Goal: Task Accomplishment & Management: Complete application form

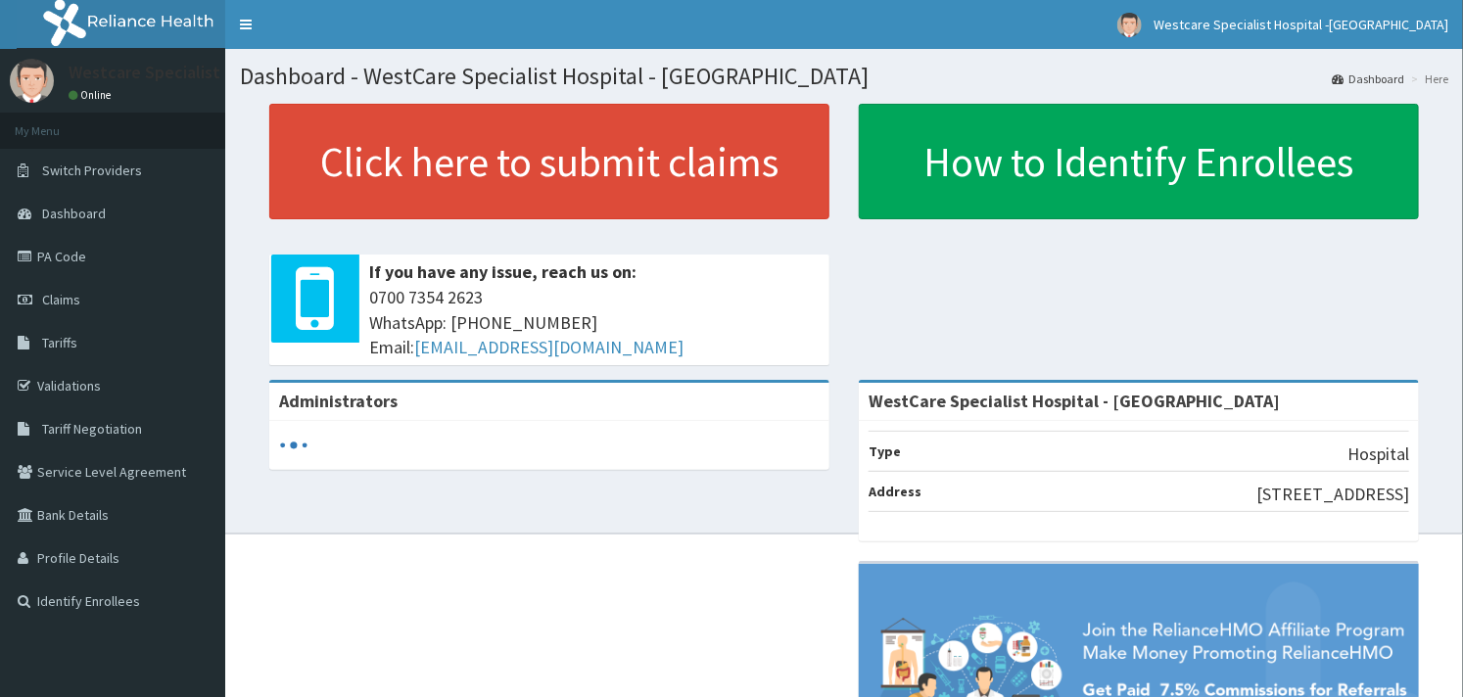
click at [61, 253] on link "PA Code" at bounding box center [112, 256] width 225 height 43
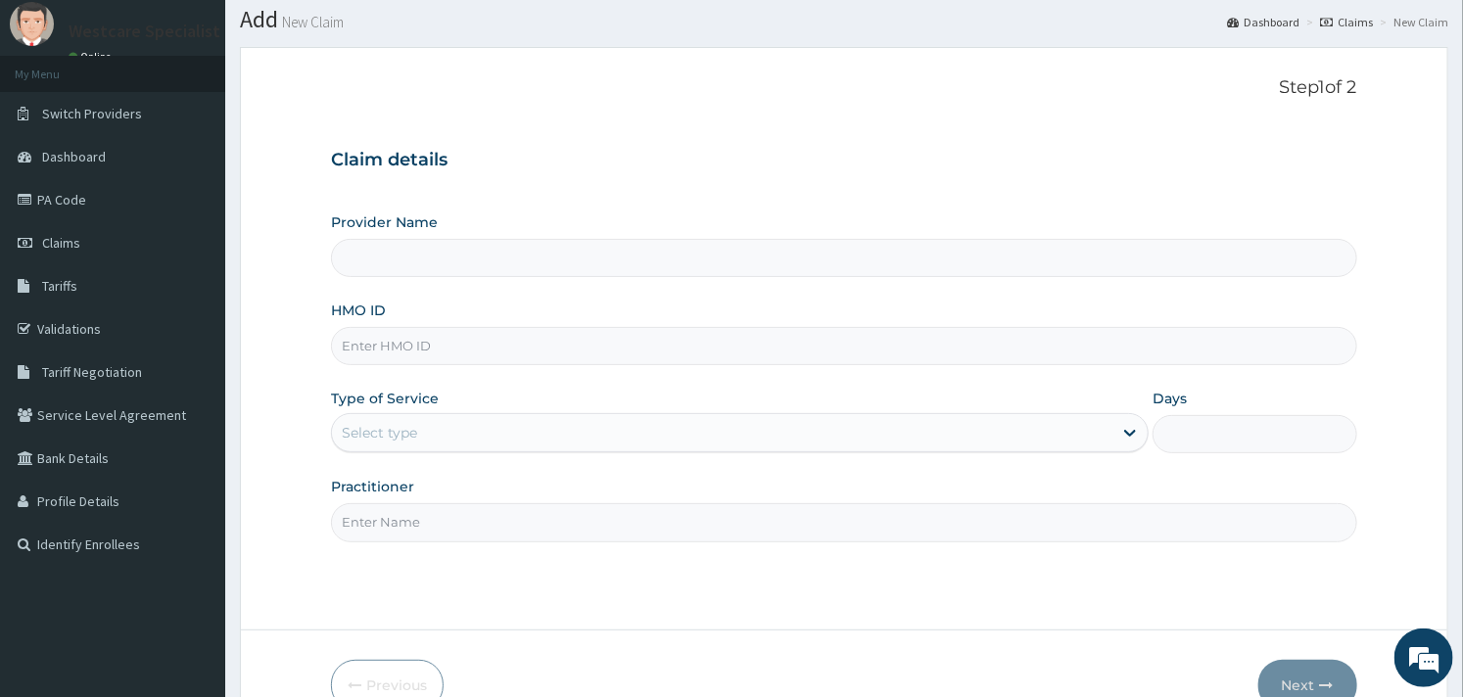
type input "WestCare Specialist Hospital - [GEOGRAPHIC_DATA]"
click at [436, 351] on input "HMO ID" at bounding box center [843, 346] width 1025 height 38
paste input "PA/5DE406"
type input "P"
click at [407, 353] on input "HMO ID" at bounding box center [843, 346] width 1025 height 38
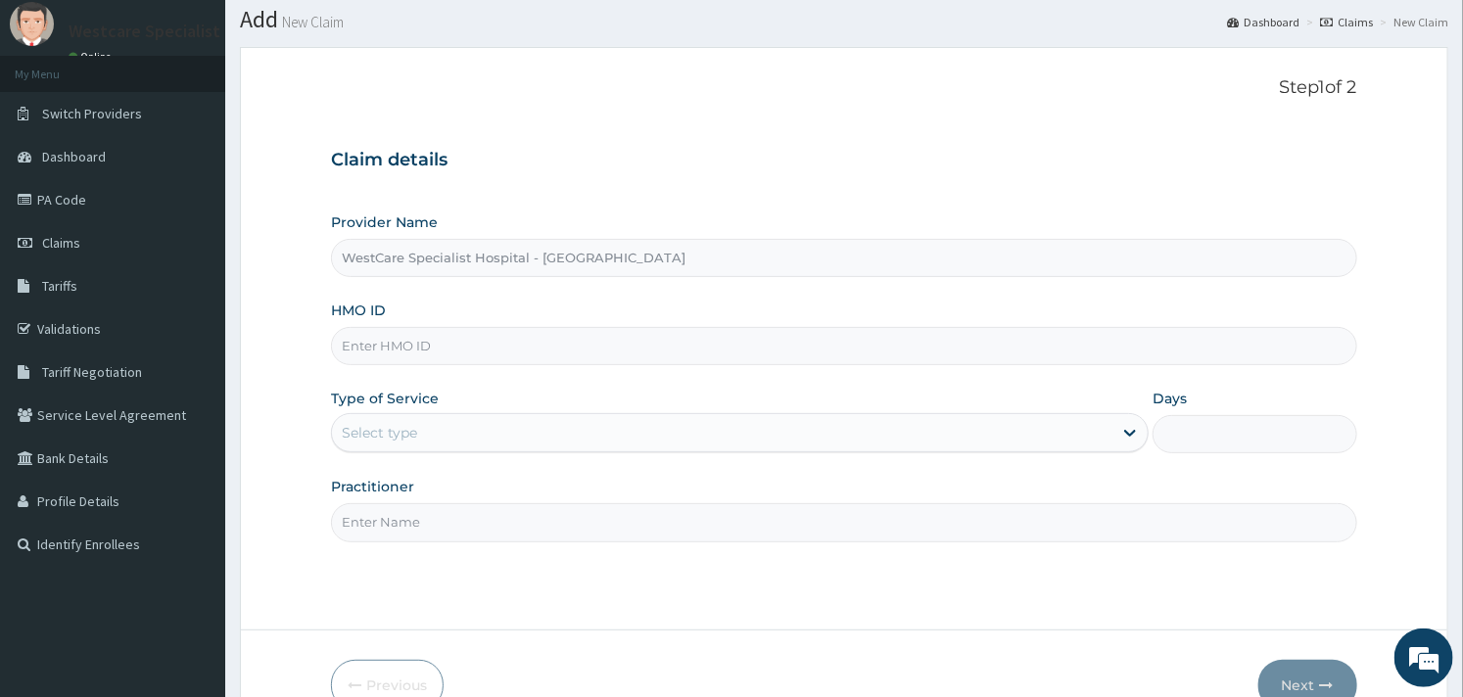
paste input "CHL/10519/C"
type input "CHL/10519/C"
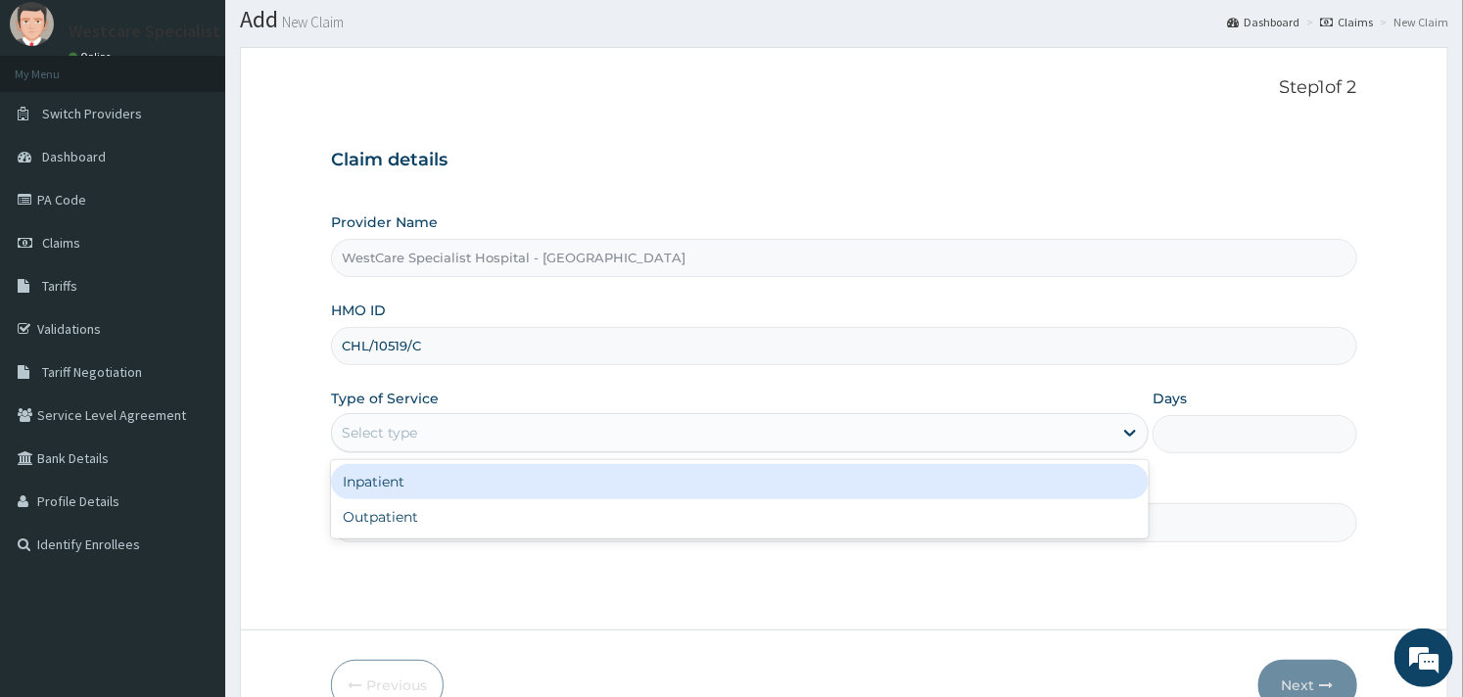
click at [541, 427] on div "Select type" at bounding box center [722, 432] width 781 height 31
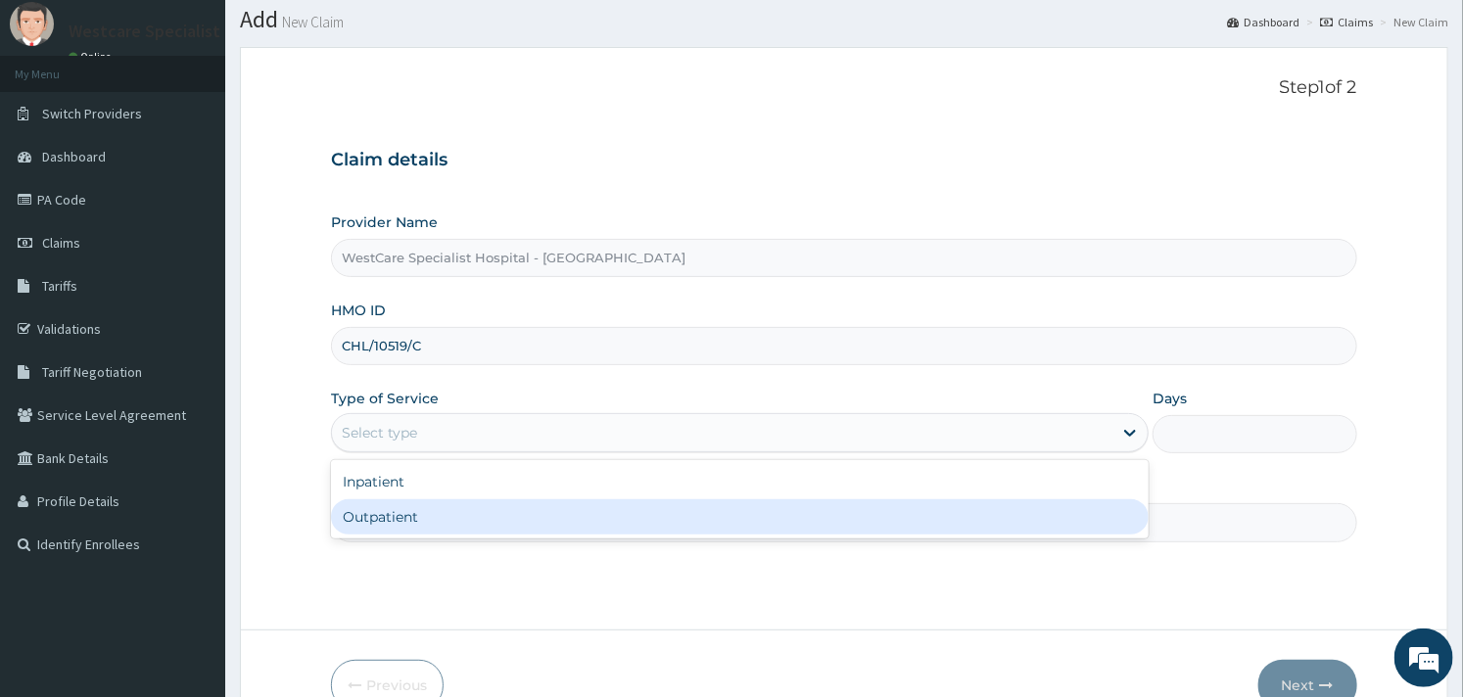
click at [445, 504] on div "Outpatient" at bounding box center [740, 516] width 818 height 35
type input "1"
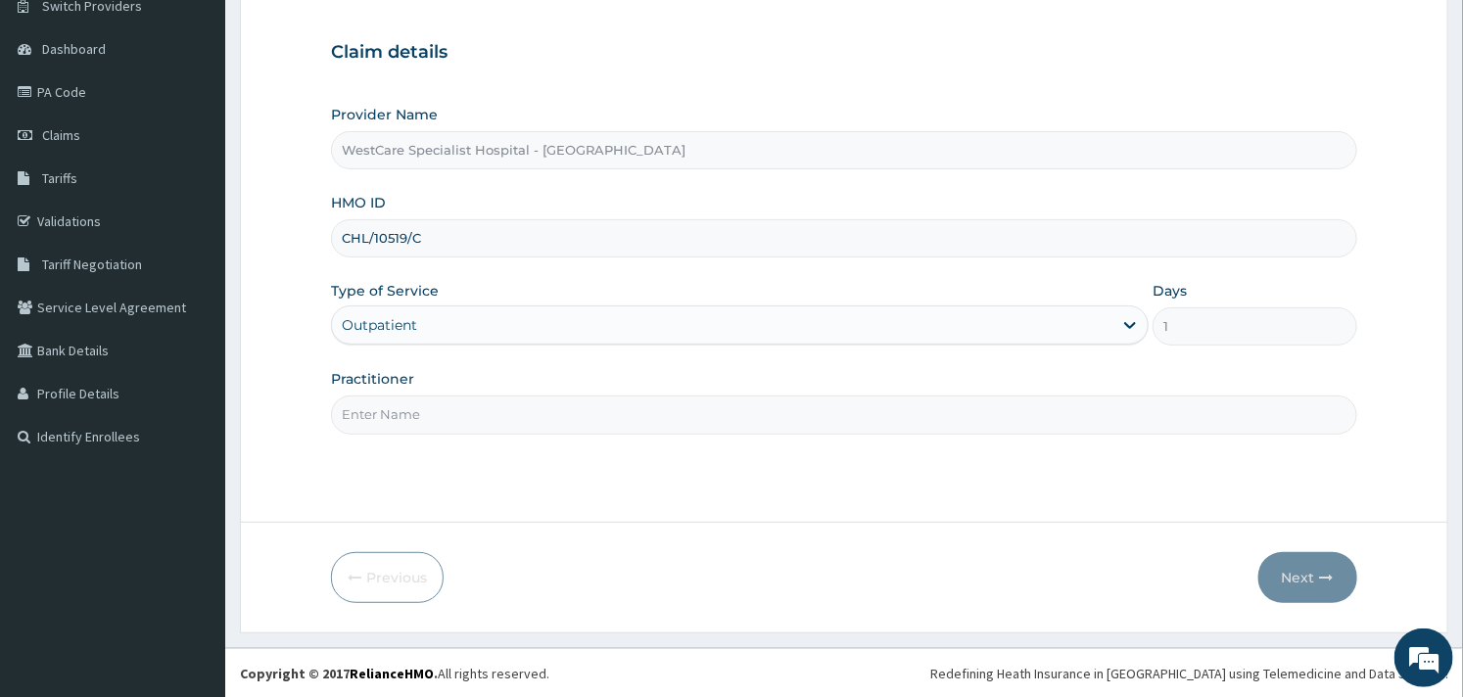
scroll to position [166, 0]
click at [546, 424] on input "Practitioner" at bounding box center [843, 414] width 1025 height 38
type input "OBIDEYI"
click at [1299, 586] on button "Next" at bounding box center [1307, 576] width 99 height 51
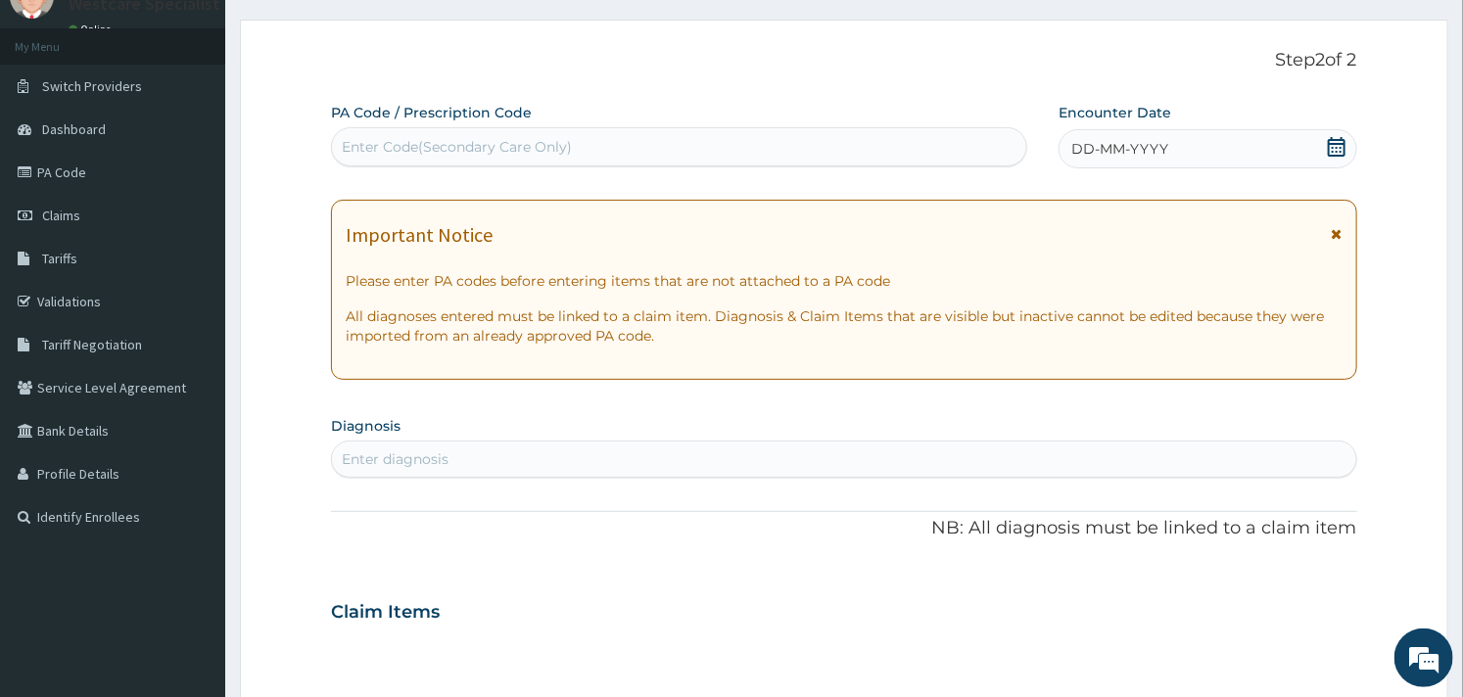
scroll to position [0, 0]
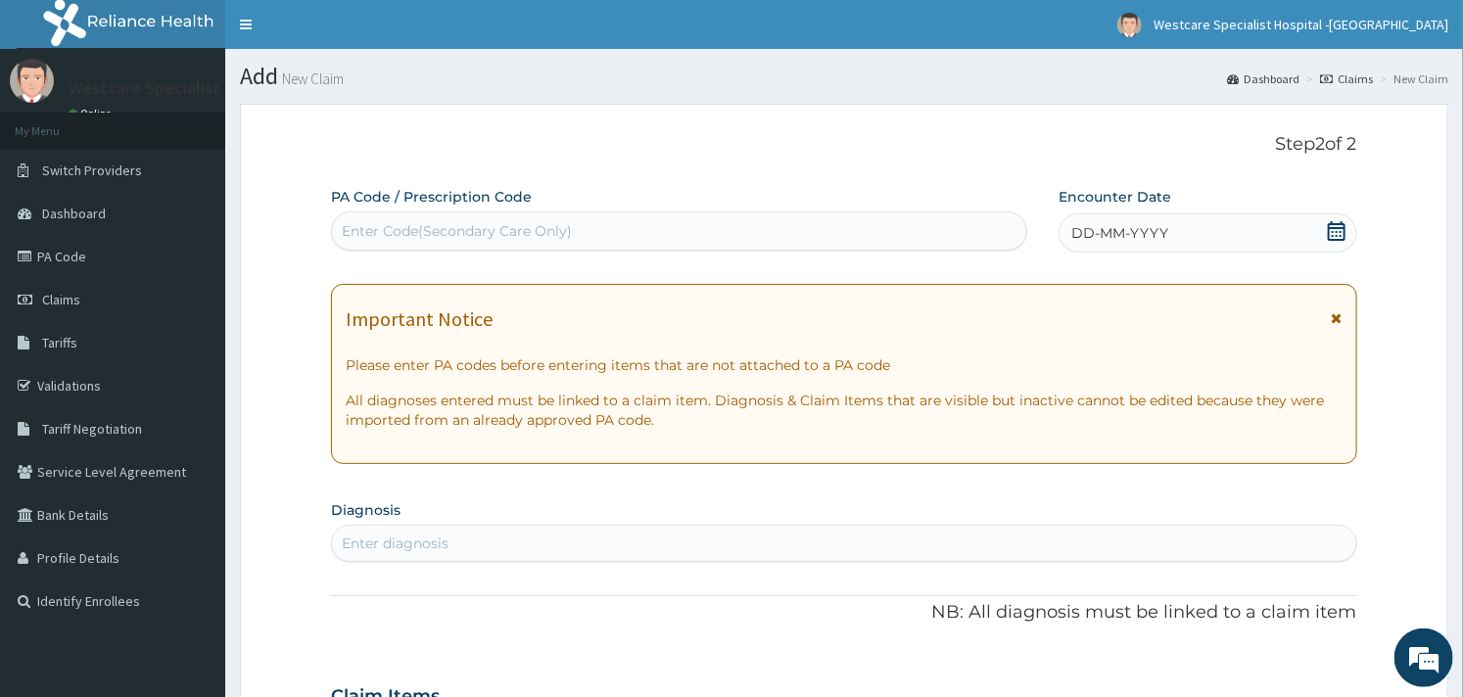
click at [585, 241] on div "Enter Code(Secondary Care Only)" at bounding box center [679, 230] width 694 height 31
paste input "PA/5DE406"
type input "PA/5DE406"
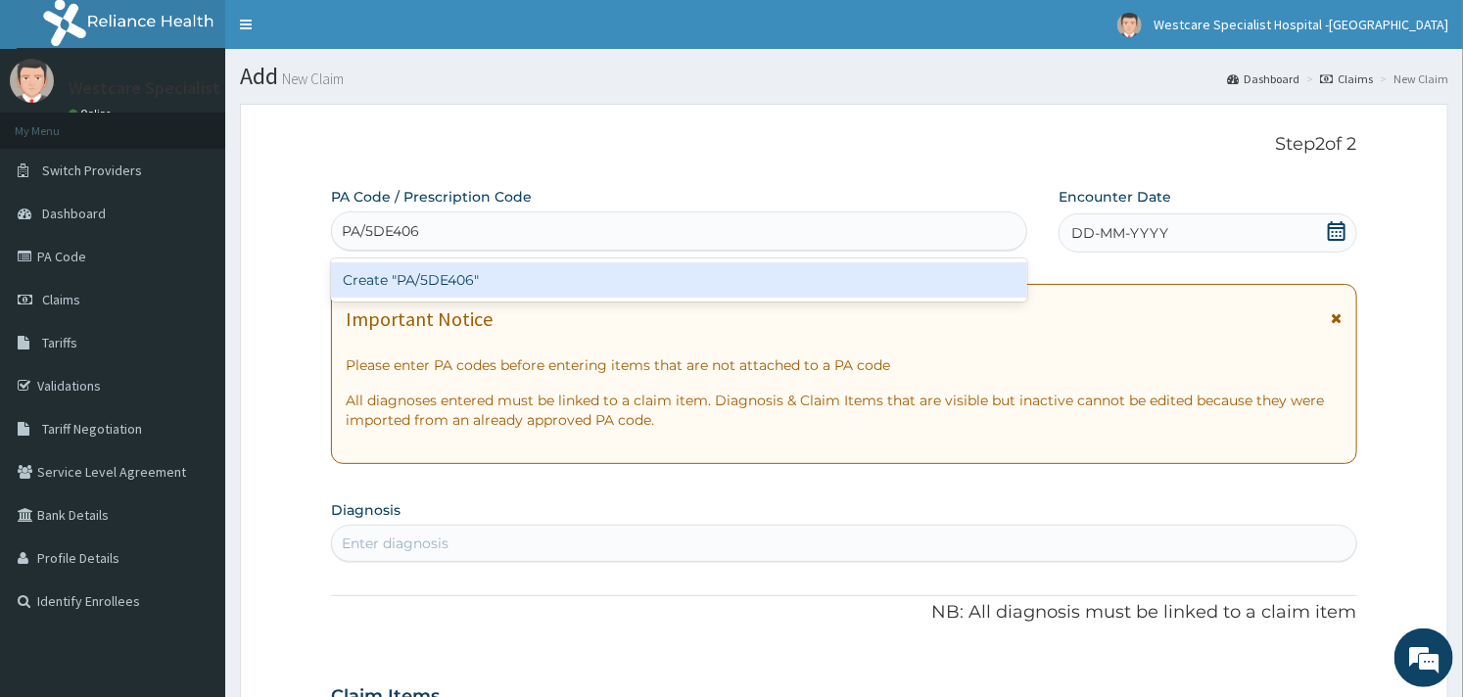
click at [516, 272] on div "Create "PA/5DE406"" at bounding box center [679, 279] width 696 height 35
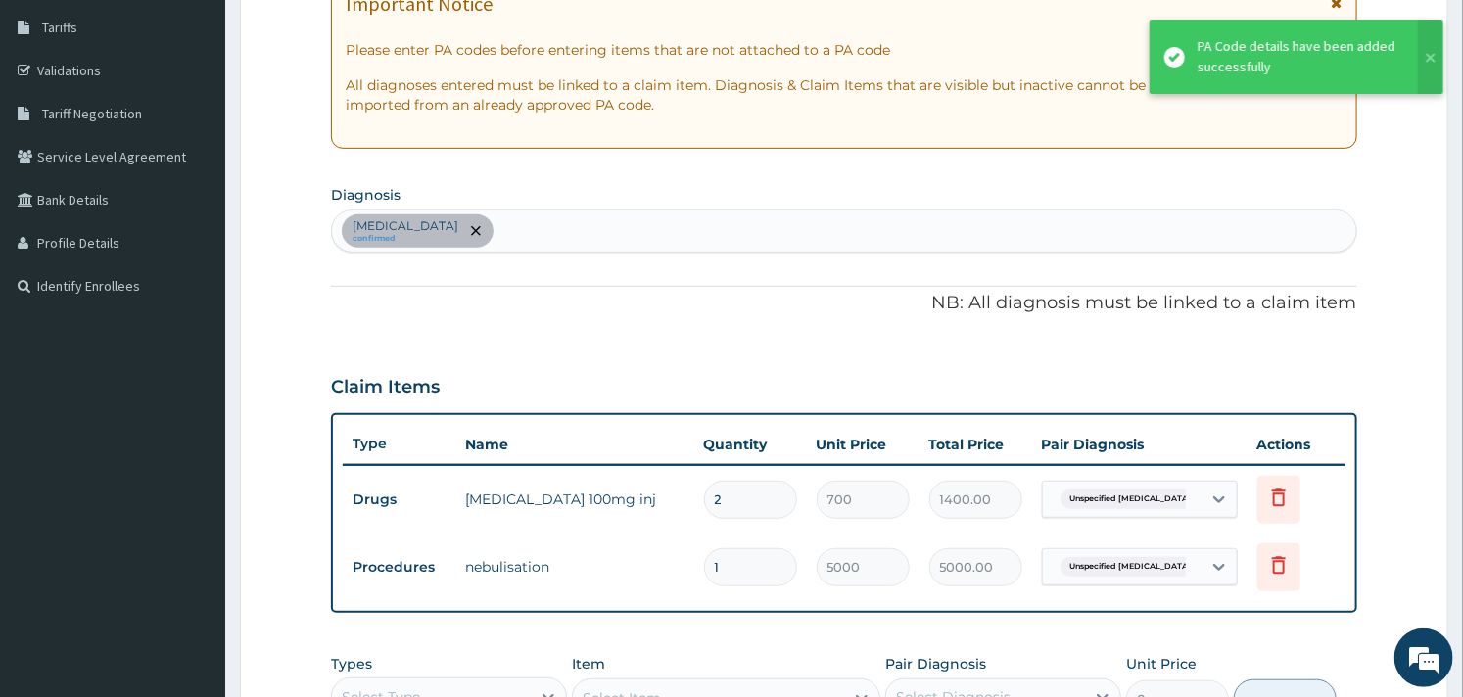
scroll to position [641, 0]
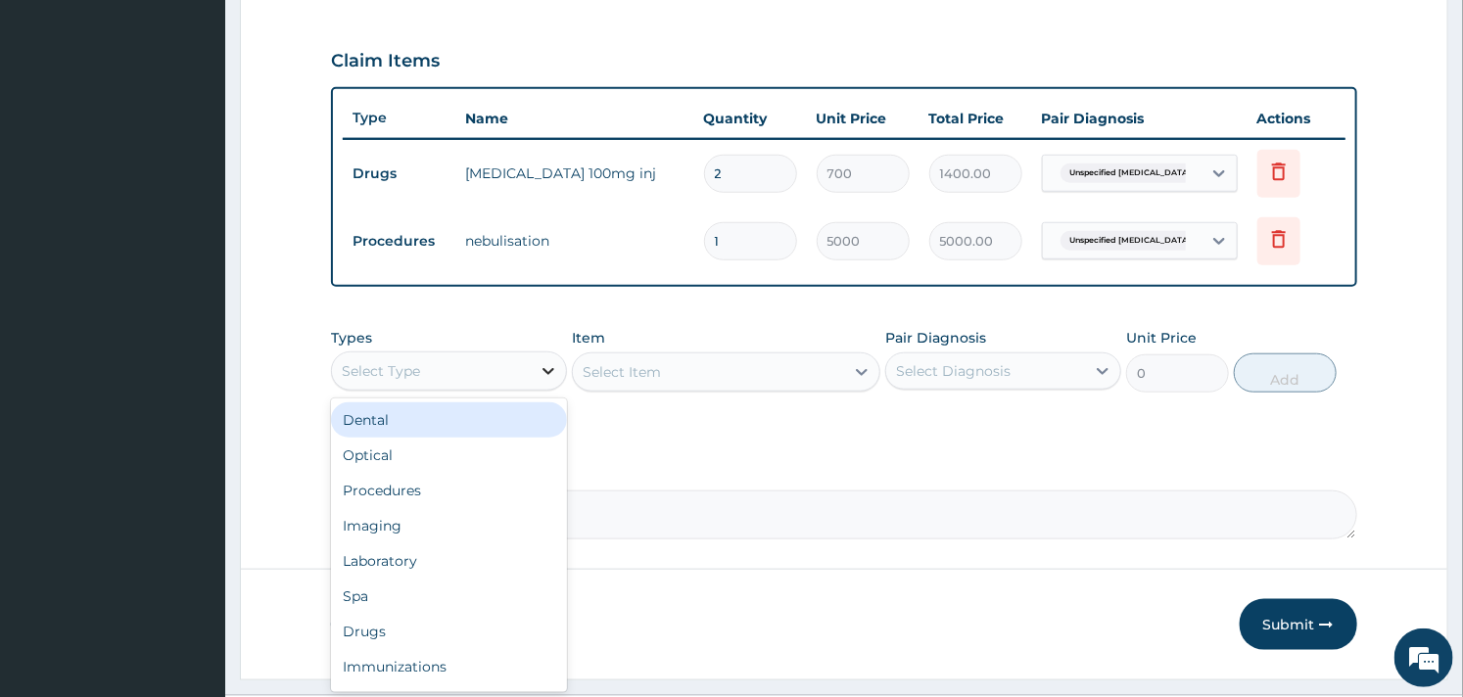
click at [540, 367] on icon at bounding box center [549, 371] width 20 height 20
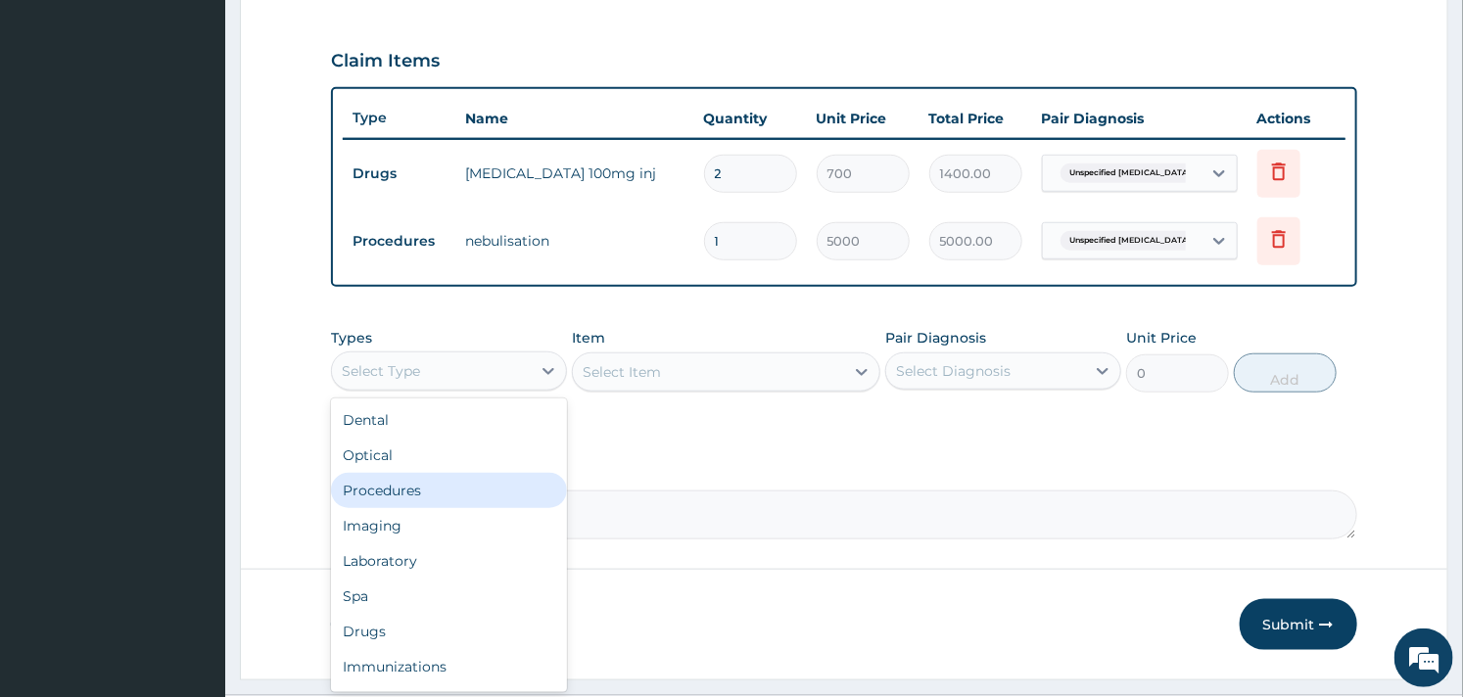
click at [422, 482] on div "Procedures" at bounding box center [449, 490] width 236 height 35
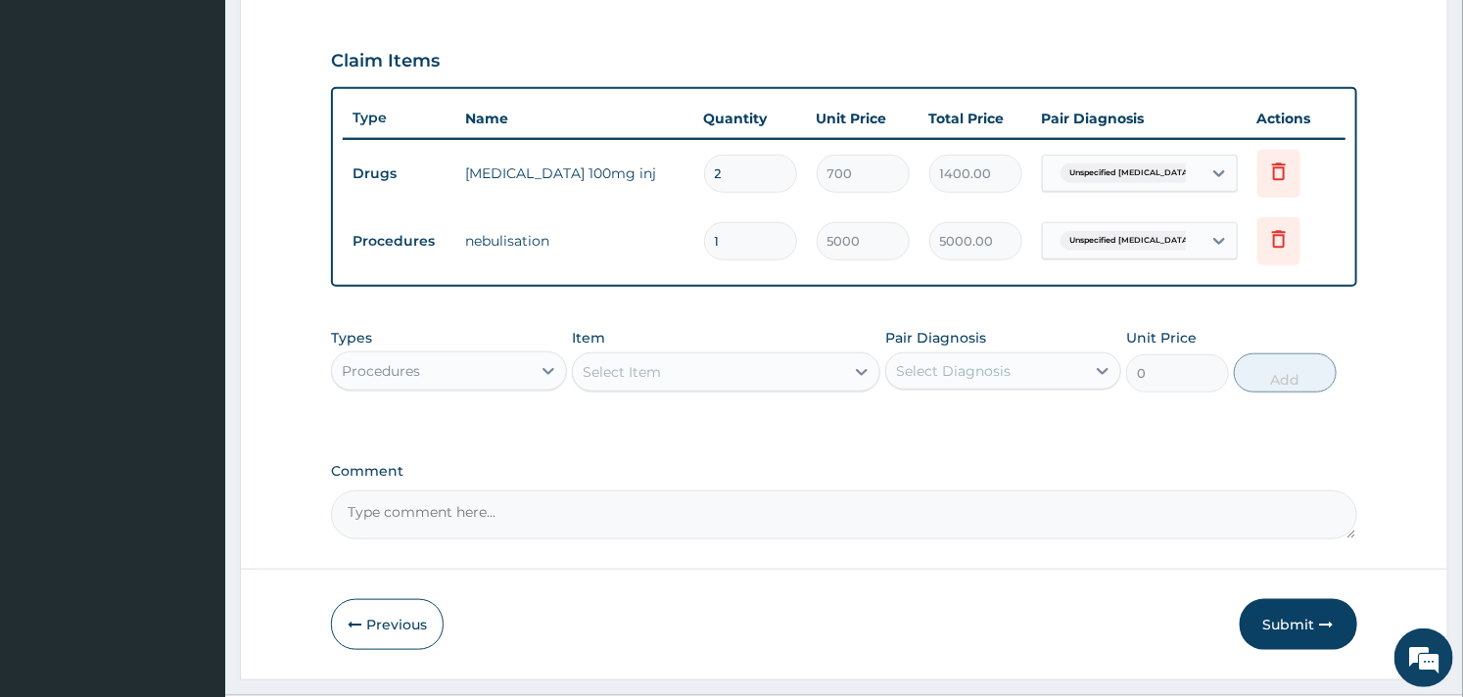
click at [737, 373] on div "Select Item" at bounding box center [708, 371] width 270 height 31
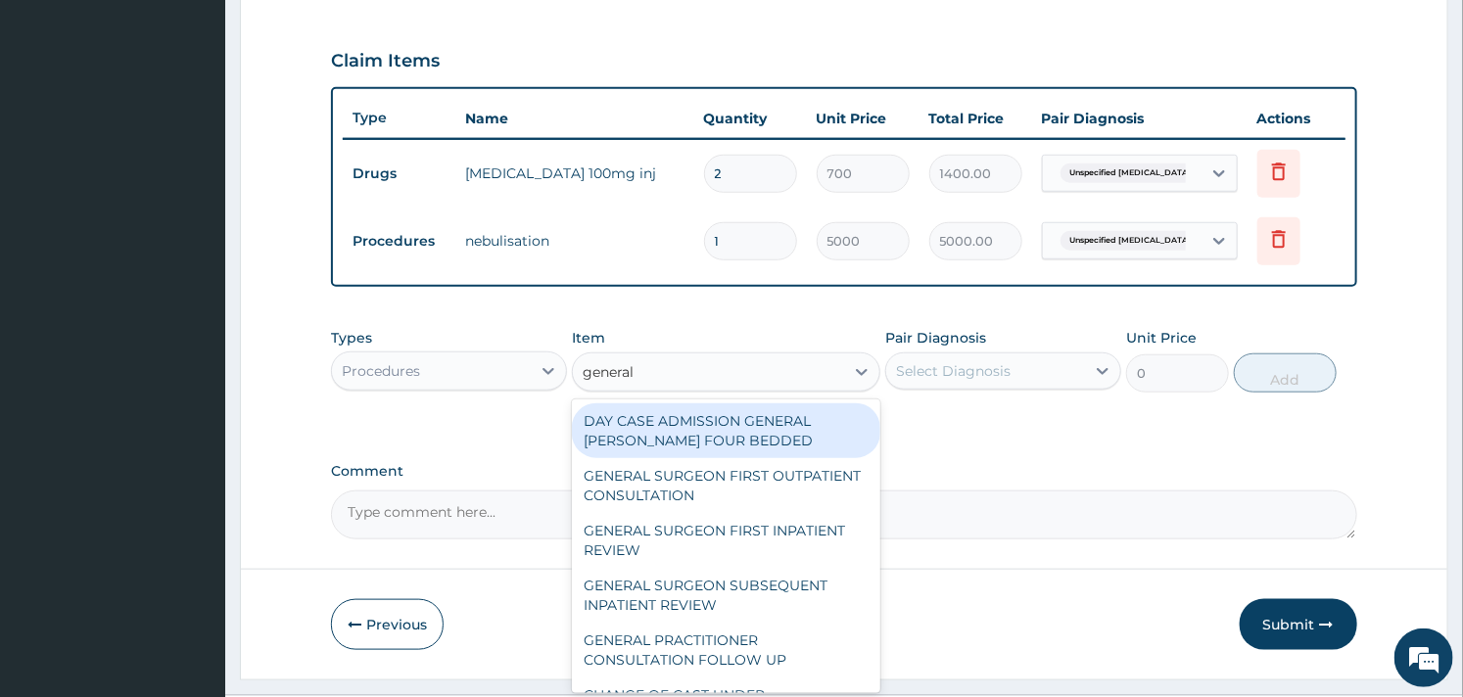
type input "general p"
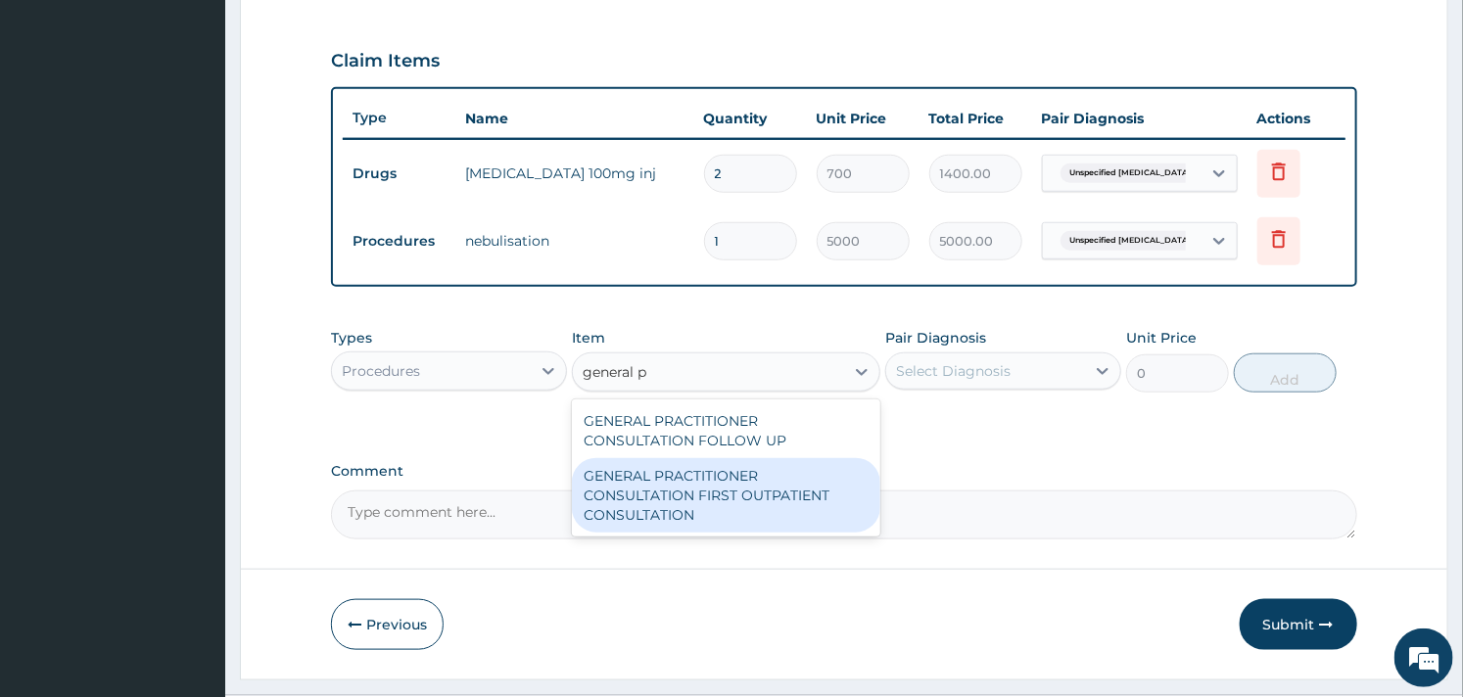
click at [741, 511] on div "GENERAL PRACTITIONER CONSULTATION FIRST OUTPATIENT CONSULTATION" at bounding box center [726, 495] width 308 height 74
type input "3000"
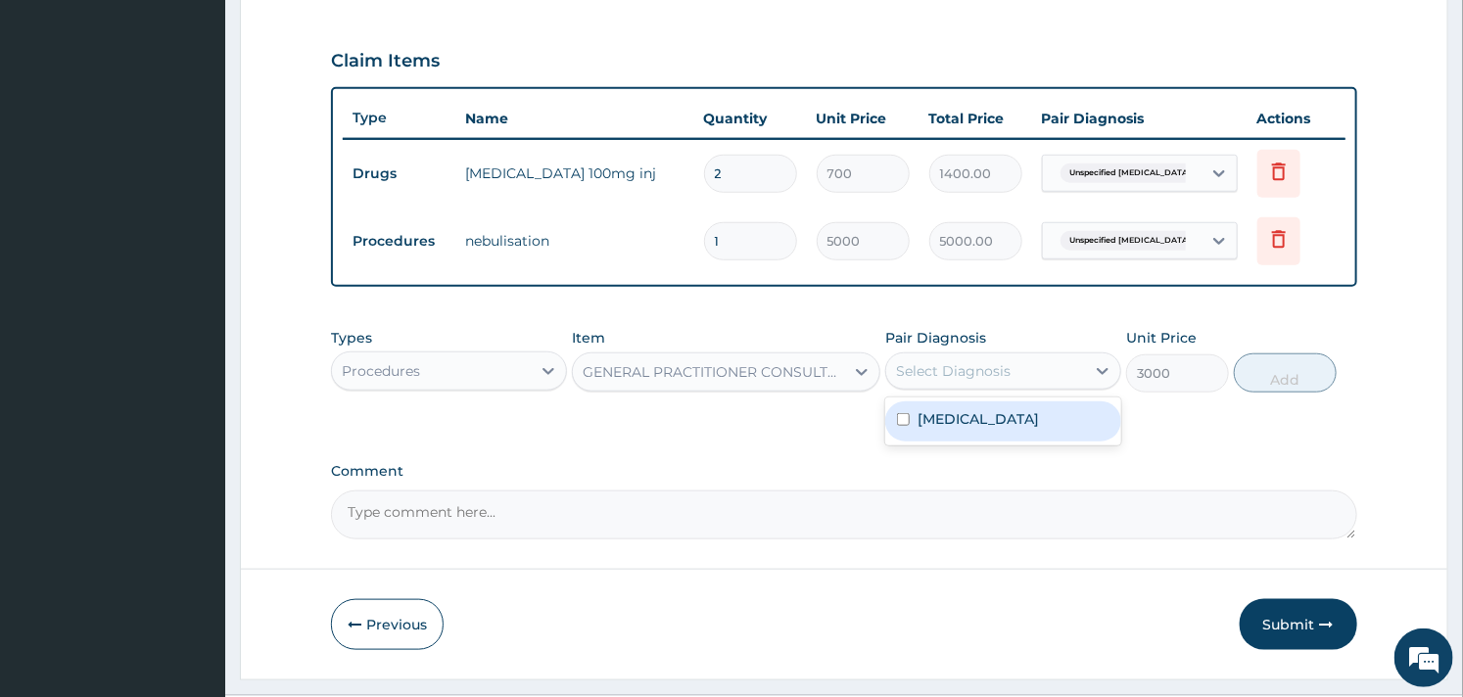
click at [961, 385] on div "Select Diagnosis" at bounding box center [1003, 371] width 236 height 37
click at [954, 429] on label "Unspecified asthma, uncomplicated" at bounding box center [978, 419] width 121 height 20
checkbox input "true"
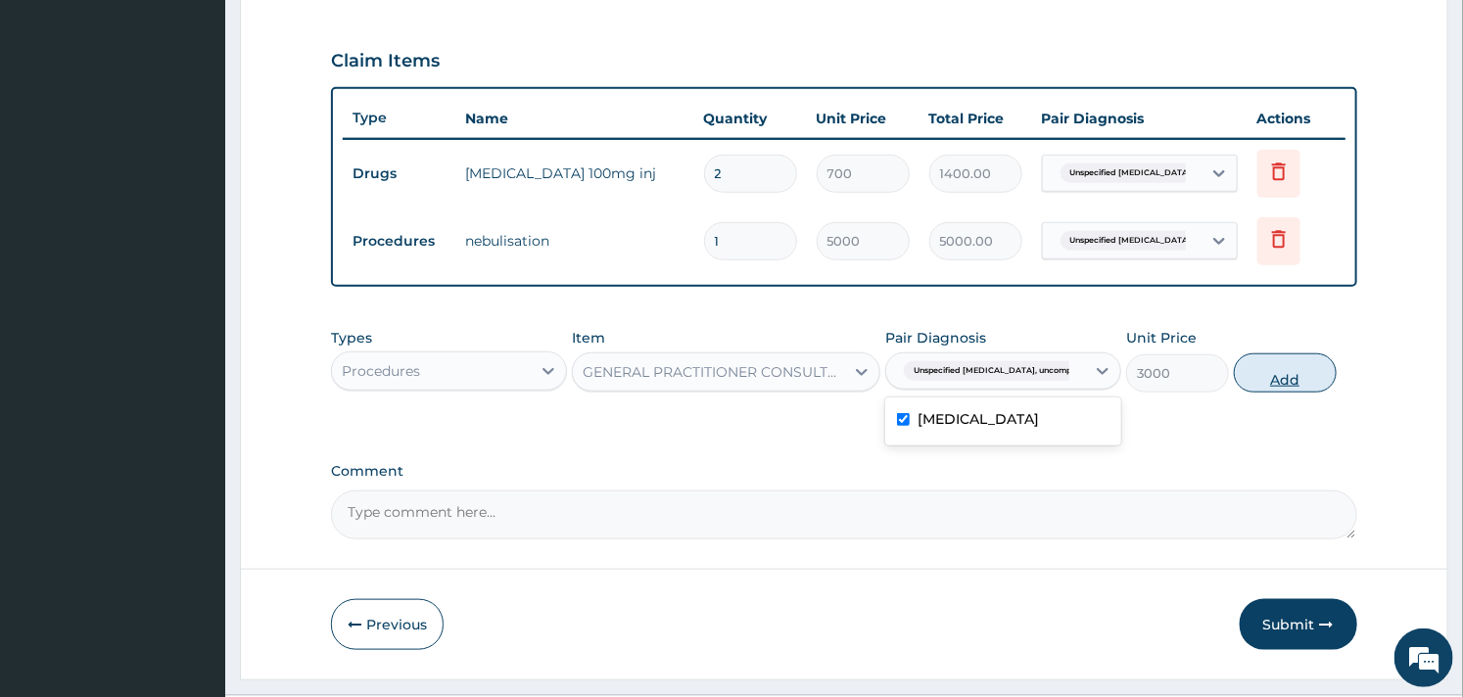
click at [1274, 380] on button "Add" at bounding box center [1285, 373] width 103 height 39
type input "0"
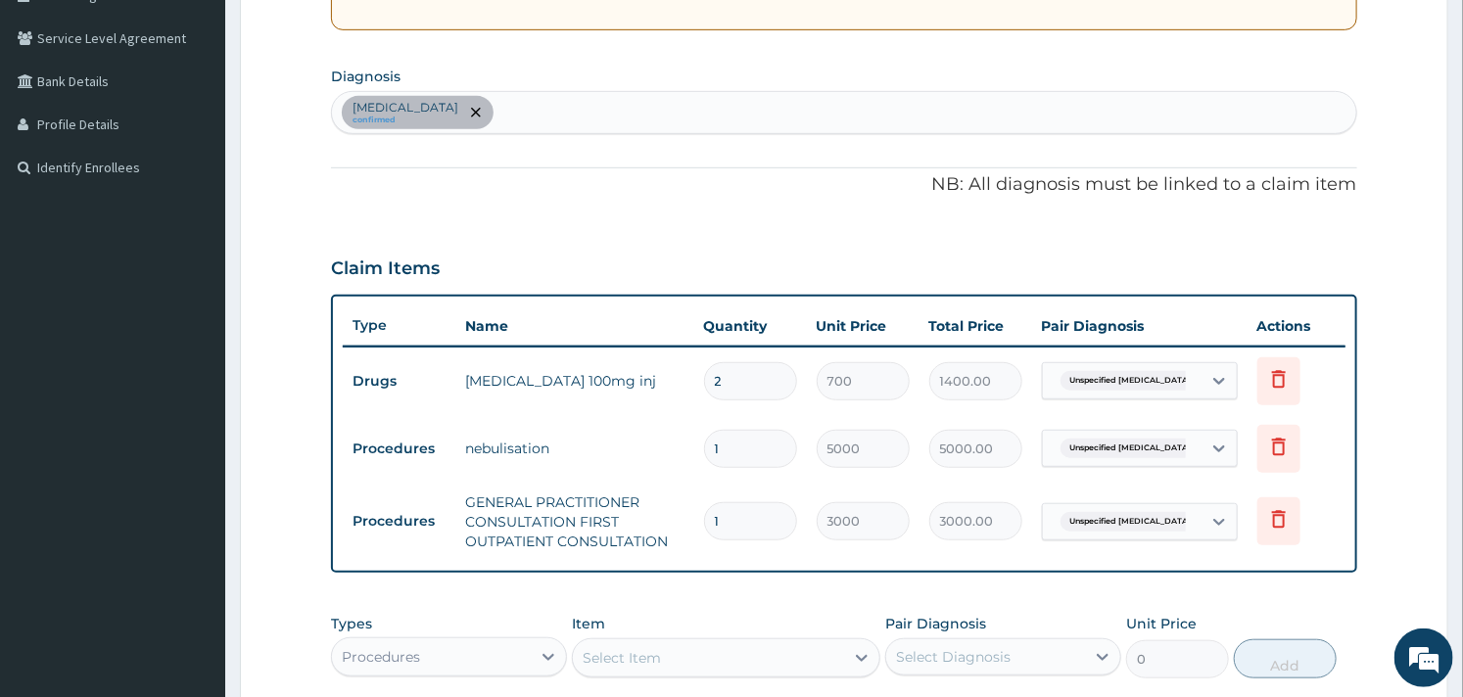
scroll to position [315, 0]
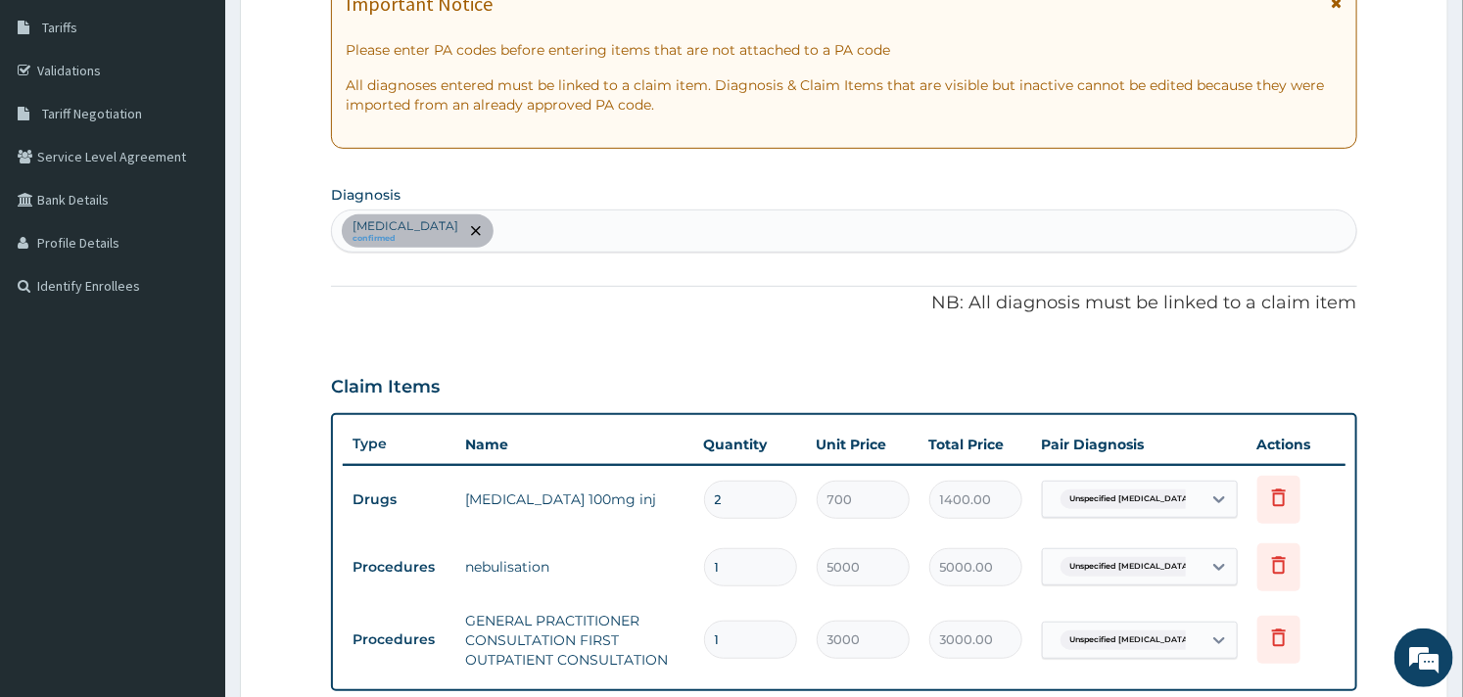
click at [670, 233] on div "Unspecified asthma, uncomplicated confirmed" at bounding box center [843, 231] width 1023 height 41
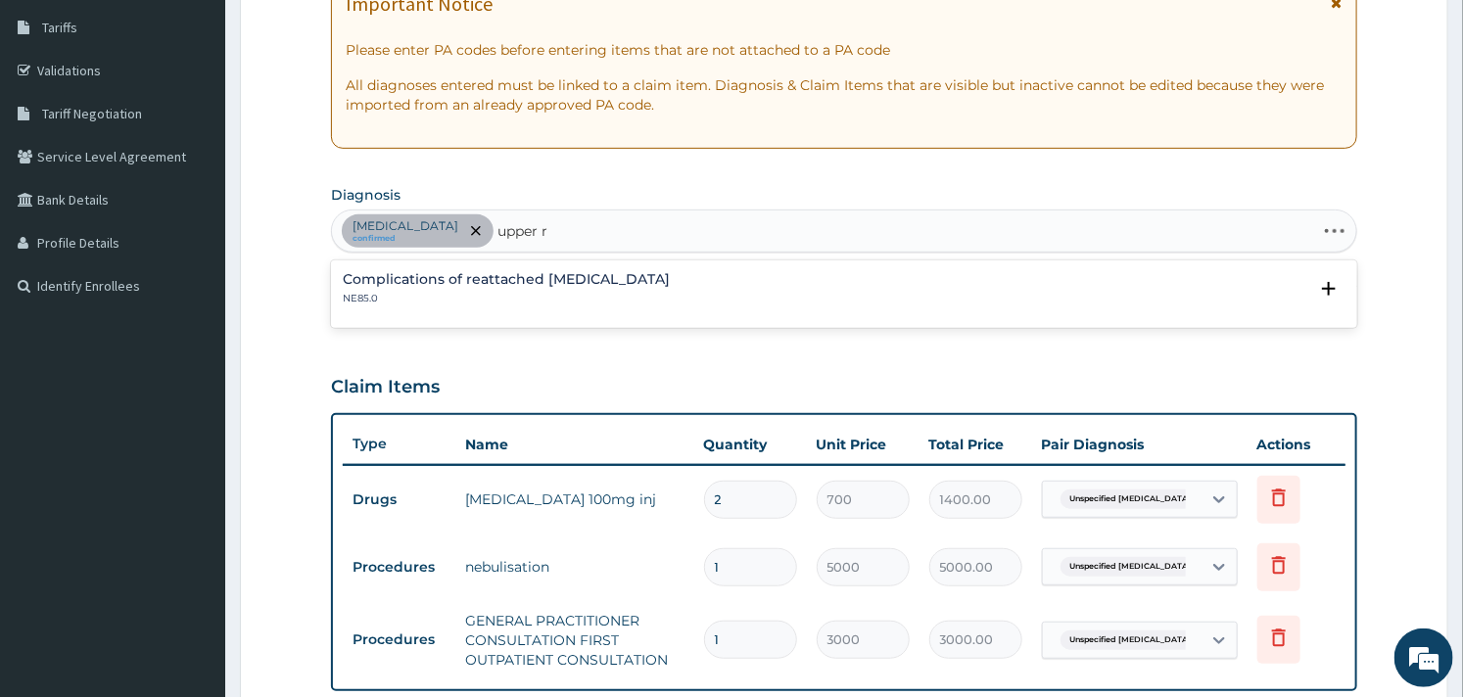
type input "upper"
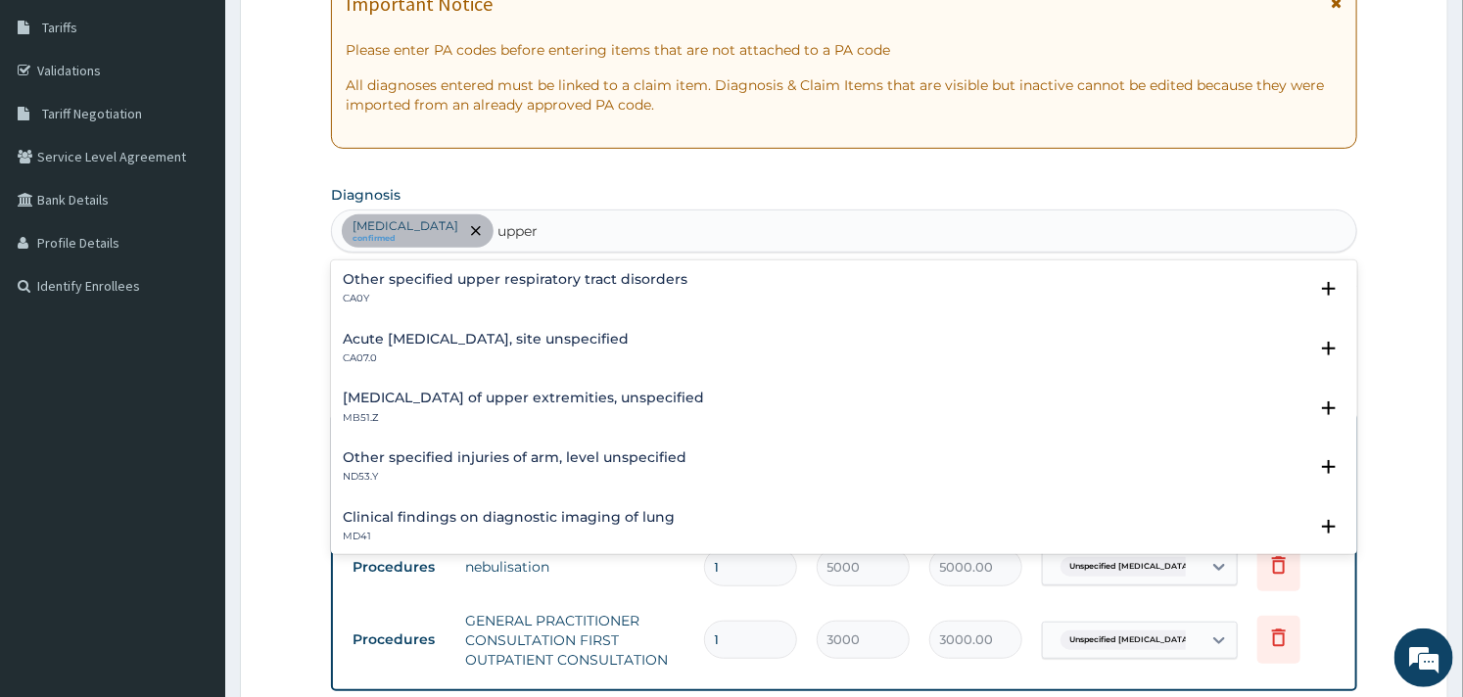
click at [496, 353] on p "CA07.0" at bounding box center [486, 359] width 286 height 14
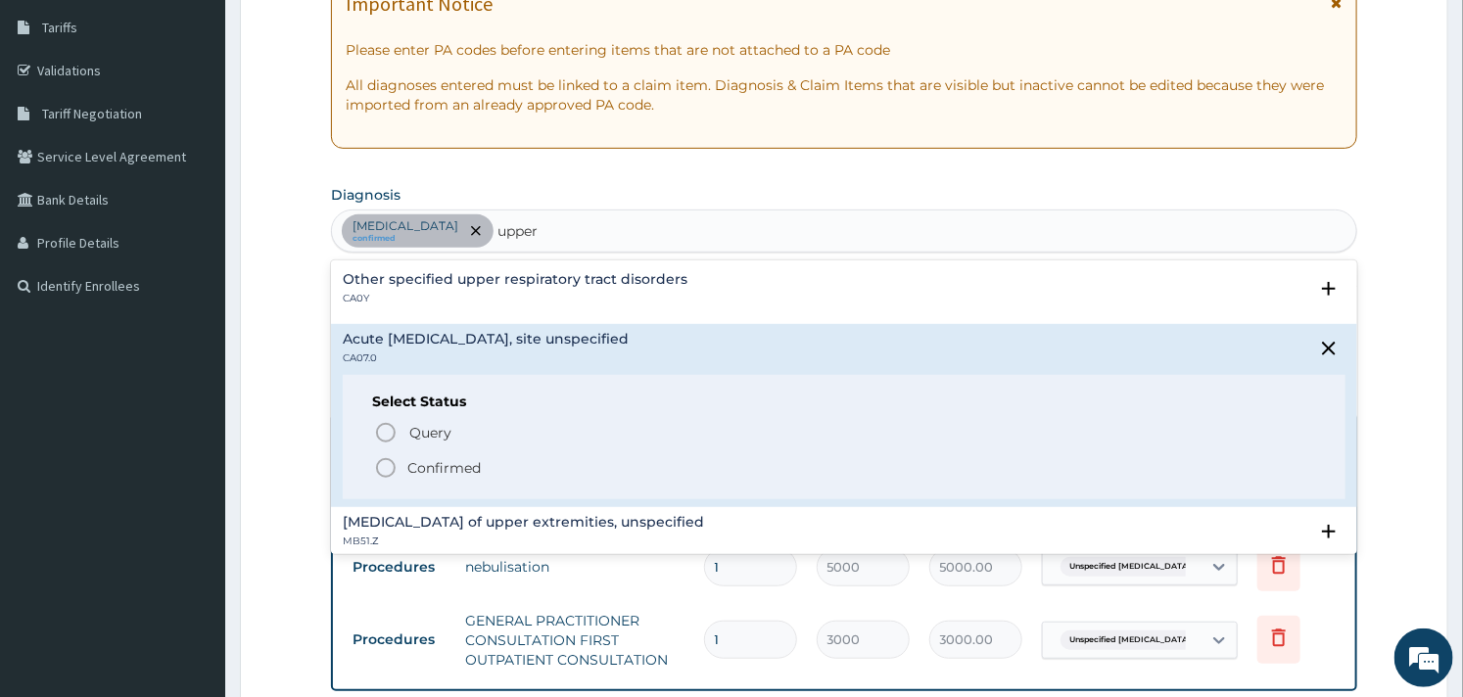
click at [386, 459] on circle "status option filled" at bounding box center [386, 468] width 18 height 18
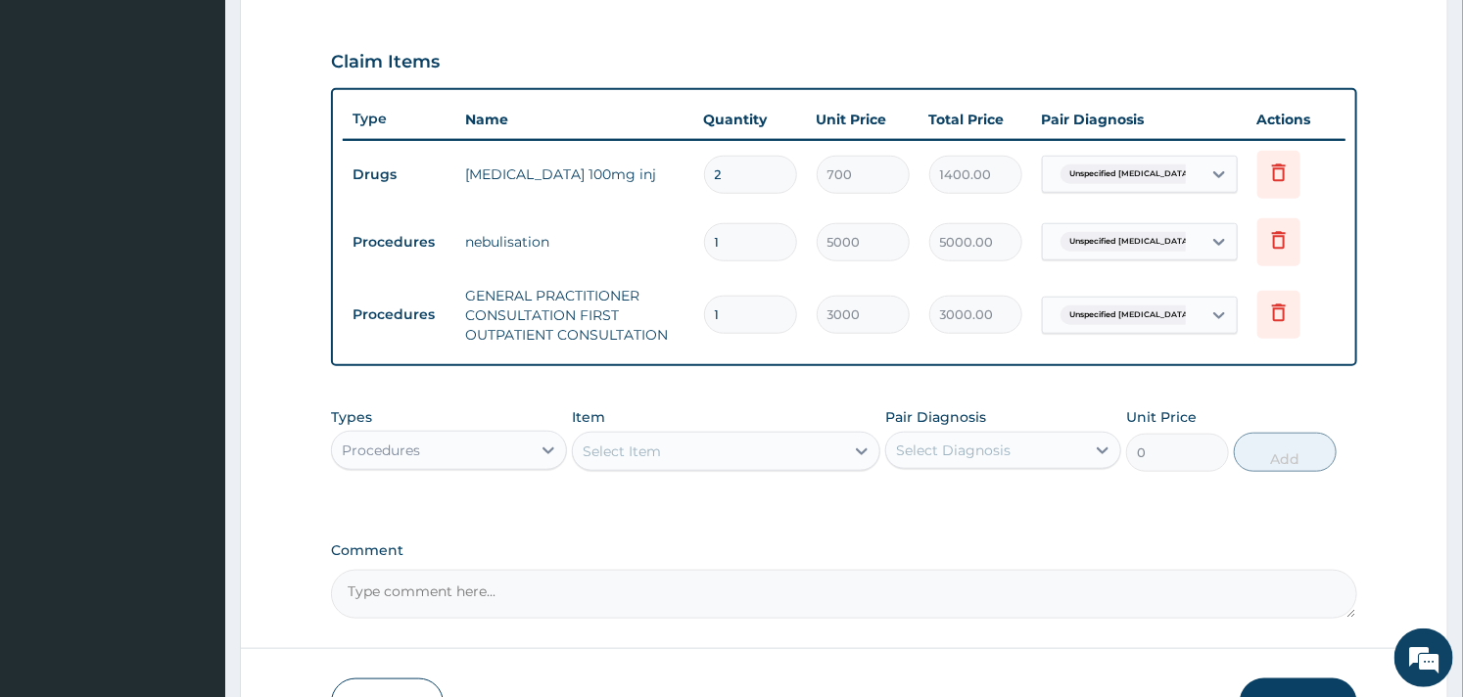
scroll to position [641, 0]
click at [1216, 314] on icon at bounding box center [1220, 315] width 20 height 20
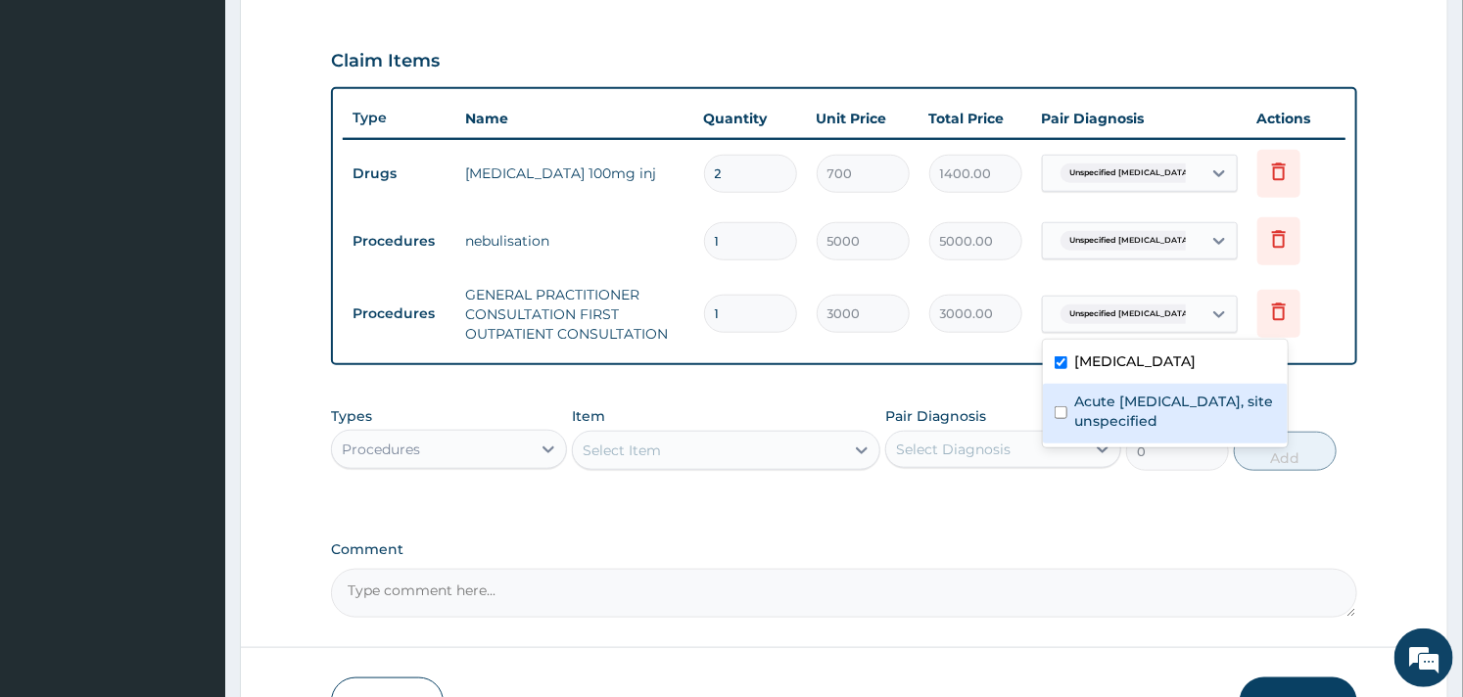
click at [1059, 419] on input "checkbox" at bounding box center [1061, 412] width 13 height 13
checkbox input "true"
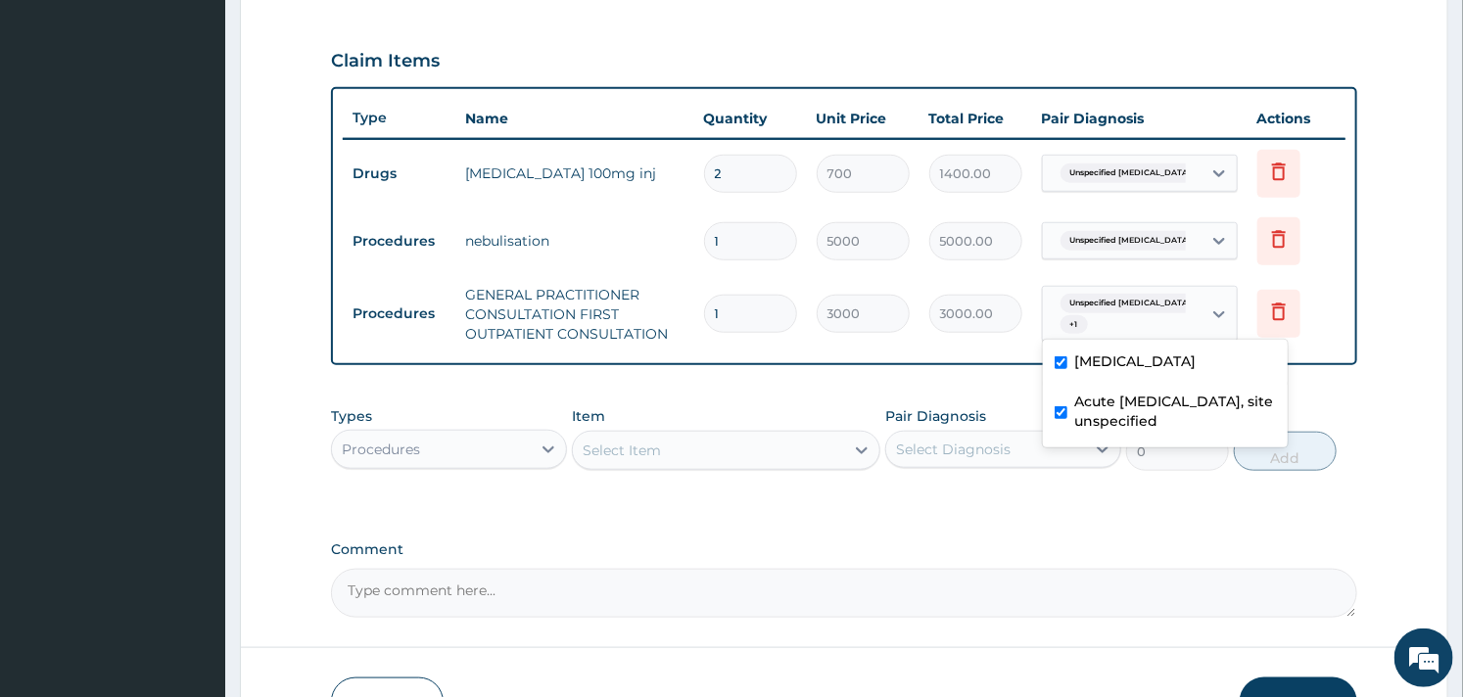
click at [739, 400] on div "Types Procedures Item Select Item Pair Diagnosis Select Diagnosis Unit Price 0 …" at bounding box center [843, 439] width 1025 height 84
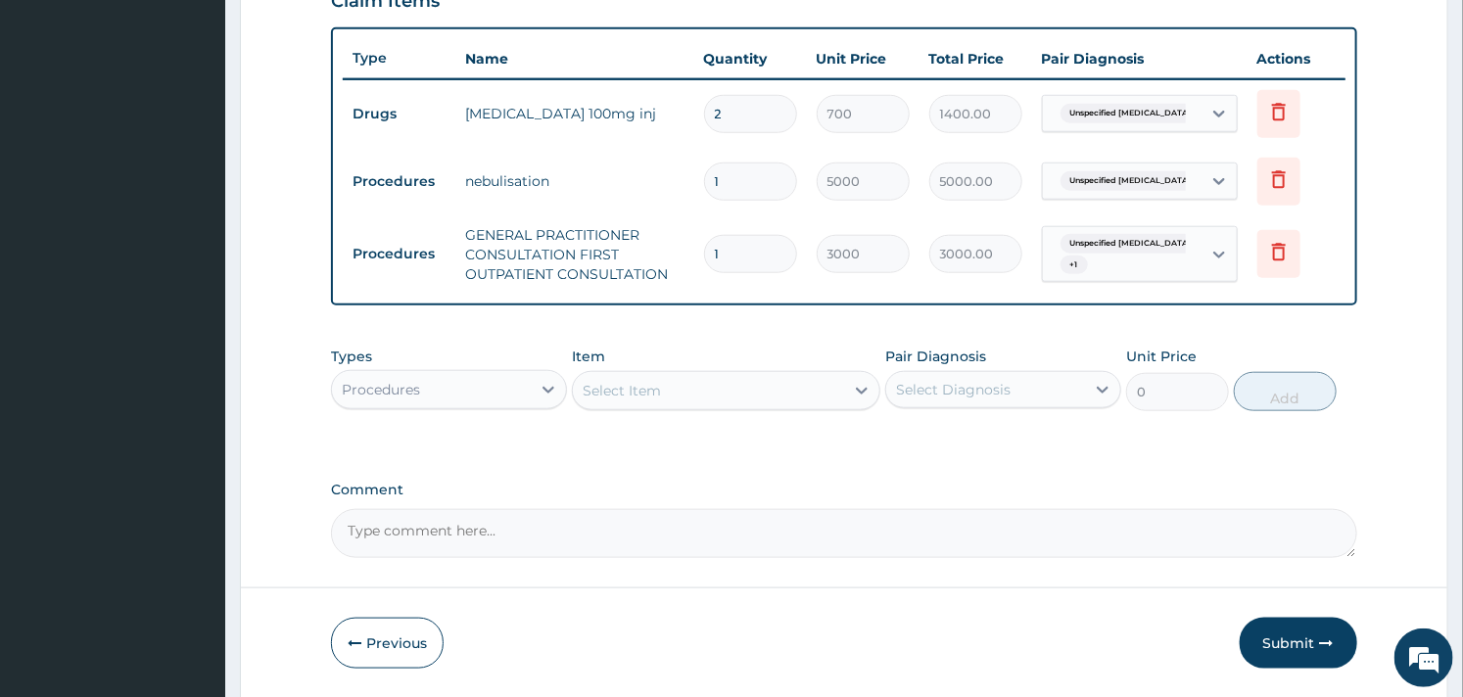
scroll to position [750, 0]
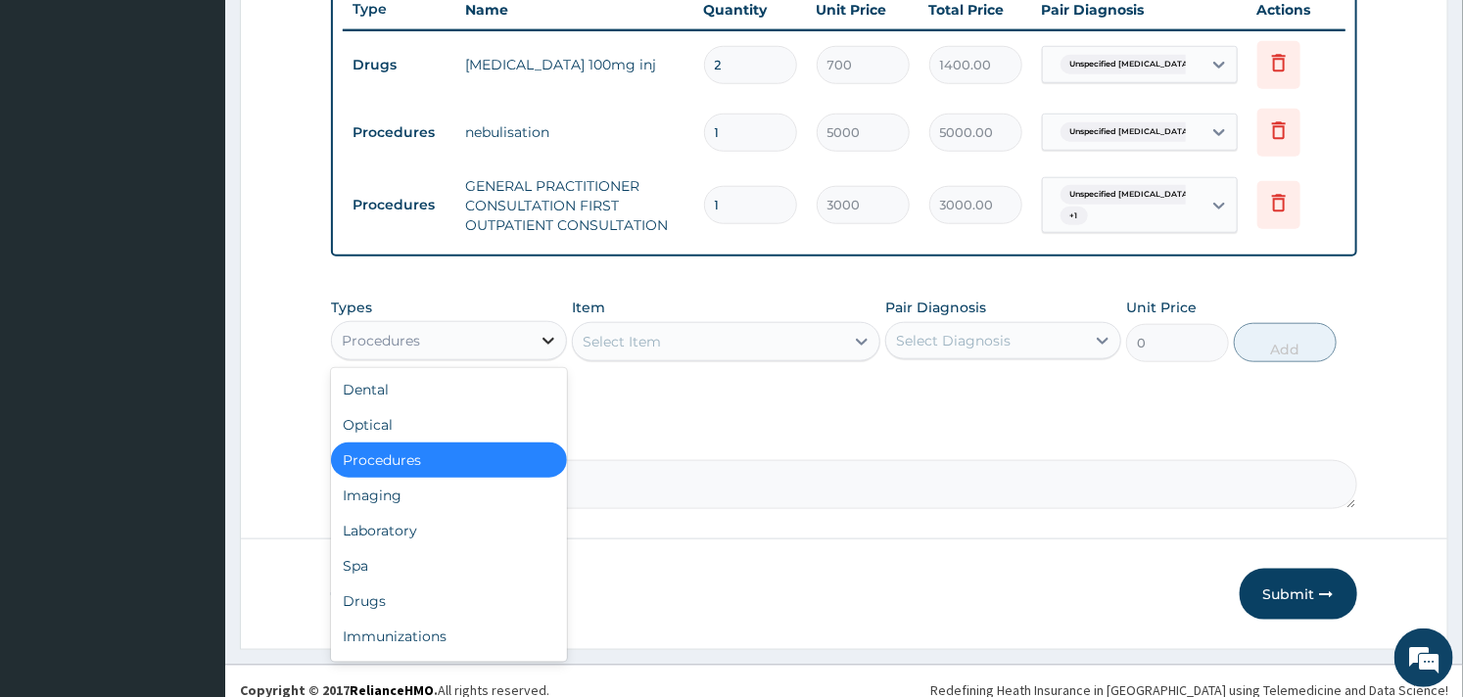
click at [537, 326] on div at bounding box center [548, 340] width 35 height 35
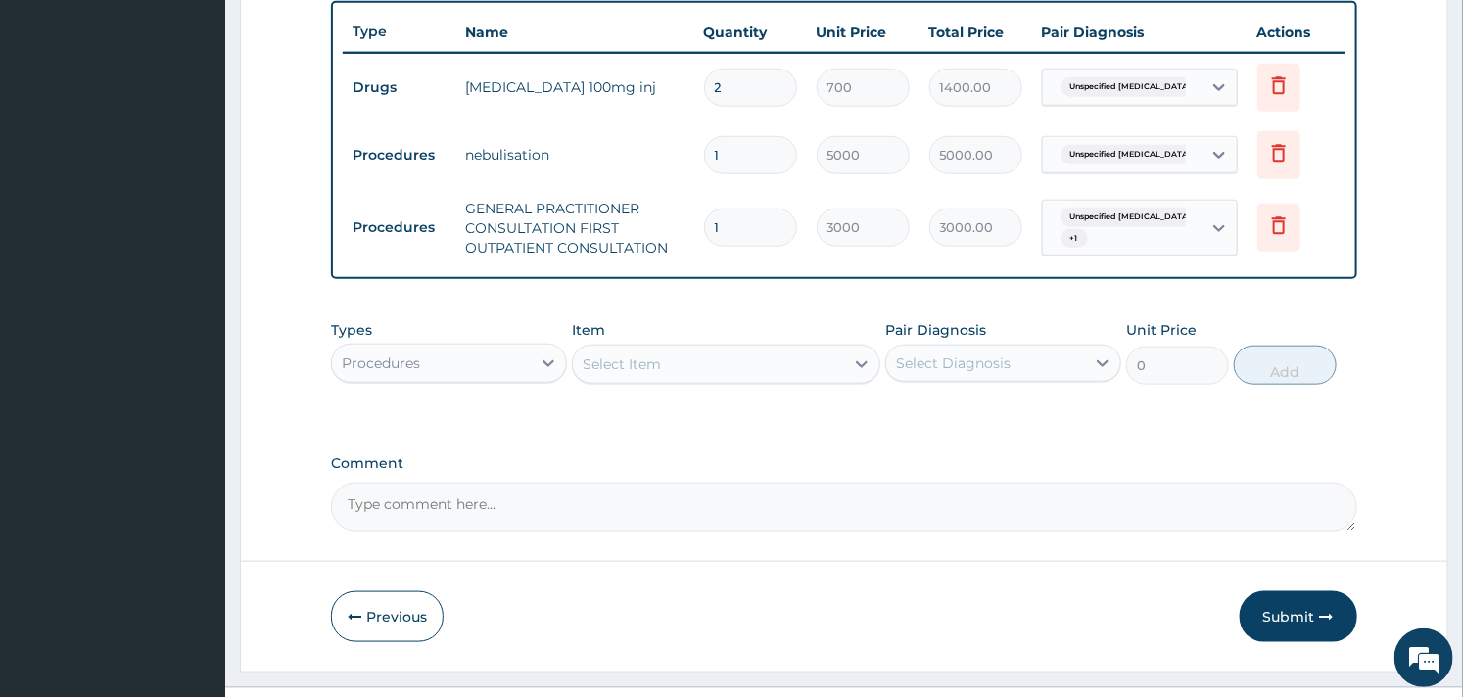
scroll to position [766, 0]
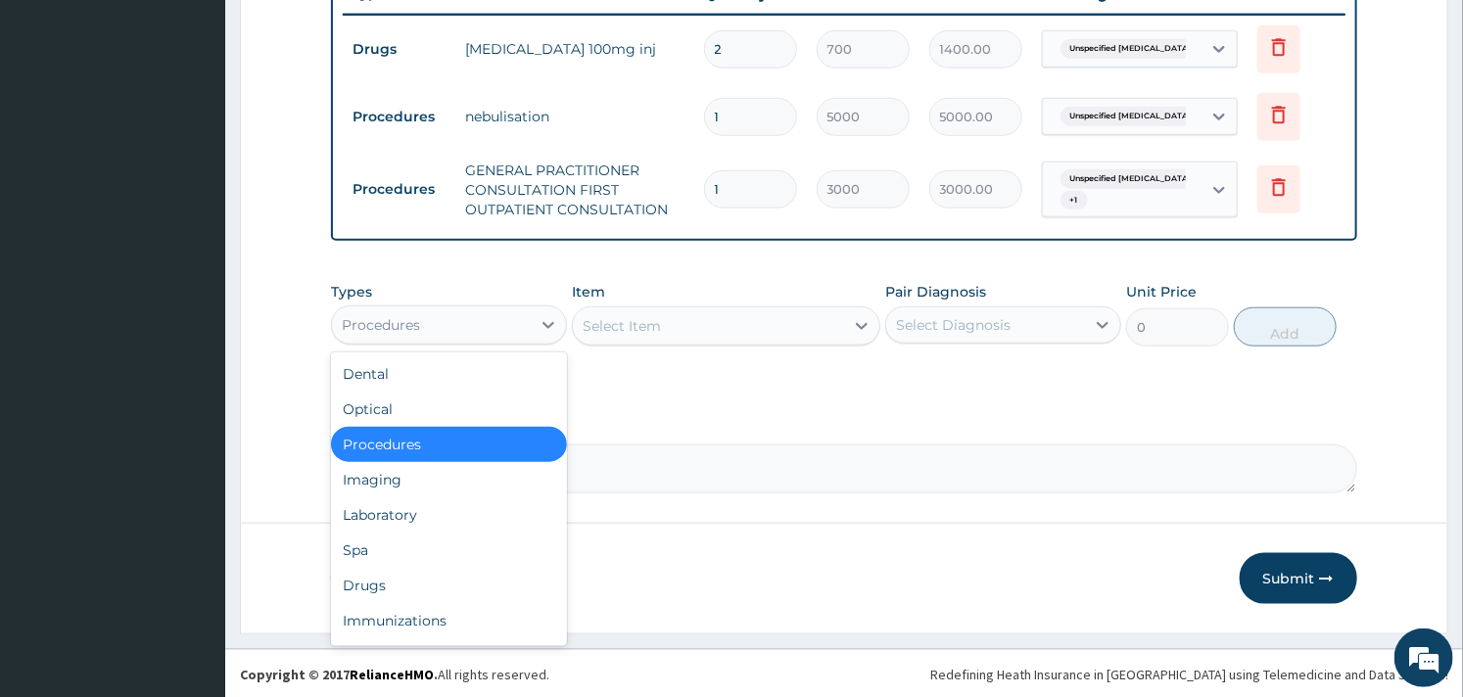
click at [490, 327] on div "Procedures" at bounding box center [431, 324] width 199 height 31
click at [365, 572] on div "Drugs" at bounding box center [449, 585] width 236 height 35
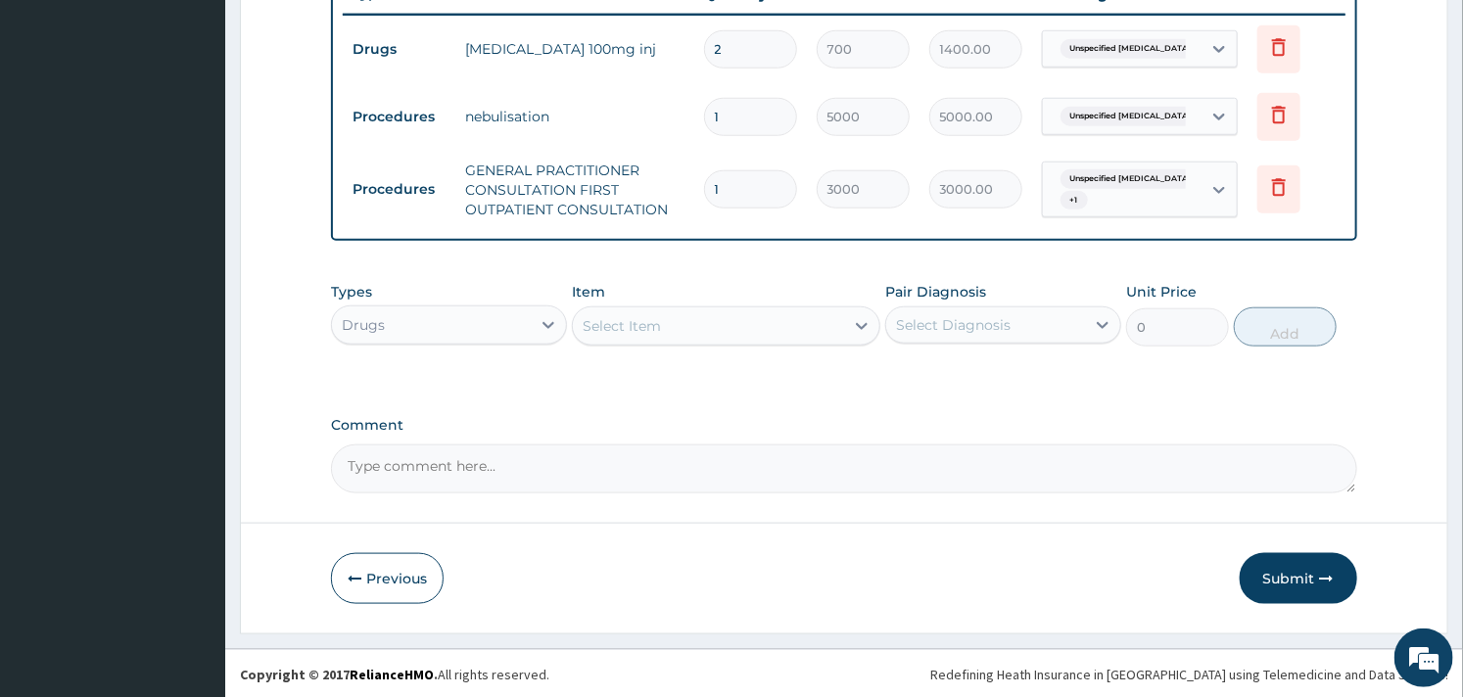
click at [720, 326] on div "Select Item" at bounding box center [708, 325] width 270 height 31
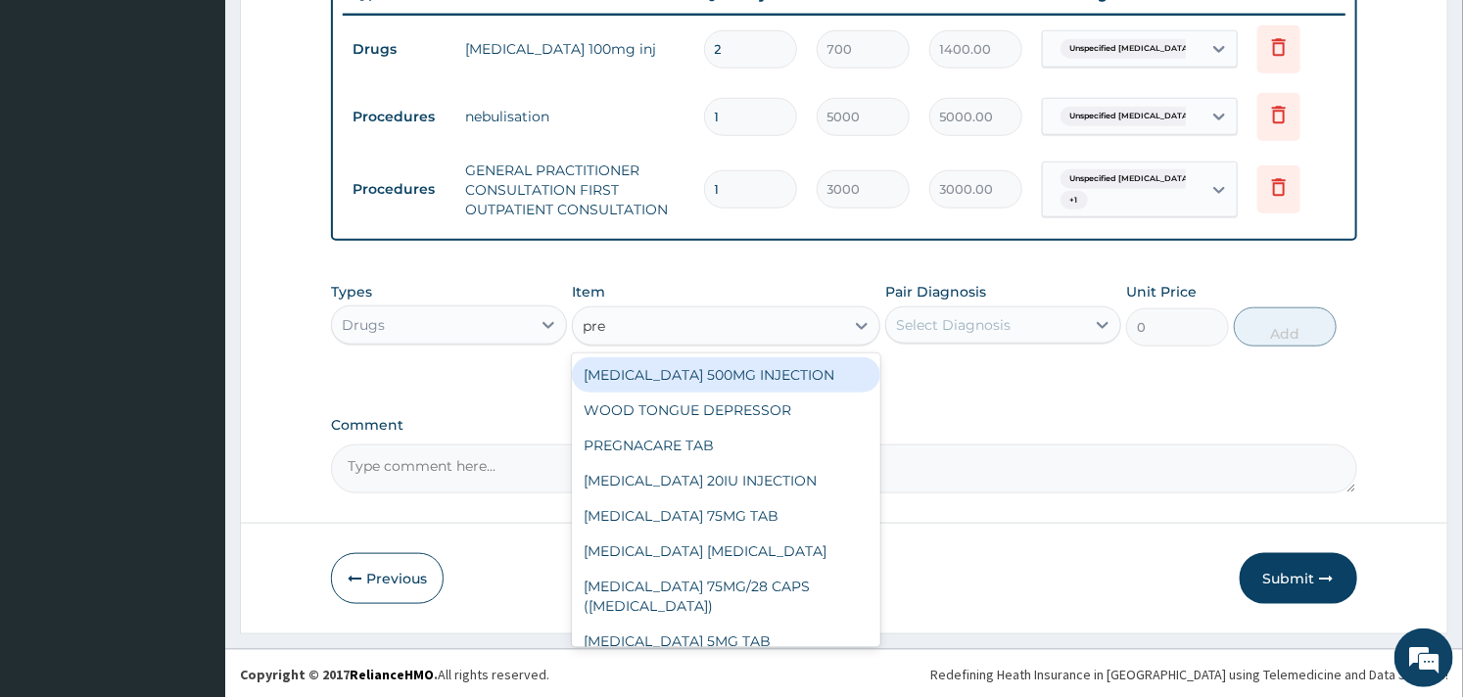
type input "pred"
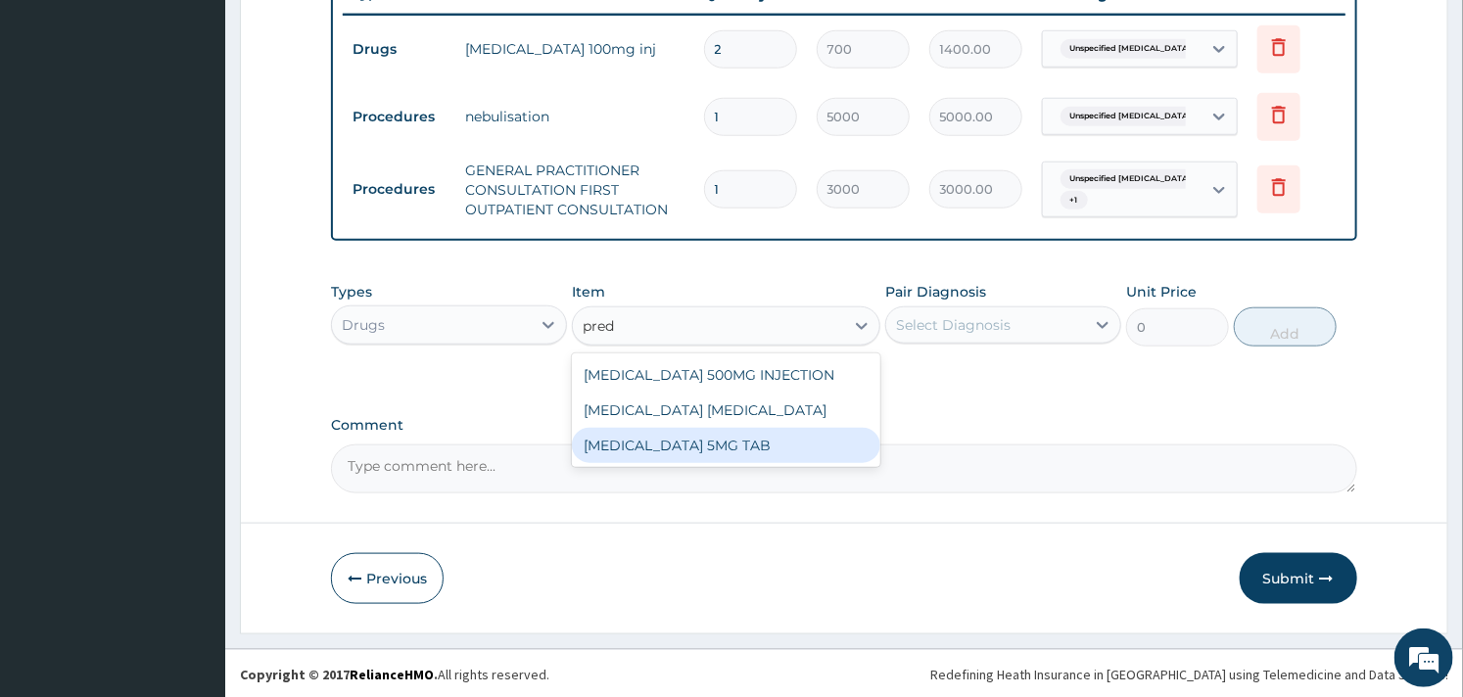
click at [821, 463] on div "PREDNISOLONE 5MG TAB" at bounding box center [726, 445] width 308 height 35
type input "52.5"
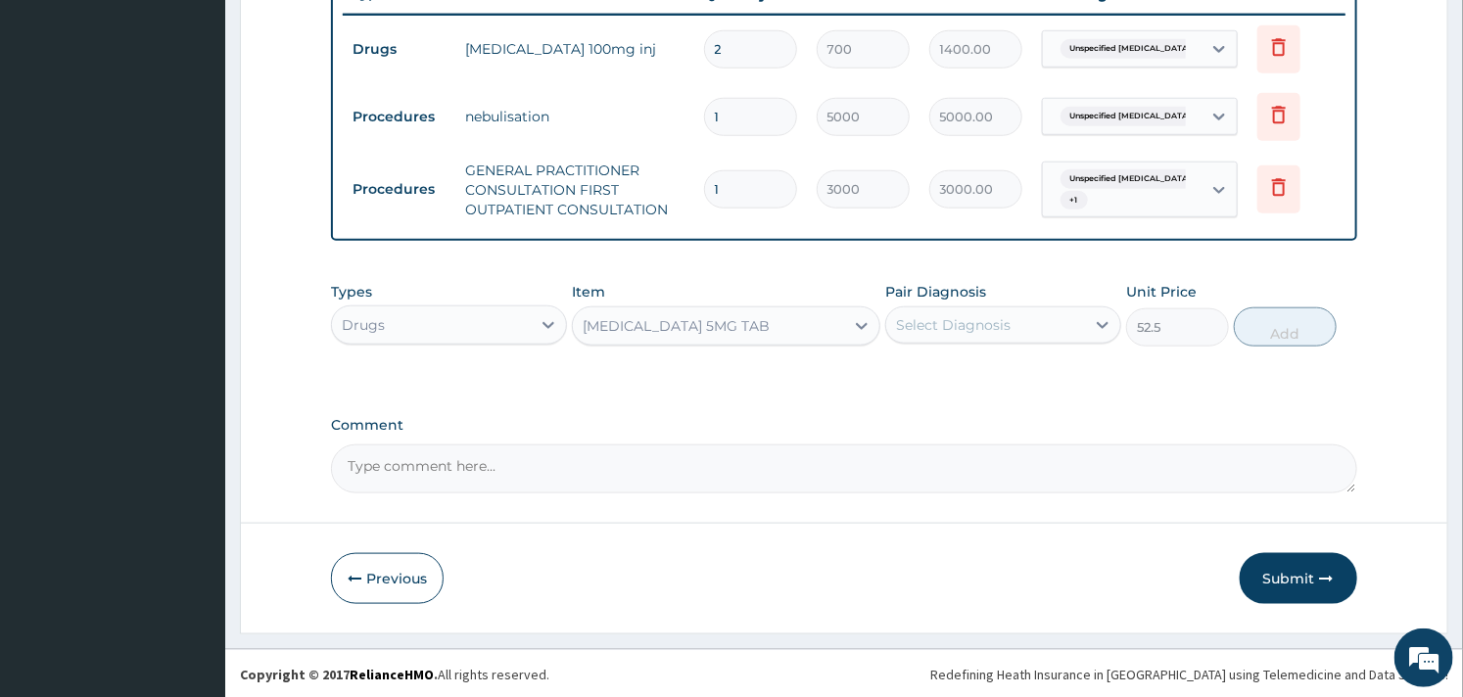
click at [966, 324] on div "Select Diagnosis" at bounding box center [953, 325] width 115 height 20
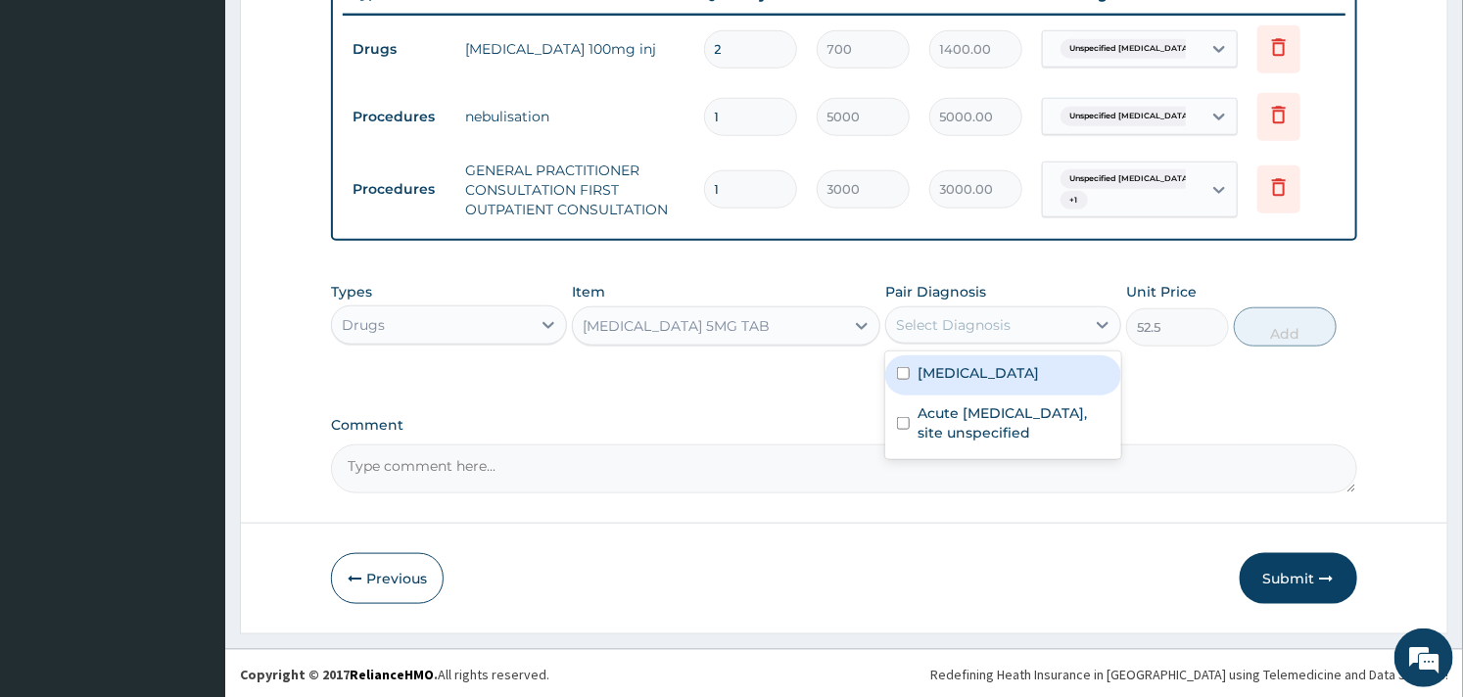
click at [933, 383] on label "Unspecified asthma, uncomplicated" at bounding box center [978, 373] width 121 height 20
checkbox input "true"
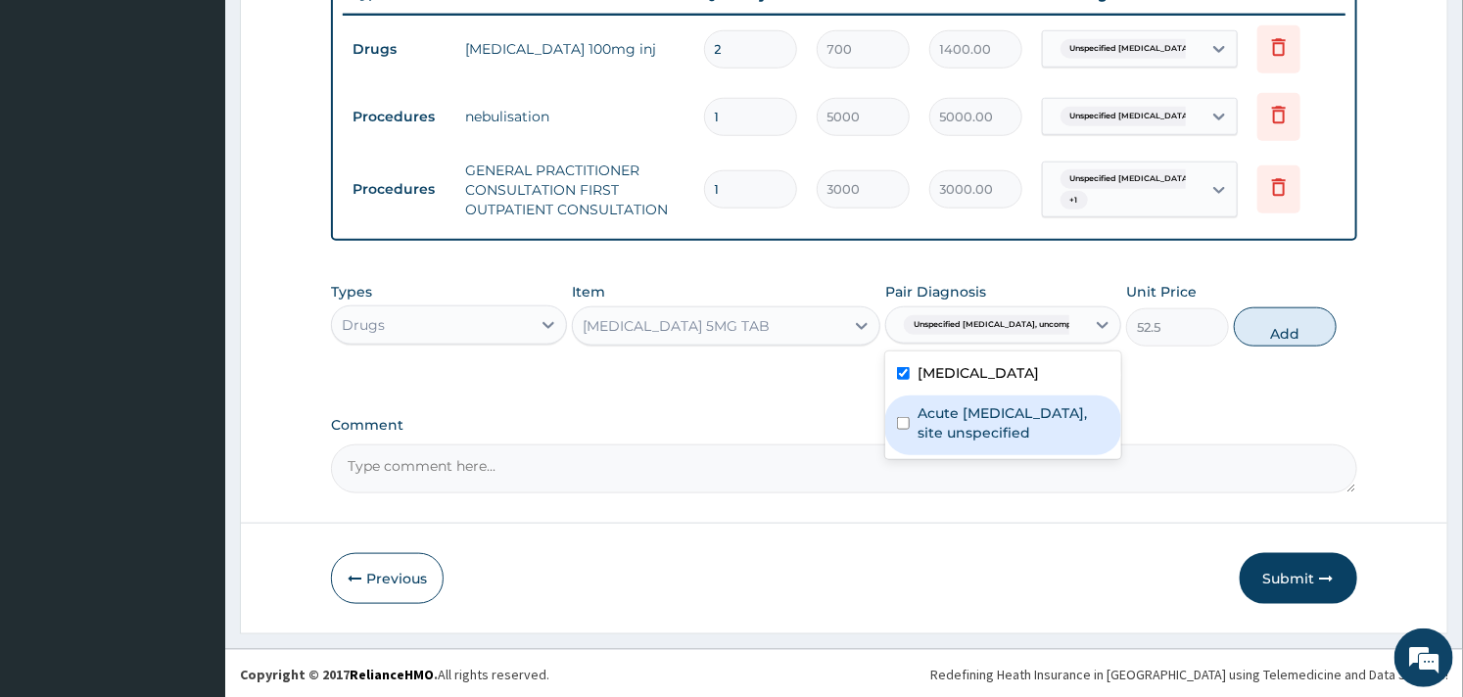
click at [914, 435] on div "Acute upper respiratory infection, site unspecified" at bounding box center [1003, 426] width 236 height 60
checkbox input "true"
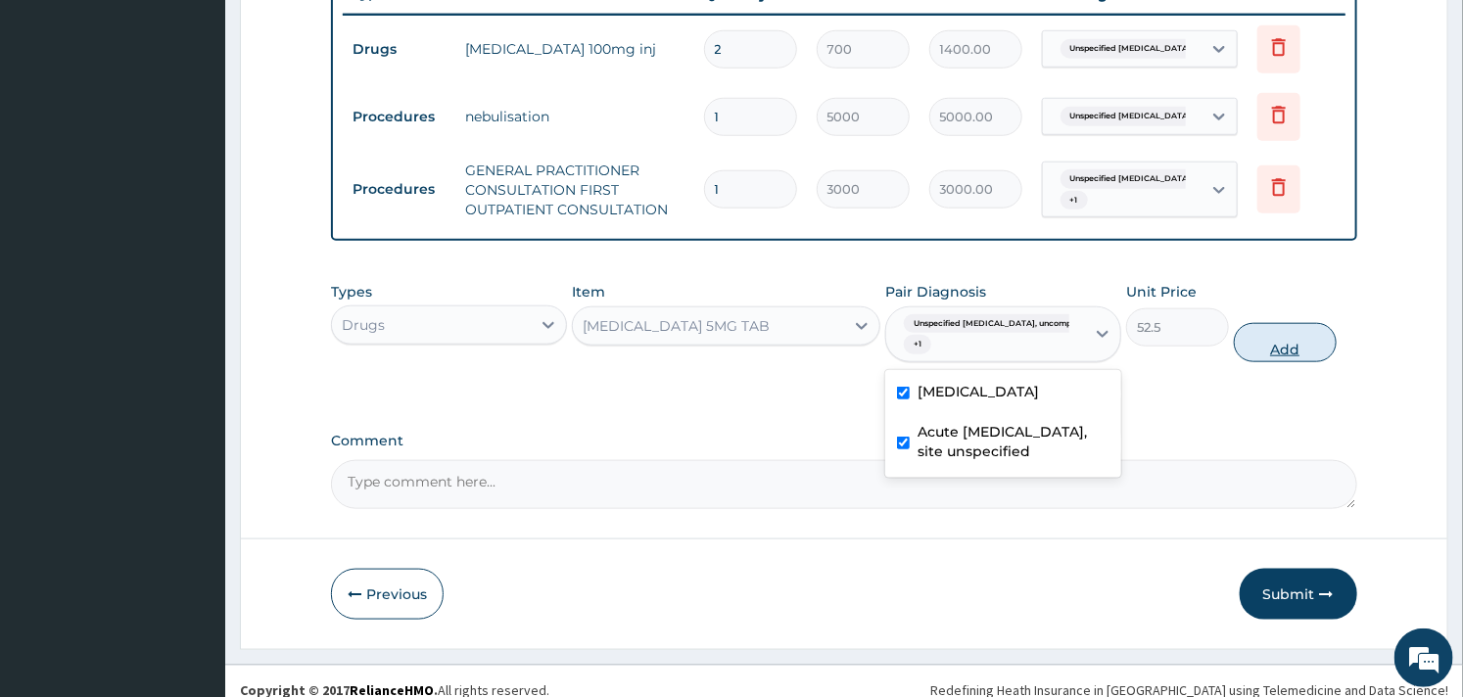
click at [1274, 350] on button "Add" at bounding box center [1285, 342] width 103 height 39
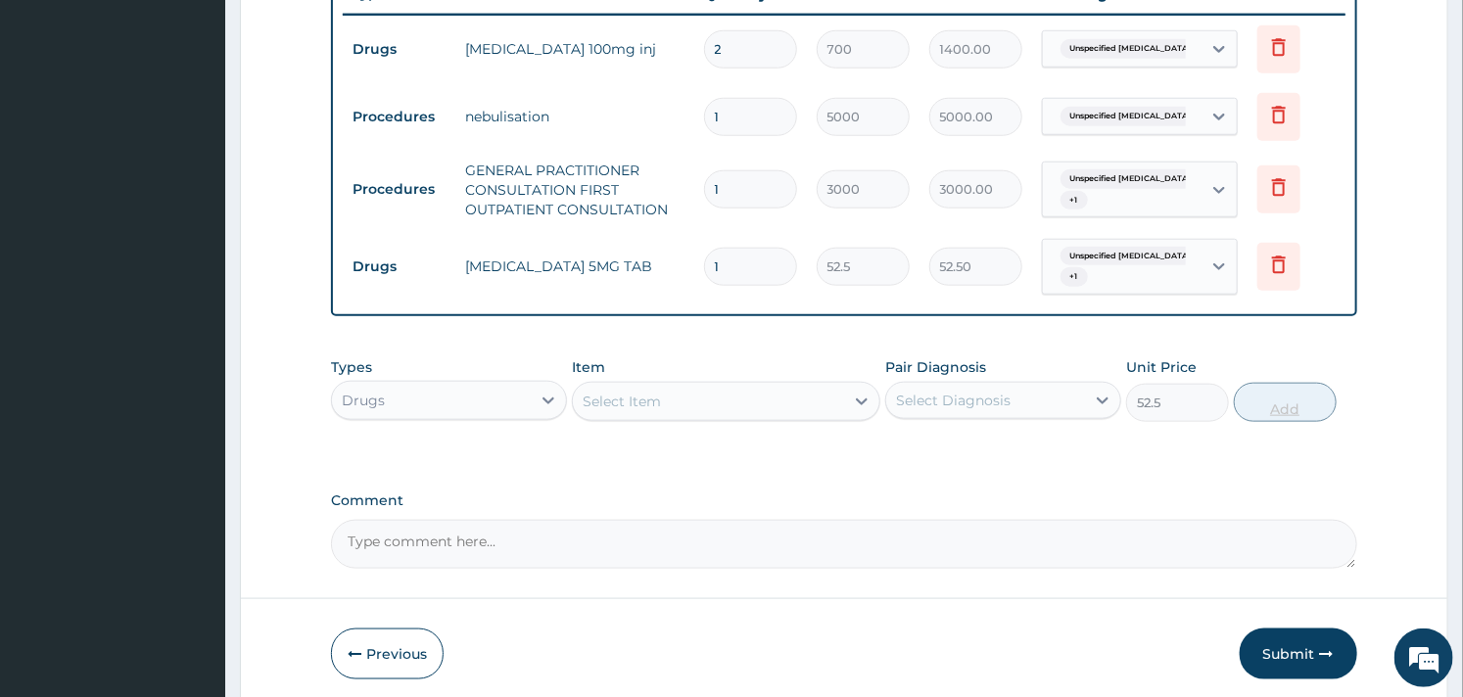
type input "0"
type input "0.00"
type input "2"
type input "105.00"
type input "20"
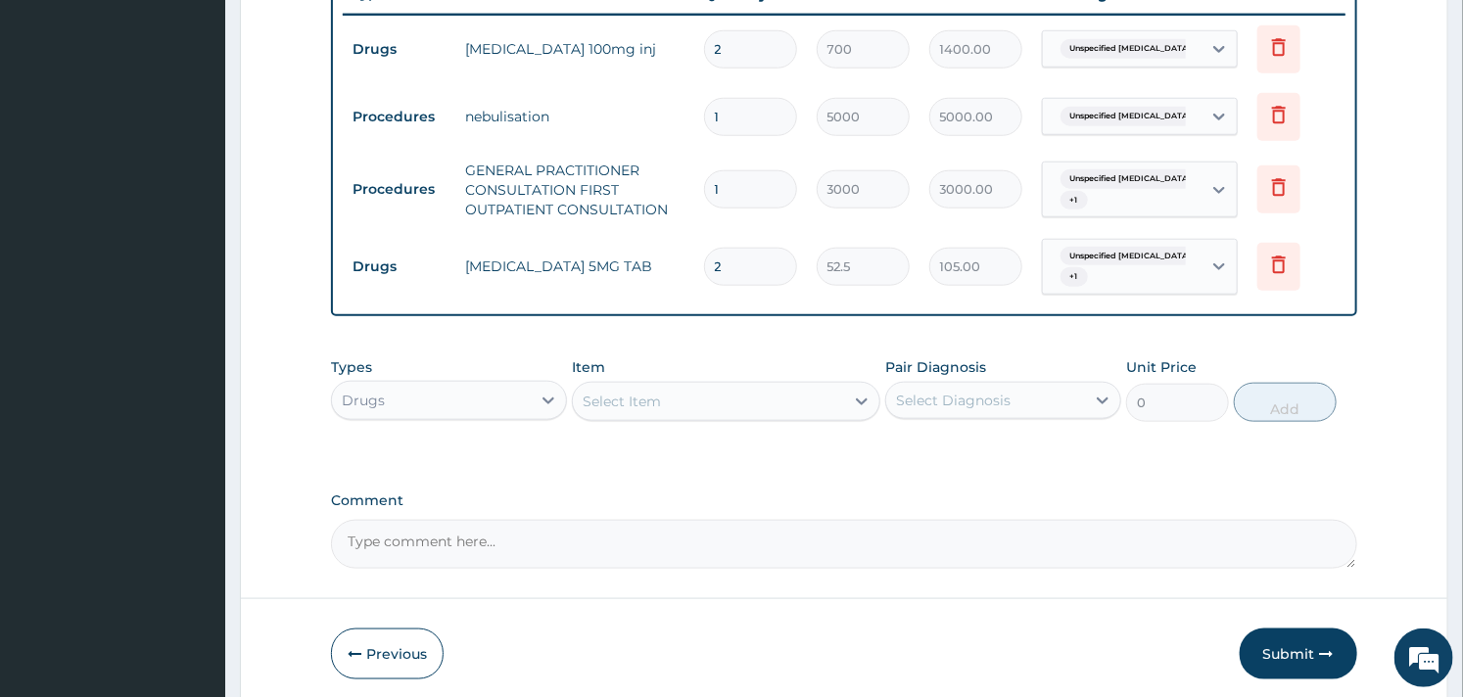
type input "1050.00"
type input "2"
type input "105.00"
type input "0.00"
type input "1"
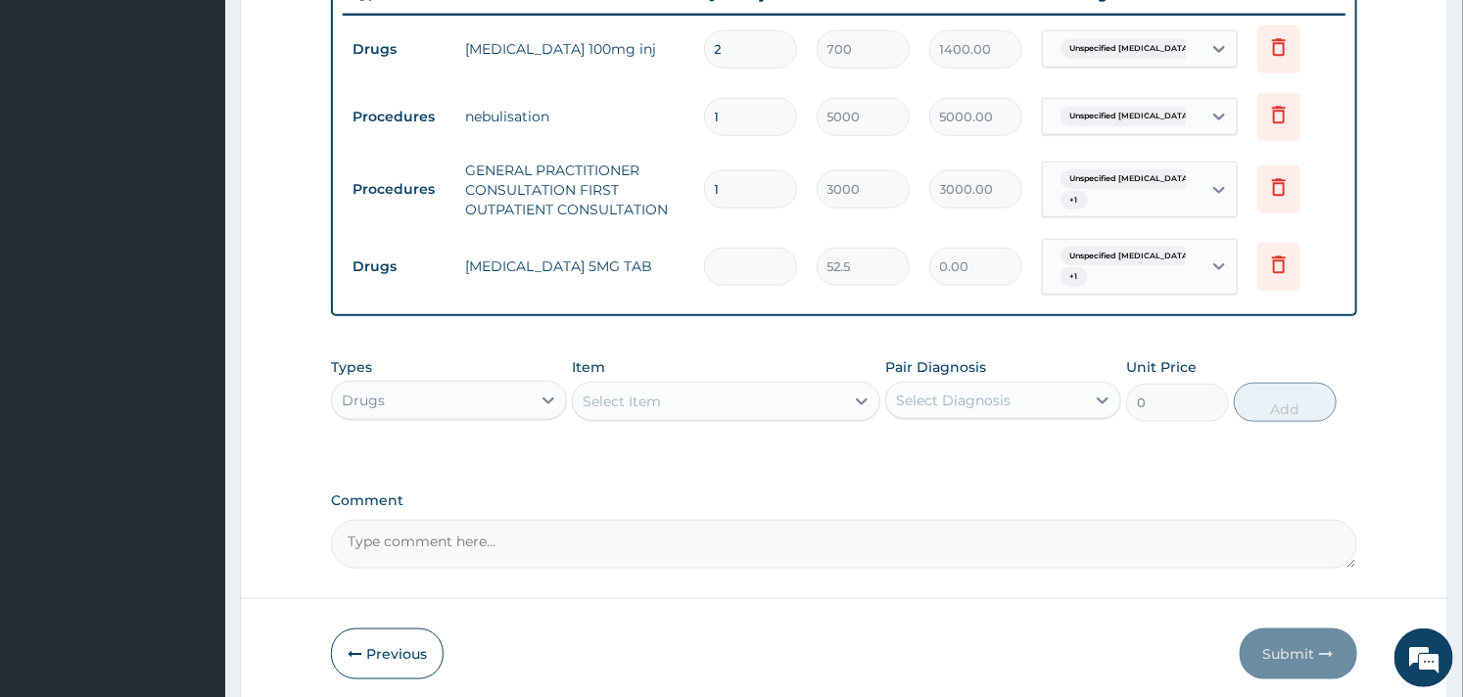
type input "52.50"
type input "10"
type input "525.00"
type input "10"
click at [682, 403] on div "Select Item" at bounding box center [708, 401] width 270 height 31
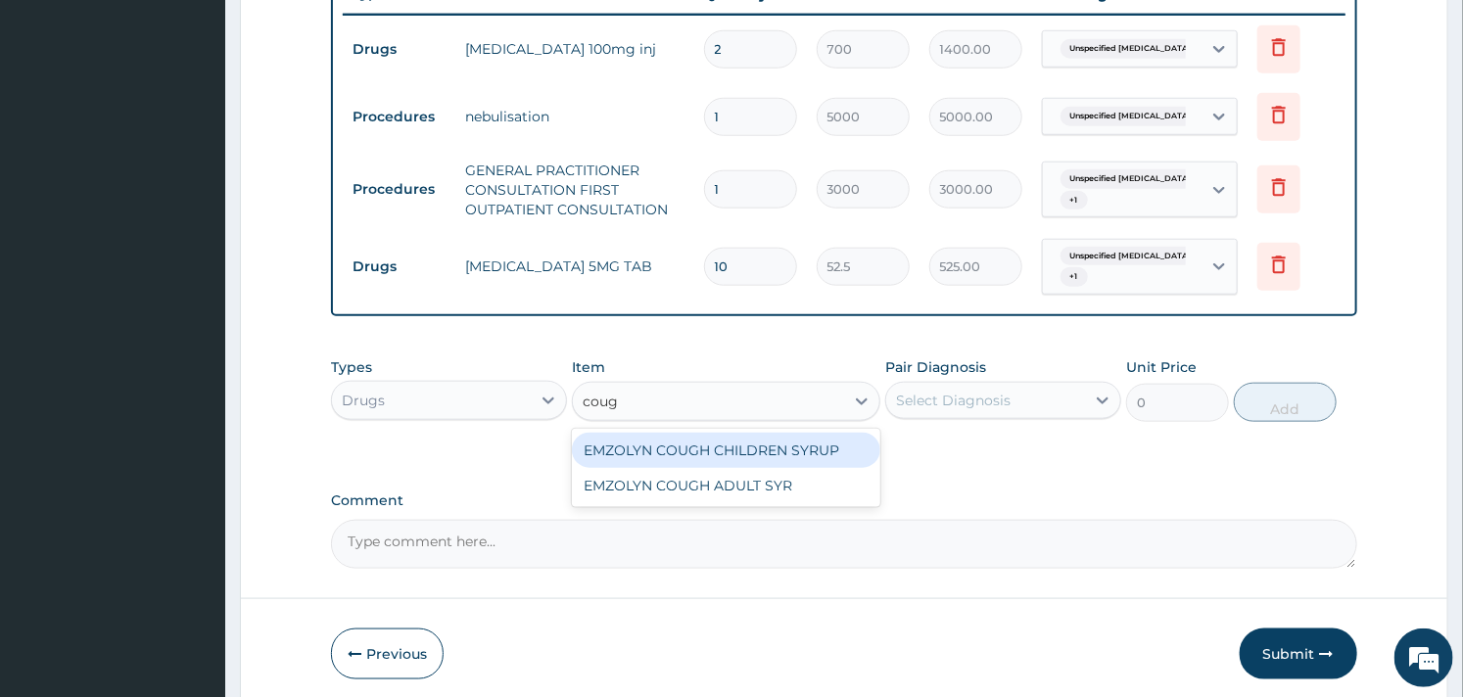
type input "cough"
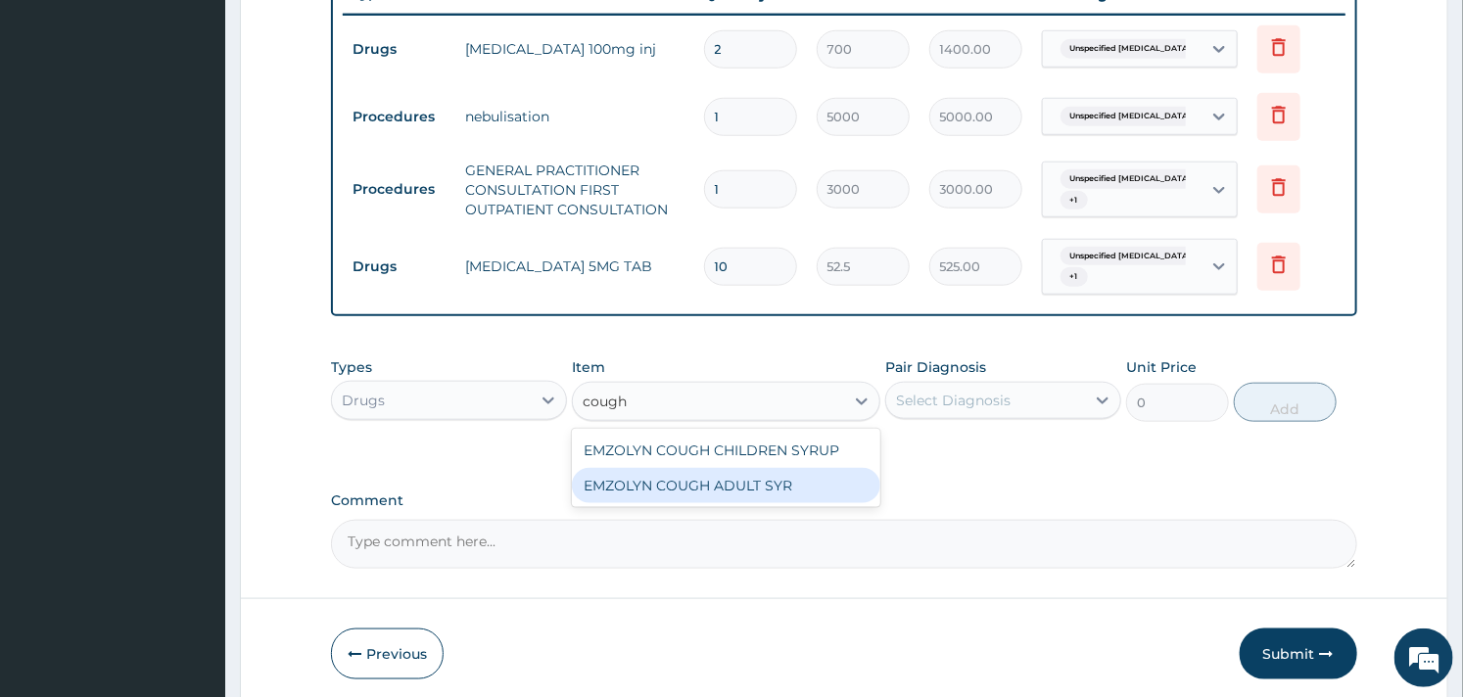
click at [710, 477] on div "EMZOLYN COUGH ADULT SYR" at bounding box center [726, 485] width 308 height 35
type input "735"
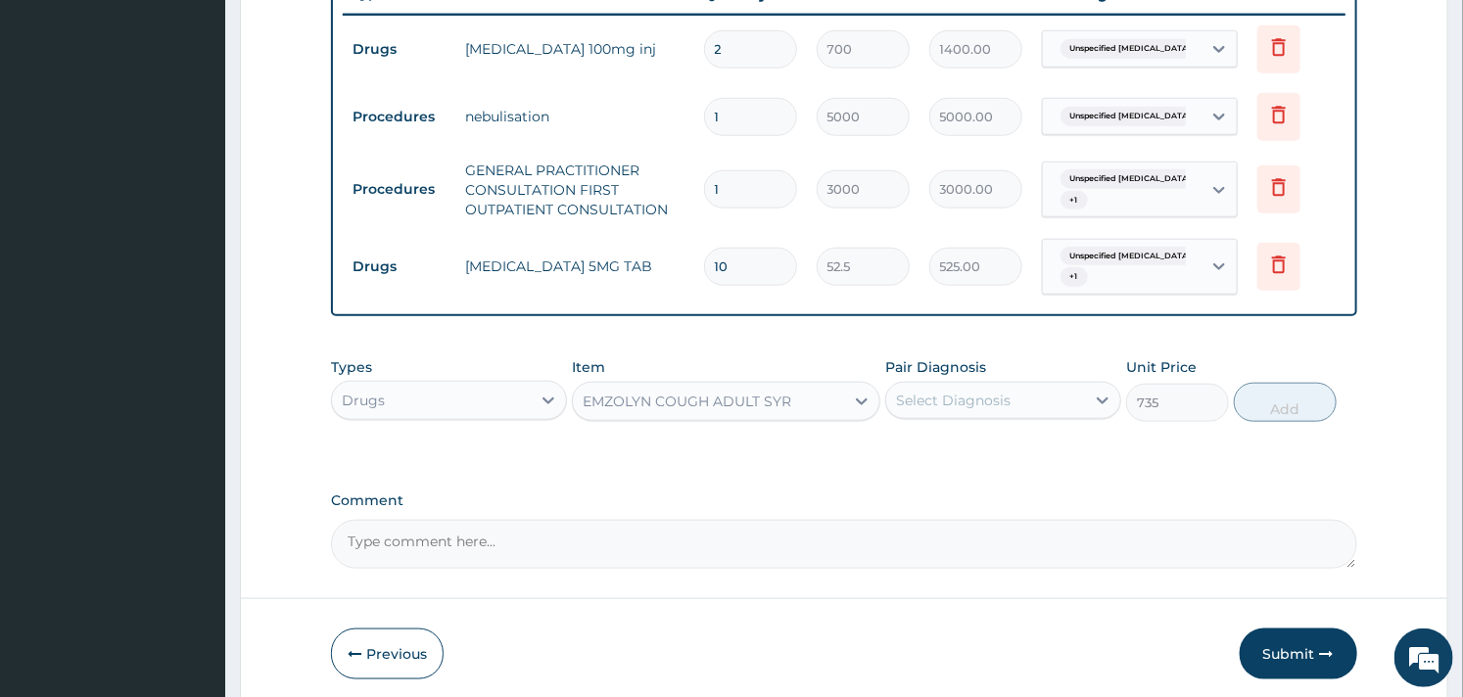
click at [1046, 387] on div "Select Diagnosis" at bounding box center [985, 400] width 199 height 31
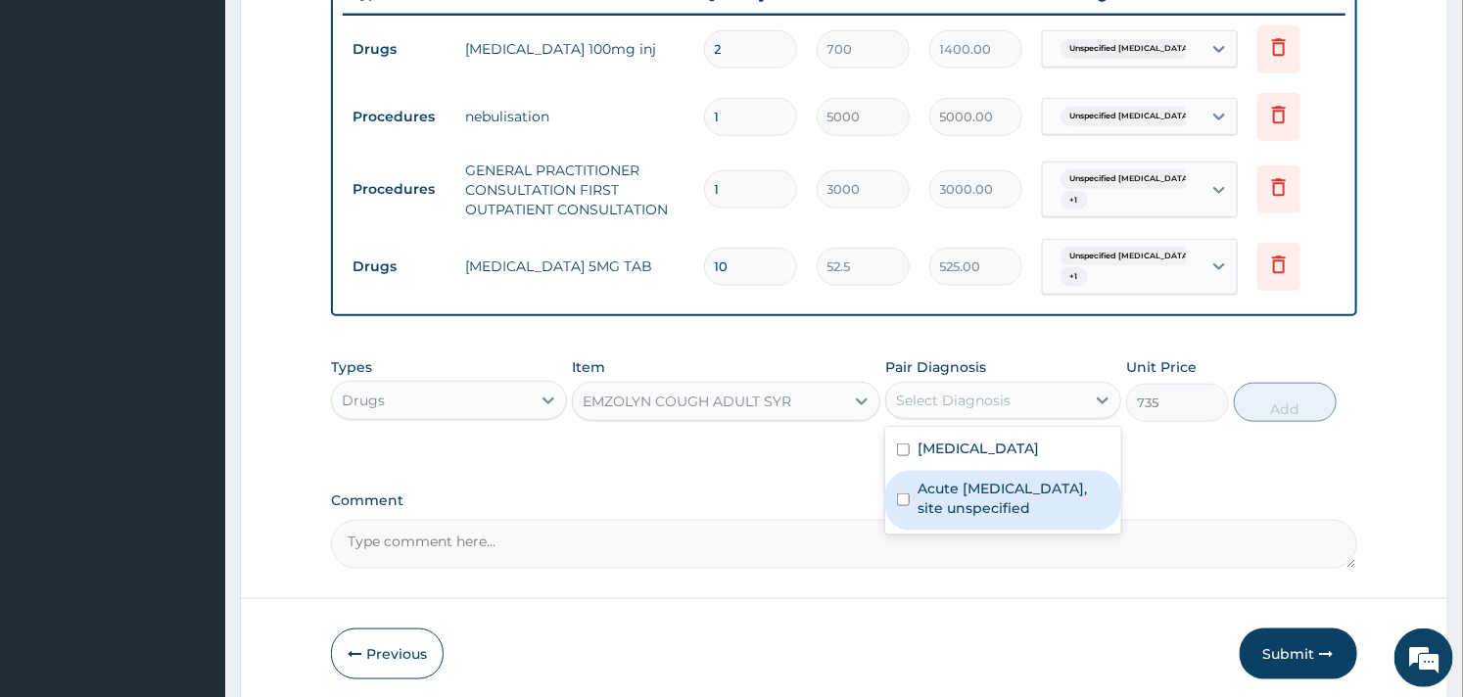
click at [924, 511] on label "Acute upper respiratory infection, site unspecified" at bounding box center [1014, 498] width 192 height 39
checkbox input "true"
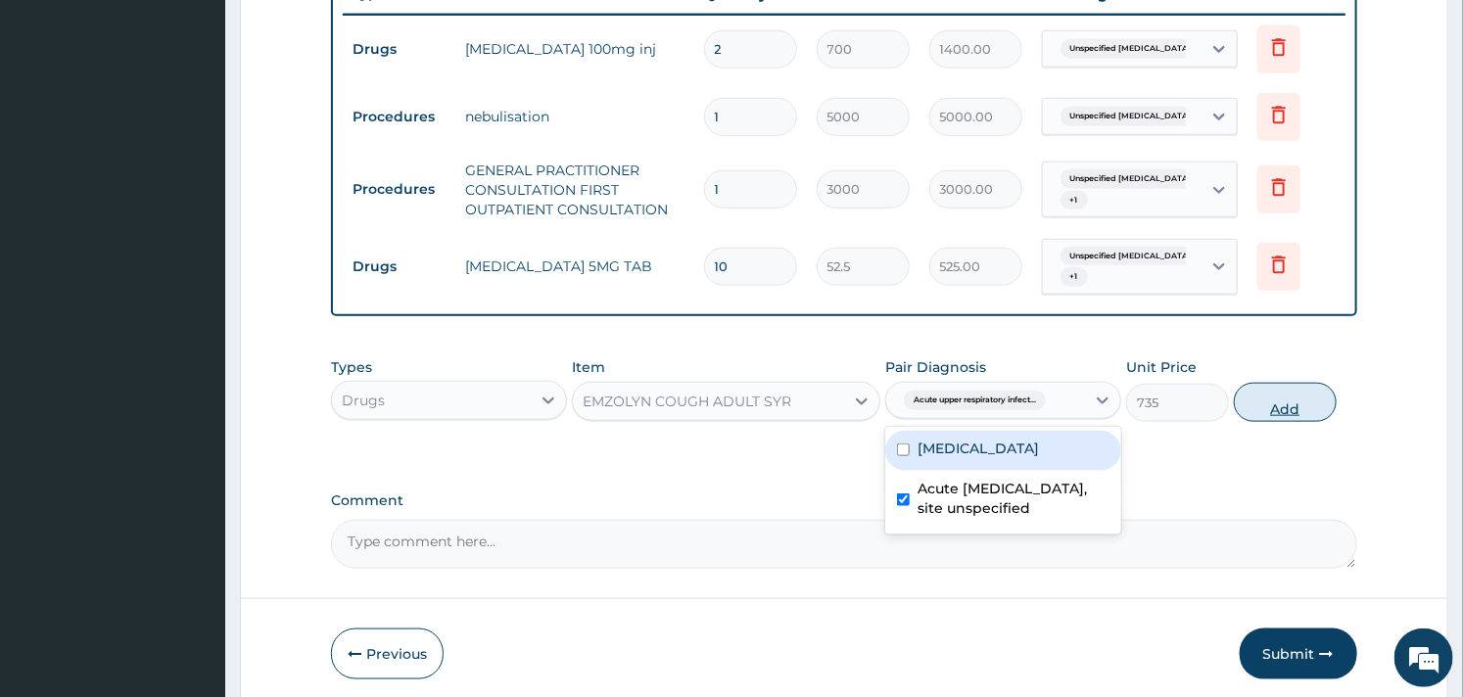
click at [1307, 414] on button "Add" at bounding box center [1285, 402] width 103 height 39
type input "0"
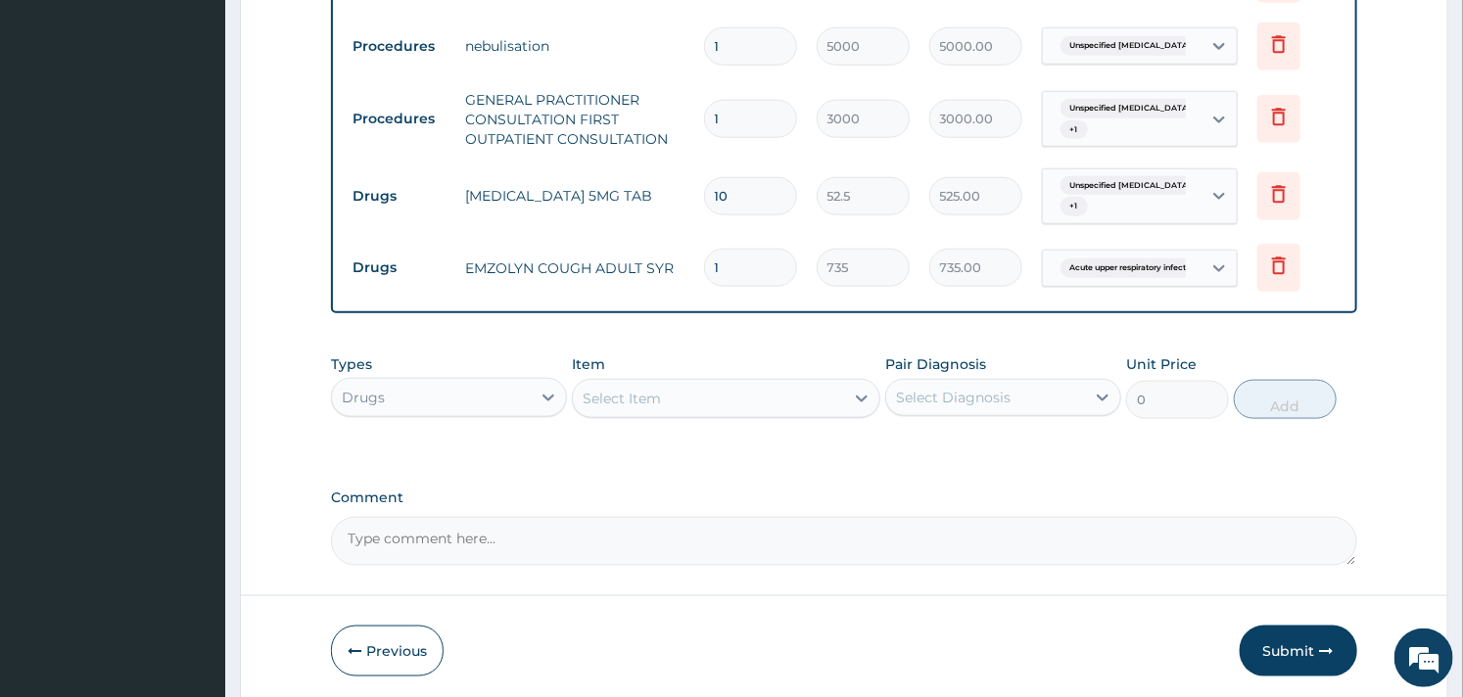
scroll to position [911, 0]
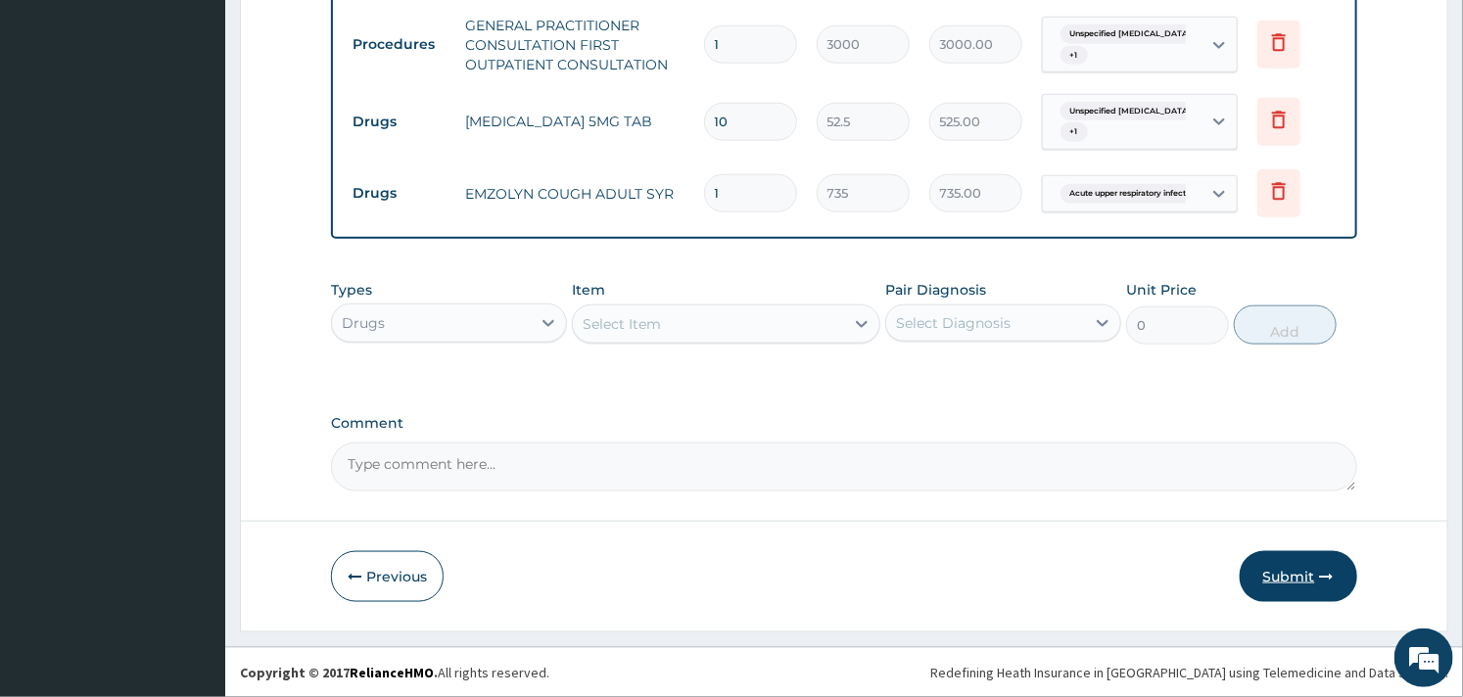
click at [1274, 582] on button "Submit" at bounding box center [1299, 576] width 118 height 51
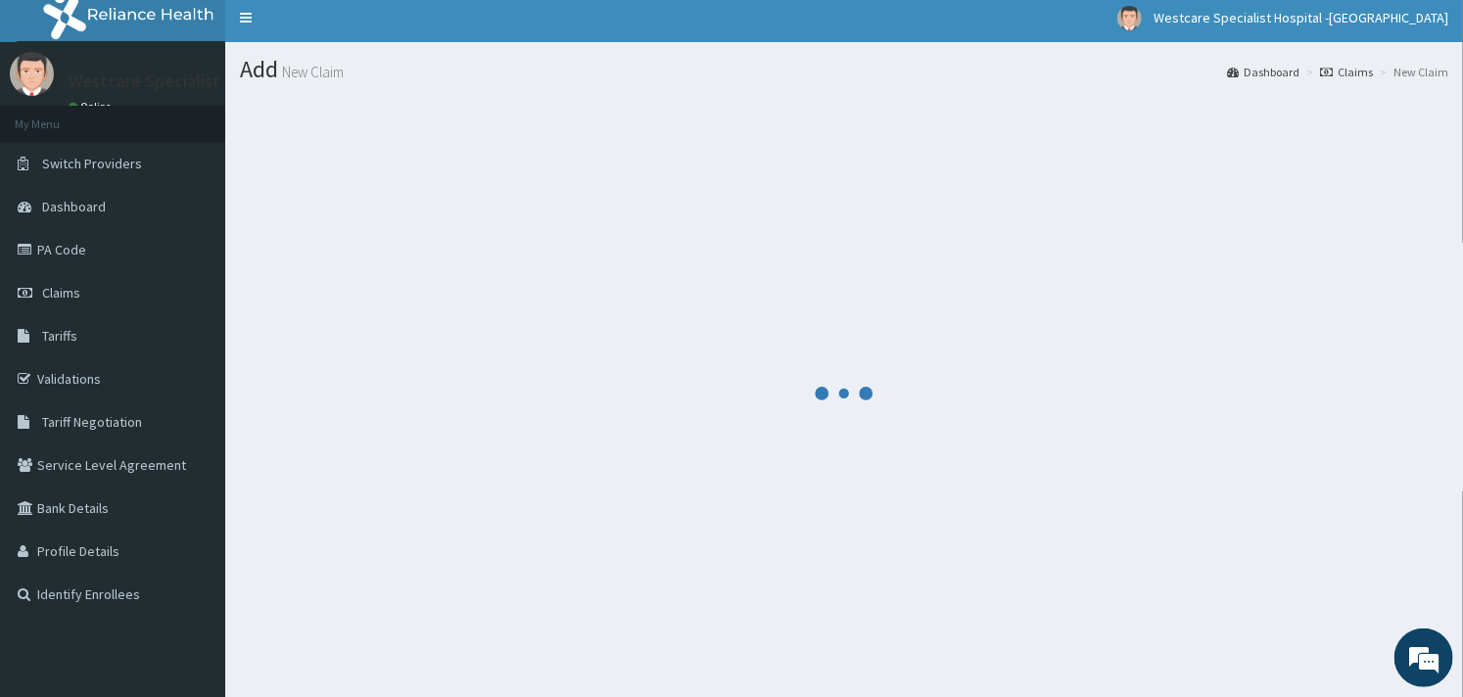
scroll to position [0, 0]
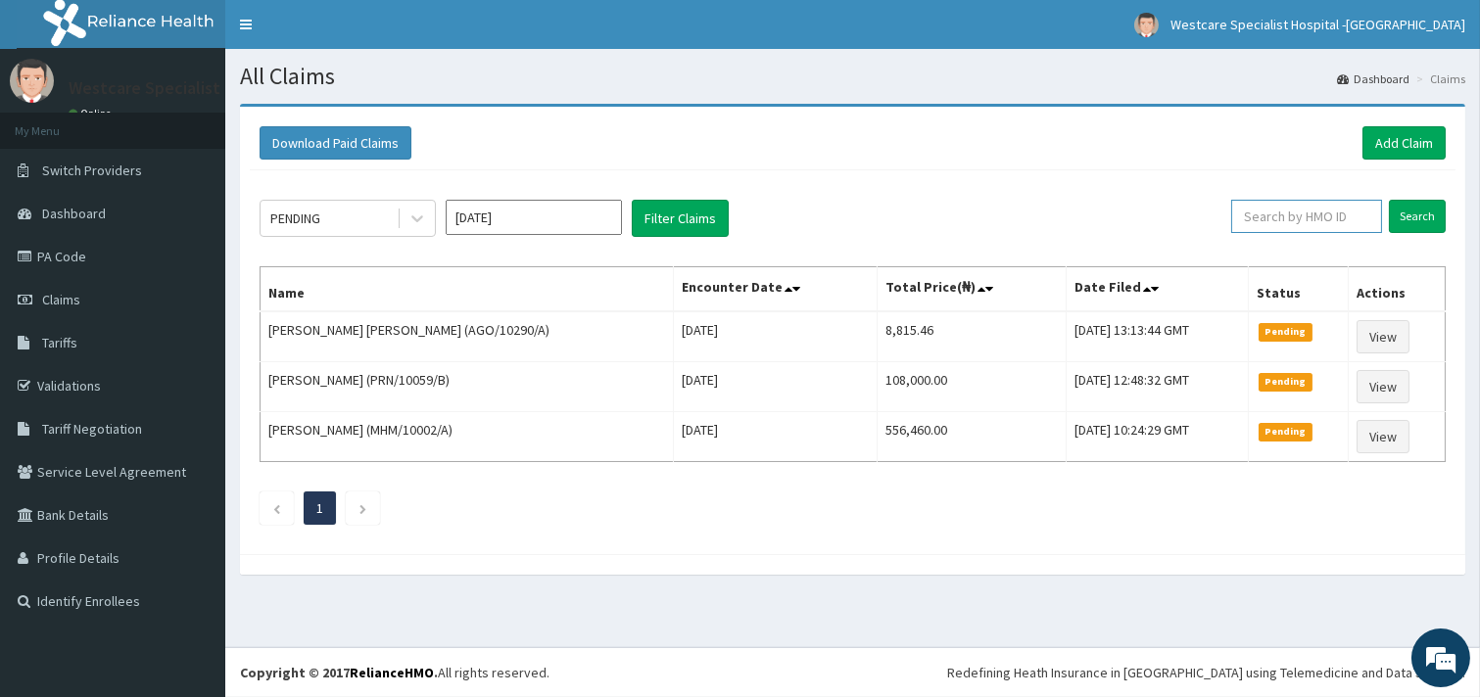
click at [1279, 217] on input "text" at bounding box center [1306, 216] width 151 height 33
paste input "DAL/10030/A"
type input "DAL/10030/A"
click at [1417, 206] on input "Search" at bounding box center [1417, 216] width 57 height 33
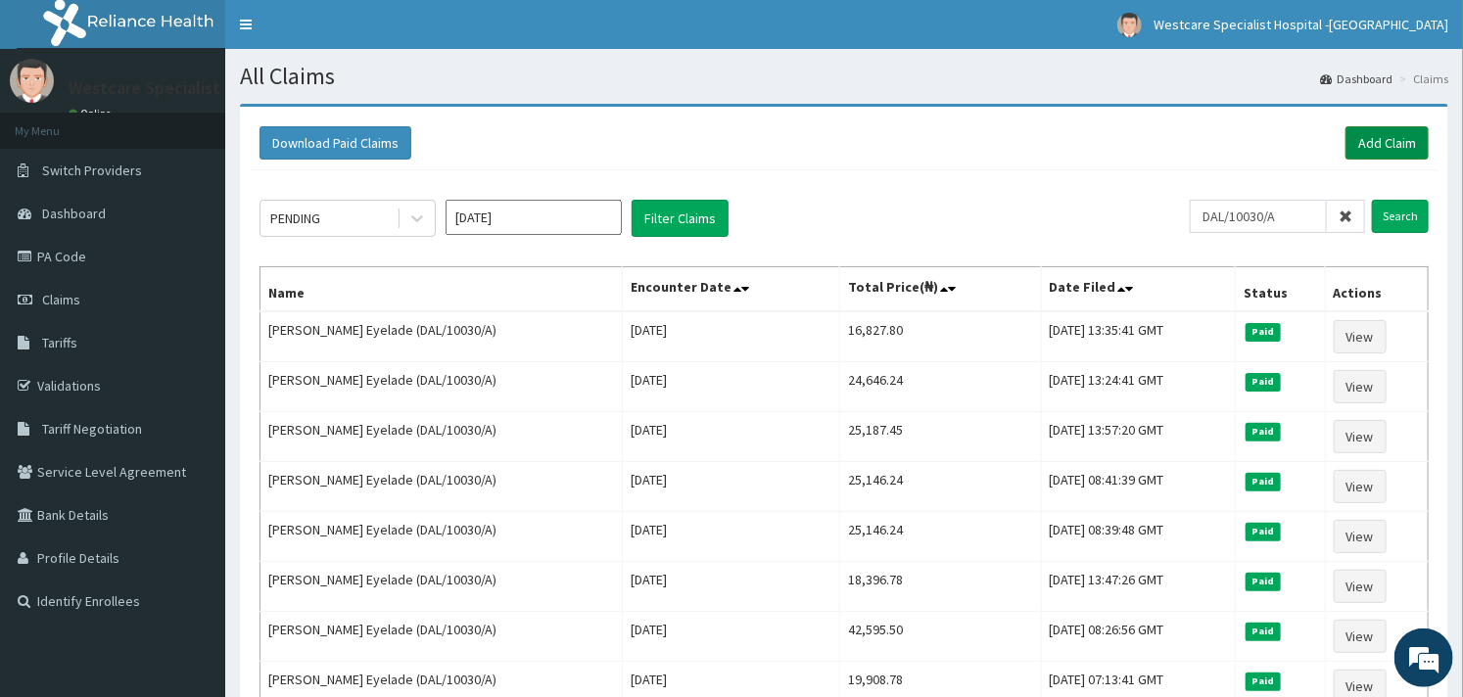
click at [1364, 142] on link "Add Claim" at bounding box center [1387, 142] width 83 height 33
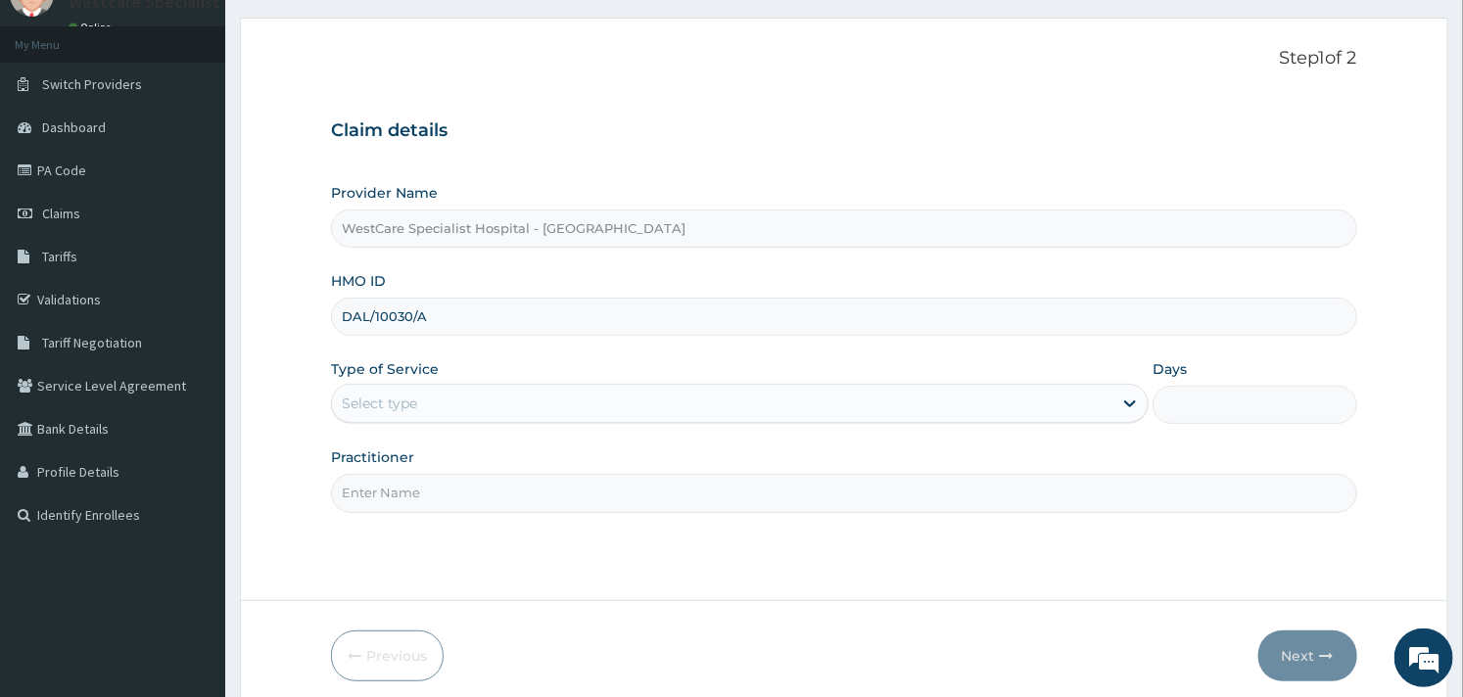
scroll to position [166, 0]
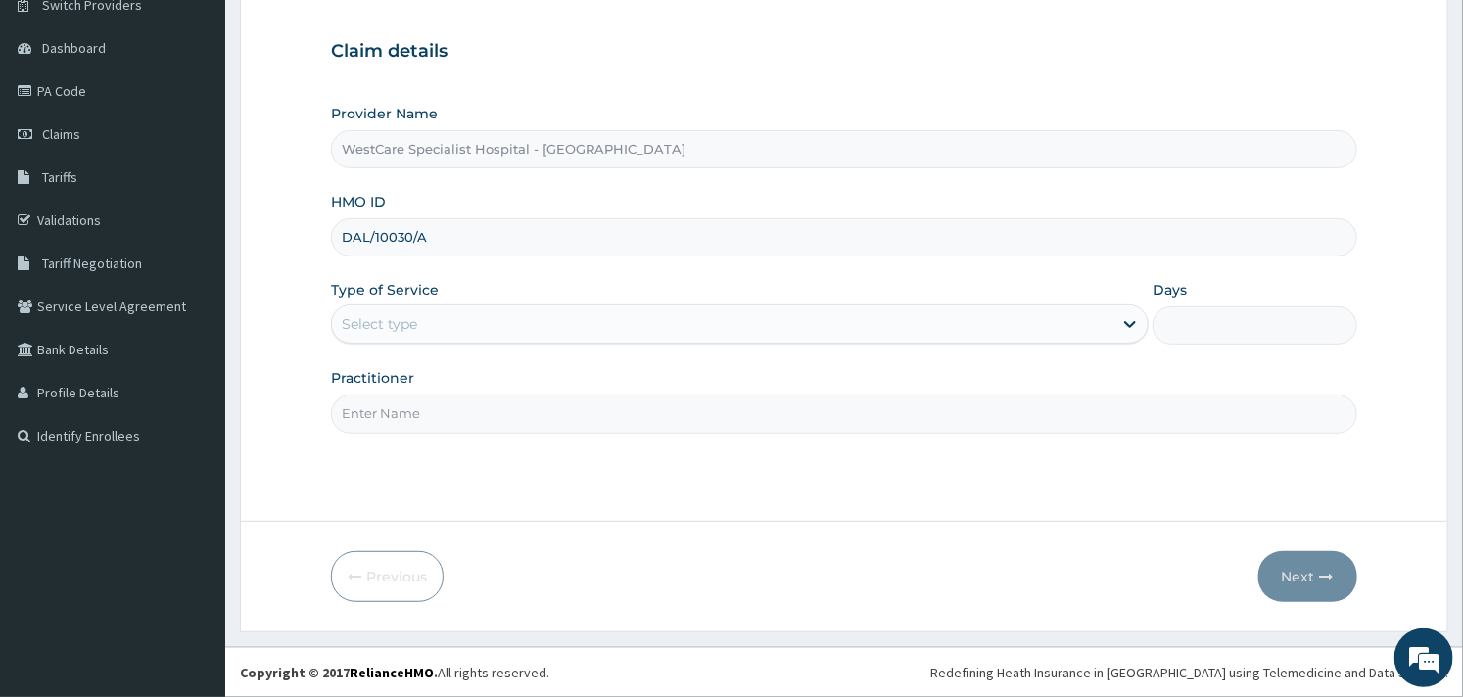
type input "DAL/10030/A"
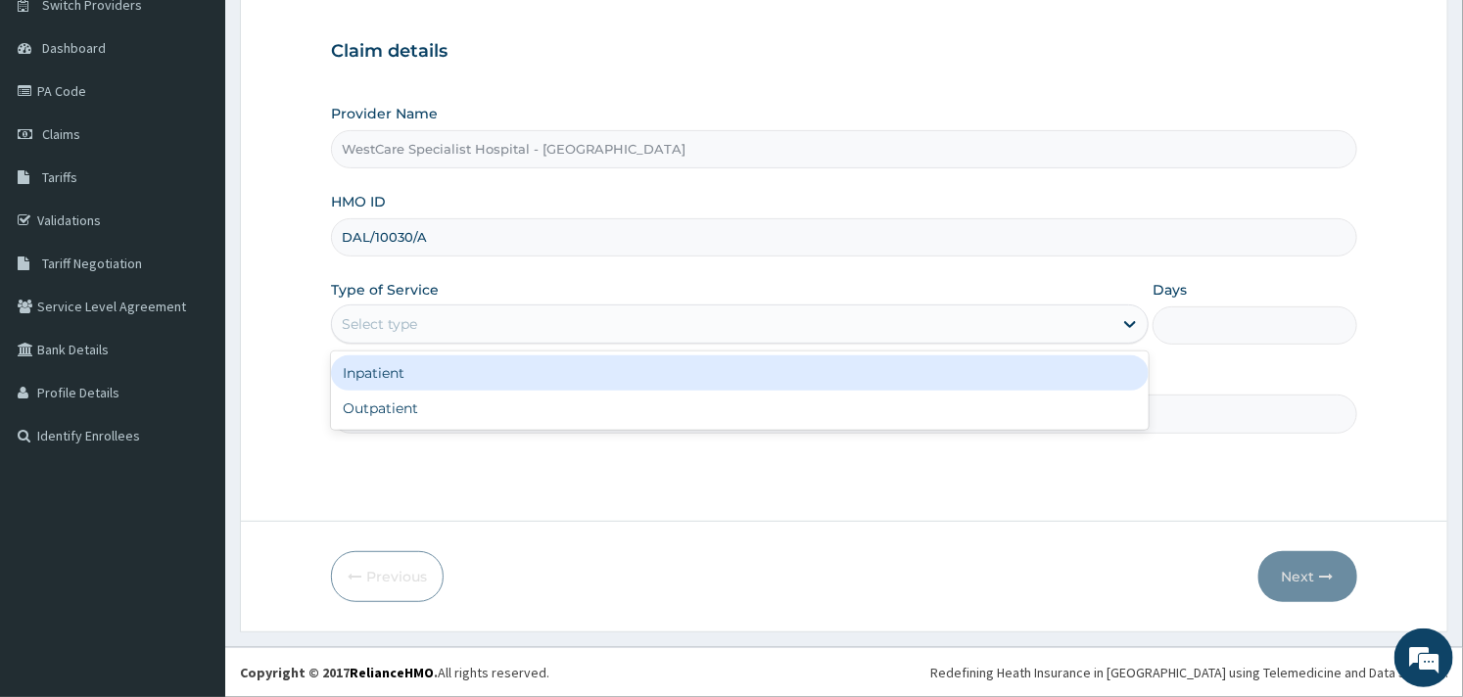
click at [625, 329] on div "Select type" at bounding box center [722, 324] width 781 height 31
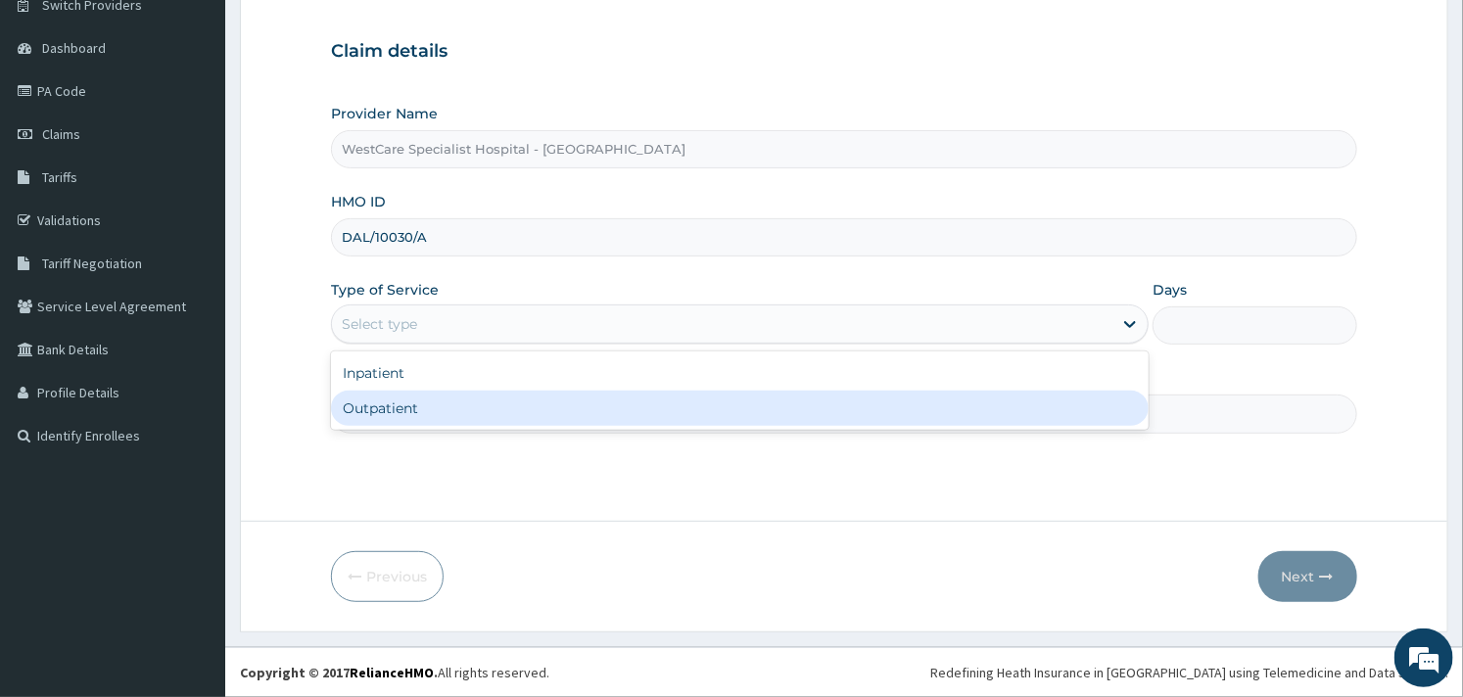
click at [519, 403] on div "Outpatient" at bounding box center [740, 408] width 818 height 35
type input "1"
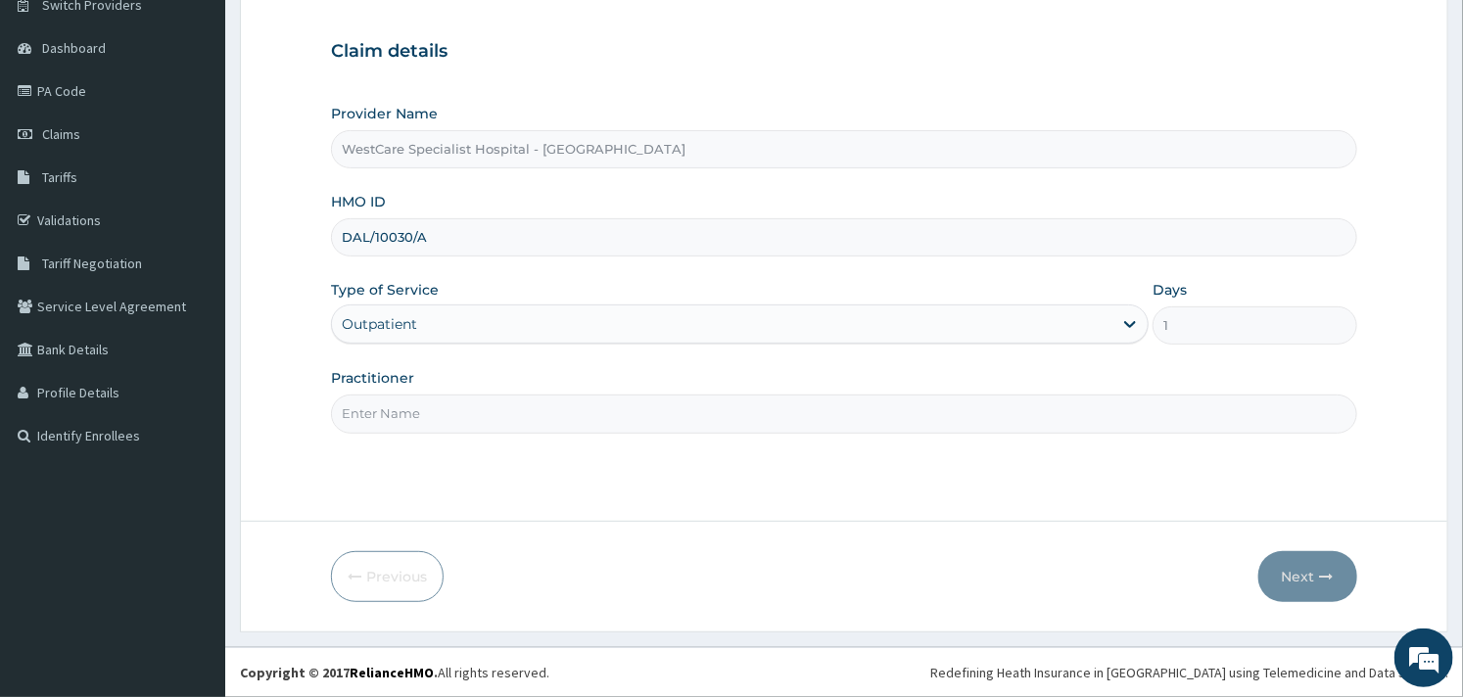
click at [599, 395] on input "Practitioner" at bounding box center [843, 414] width 1025 height 38
type input "OBIDEYI"
click at [1293, 568] on button "Next" at bounding box center [1307, 576] width 99 height 51
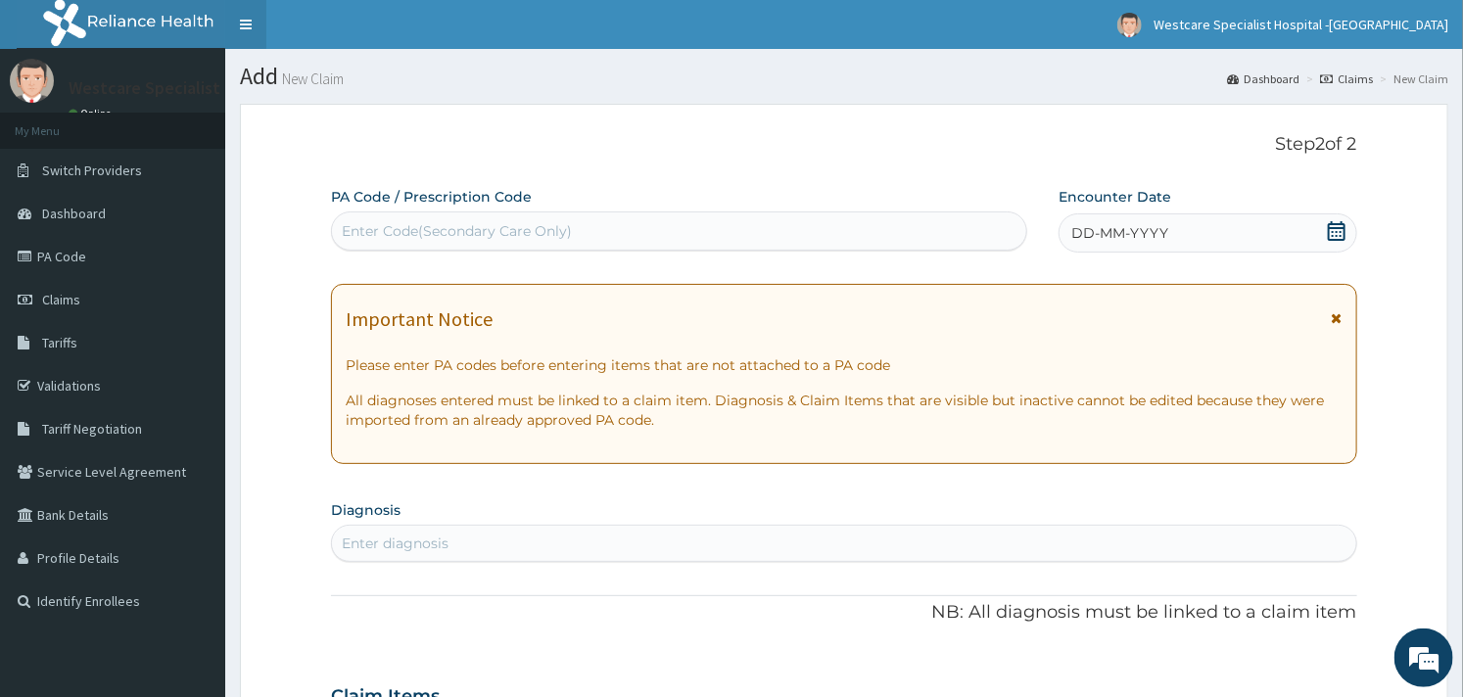
scroll to position [0, 0]
click at [752, 238] on div "Enter Code(Secondary Care Only)" at bounding box center [679, 230] width 694 height 31
paste input "PA/83ABD8"
type input "PA/83ABD8"
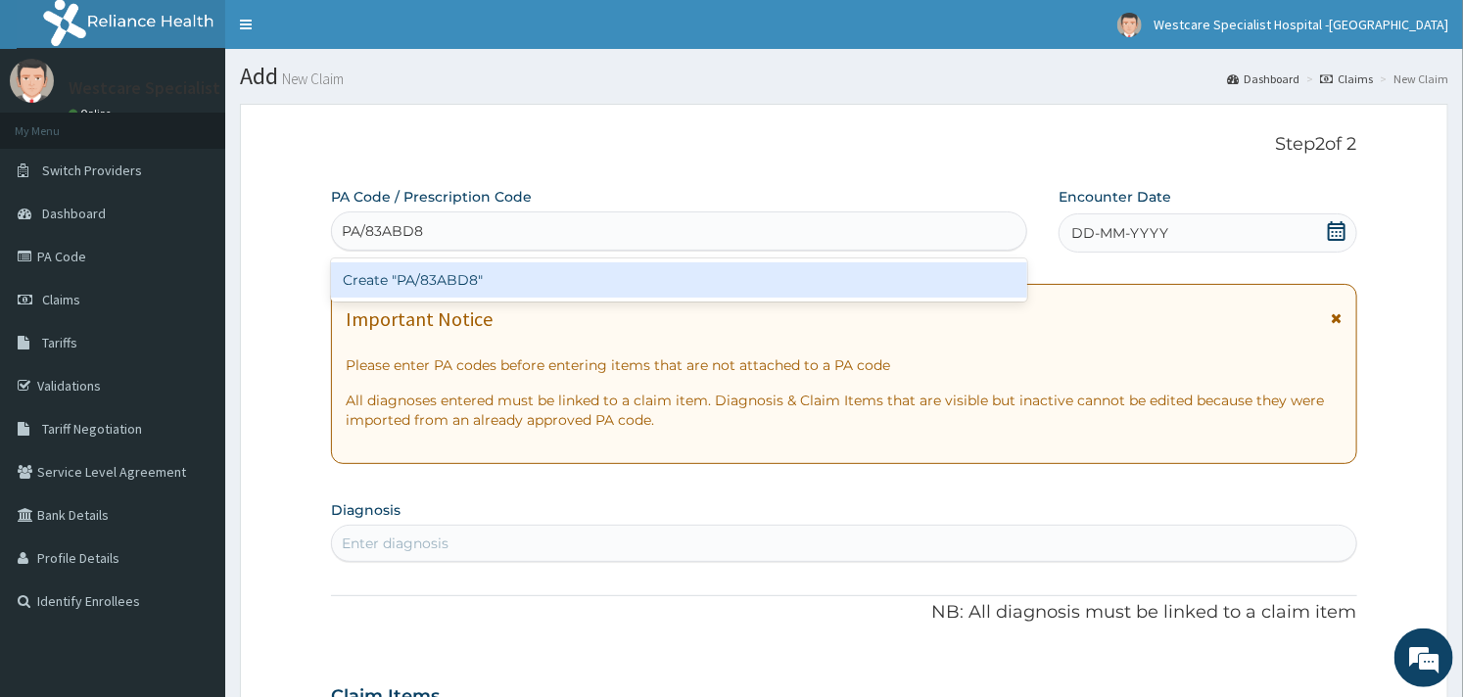
click at [643, 279] on div "Create "PA/83ABD8"" at bounding box center [679, 279] width 696 height 35
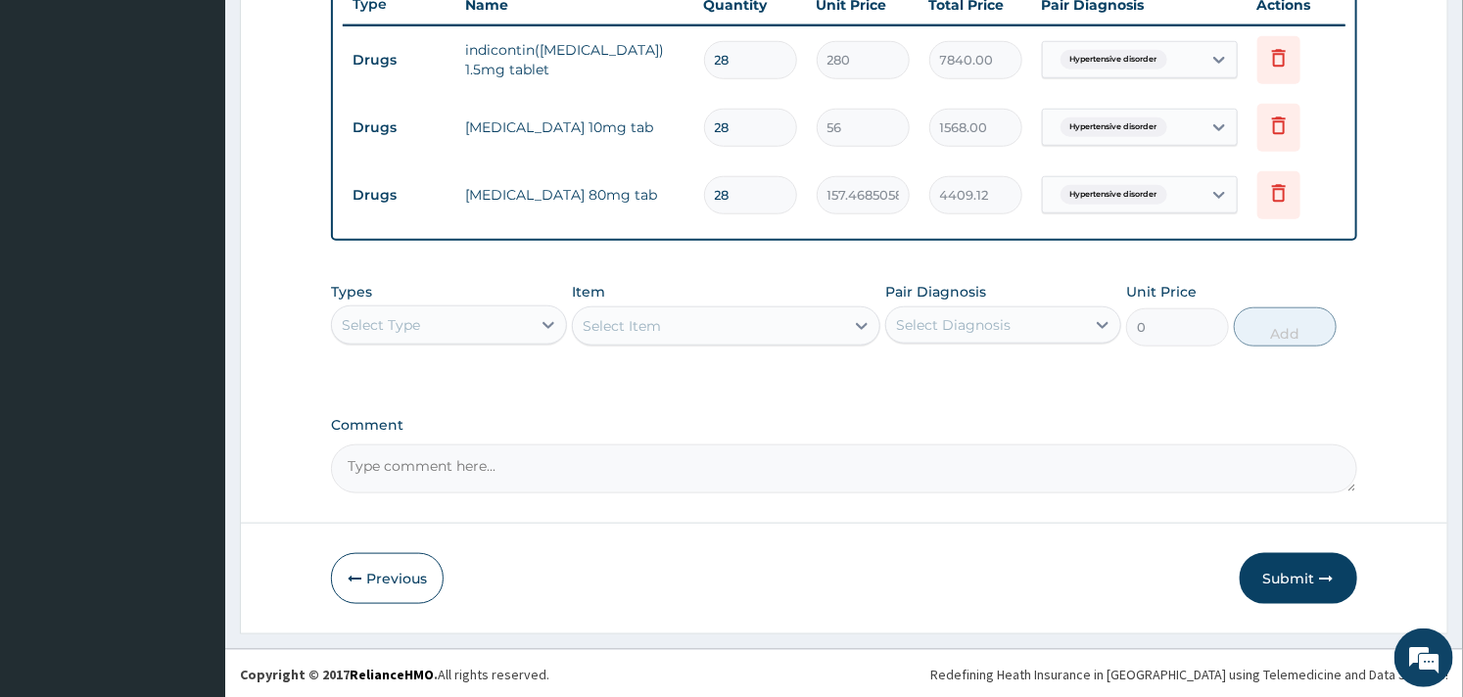
scroll to position [756, 0]
click at [541, 329] on icon at bounding box center [549, 324] width 20 height 20
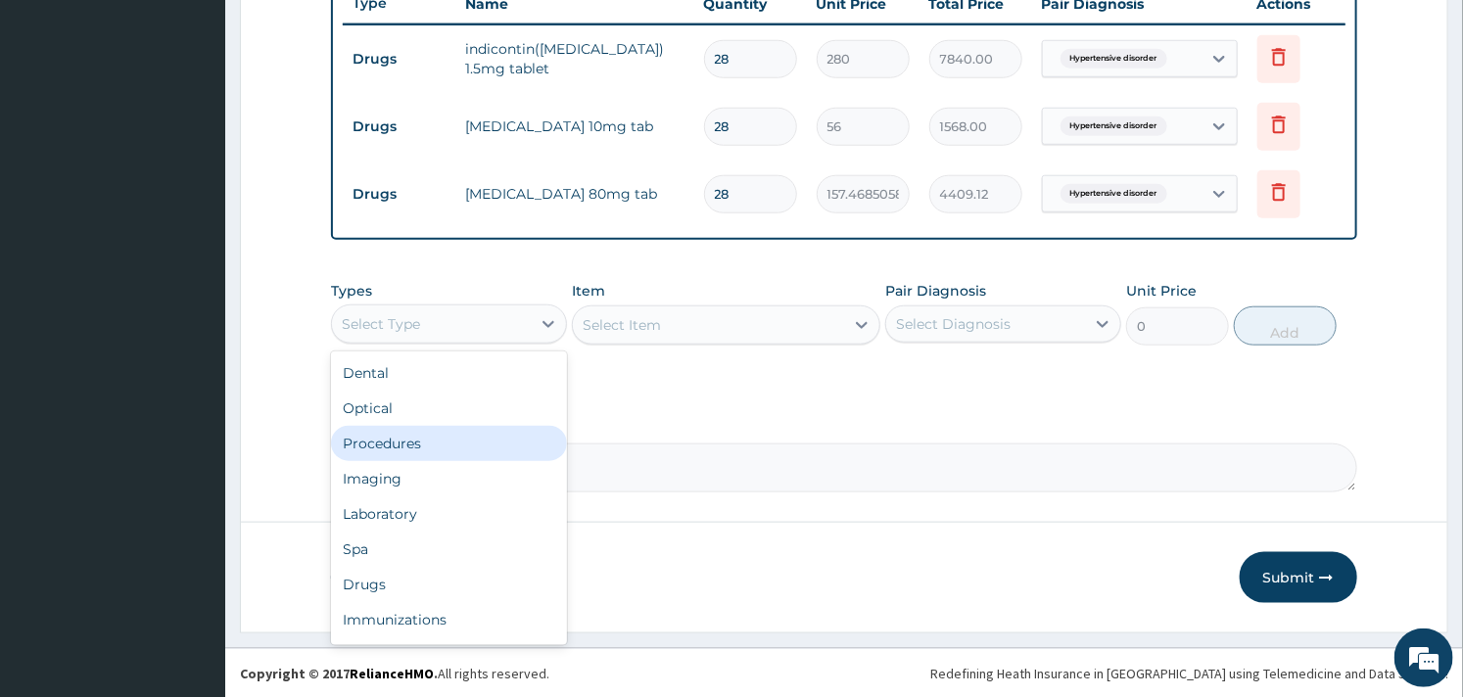
click at [421, 434] on div "Procedures" at bounding box center [449, 443] width 236 height 35
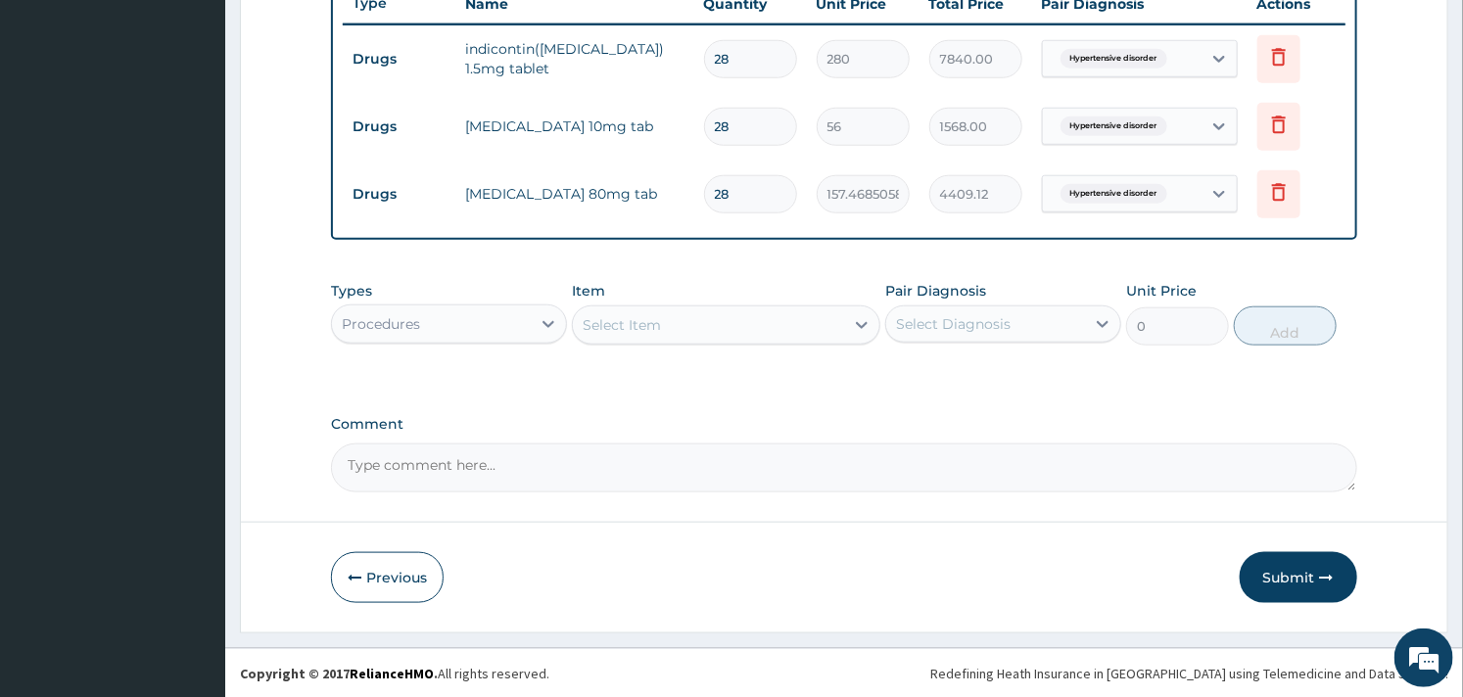
click at [708, 331] on div "Select Item" at bounding box center [708, 324] width 270 height 31
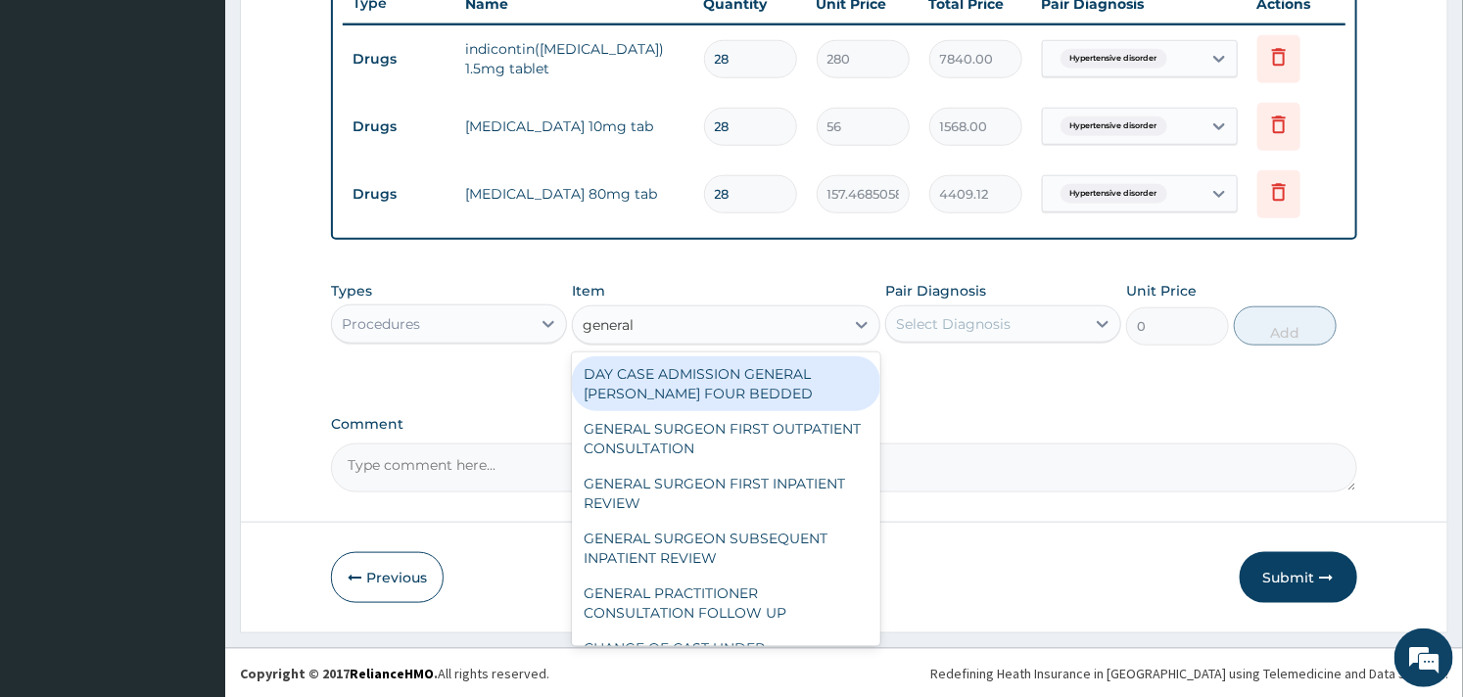
type input "general p"
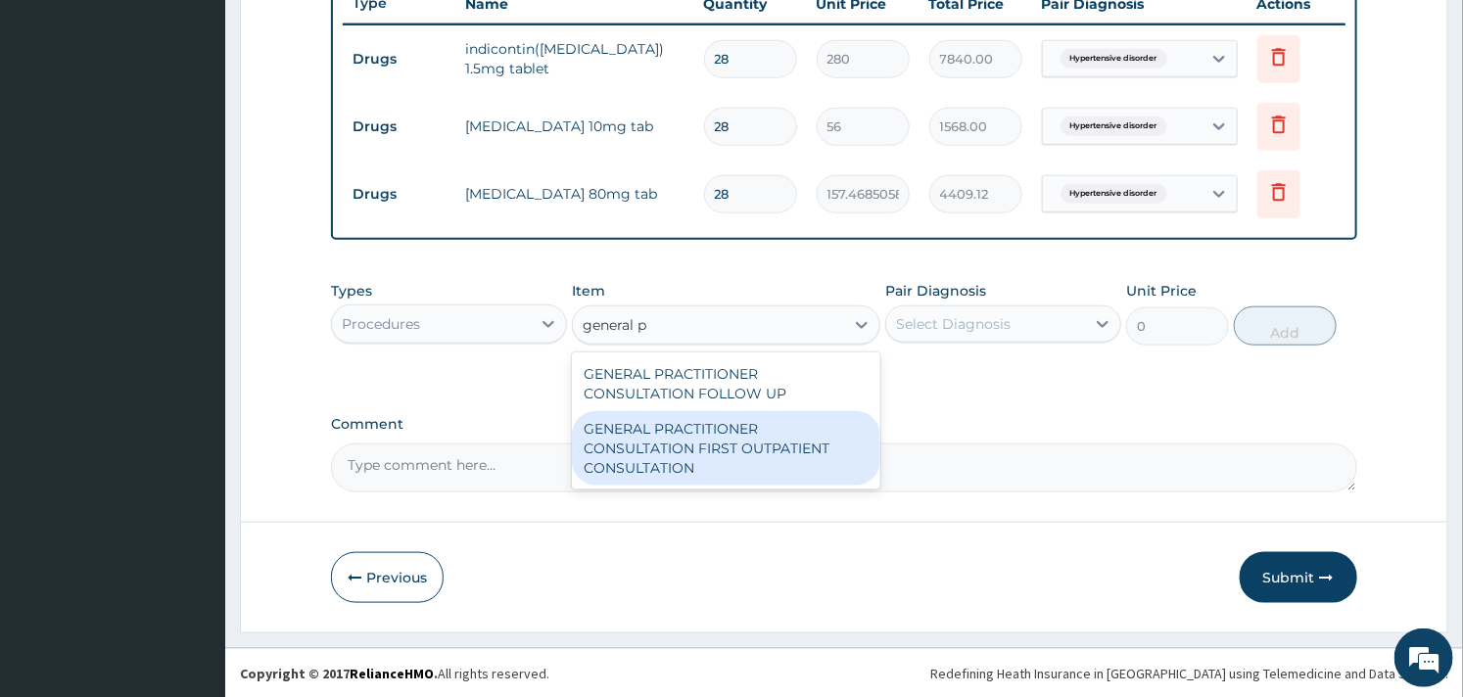
click at [719, 431] on div "GENERAL PRACTITIONER CONSULTATION FIRST OUTPATIENT CONSULTATION" at bounding box center [726, 448] width 308 height 74
type input "3000"
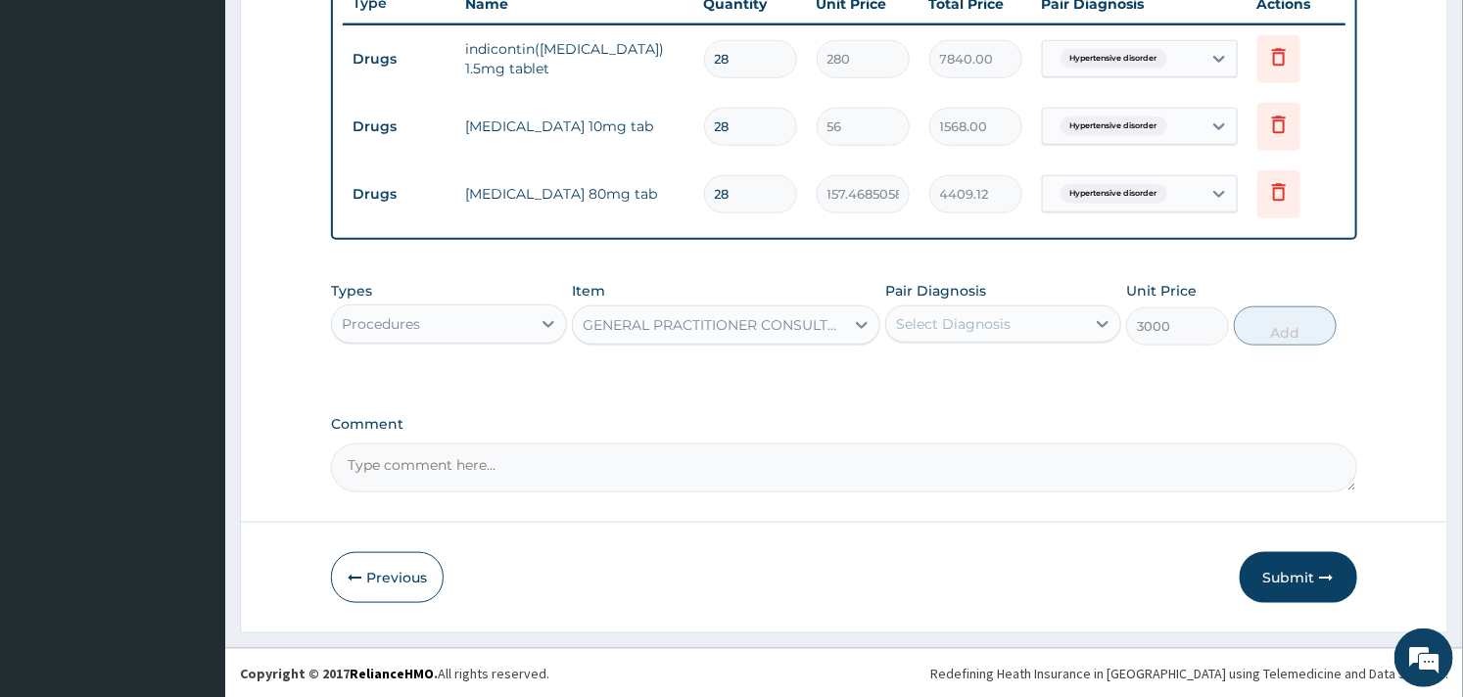
click at [950, 331] on div "Select Diagnosis" at bounding box center [953, 324] width 115 height 20
click at [931, 368] on label "Hypertensive disorder" at bounding box center [997, 372] width 159 height 20
checkbox input "true"
click at [1279, 334] on button "Add" at bounding box center [1285, 326] width 103 height 39
type input "0"
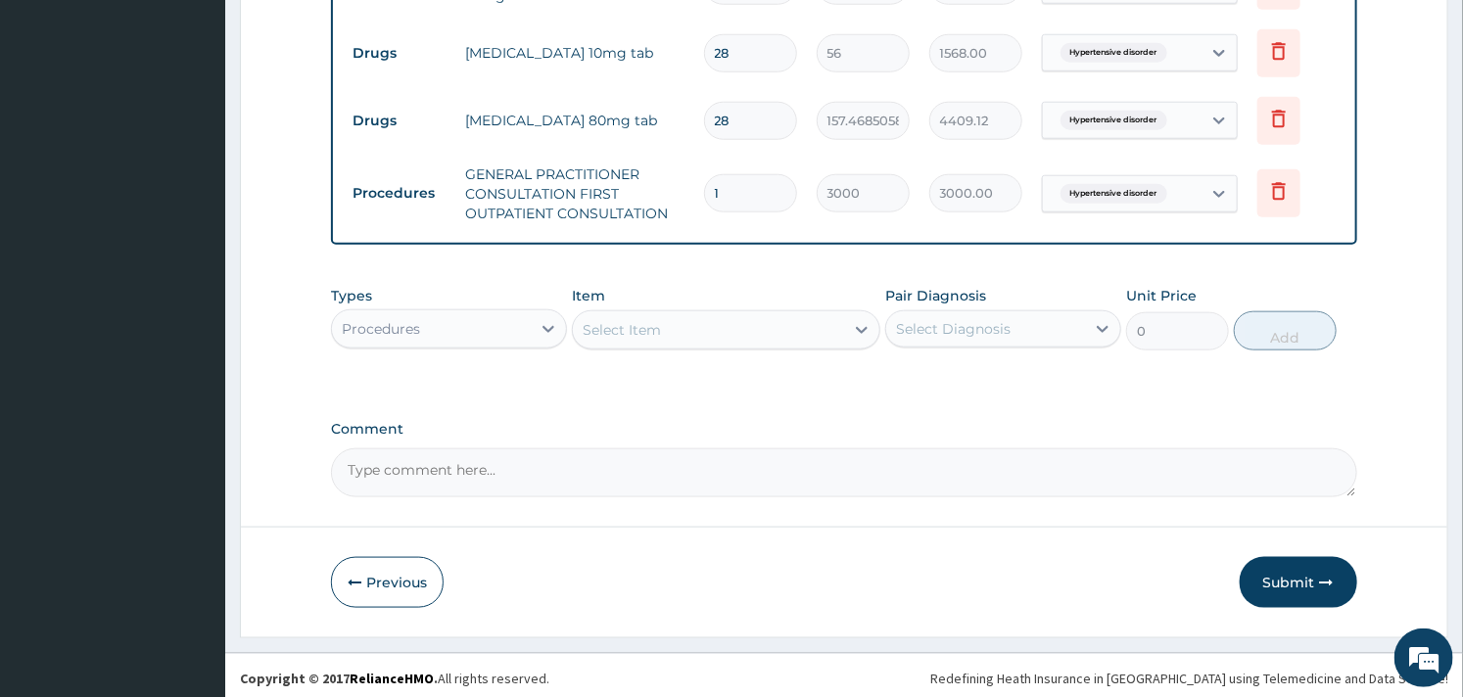
scroll to position [834, 0]
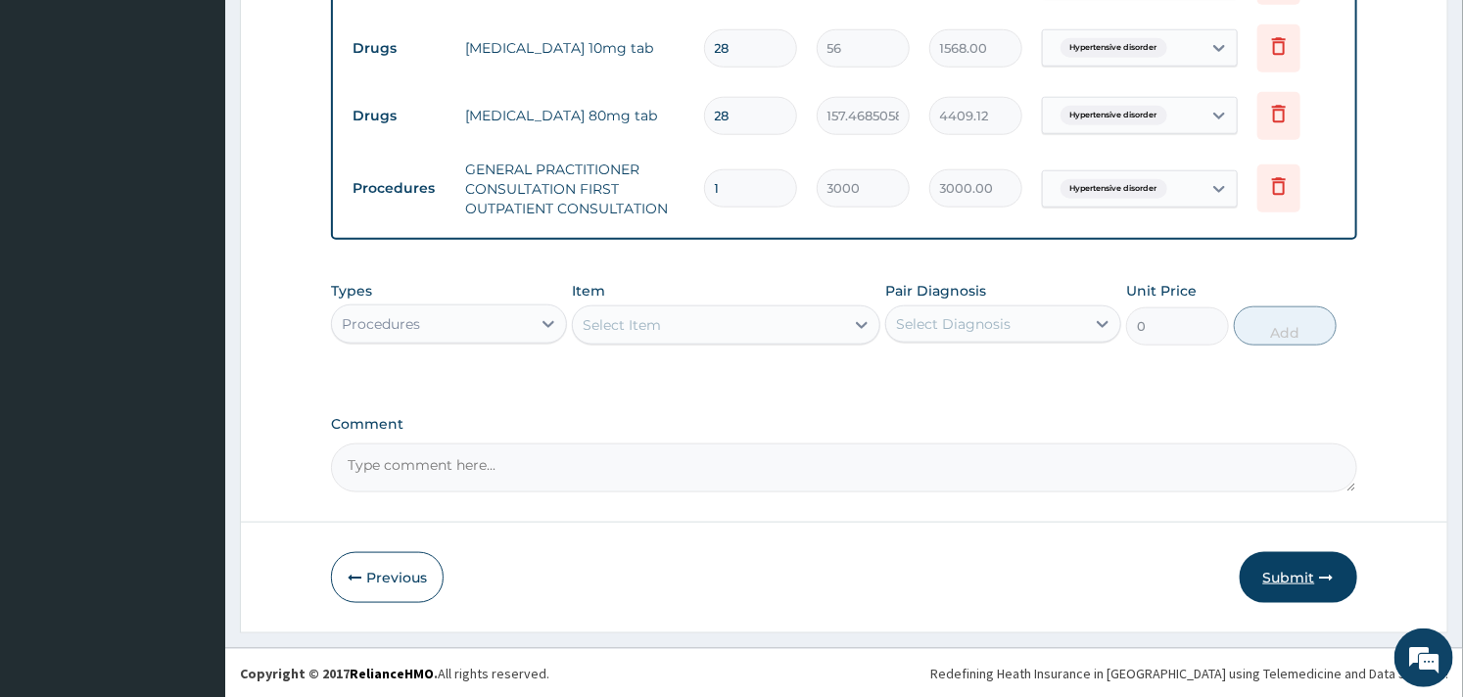
click at [1297, 576] on button "Submit" at bounding box center [1299, 577] width 118 height 51
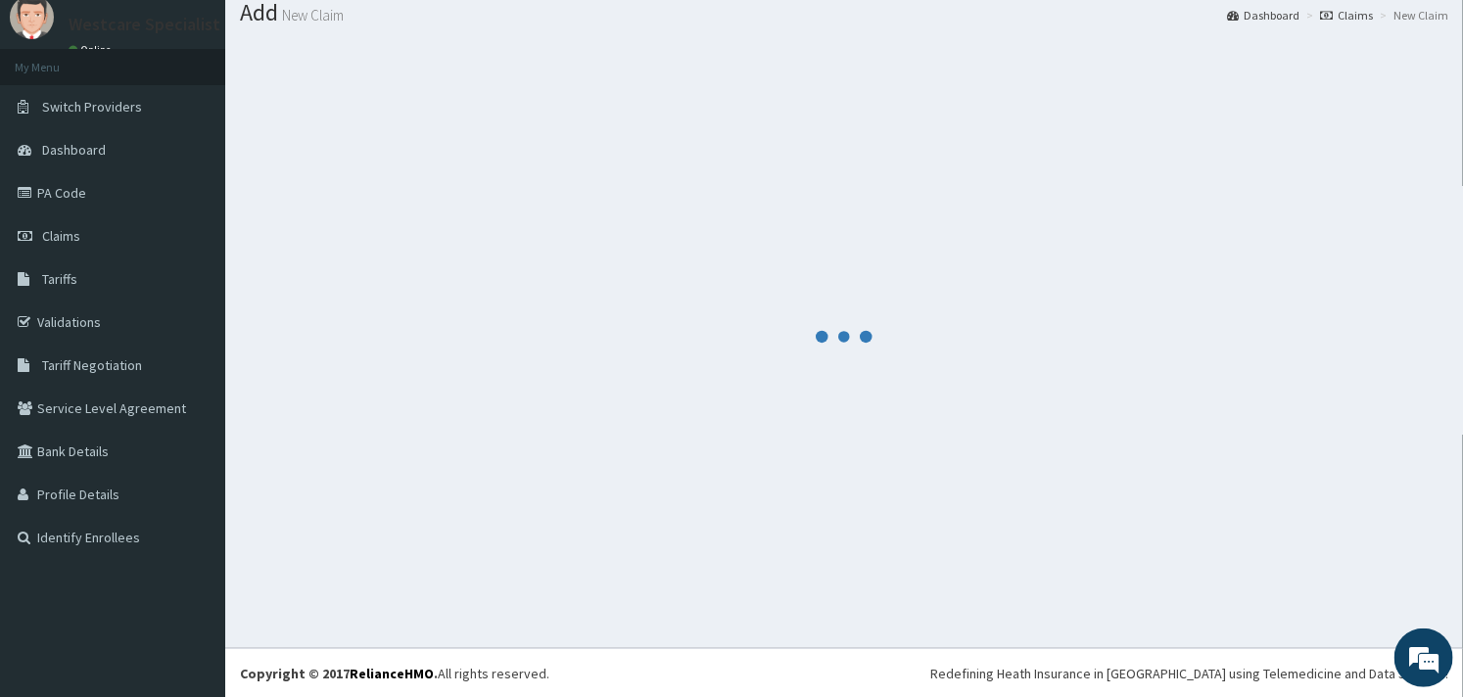
scroll to position [0, 0]
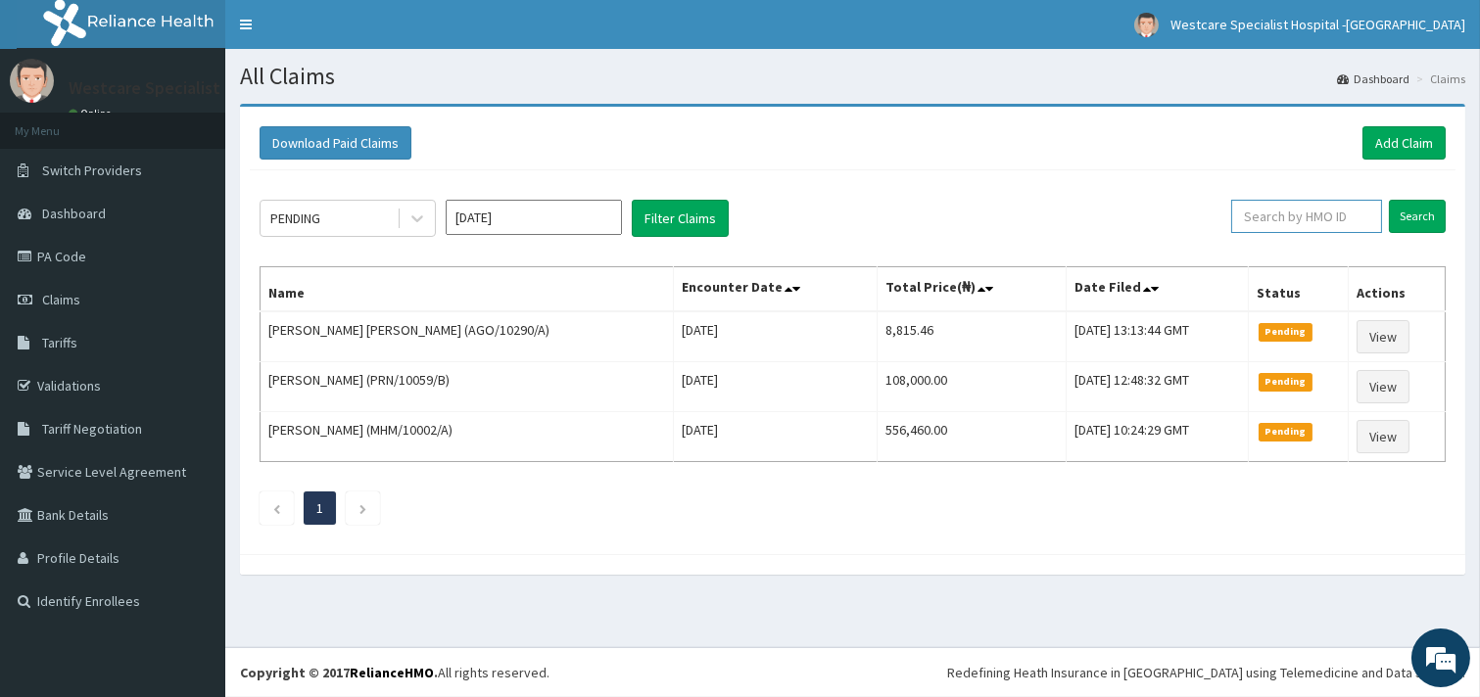
click at [1266, 222] on input "text" at bounding box center [1306, 216] width 151 height 33
paste input "FAB/10643/B"
type input "FAB/10643/B"
click at [1397, 218] on input "Search" at bounding box center [1417, 216] width 57 height 33
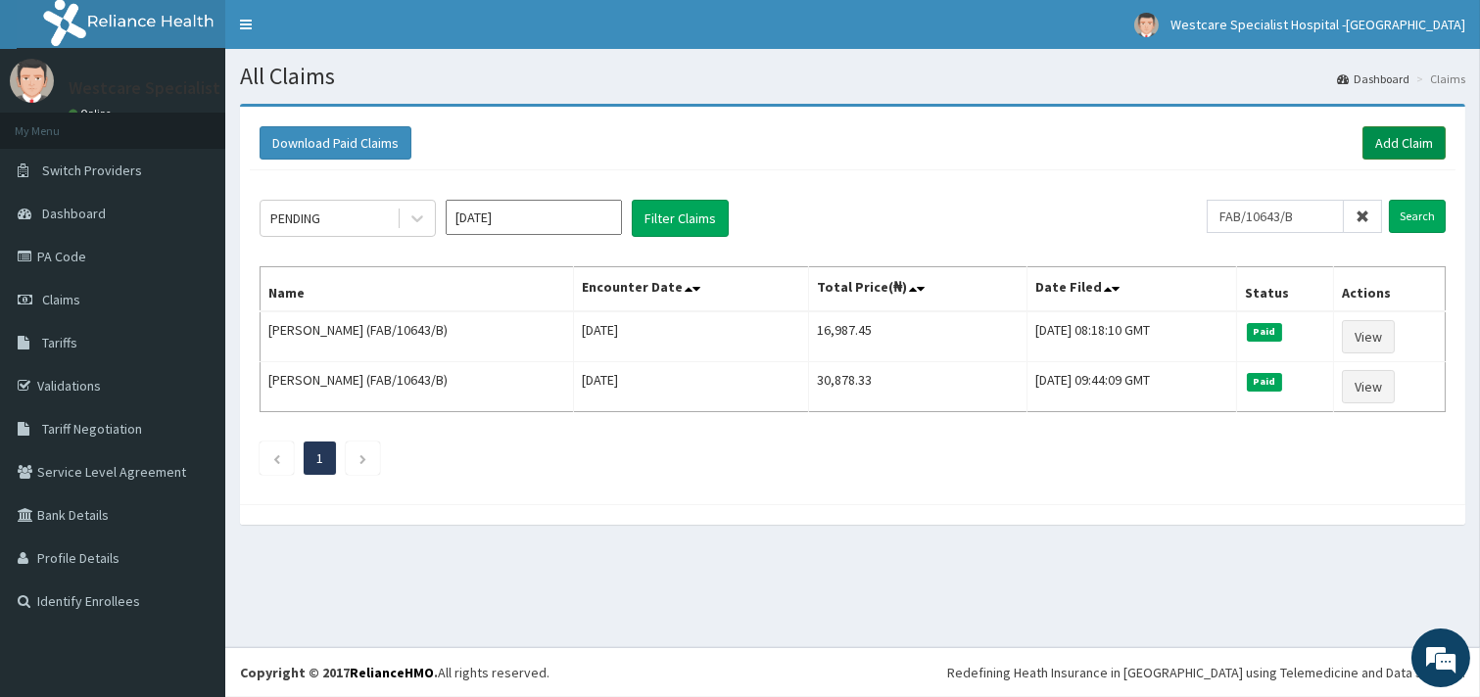
click at [1388, 144] on link "Add Claim" at bounding box center [1403, 142] width 83 height 33
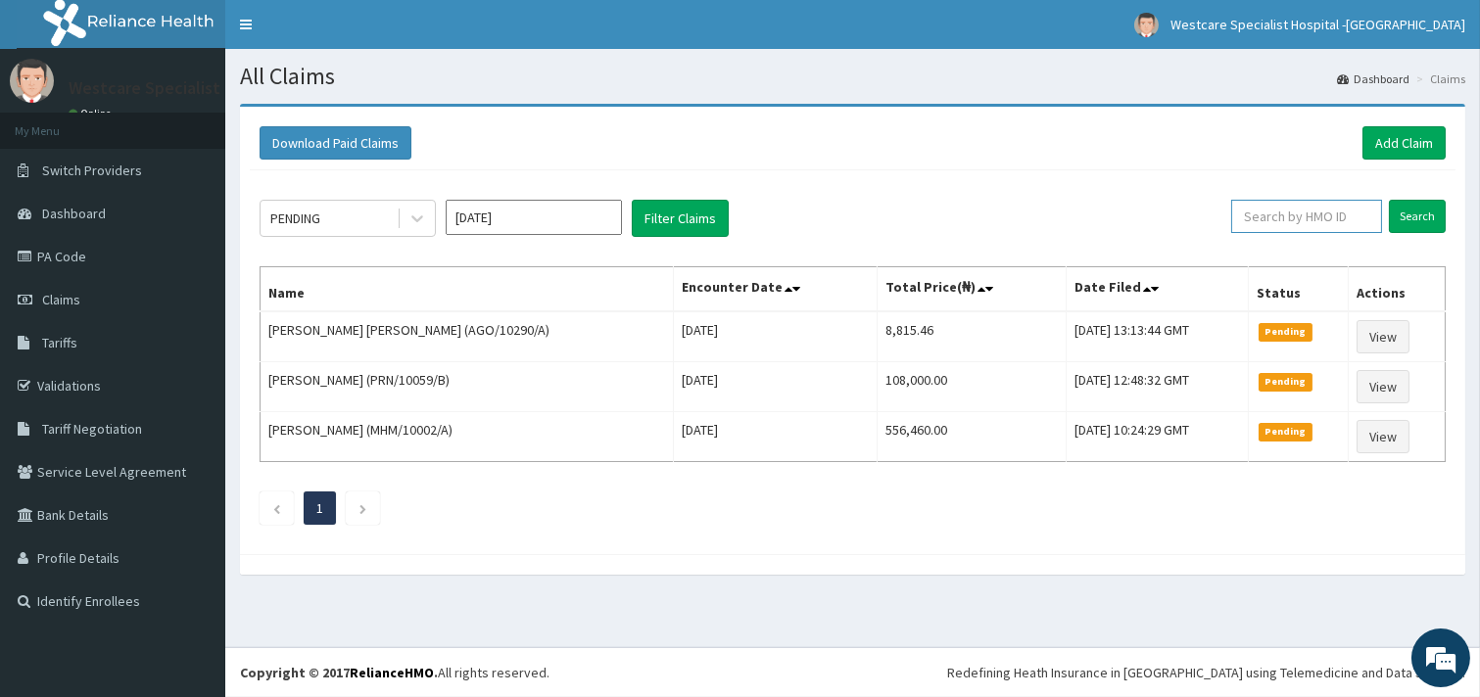
click at [1264, 212] on input "text" at bounding box center [1306, 216] width 151 height 33
paste input "IBZ/10013/A"
type input "IBZ/10013/A"
click at [1430, 216] on input "Search" at bounding box center [1417, 216] width 57 height 33
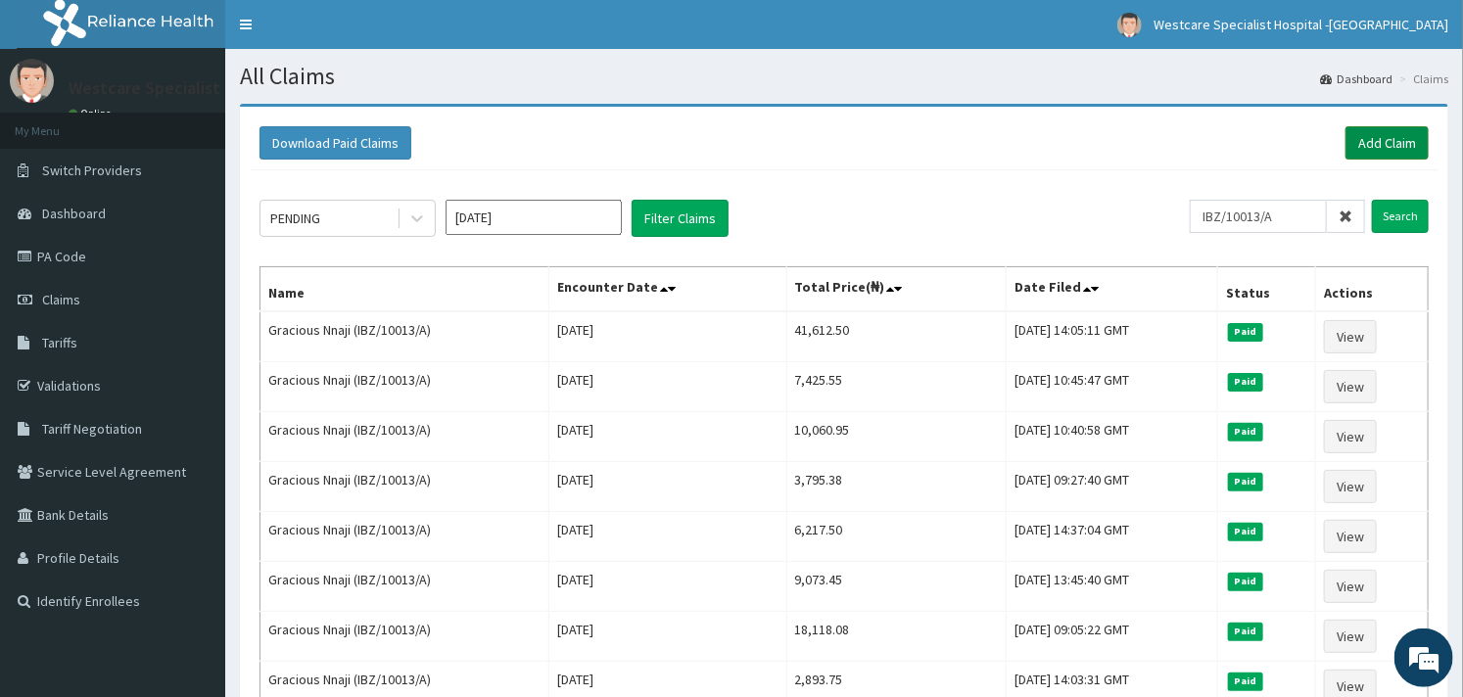
click at [1394, 140] on link "Add Claim" at bounding box center [1387, 142] width 83 height 33
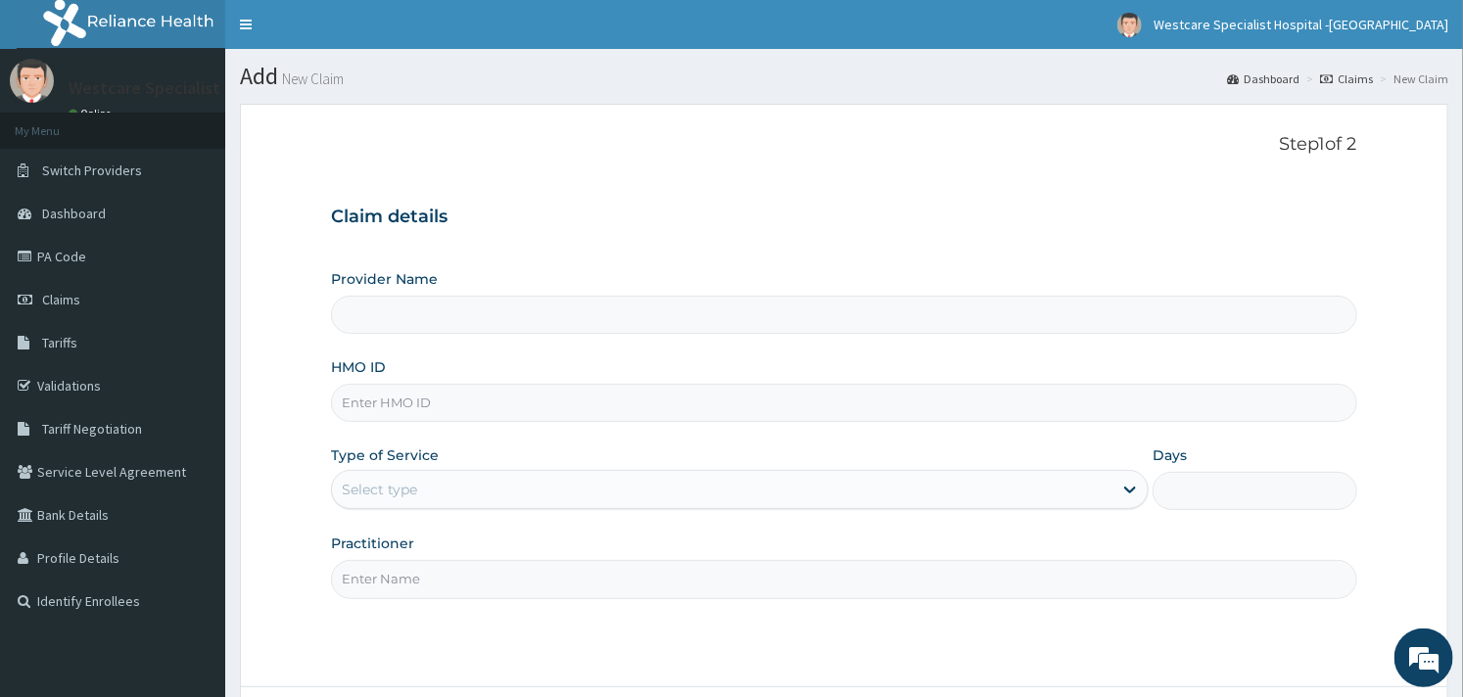
type input "WestCare Specialist Hospital - [GEOGRAPHIC_DATA]"
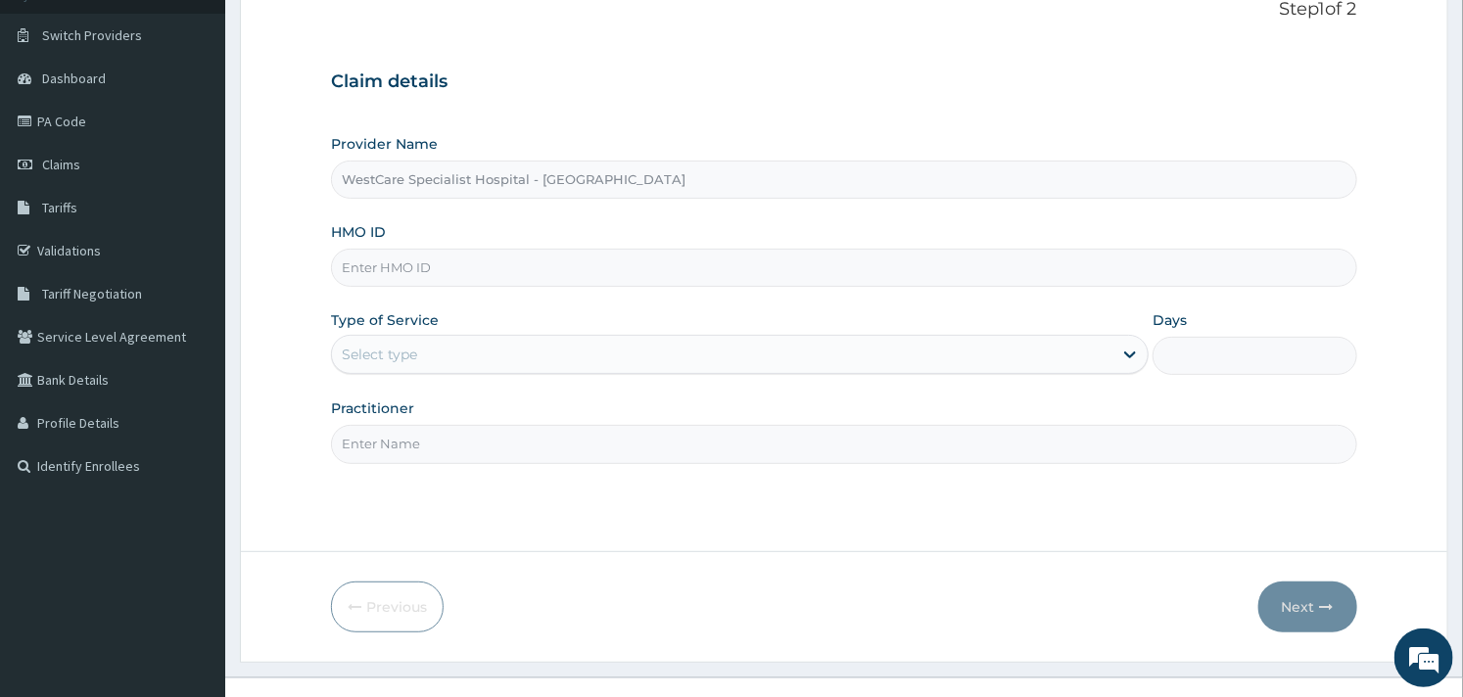
scroll to position [166, 0]
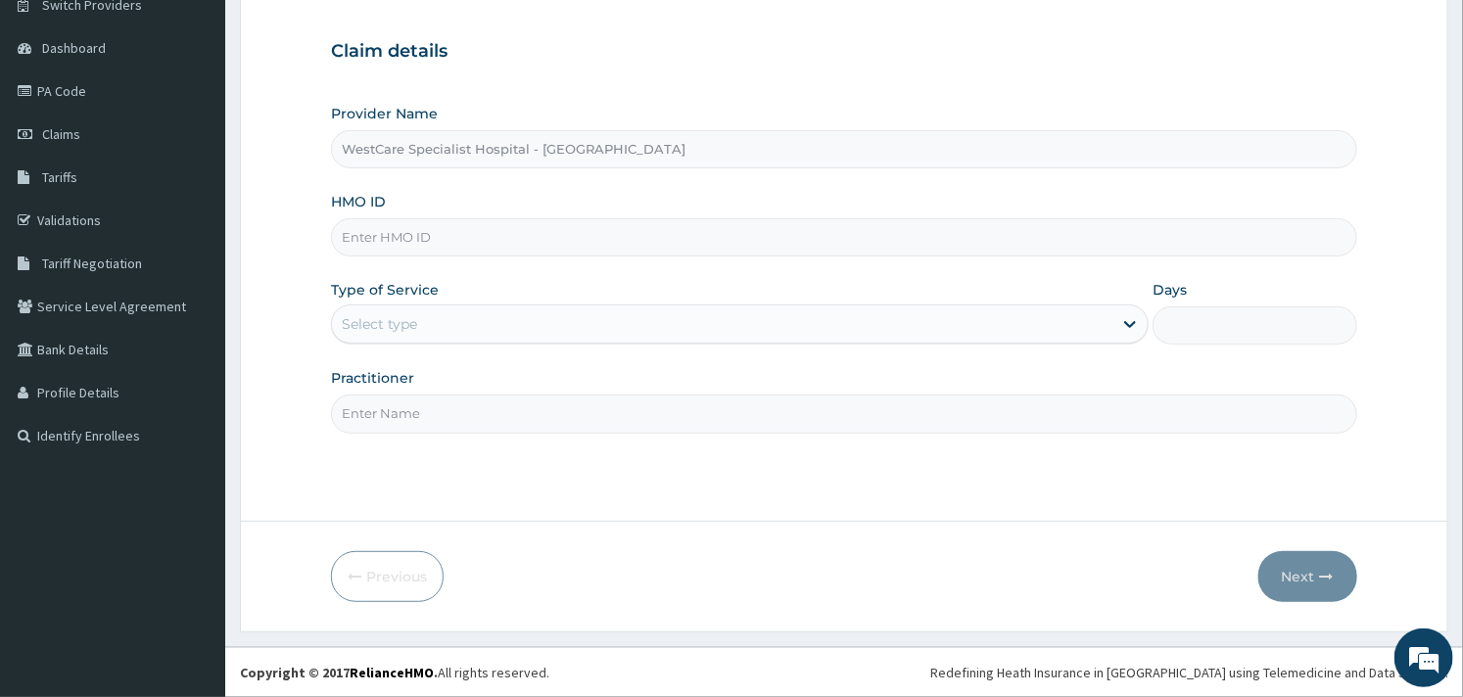
click at [374, 225] on input "HMO ID" at bounding box center [843, 237] width 1025 height 38
paste input "IBZ/10013/A"
type input "IBZ/10013/A"
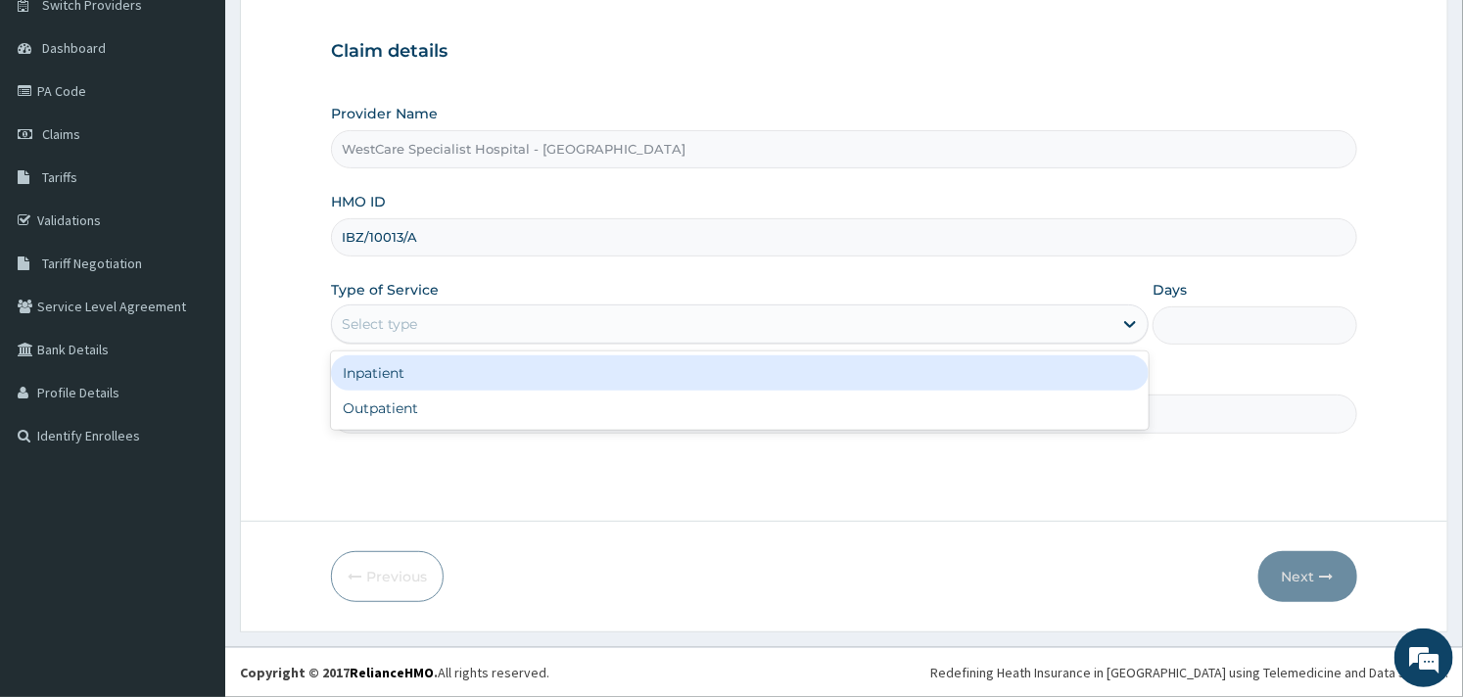
click at [460, 319] on div "Select type" at bounding box center [722, 324] width 781 height 31
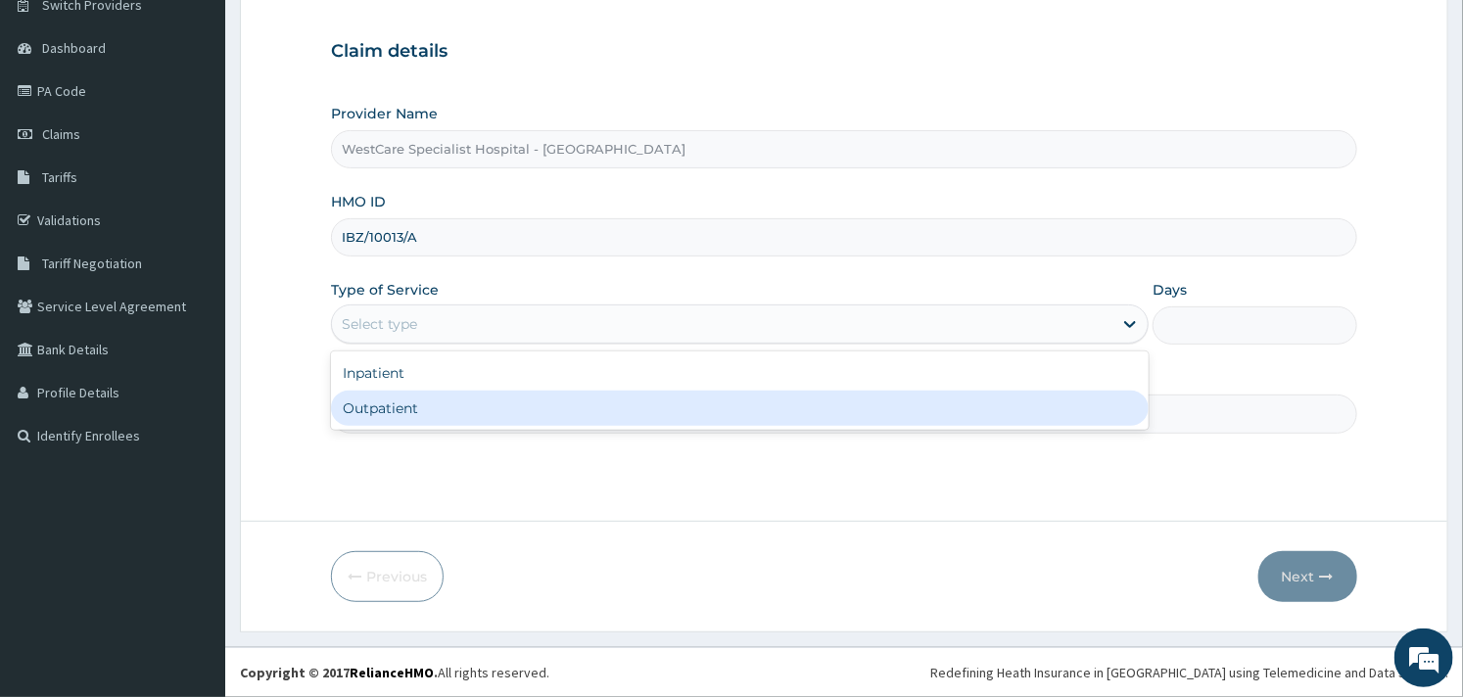
click at [437, 397] on div "Outpatient" at bounding box center [740, 408] width 818 height 35
type input "1"
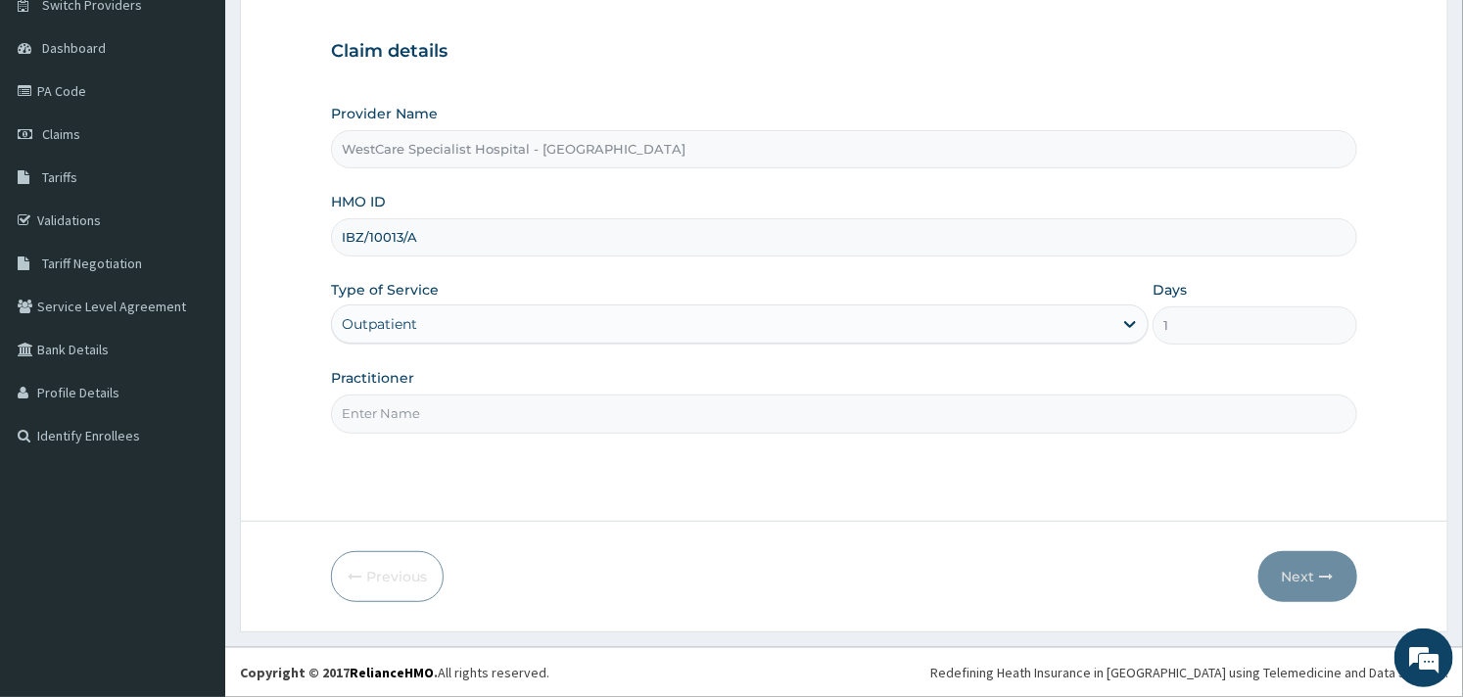
click at [539, 411] on input "Practitioner" at bounding box center [843, 414] width 1025 height 38
type input "OBIDEYI"
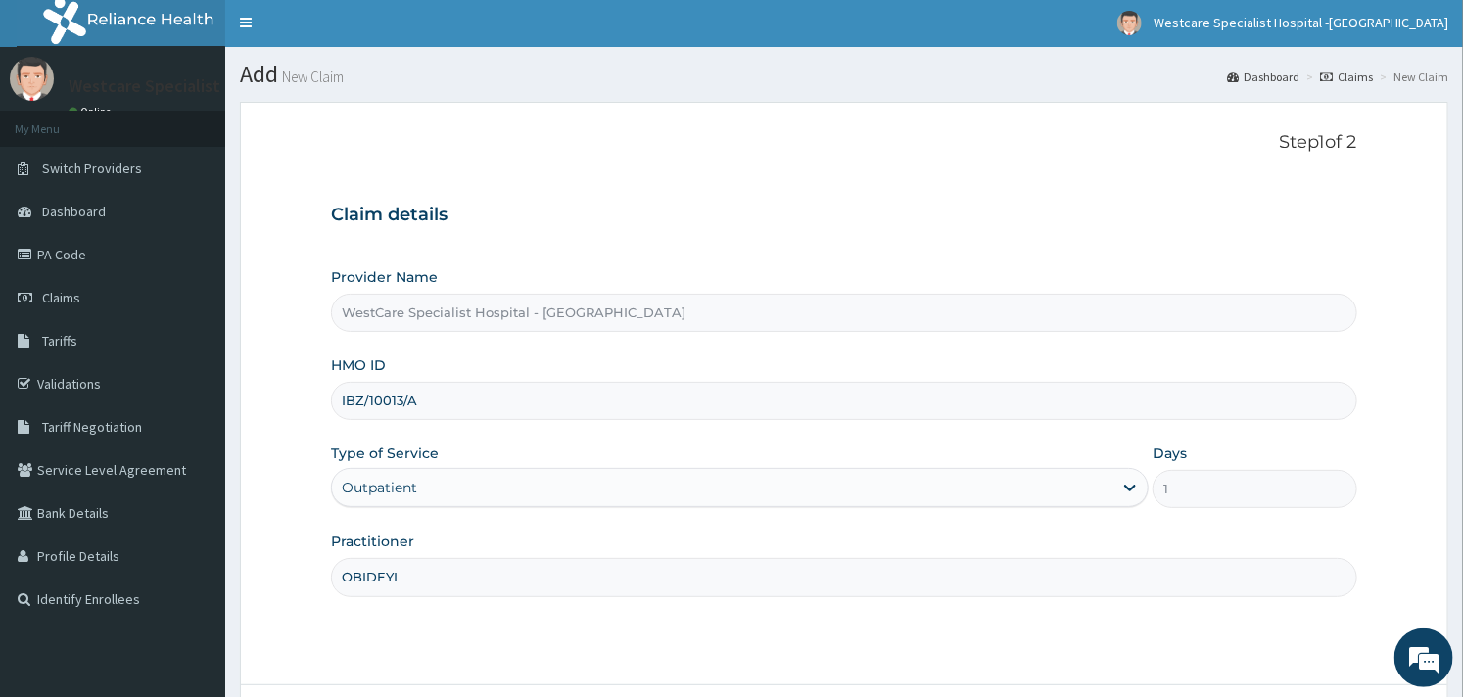
scroll to position [166, 0]
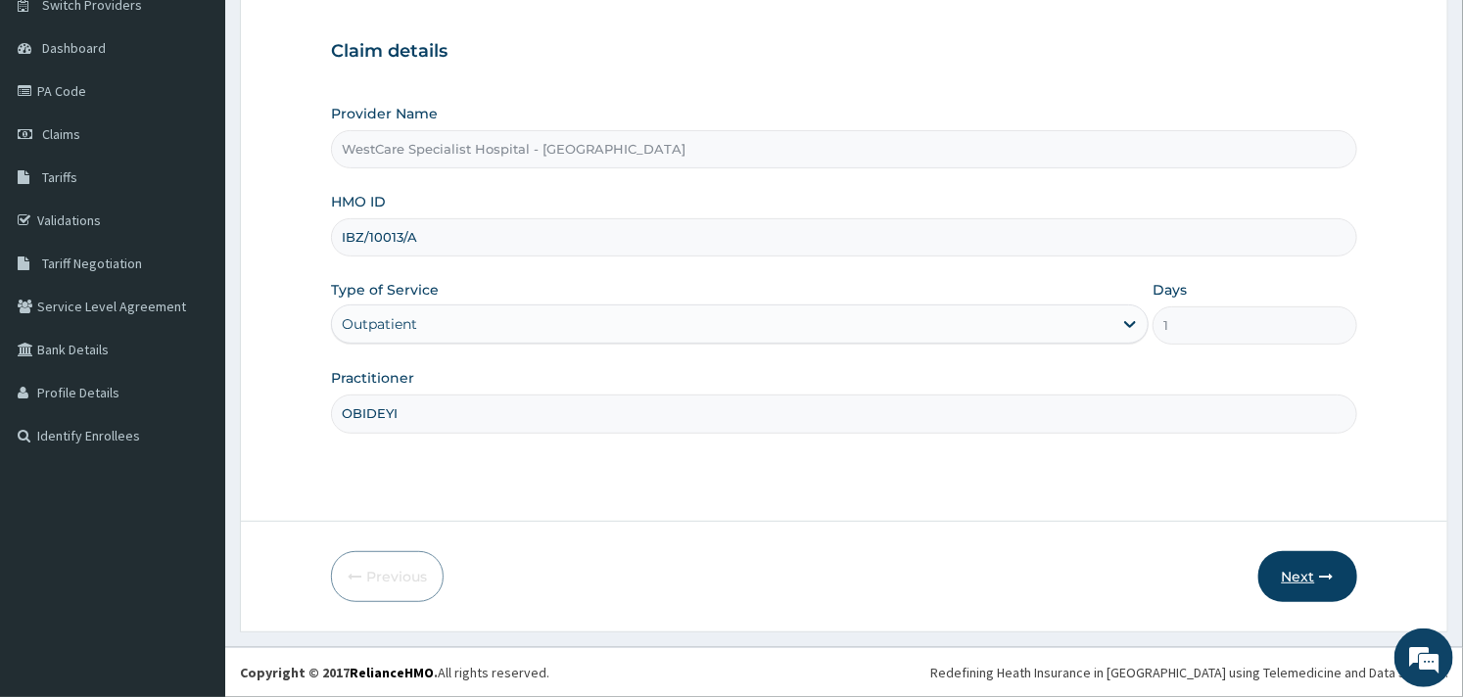
click at [1304, 581] on button "Next" at bounding box center [1307, 576] width 99 height 51
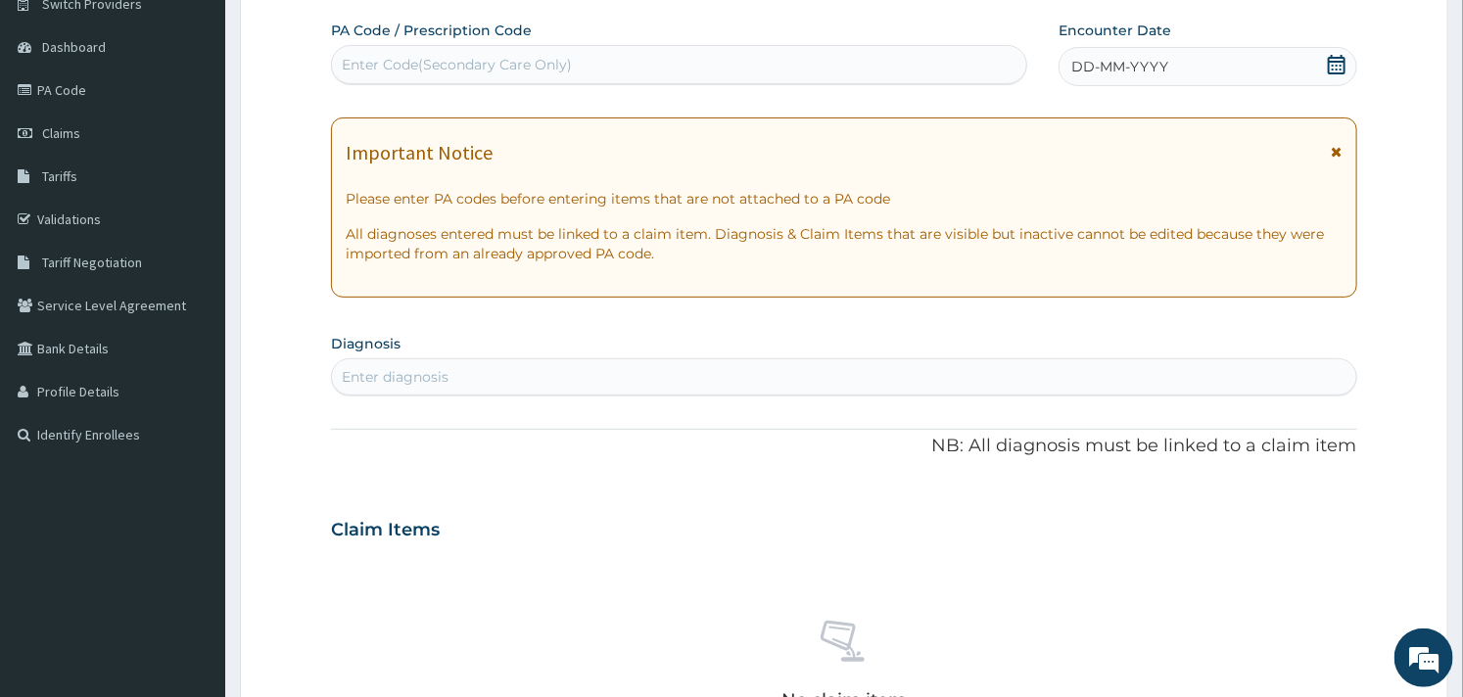
scroll to position [0, 0]
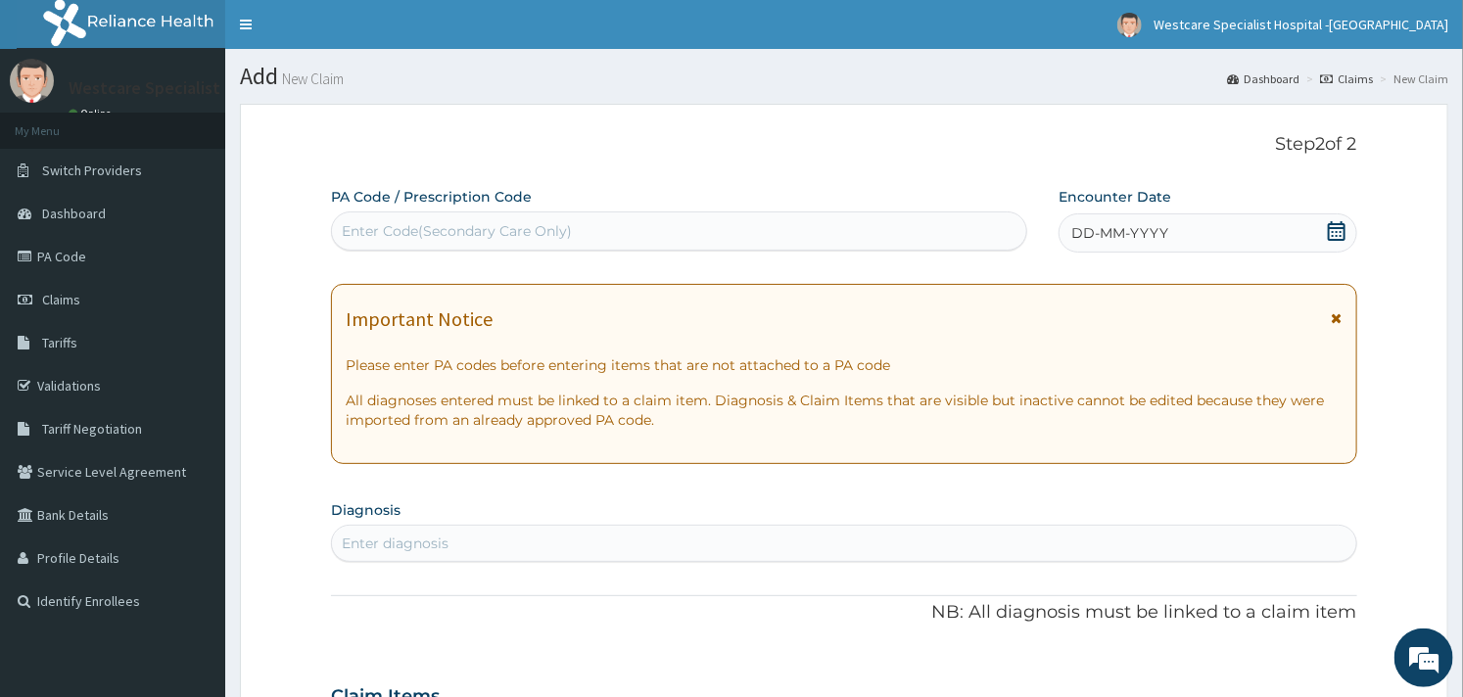
click at [1339, 228] on icon at bounding box center [1337, 231] width 18 height 20
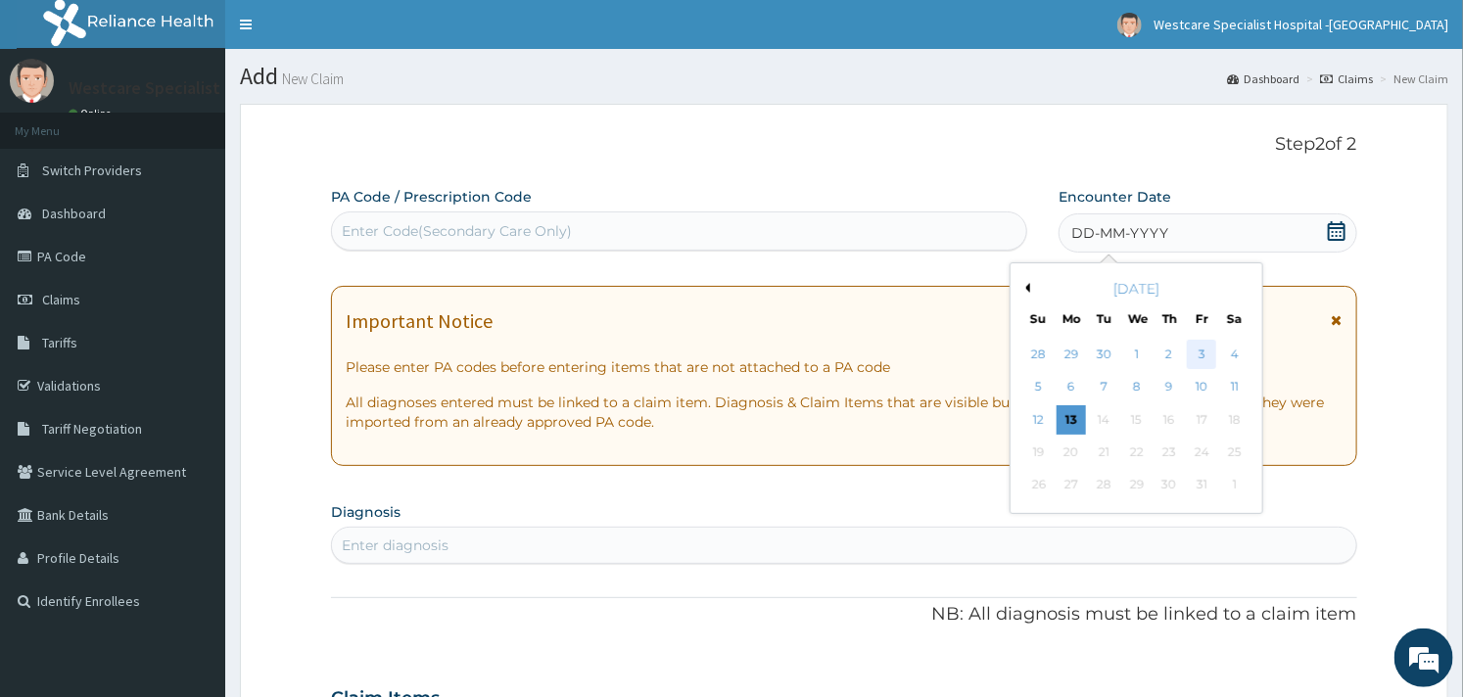
click at [1202, 360] on div "3" at bounding box center [1201, 354] width 29 height 29
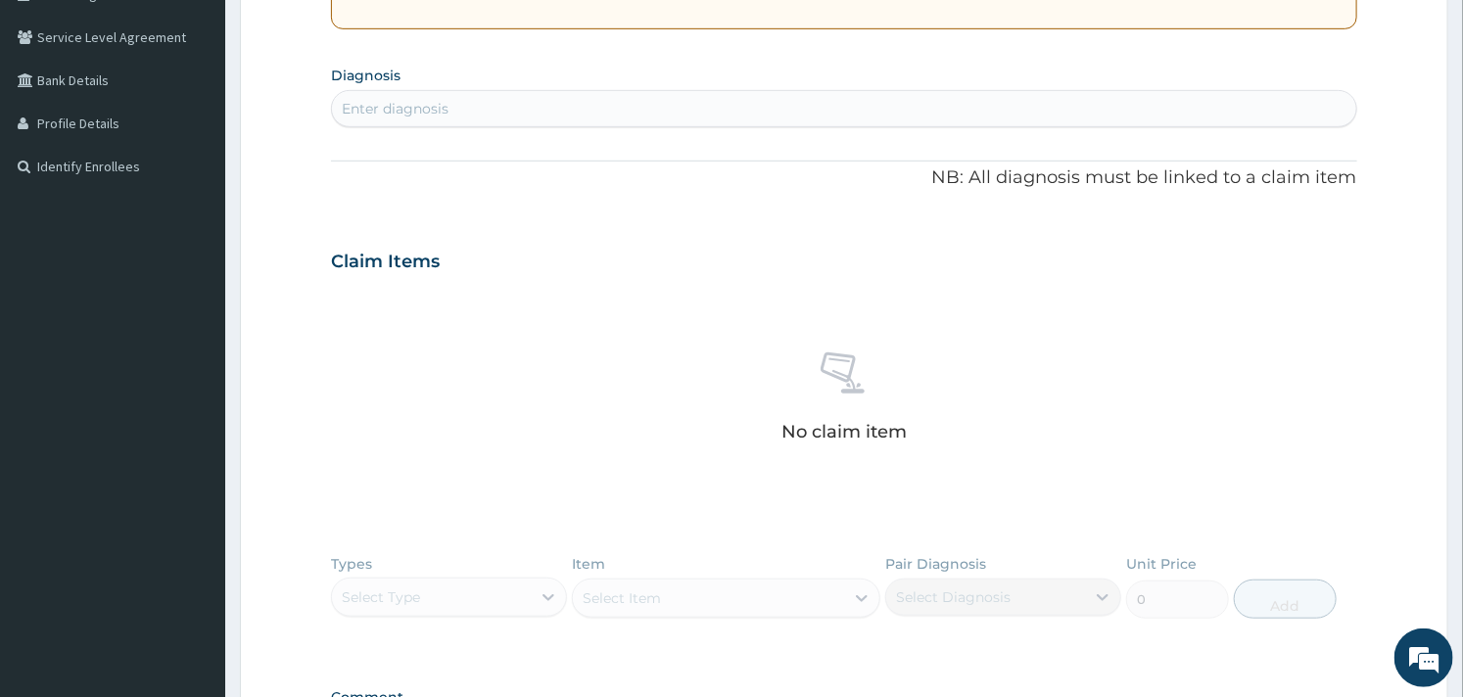
scroll to position [709, 0]
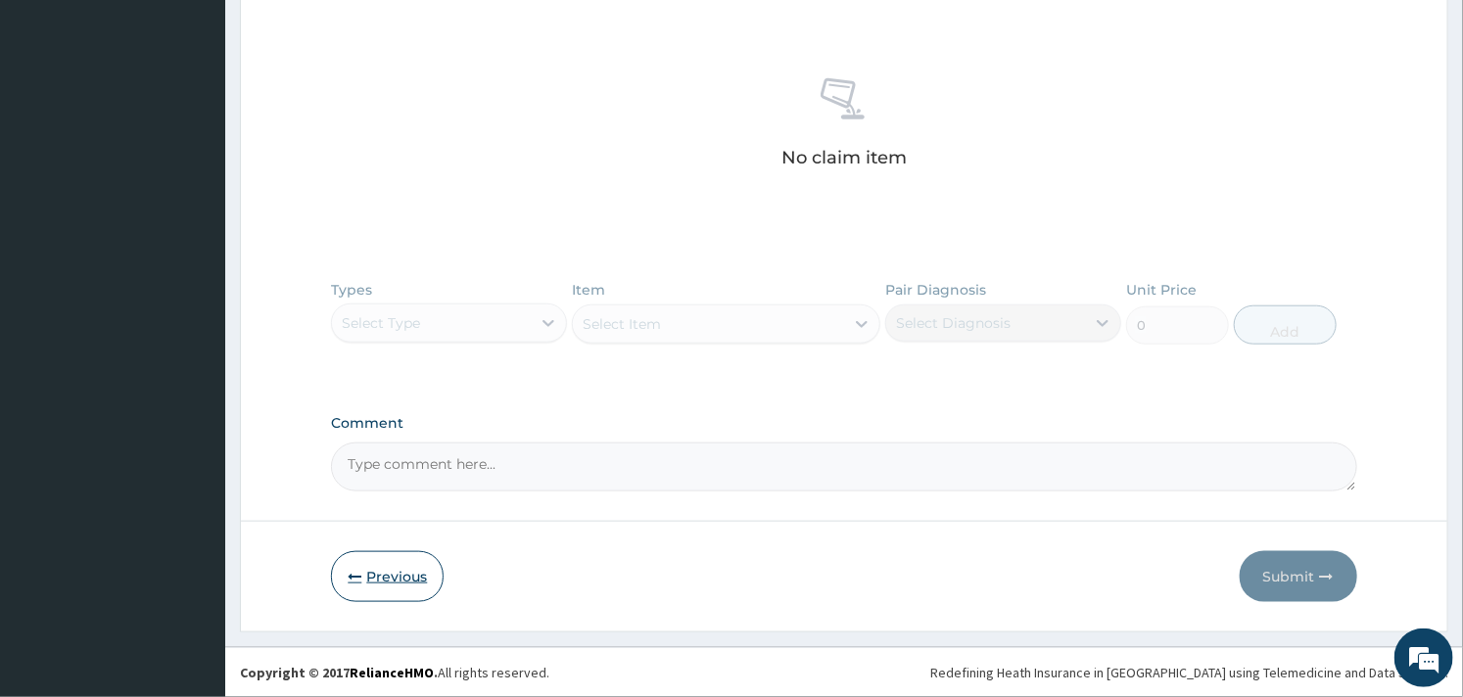
click at [368, 585] on button "Previous" at bounding box center [387, 576] width 113 height 51
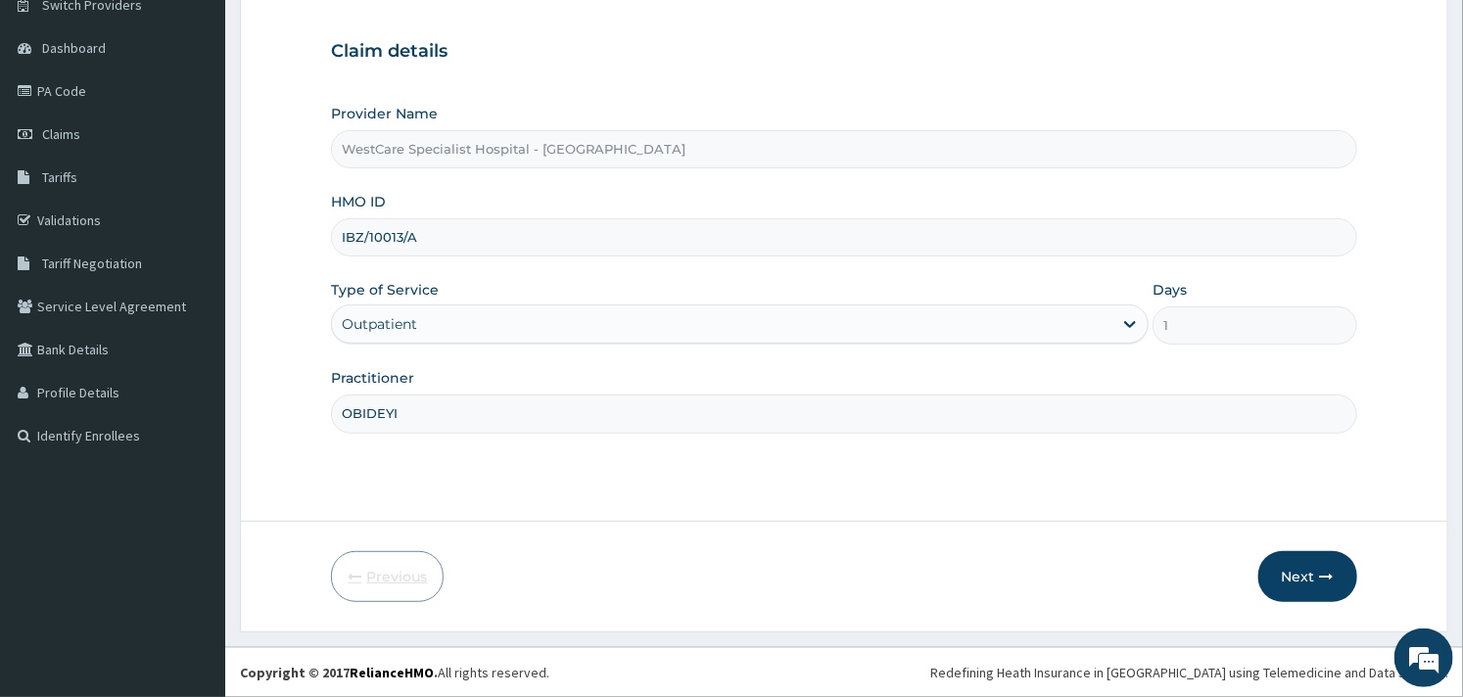
scroll to position [166, 0]
click at [1300, 571] on button "Next" at bounding box center [1307, 576] width 99 height 51
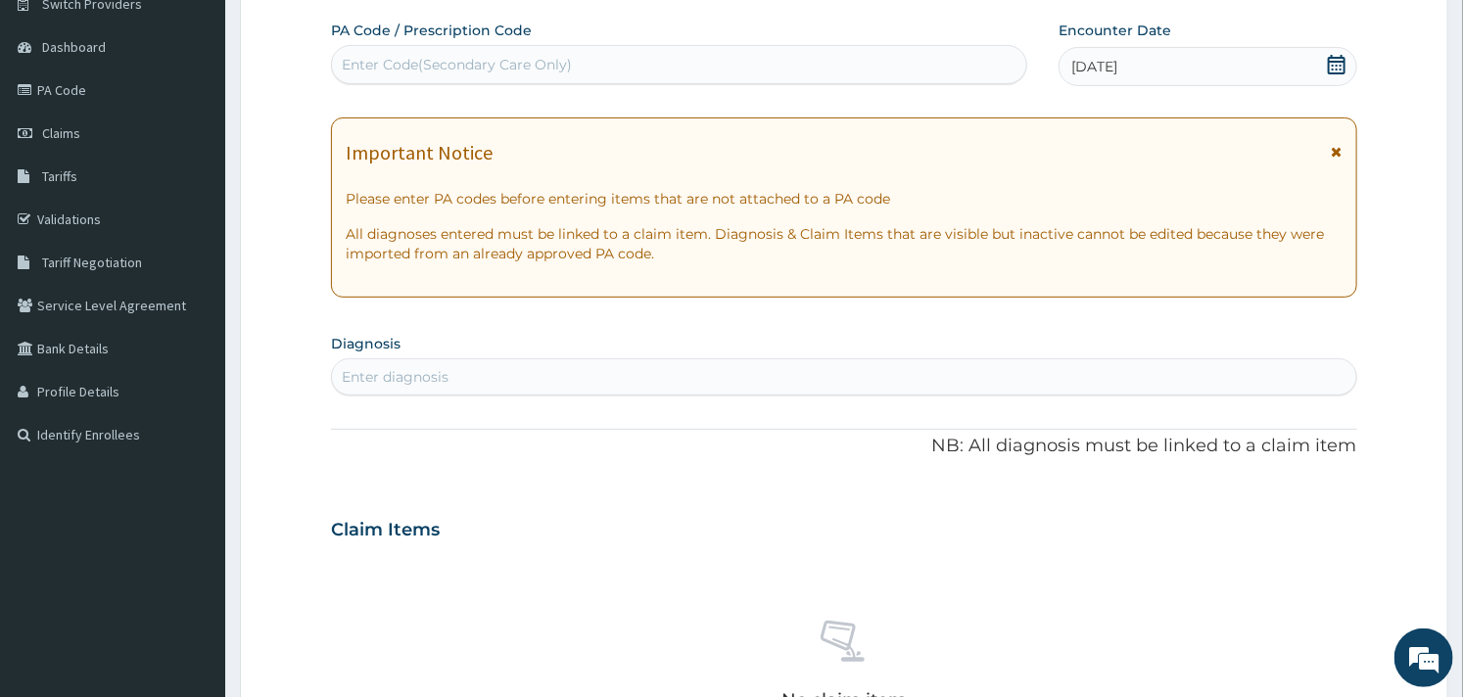
click at [449, 373] on div "Enter diagnosis" at bounding box center [843, 376] width 1023 height 31
type input "c"
type input "vagin"
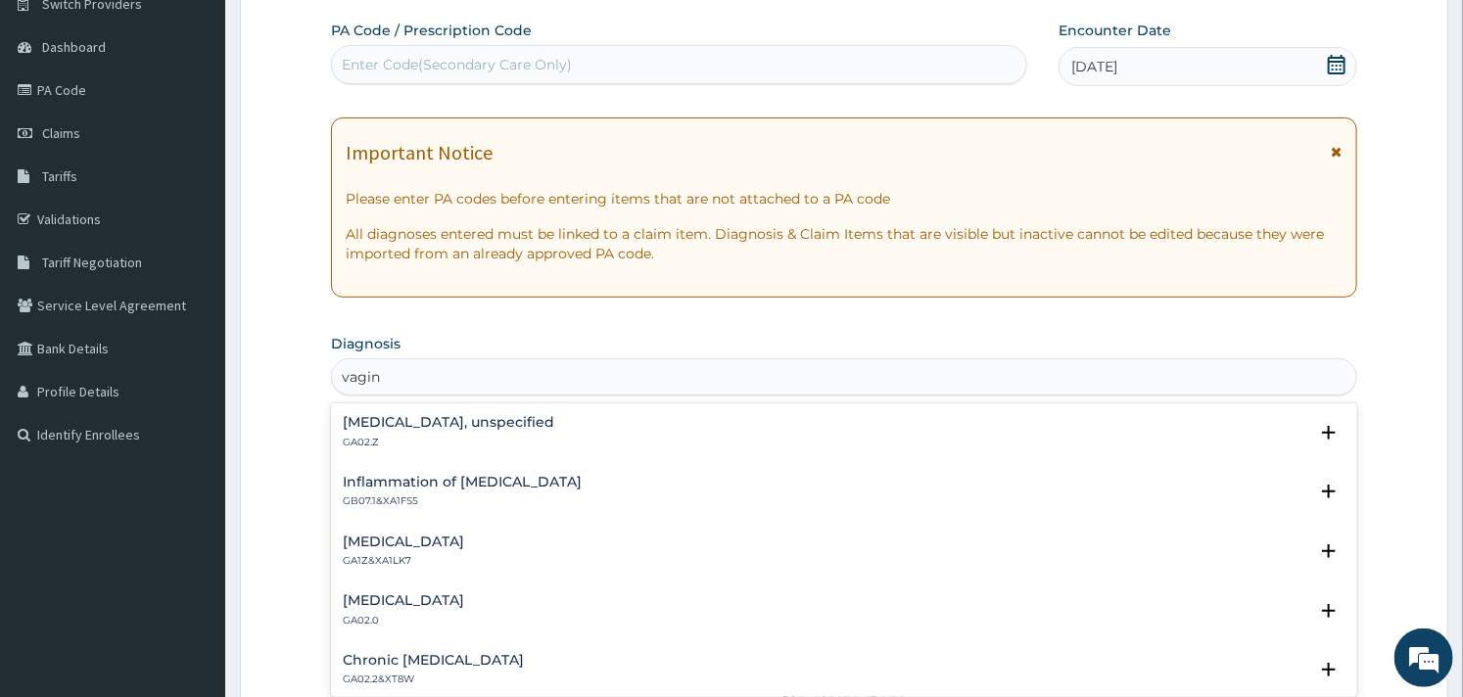
click at [414, 425] on h4 "Vaginitis, unspecified" at bounding box center [449, 422] width 212 height 15
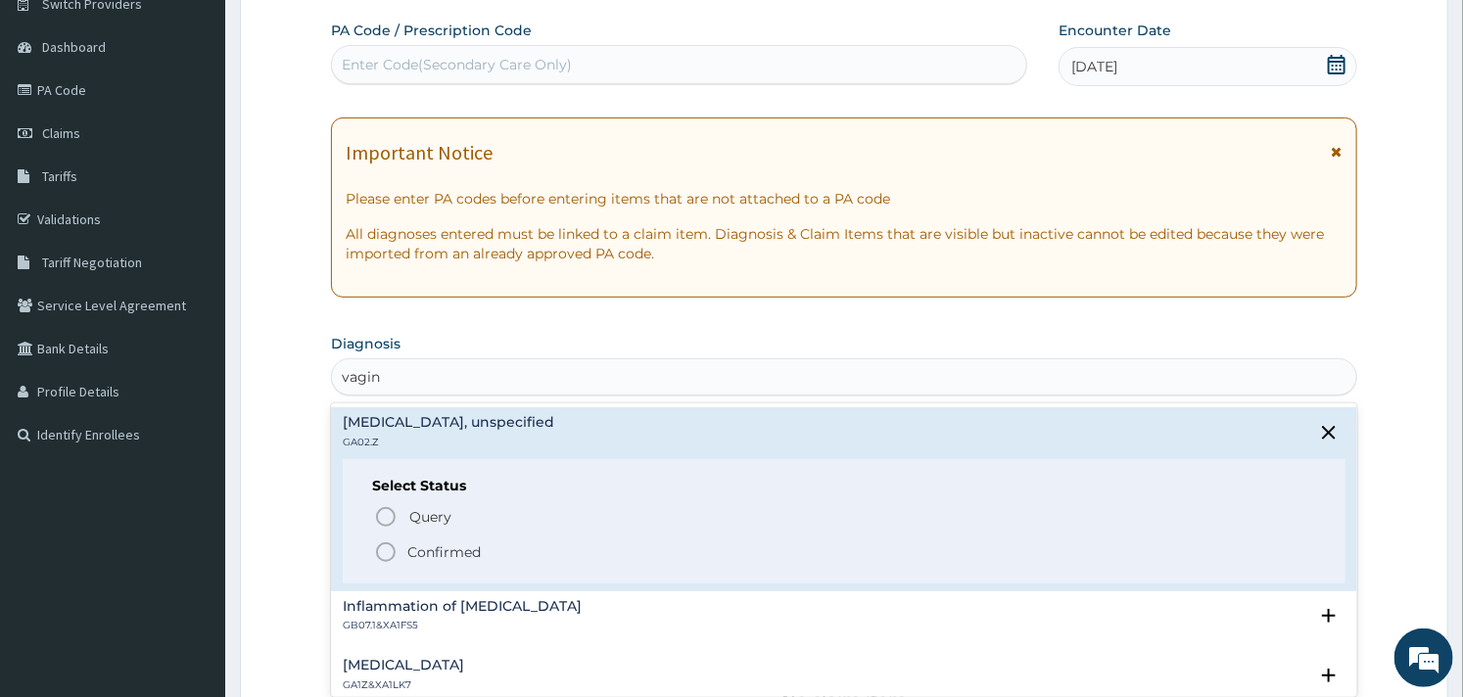
click at [389, 553] on icon "status option filled" at bounding box center [386, 553] width 24 height 24
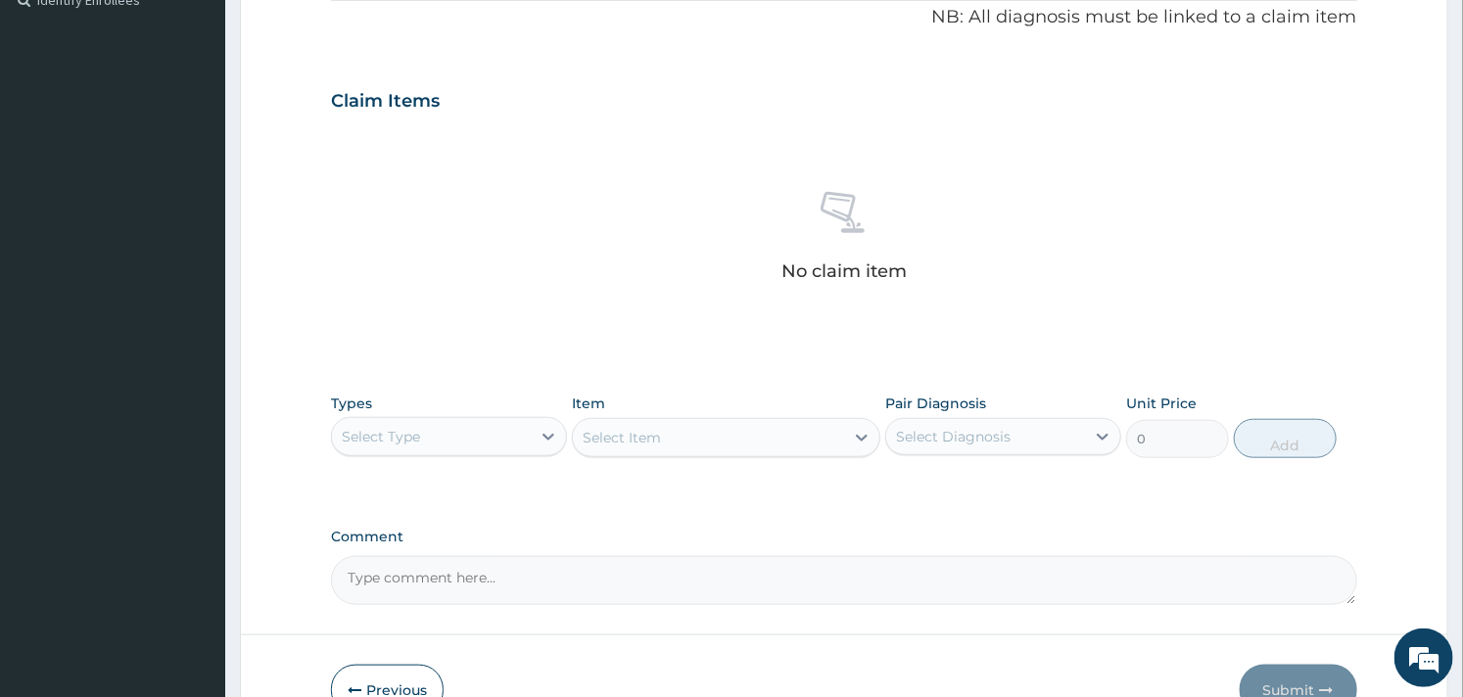
scroll to position [715, 0]
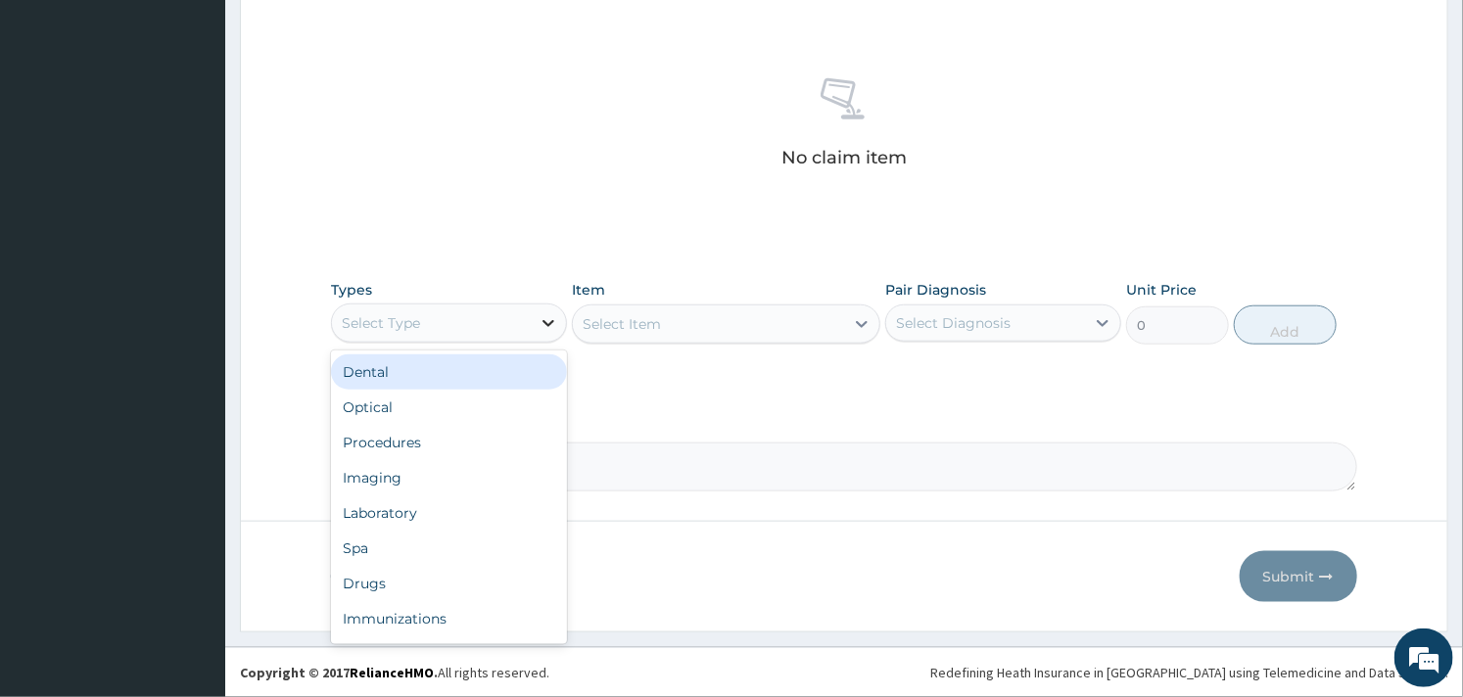
click at [541, 313] on icon at bounding box center [549, 323] width 20 height 20
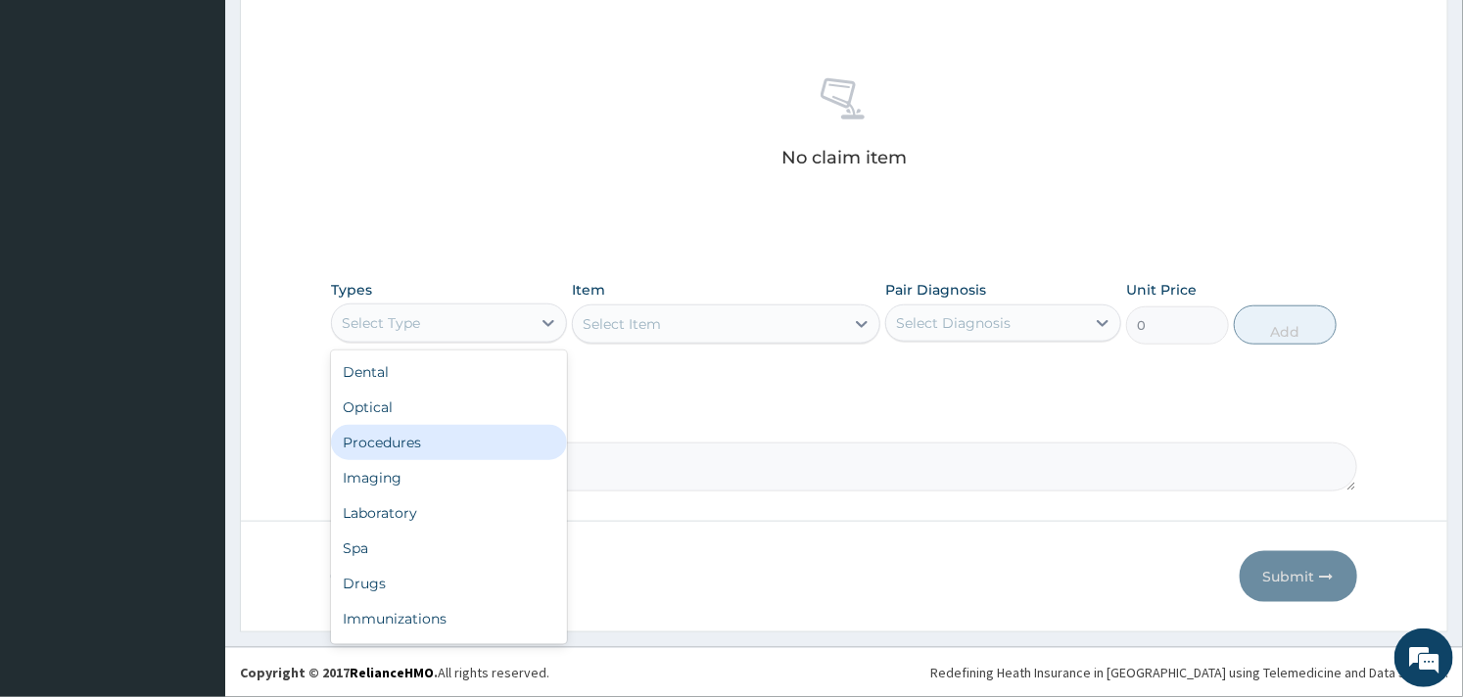
click at [456, 435] on div "Procedures" at bounding box center [449, 442] width 236 height 35
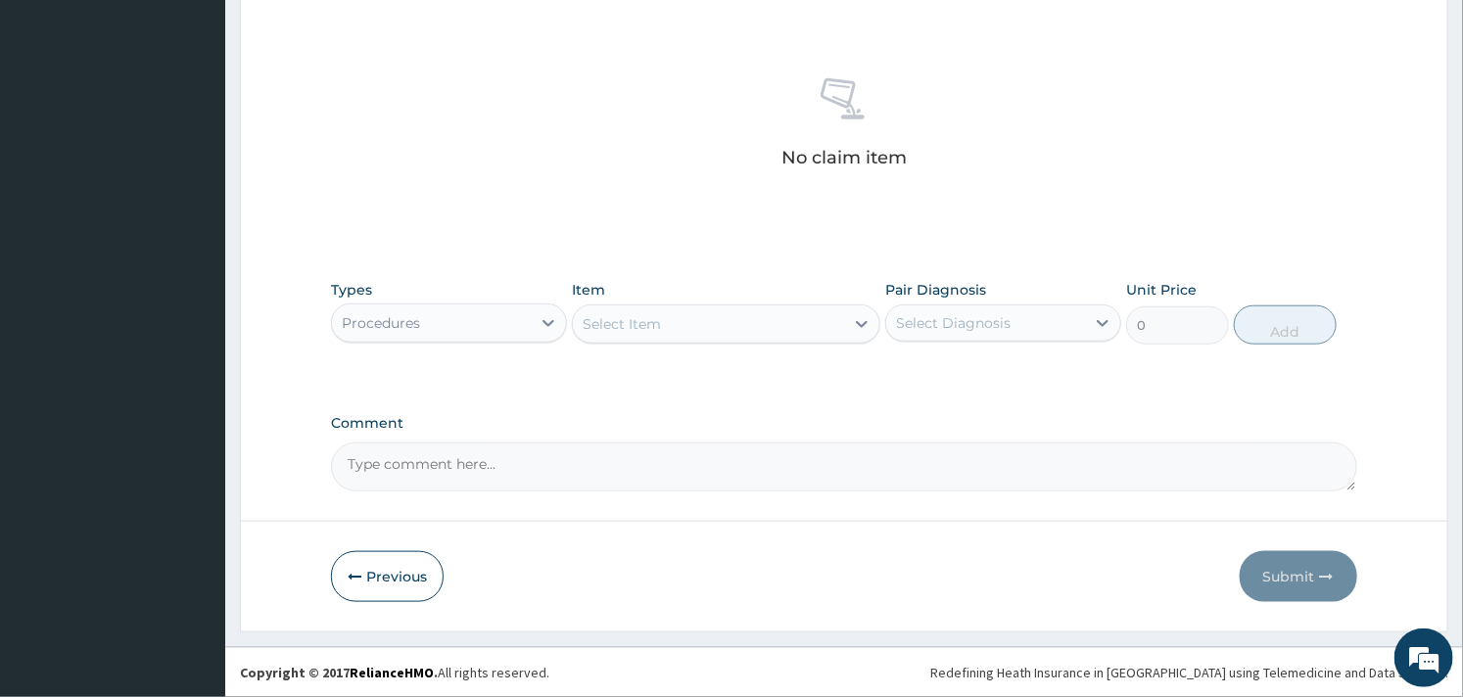
click at [791, 351] on div "Types option Procedures, selected. Select is focused ,type to refine list, pres…" at bounding box center [843, 312] width 1025 height 84
click at [816, 330] on div "Select Item" at bounding box center [708, 324] width 270 height 31
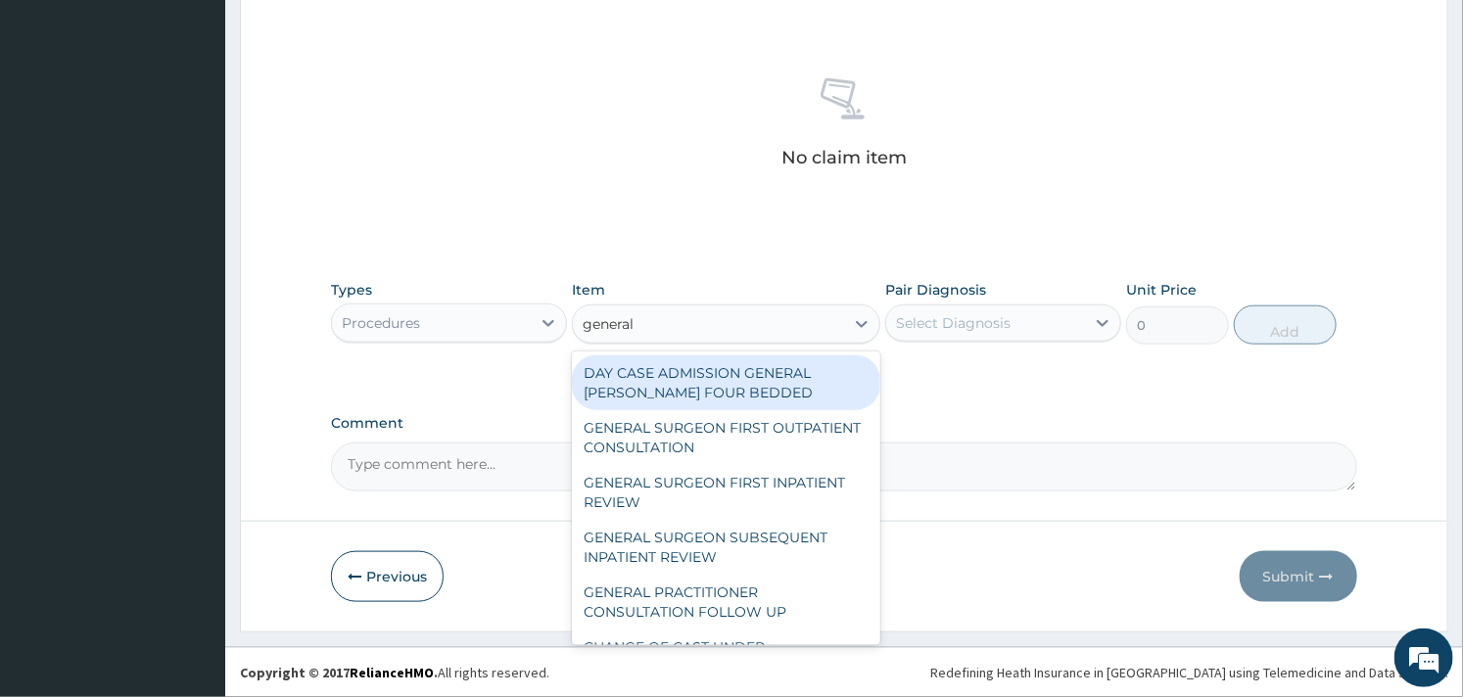
type input "general p"
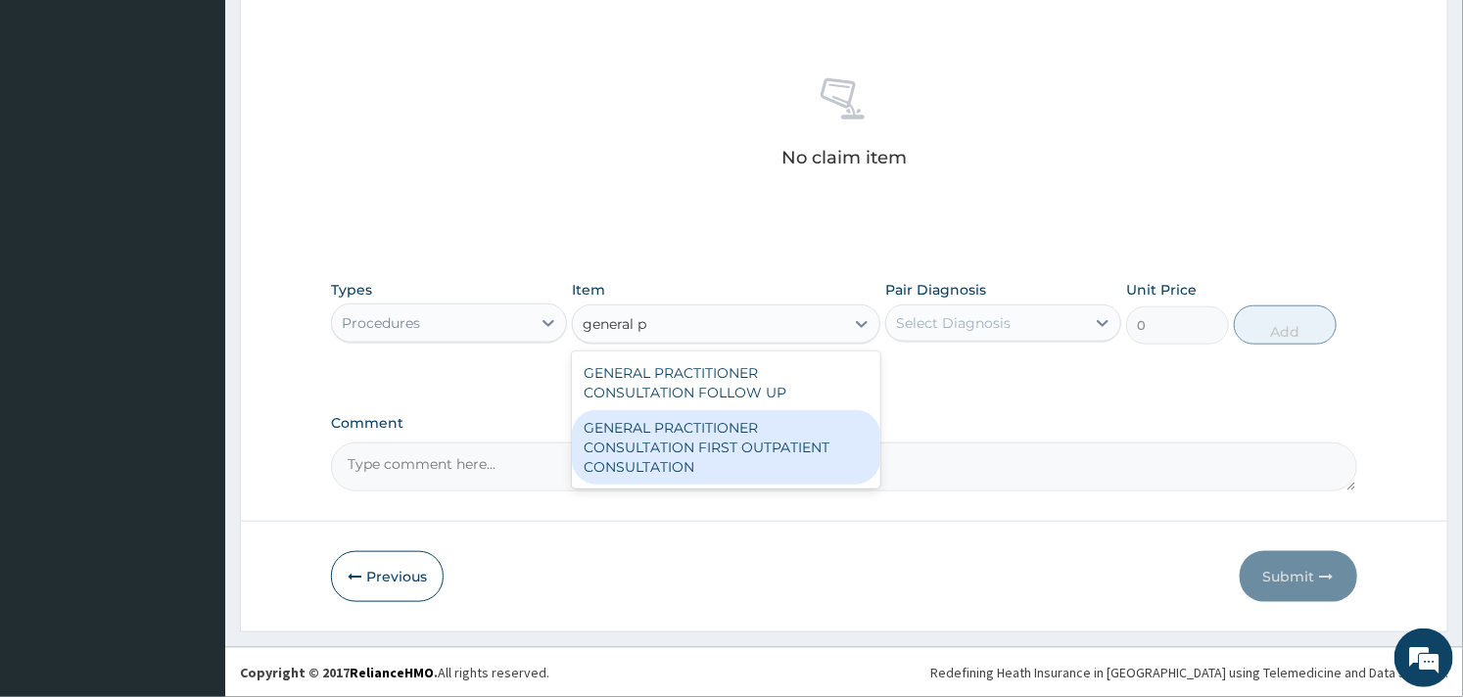
click at [783, 451] on div "GENERAL PRACTITIONER CONSULTATION FIRST OUTPATIENT CONSULTATION" at bounding box center [726, 447] width 308 height 74
type input "3000"
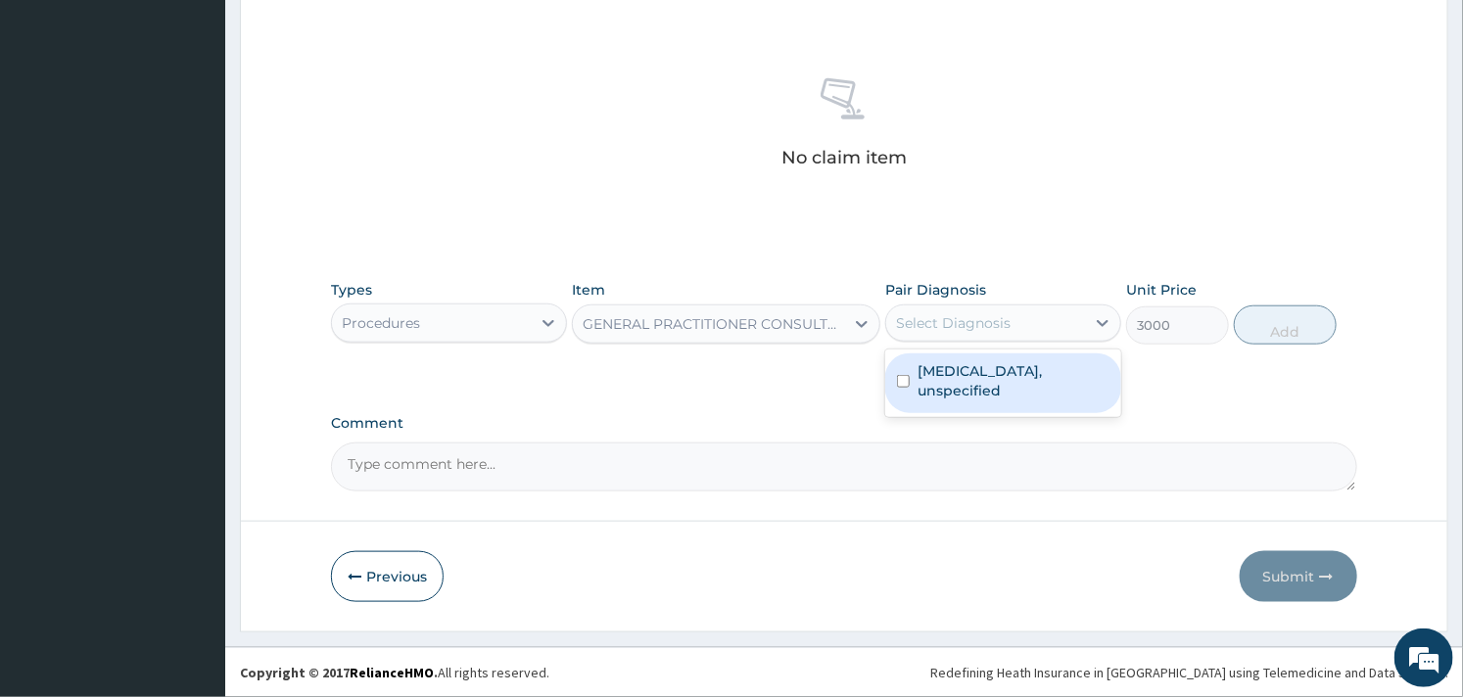
click at [1009, 317] on div "Select Diagnosis" at bounding box center [953, 323] width 115 height 20
click at [928, 380] on label "Vaginitis, unspecified" at bounding box center [1014, 380] width 192 height 39
checkbox input "true"
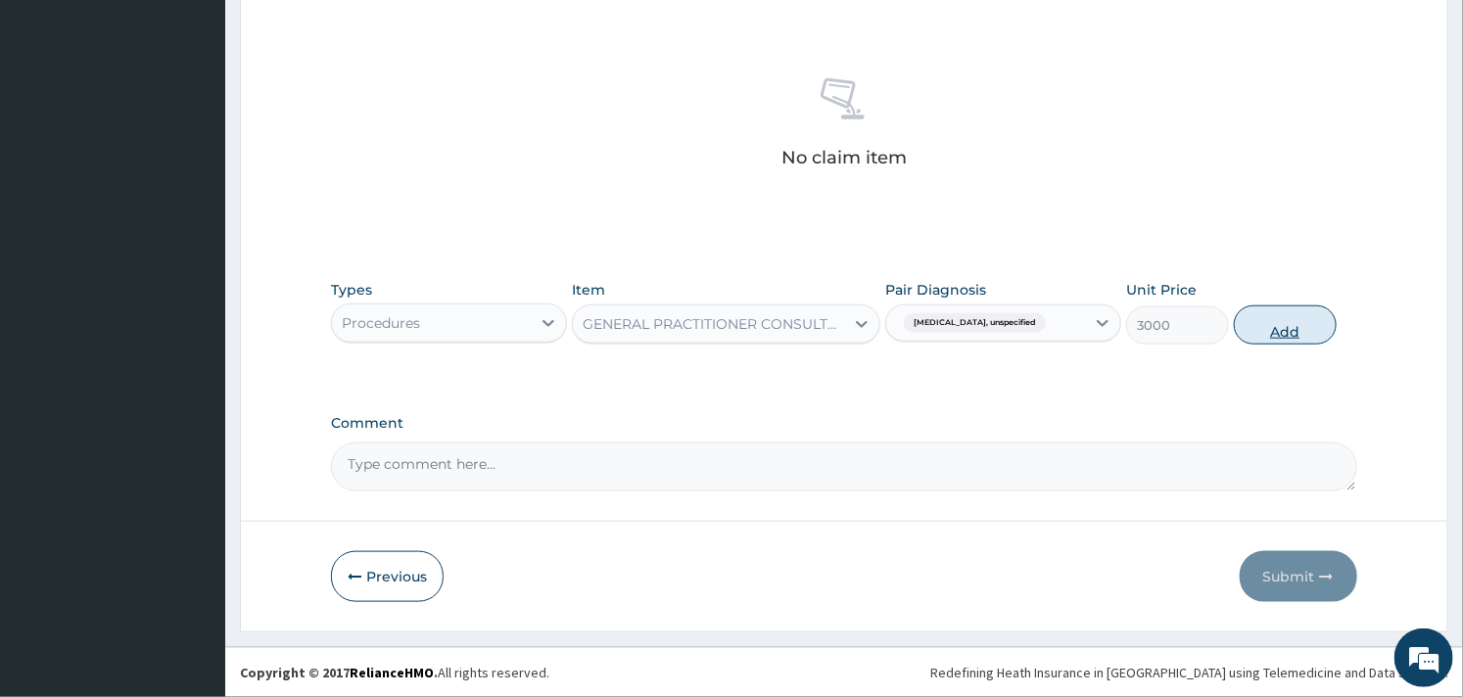
click at [1264, 323] on button "Add" at bounding box center [1285, 325] width 103 height 39
type input "0"
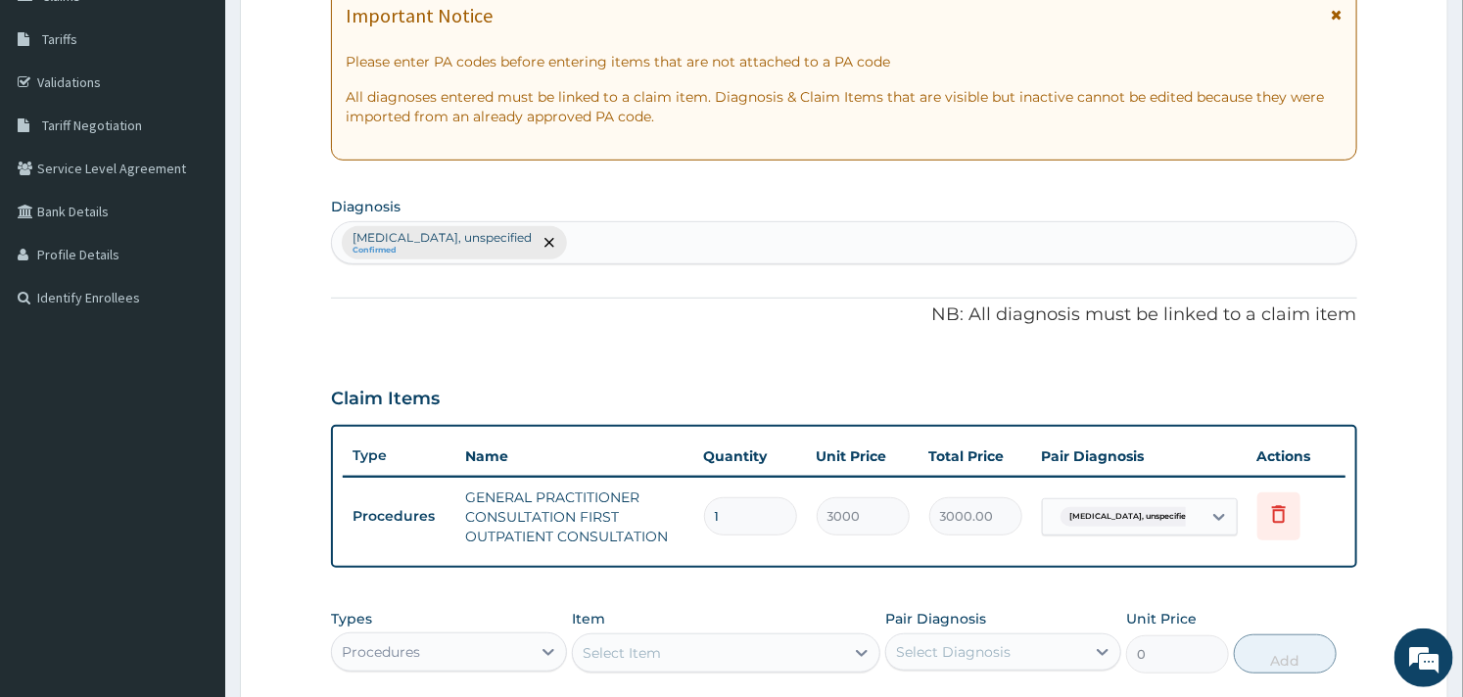
scroll to position [630, 0]
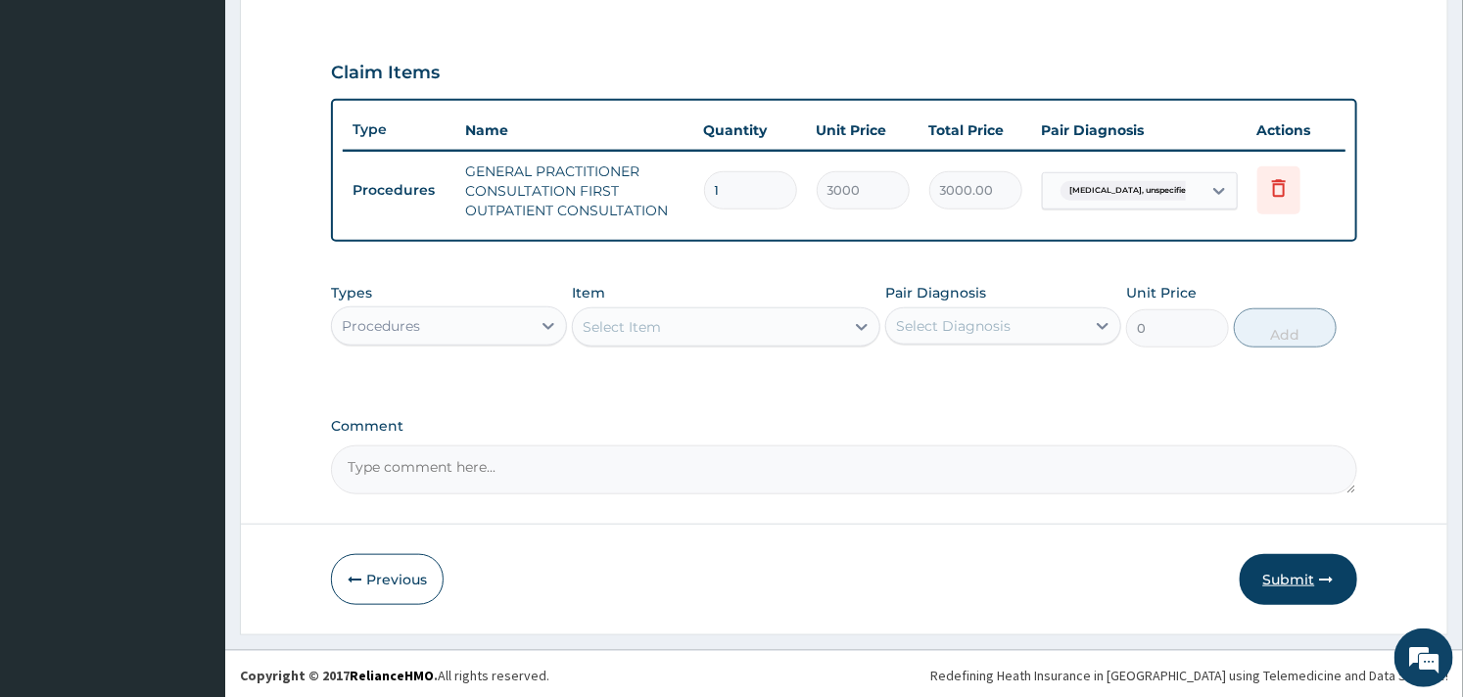
click at [1276, 565] on button "Submit" at bounding box center [1299, 579] width 118 height 51
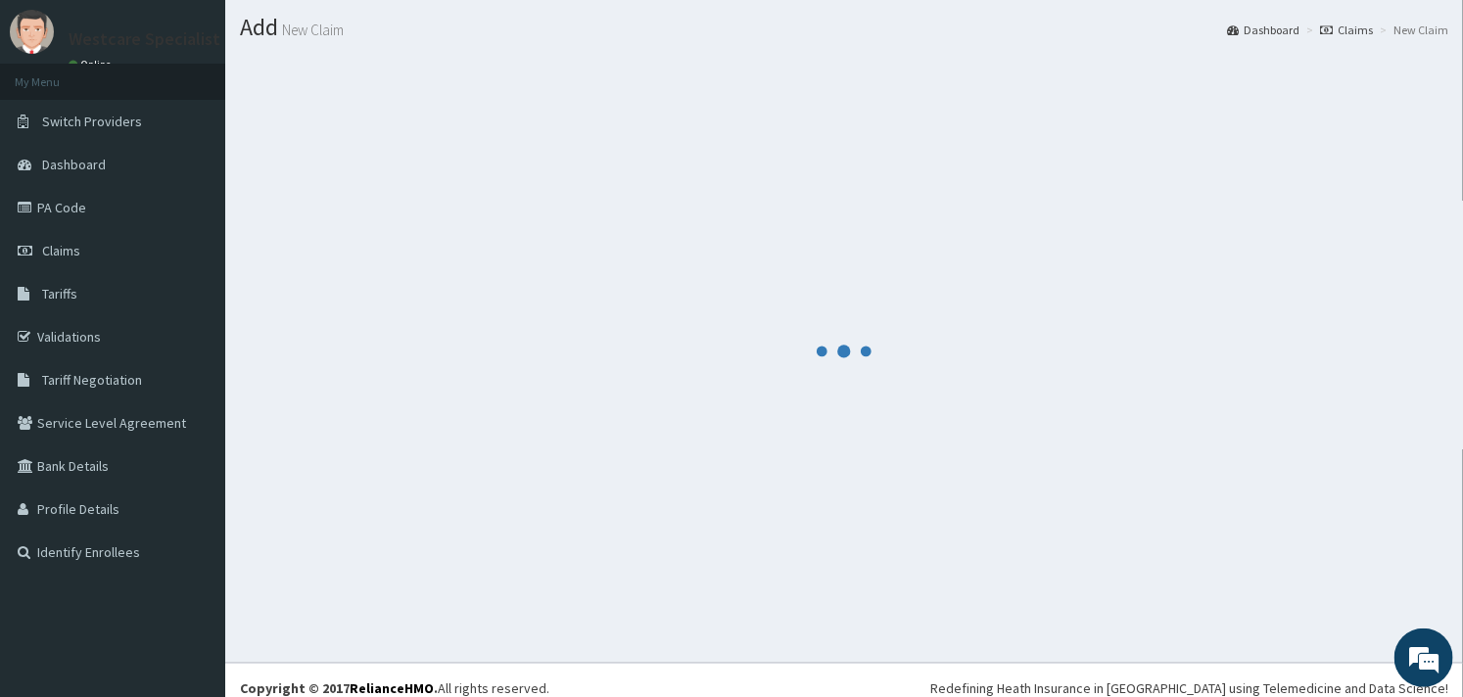
scroll to position [0, 0]
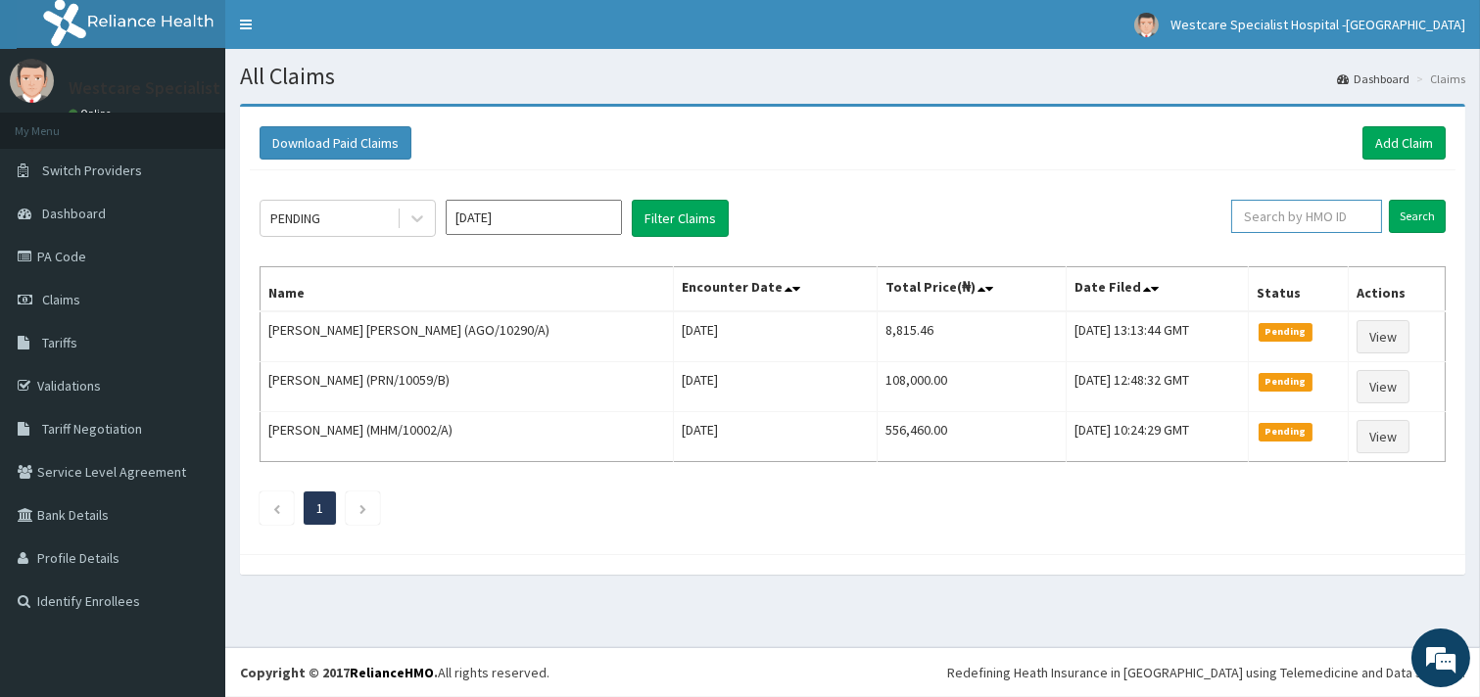
click at [1297, 209] on input "text" at bounding box center [1306, 216] width 151 height 33
paste input "CRH/10169/A"
type input "CRH/10169/A"
click at [1428, 216] on input "Search" at bounding box center [1417, 216] width 57 height 33
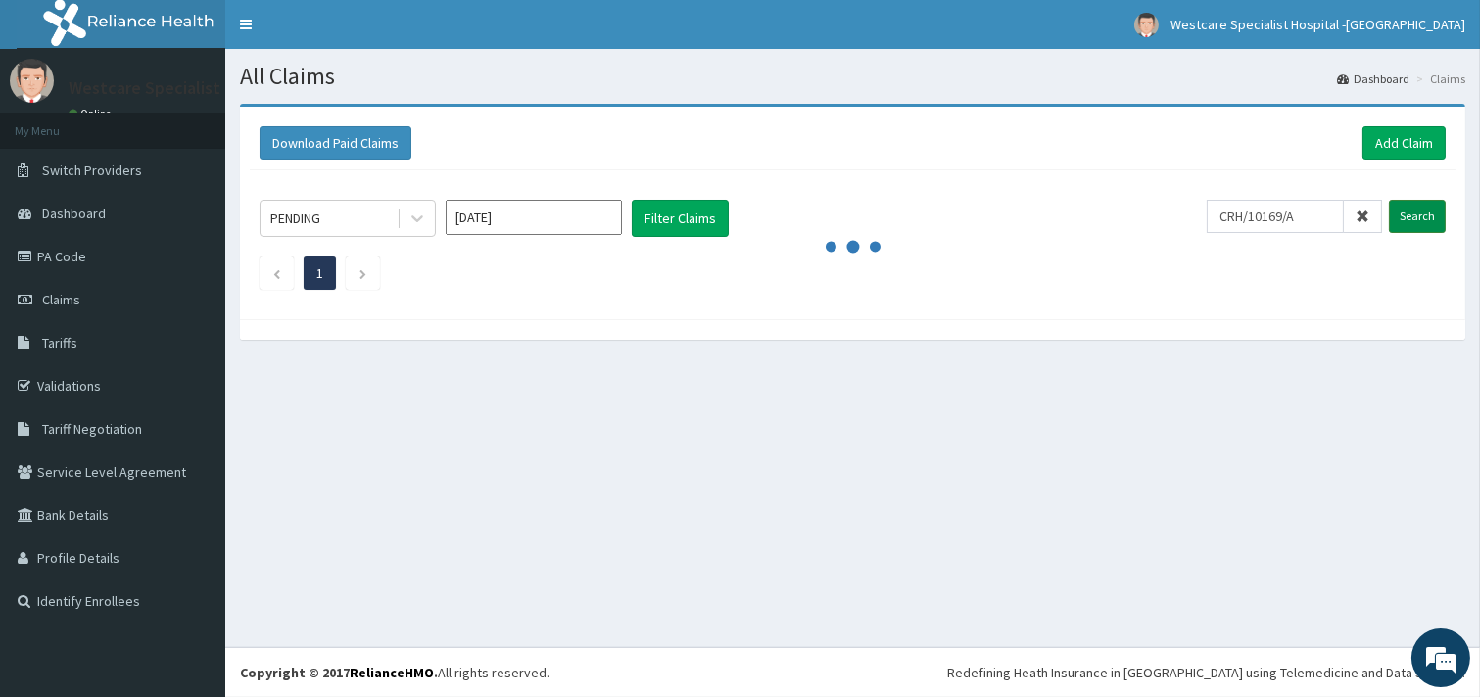
click at [1410, 213] on input "Search" at bounding box center [1417, 216] width 57 height 33
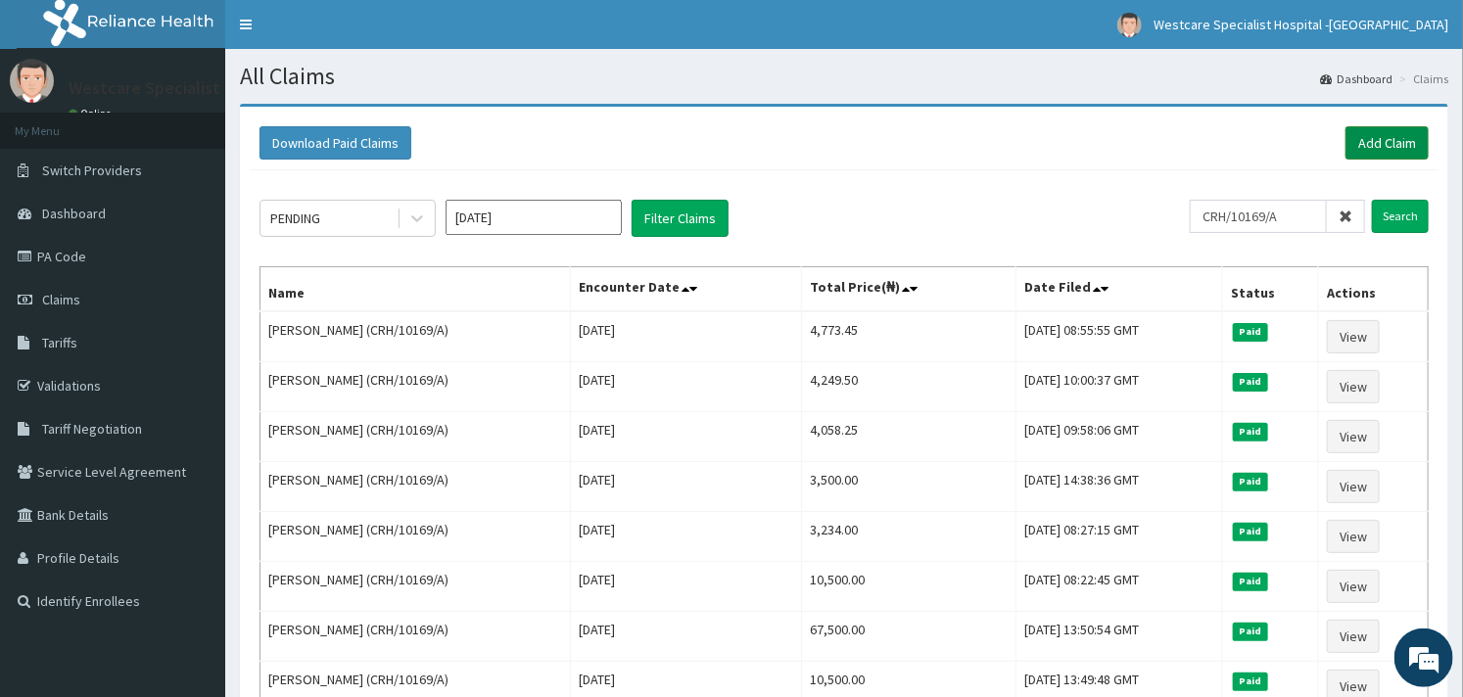
click at [1363, 154] on link "Add Claim" at bounding box center [1387, 142] width 83 height 33
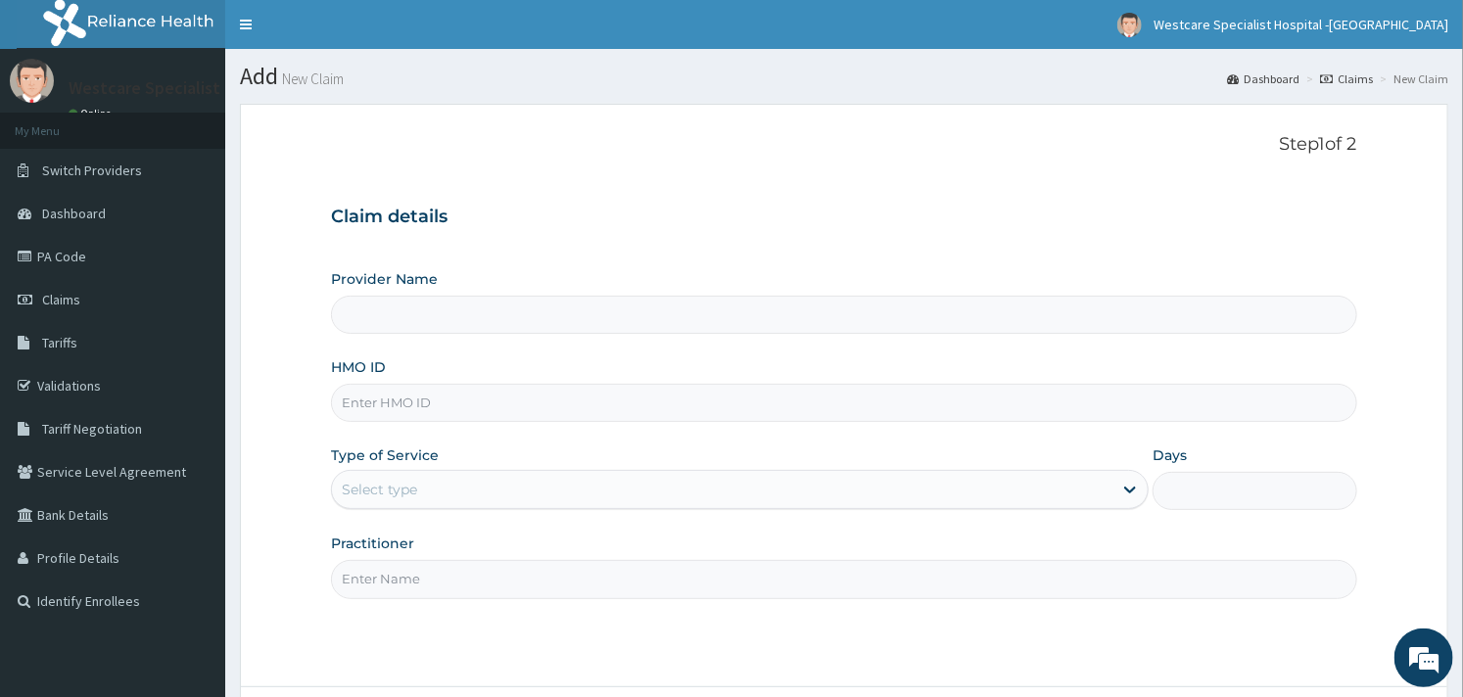
type input "WestCare Specialist Hospital - [GEOGRAPHIC_DATA]"
click at [451, 396] on input "HMO ID" at bounding box center [843, 403] width 1025 height 38
paste input "CRH/10169/A"
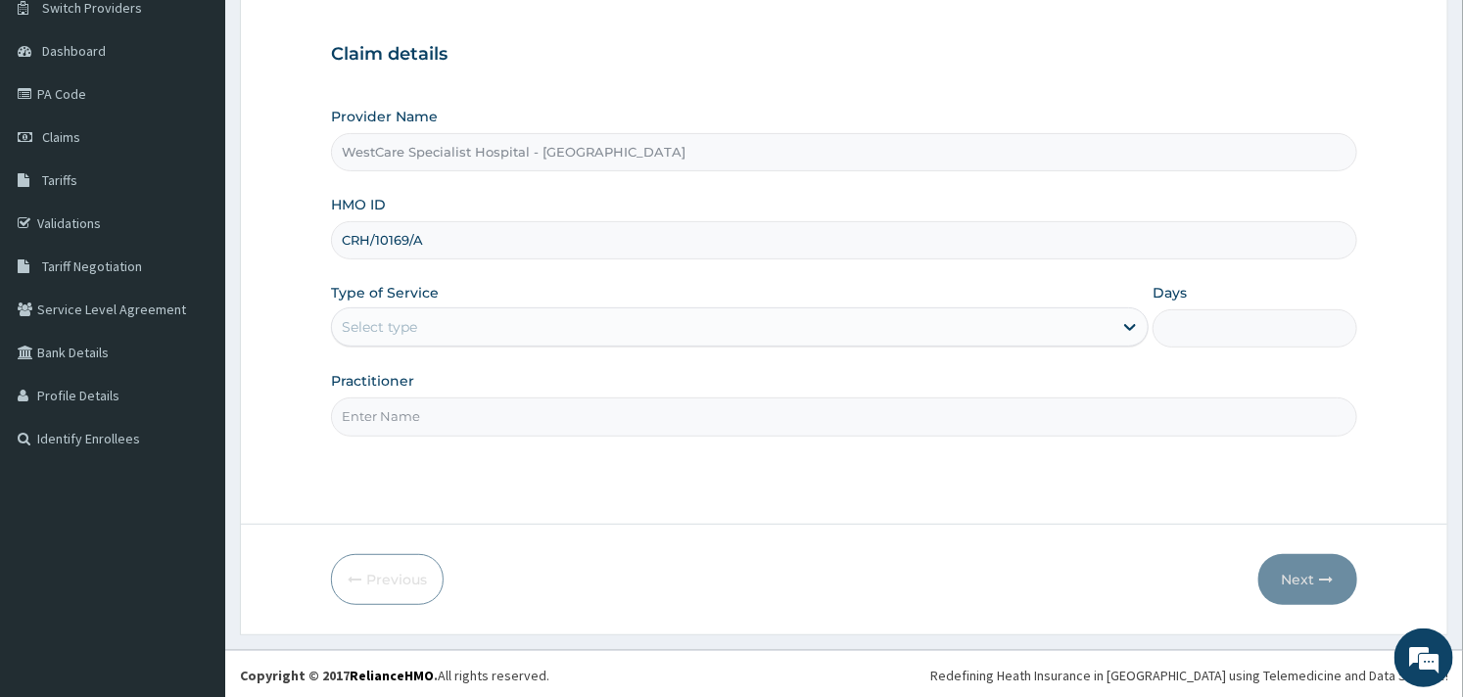
scroll to position [166, 0]
type input "CRH/10169/A"
click at [513, 347] on div "Provider Name WestCare Specialist Hospital - Ejigbo HMO ID CRH/10169/A Type of …" at bounding box center [843, 268] width 1025 height 329
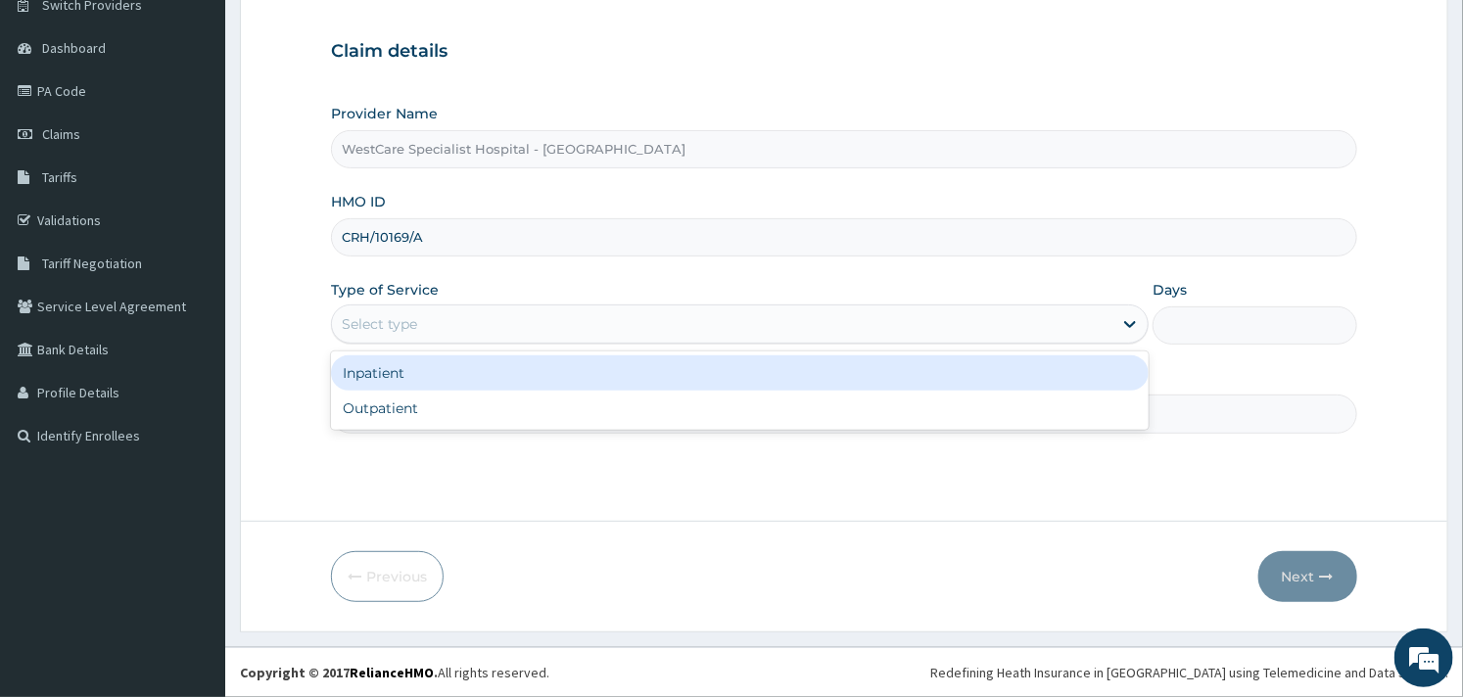
click at [514, 324] on div "Select type" at bounding box center [722, 324] width 781 height 31
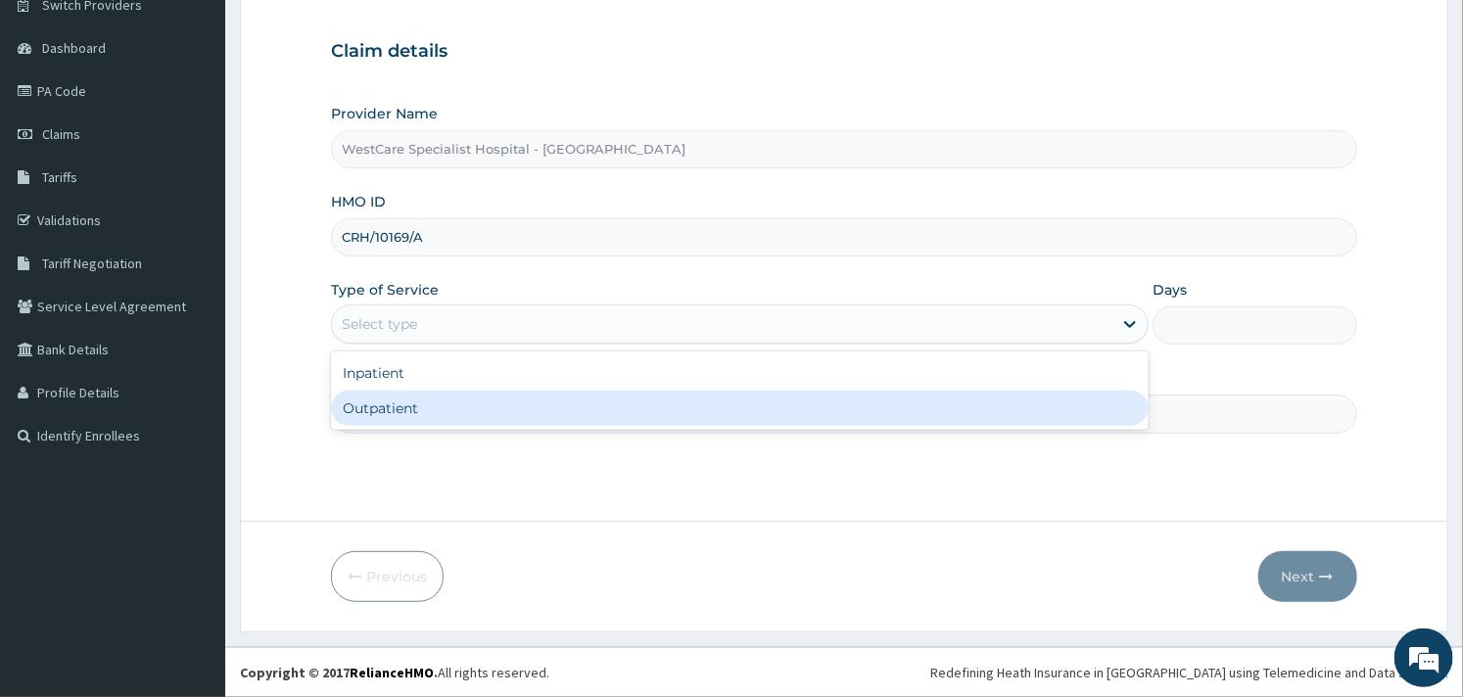
click at [454, 394] on div "Outpatient" at bounding box center [740, 408] width 818 height 35
type input "1"
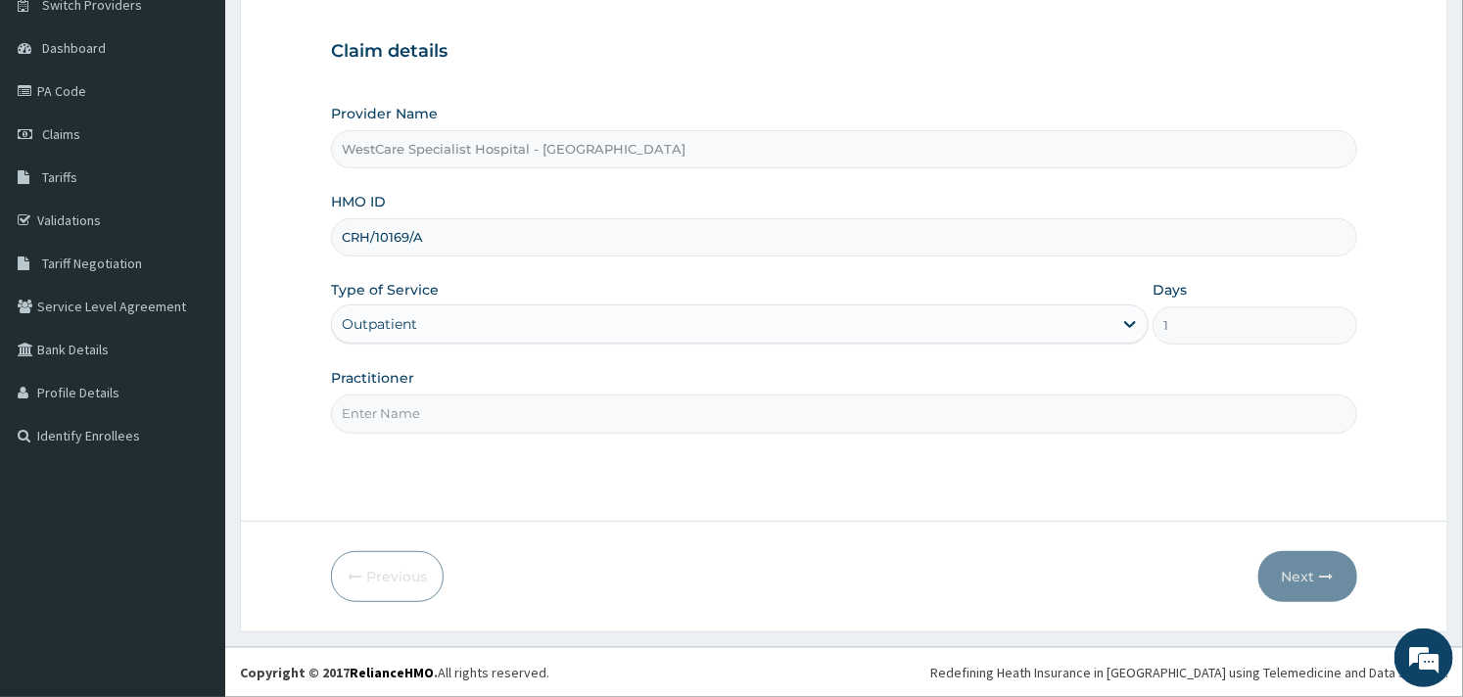
drag, startPoint x: 903, startPoint y: 418, endPoint x: 878, endPoint y: 403, distance: 29.9
click at [902, 416] on input "Practitioner" at bounding box center [843, 414] width 1025 height 38
type input "OBIDEYI"
click at [1304, 566] on button "Next" at bounding box center [1307, 576] width 99 height 51
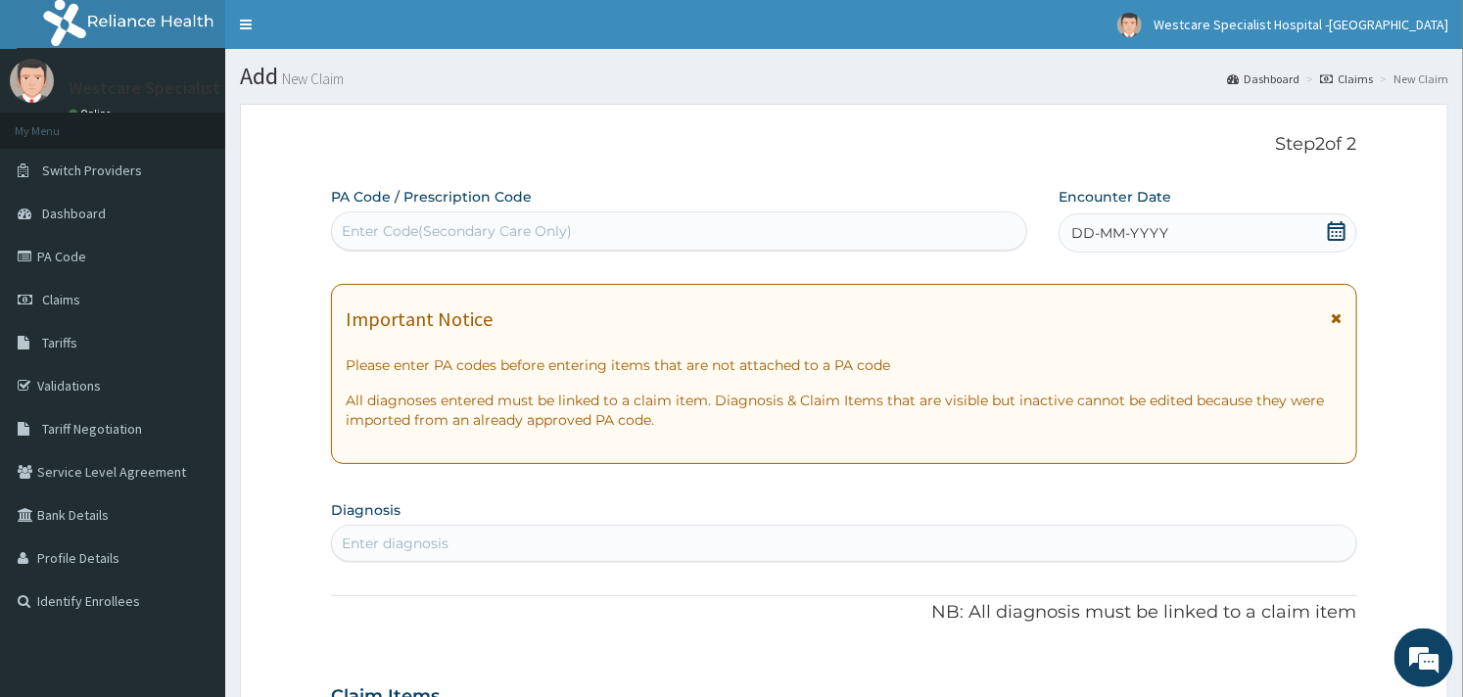
scroll to position [0, 0]
click at [1347, 229] on div "DD-MM-YYYY" at bounding box center [1208, 233] width 299 height 39
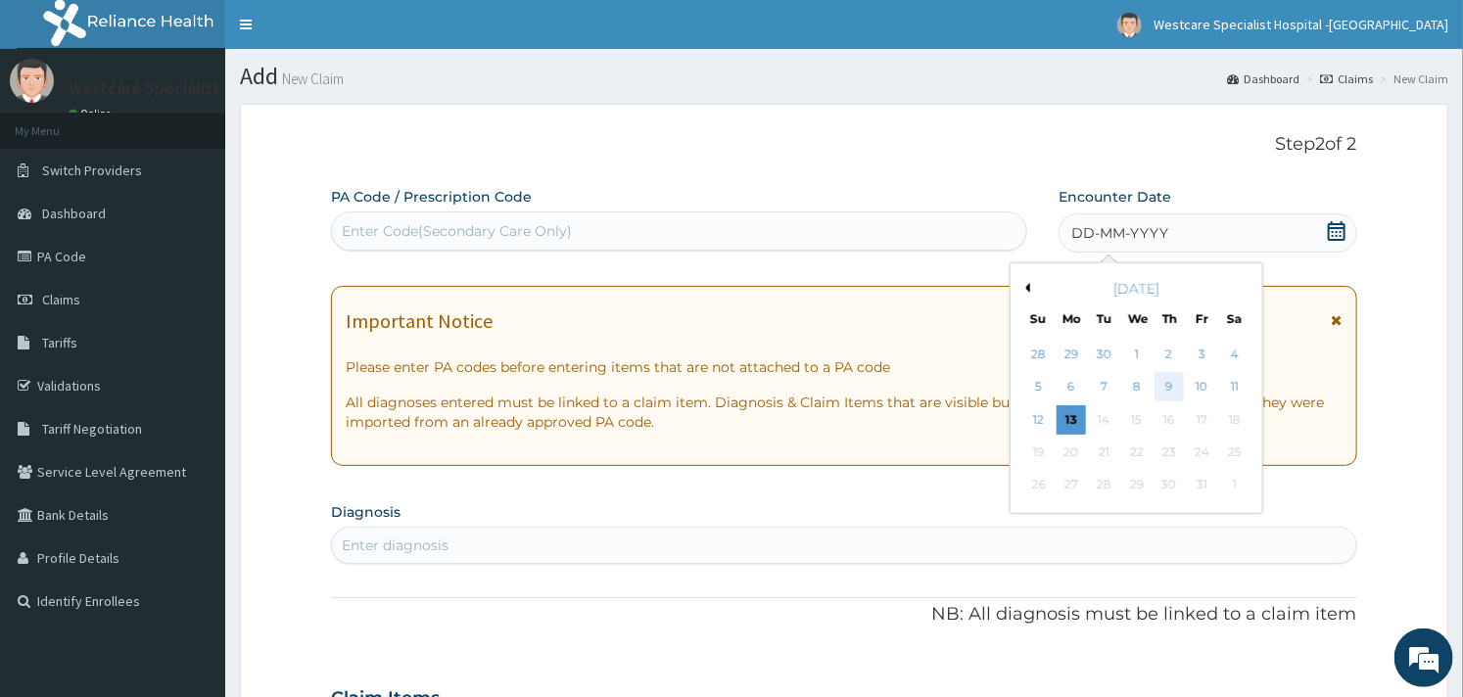
click at [1183, 385] on div "9" at bounding box center [1169, 387] width 29 height 29
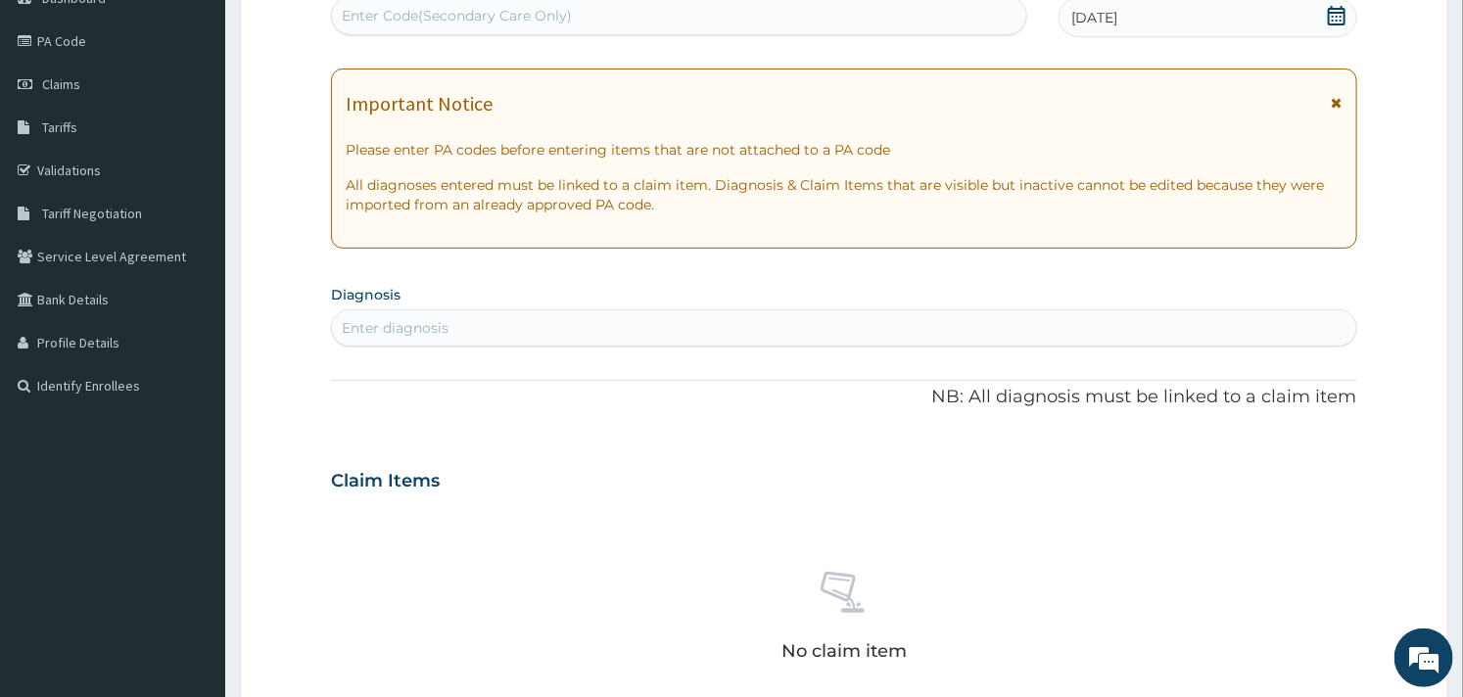
scroll to position [326, 0]
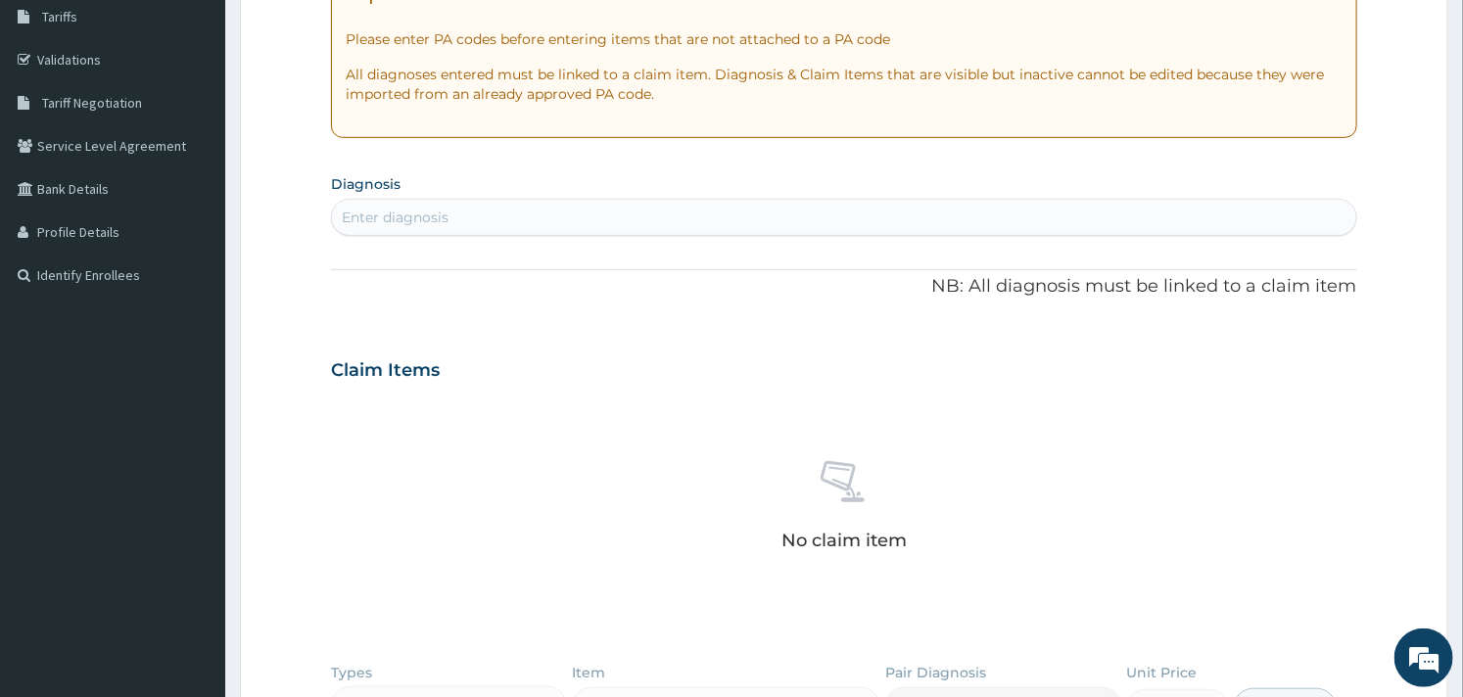
click at [451, 230] on div "Enter diagnosis" at bounding box center [843, 217] width 1023 height 31
type input "anaemia"
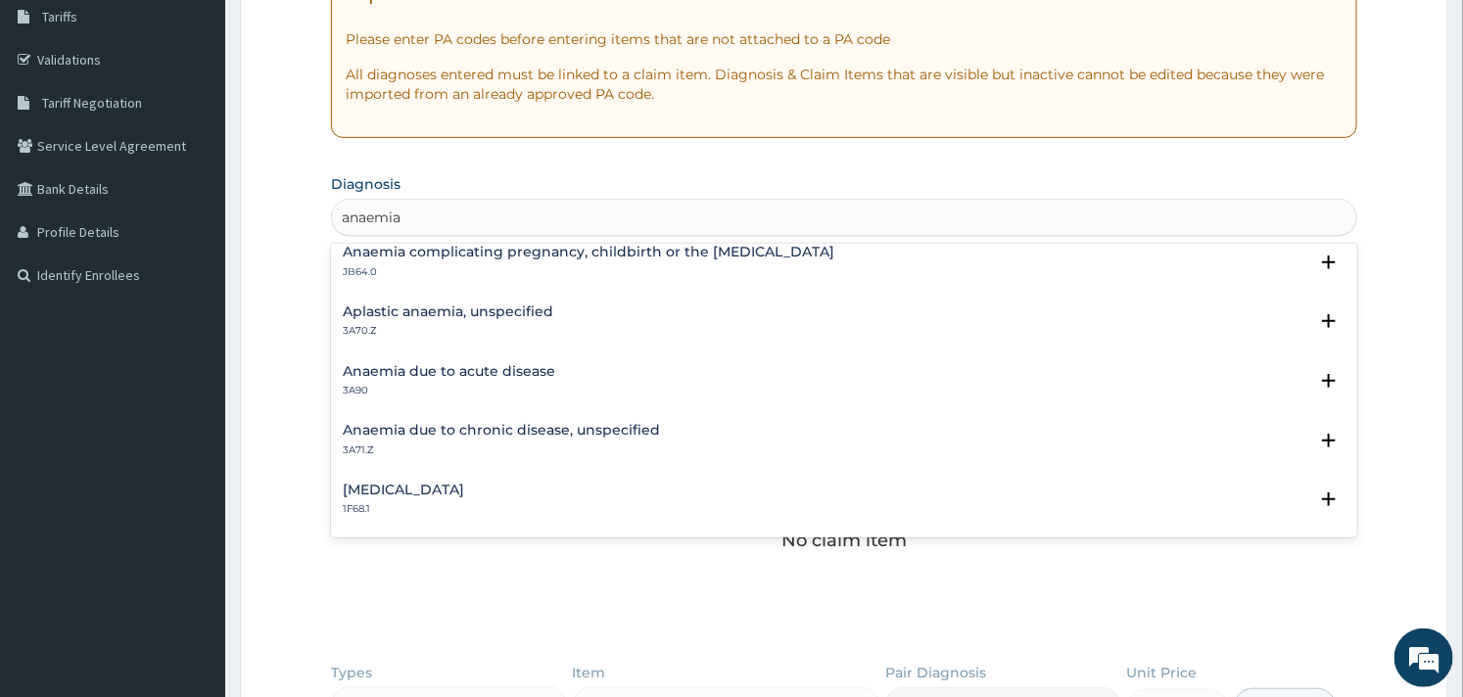
scroll to position [180, 0]
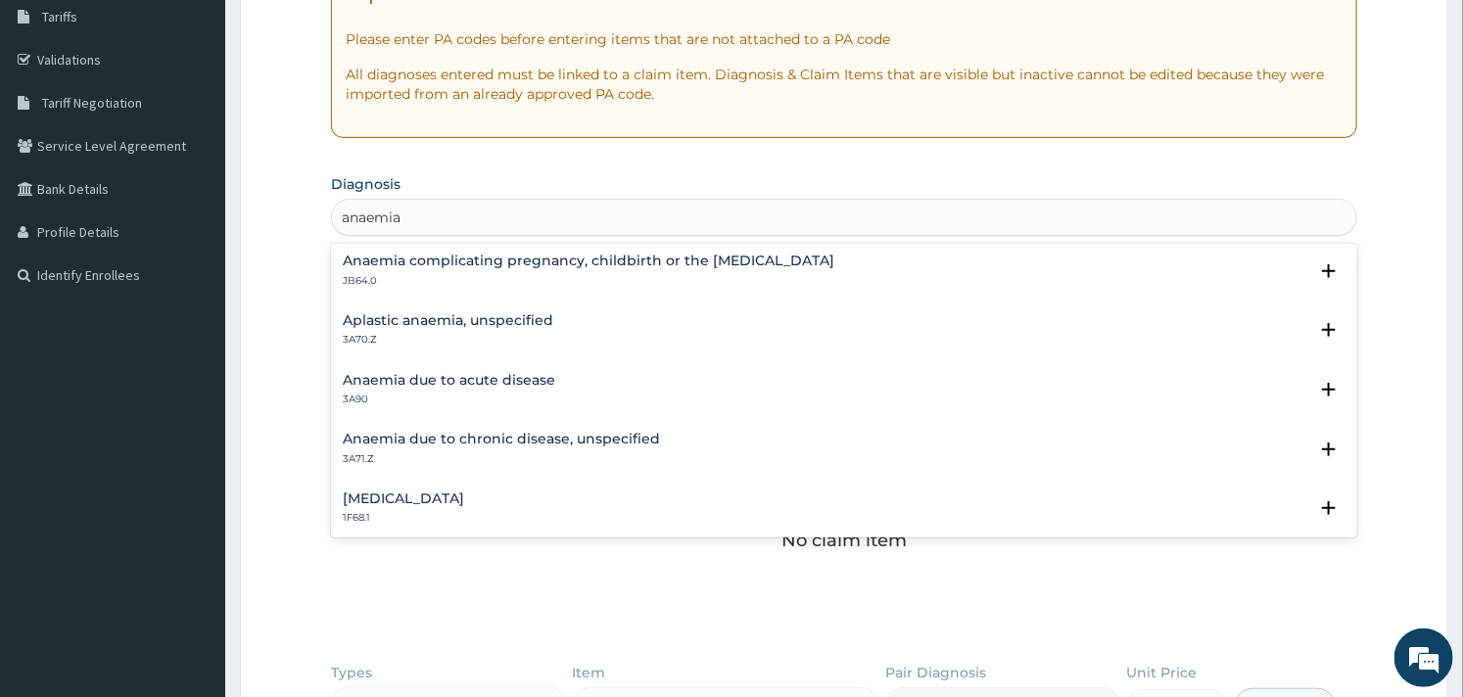
click at [428, 382] on h4 "Anaemia due to acute disease" at bounding box center [449, 380] width 213 height 15
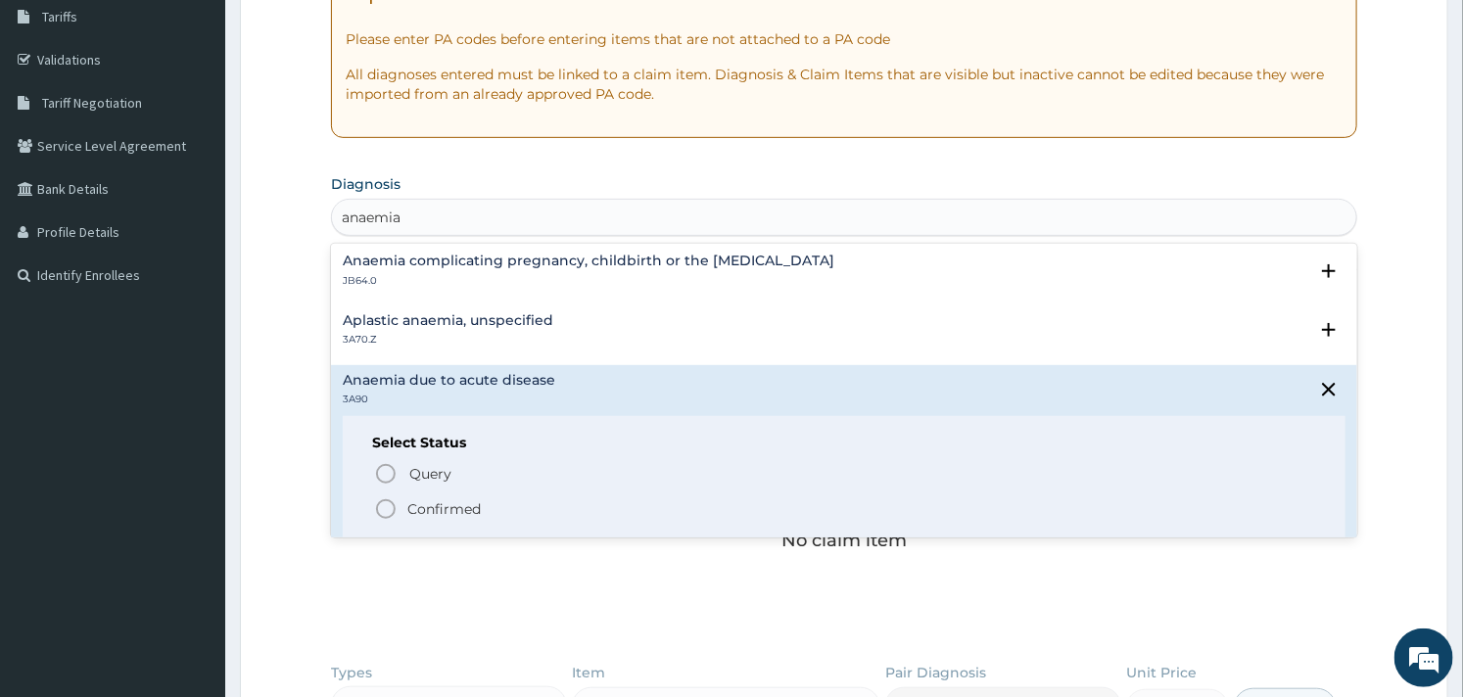
click at [382, 510] on icon "status option filled" at bounding box center [386, 510] width 24 height 24
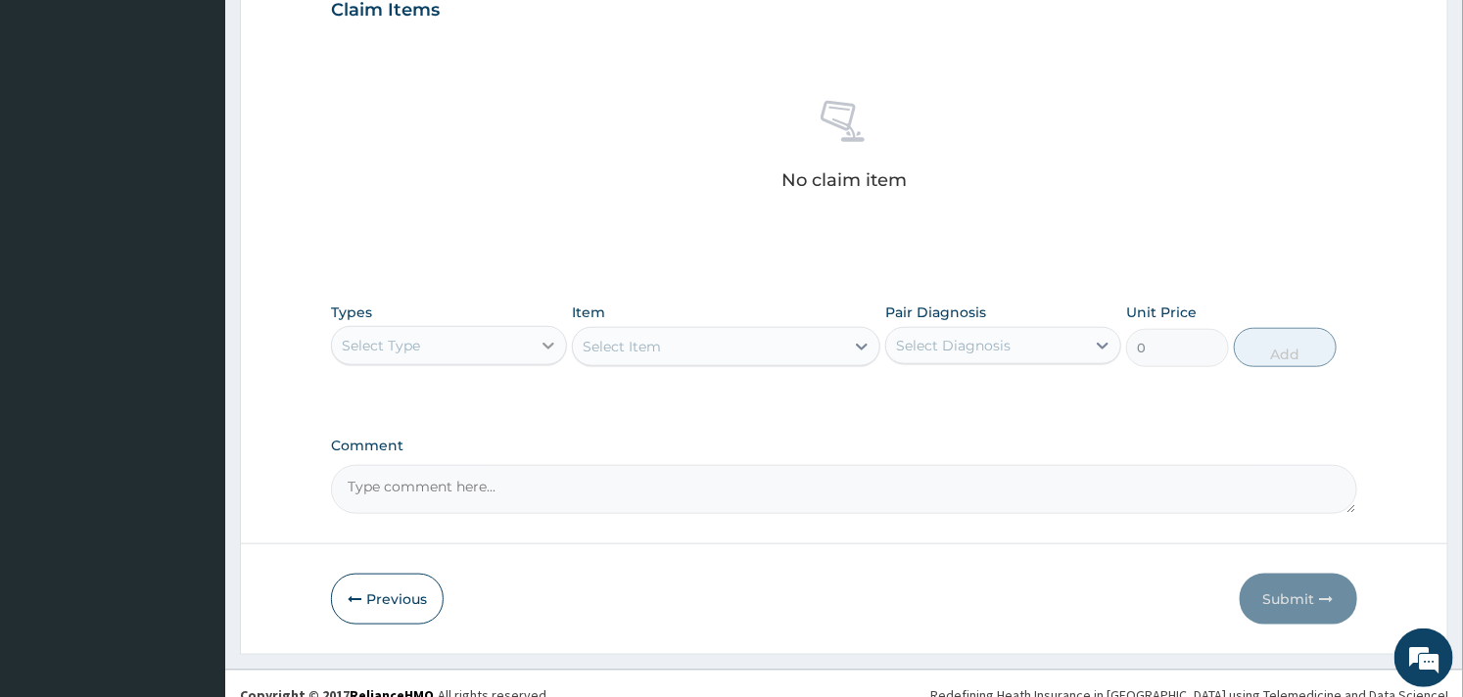
scroll to position [715, 0]
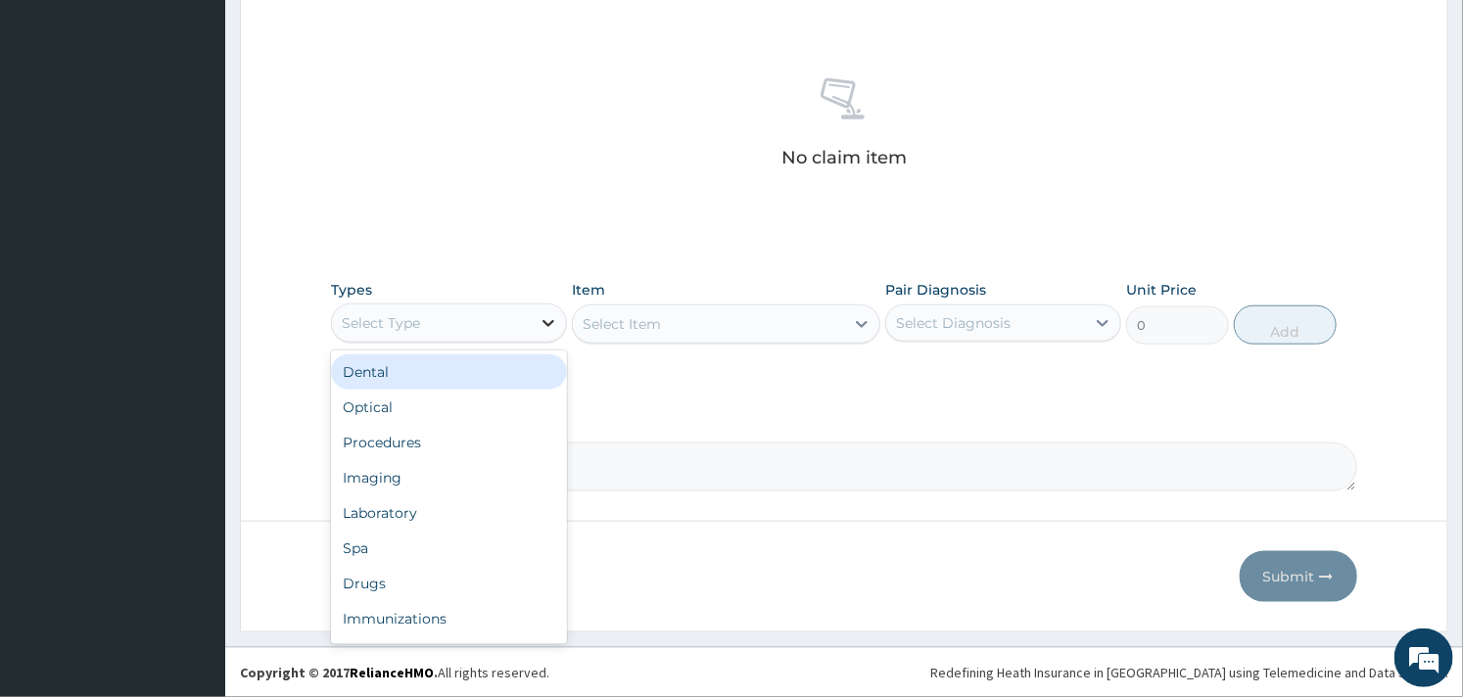
click at [545, 317] on icon at bounding box center [549, 323] width 20 height 20
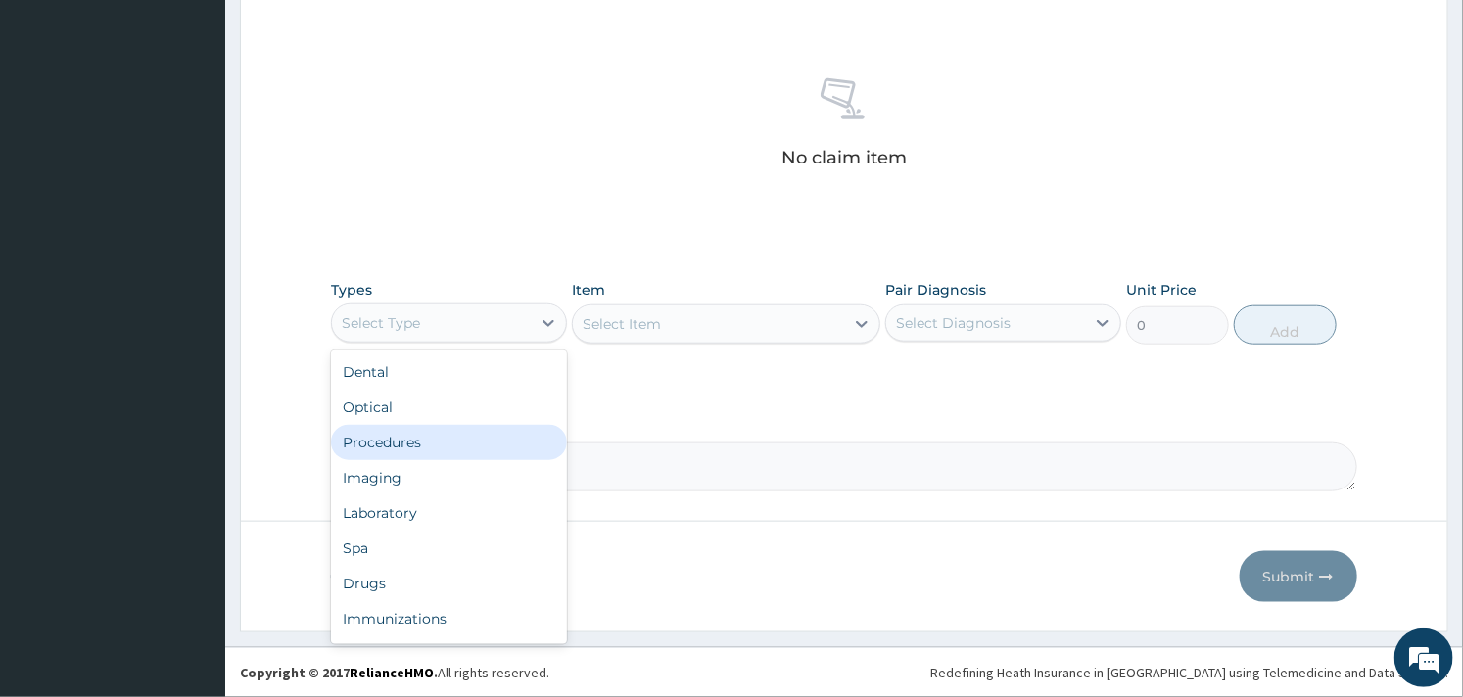
click at [431, 443] on div "Procedures" at bounding box center [449, 442] width 236 height 35
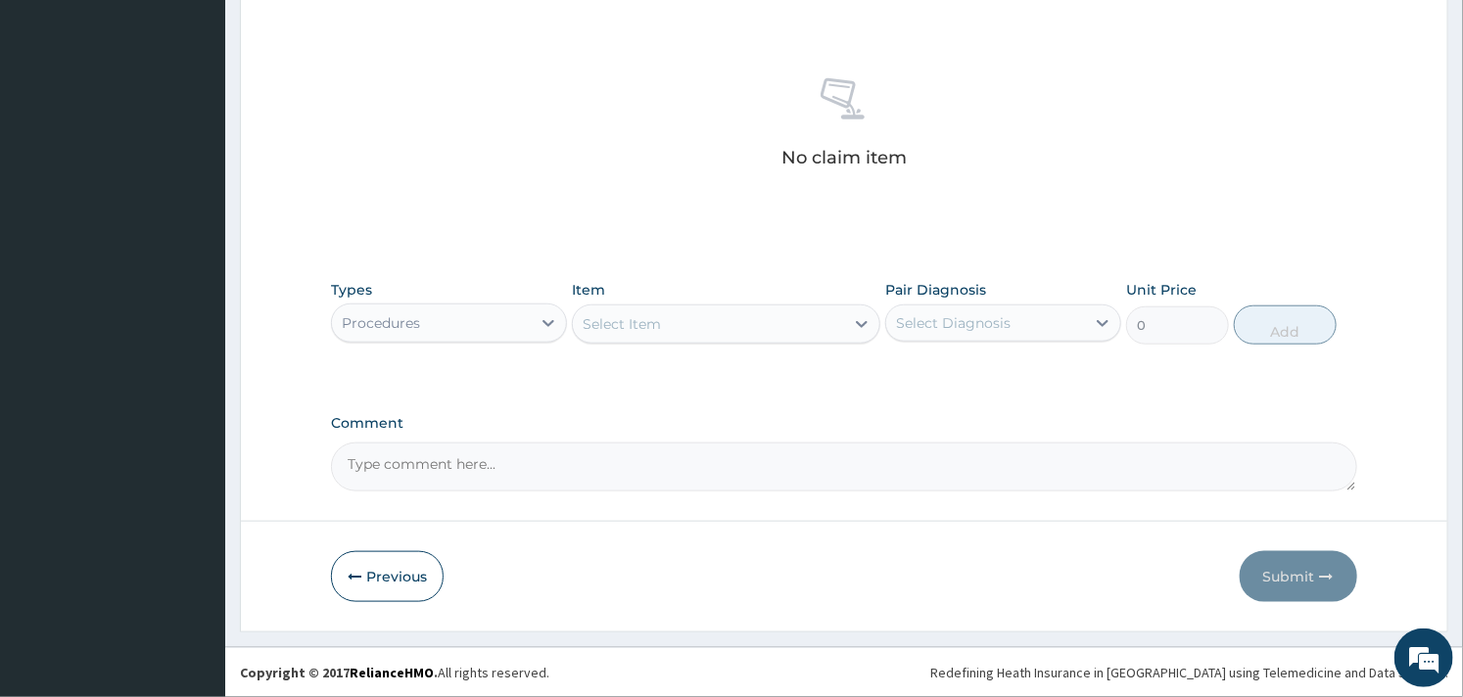
click at [676, 315] on div "Select Item" at bounding box center [708, 324] width 270 height 31
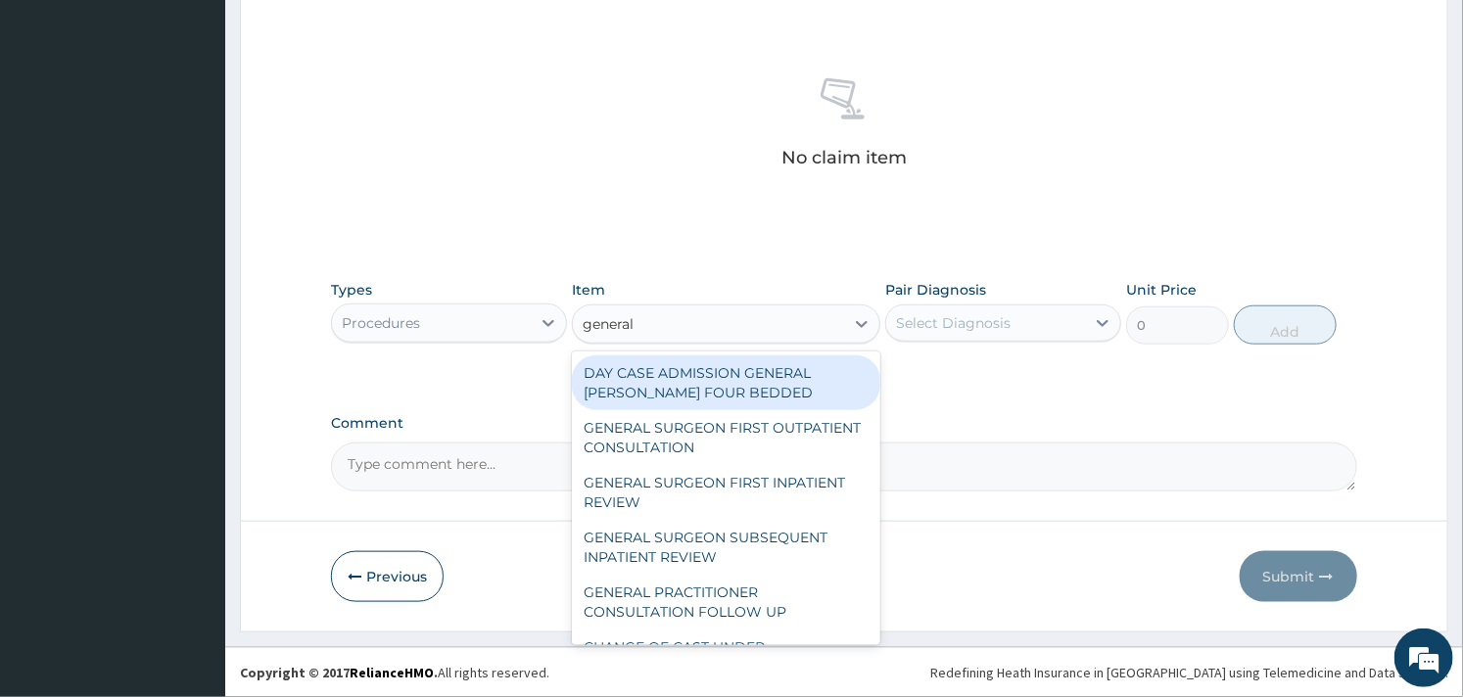
type input "general p"
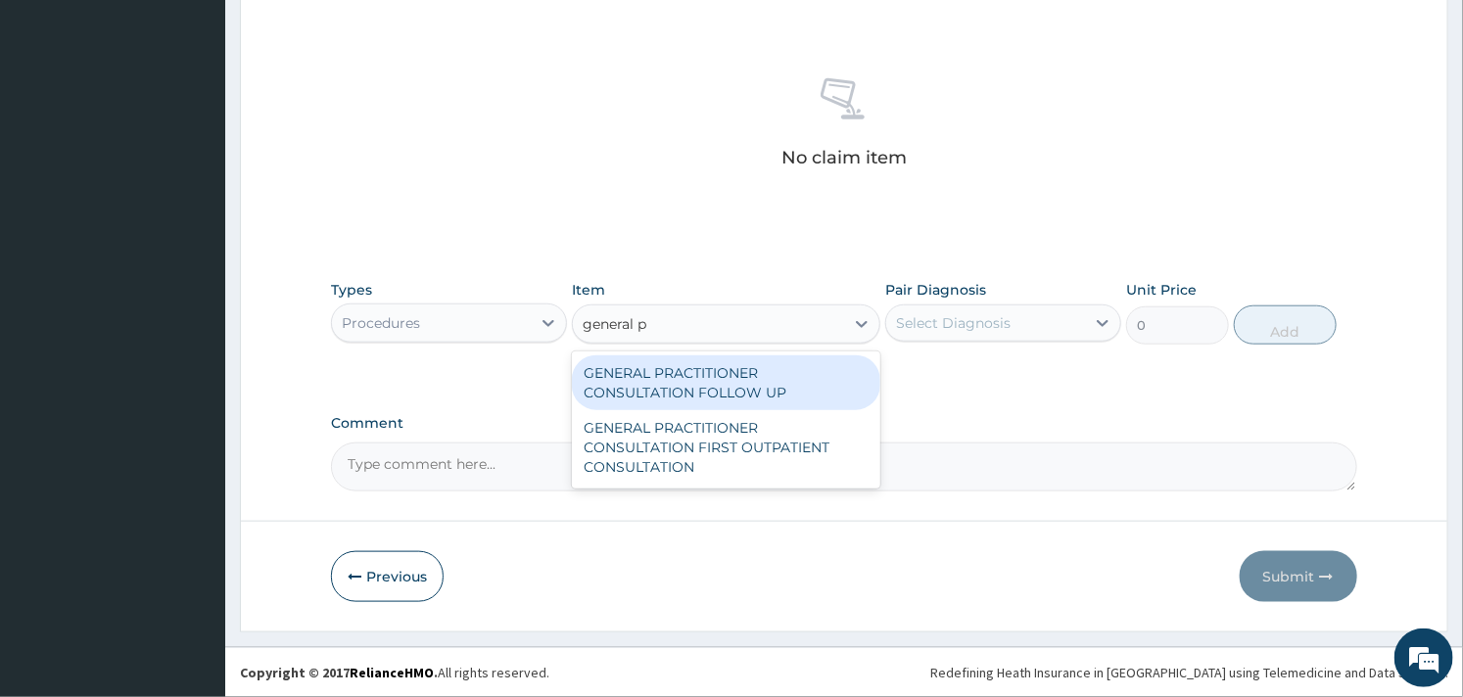
click at [711, 378] on div "GENERAL PRACTITIONER CONSULTATION FOLLOW UP" at bounding box center [726, 383] width 308 height 55
type input "2500"
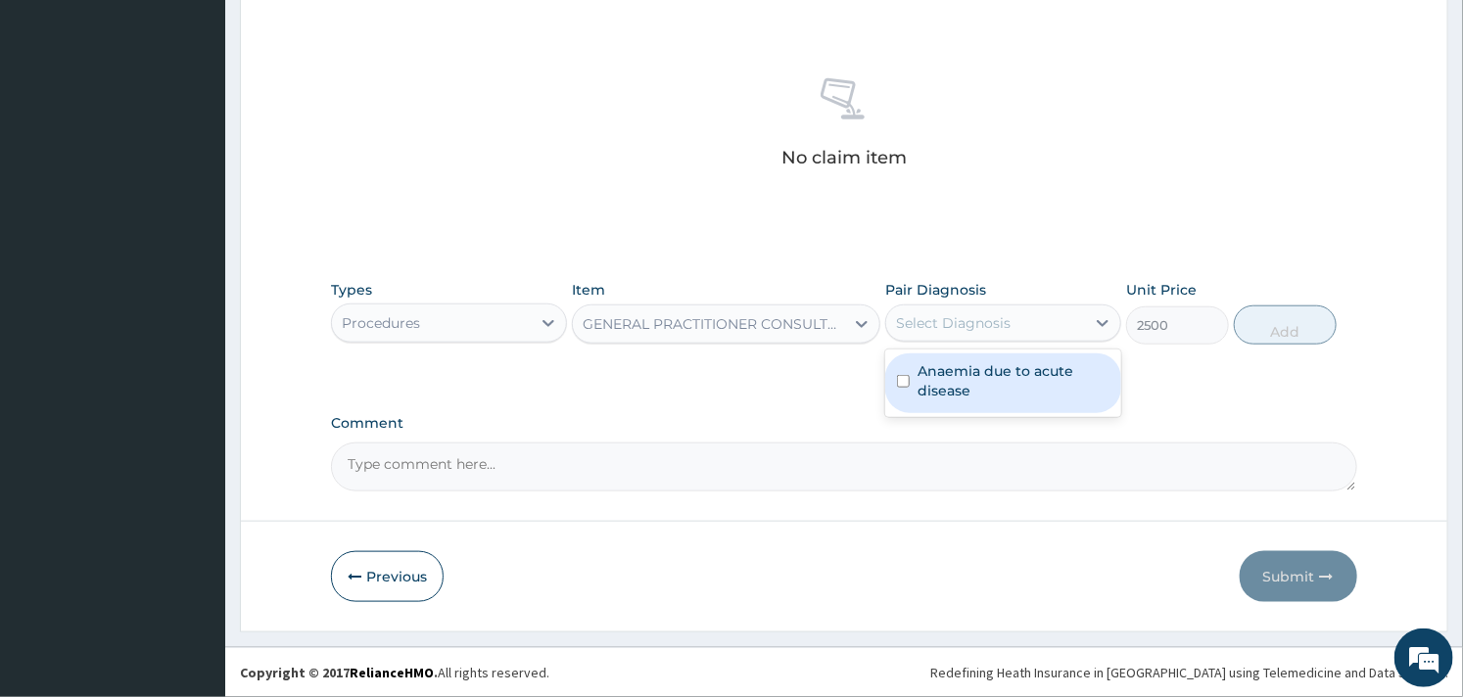
click at [983, 330] on div "Select Diagnosis" at bounding box center [953, 323] width 115 height 20
click at [933, 369] on label "Anaemia due to acute disease" at bounding box center [1014, 380] width 192 height 39
checkbox input "true"
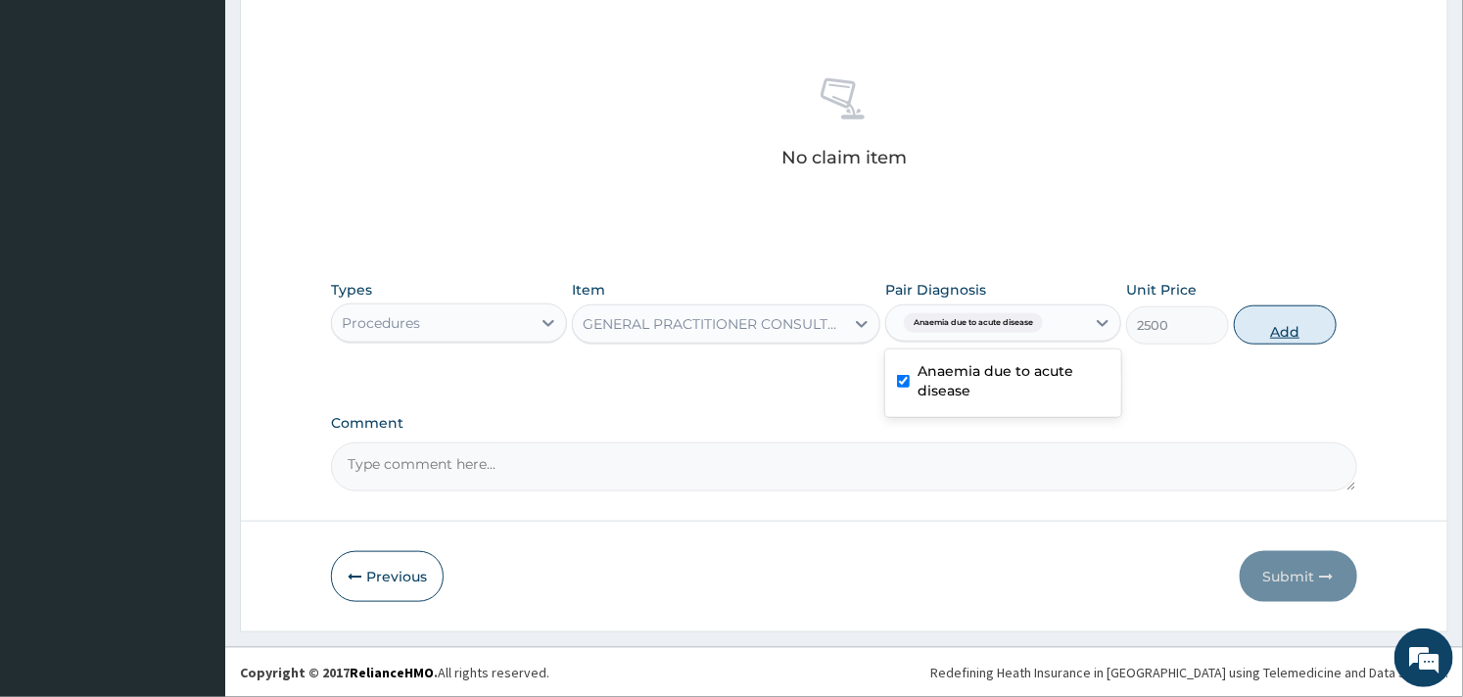
click at [1273, 337] on button "Add" at bounding box center [1285, 325] width 103 height 39
type input "0"
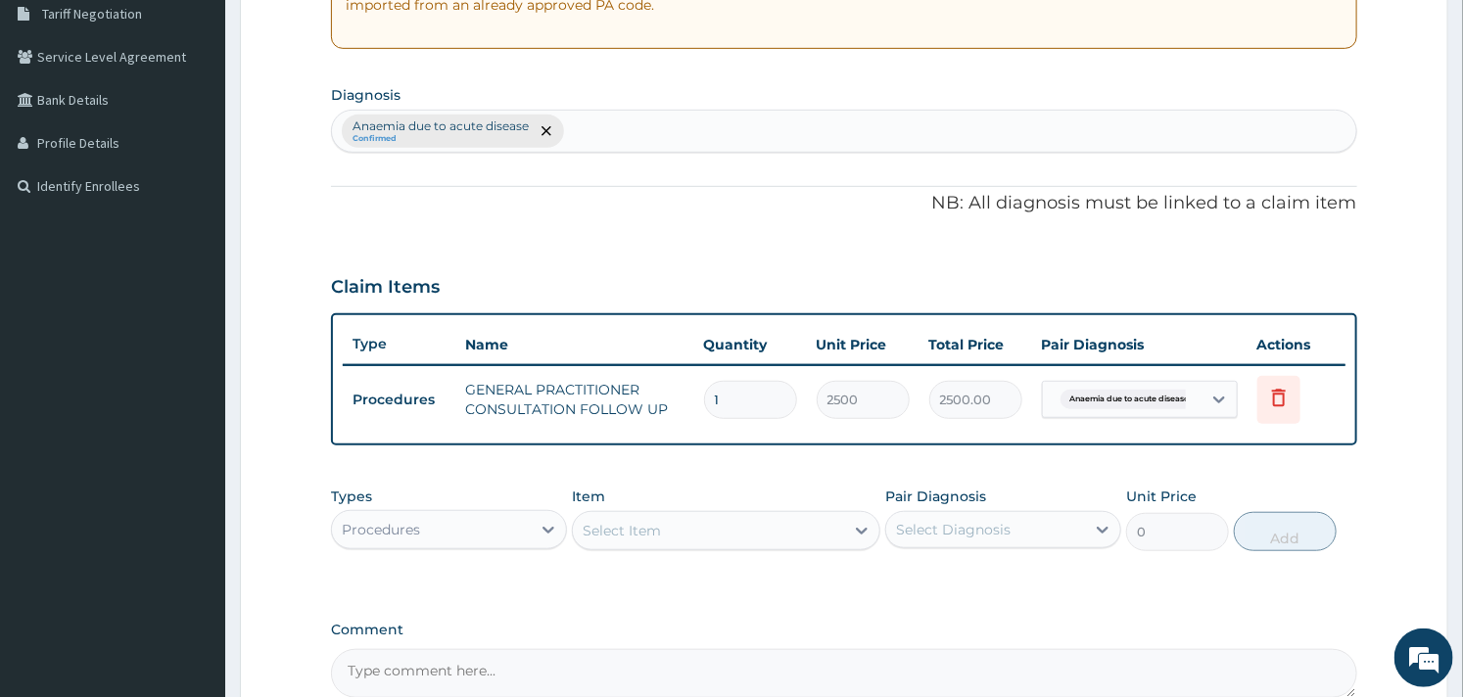
scroll to position [620, 0]
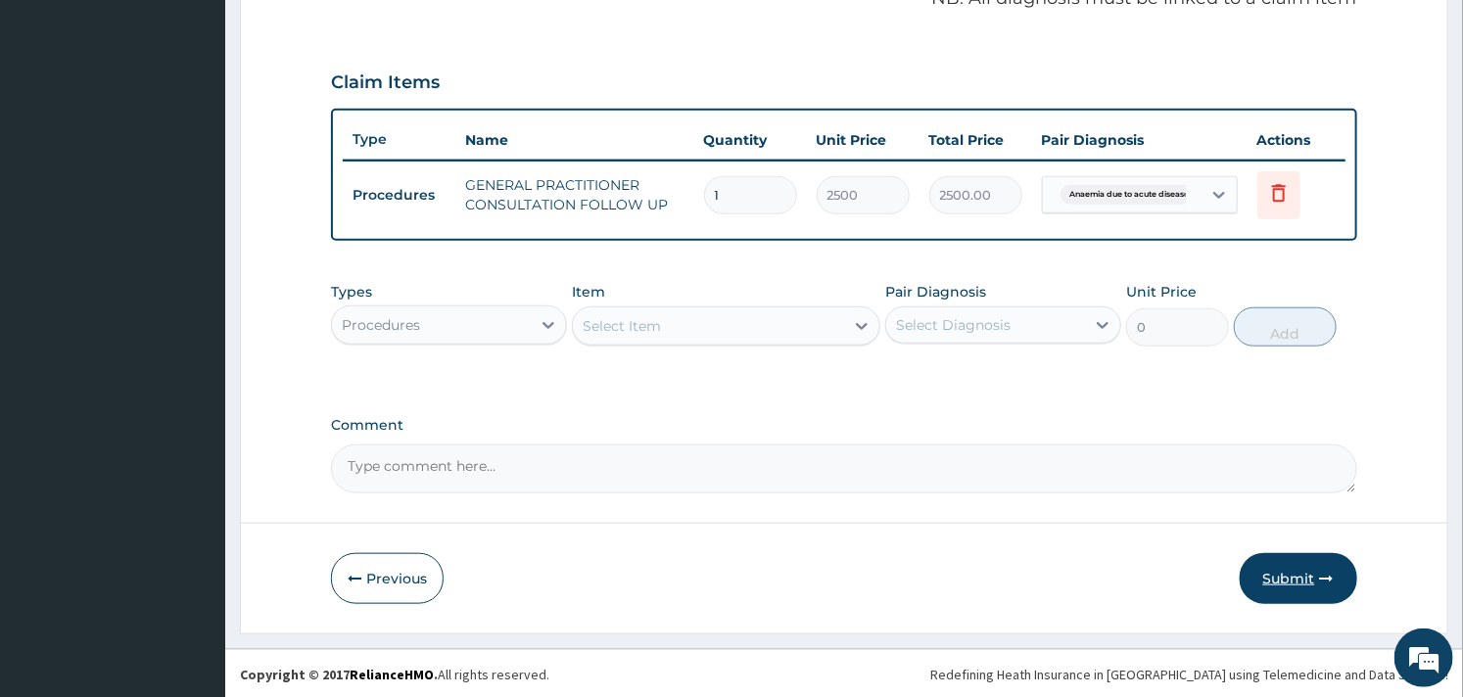
click at [1305, 581] on button "Submit" at bounding box center [1299, 578] width 118 height 51
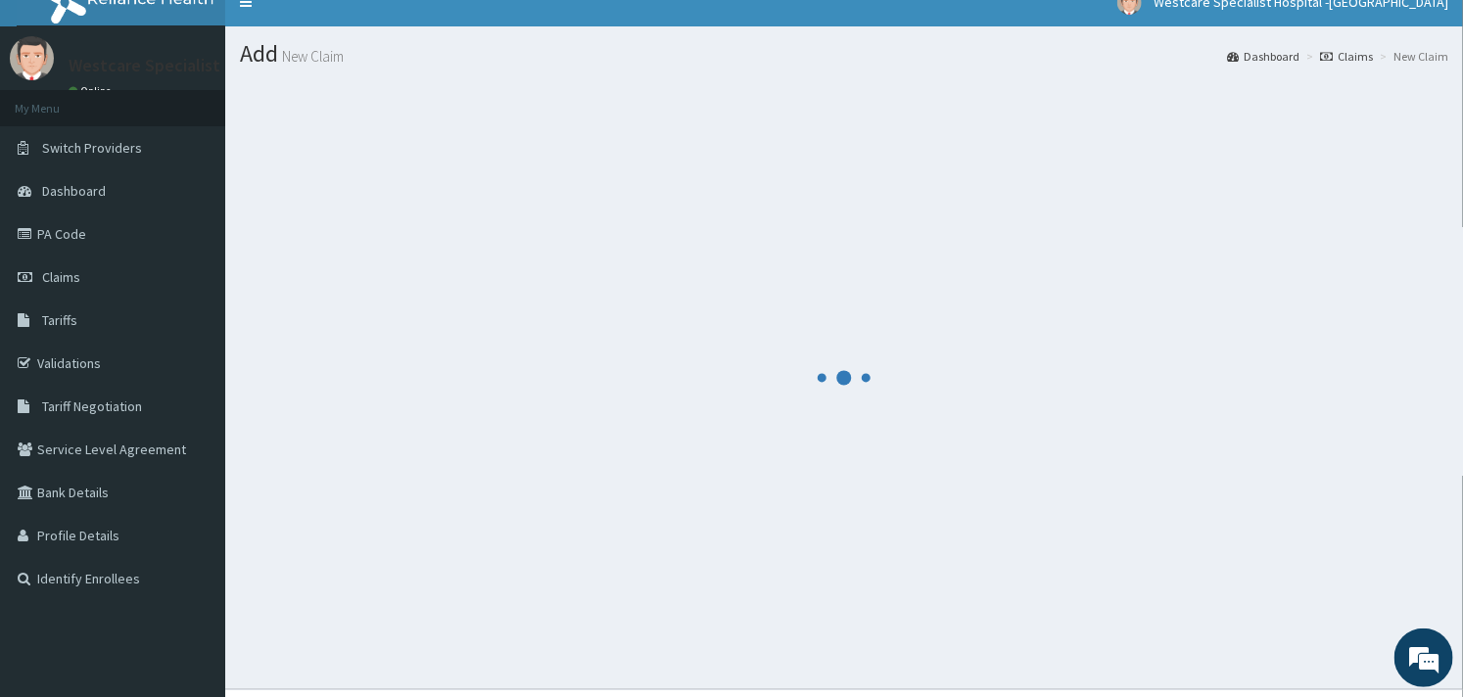
scroll to position [0, 0]
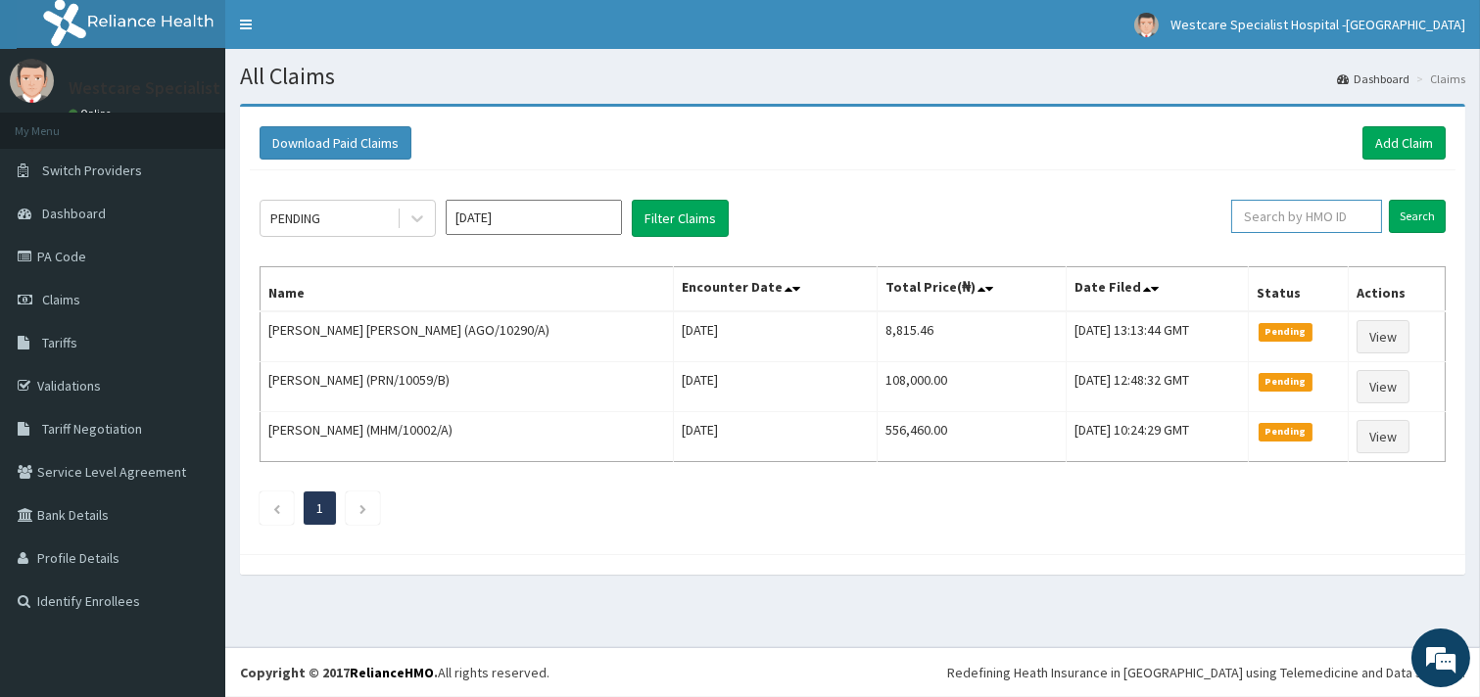
click at [1246, 206] on input "text" at bounding box center [1306, 216] width 151 height 33
paste input "AGO/10290/A"
type input "AGO/10290/A"
click at [1431, 214] on input "Search" at bounding box center [1417, 216] width 57 height 33
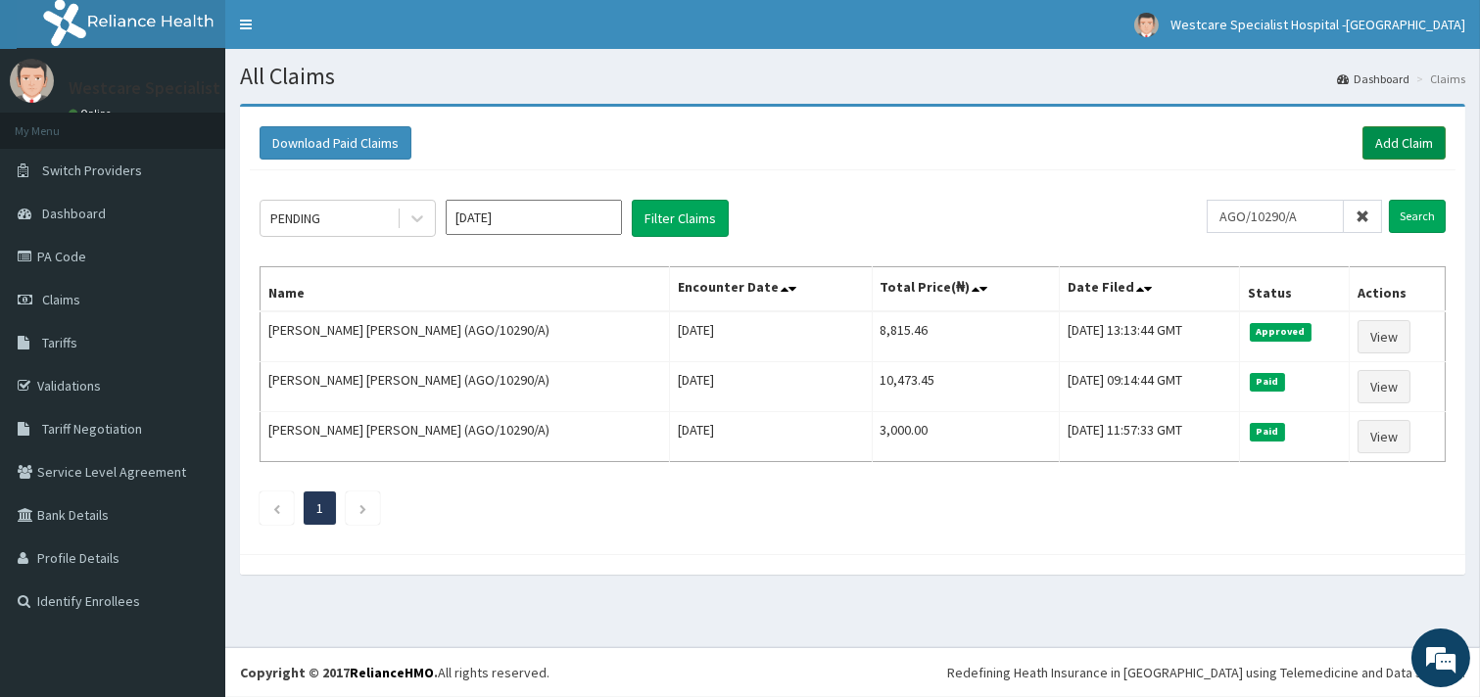
click at [1385, 129] on link "Add Claim" at bounding box center [1403, 142] width 83 height 33
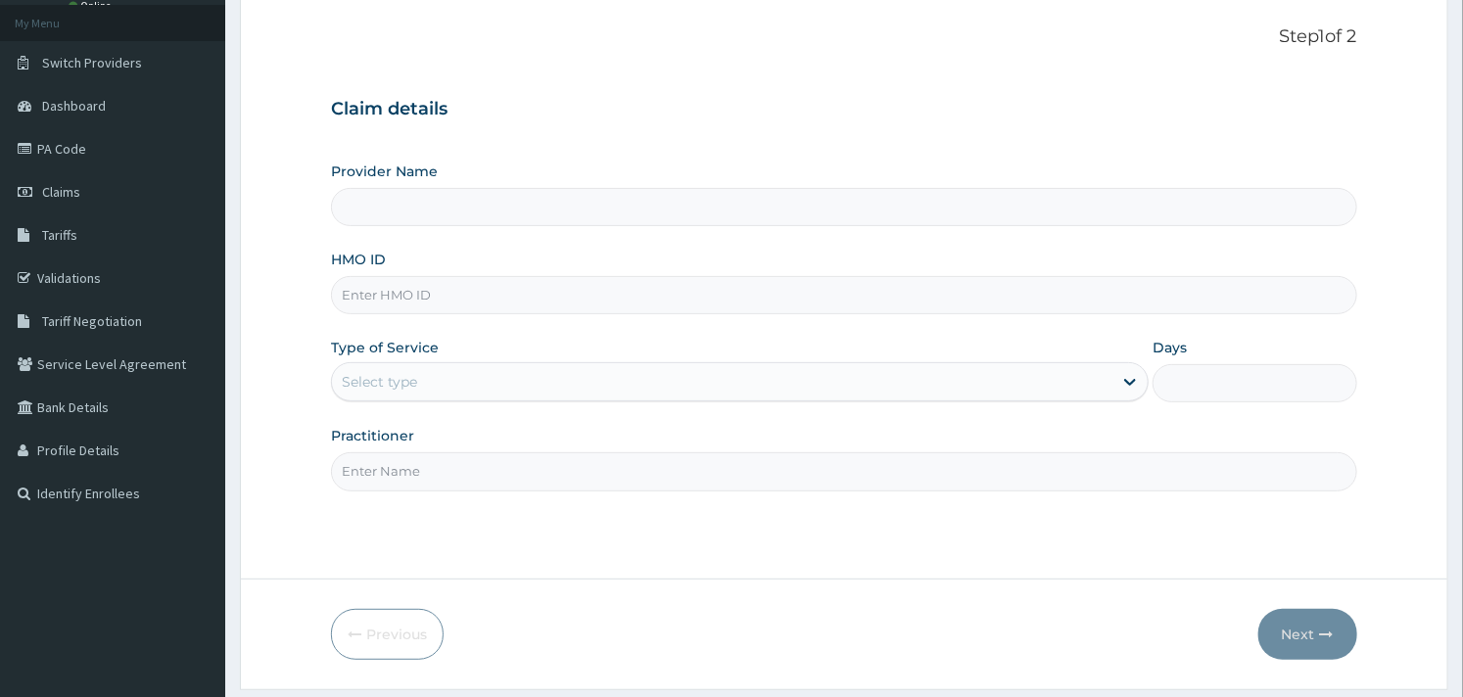
type input "WestCare Specialist Hospital - [GEOGRAPHIC_DATA]"
click at [429, 304] on input "HMO ID" at bounding box center [843, 294] width 1025 height 38
paste input "FAB/10643/B"
type input "FAB/10643/B"
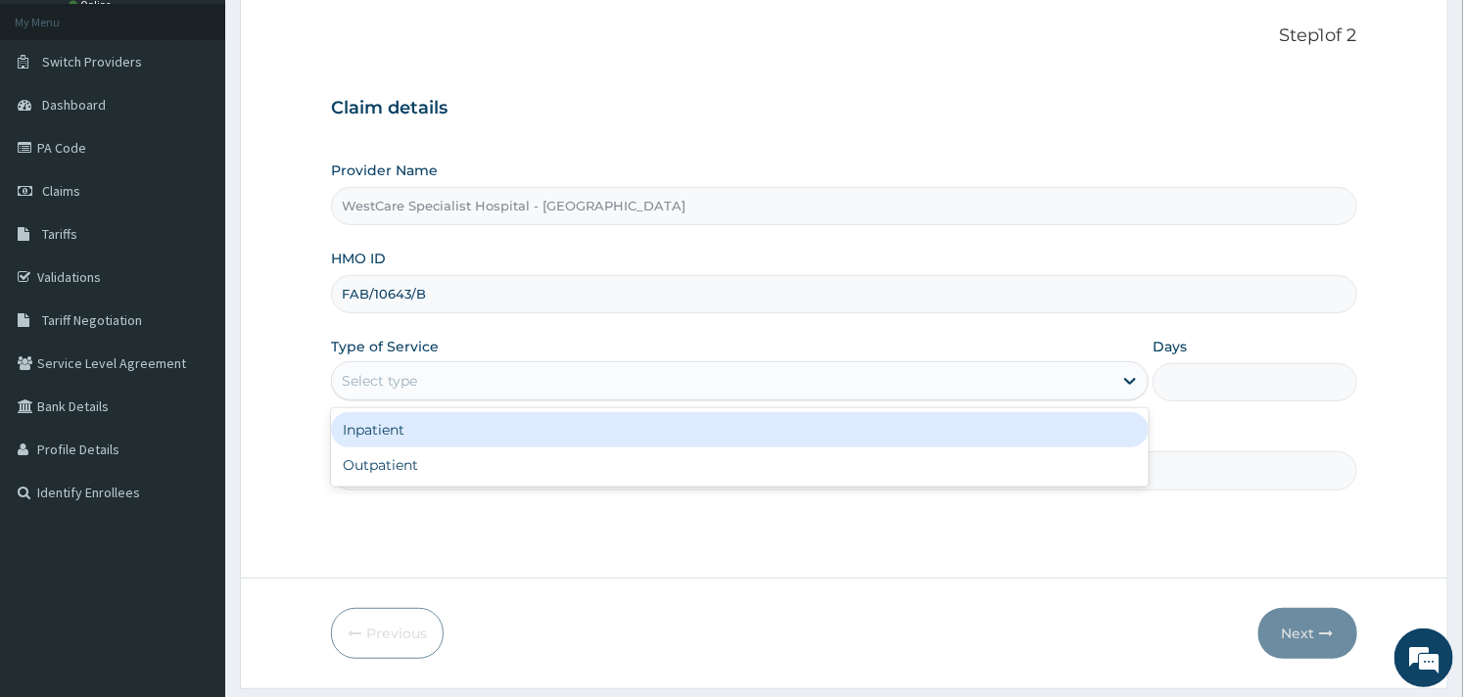
click at [770, 389] on div "Select type" at bounding box center [722, 380] width 781 height 31
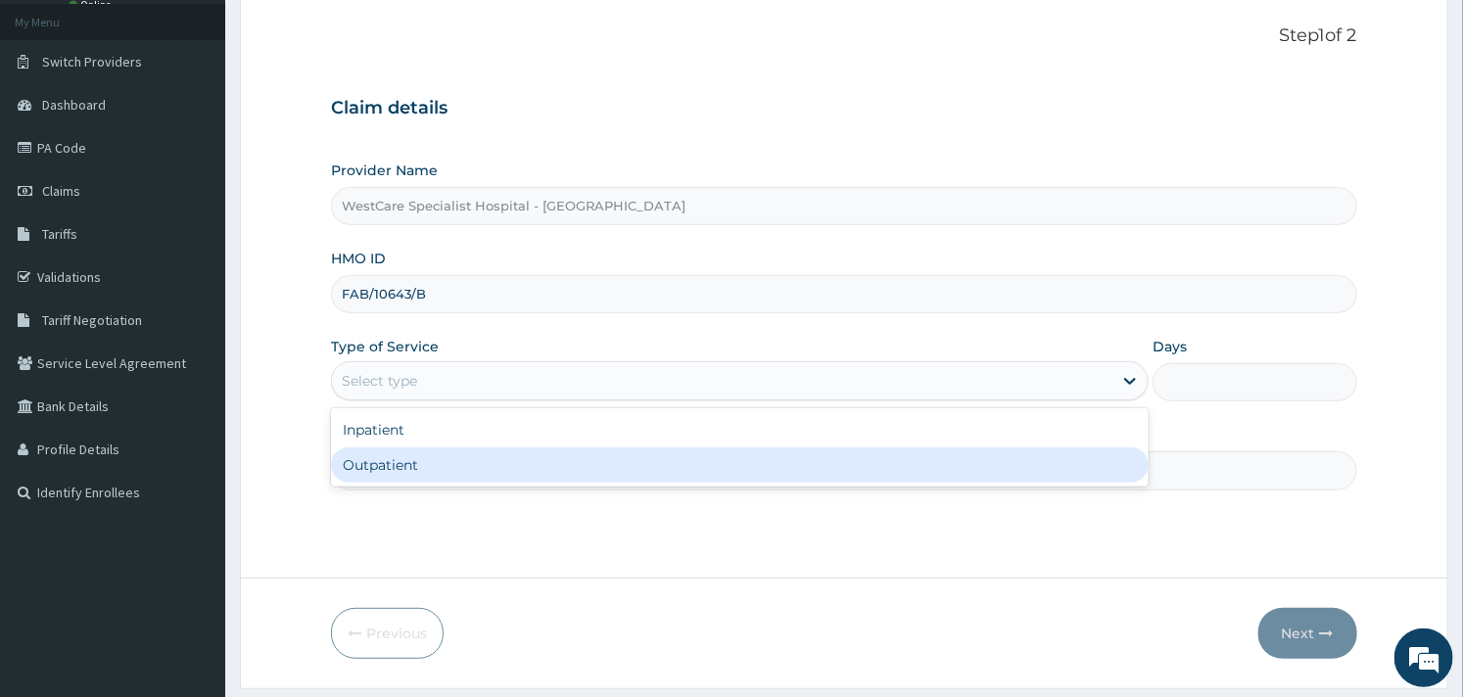
click at [659, 451] on div "Outpatient" at bounding box center [740, 465] width 818 height 35
type input "1"
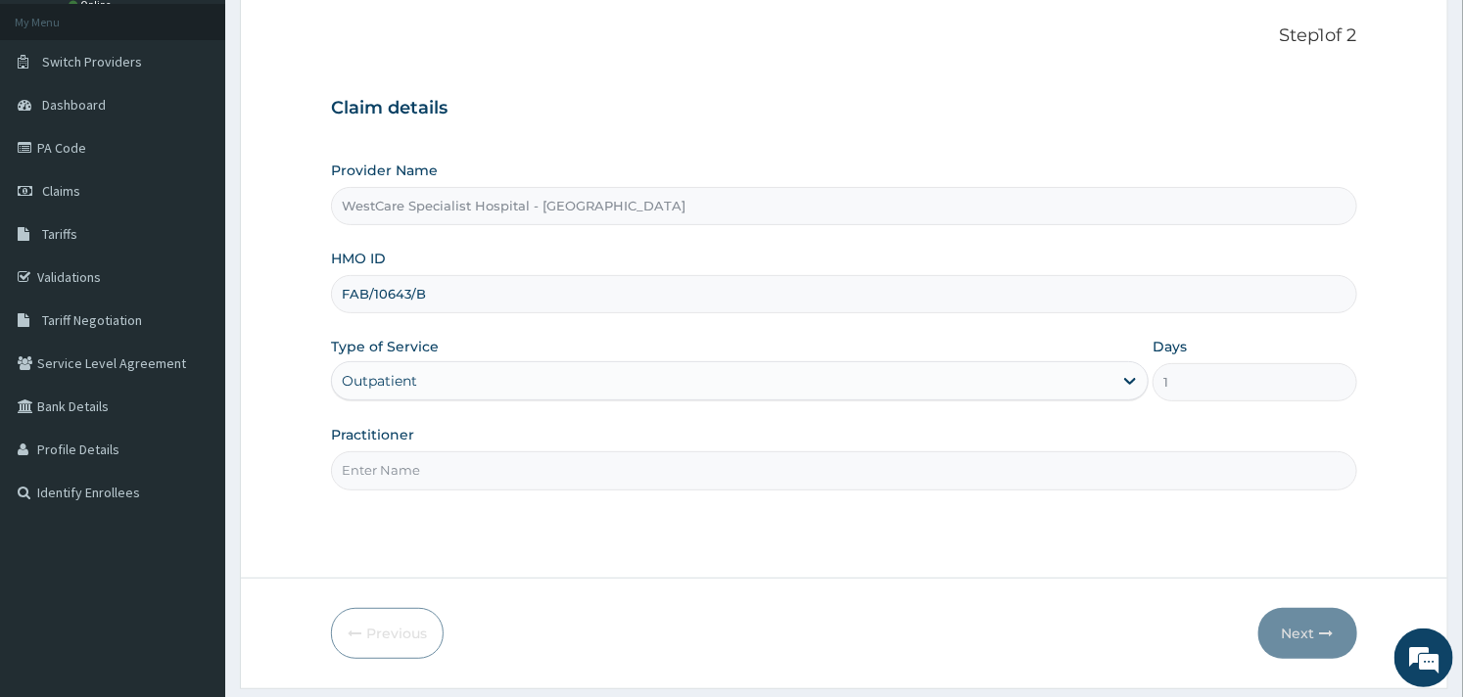
click at [672, 487] on input "Practitioner" at bounding box center [843, 470] width 1025 height 38
click at [443, 463] on input "Practitioner" at bounding box center [843, 470] width 1025 height 38
type input "OBIDEYI"
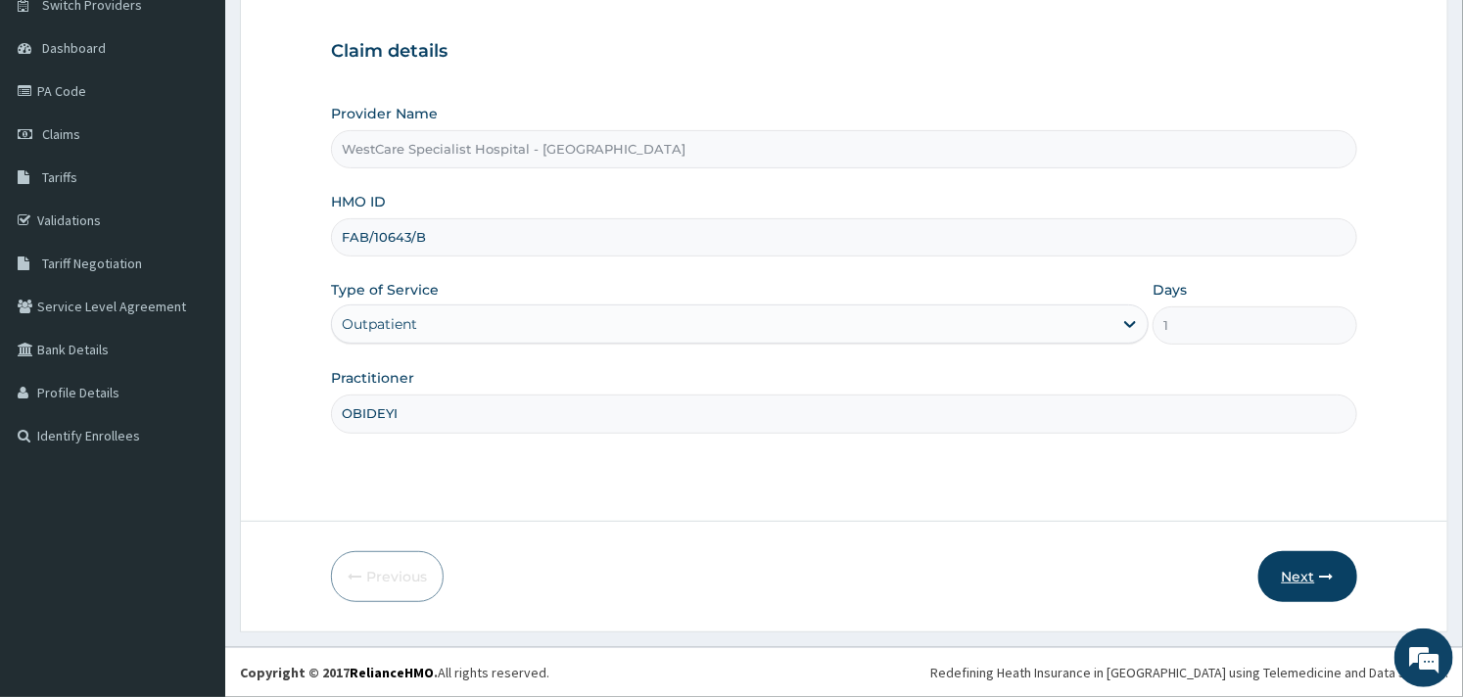
scroll to position [0, 0]
click at [1310, 572] on button "Next" at bounding box center [1307, 576] width 99 height 51
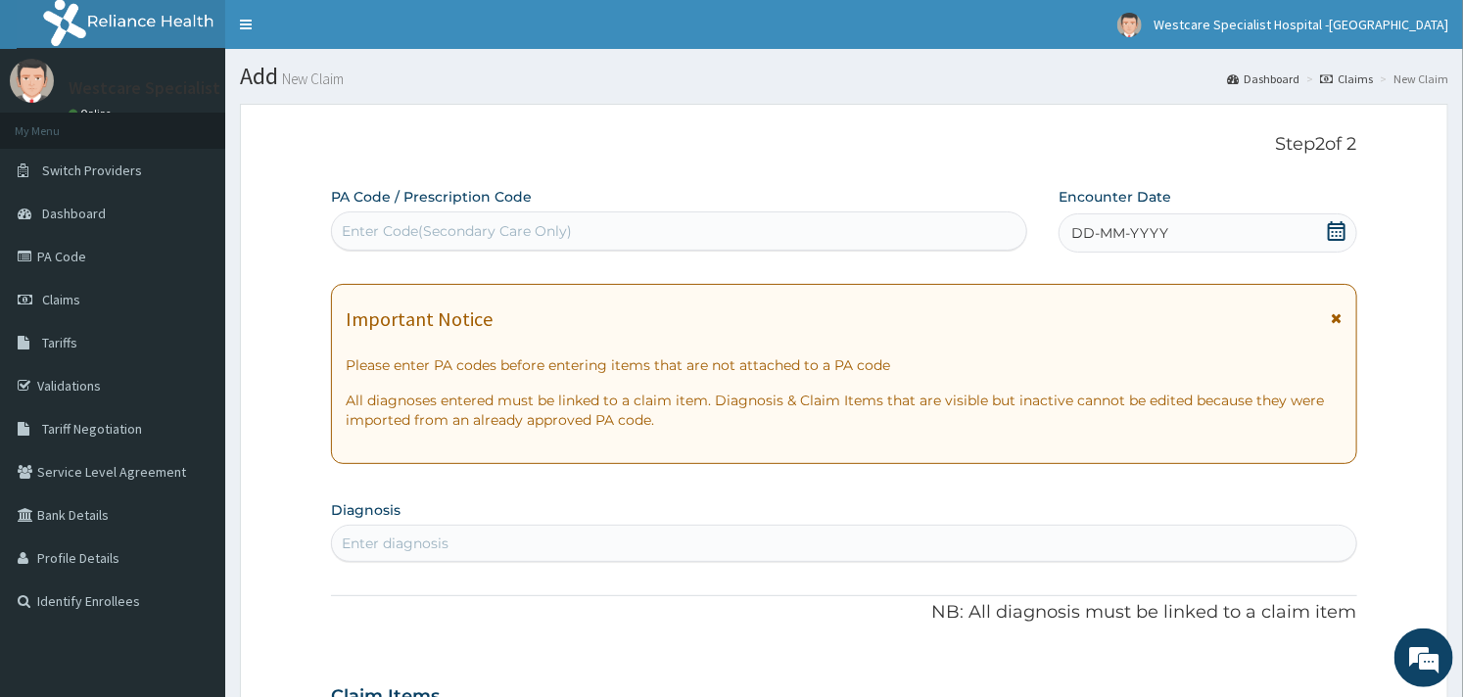
click at [1324, 227] on div "DD-MM-YYYY" at bounding box center [1208, 233] width 299 height 39
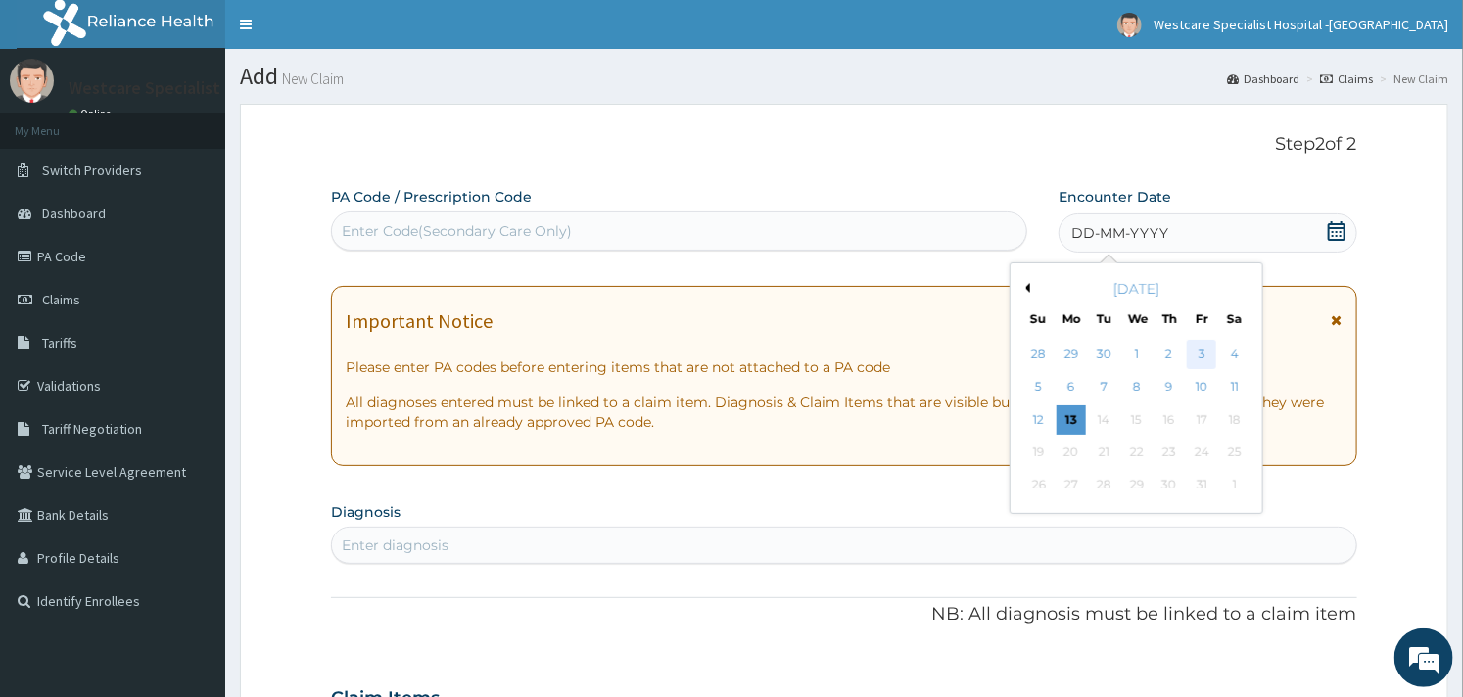
click at [1202, 354] on div "3" at bounding box center [1201, 354] width 29 height 29
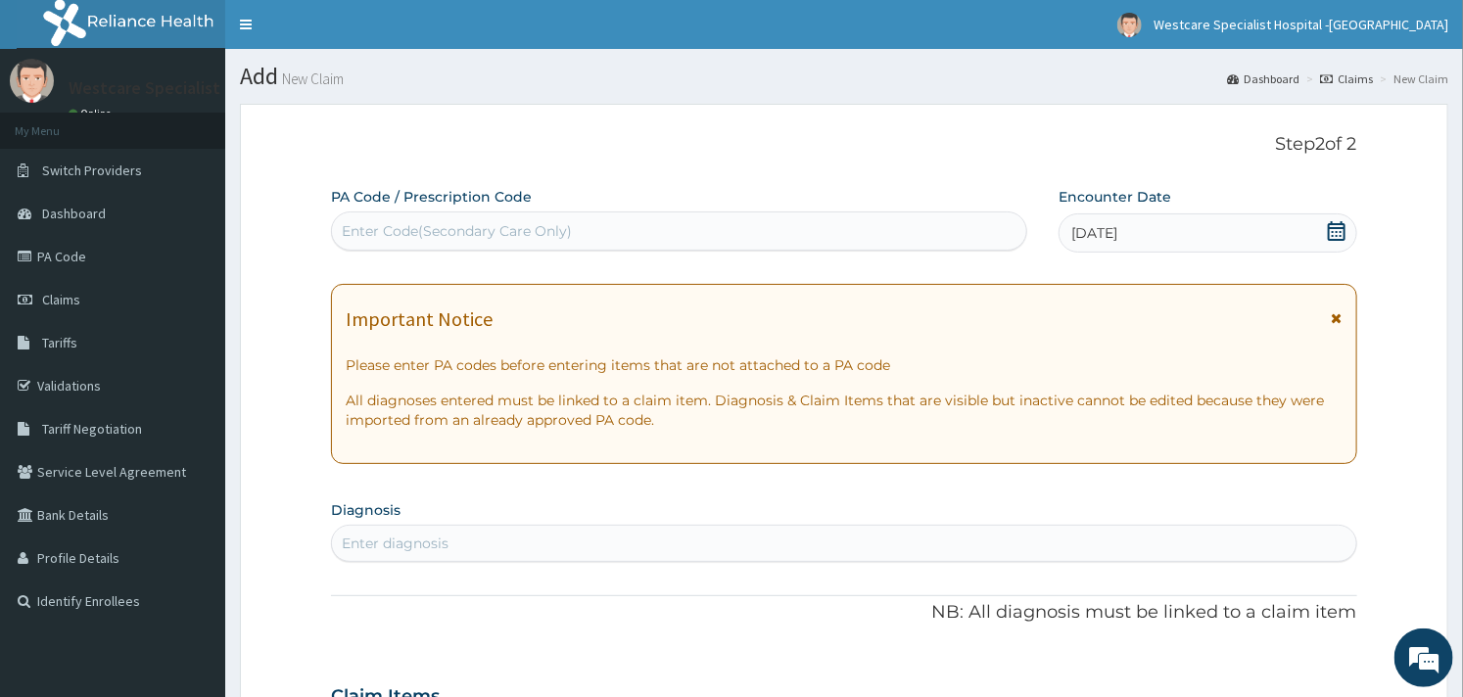
click at [490, 225] on div "Enter Code(Secondary Care Only)" at bounding box center [457, 231] width 230 height 20
paste input "PA/0EAB10"
type input "PA/0EAB10"
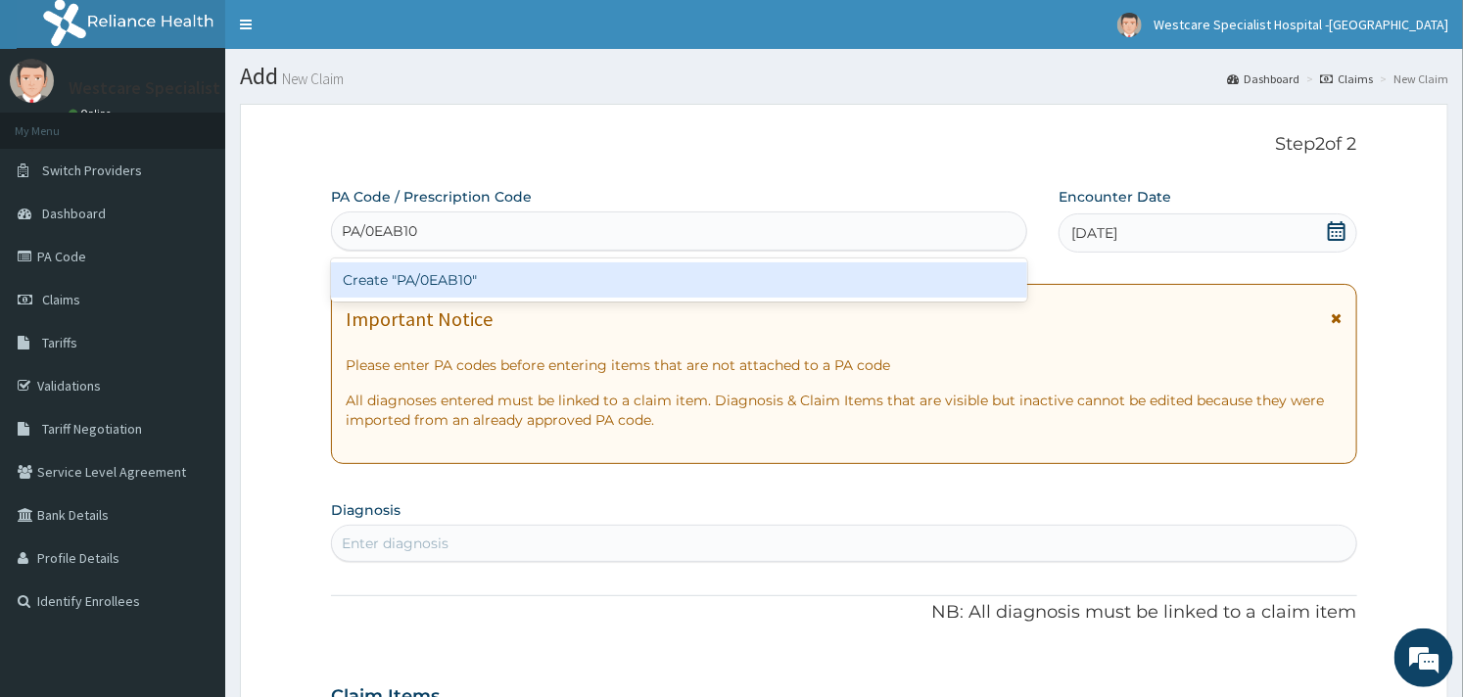
click at [490, 272] on div "Create "PA/0EAB10"" at bounding box center [679, 279] width 696 height 35
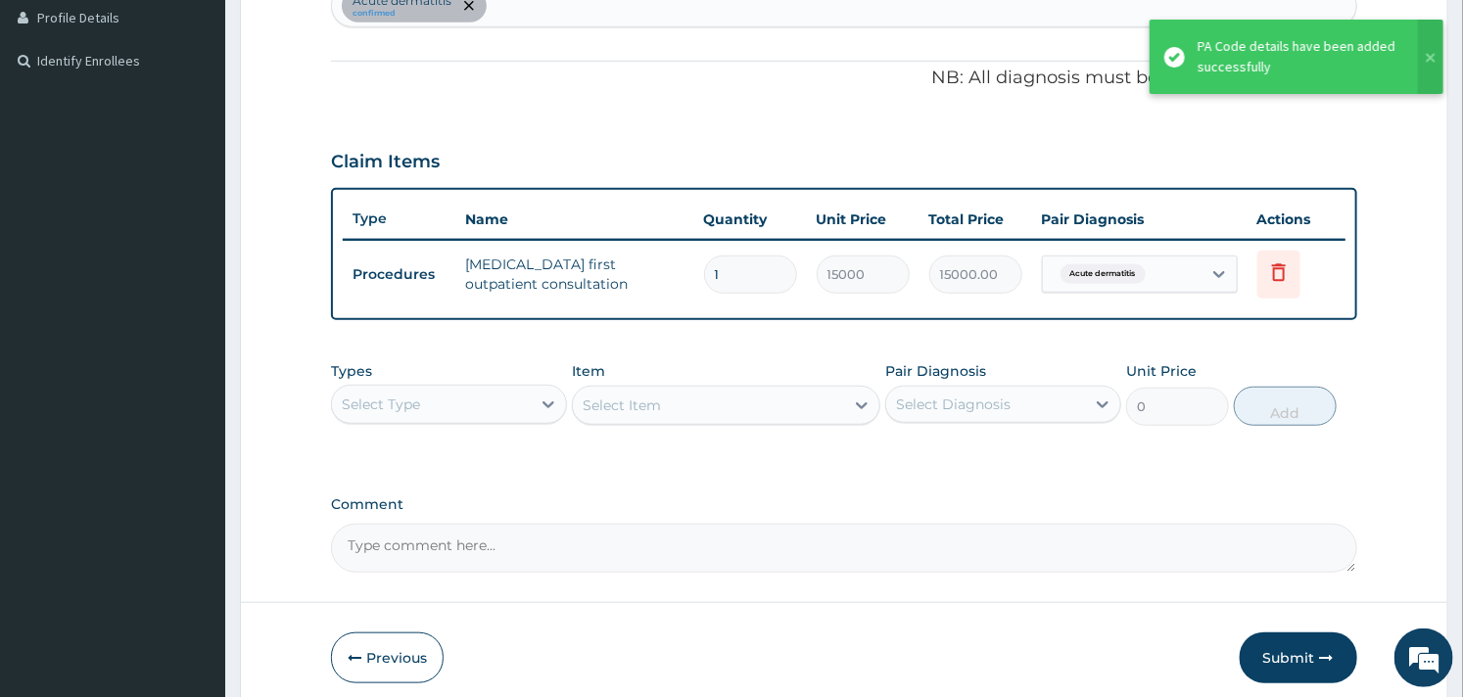
scroll to position [620, 0]
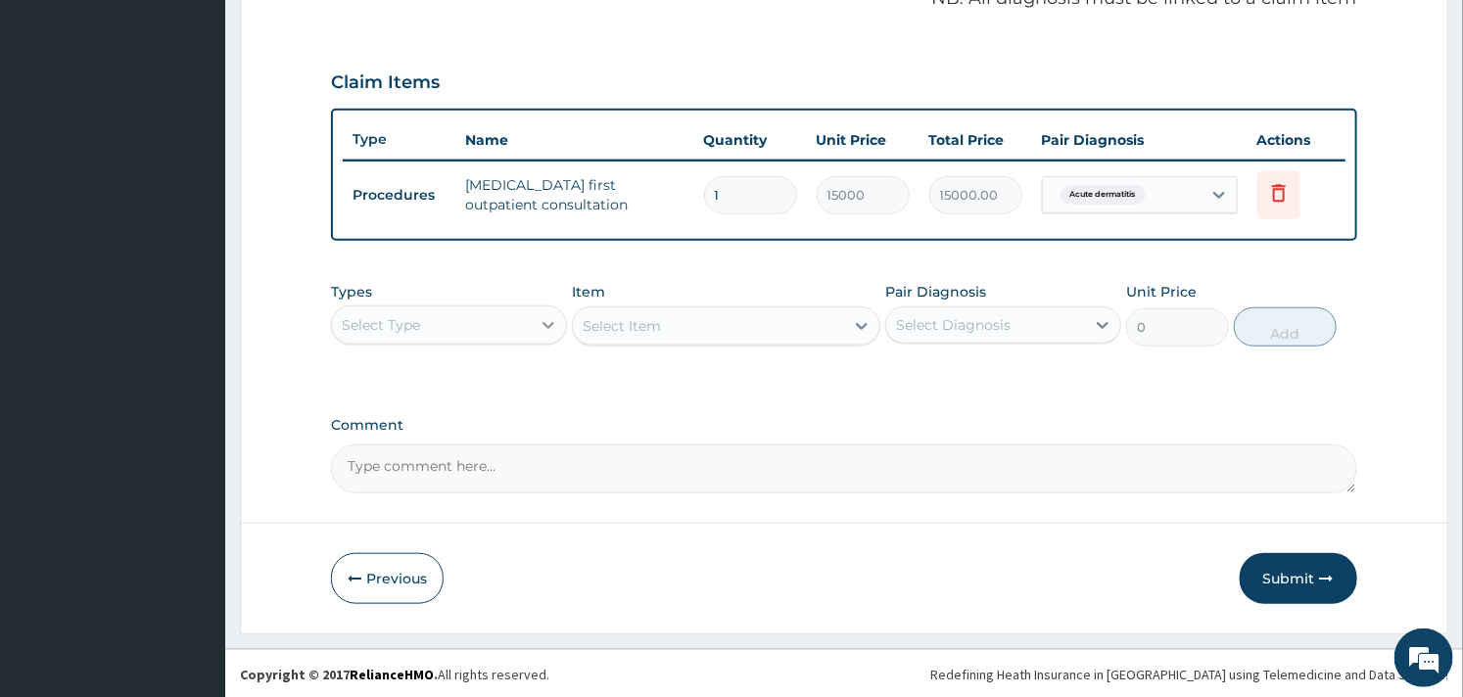
click at [540, 317] on icon at bounding box center [549, 325] width 20 height 20
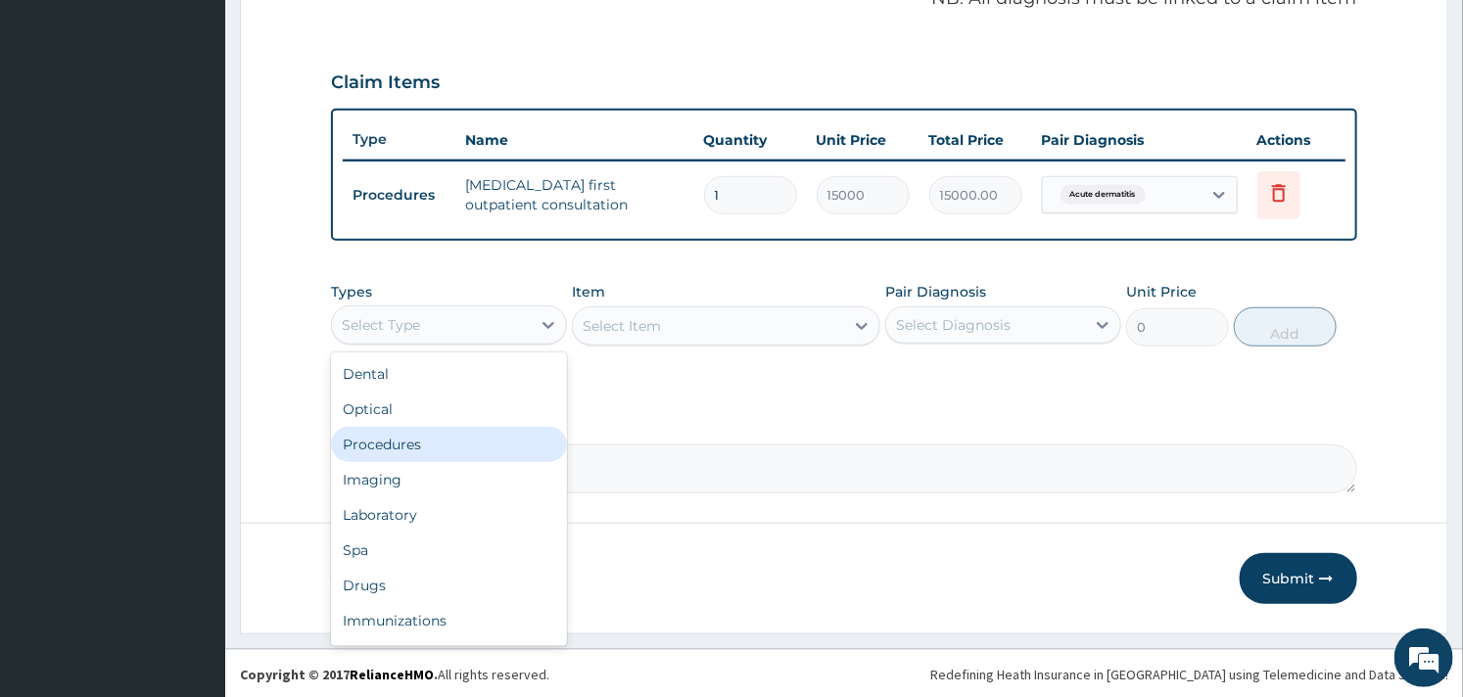
click at [445, 445] on div "Procedures" at bounding box center [449, 444] width 236 height 35
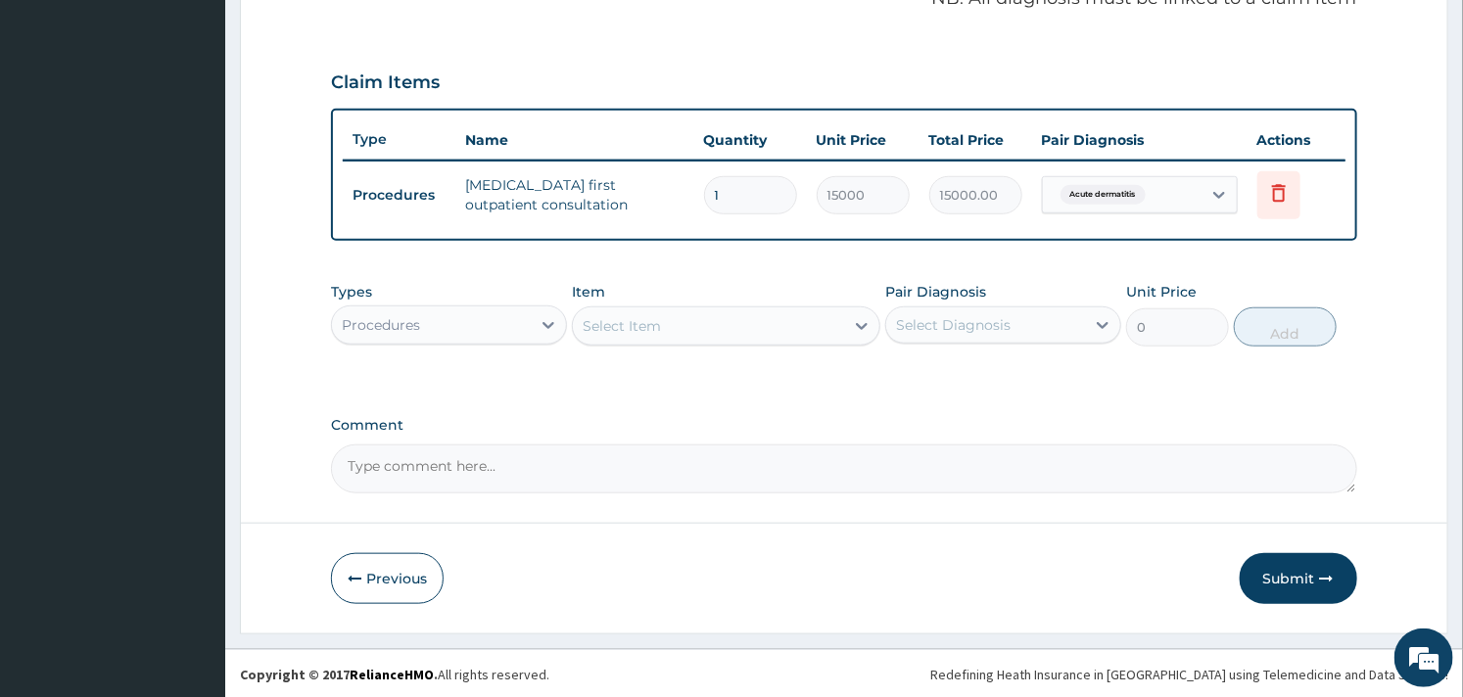
click at [687, 327] on div "Select Item" at bounding box center [708, 325] width 270 height 31
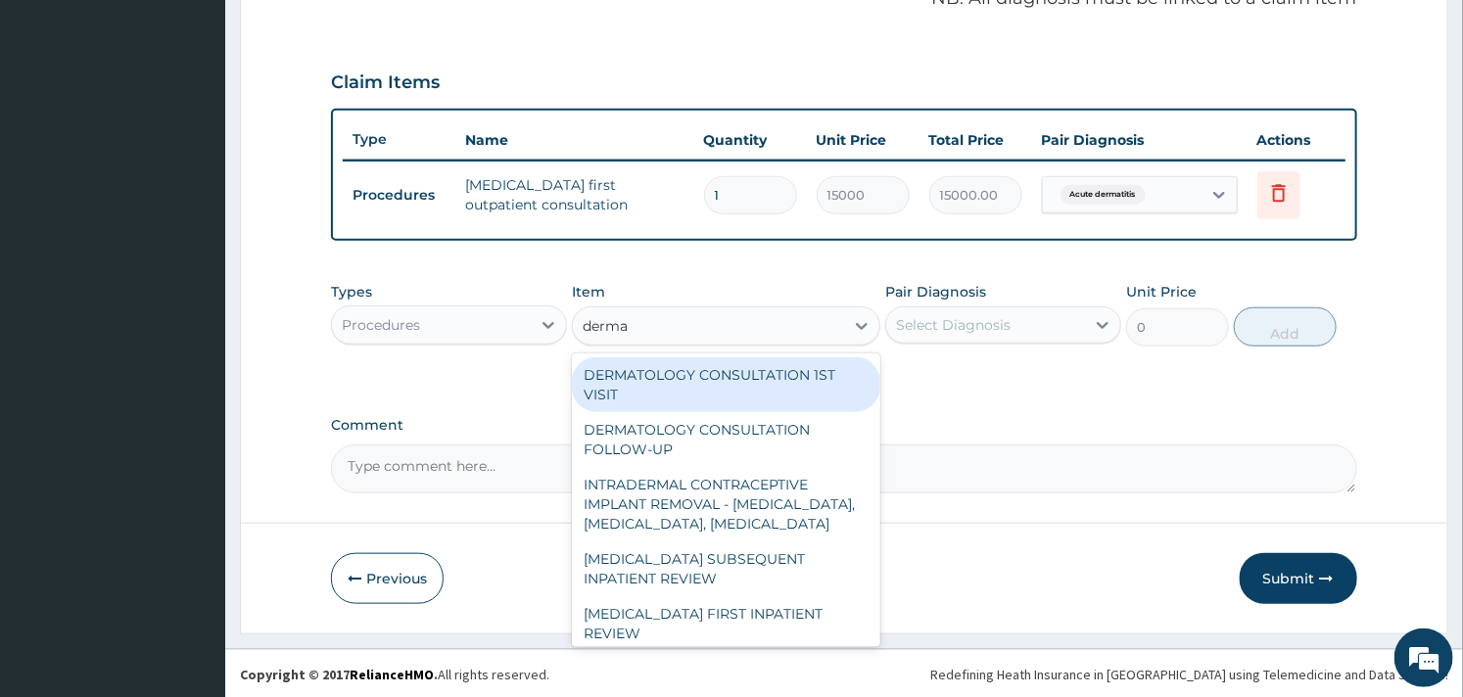
type input "dermat"
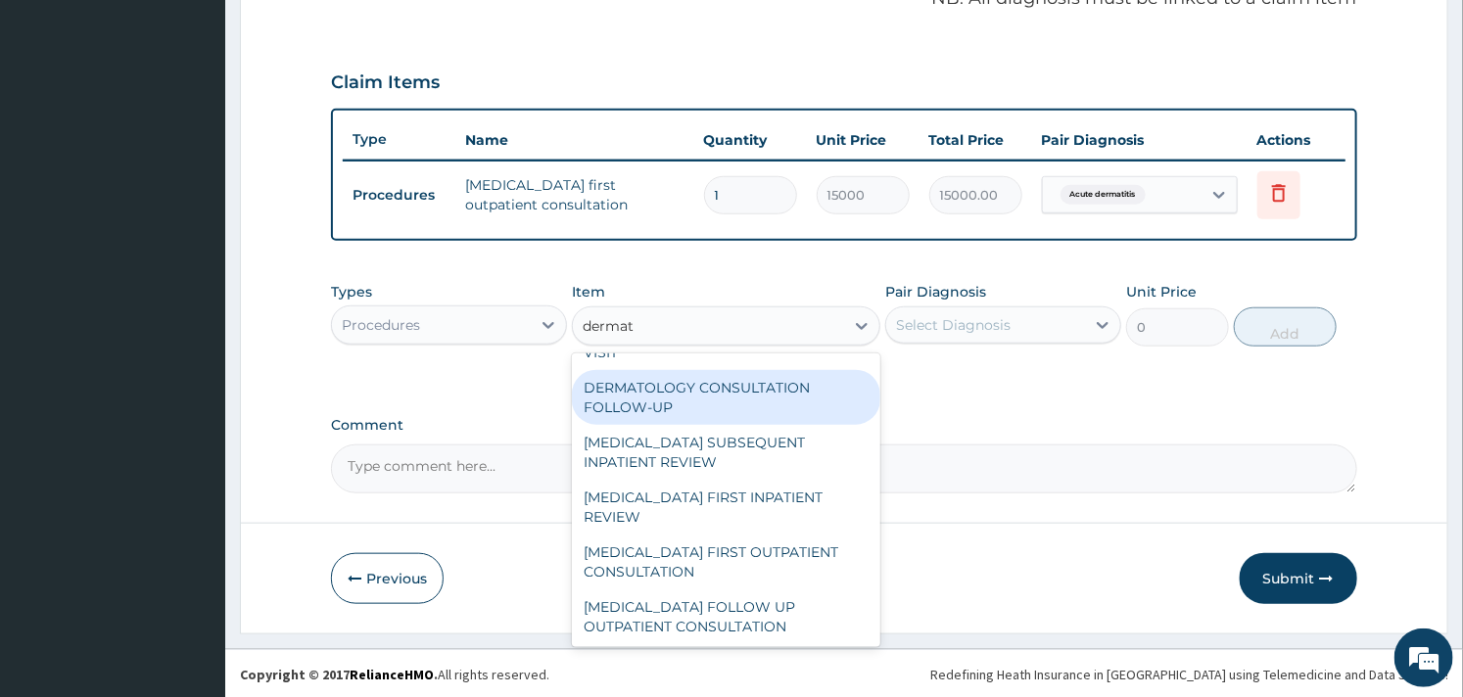
scroll to position [0, 0]
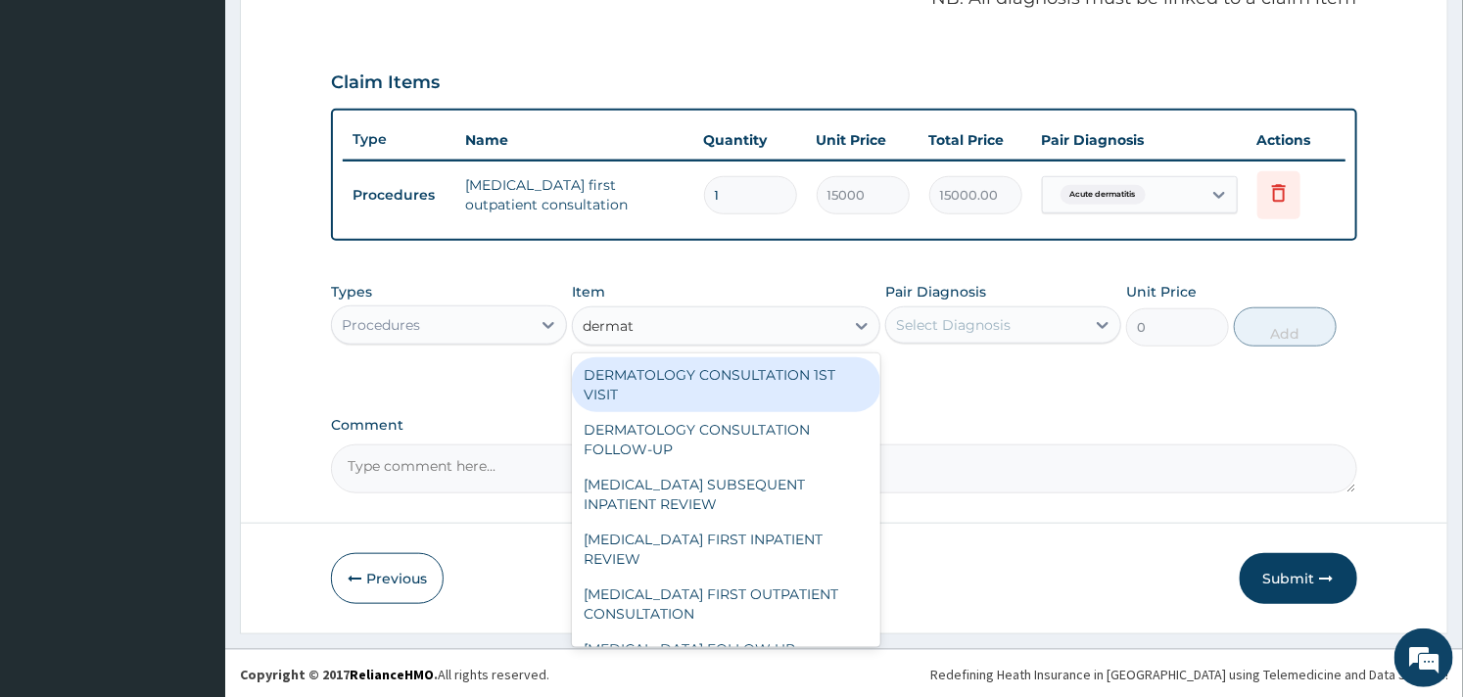
click at [688, 387] on div "DERMATOLOGY CONSULTATION 1ST VISIT" at bounding box center [726, 384] width 308 height 55
type input "20000"
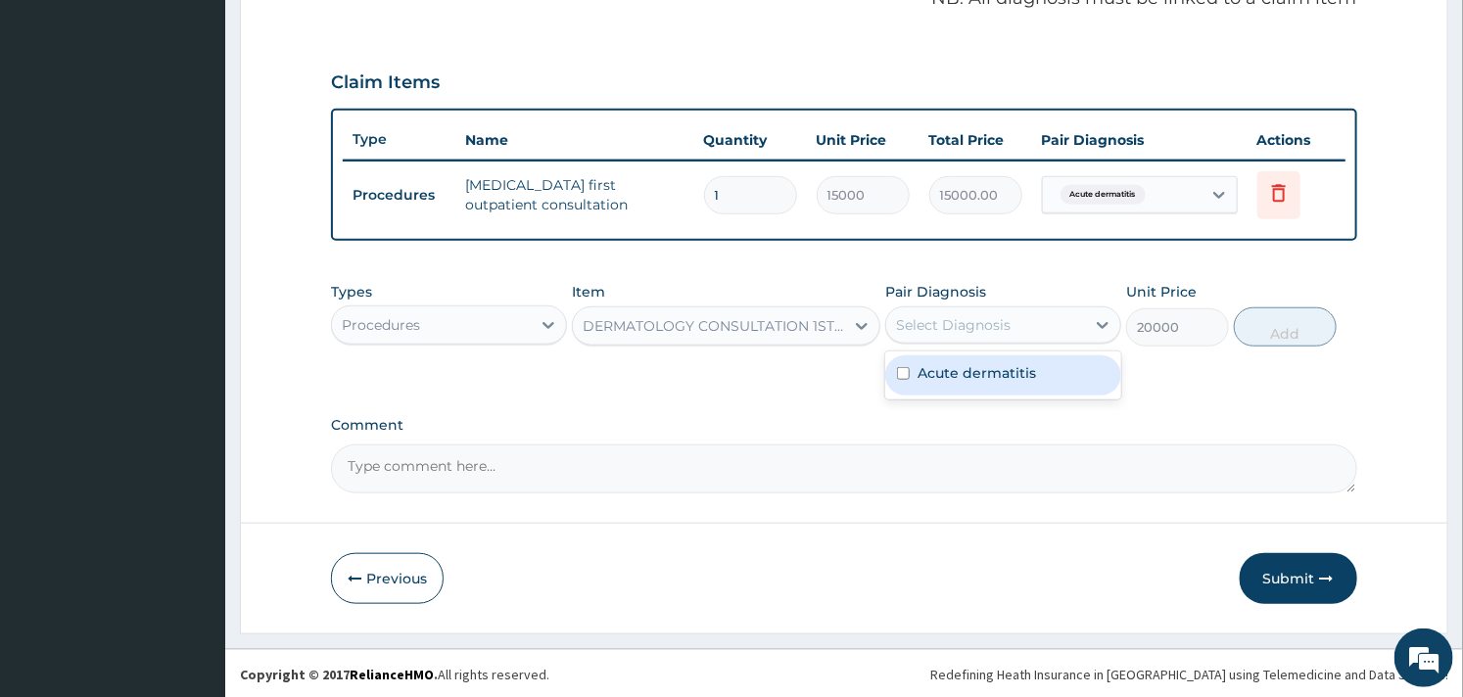
click at [1035, 317] on div "Select Diagnosis" at bounding box center [985, 324] width 199 height 31
click at [937, 375] on label "Acute dermatitis" at bounding box center [977, 373] width 119 height 20
checkbox input "true"
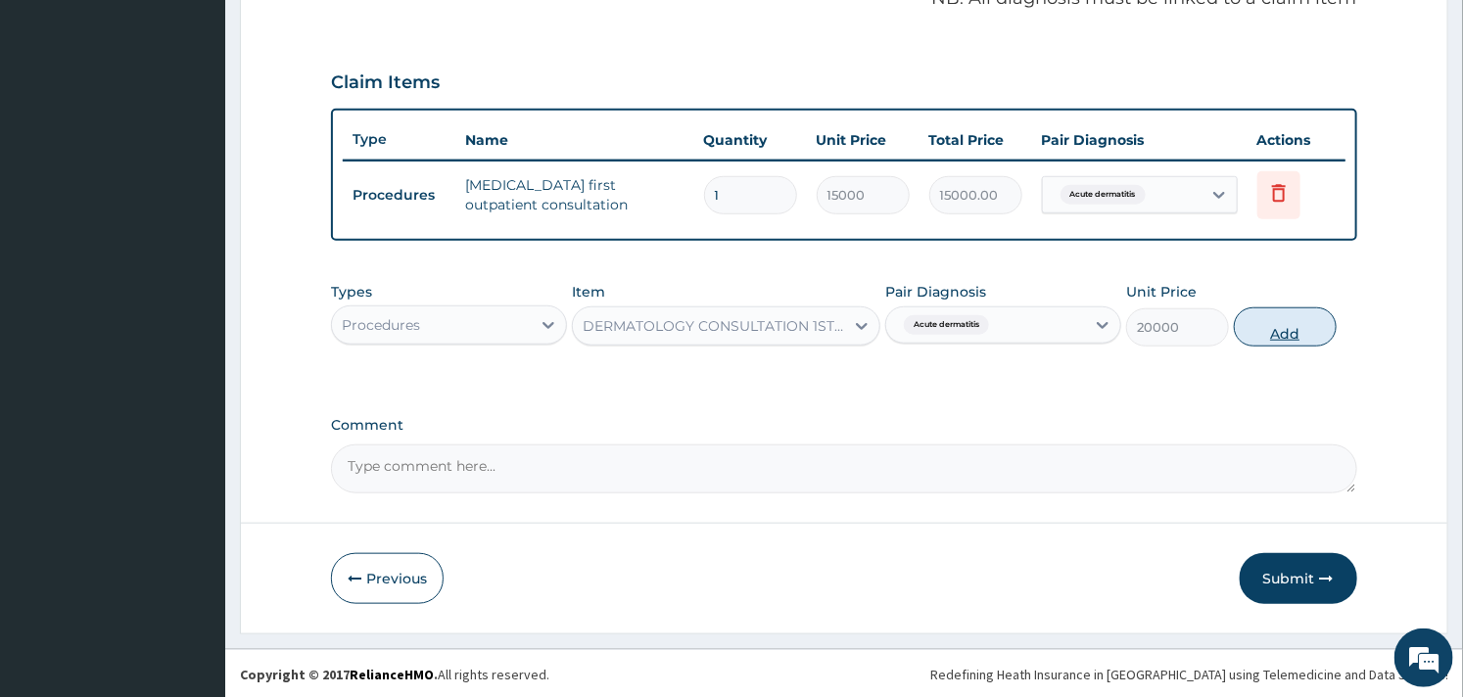
click at [1295, 325] on button "Add" at bounding box center [1285, 327] width 103 height 39
type input "0"
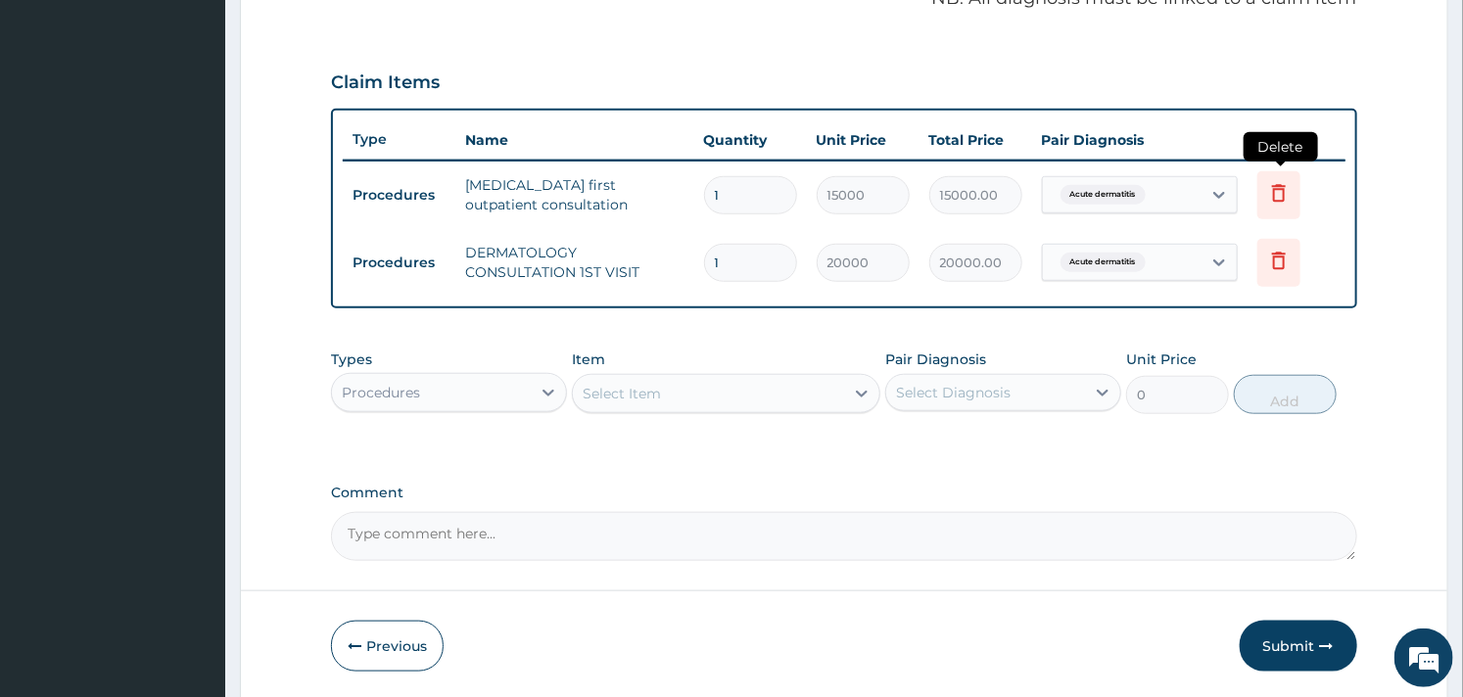
click at [1286, 187] on icon at bounding box center [1279, 193] width 24 height 24
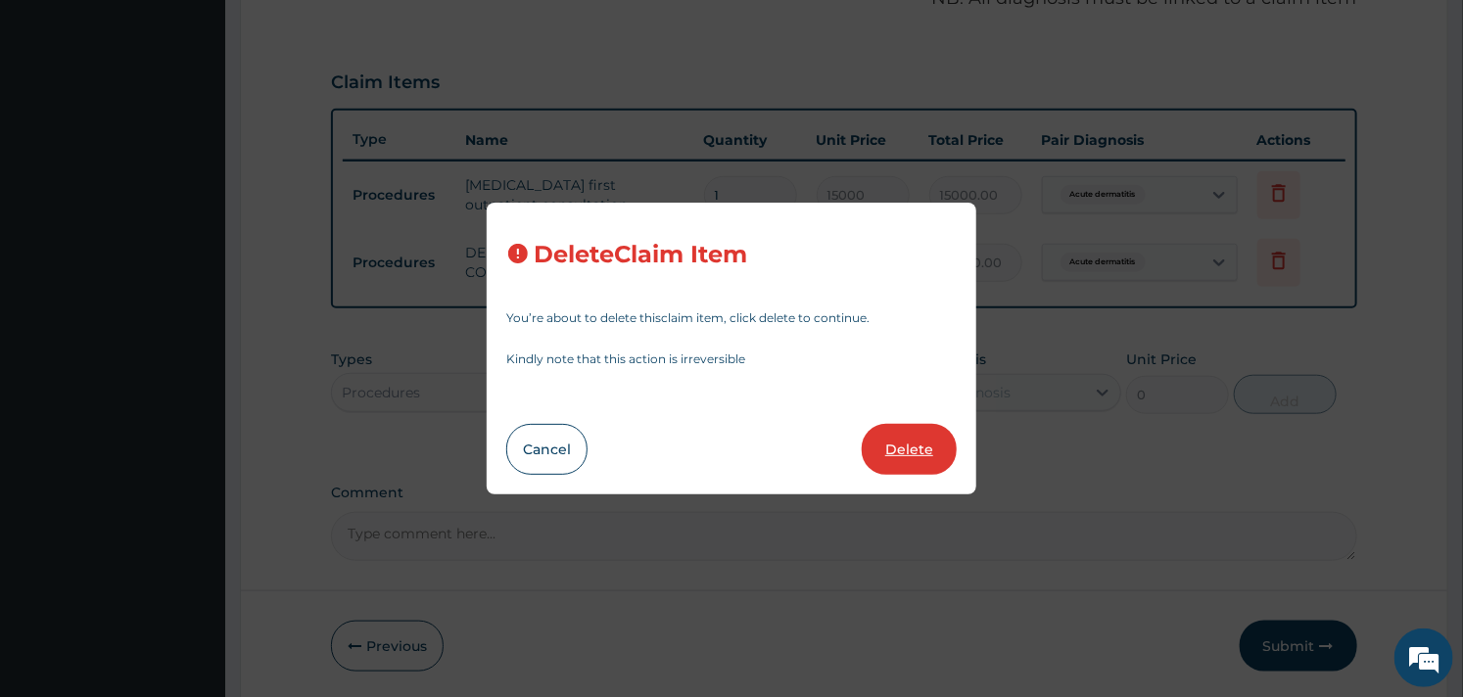
click at [922, 442] on button "Delete" at bounding box center [909, 449] width 95 height 51
type input "20000"
type input "20000.00"
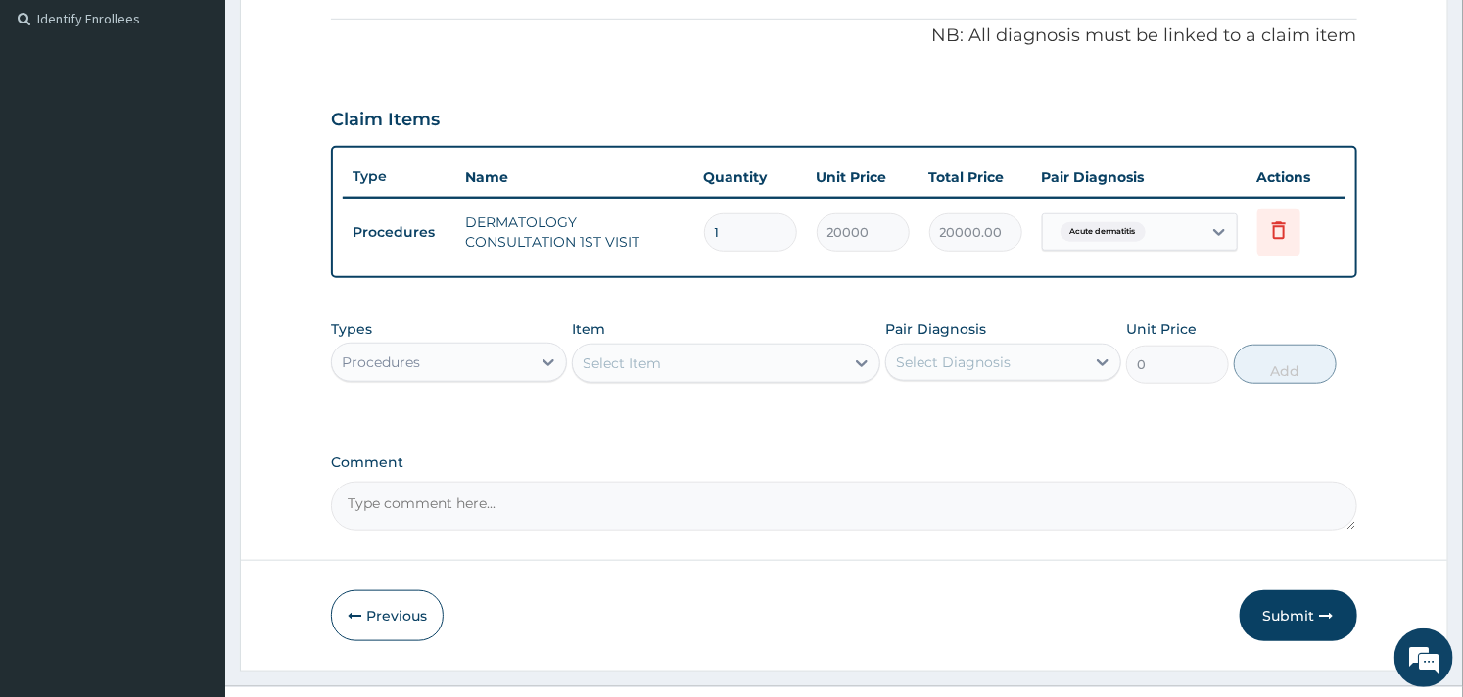
scroll to position [620, 0]
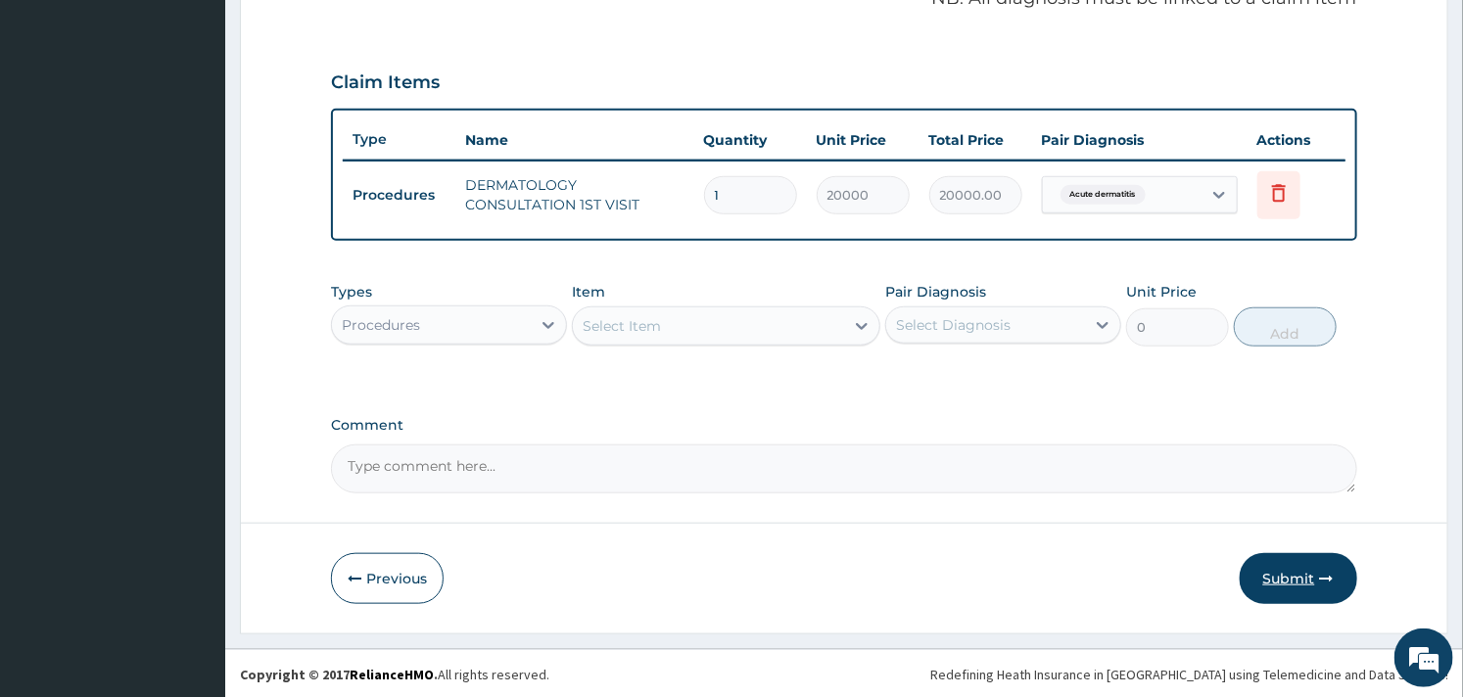
click at [1283, 570] on button "Submit" at bounding box center [1299, 578] width 118 height 51
click at [1278, 575] on button "Submit" at bounding box center [1299, 578] width 118 height 51
click at [1286, 573] on button "Submit" at bounding box center [1299, 578] width 118 height 51
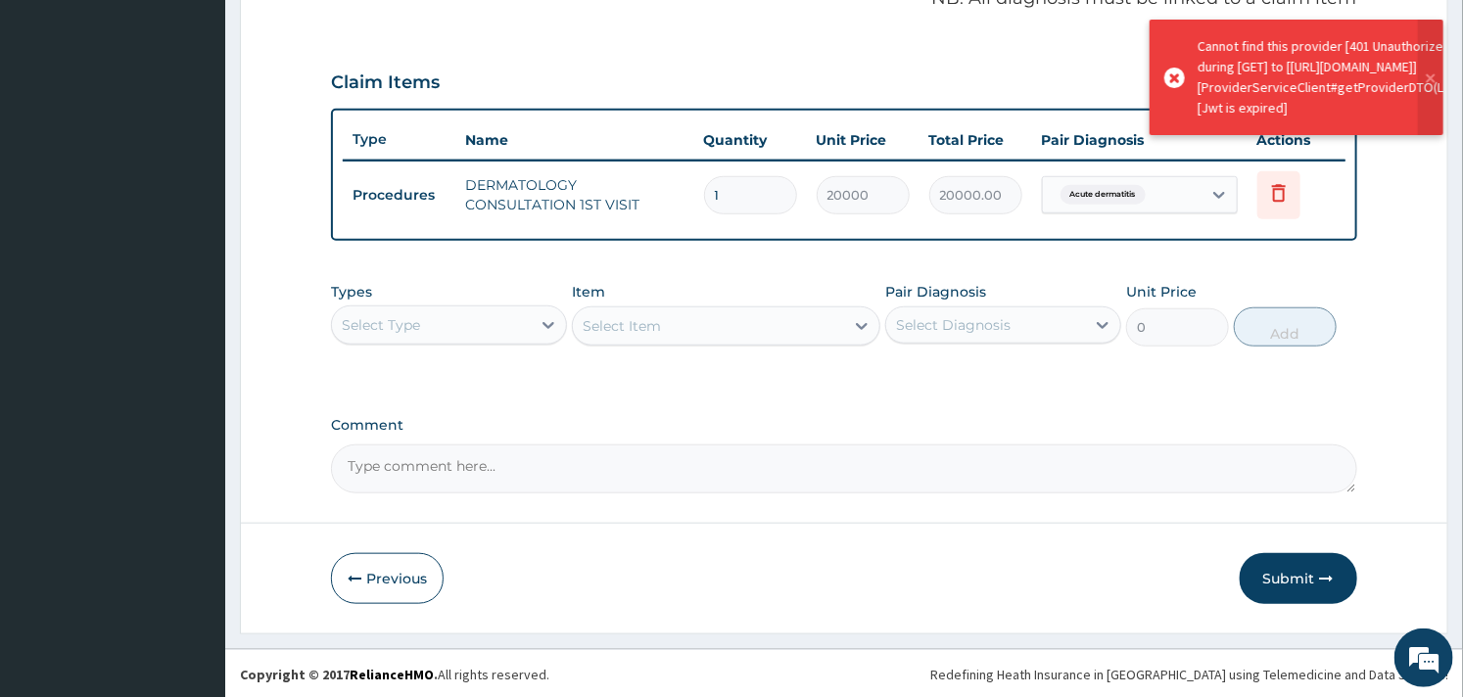
click at [1286, 573] on button "Submit" at bounding box center [1299, 578] width 118 height 51
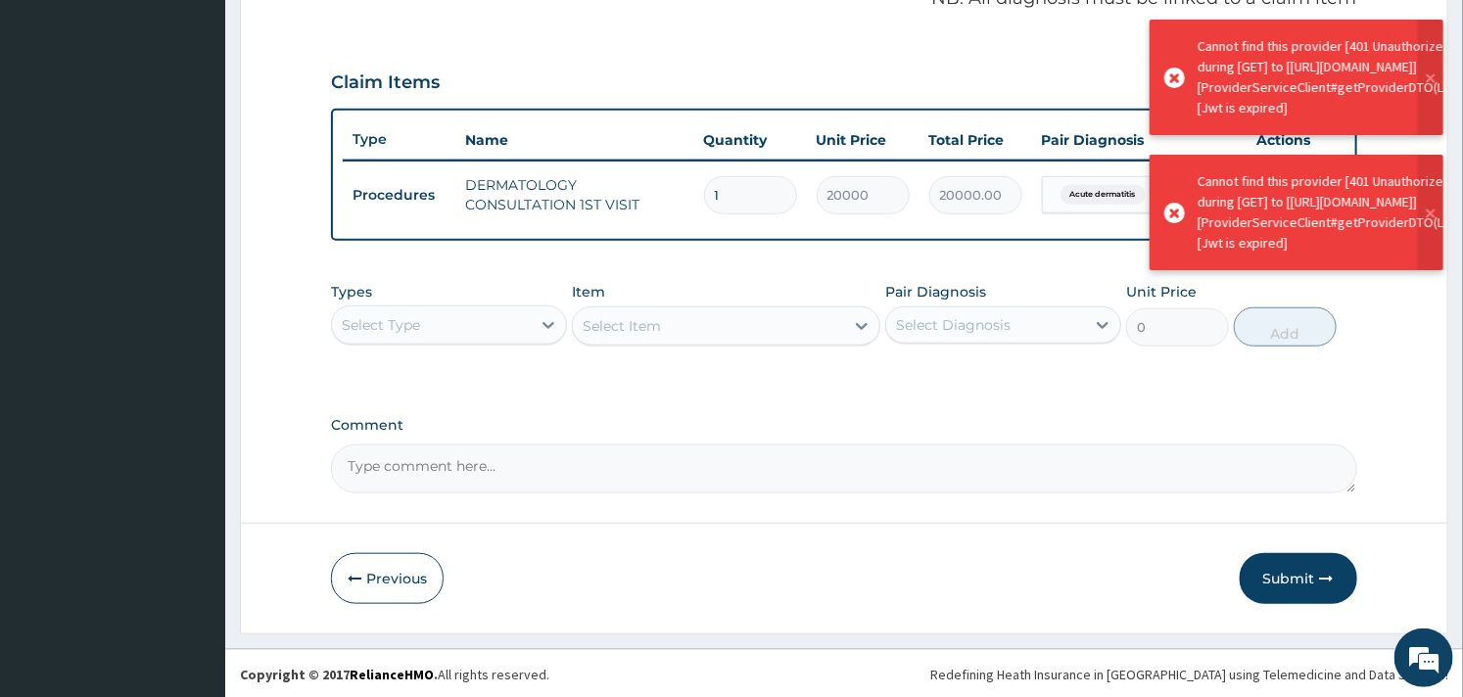
click at [1286, 573] on button "Submit" at bounding box center [1299, 578] width 118 height 51
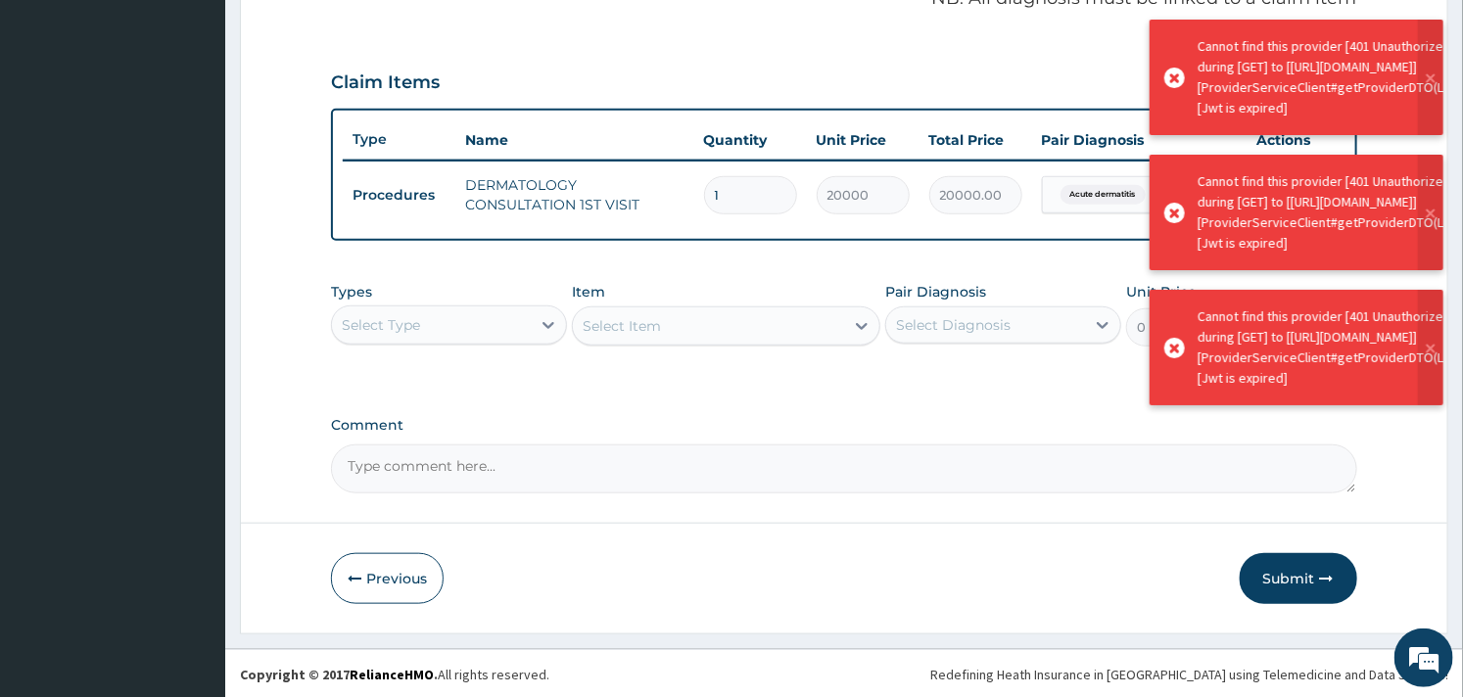
click at [1286, 573] on button "Submit" at bounding box center [1299, 578] width 118 height 51
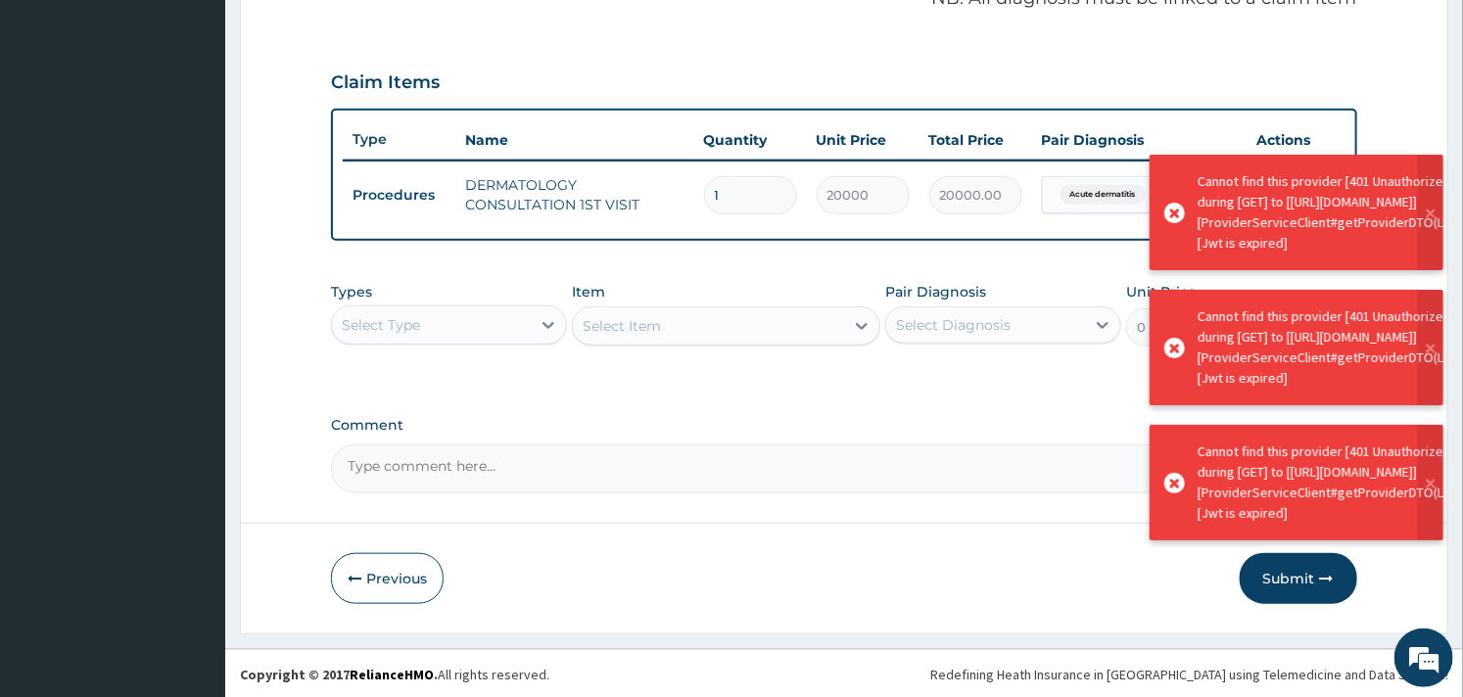
click at [1286, 573] on button "Submit" at bounding box center [1299, 578] width 118 height 51
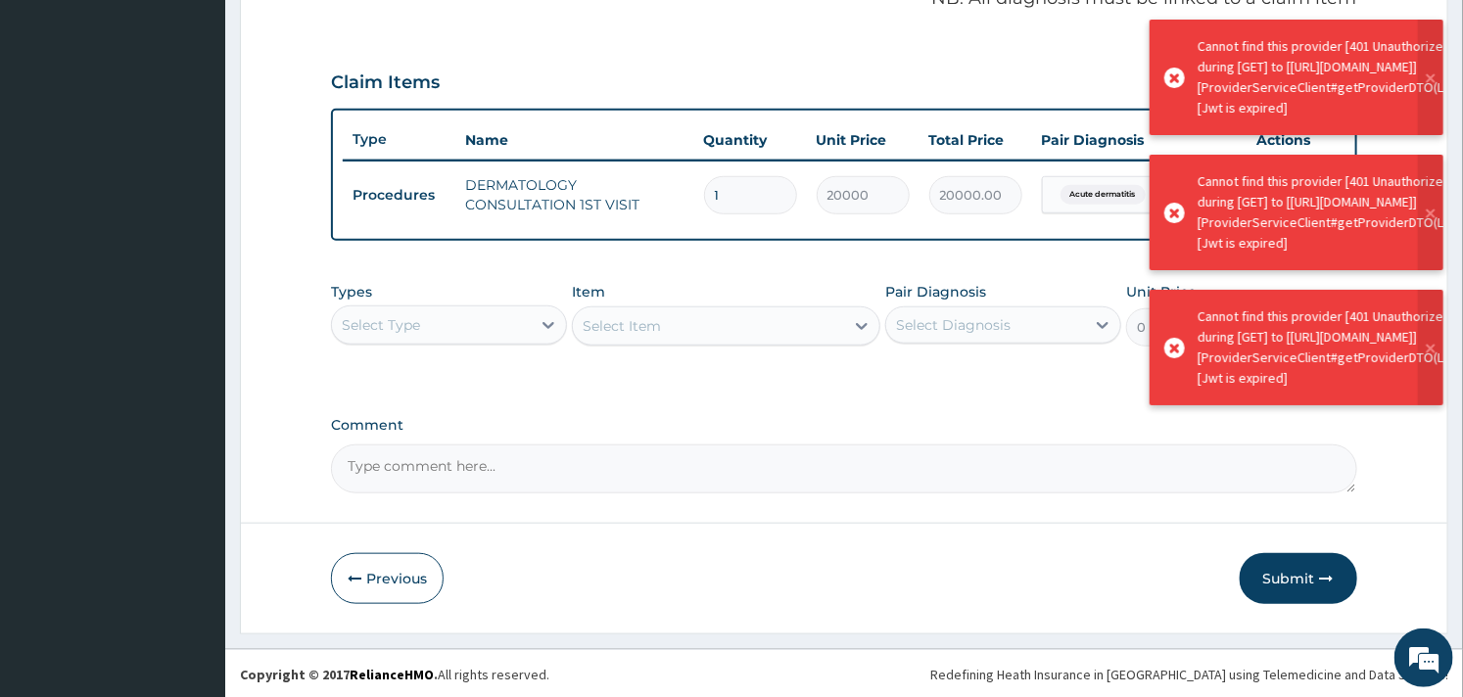
click at [1286, 573] on button "Submit" at bounding box center [1299, 578] width 118 height 51
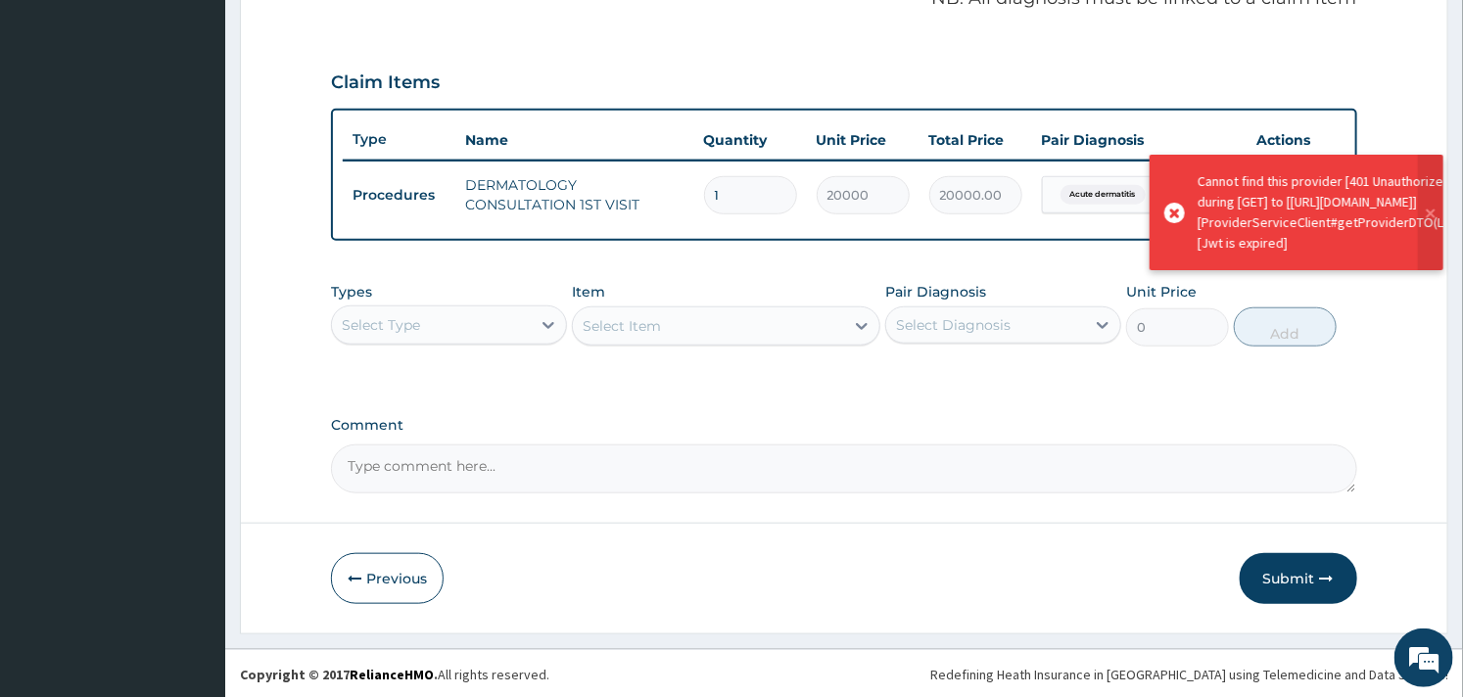
click at [1286, 573] on button "Submit" at bounding box center [1299, 578] width 118 height 51
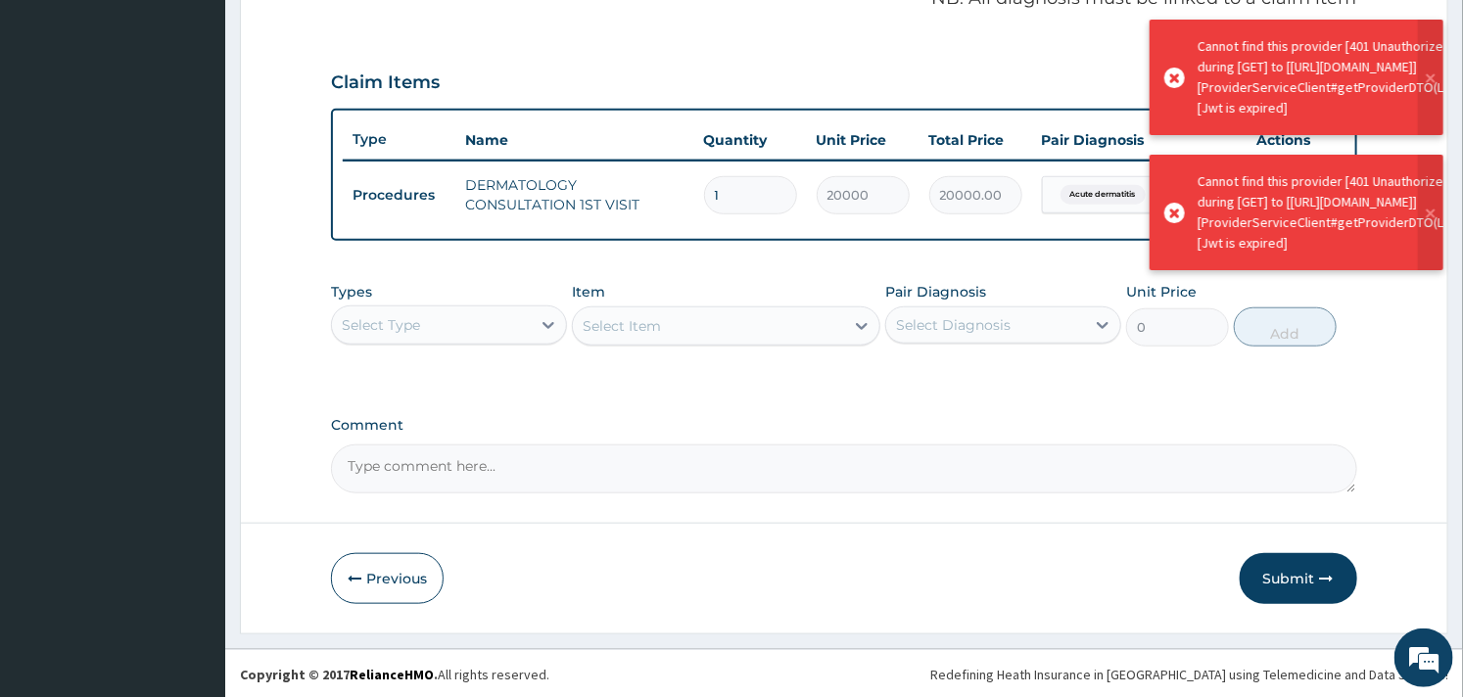
click at [1286, 573] on button "Submit" at bounding box center [1299, 578] width 118 height 51
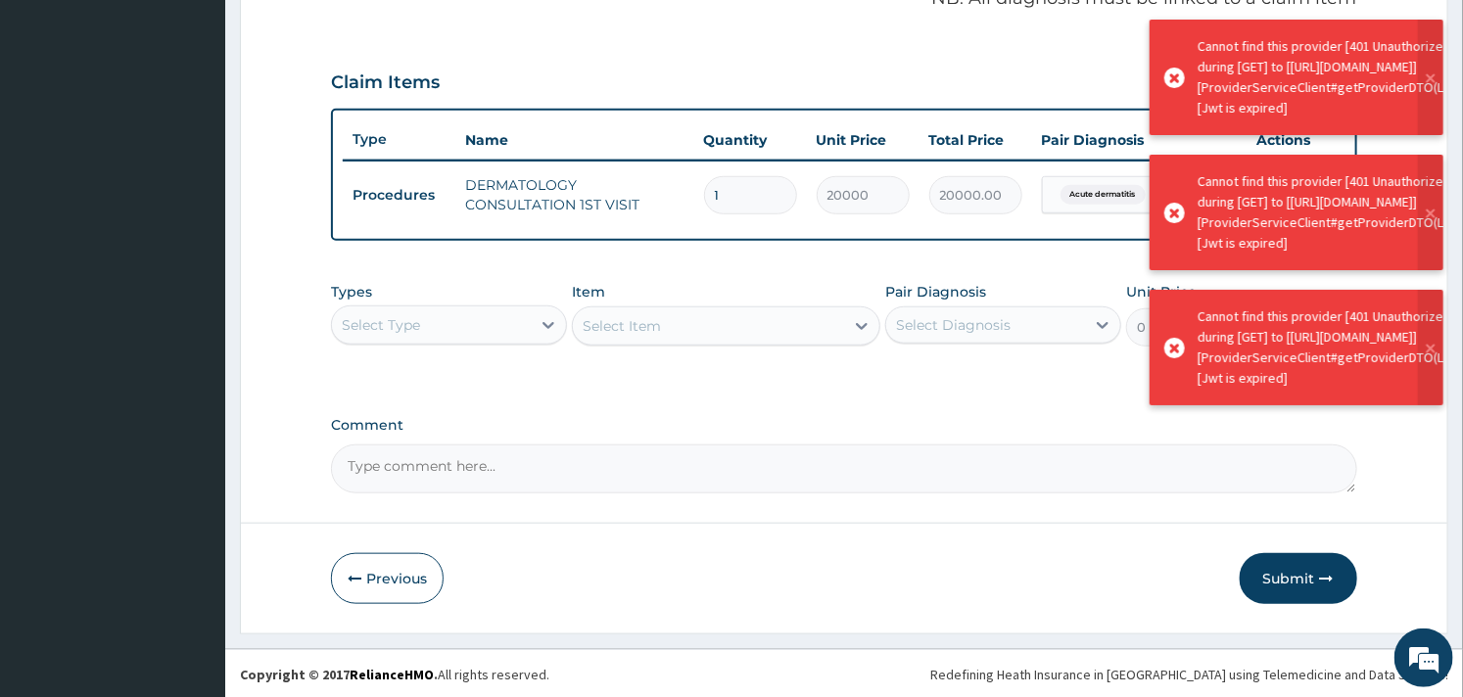
click at [1286, 573] on button "Submit" at bounding box center [1299, 578] width 118 height 51
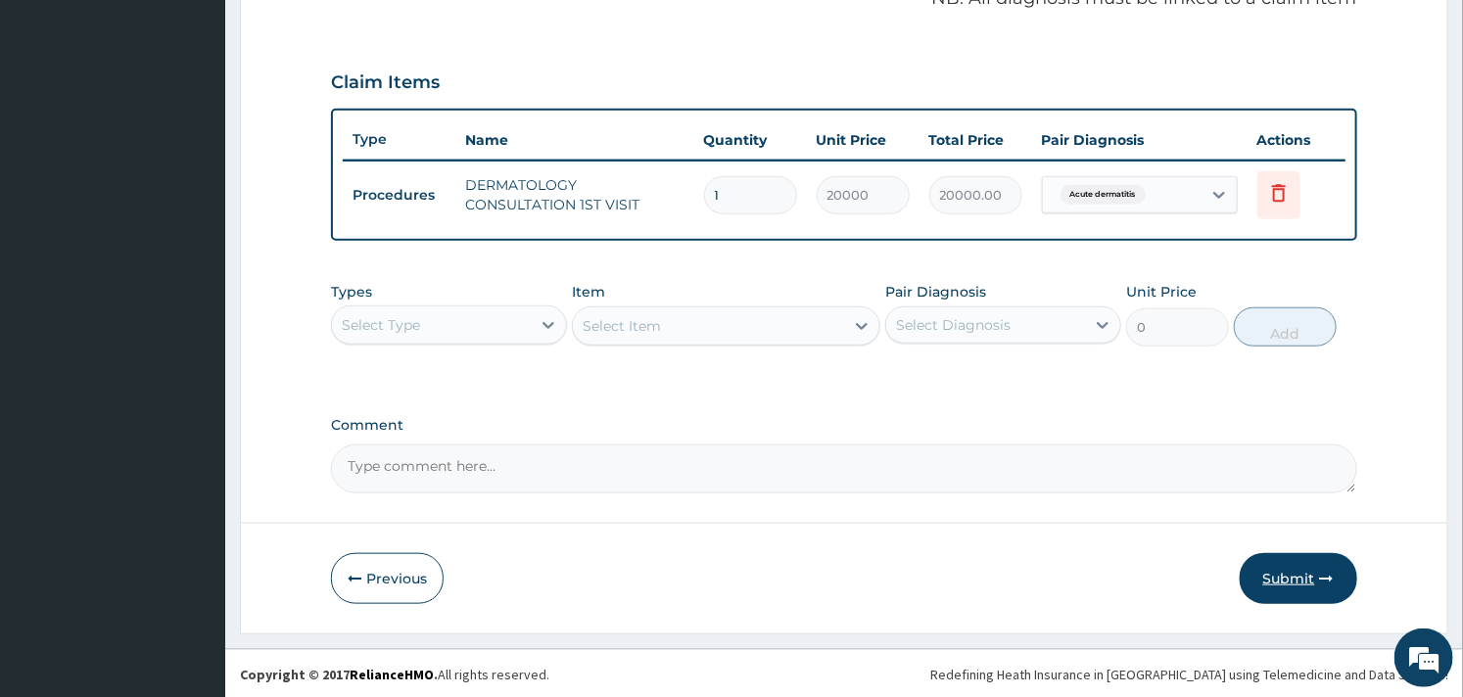
click at [1303, 576] on button "Submit" at bounding box center [1299, 578] width 118 height 51
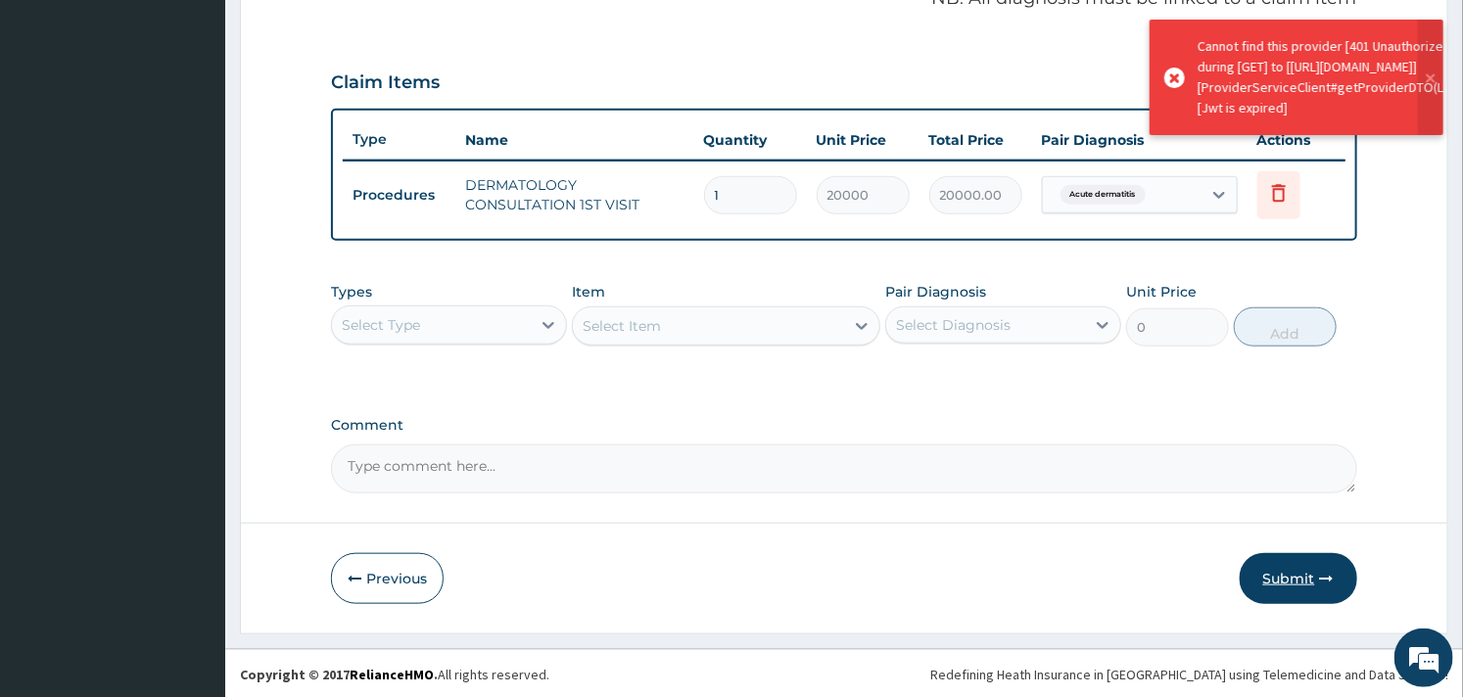
click at [1299, 574] on button "Submit" at bounding box center [1299, 578] width 118 height 51
click at [1288, 581] on button "Submit" at bounding box center [1299, 578] width 118 height 51
click at [1285, 573] on button "Submit" at bounding box center [1299, 578] width 118 height 51
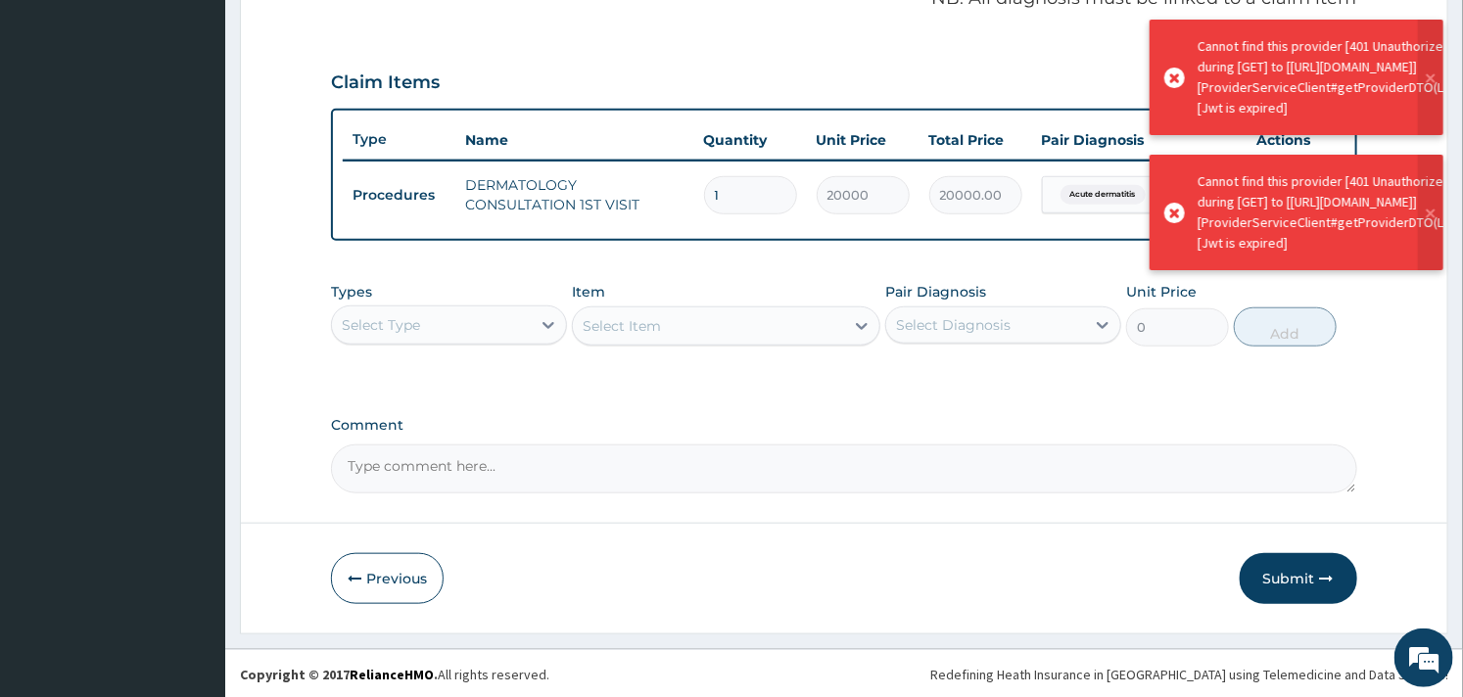
click at [1285, 573] on button "Submit" at bounding box center [1299, 578] width 118 height 51
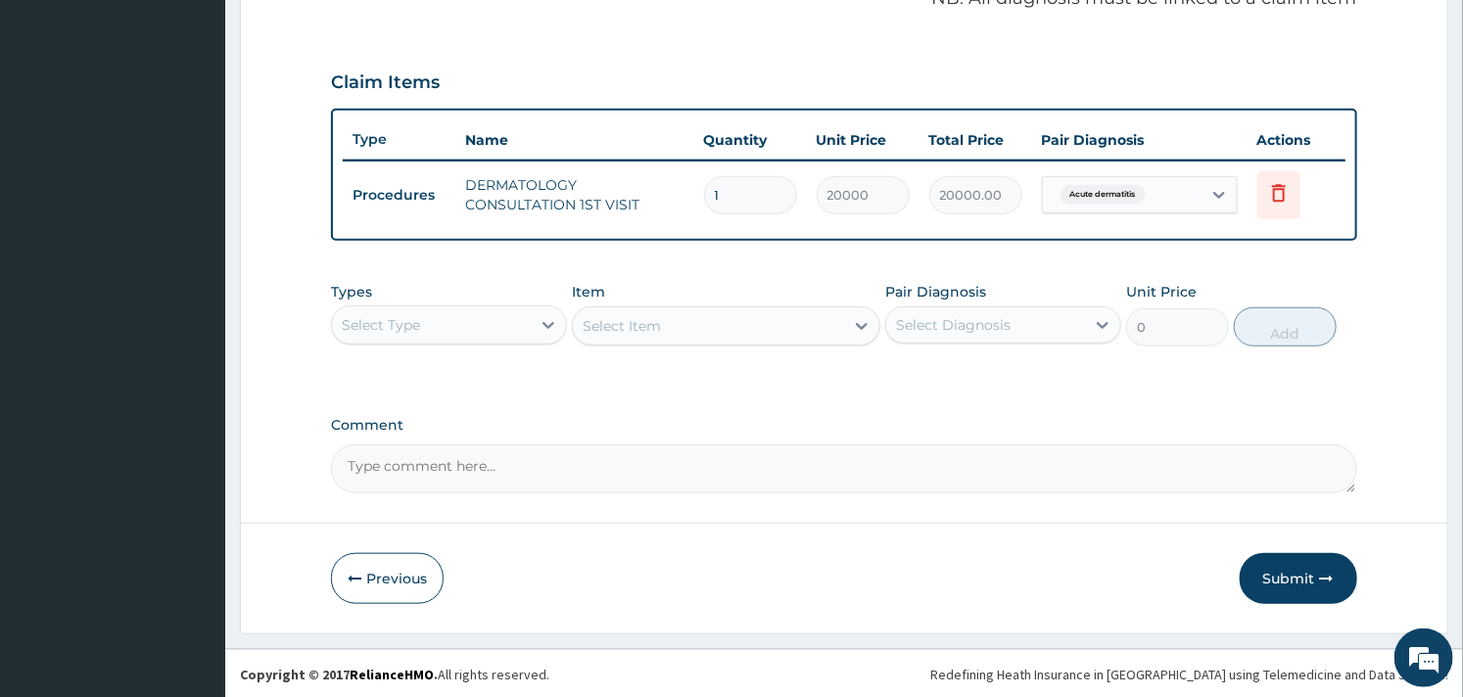
click at [1285, 573] on button "Submit" at bounding box center [1299, 578] width 118 height 51
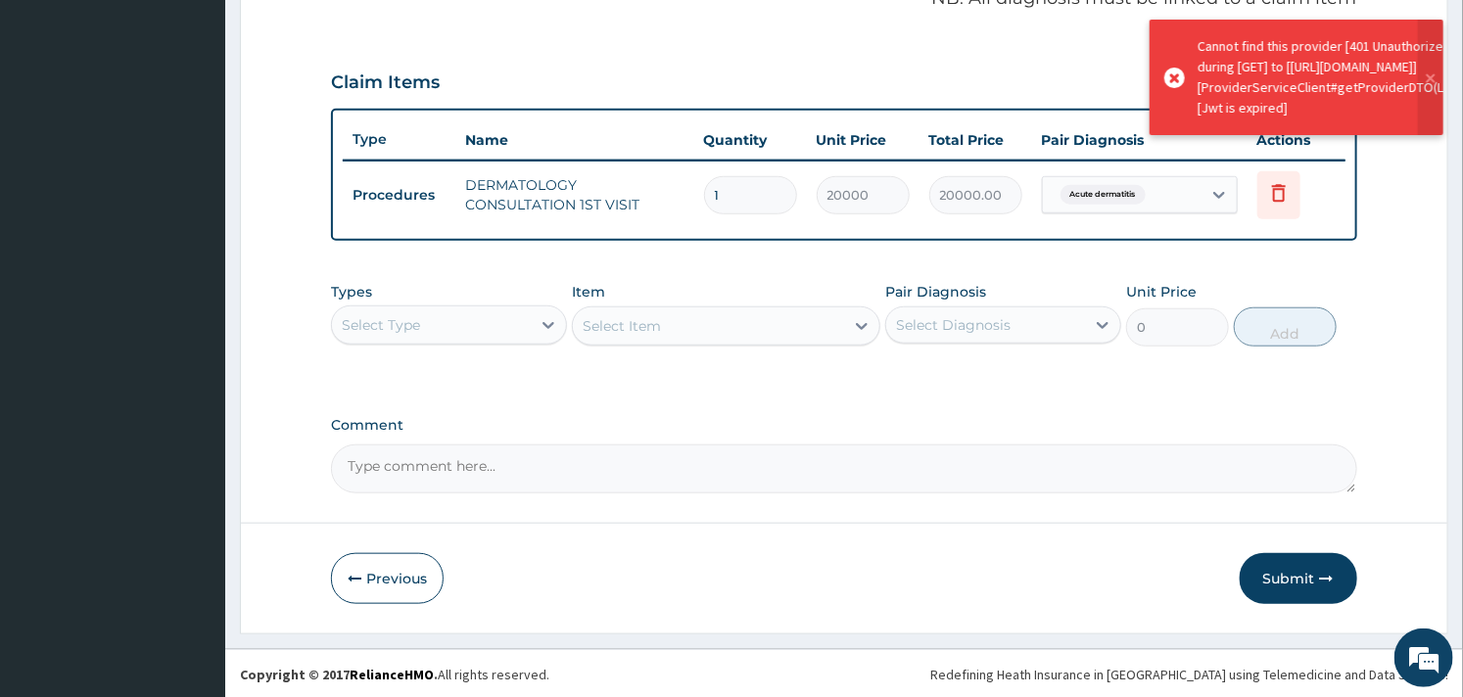
click at [1285, 573] on button "Submit" at bounding box center [1299, 578] width 118 height 51
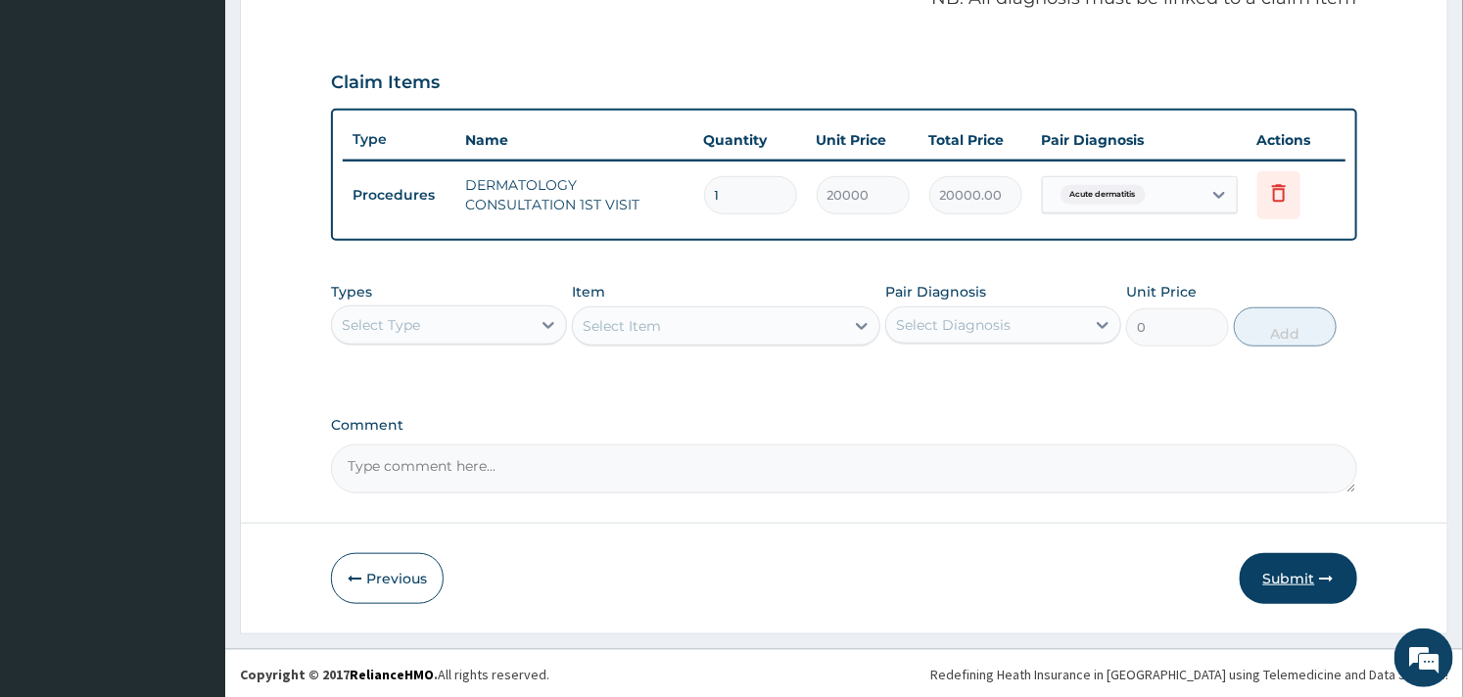
click at [1267, 566] on button "Submit" at bounding box center [1299, 578] width 118 height 51
click at [1286, 579] on button "Submit" at bounding box center [1299, 578] width 118 height 51
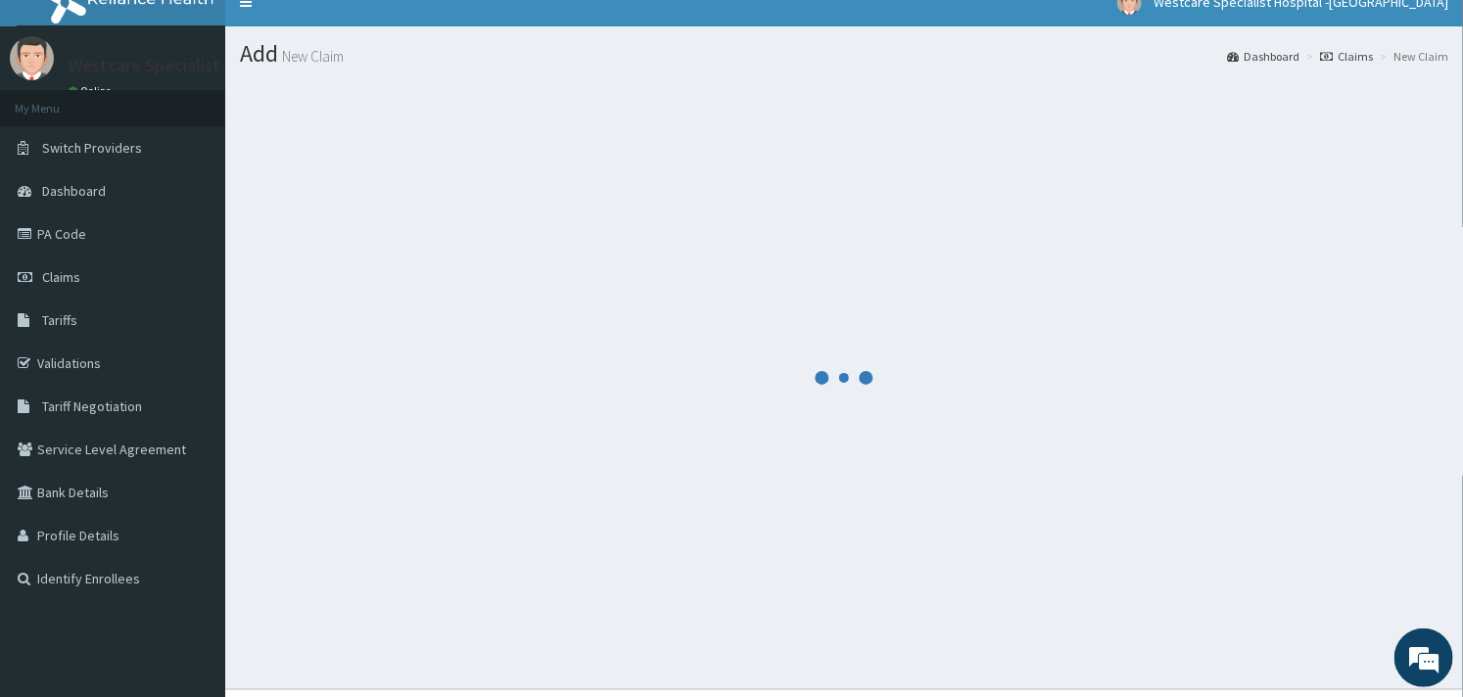
scroll to position [0, 0]
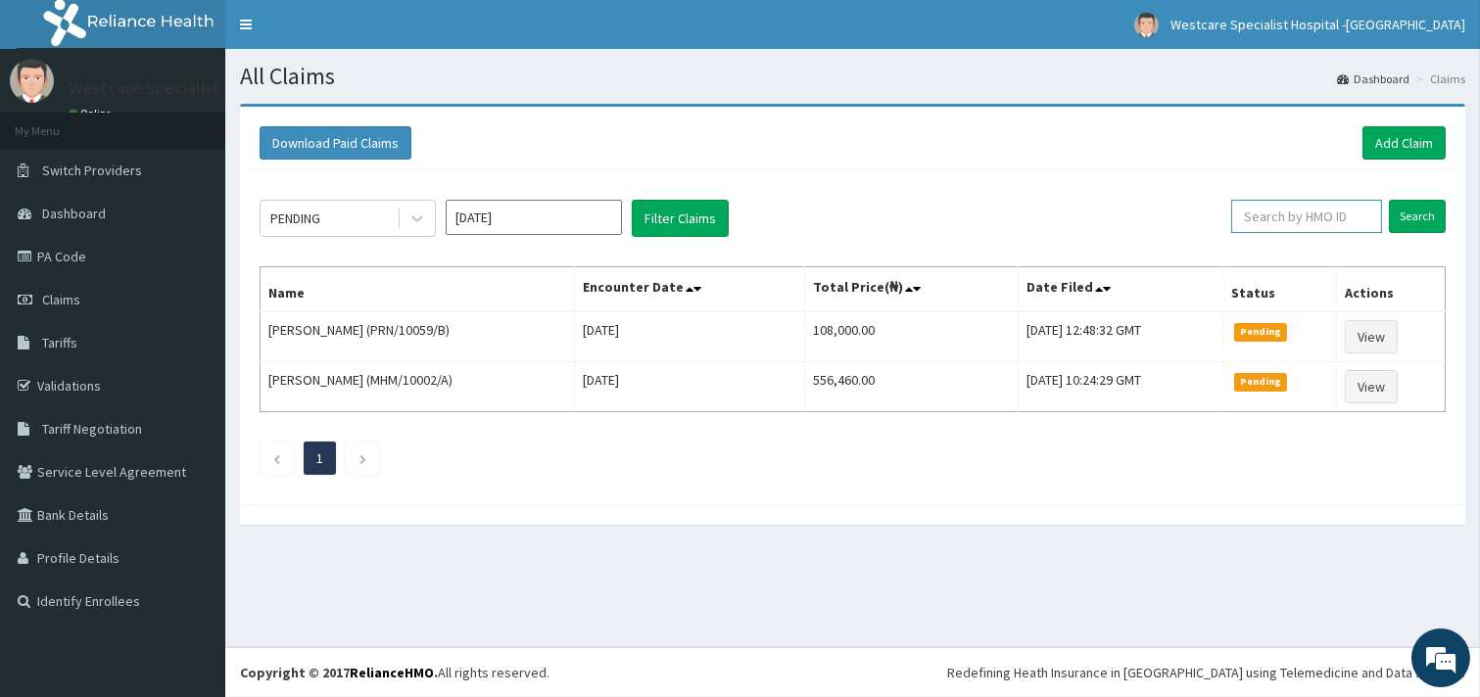
click at [1258, 218] on input "text" at bounding box center [1306, 216] width 151 height 33
paste input "AGO/10290/A"
click at [1413, 214] on input "Search" at bounding box center [1417, 216] width 57 height 33
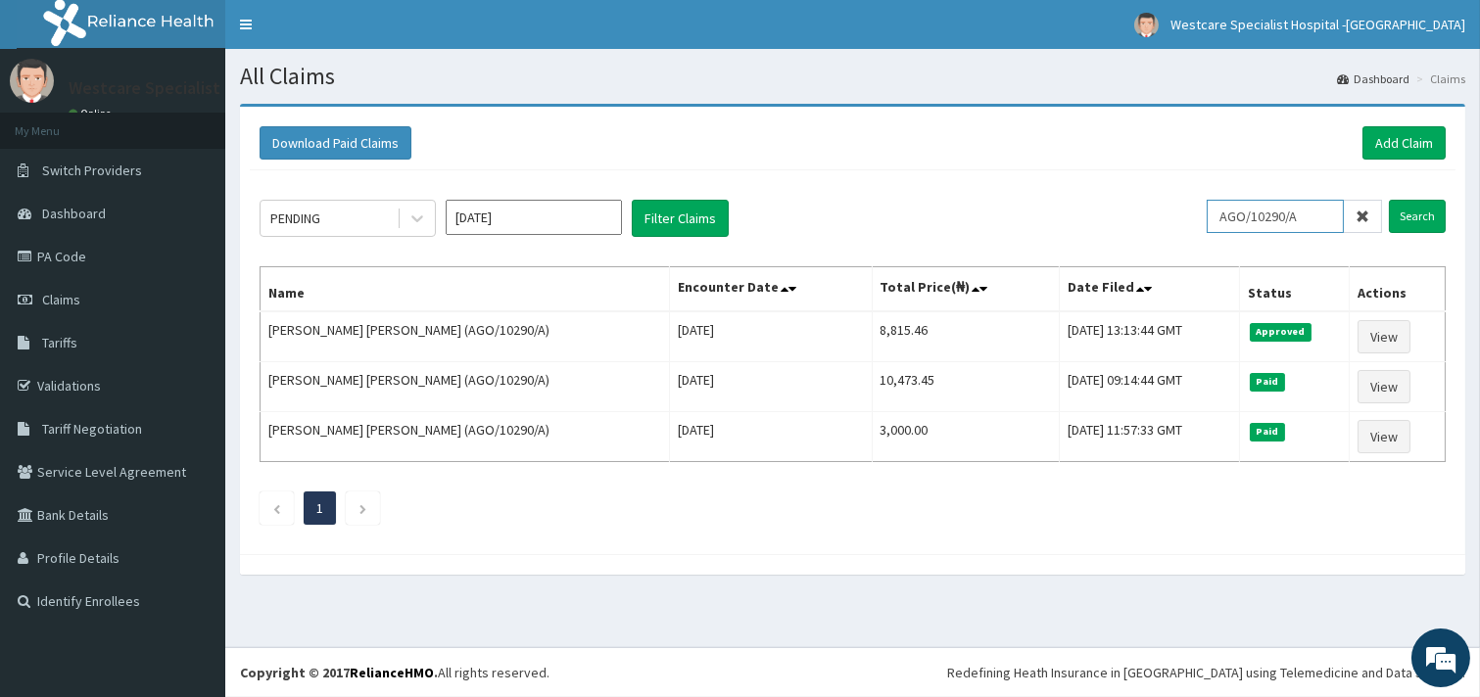
click at [1228, 221] on input "AGO/10290/A" at bounding box center [1275, 216] width 137 height 33
paste input "PRS/10199"
type input "PRS/10199/A"
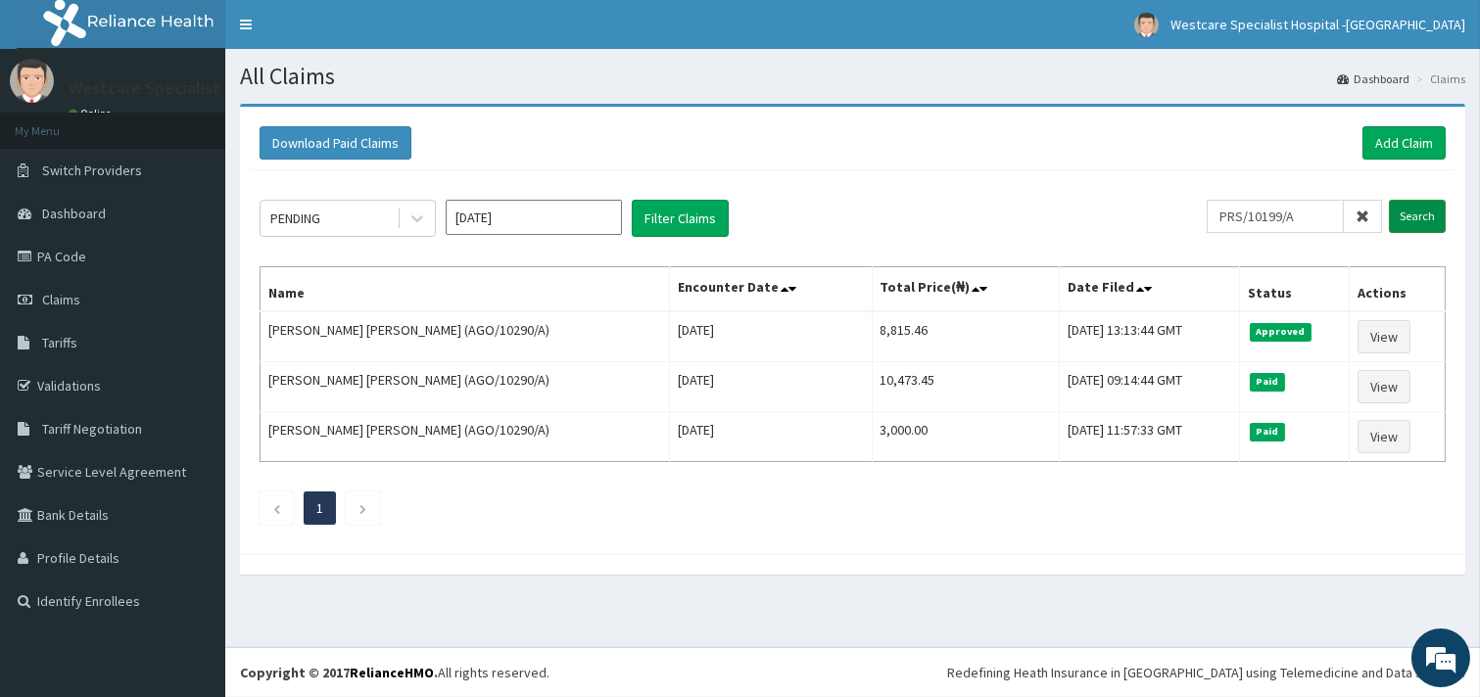
click at [1416, 209] on input "Search" at bounding box center [1417, 216] width 57 height 33
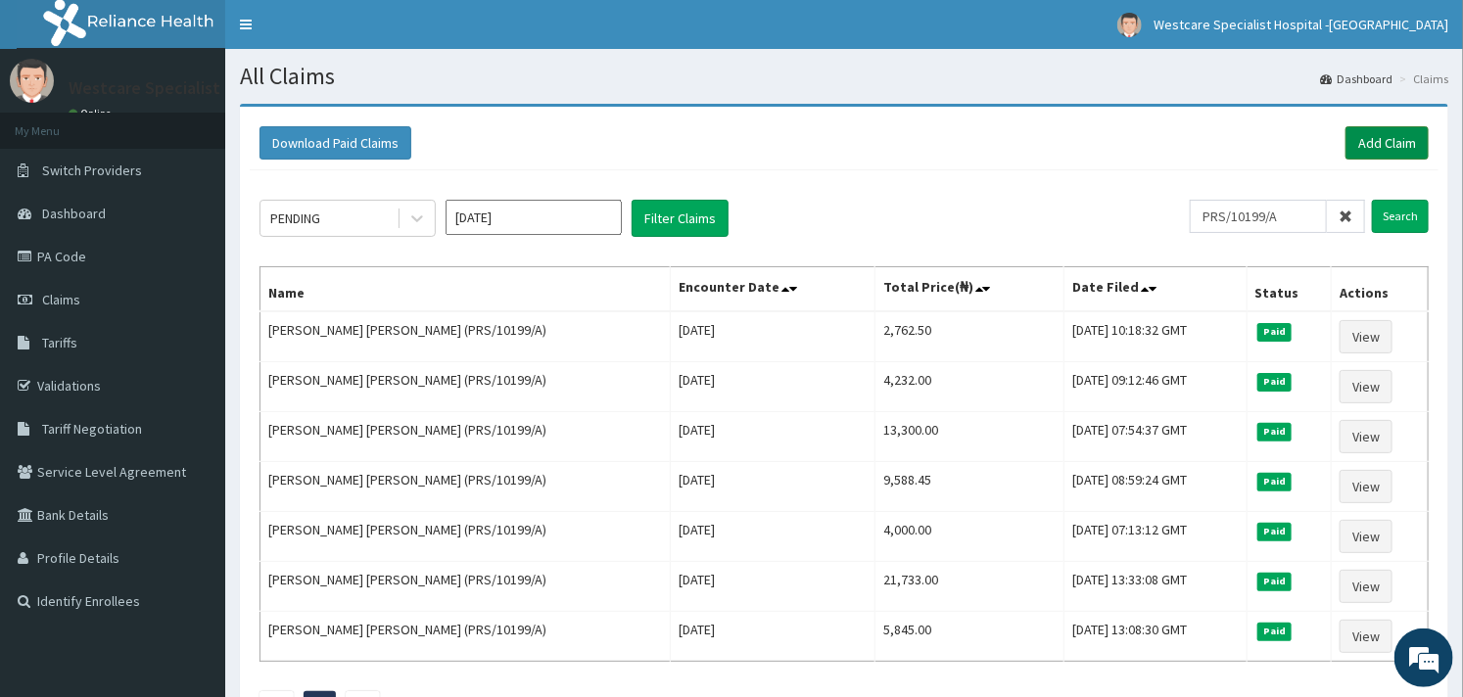
click at [1378, 135] on link "Add Claim" at bounding box center [1387, 142] width 83 height 33
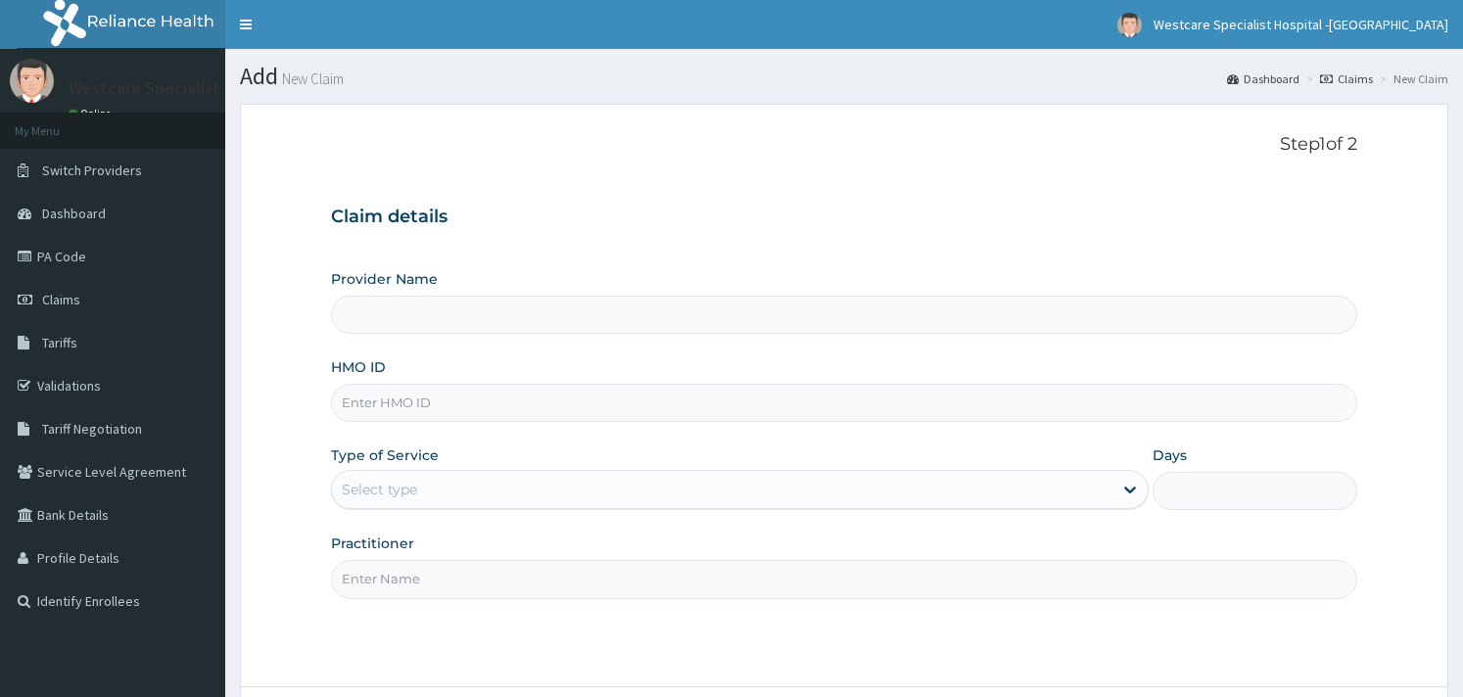
type input "WestCare Specialist Hospital - [GEOGRAPHIC_DATA]"
click at [378, 387] on input "HMO ID" at bounding box center [843, 403] width 1025 height 38
paste input "FAB/10643/B"
type input "FAB/10643/B"
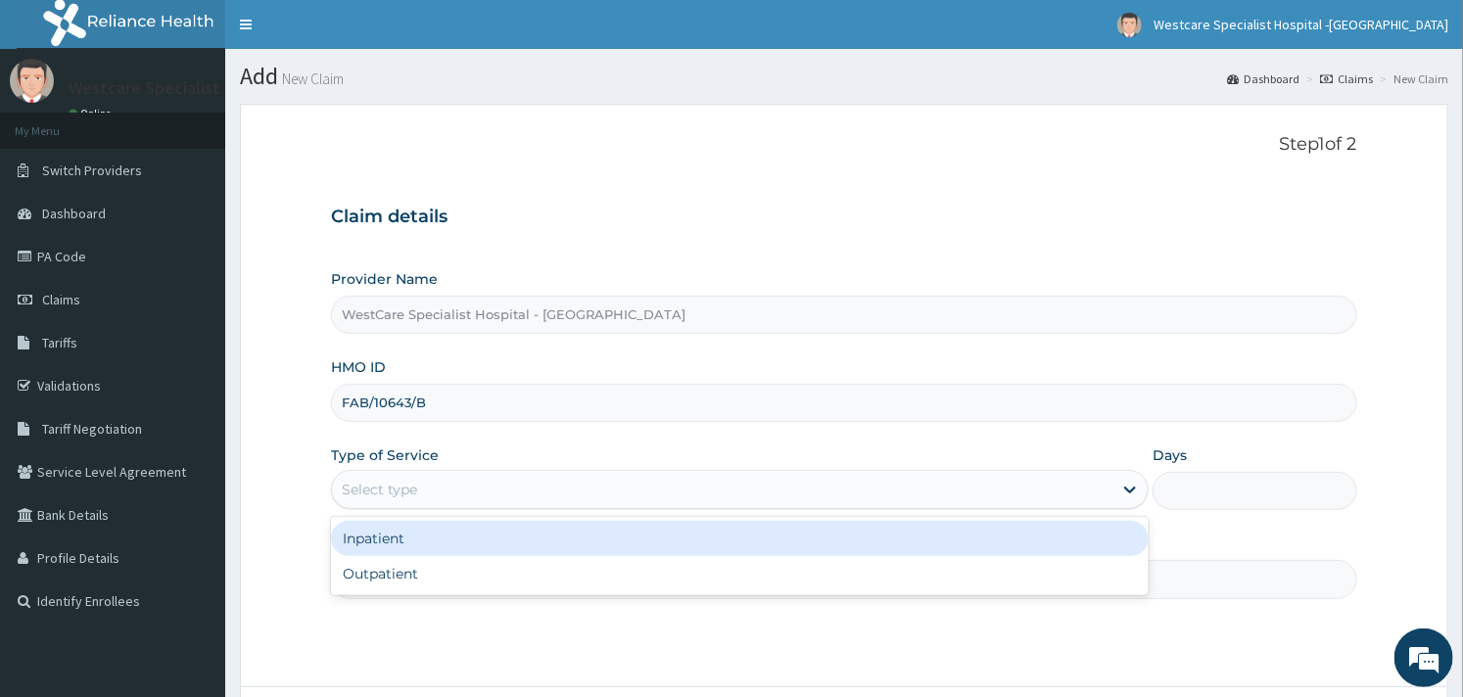
click at [906, 487] on div "Select type" at bounding box center [722, 489] width 781 height 31
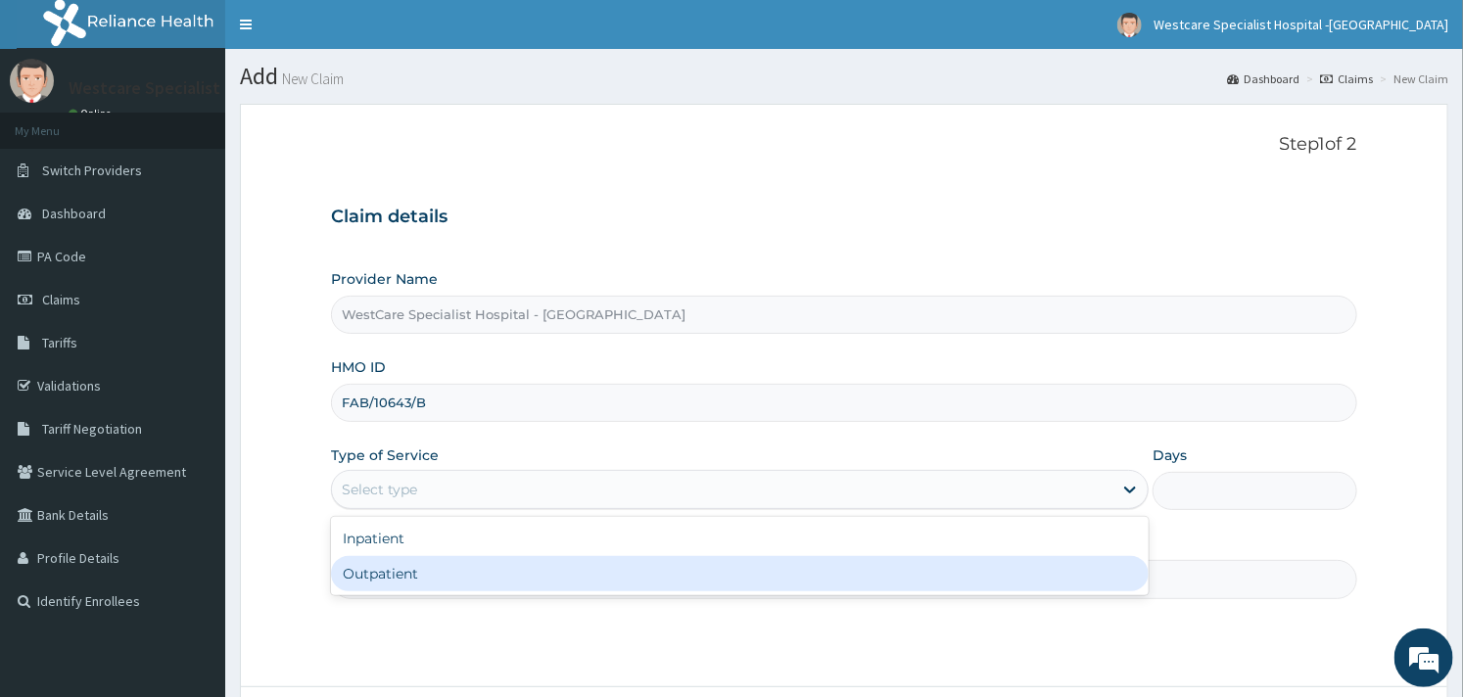
click at [688, 570] on div "Outpatient" at bounding box center [740, 573] width 818 height 35
type input "1"
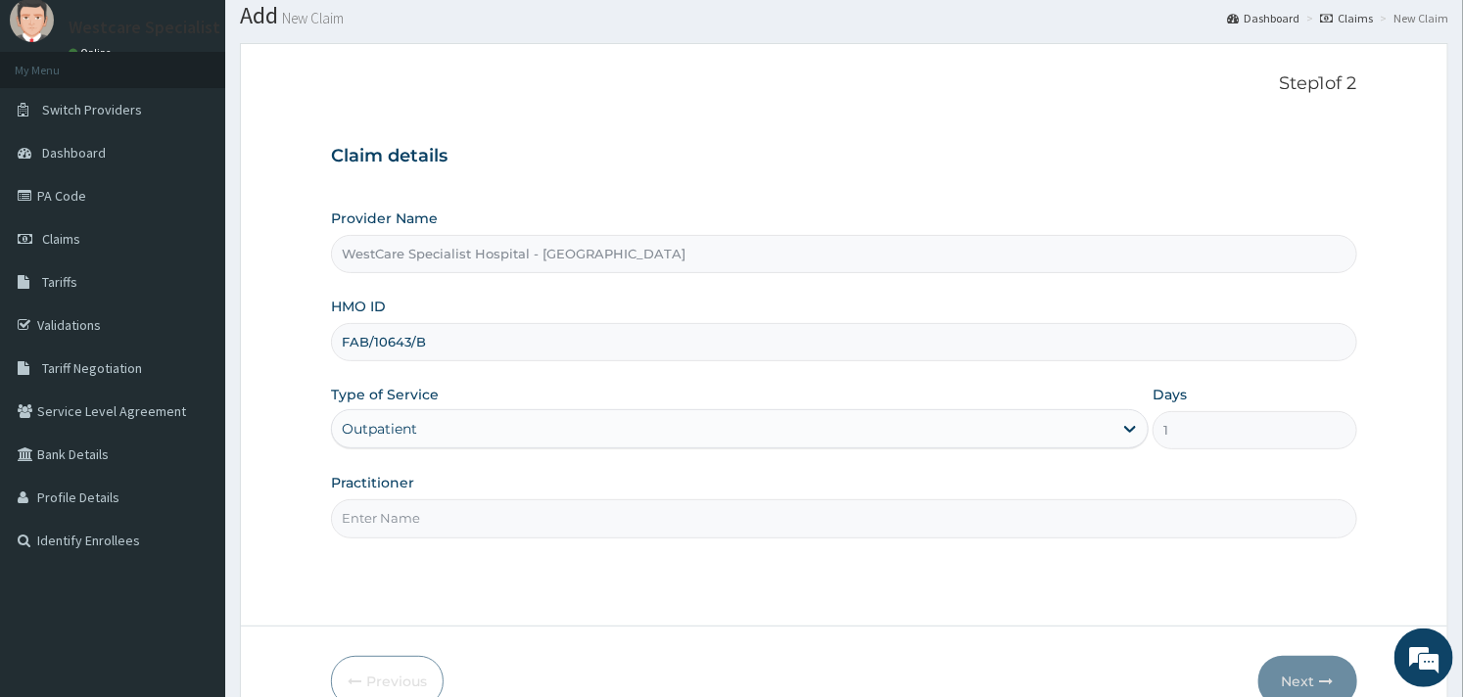
scroll to position [166, 0]
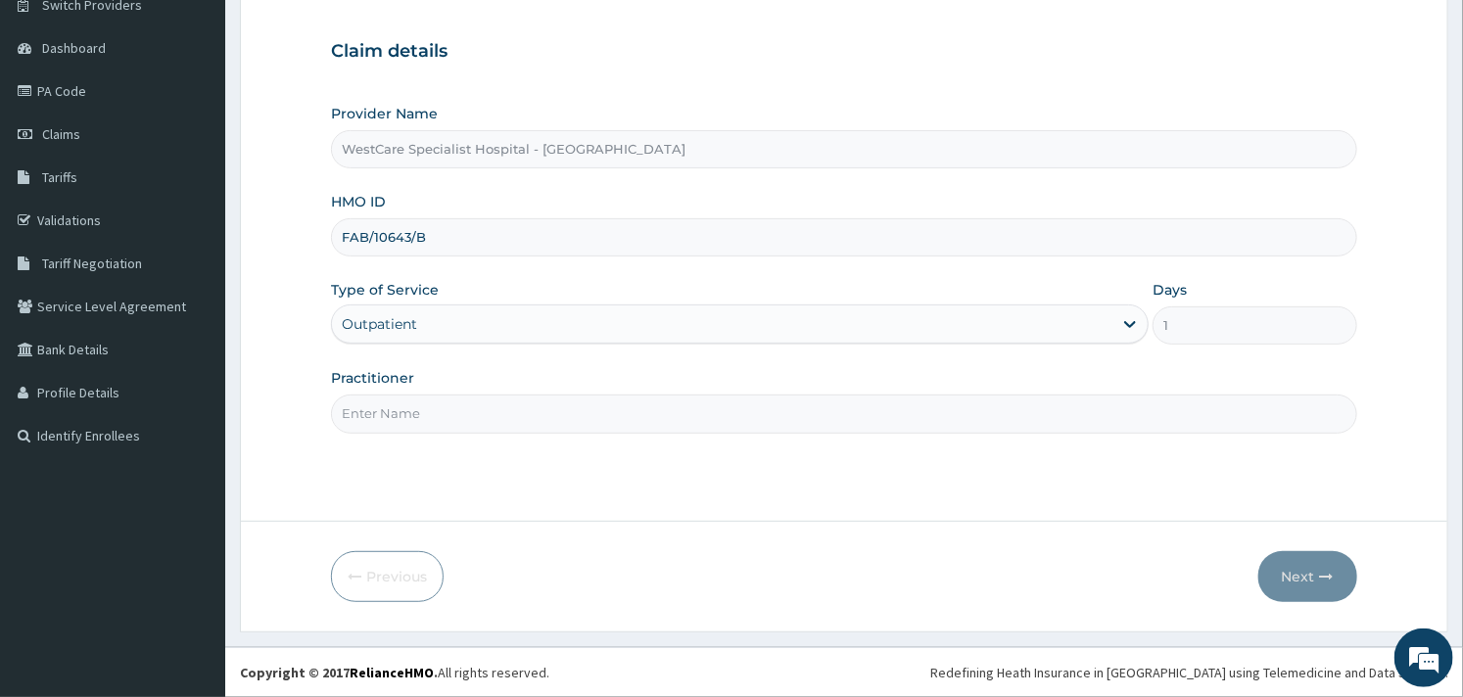
click at [452, 408] on input "Practitioner" at bounding box center [843, 414] width 1025 height 38
type input "OBIDEYI"
click at [1304, 574] on button "Next" at bounding box center [1307, 576] width 99 height 51
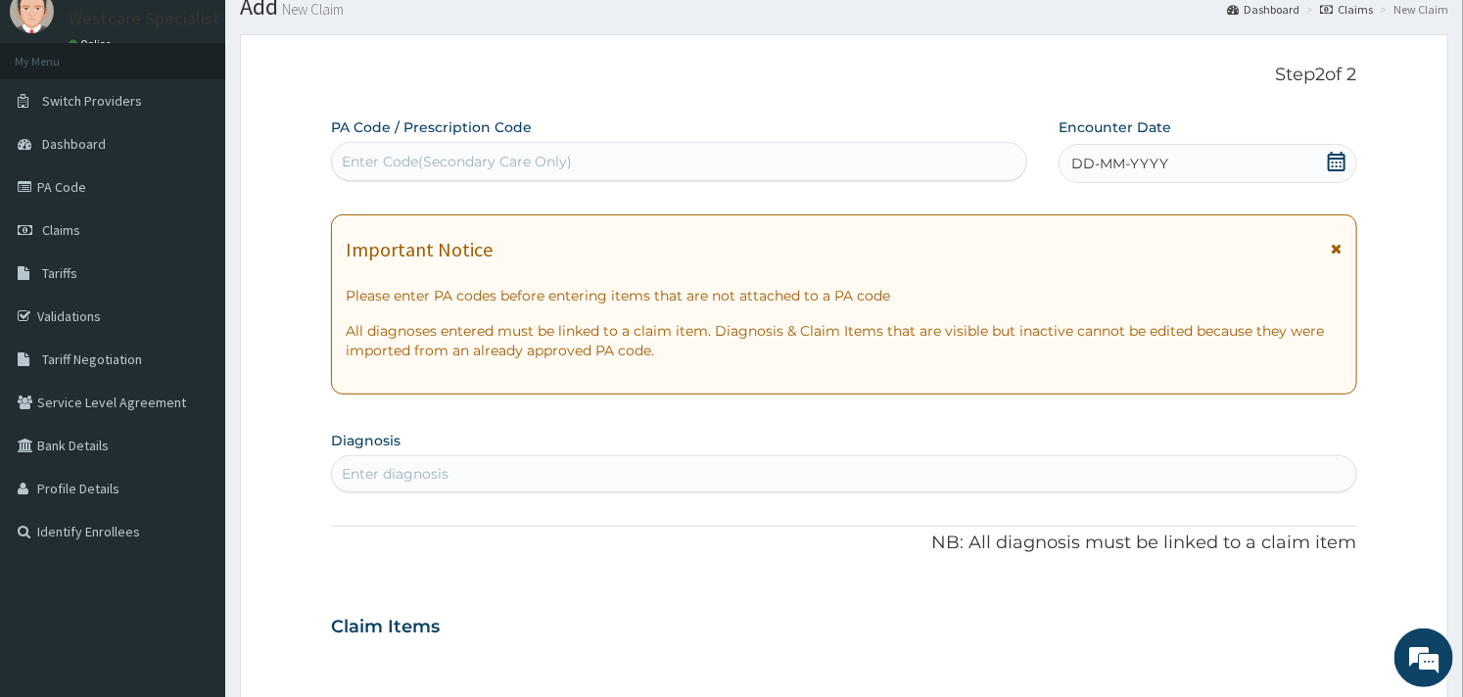
scroll to position [0, 0]
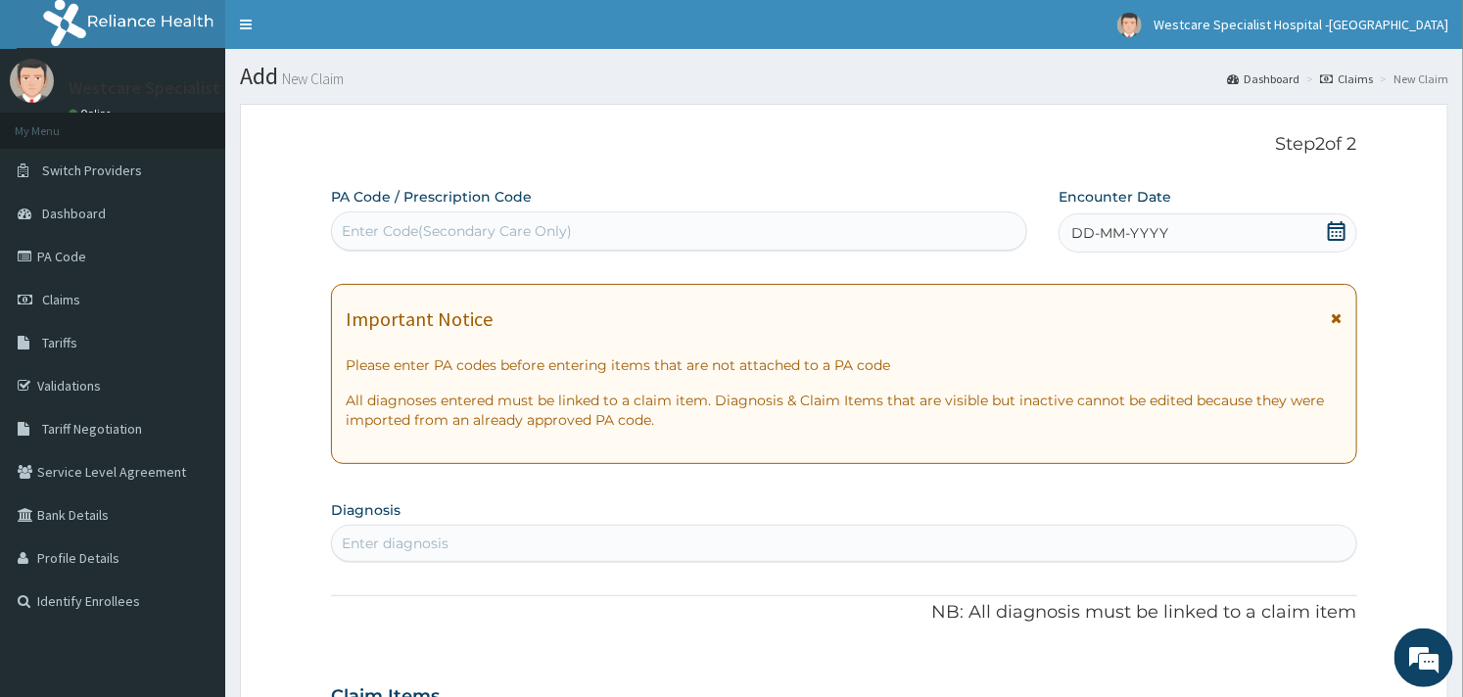
click at [404, 237] on div "Enter Code(Secondary Care Only)" at bounding box center [457, 231] width 230 height 20
paste input "PA/B47738"
type input "PA/B47738"
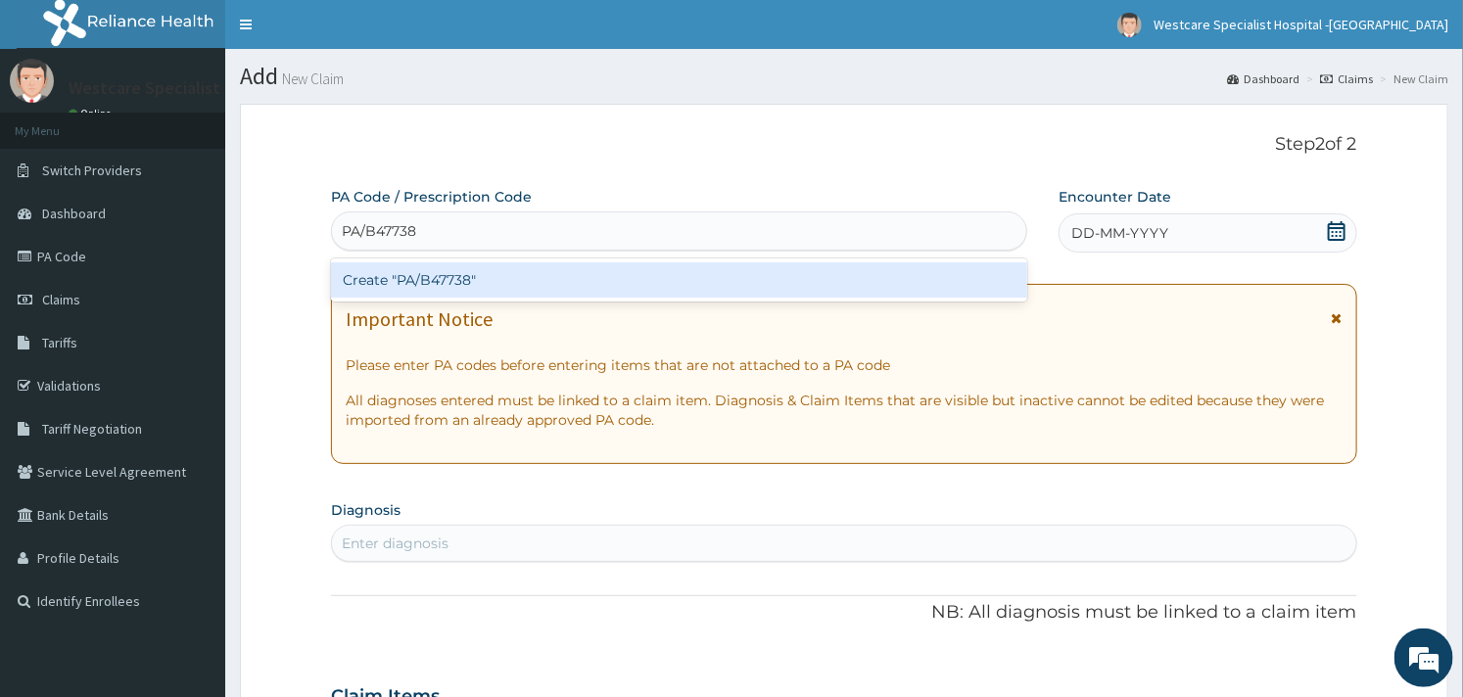
click at [414, 276] on div "Create "PA/B47738"" at bounding box center [679, 279] width 696 height 35
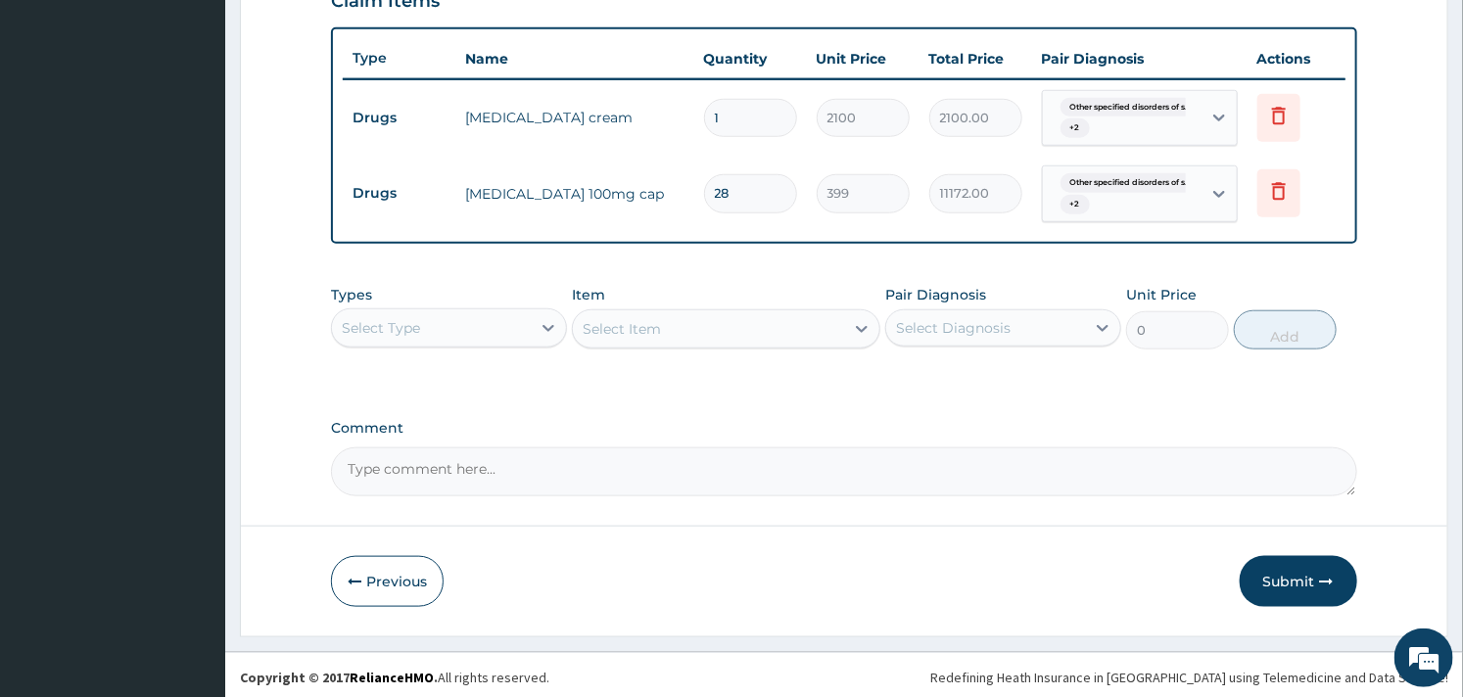
scroll to position [703, 0]
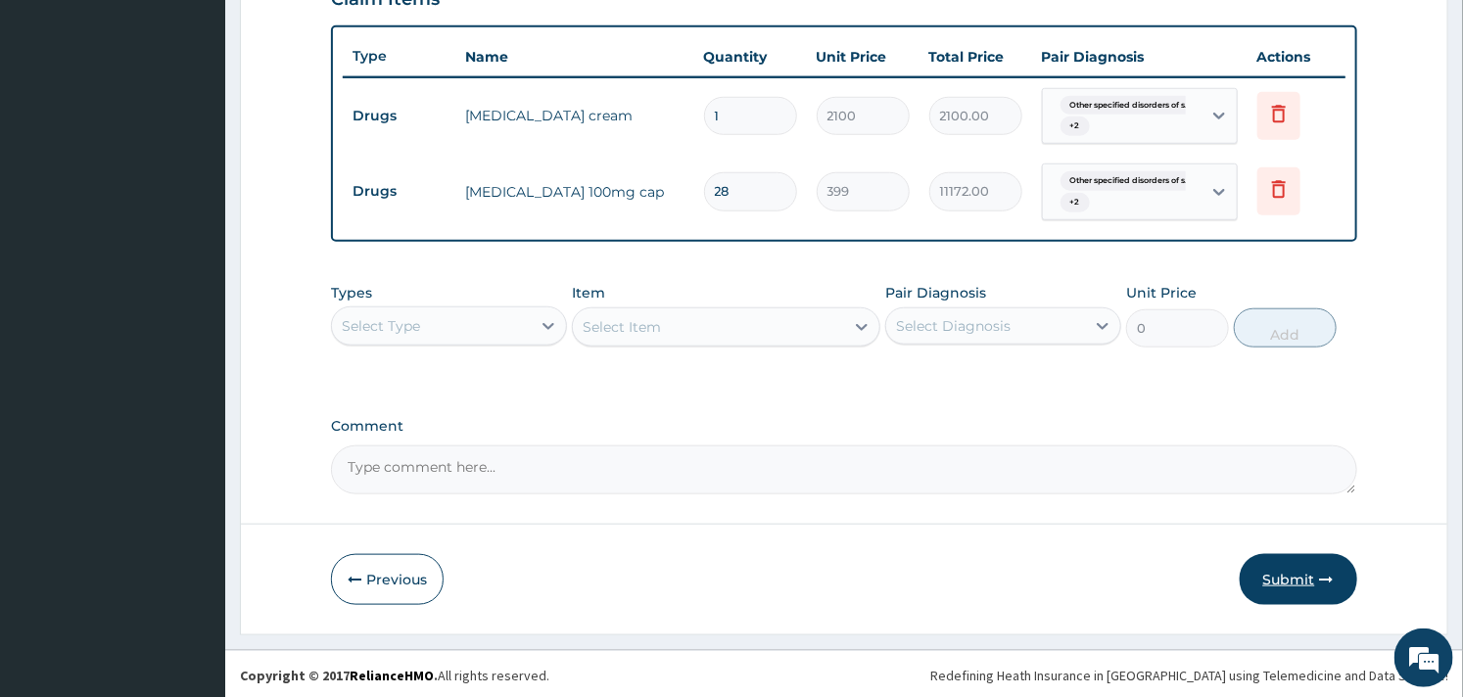
click at [1277, 575] on button "Submit" at bounding box center [1299, 579] width 118 height 51
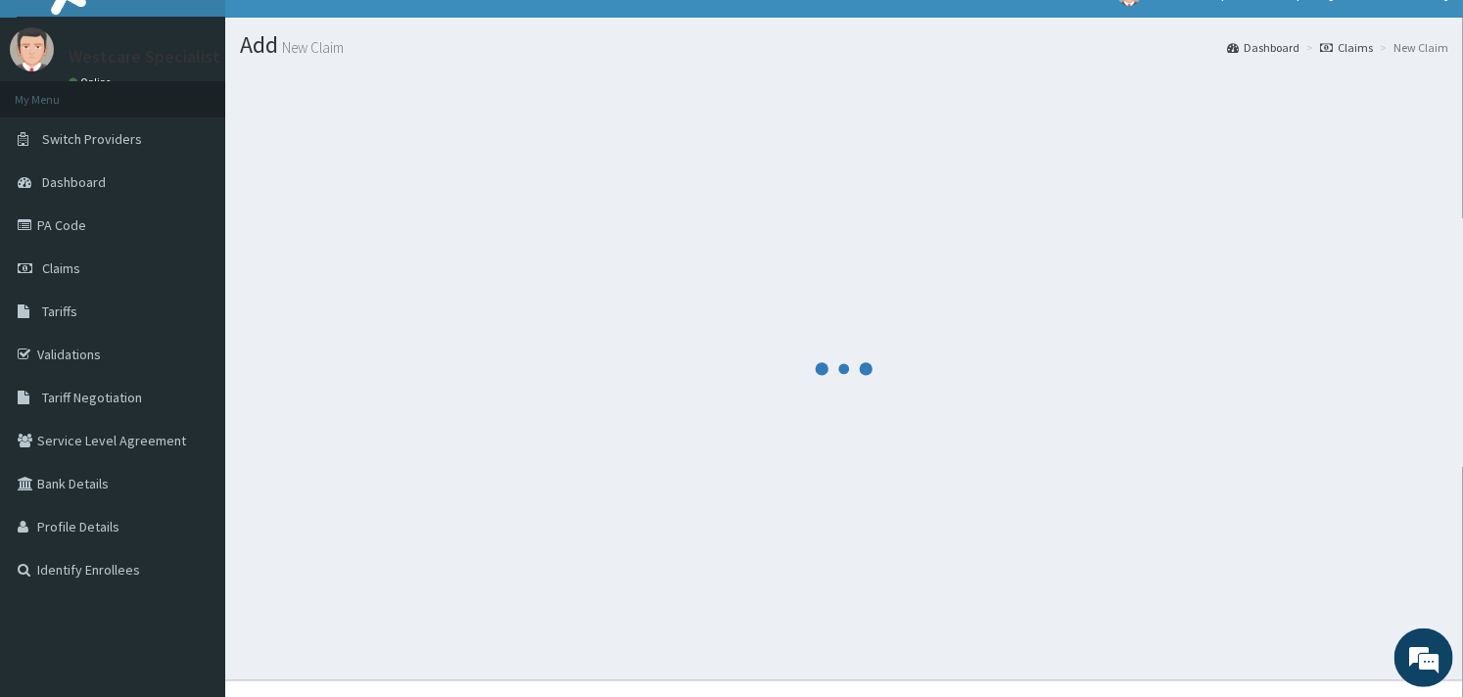
scroll to position [0, 0]
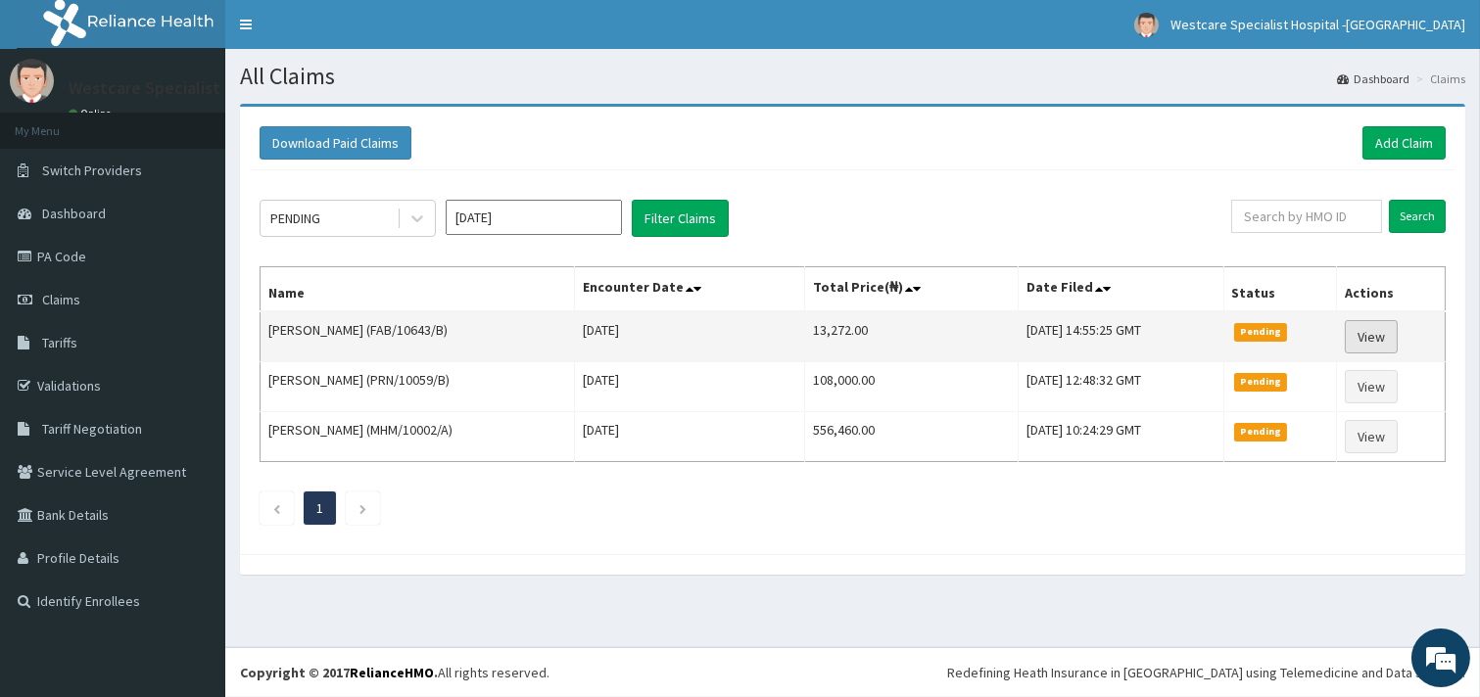
click at [1392, 338] on link "View" at bounding box center [1371, 336] width 53 height 33
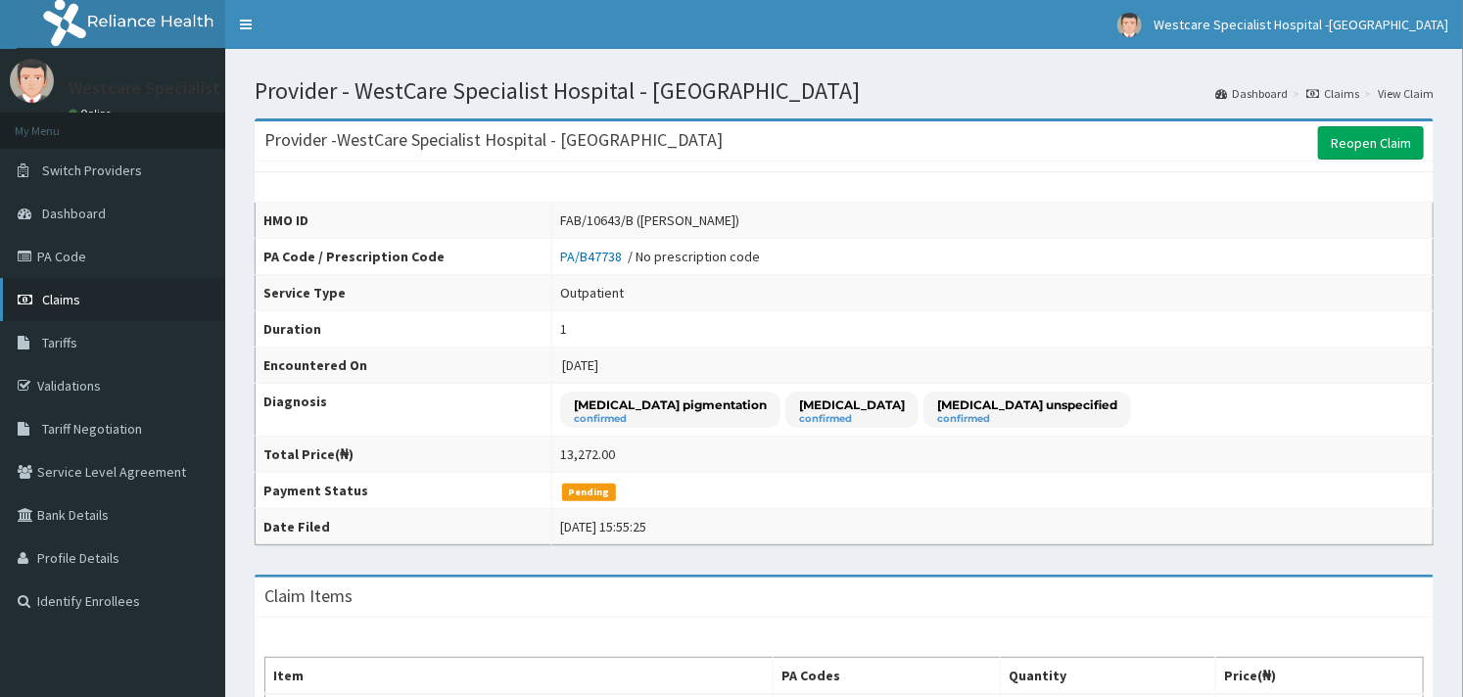
click at [73, 289] on link "Claims" at bounding box center [112, 299] width 225 height 43
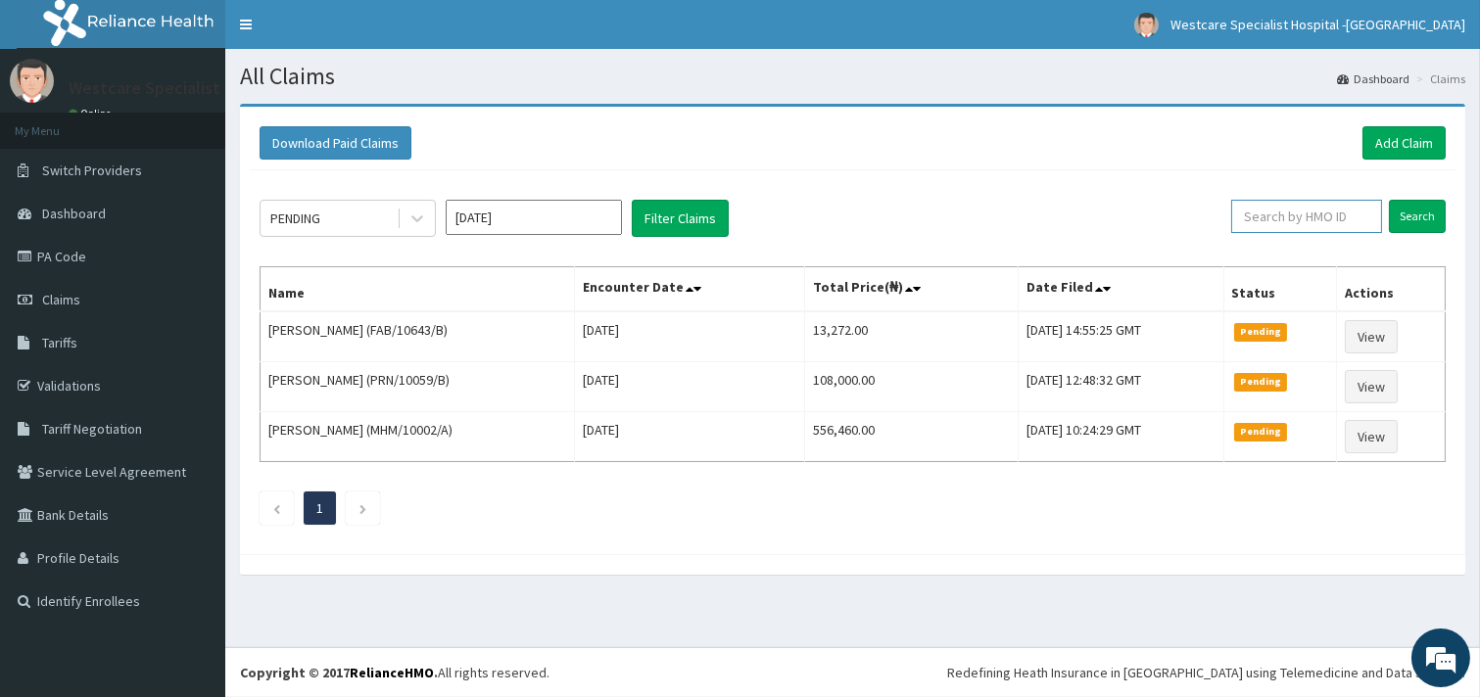
click at [1270, 220] on input "text" at bounding box center [1306, 216] width 151 height 33
paste input "AGO/10290/A"
type input "AGO/10290/A"
click at [1417, 207] on input "Search" at bounding box center [1417, 216] width 57 height 33
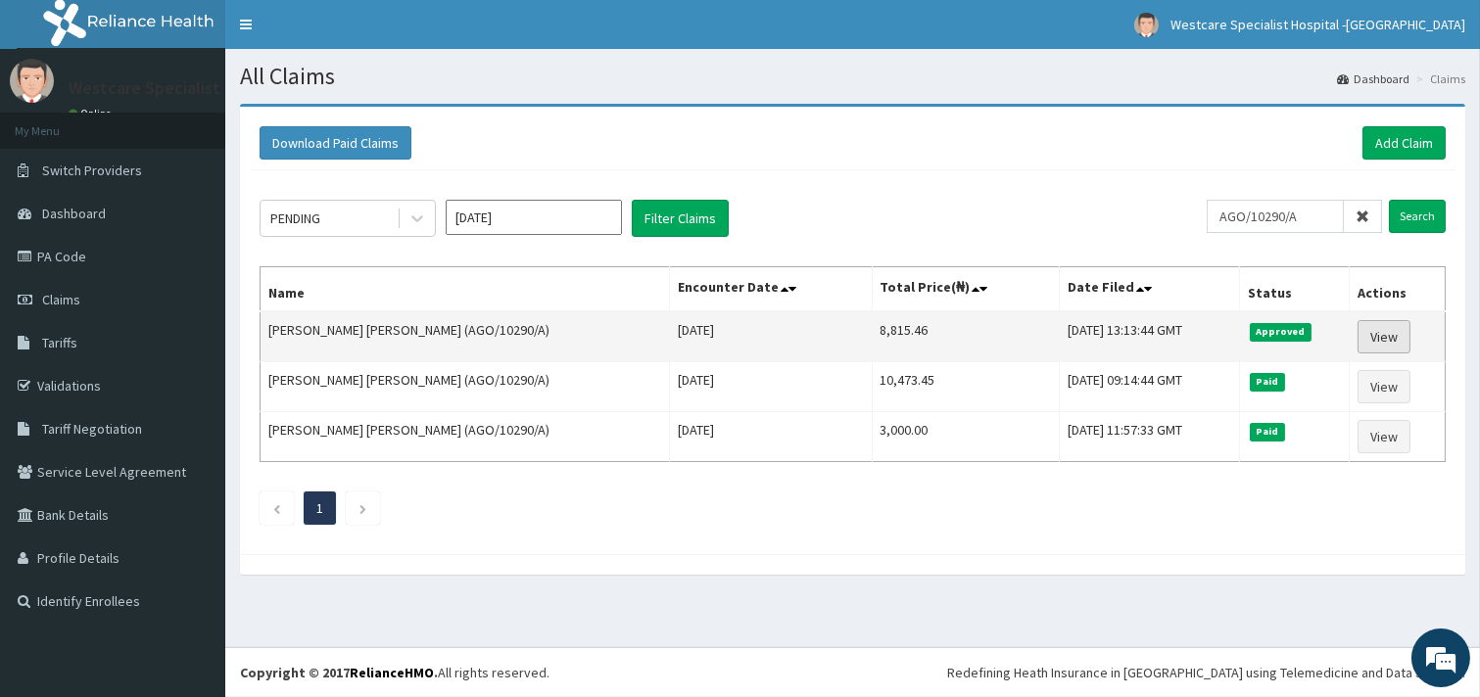
click at [1385, 326] on link "View" at bounding box center [1383, 336] width 53 height 33
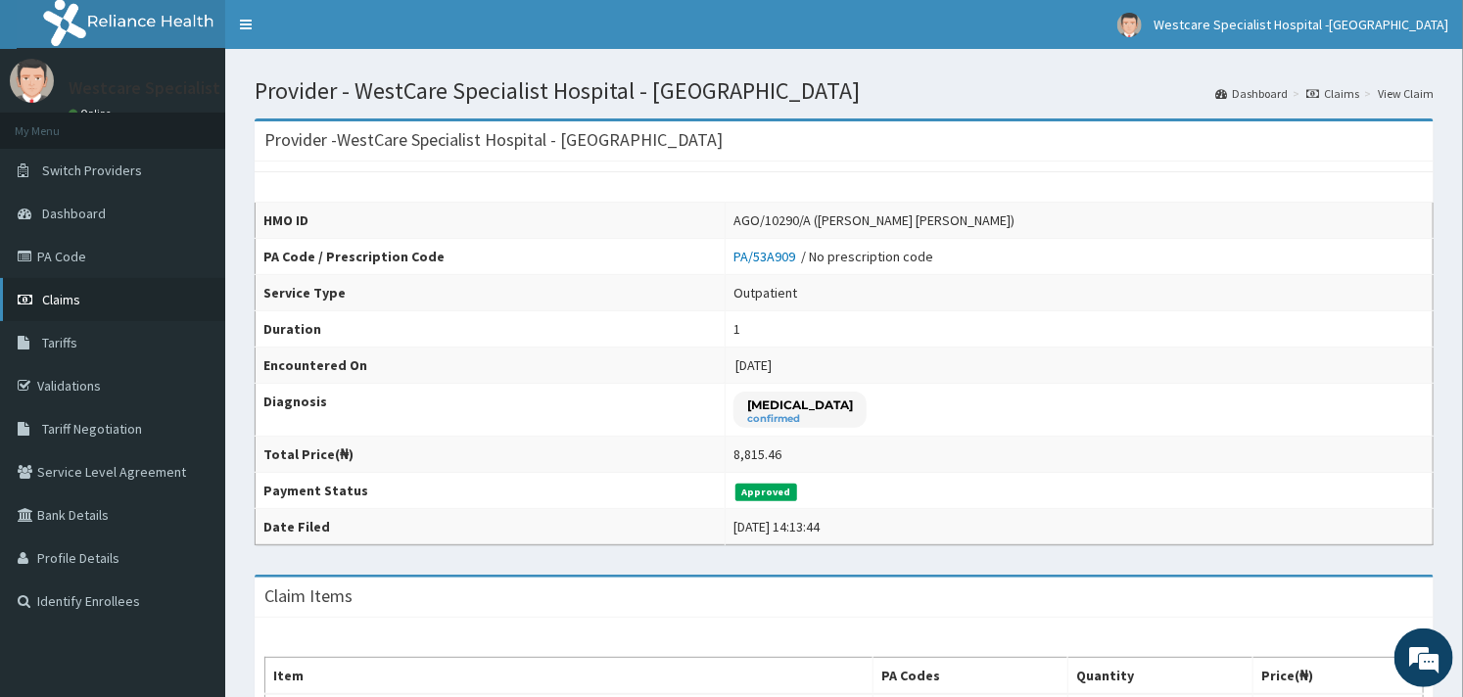
click at [61, 285] on link "Claims" at bounding box center [112, 299] width 225 height 43
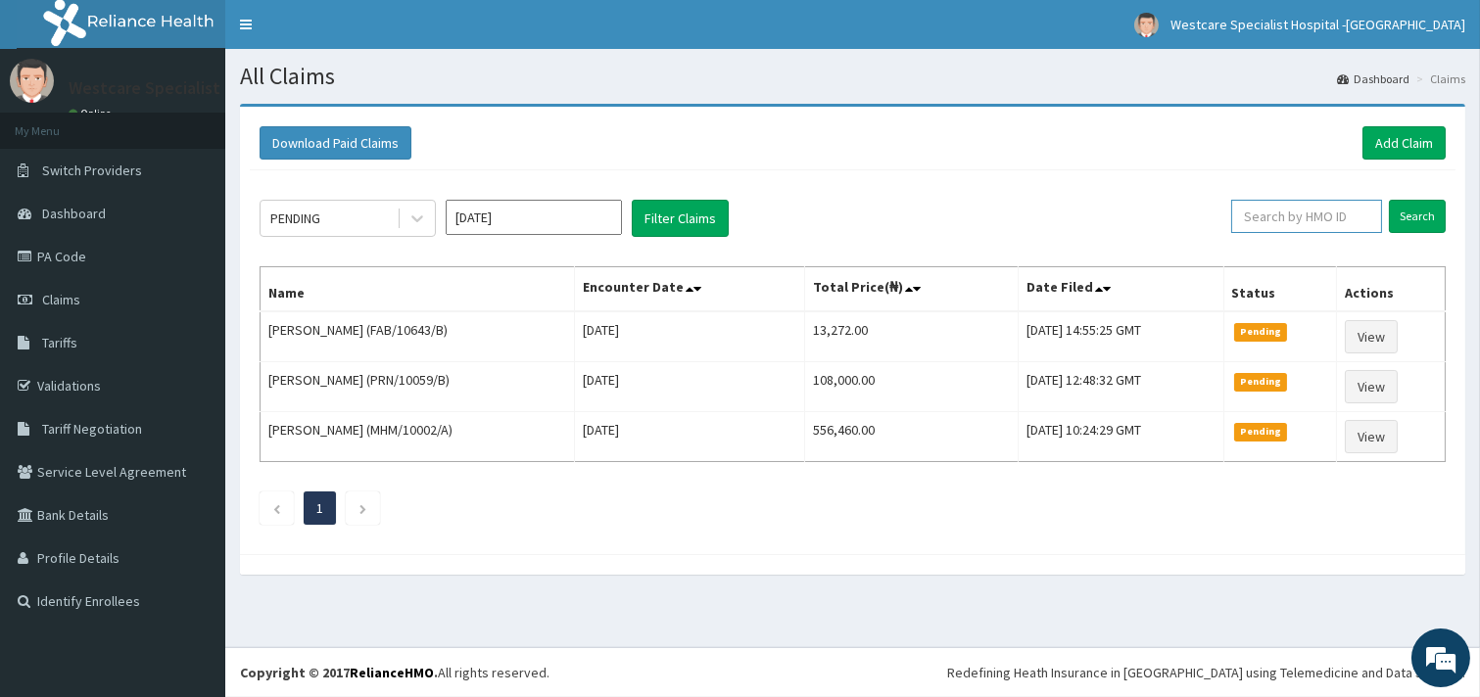
click at [1274, 213] on input "text" at bounding box center [1306, 216] width 151 height 33
paste input "HTH/10006/A"
type input "HTH/10006/A"
click at [1404, 223] on input "Search" at bounding box center [1417, 216] width 57 height 33
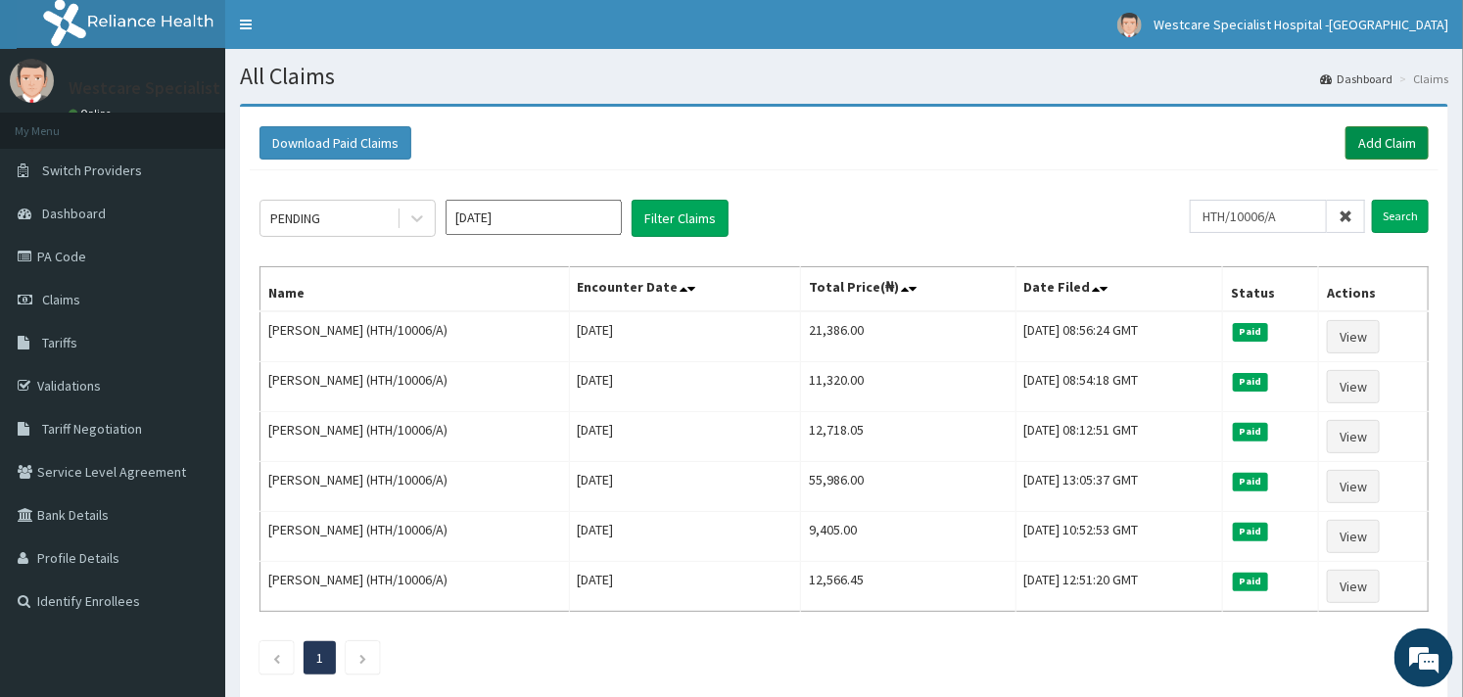
click at [1377, 138] on link "Add Claim" at bounding box center [1387, 142] width 83 height 33
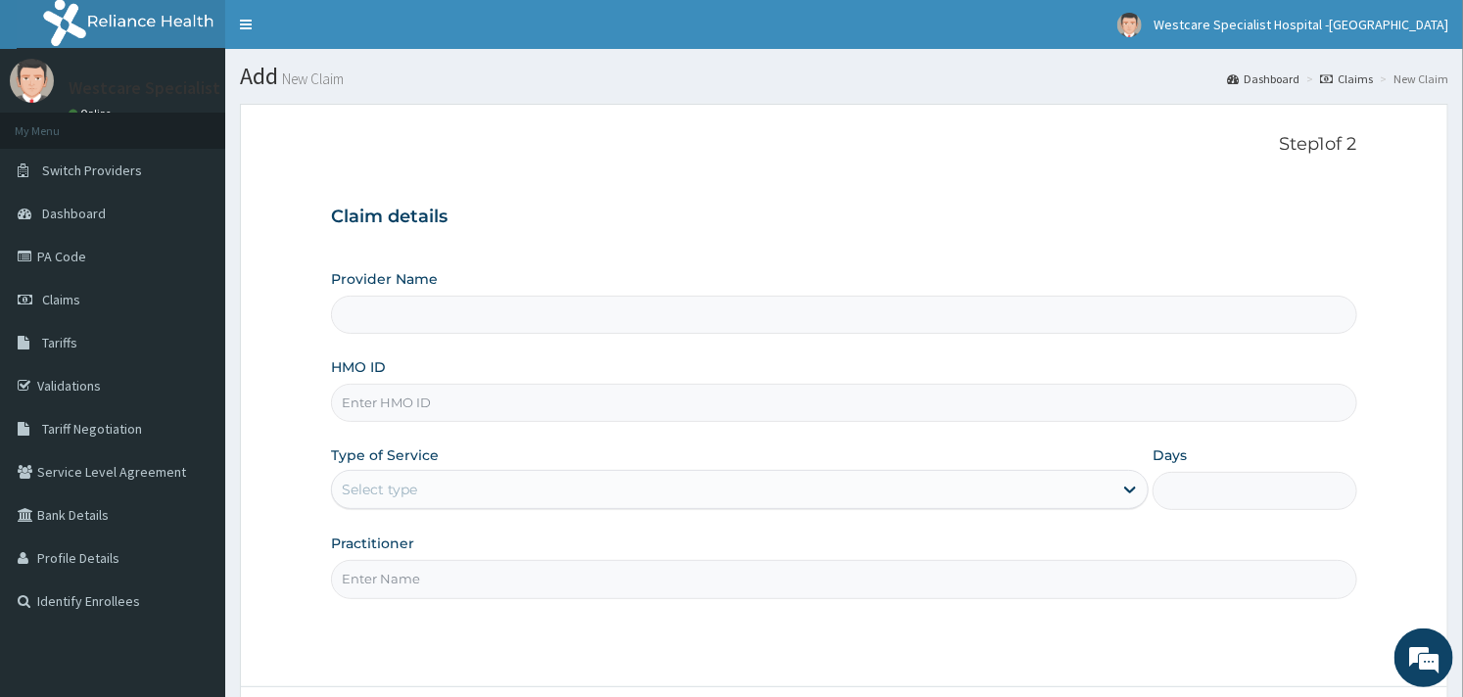
type input "WestCare Specialist Hospital - [GEOGRAPHIC_DATA]"
click at [392, 383] on div "HMO ID" at bounding box center [843, 389] width 1025 height 65
click at [377, 403] on input "HMO ID" at bounding box center [843, 403] width 1025 height 38
paste input "HTH/10006/A"
type input "HTH/10006/A"
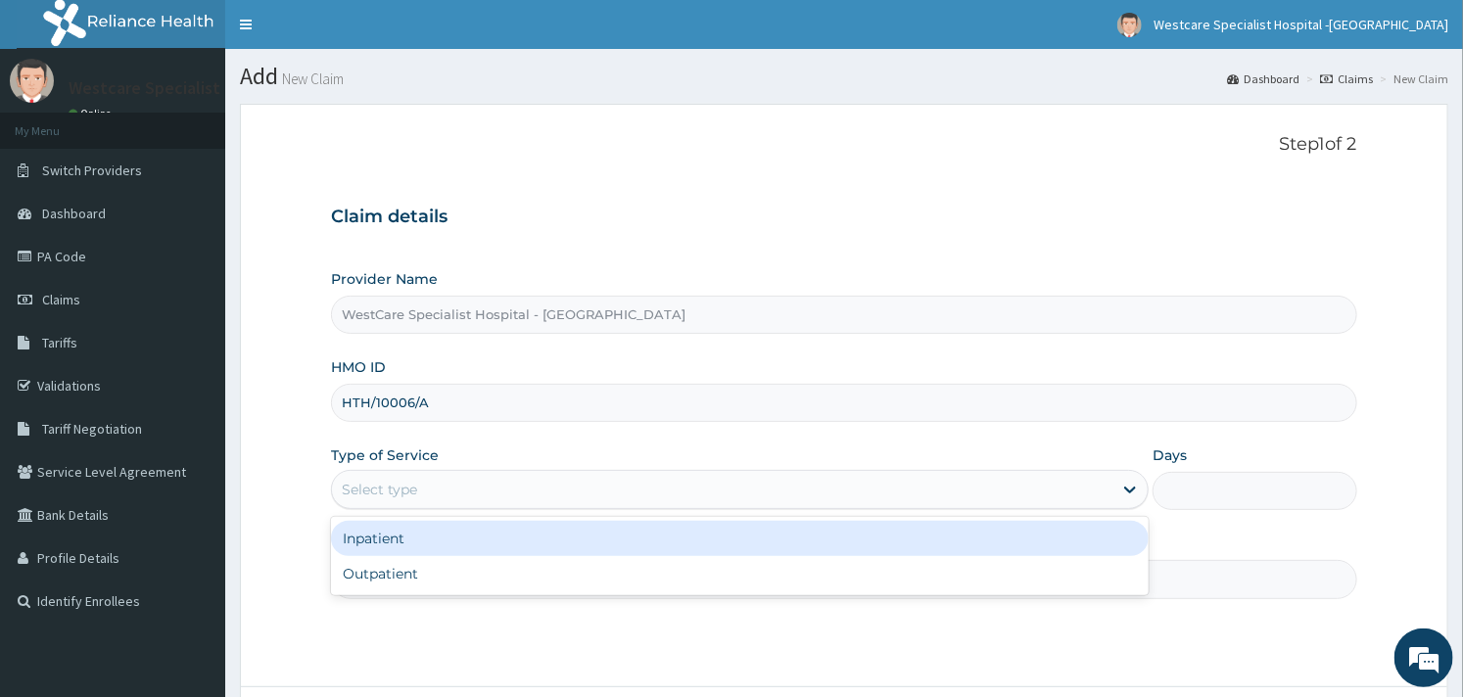
click at [814, 497] on div "Select type" at bounding box center [722, 489] width 781 height 31
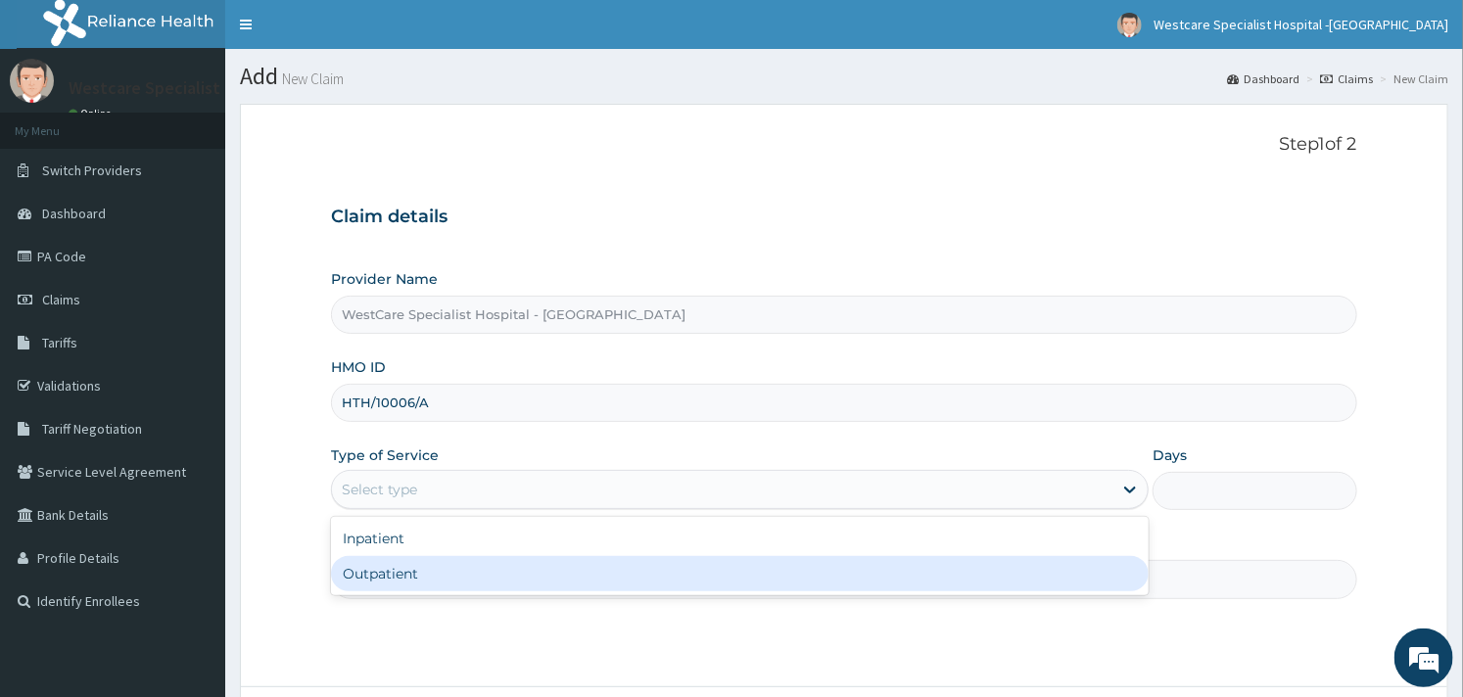
click at [646, 582] on div "Outpatient" at bounding box center [740, 573] width 818 height 35
type input "1"
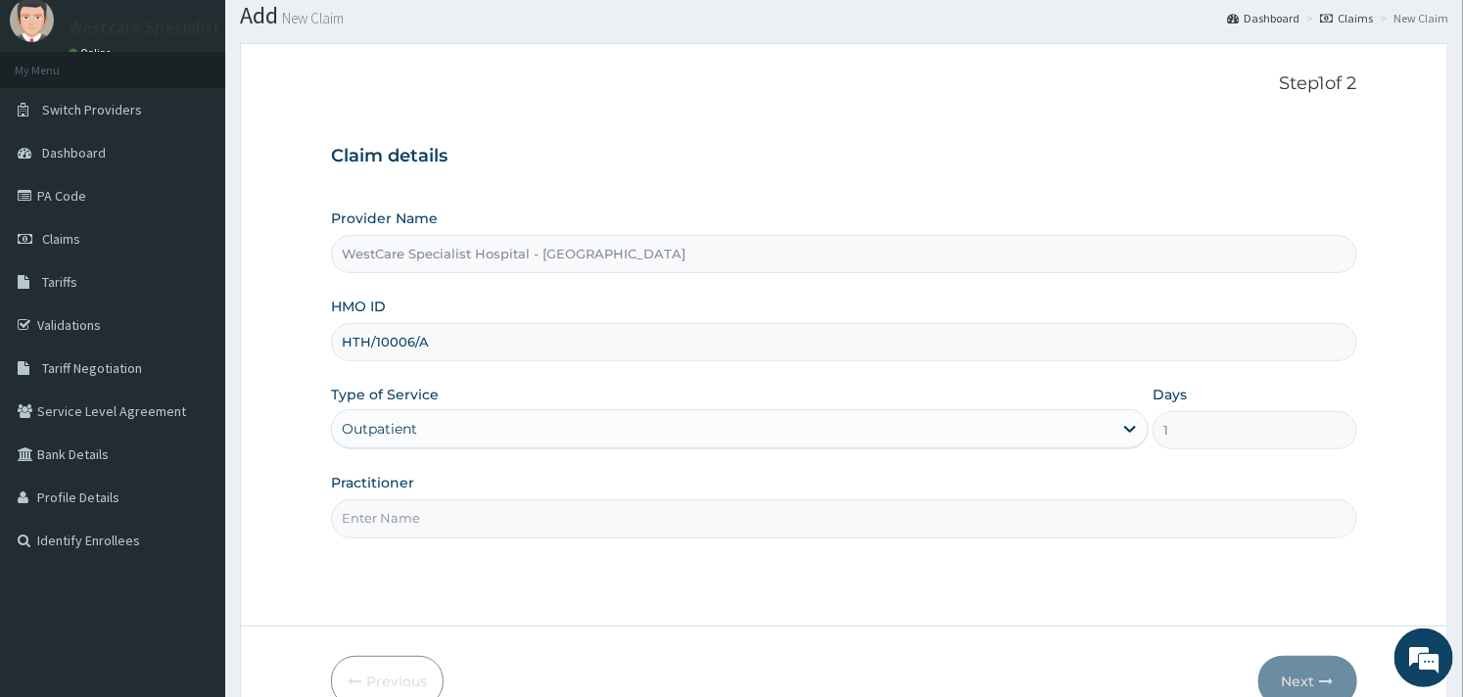
scroll to position [166, 0]
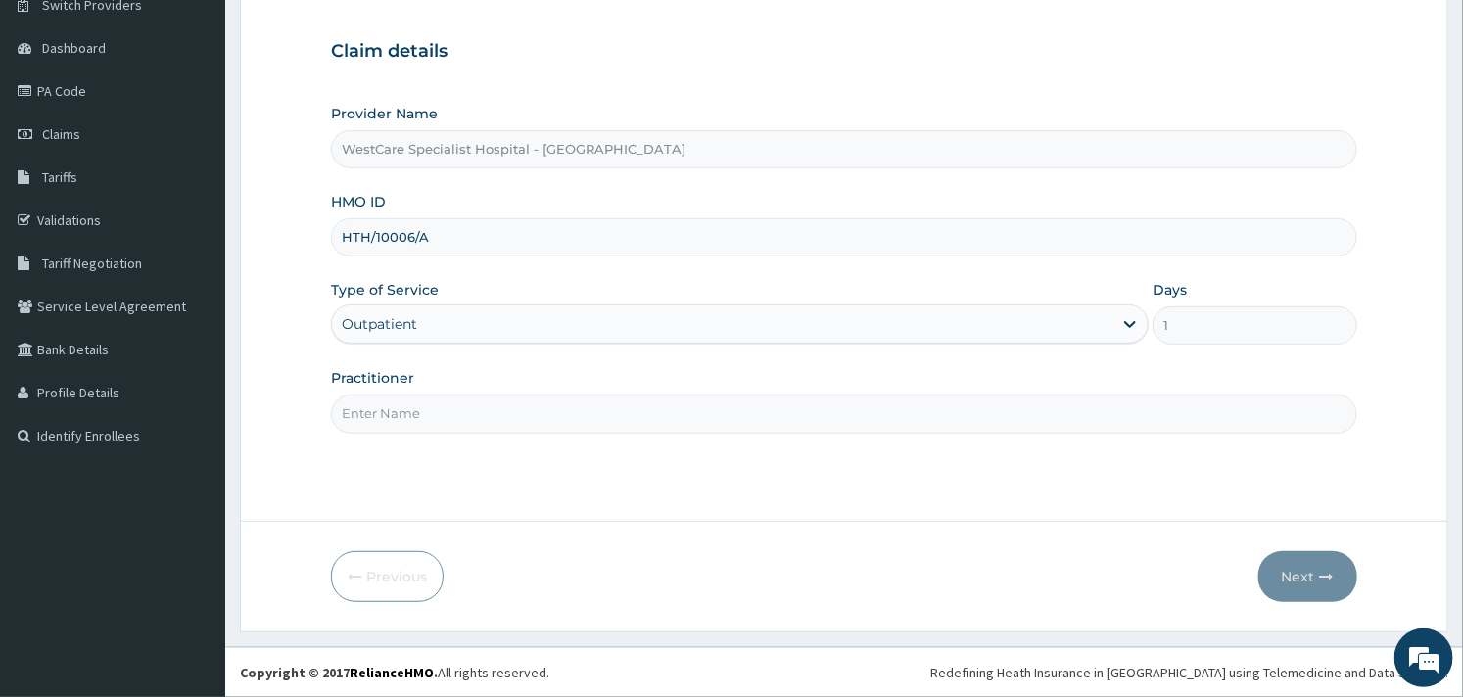
click at [811, 407] on input "Practitioner" at bounding box center [843, 414] width 1025 height 38
type input "OBIDEYI"
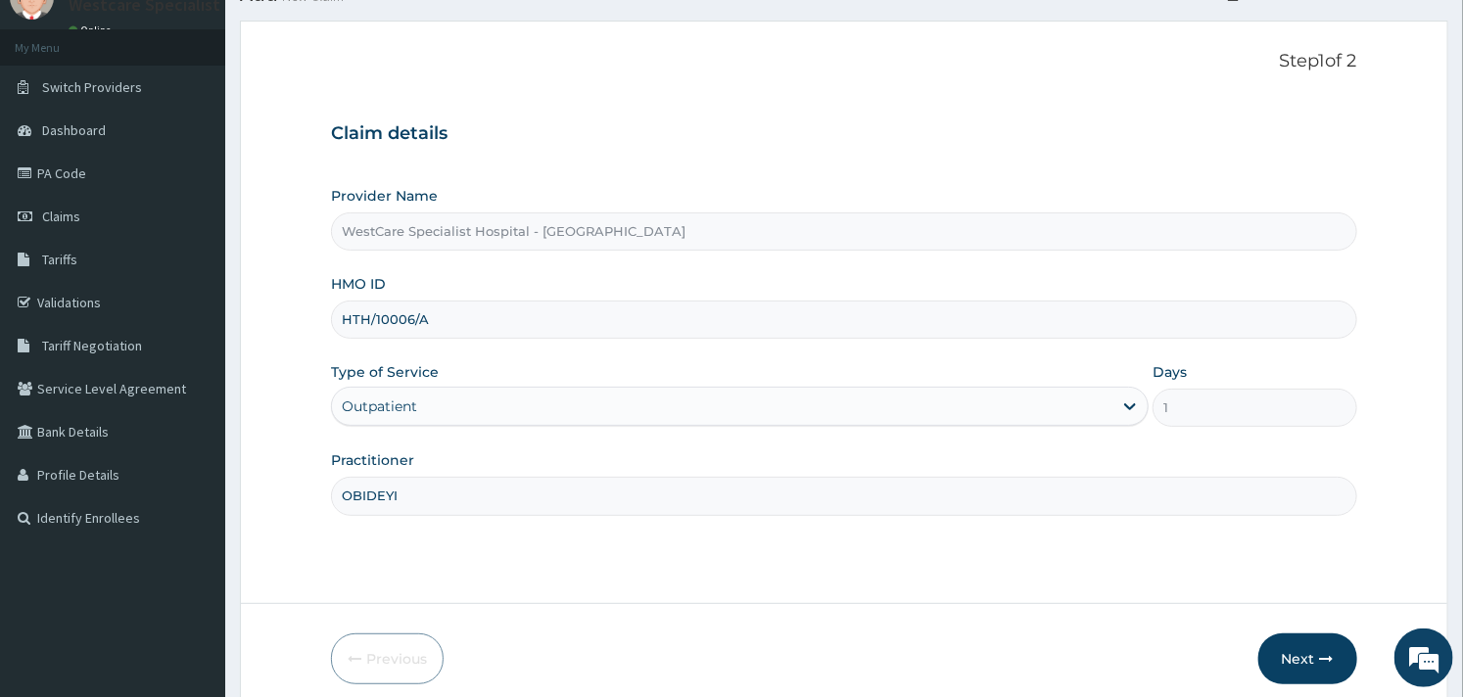
scroll to position [166, 0]
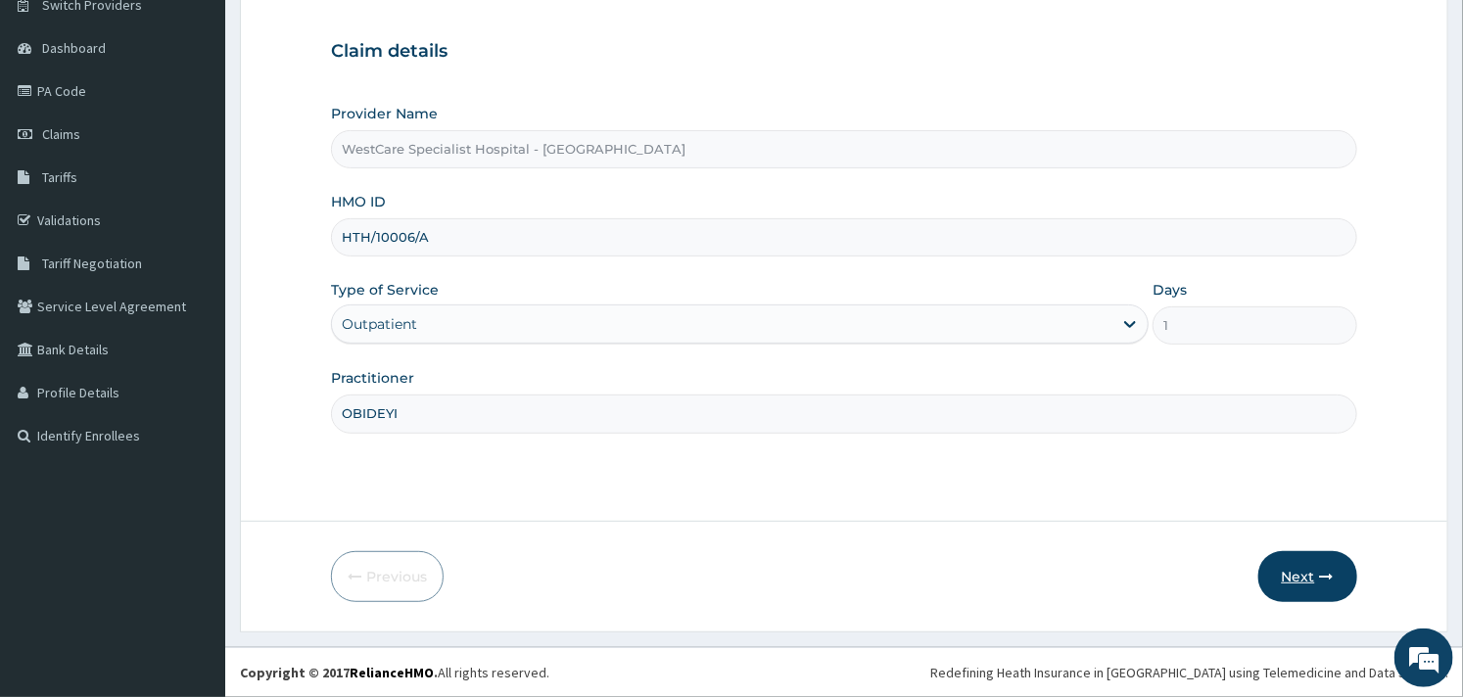
click at [1297, 572] on button "Next" at bounding box center [1307, 576] width 99 height 51
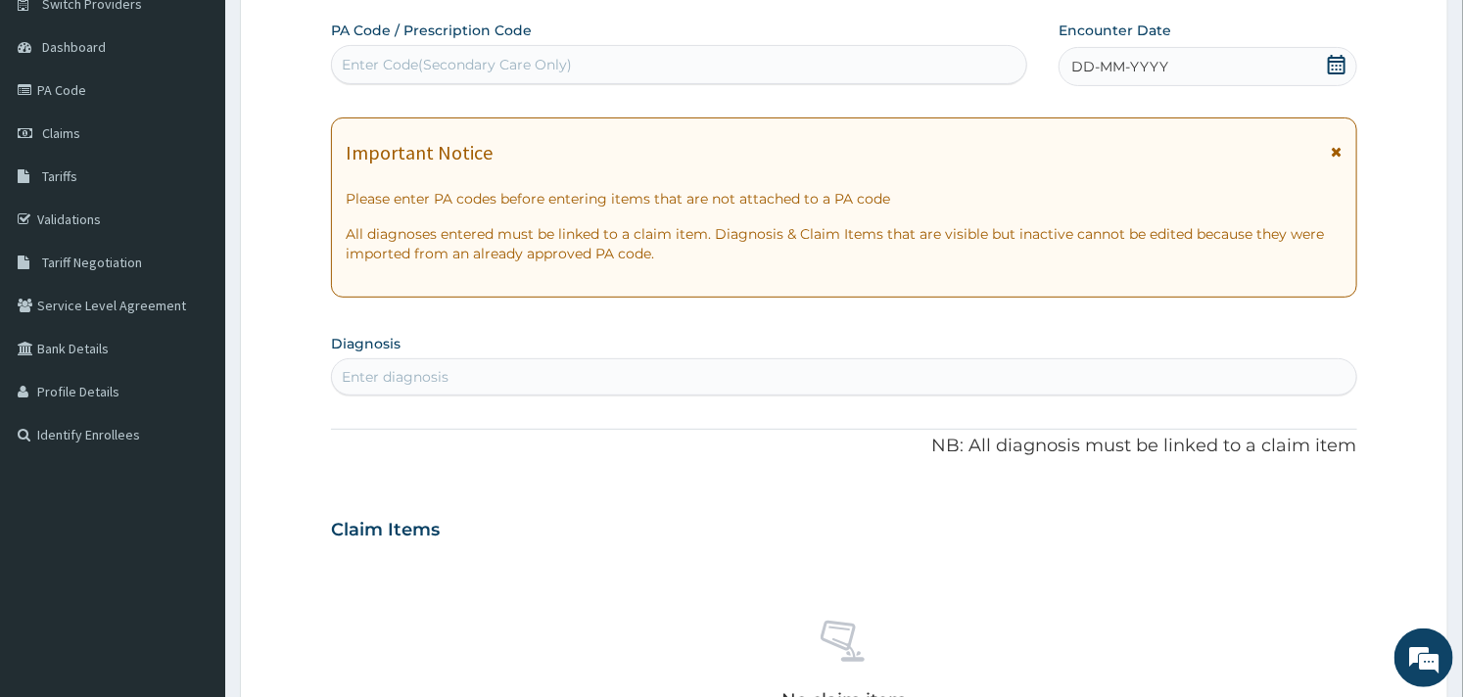
scroll to position [0, 0]
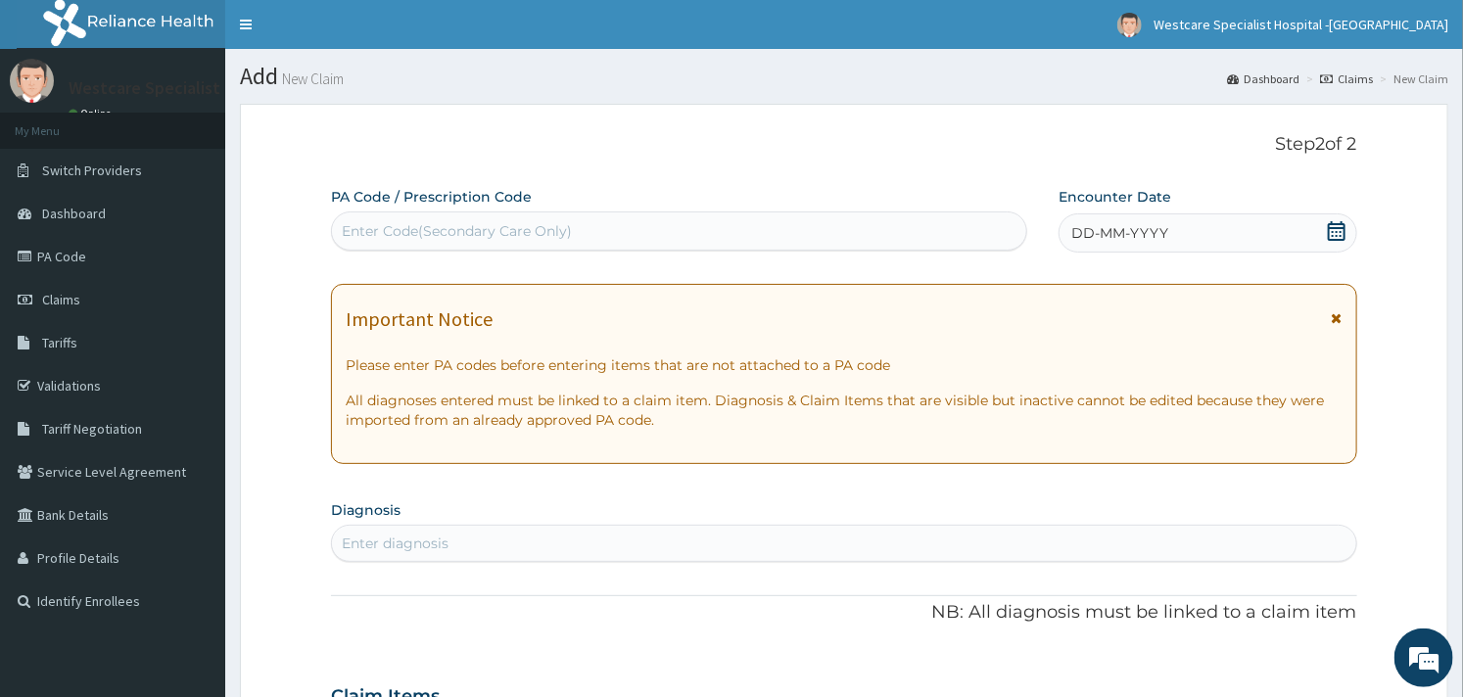
click at [394, 225] on div "Enter Code(Secondary Care Only)" at bounding box center [457, 231] width 230 height 20
paste input "PA/5D9E07"
type input "PA/5D9E07"
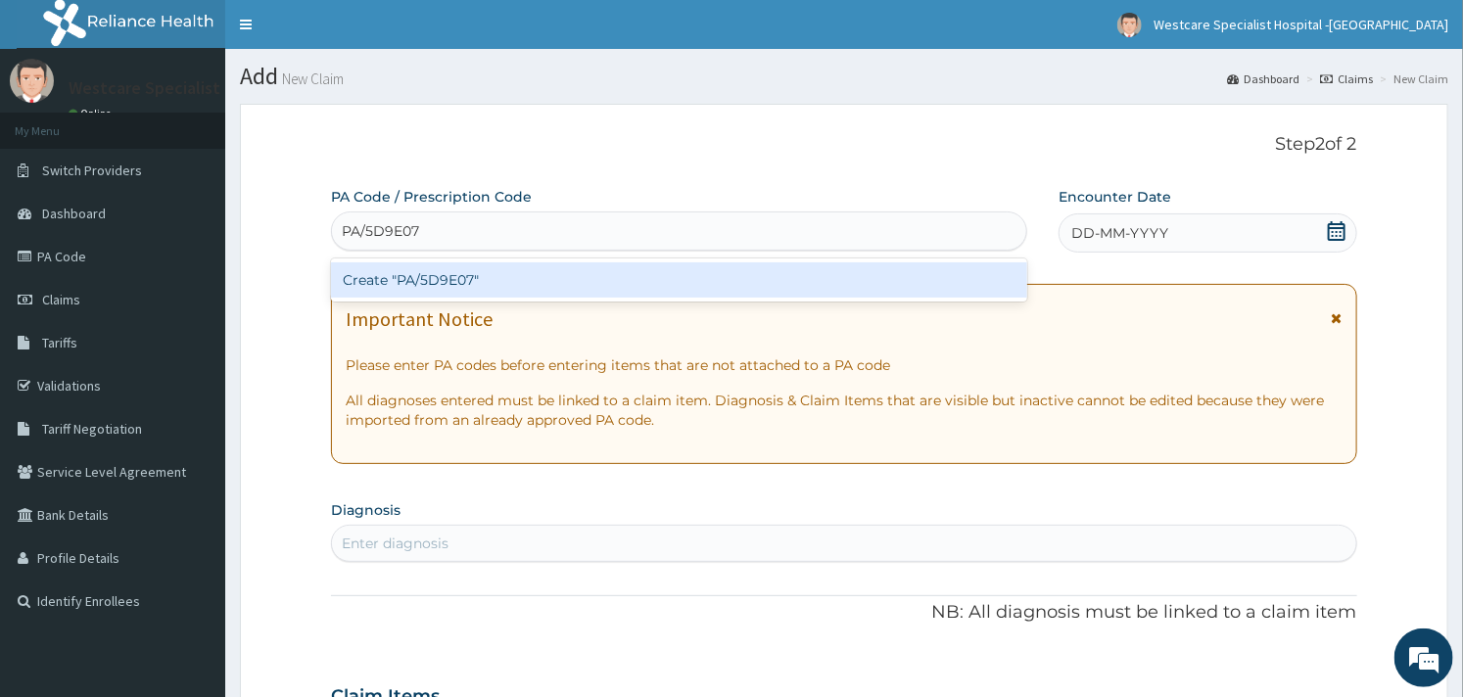
click at [433, 269] on div "Create "PA/5D9E07"" at bounding box center [679, 279] width 696 height 35
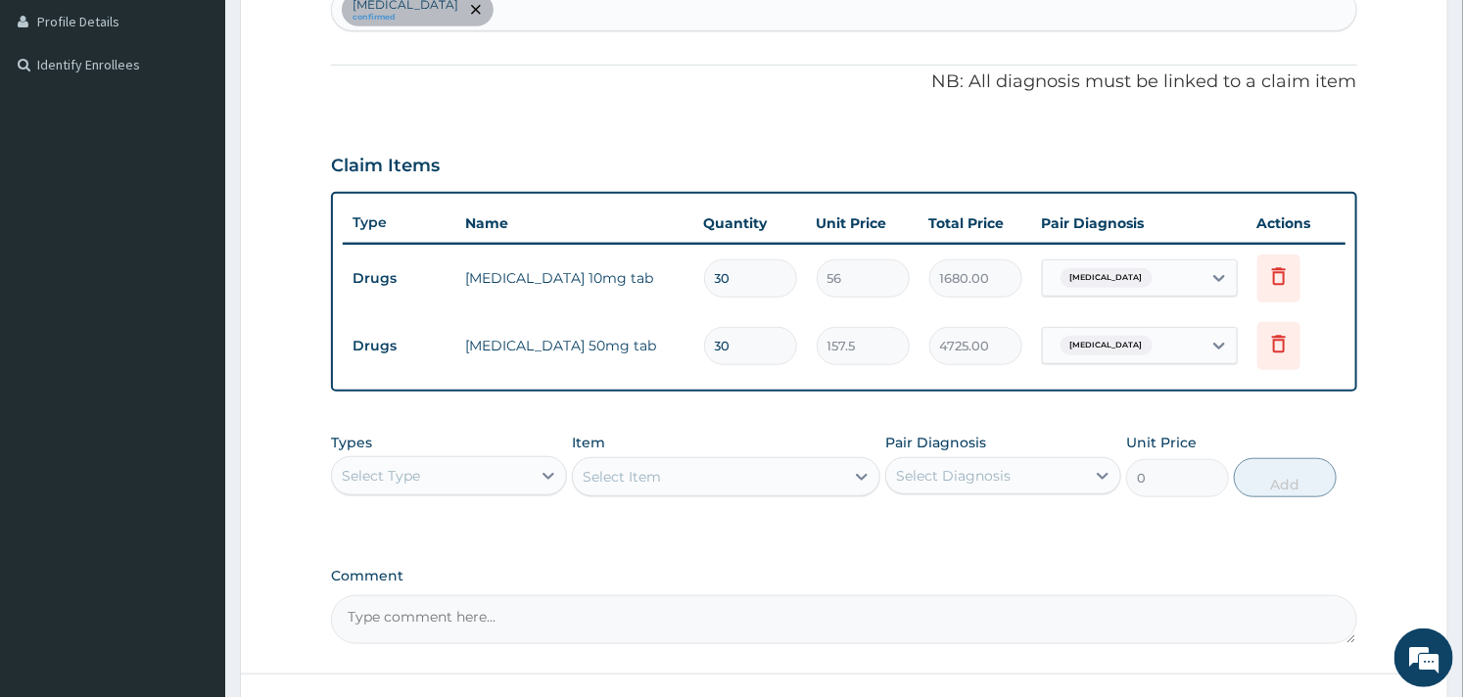
scroll to position [641, 0]
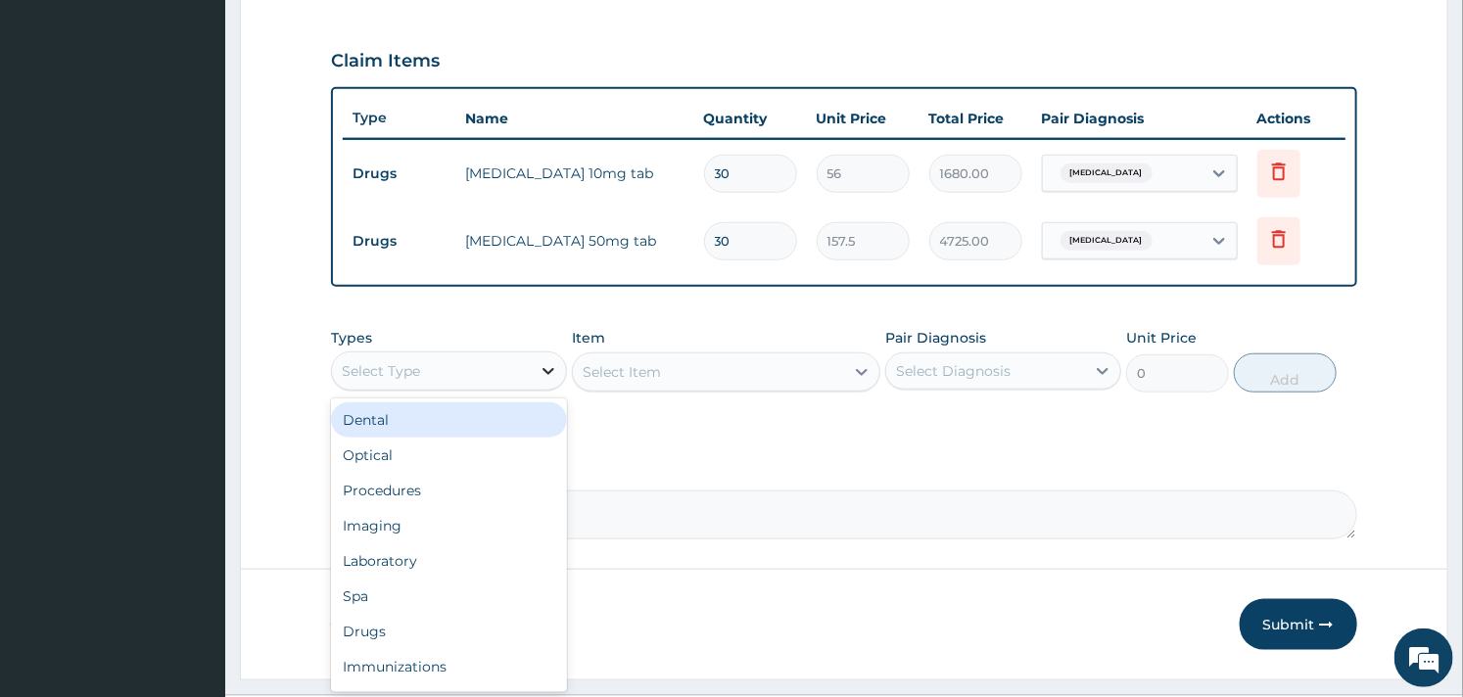
click at [544, 368] on icon at bounding box center [549, 371] width 12 height 7
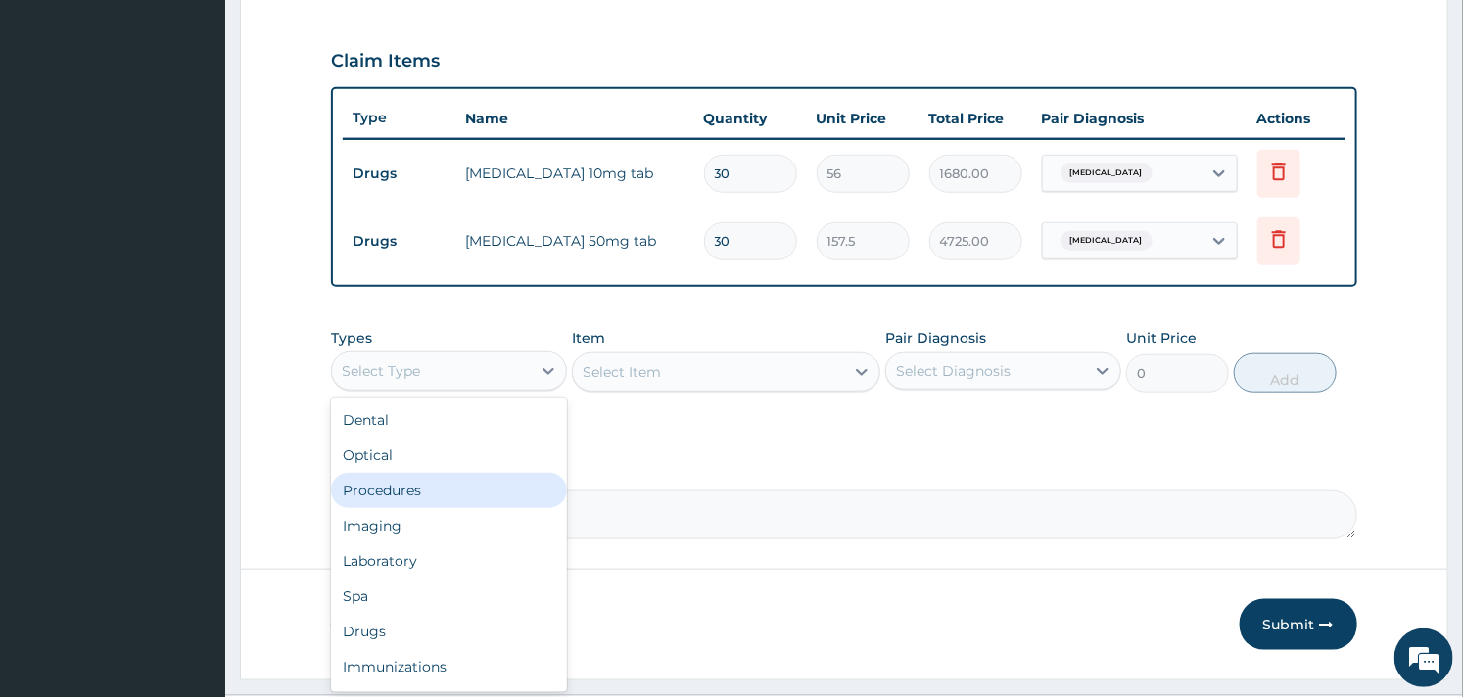
click at [443, 481] on div "Procedures" at bounding box center [449, 490] width 236 height 35
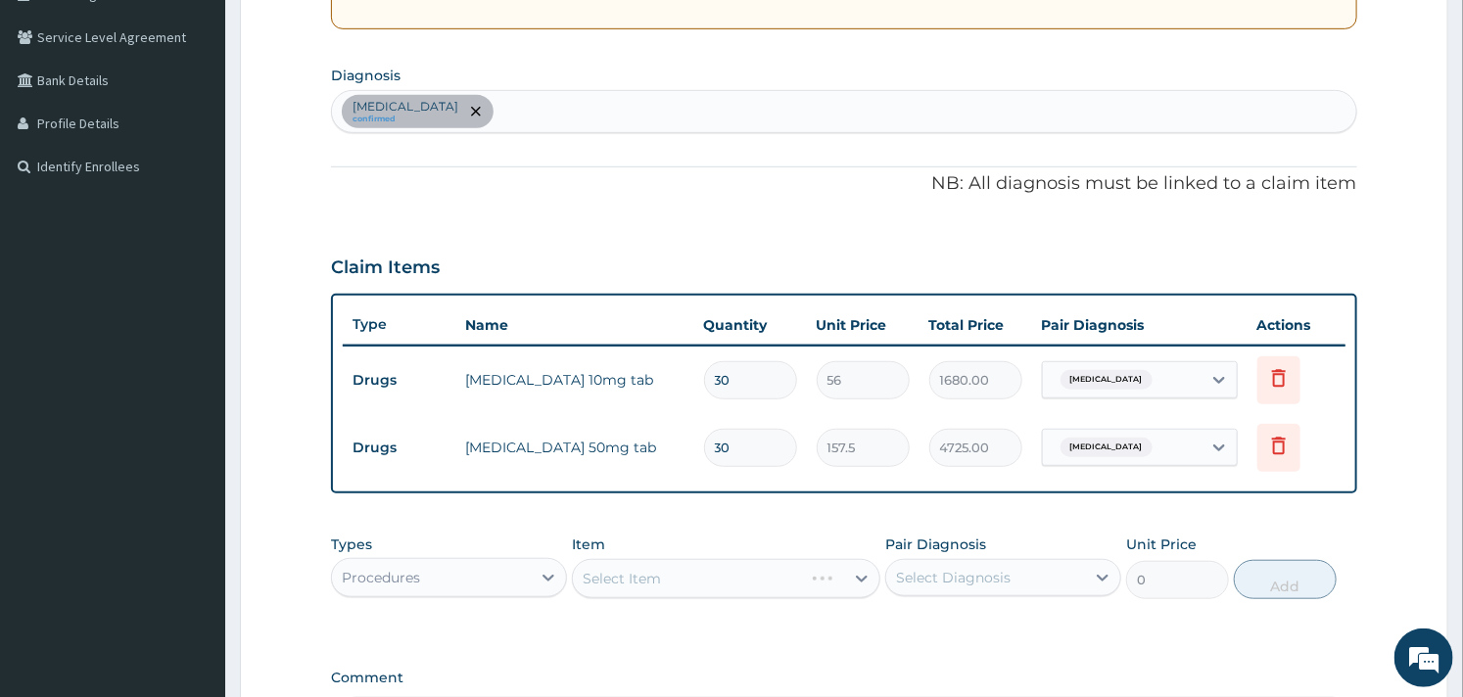
scroll to position [688, 0]
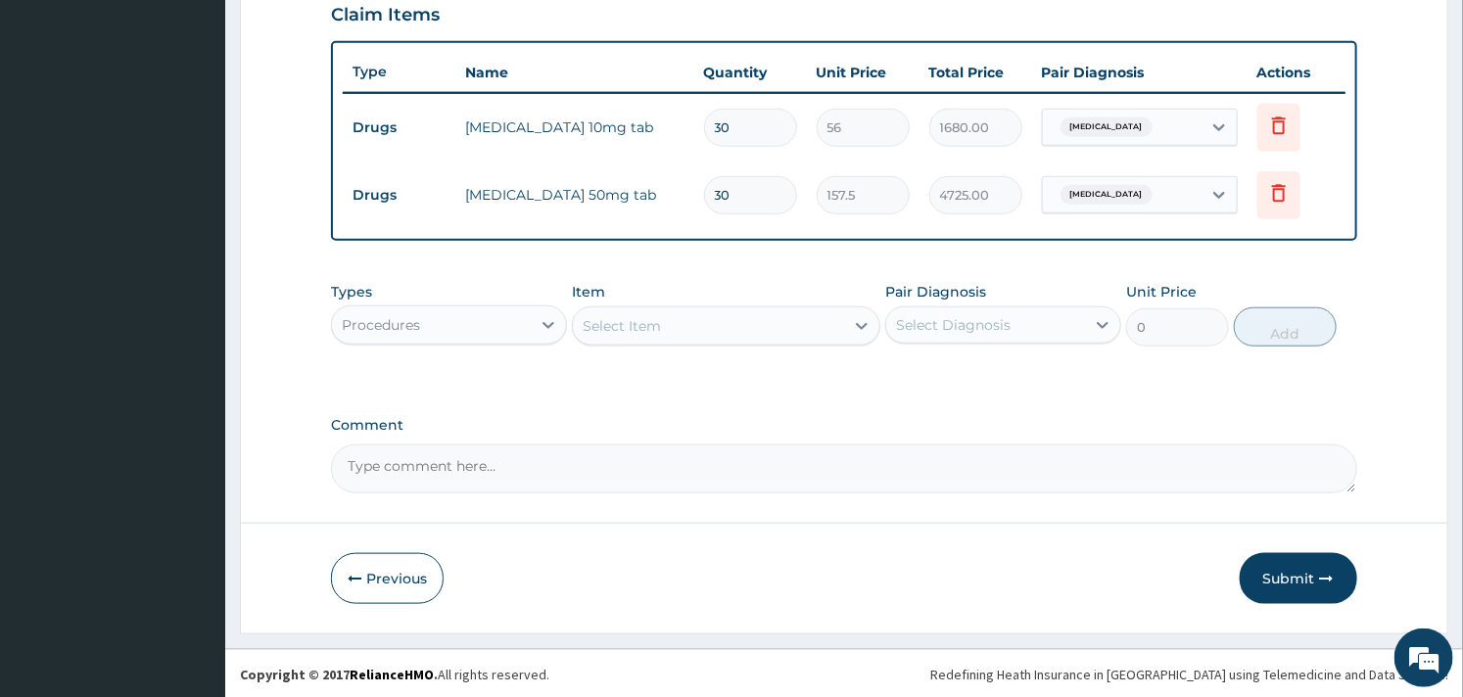
click at [751, 319] on div "Select Item" at bounding box center [708, 325] width 270 height 31
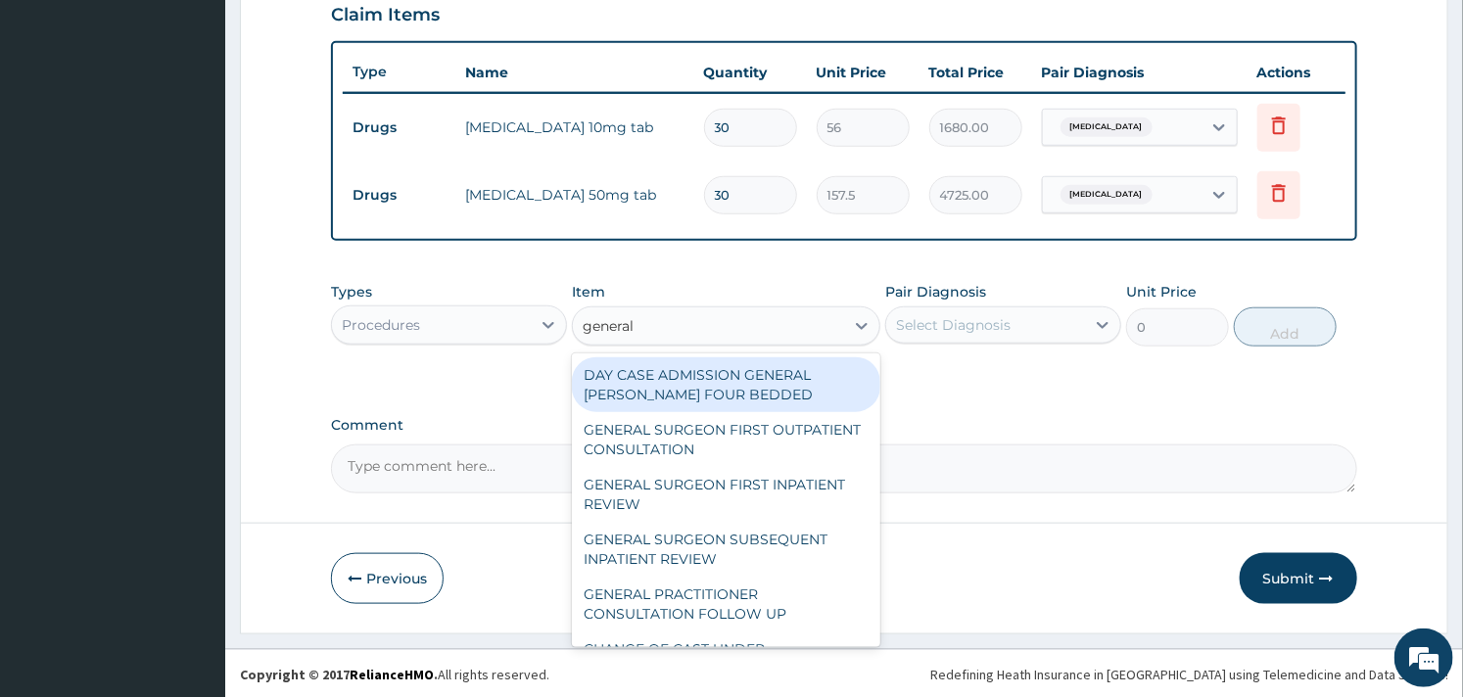
type input "general p"
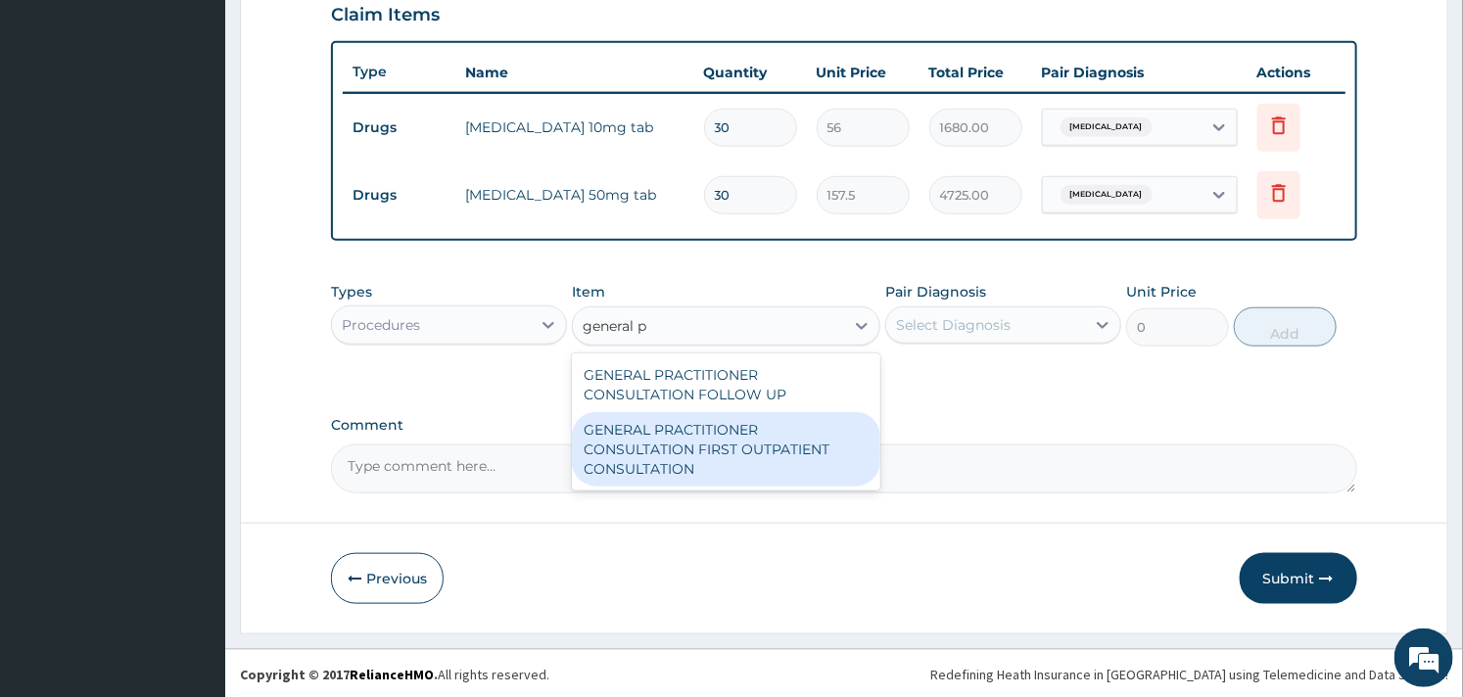
click at [729, 425] on div "GENERAL PRACTITIONER CONSULTATION FIRST OUTPATIENT CONSULTATION" at bounding box center [726, 449] width 308 height 74
type input "3000"
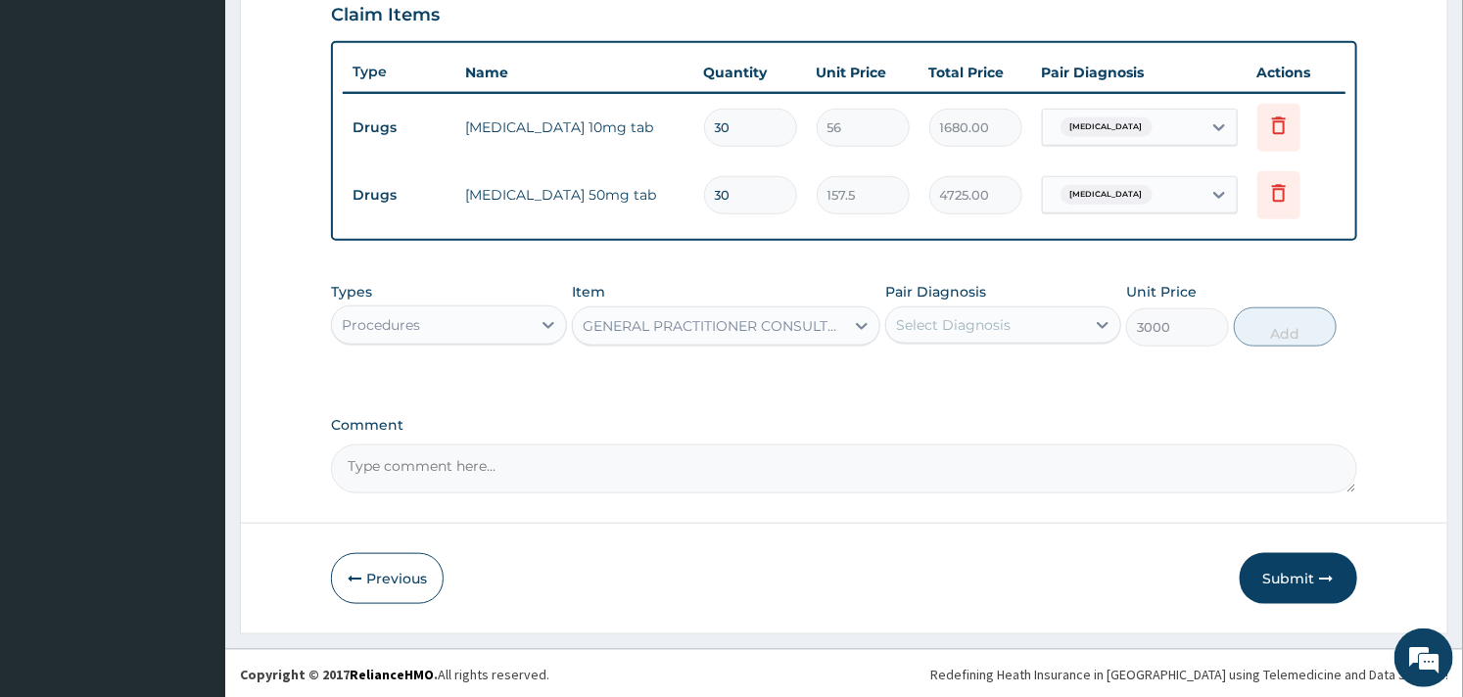
click at [1007, 315] on div "Select Diagnosis" at bounding box center [953, 325] width 115 height 20
click at [946, 369] on label "Essential hypertension" at bounding box center [978, 373] width 121 height 20
checkbox input "true"
click at [1276, 325] on button "Add" at bounding box center [1285, 327] width 103 height 39
type input "0"
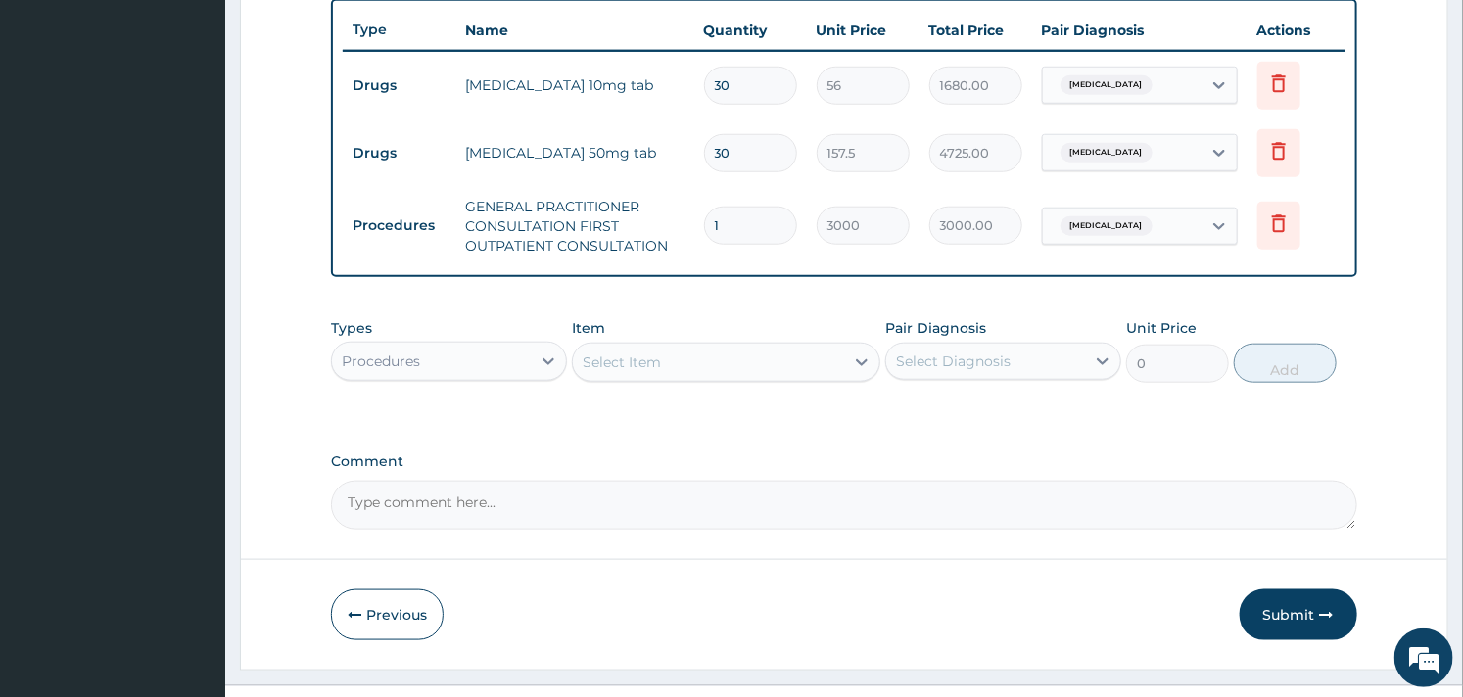
scroll to position [766, 0]
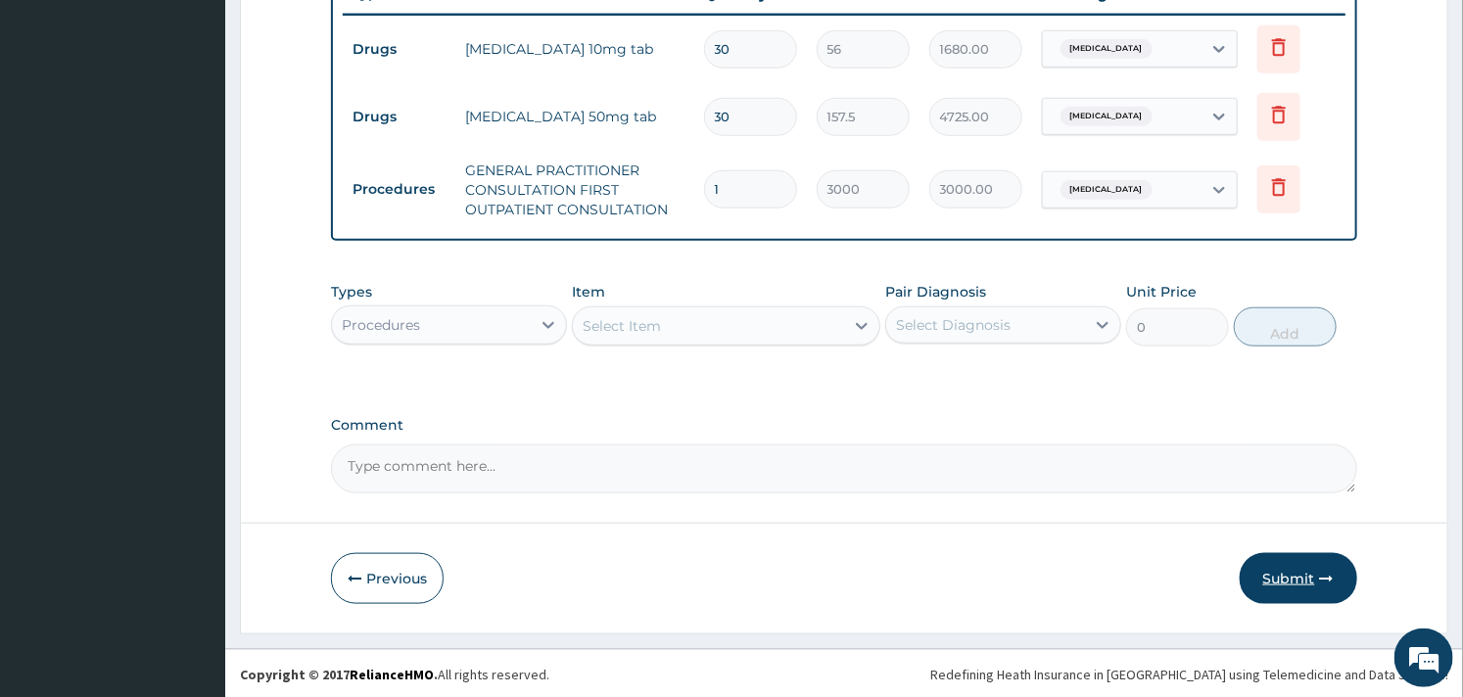
click at [1289, 568] on button "Submit" at bounding box center [1299, 578] width 118 height 51
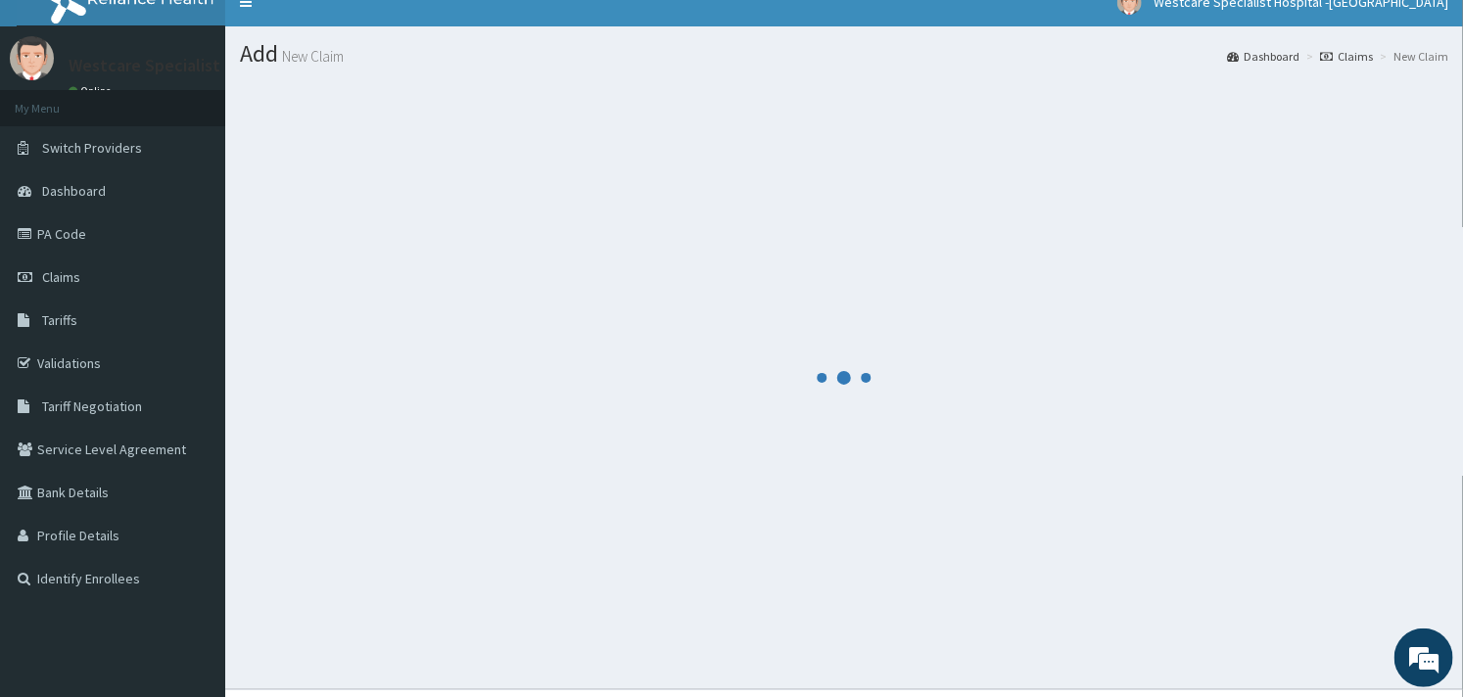
scroll to position [0, 0]
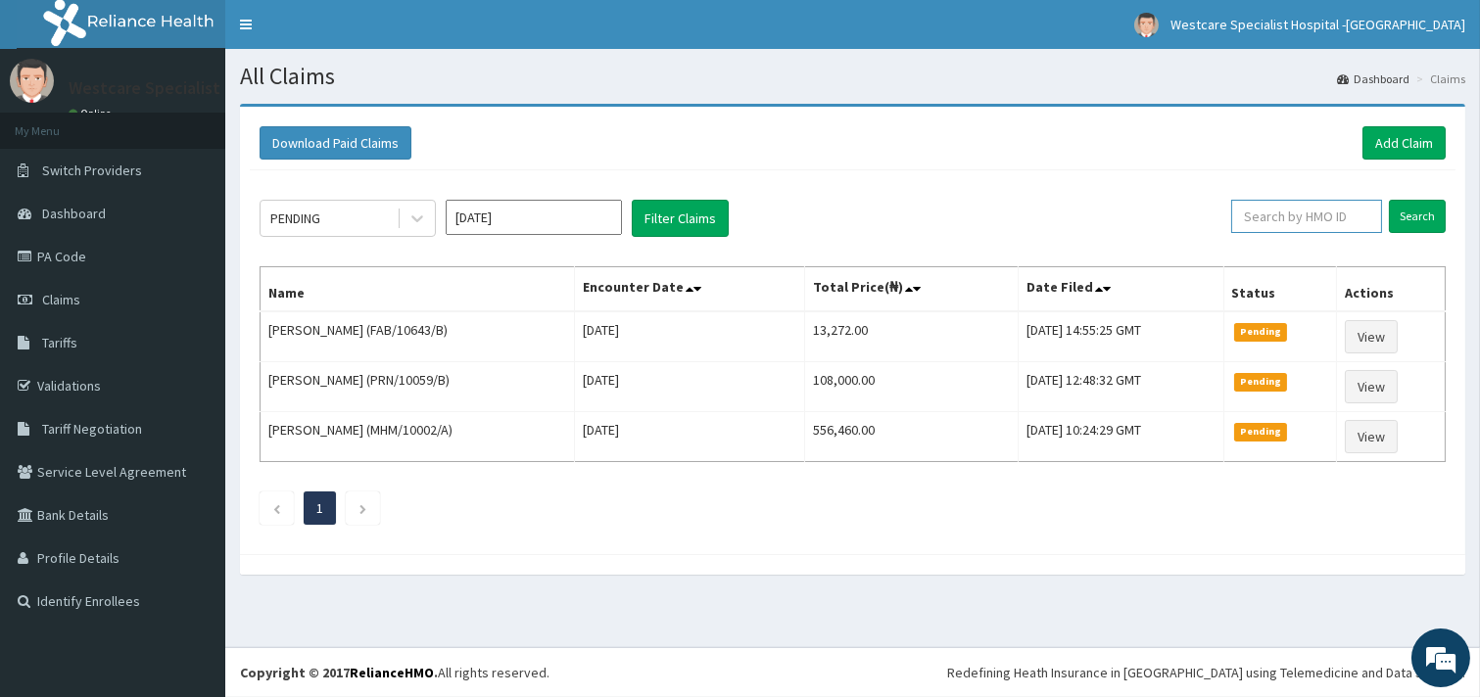
click at [1260, 217] on input "text" at bounding box center [1306, 216] width 151 height 33
paste input "PRS/10199/A"
type input "PRS/10199/A"
click at [1407, 217] on input "Search" at bounding box center [1417, 216] width 57 height 33
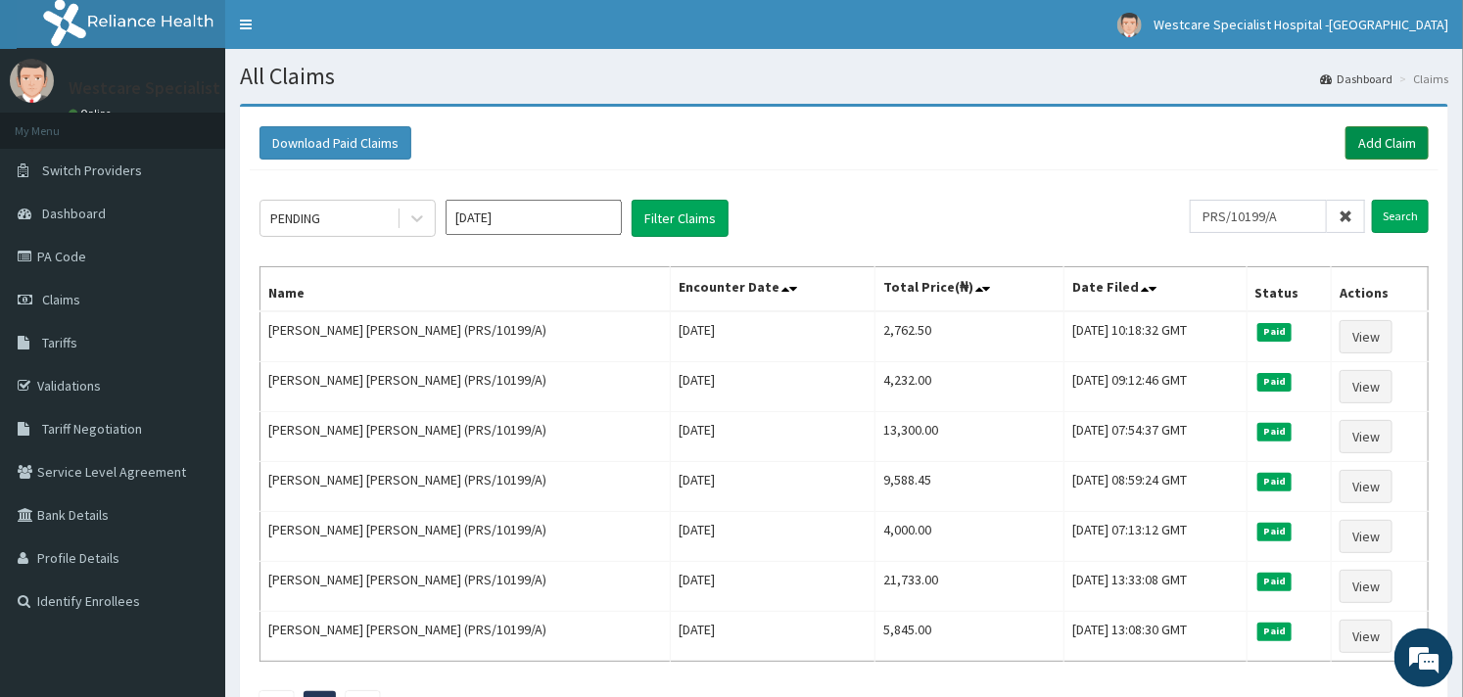
click at [1385, 142] on link "Add Claim" at bounding box center [1387, 142] width 83 height 33
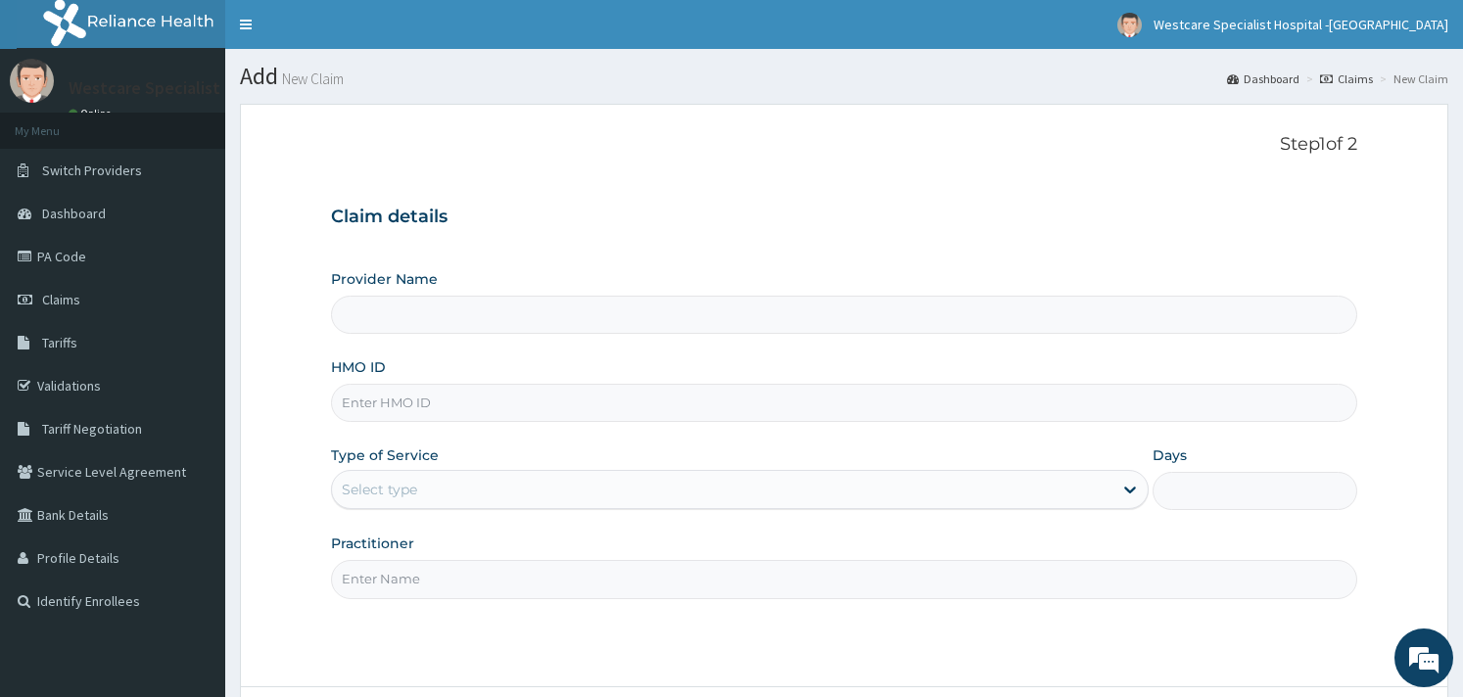
type input "WestCare Specialist Hospital - Ejigbo"
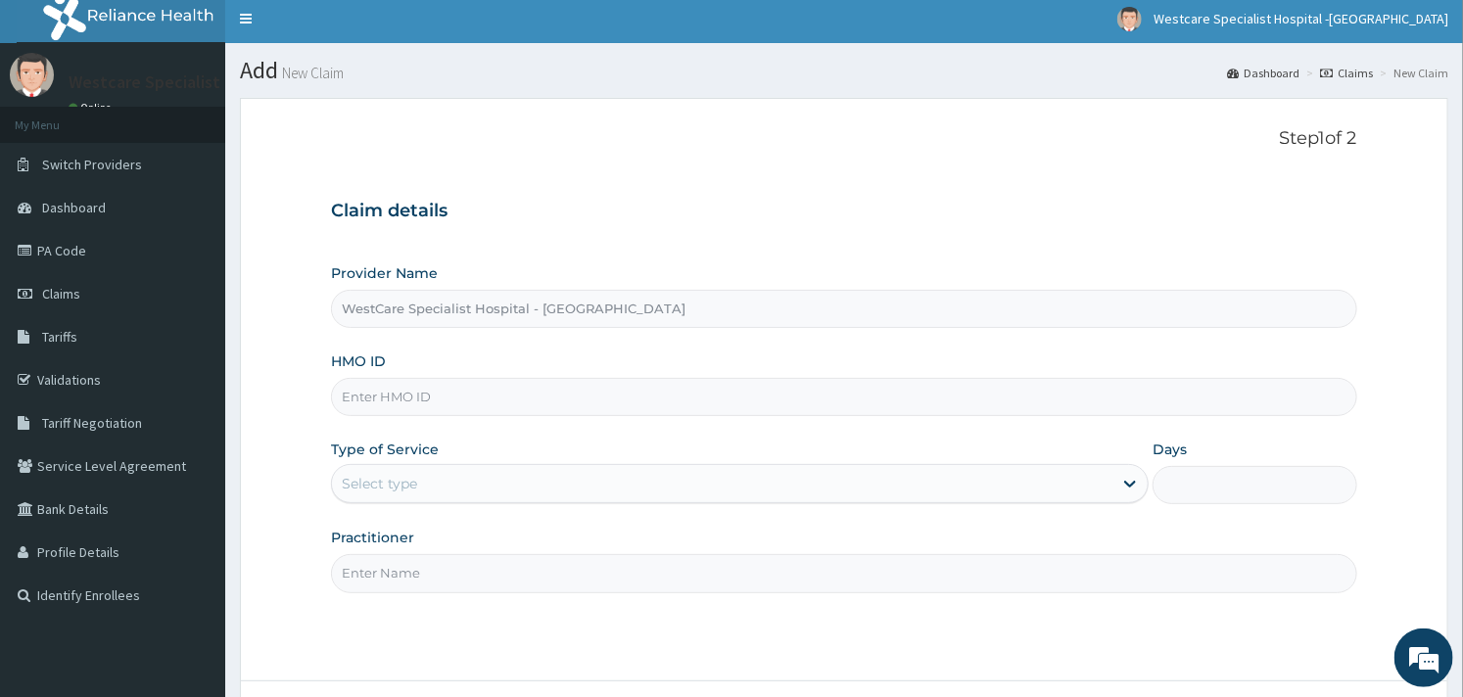
scroll to position [109, 0]
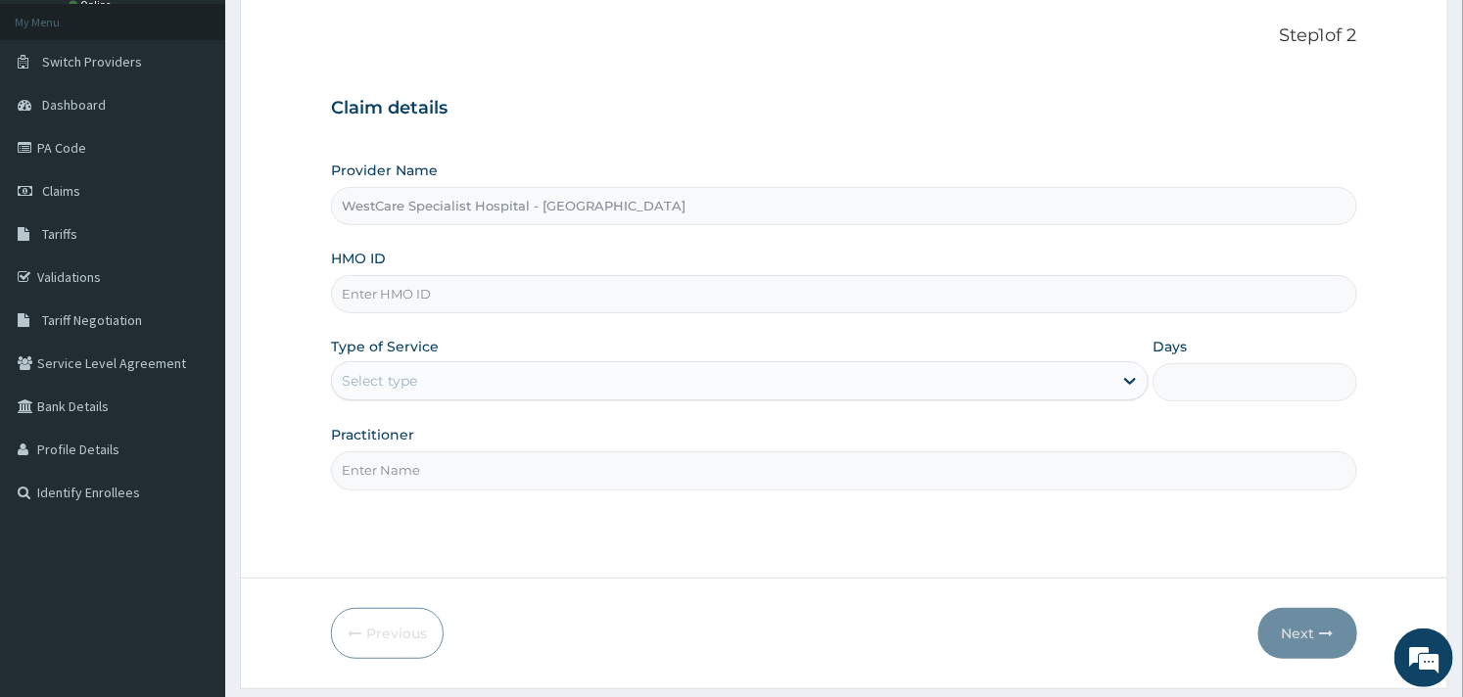
click at [396, 301] on input "HMO ID" at bounding box center [843, 294] width 1025 height 38
paste input "PRS/10199/A"
type input "PRS/10199/A"
click at [331, 337] on label "Type of Service" at bounding box center [385, 347] width 108 height 20
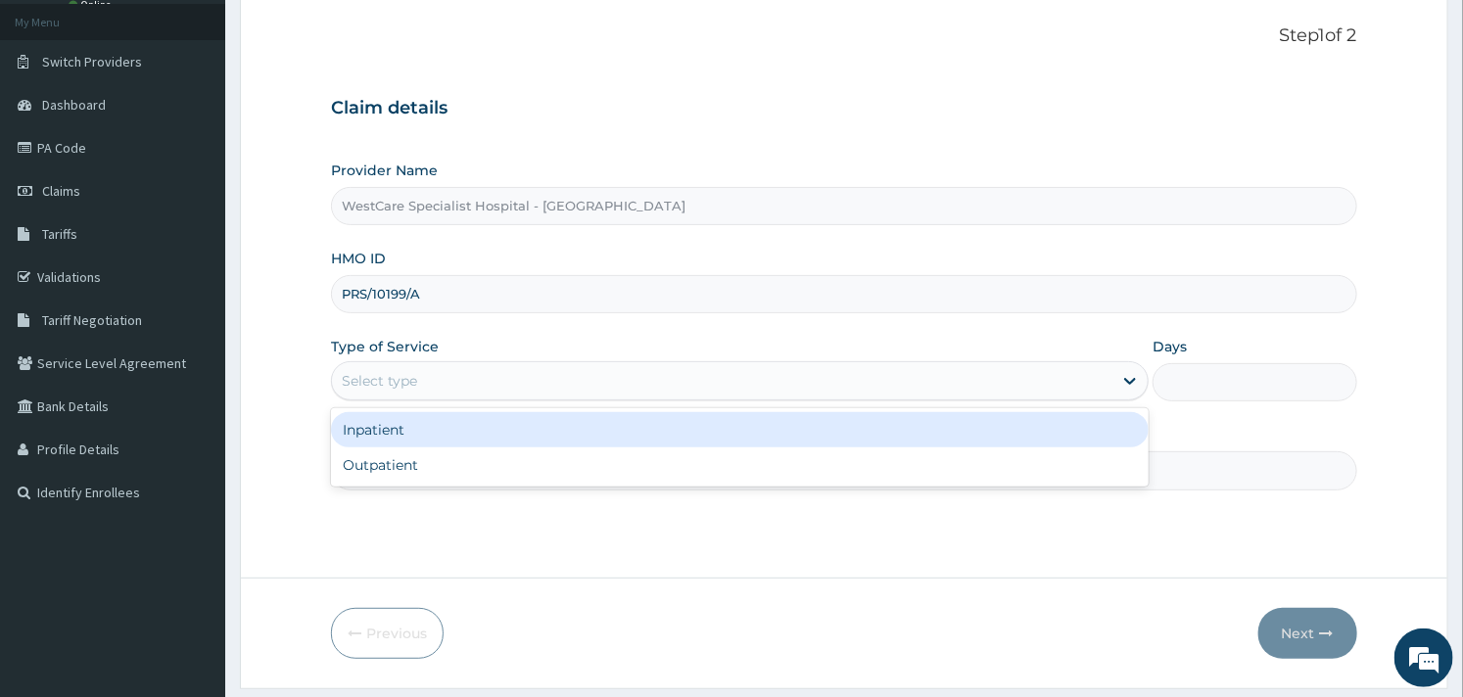
click at [535, 399] on div "Select type" at bounding box center [740, 380] width 818 height 39
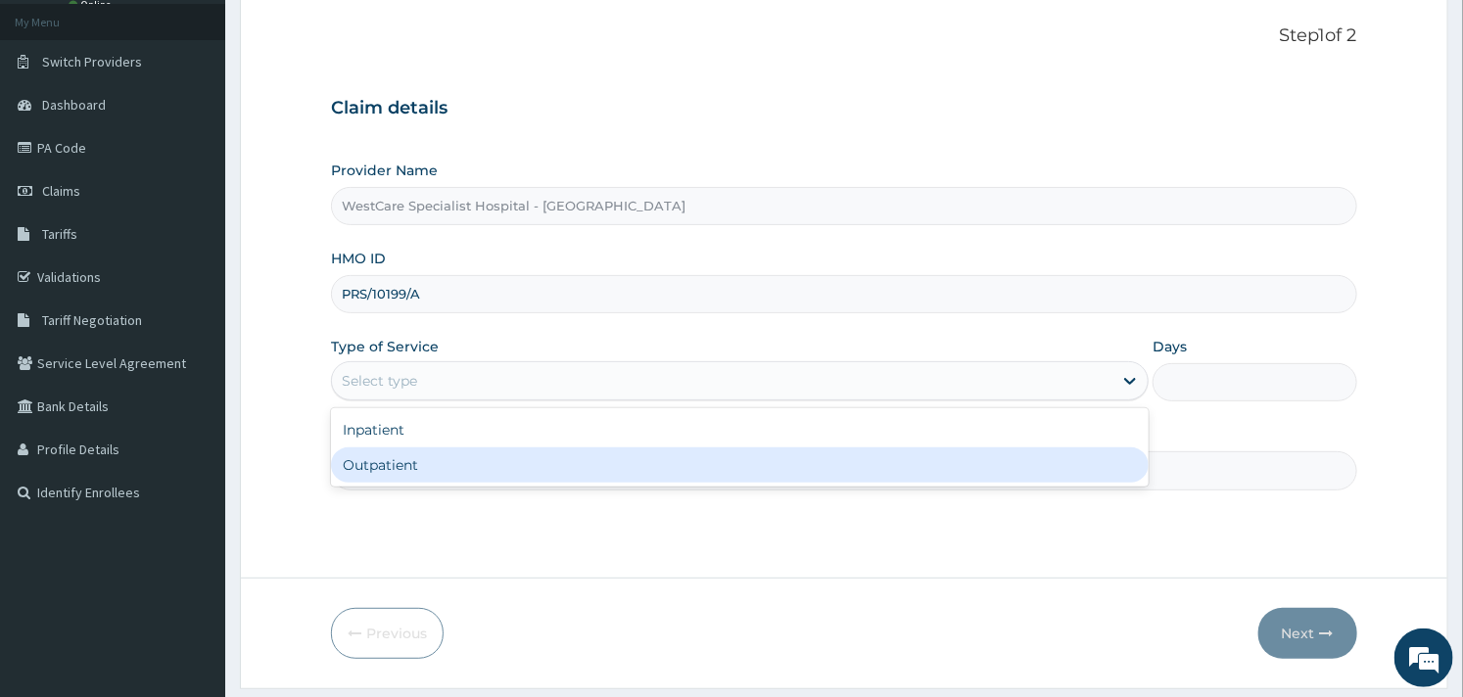
click at [480, 462] on div "Outpatient" at bounding box center [740, 465] width 818 height 35
type input "1"
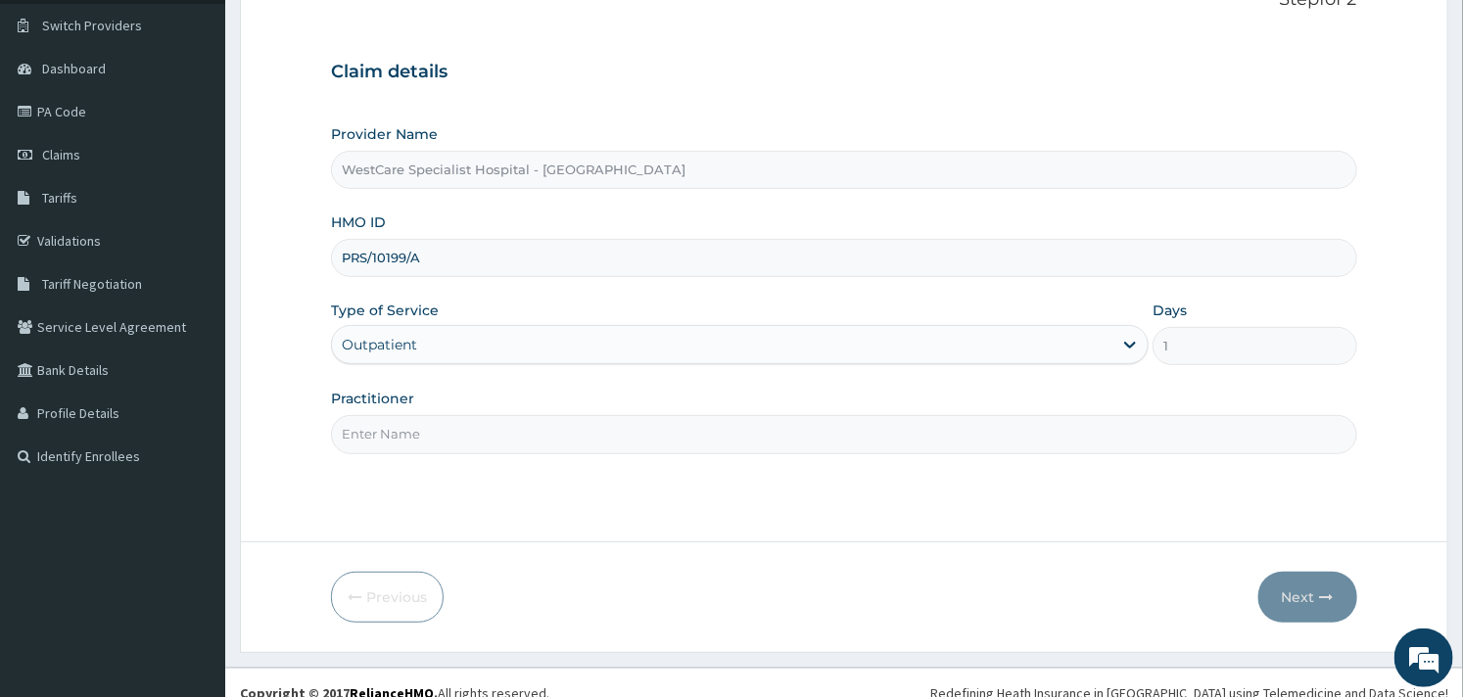
scroll to position [166, 0]
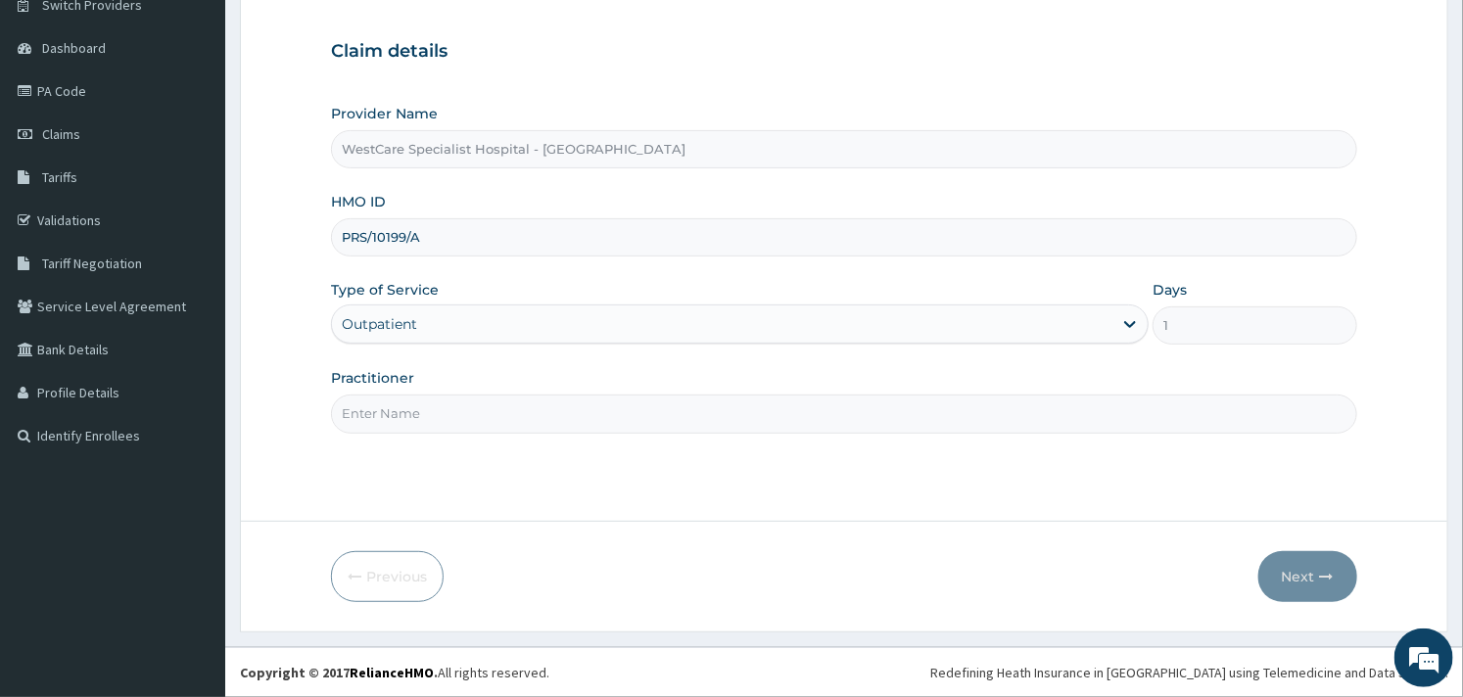
click at [644, 422] on input "Practitioner" at bounding box center [843, 414] width 1025 height 38
type input "OBIDEYI"
click at [1290, 570] on button "Next" at bounding box center [1307, 576] width 99 height 51
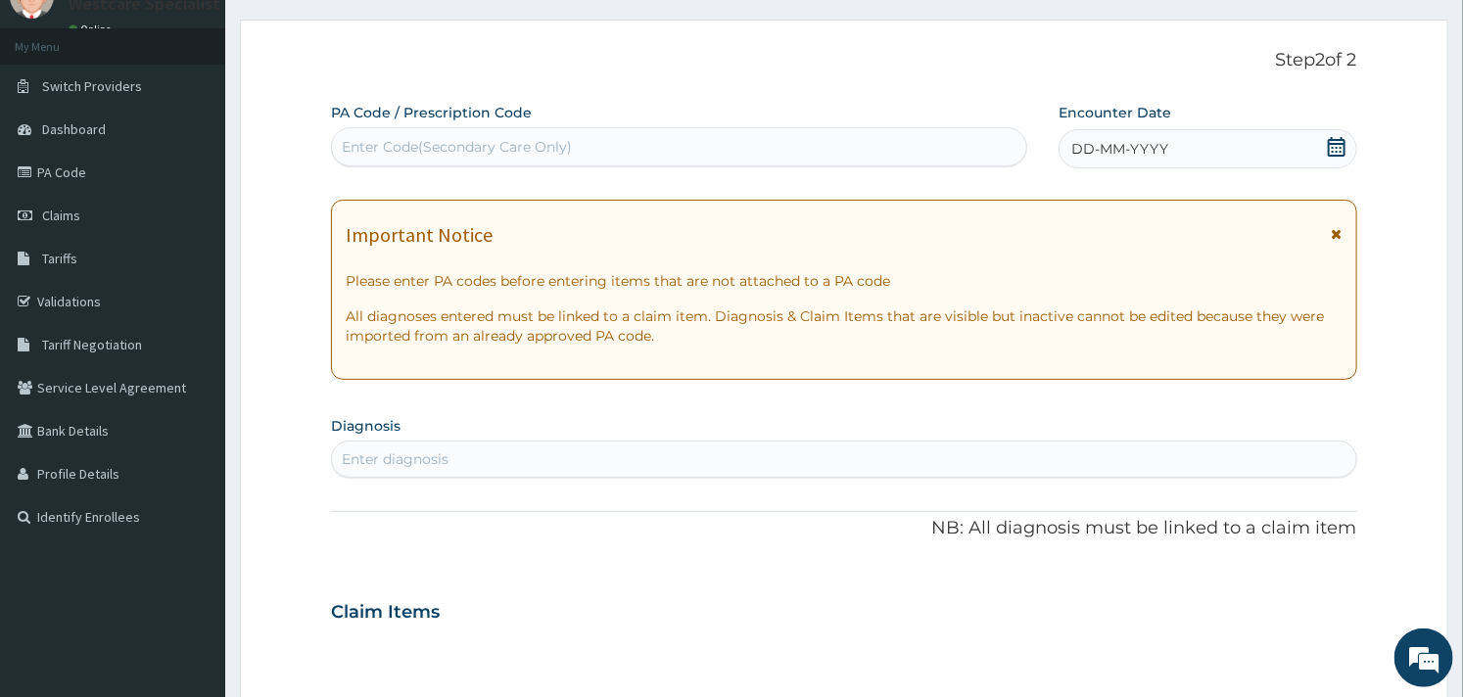
scroll to position [0, 0]
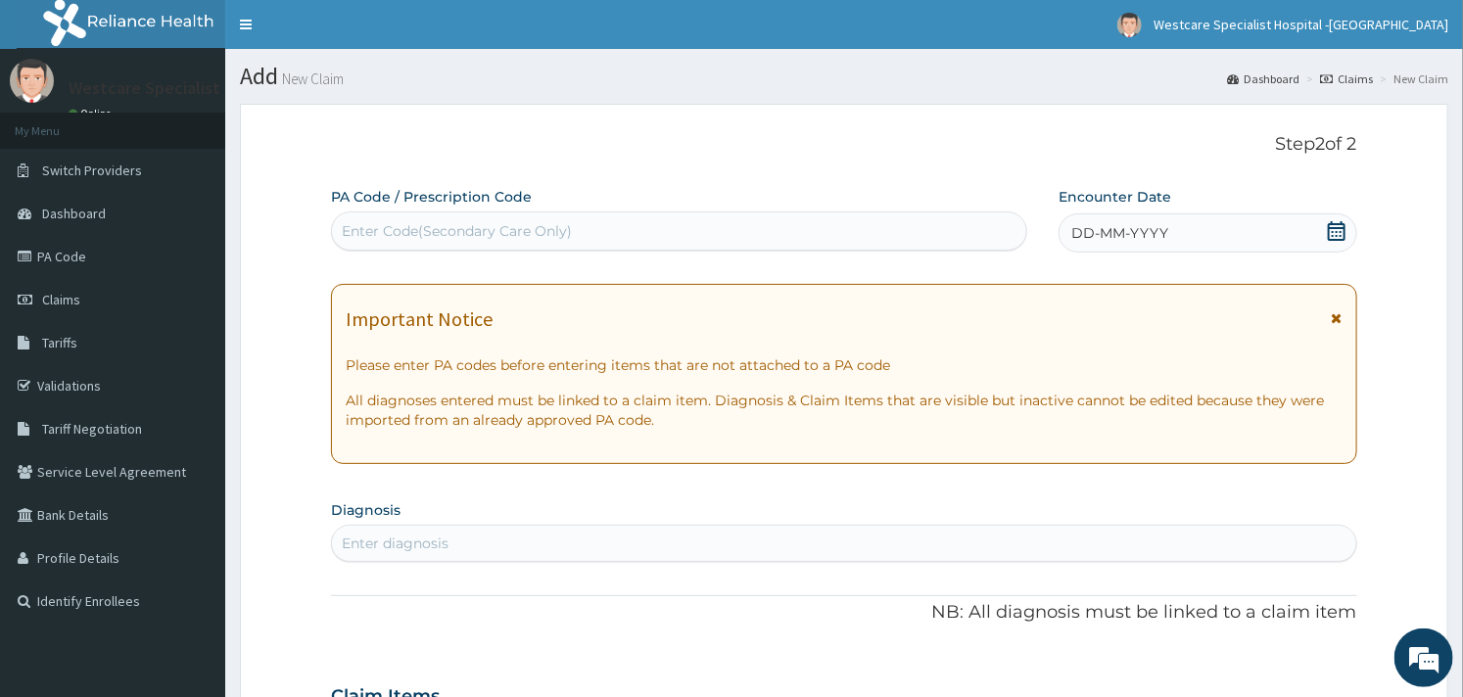
click at [493, 223] on div "Enter Code(Secondary Care Only)" at bounding box center [457, 231] width 230 height 20
paste input "PA/312BA2"
type input "PA/312BA2"
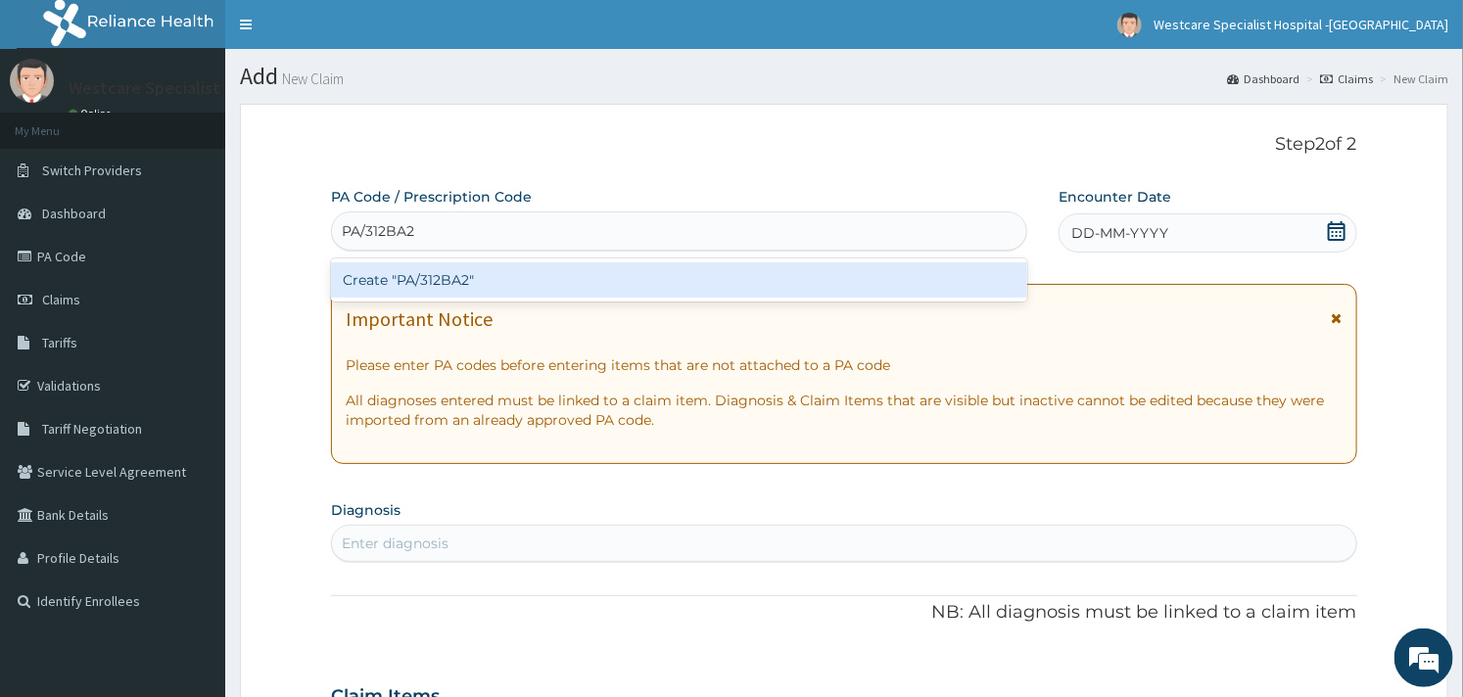
click at [468, 276] on div "Create "PA/312BA2"" at bounding box center [679, 279] width 696 height 35
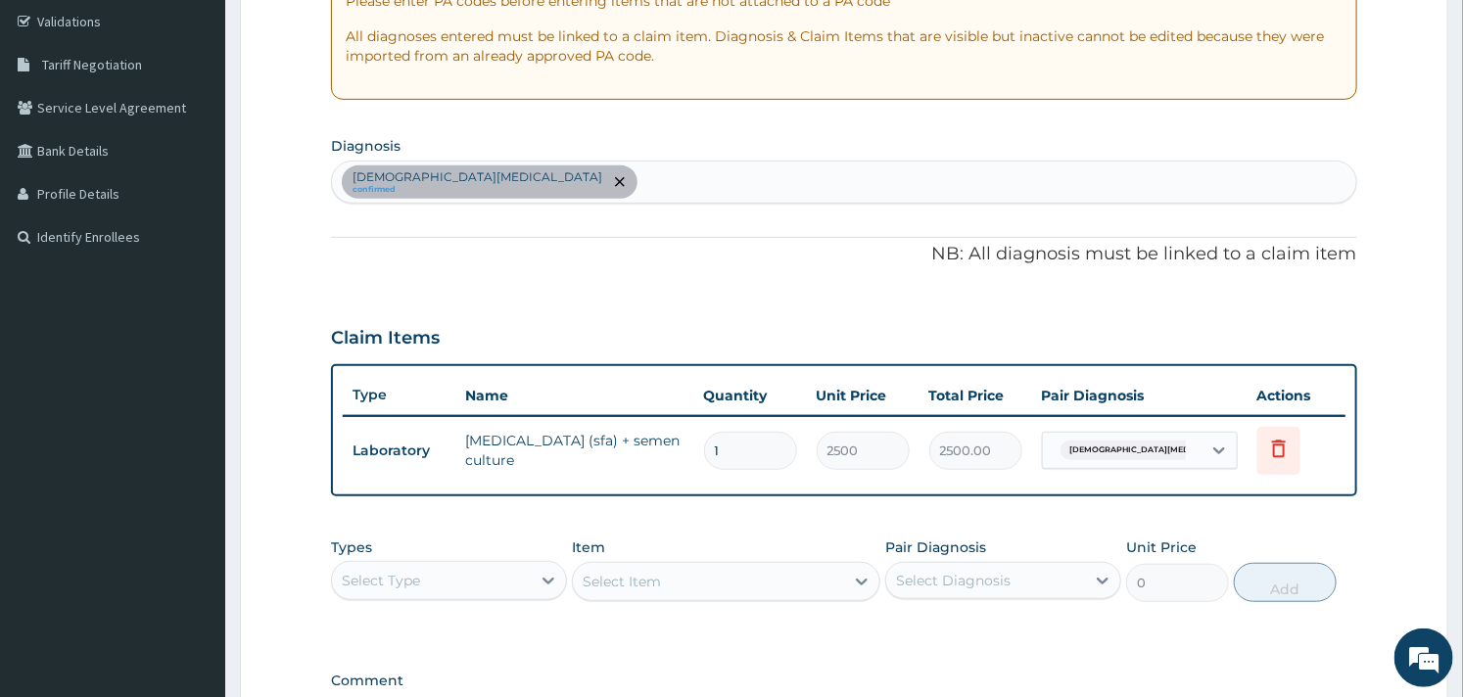
scroll to position [326, 0]
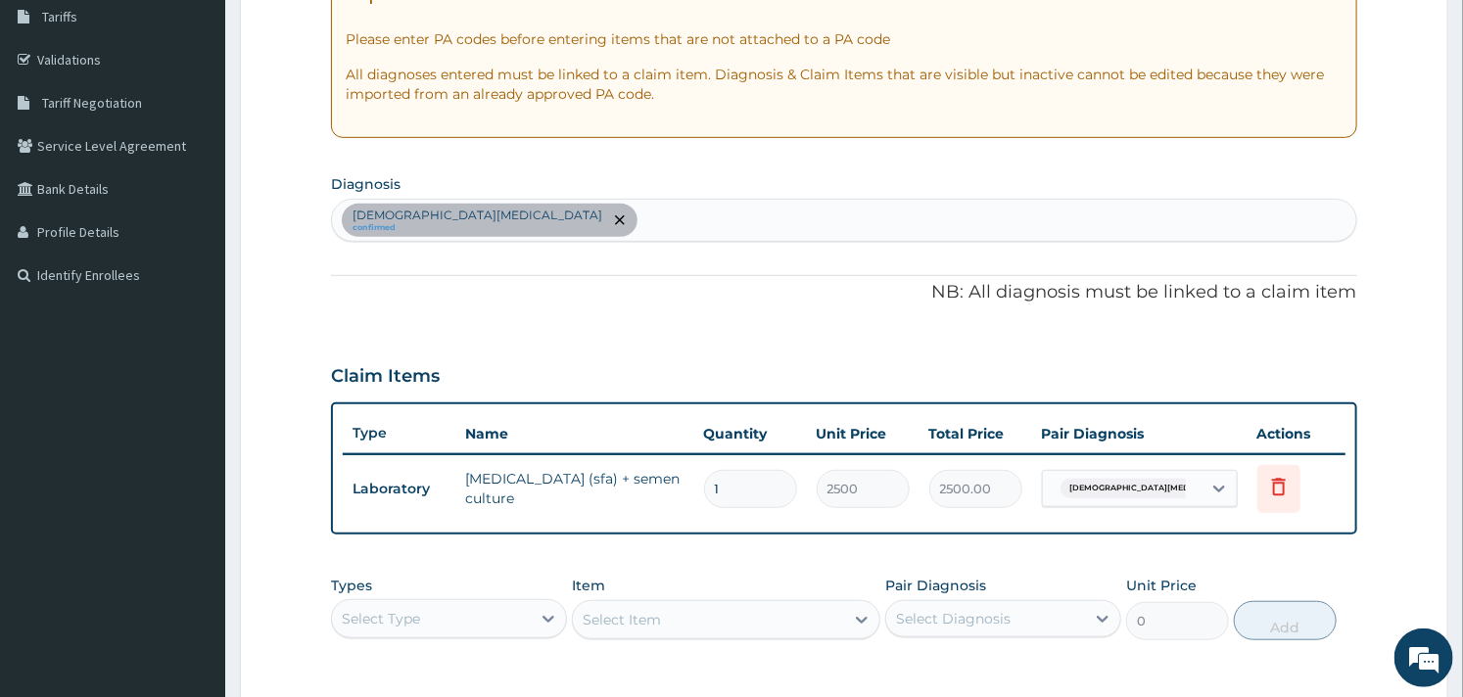
click at [542, 223] on div "Male infertility confirmed" at bounding box center [843, 220] width 1023 height 41
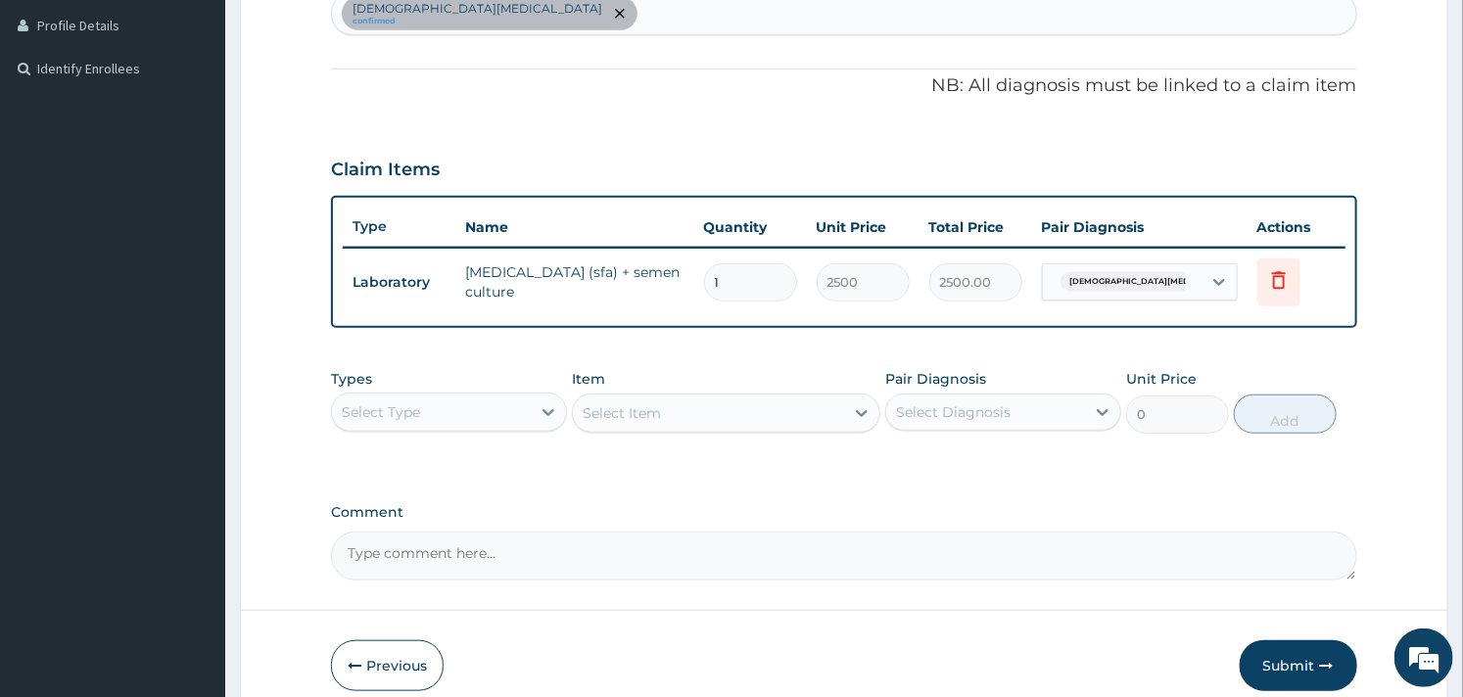
scroll to position [620, 0]
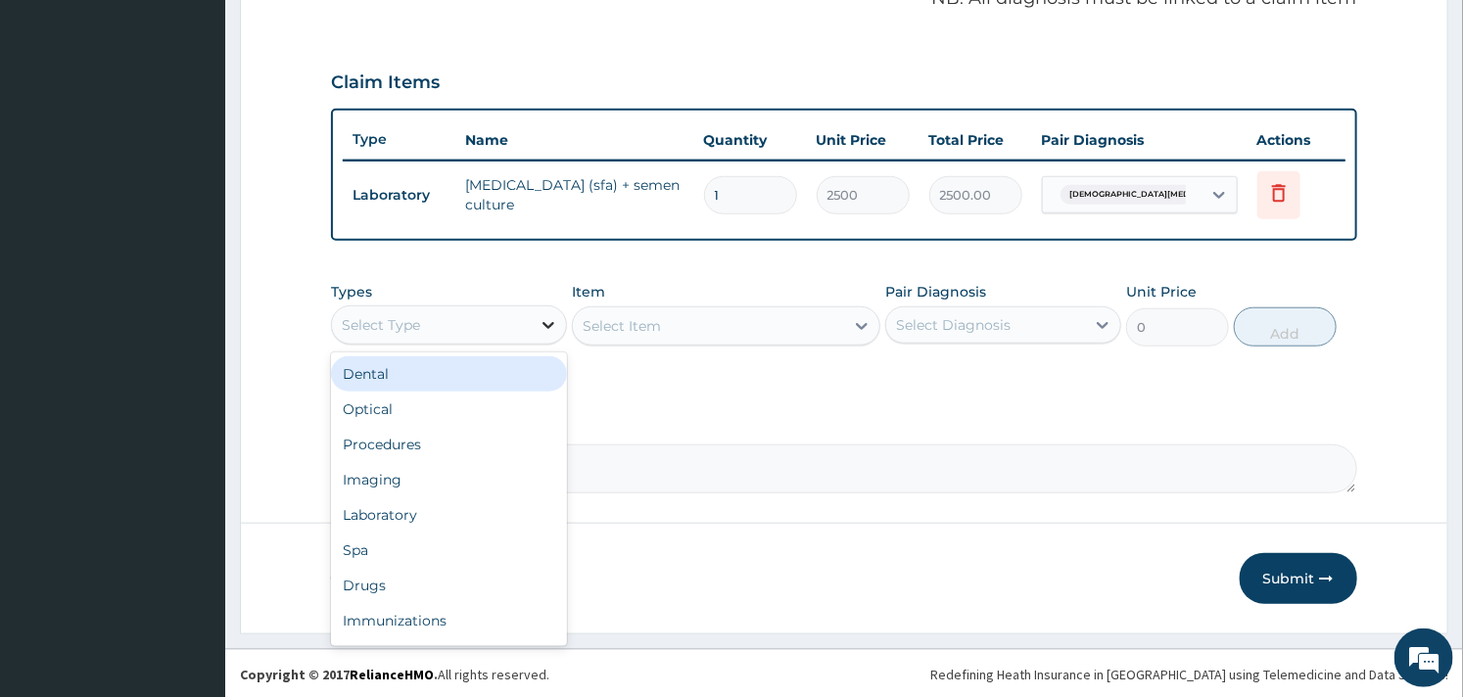
click at [540, 325] on icon at bounding box center [549, 325] width 20 height 20
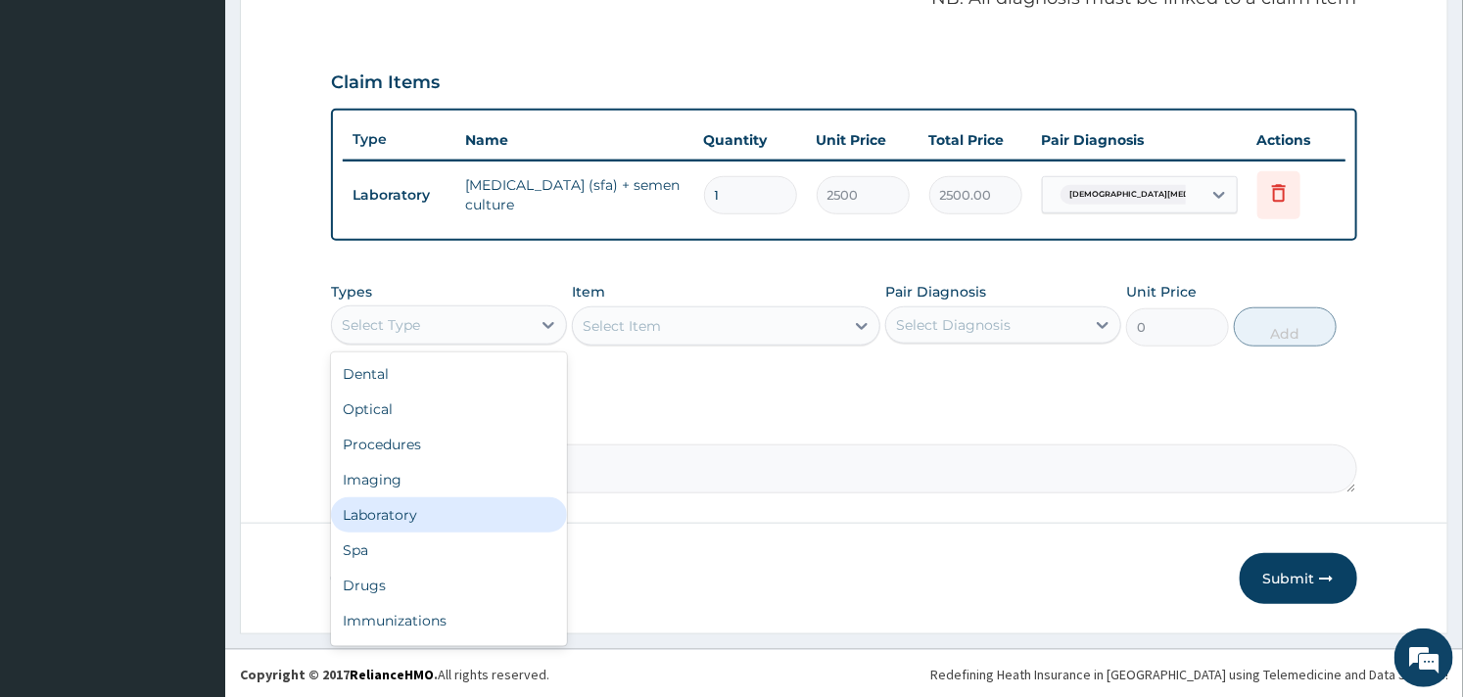
click at [408, 506] on div "Laboratory" at bounding box center [449, 515] width 236 height 35
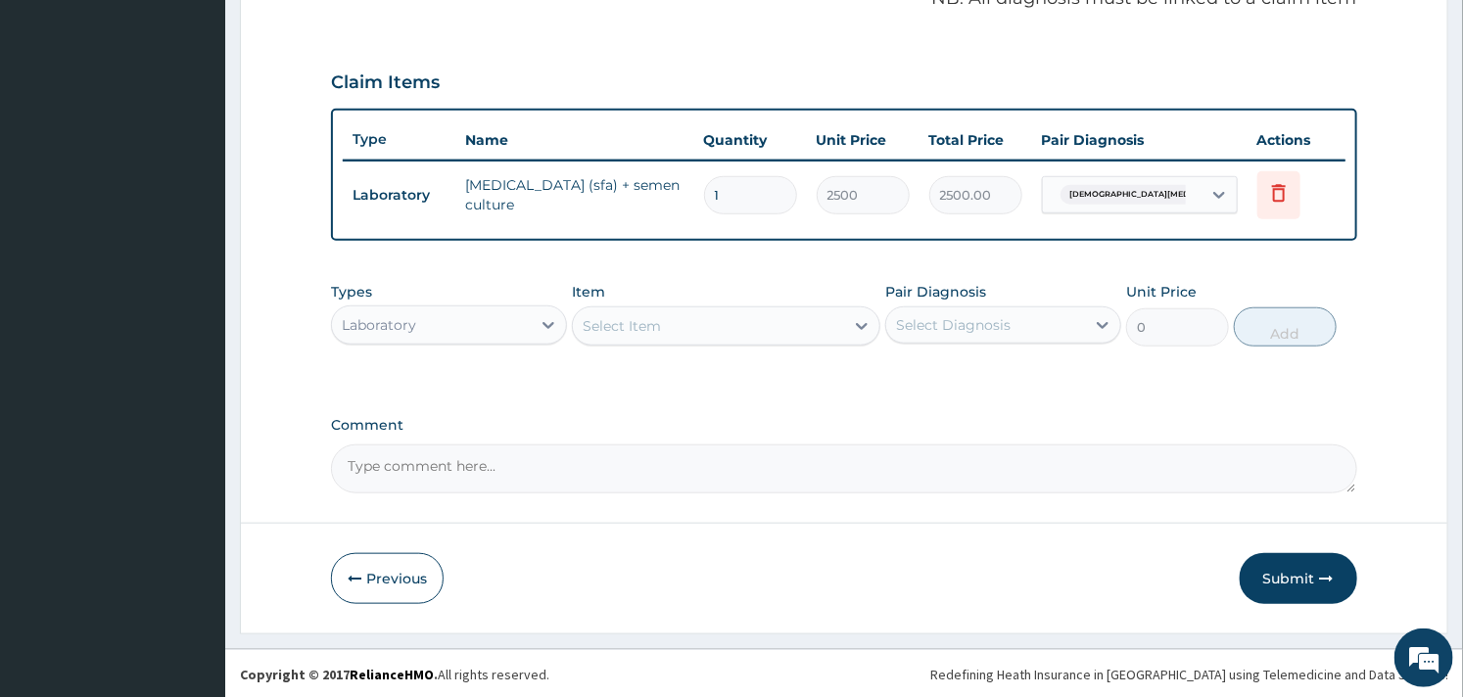
click at [687, 328] on div "Select Item" at bounding box center [708, 325] width 270 height 31
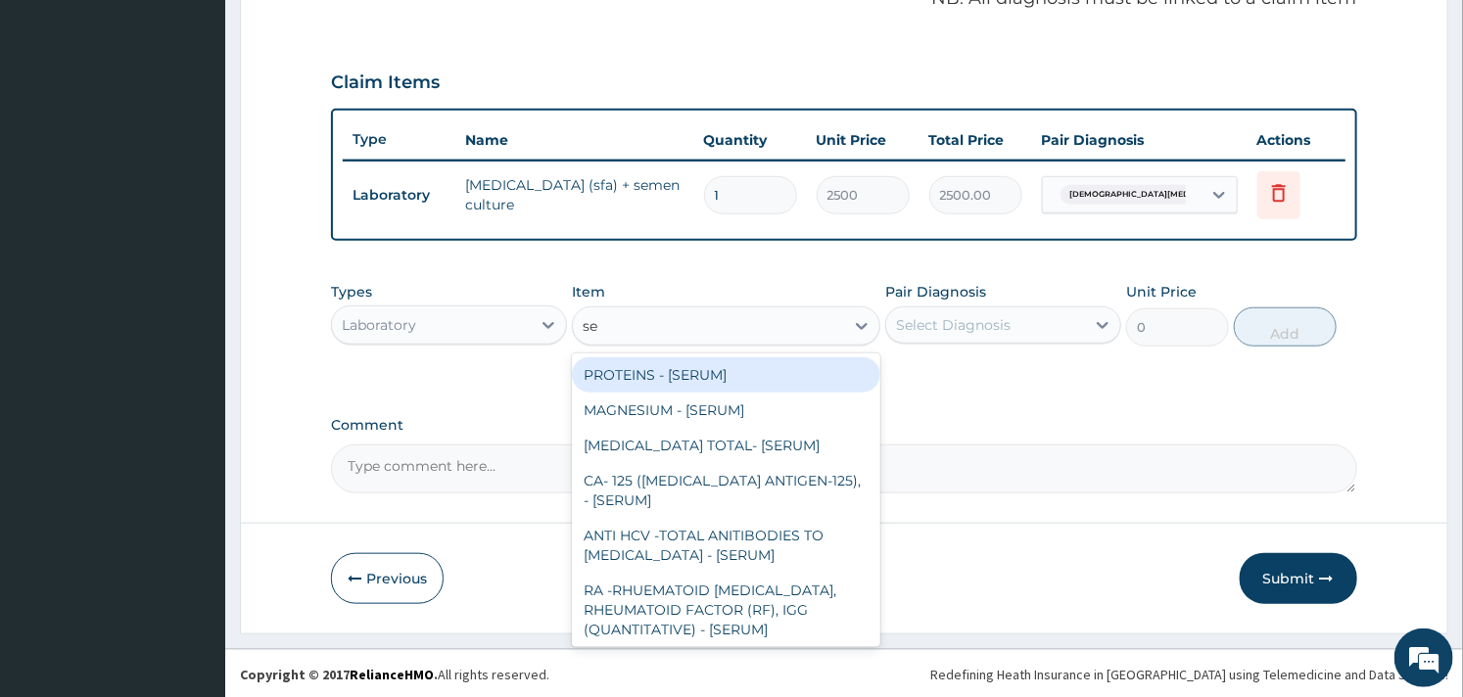
type input "sem"
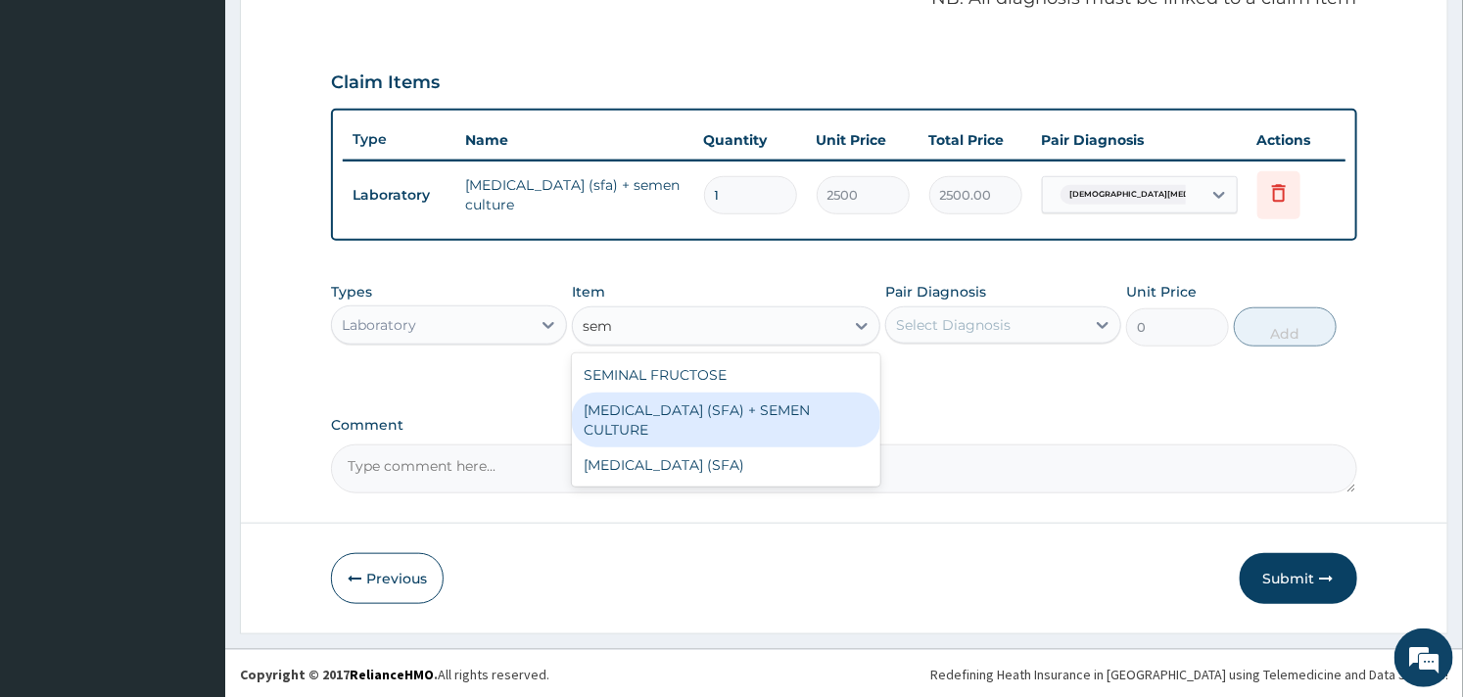
click at [722, 425] on div "SEMINAL FLUID ANALYSIS (SFA) + SEMEN CULTURE" at bounding box center [726, 420] width 308 height 55
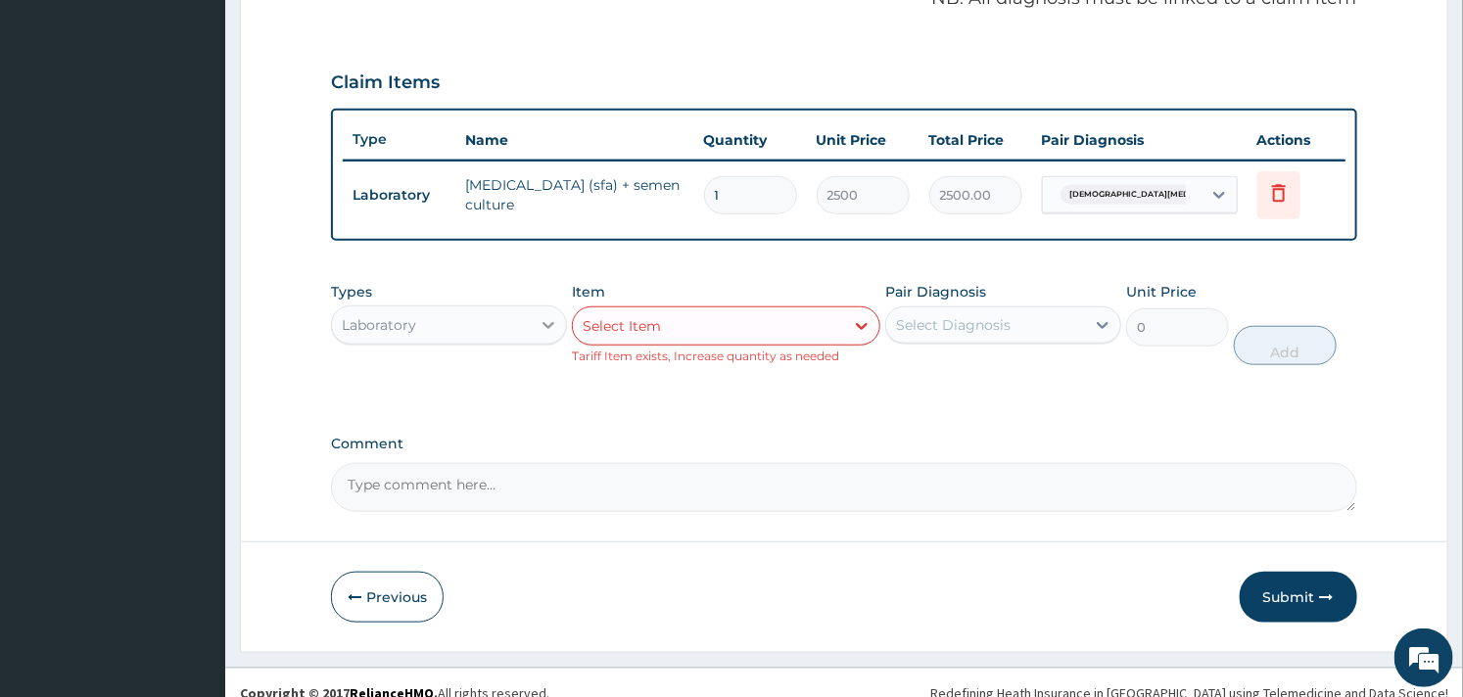
click at [542, 337] on div at bounding box center [548, 325] width 35 height 35
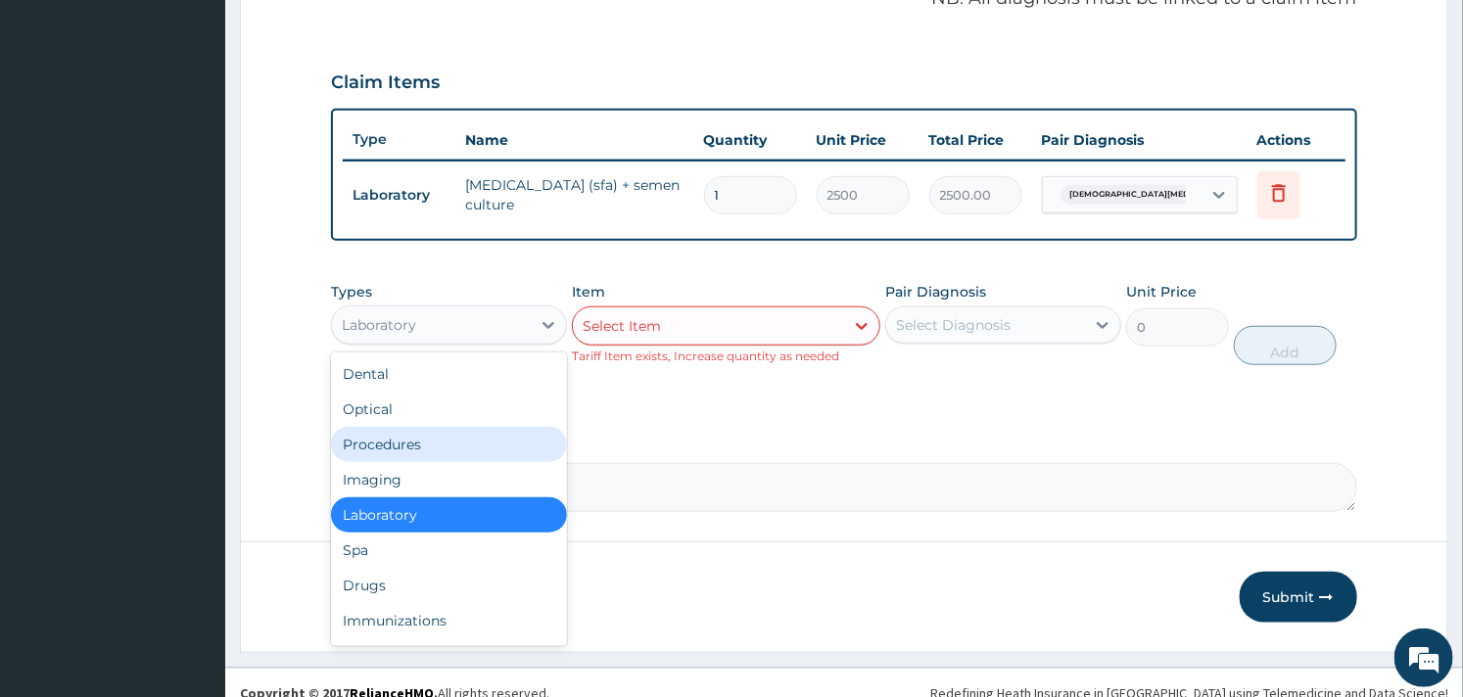
click at [453, 436] on div "Procedures" at bounding box center [449, 444] width 236 height 35
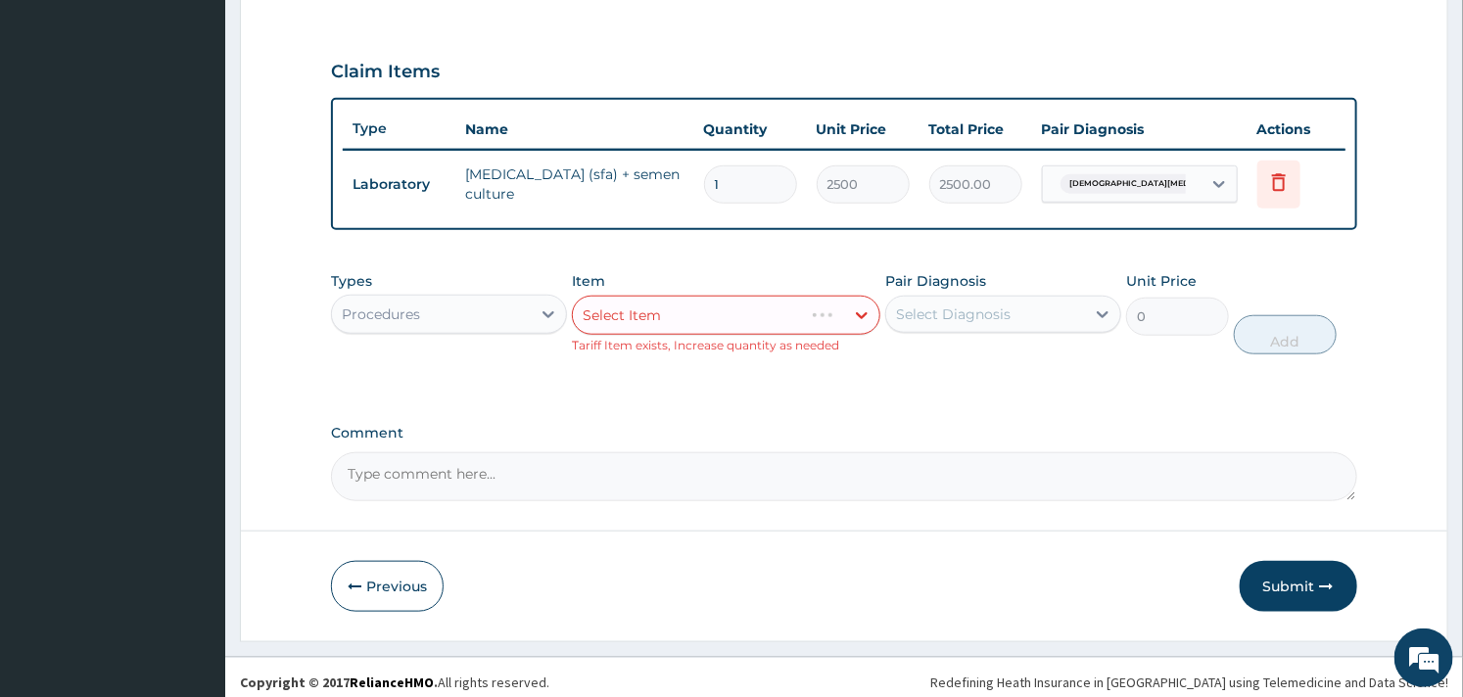
scroll to position [639, 0]
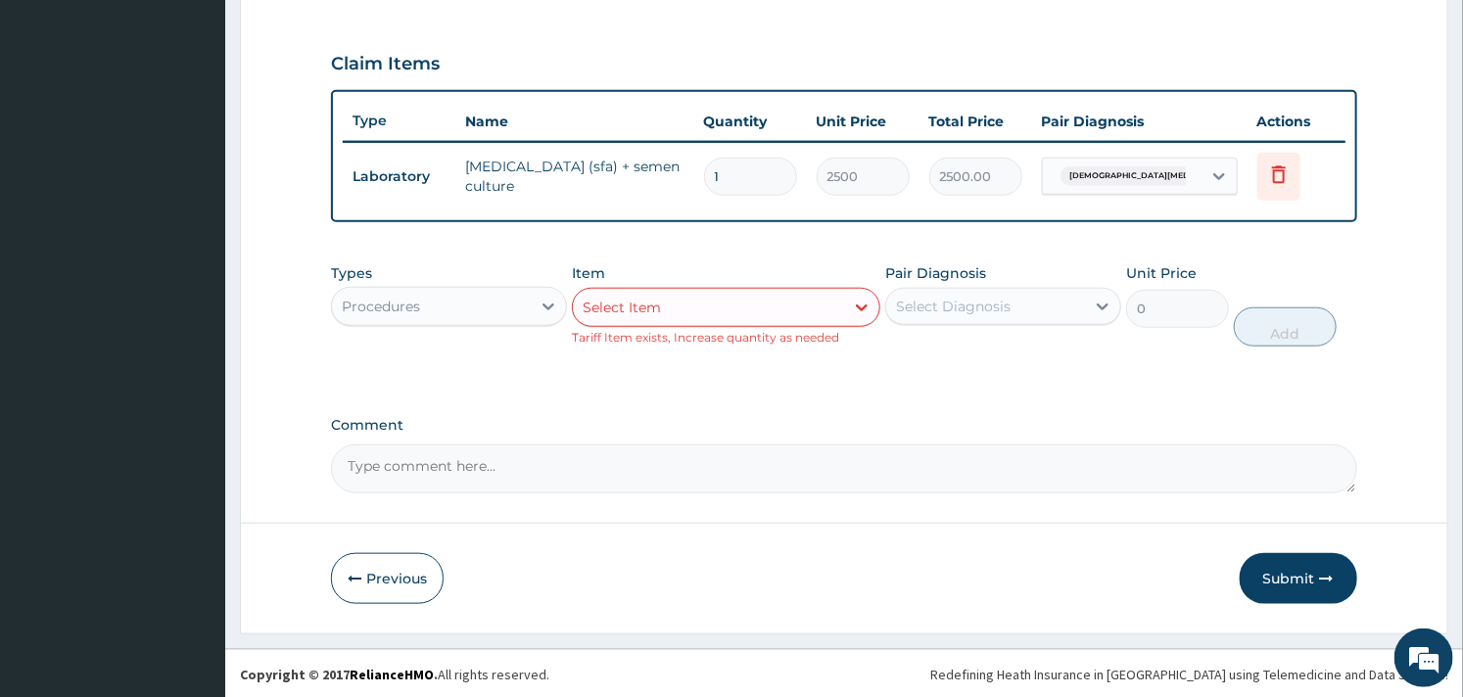
click at [746, 309] on div "Select Item" at bounding box center [708, 307] width 270 height 31
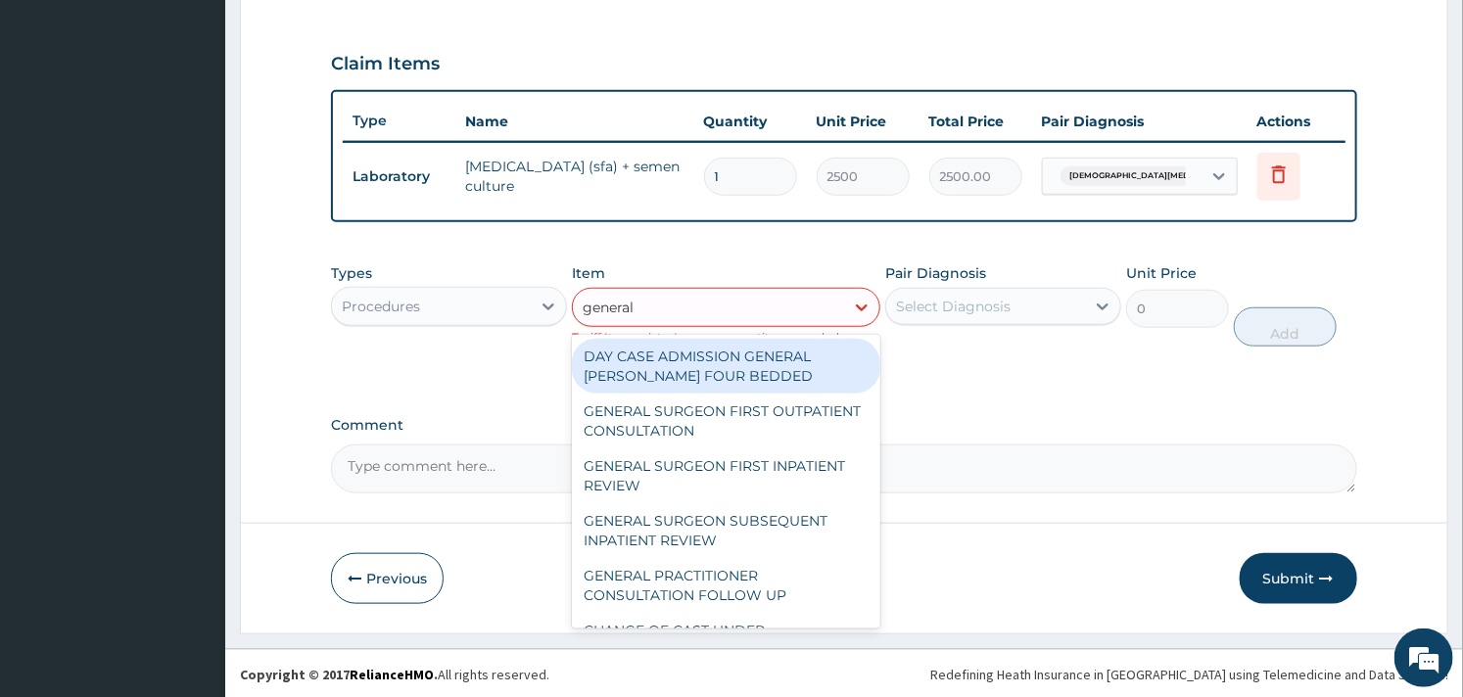
type input "general p"
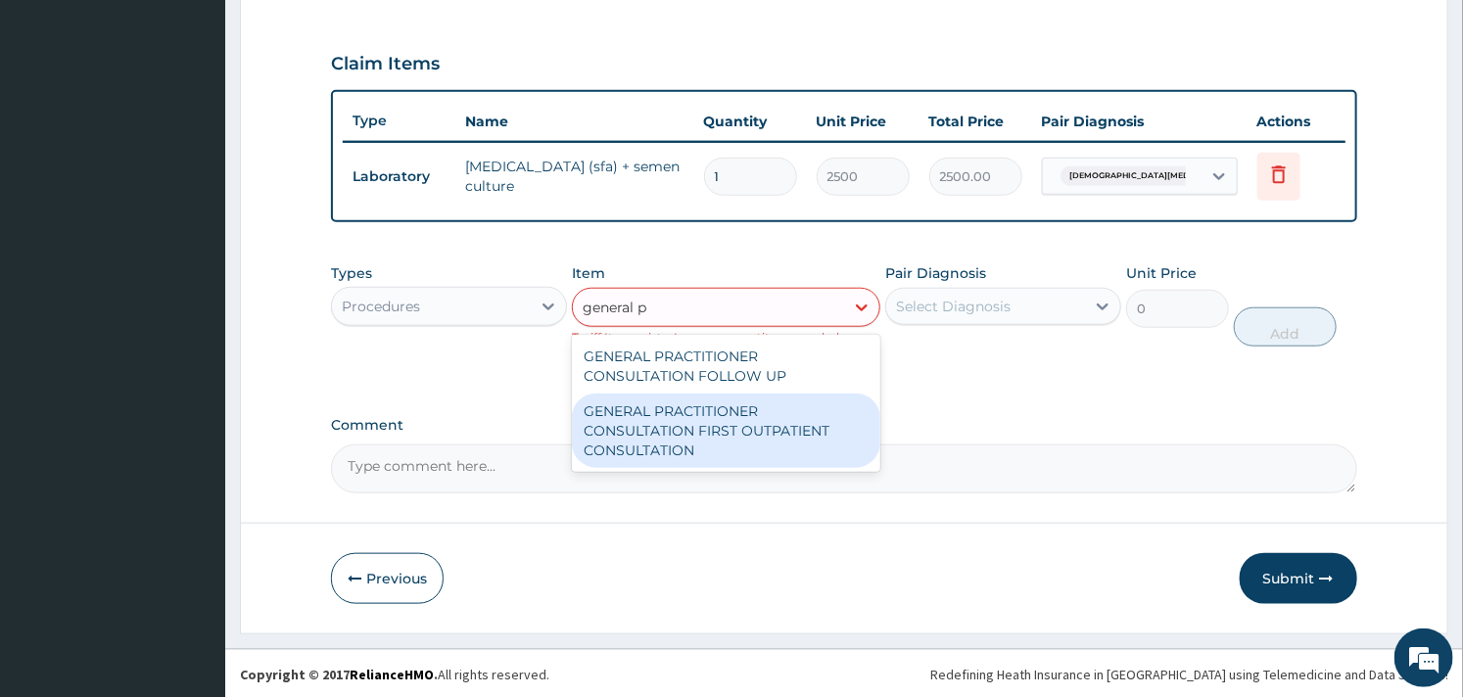
click at [768, 414] on div "GENERAL PRACTITIONER CONSULTATION FIRST OUTPATIENT CONSULTATION" at bounding box center [726, 431] width 308 height 74
type input "3000"
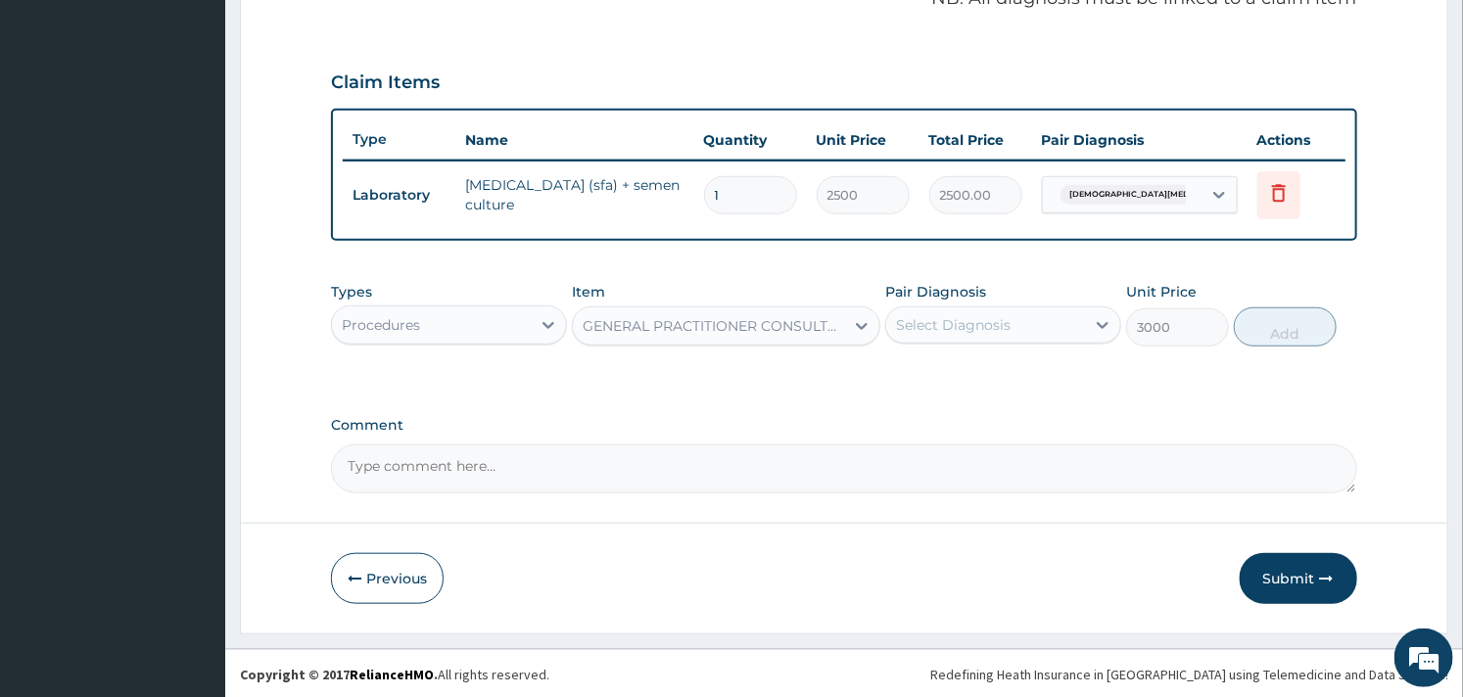
click at [985, 310] on div "Select Diagnosis" at bounding box center [985, 324] width 199 height 31
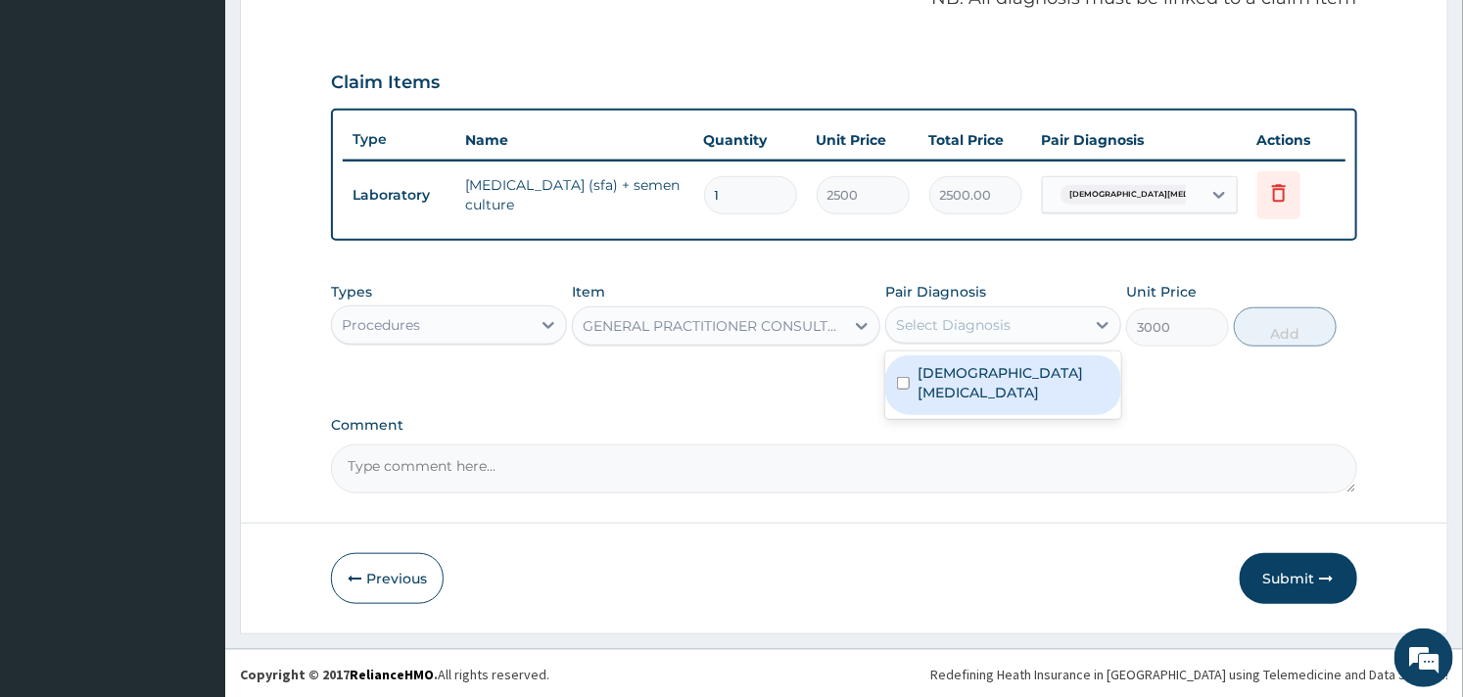
click at [964, 356] on div "Male infertility" at bounding box center [1003, 386] width 236 height 60
checkbox input "true"
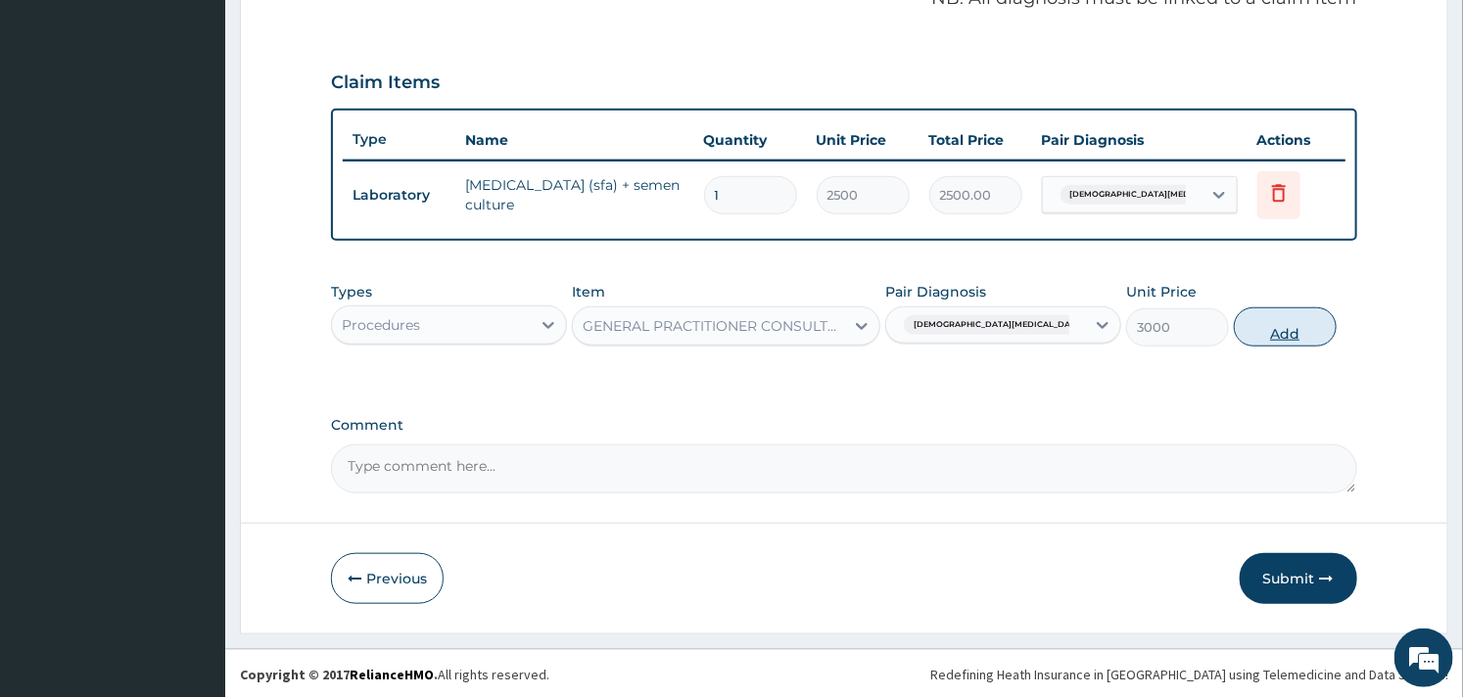
click at [1268, 334] on button "Add" at bounding box center [1285, 327] width 103 height 39
type input "0"
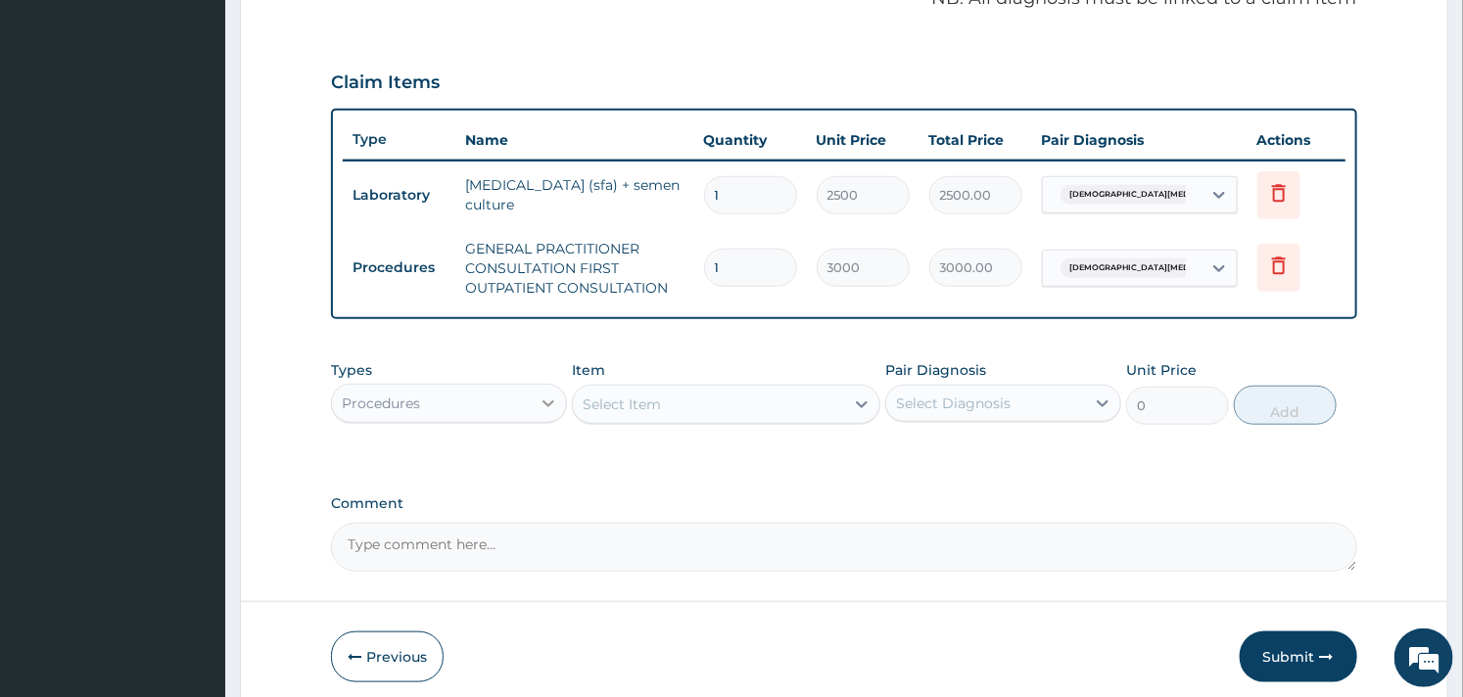
click at [552, 403] on icon at bounding box center [549, 404] width 20 height 20
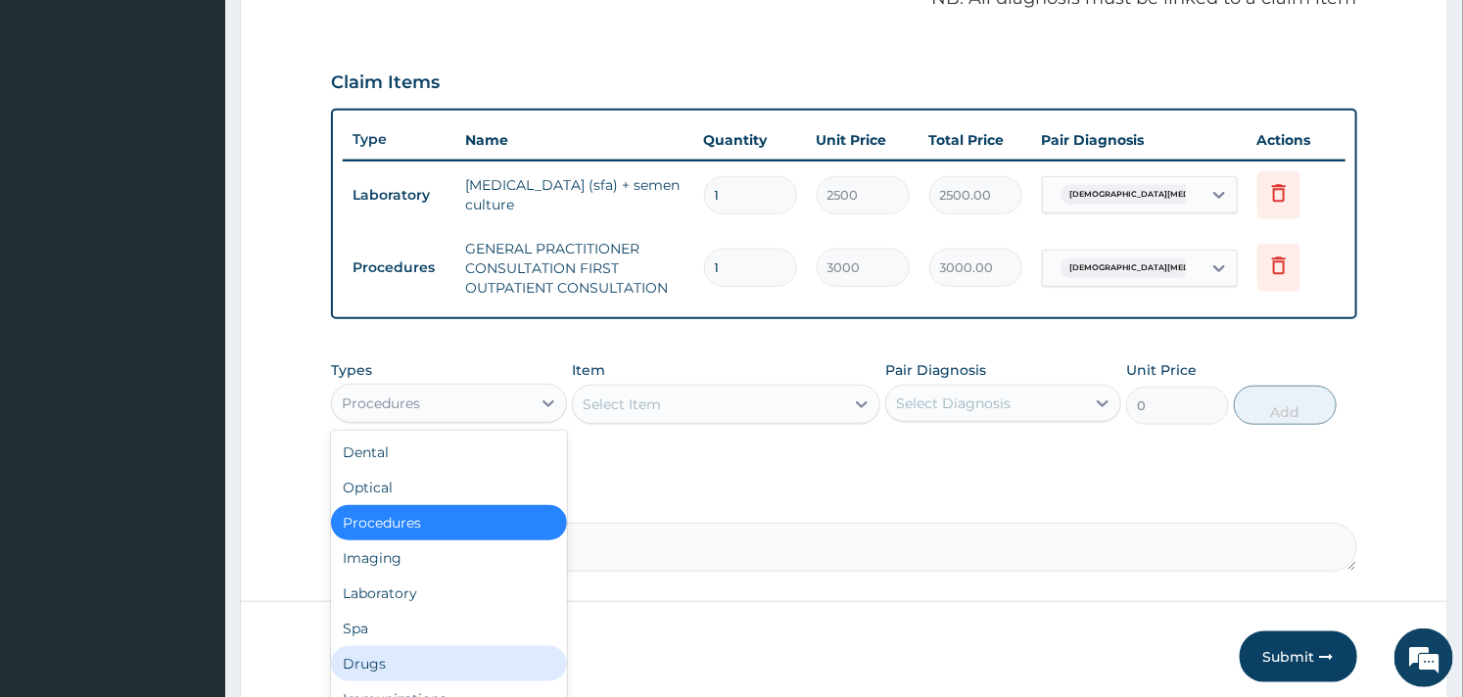
click at [386, 656] on div "Drugs" at bounding box center [449, 663] width 236 height 35
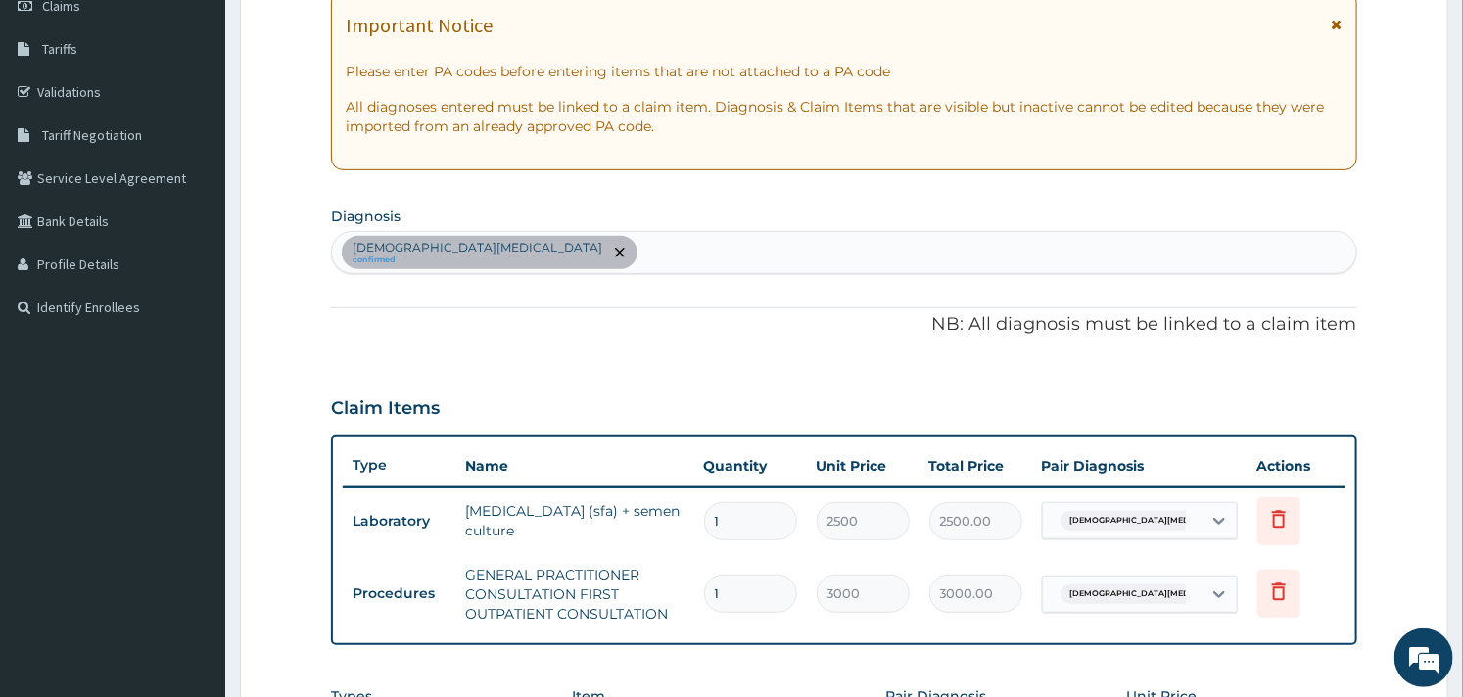
scroll to position [698, 0]
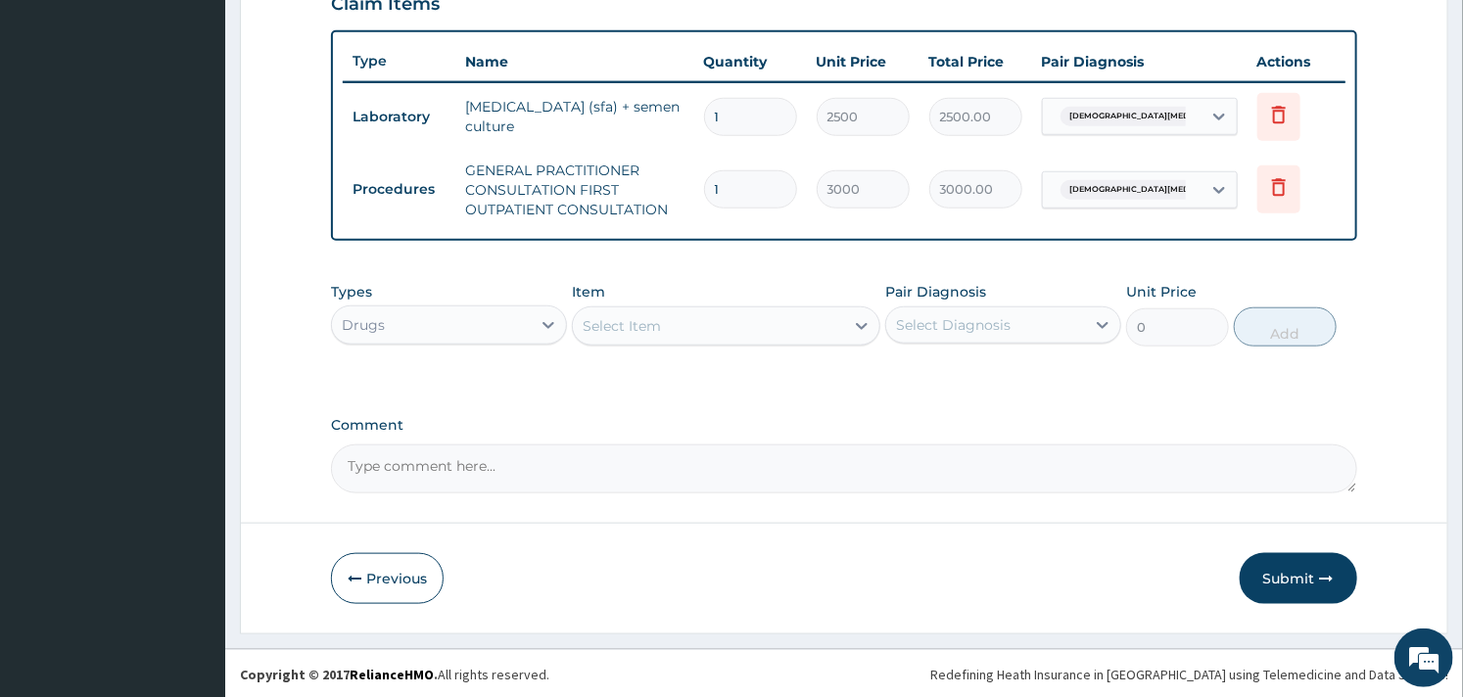
click at [777, 323] on div "Select Item" at bounding box center [708, 325] width 270 height 31
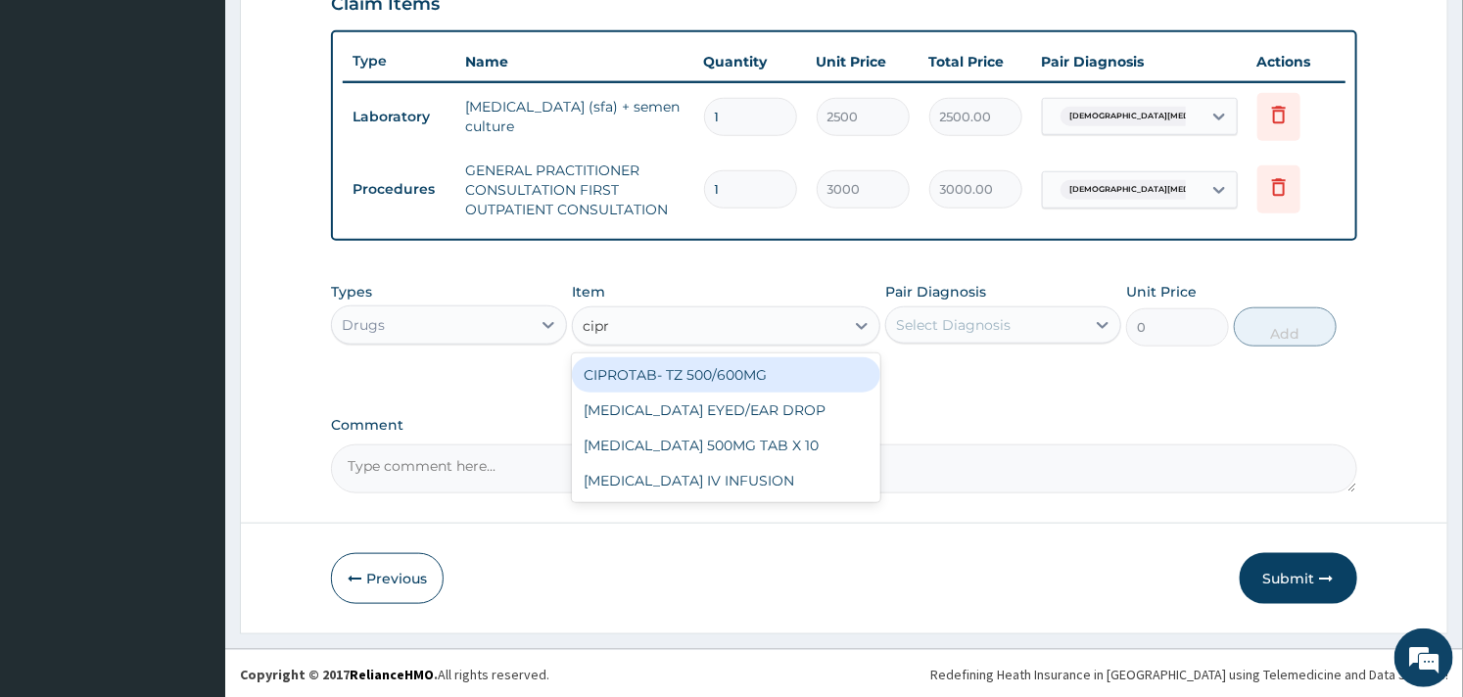
type input "cipro"
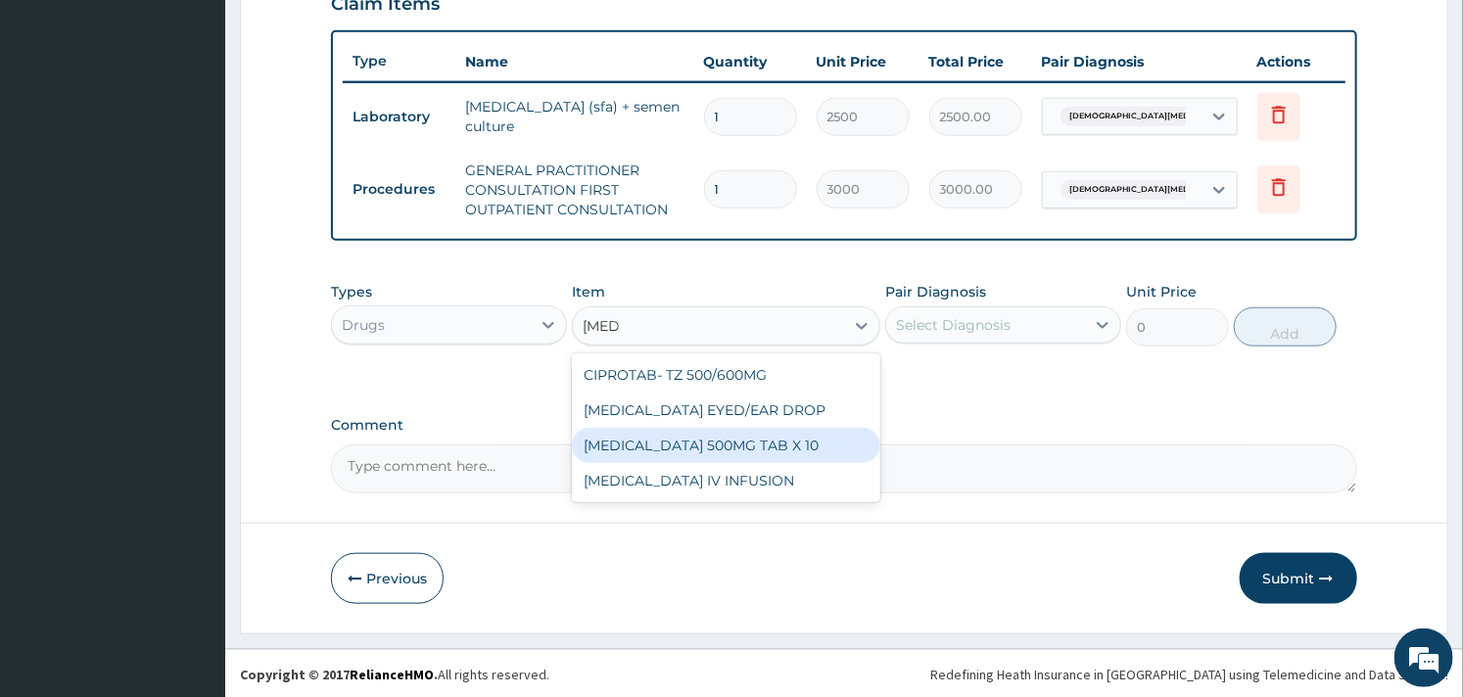
click at [777, 438] on div "[MEDICAL_DATA] 500MG TAB X 10" at bounding box center [726, 445] width 308 height 35
type input "63"
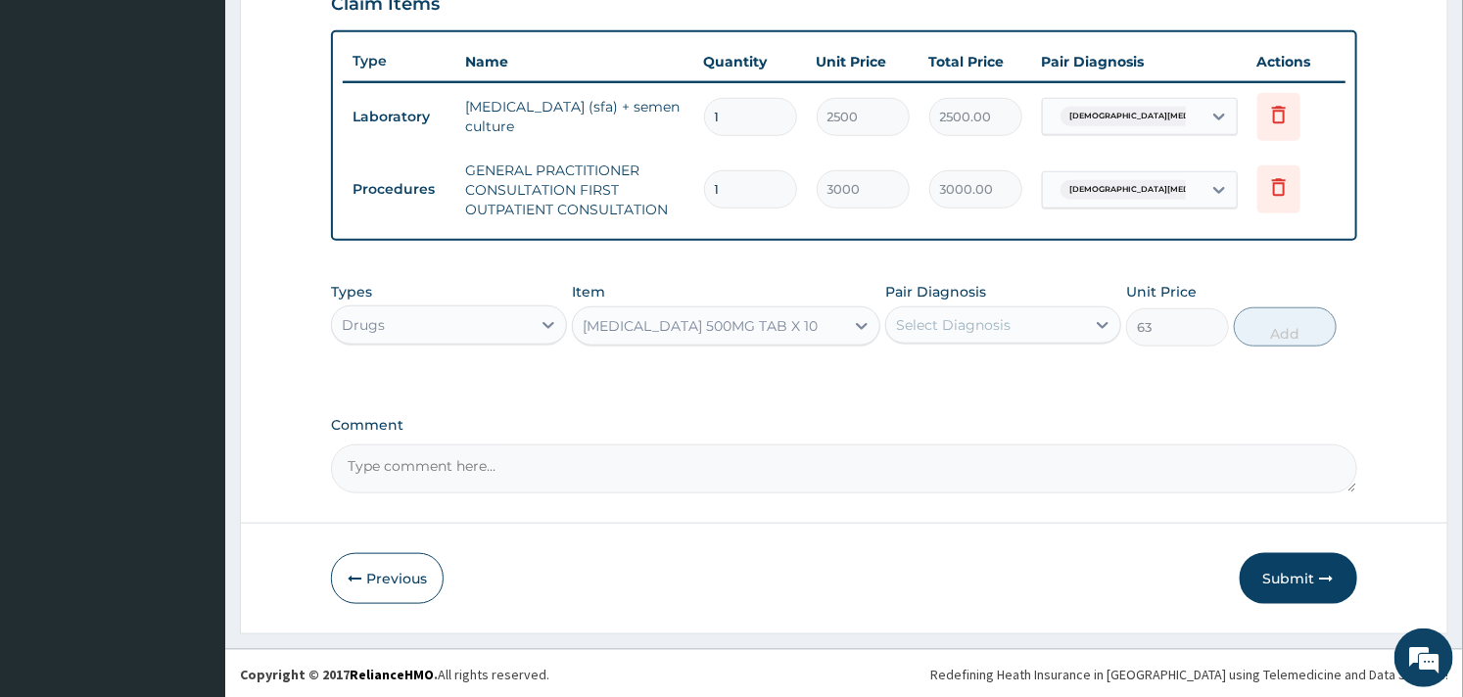
click at [976, 324] on div "Select Diagnosis" at bounding box center [953, 325] width 115 height 20
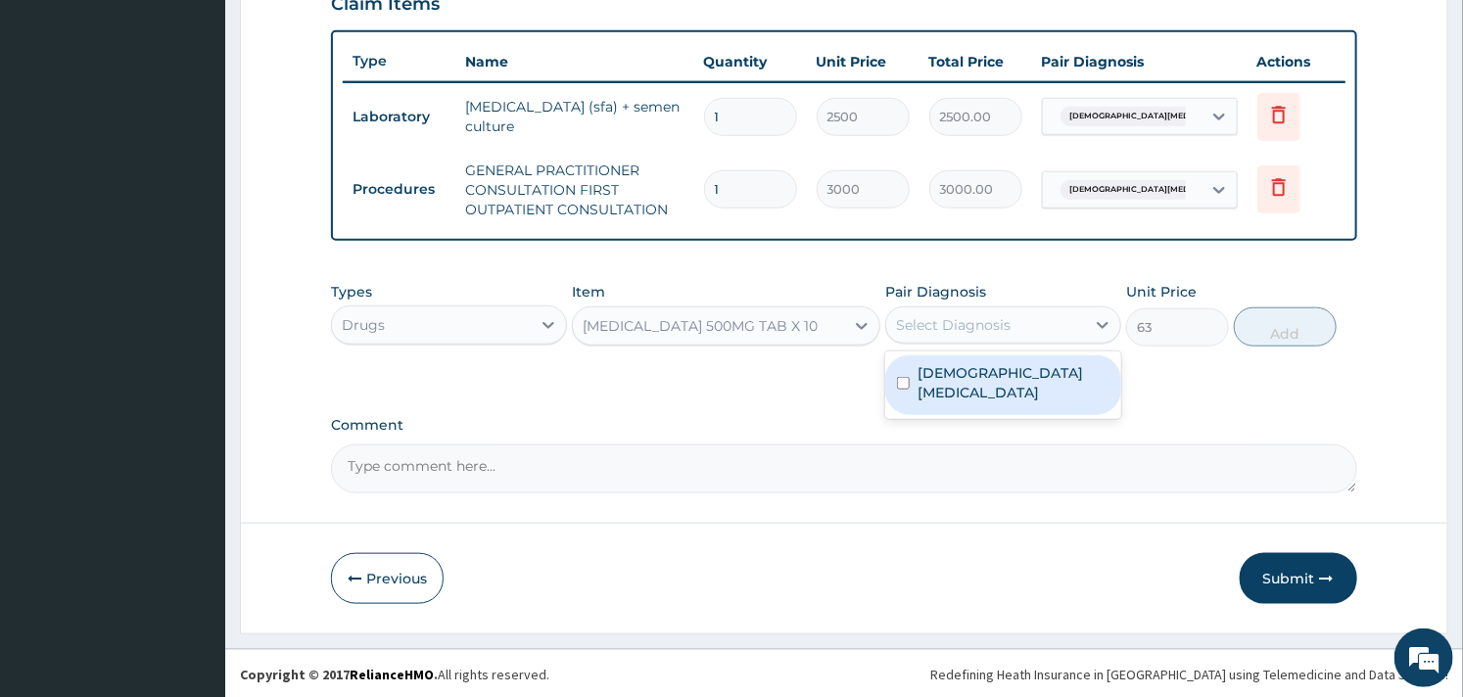
click at [946, 369] on label "Male infertility" at bounding box center [1014, 382] width 192 height 39
checkbox input "true"
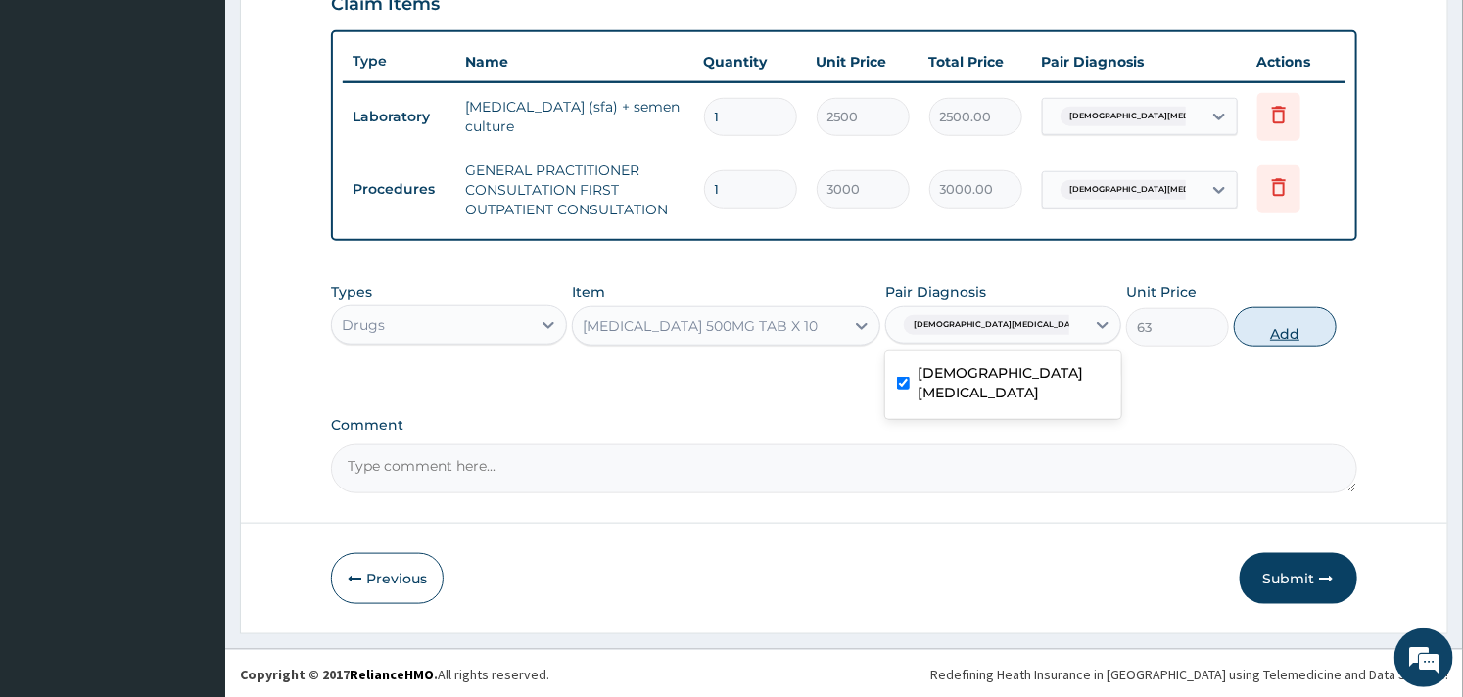
click at [1290, 313] on button "Add" at bounding box center [1285, 327] width 103 height 39
type input "0"
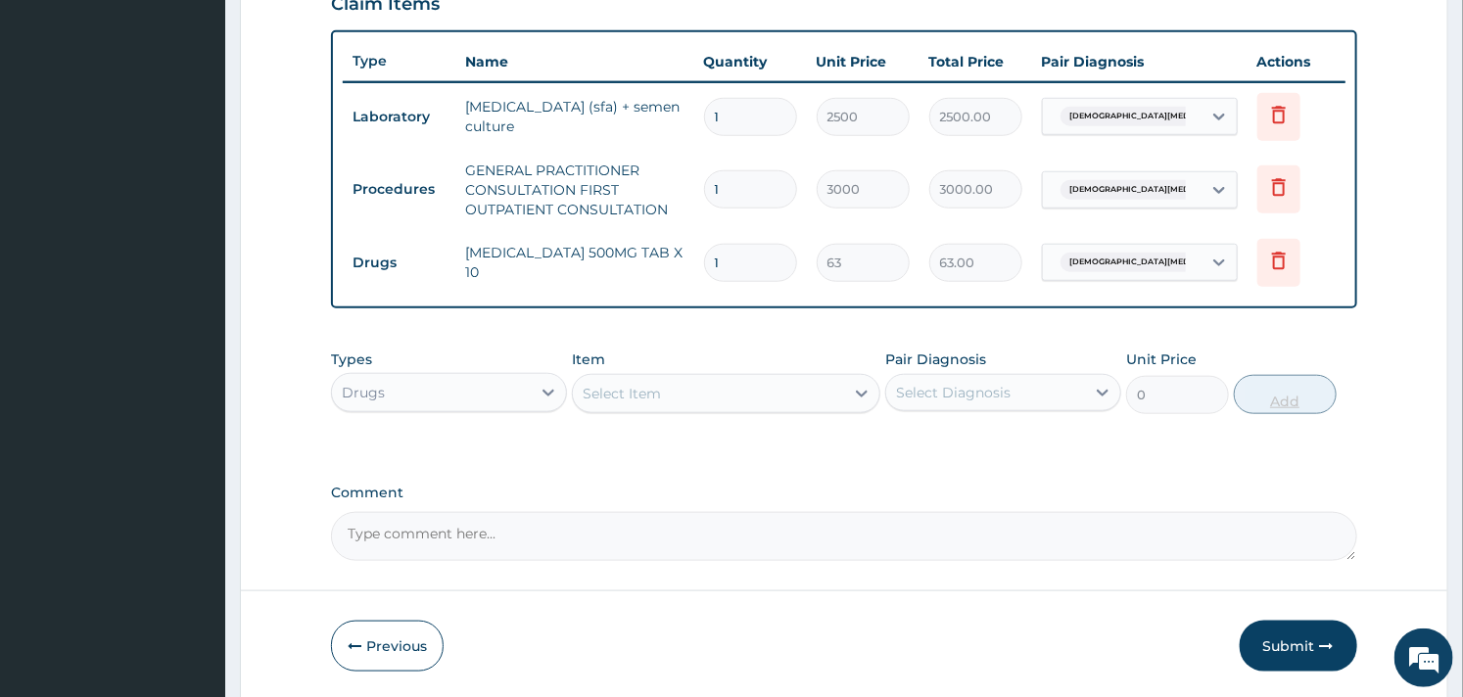
type input "14"
type input "882.00"
type input "14"
click at [676, 397] on div "Select Item" at bounding box center [708, 393] width 270 height 31
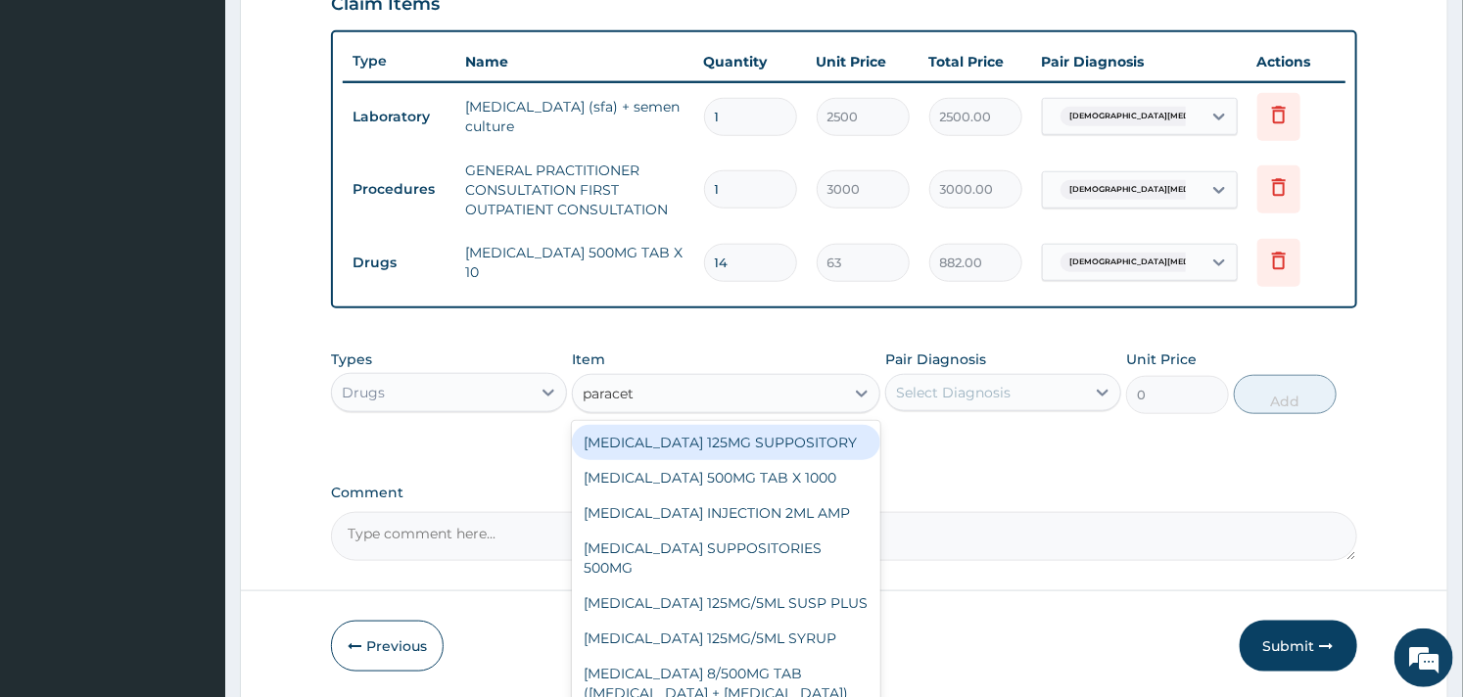
type input "paraceta"
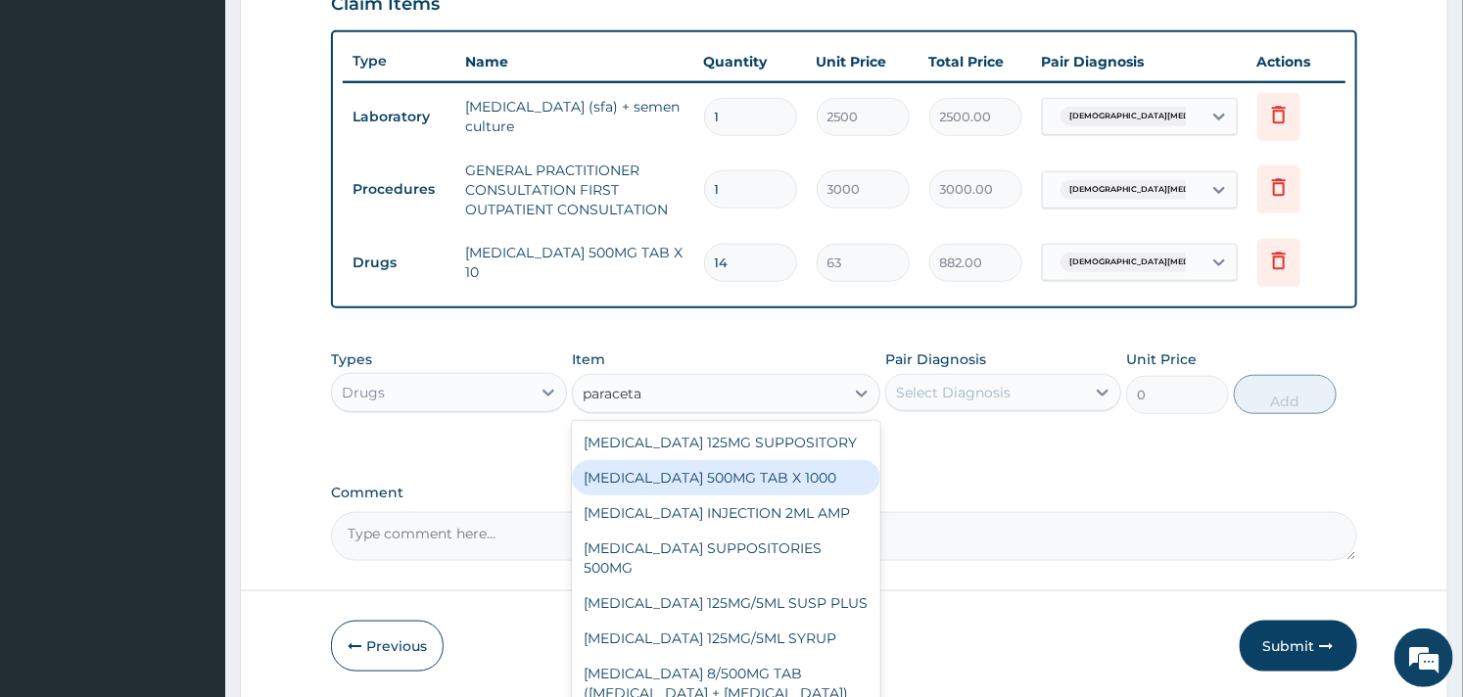
drag, startPoint x: 706, startPoint y: 460, endPoint x: 727, endPoint y: 465, distance: 21.1
click at [706, 461] on div "PARACETAMOL 500MG TAB X 1000" at bounding box center [726, 477] width 308 height 35
type input "11.02499961853027"
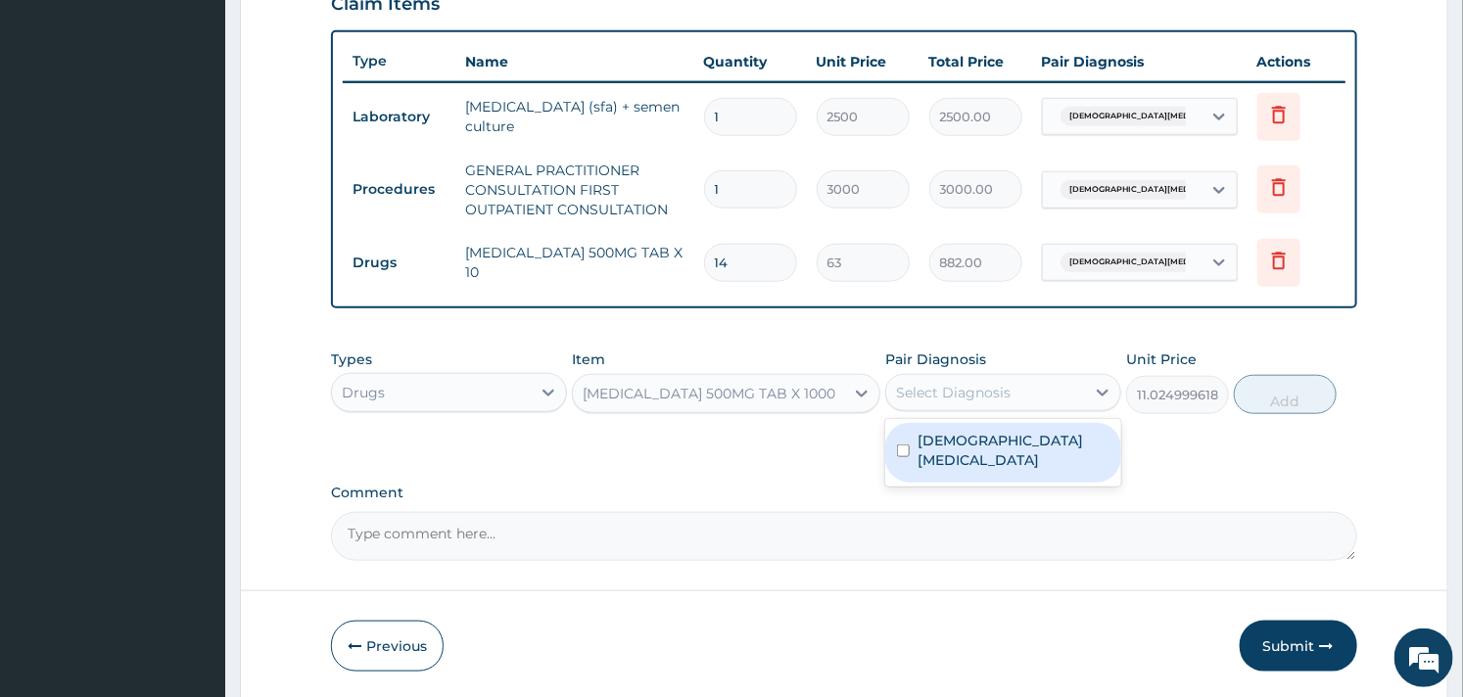
click at [983, 398] on div "Select Diagnosis" at bounding box center [953, 393] width 115 height 20
click at [947, 445] on label "Male infertility" at bounding box center [1014, 450] width 192 height 39
checkbox input "true"
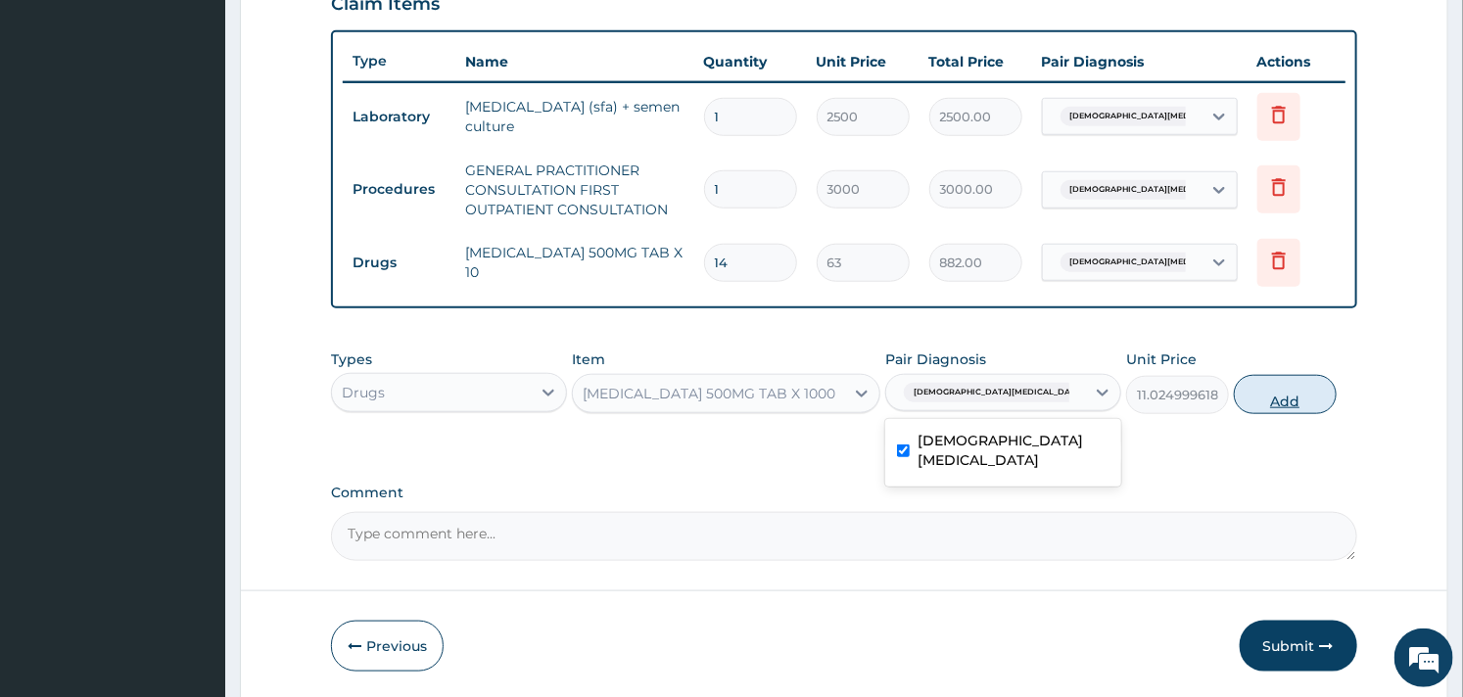
click at [1286, 403] on button "Add" at bounding box center [1285, 394] width 103 height 39
type input "0"
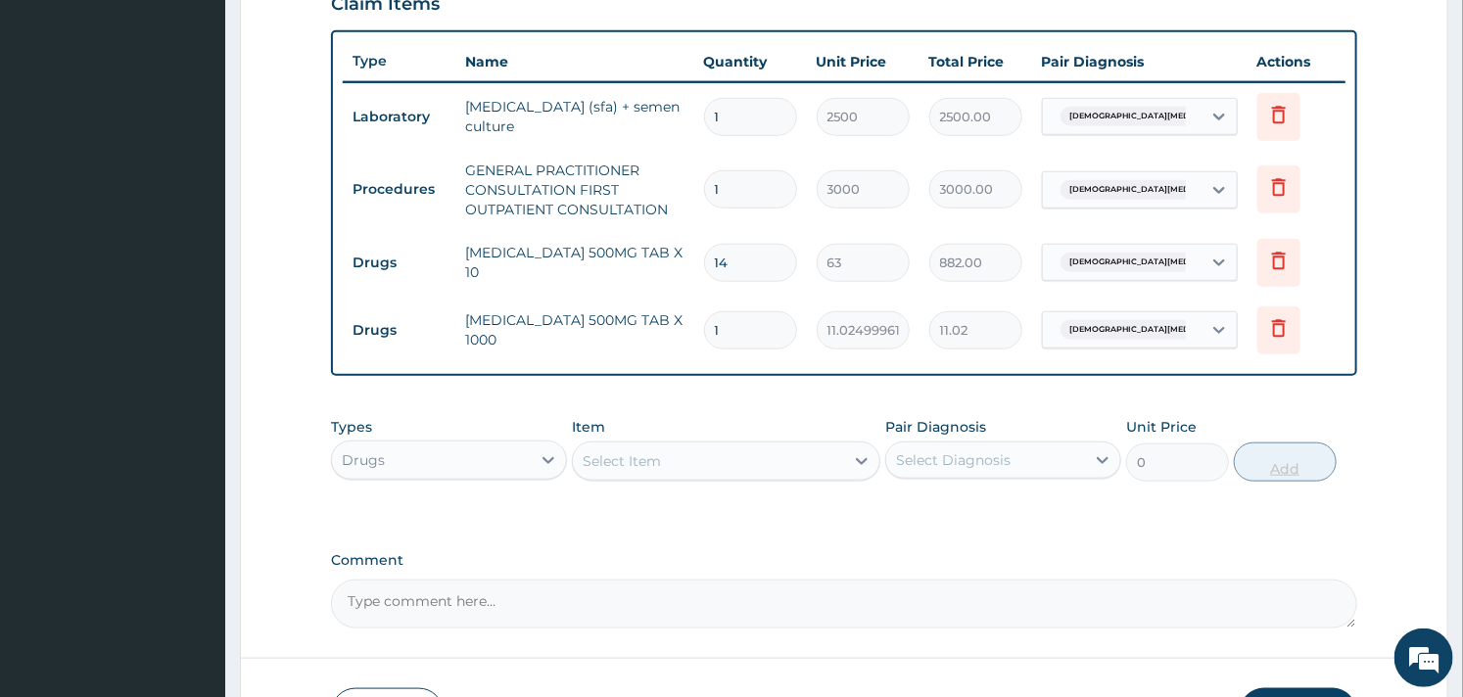
type input "18"
type input "198.45"
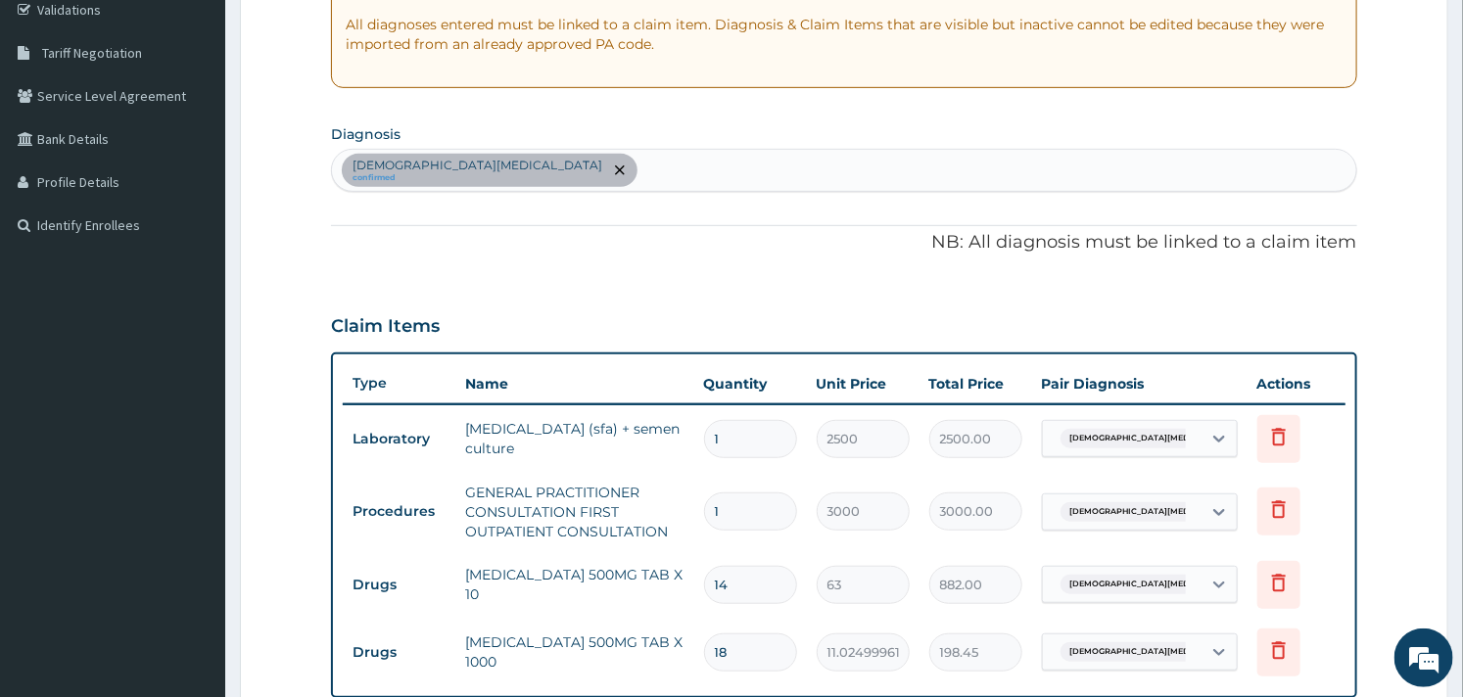
scroll to position [372, 0]
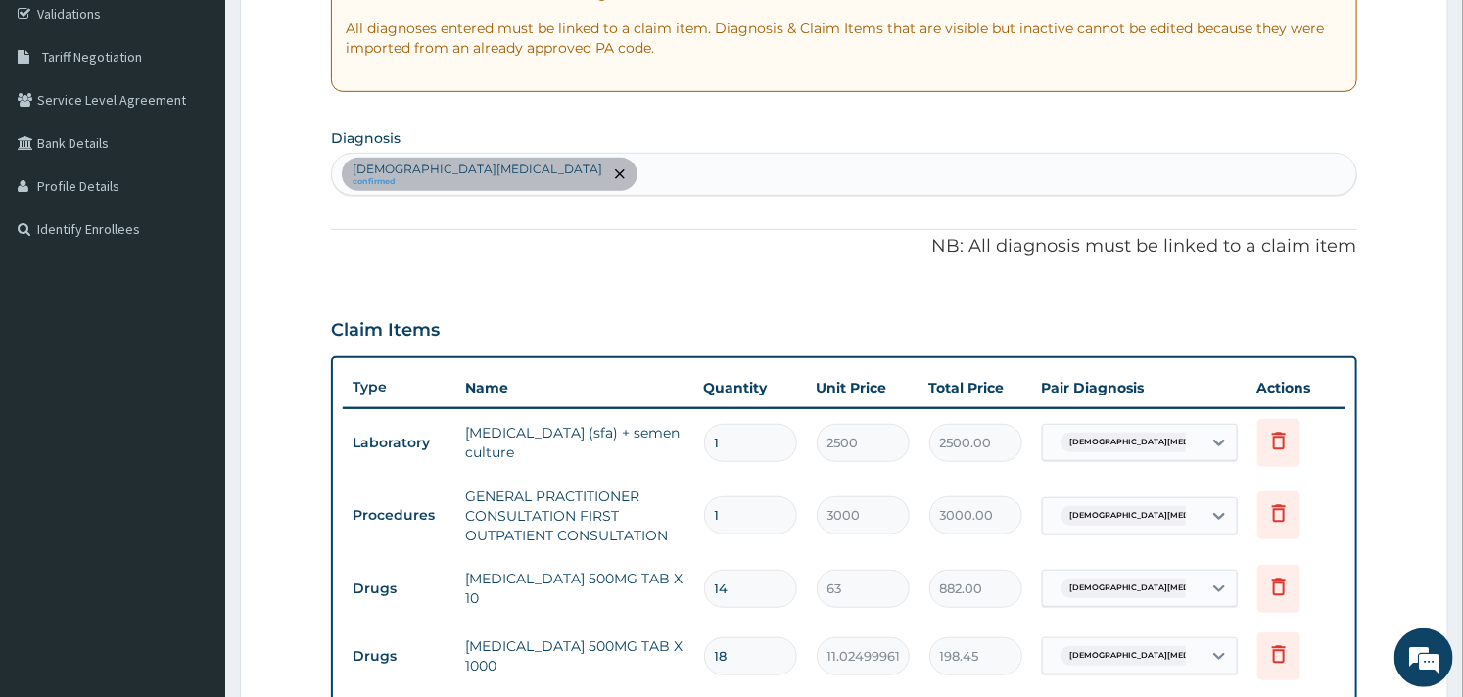
type input "18"
click at [541, 181] on div "Male infertility confirmed" at bounding box center [843, 174] width 1023 height 41
type input "sepsis"
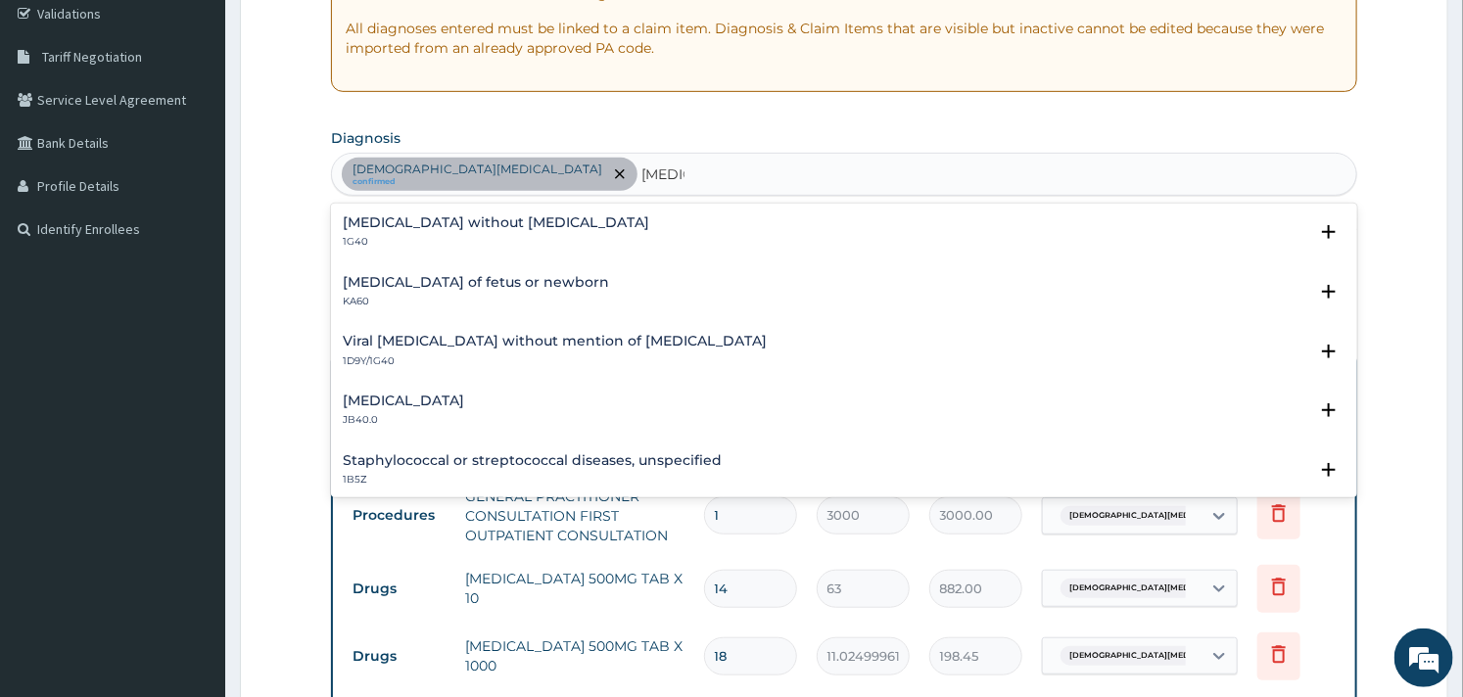
click at [444, 231] on div "Sepsis without septic shock 1G40" at bounding box center [496, 232] width 307 height 34
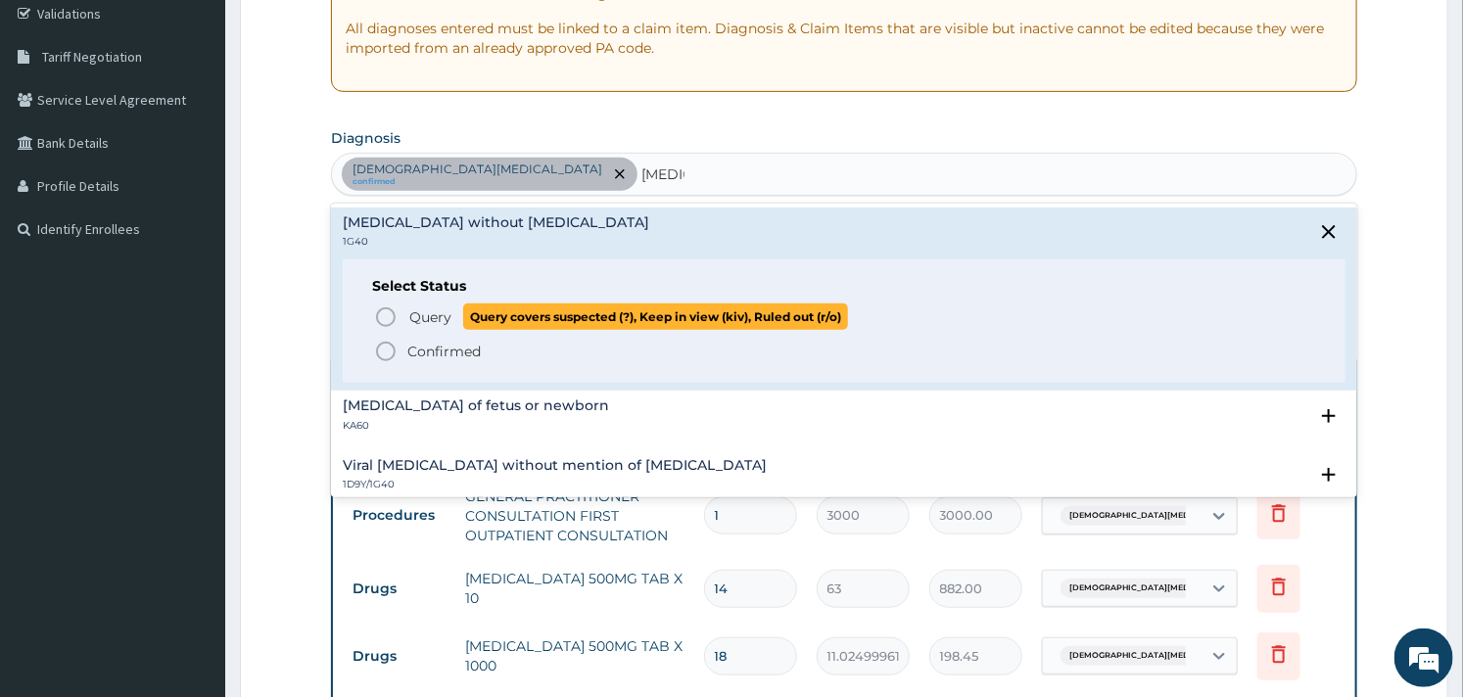
click at [390, 316] on icon "status option query" at bounding box center [386, 318] width 24 height 24
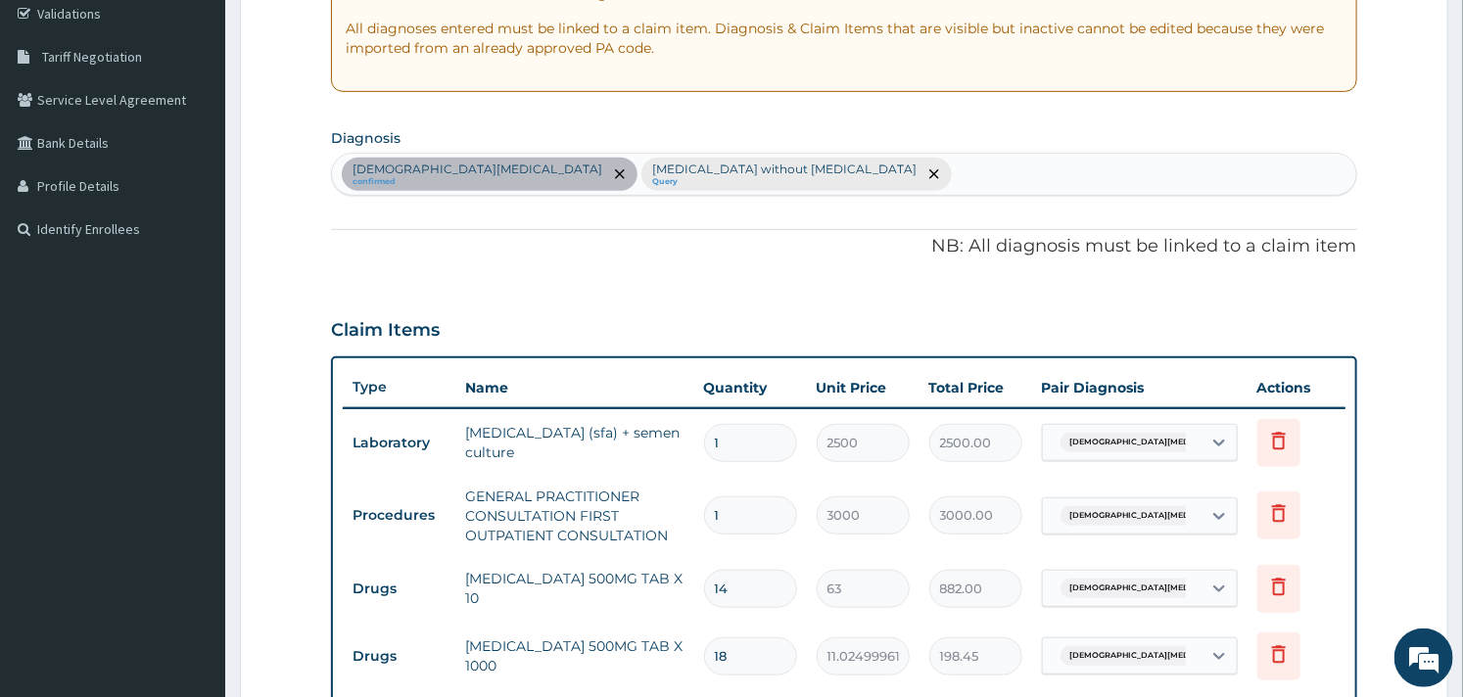
click at [253, 318] on form "Step 2 of 2 PA Code / Prescription Code PA/312BA2 Encounter Date 30-09-2025 Imp…" at bounding box center [844, 413] width 1209 height 1363
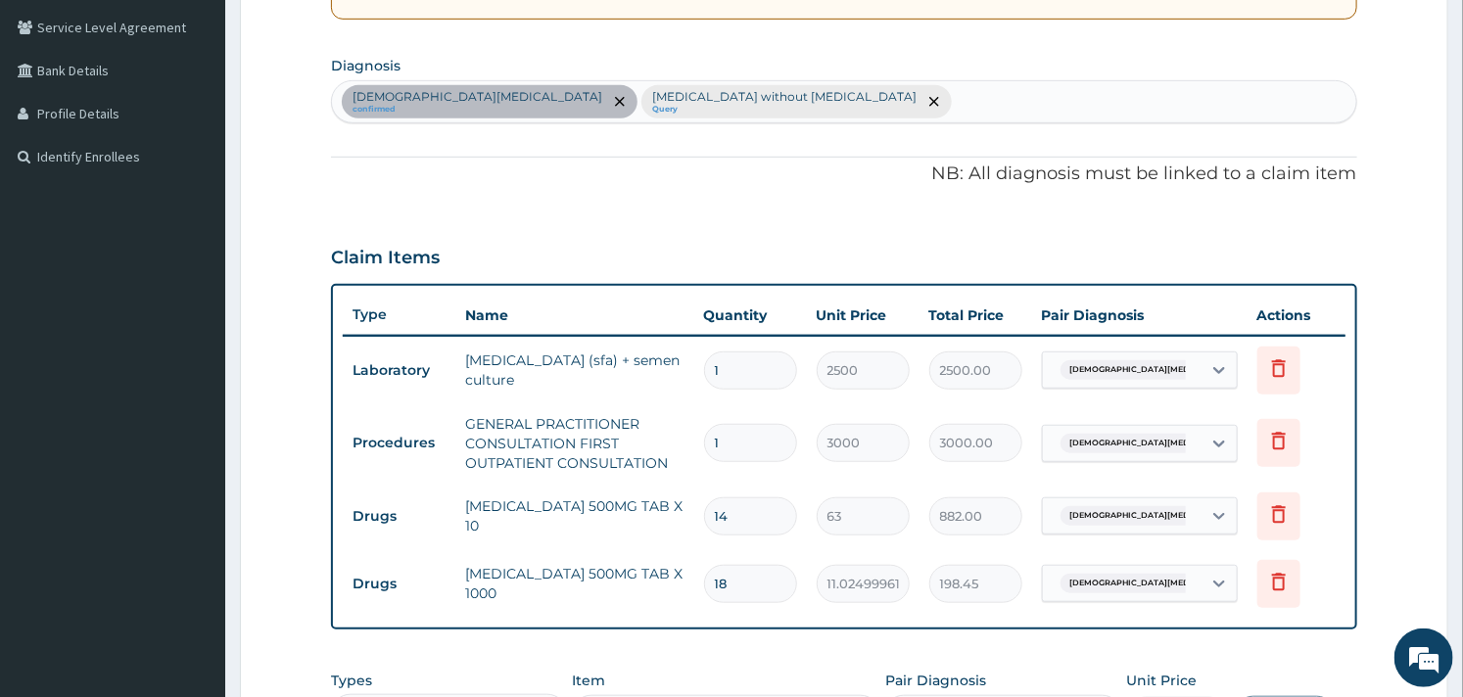
scroll to position [590, 0]
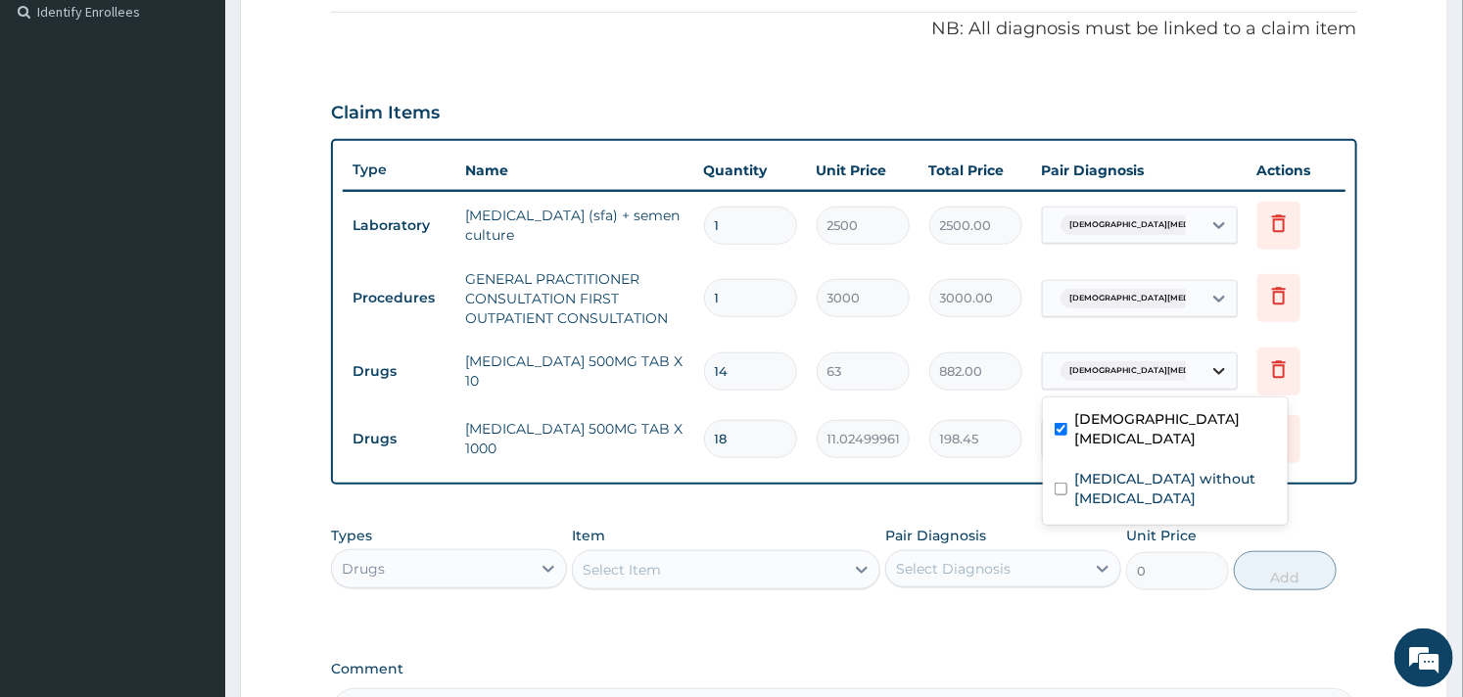
click at [1228, 364] on icon at bounding box center [1220, 371] width 20 height 20
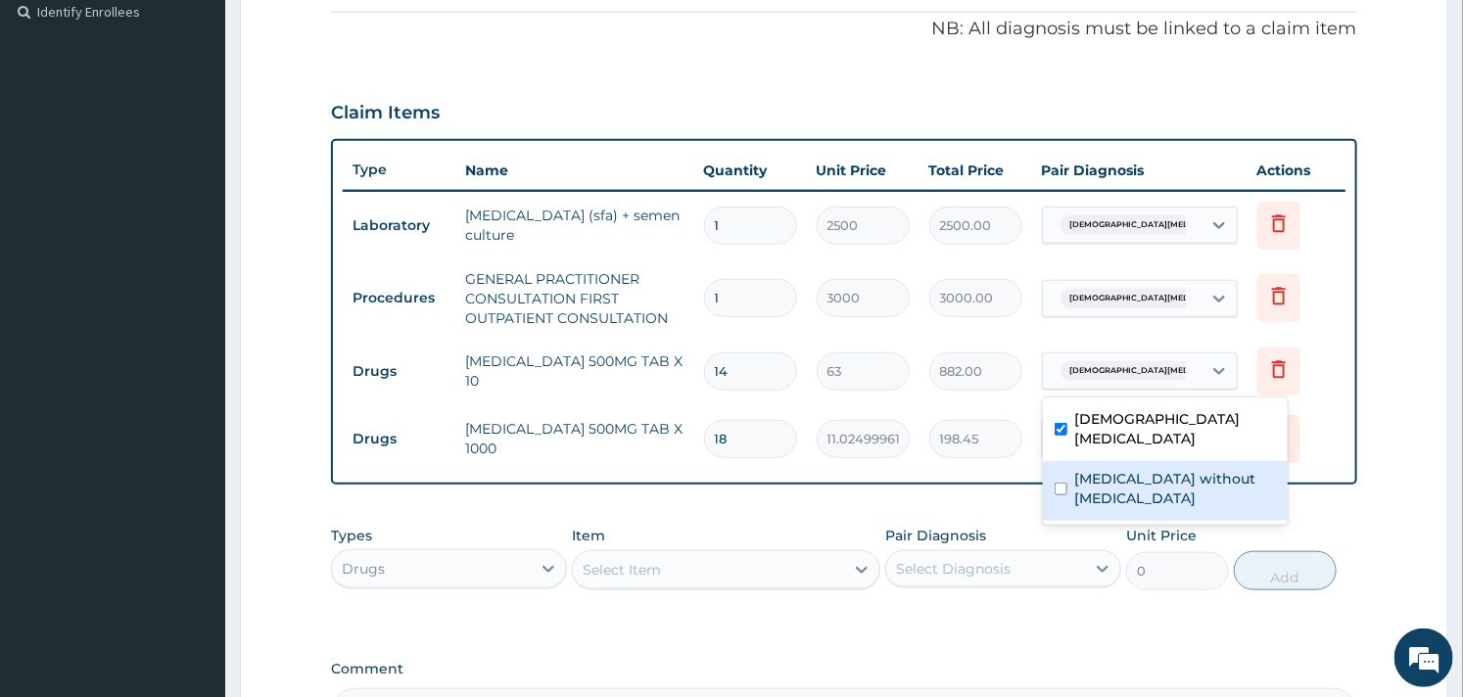
click at [1069, 461] on div "Sepsis without septic shock" at bounding box center [1165, 491] width 245 height 60
checkbox input "true"
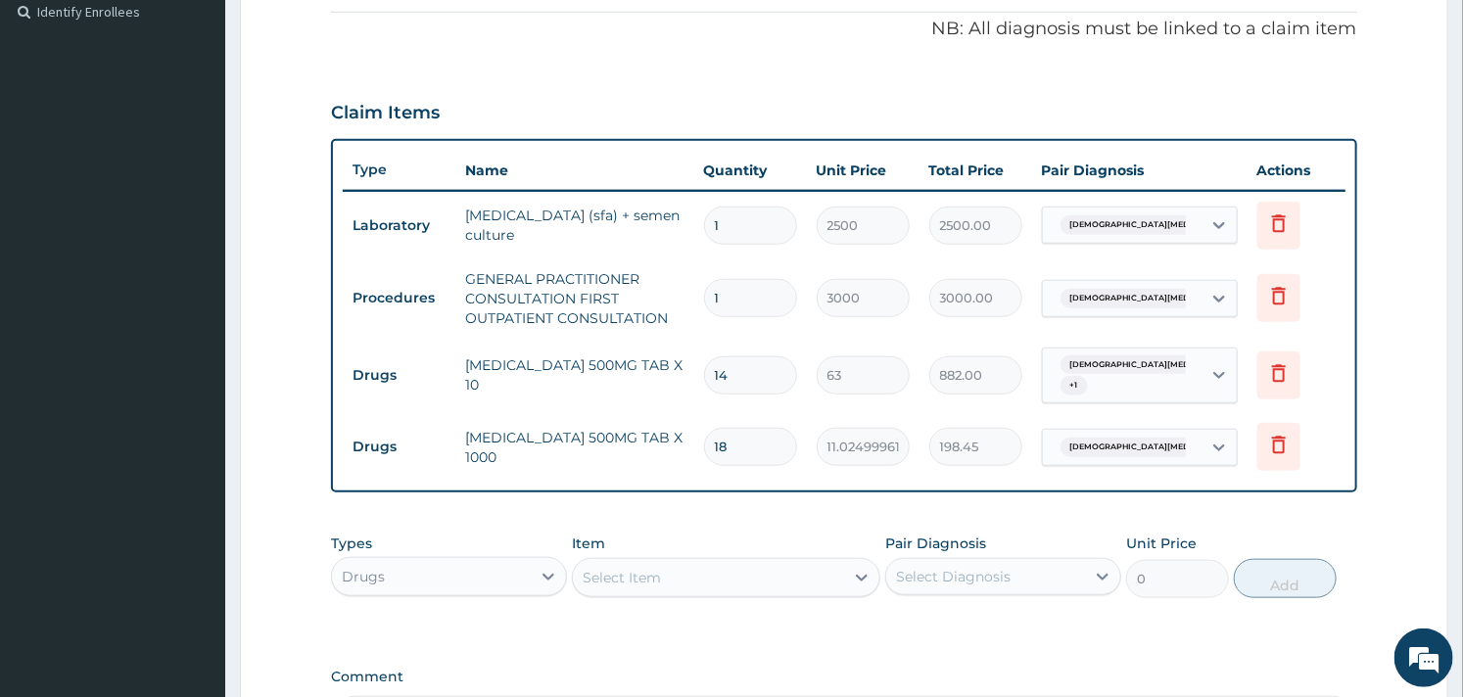
click at [736, 524] on div "Types Drugs Item Select Item Pair Diagnosis Select Diagnosis Unit Price 0 Add" at bounding box center [843, 566] width 1025 height 84
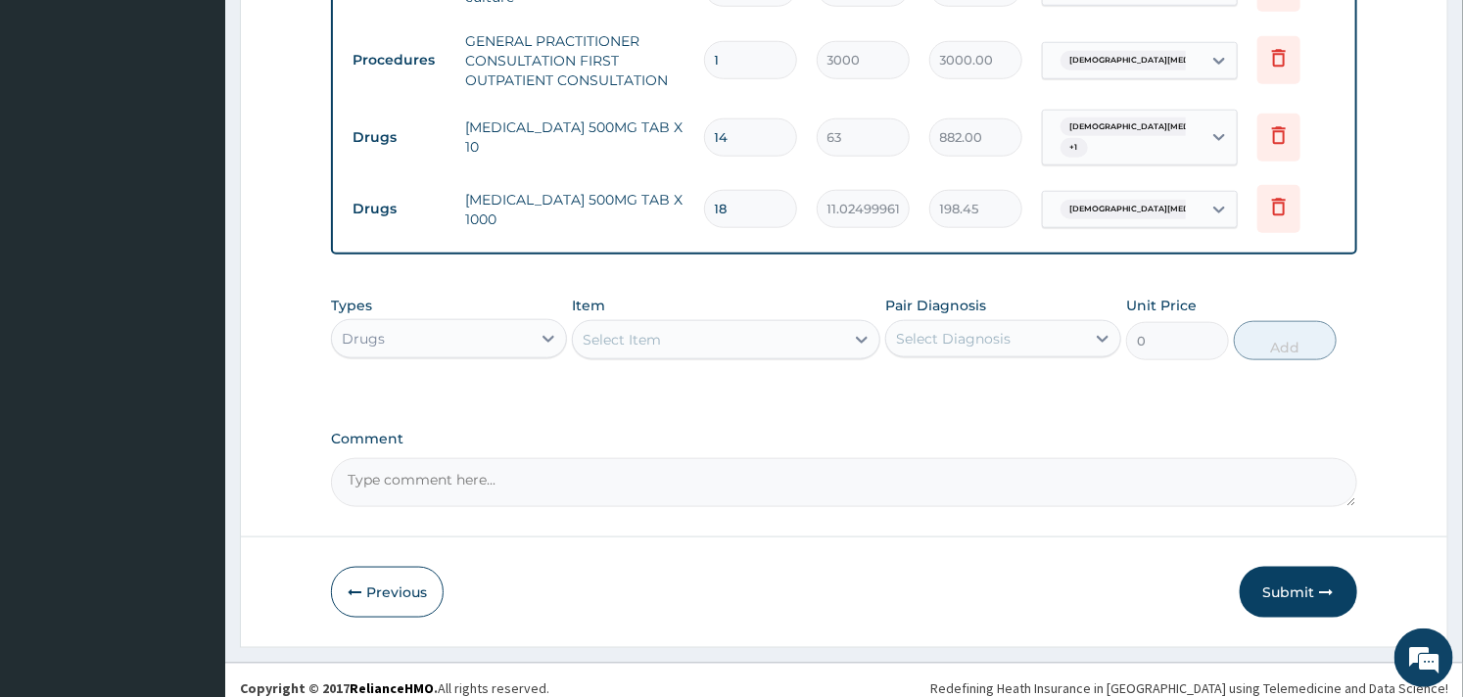
scroll to position [834, 0]
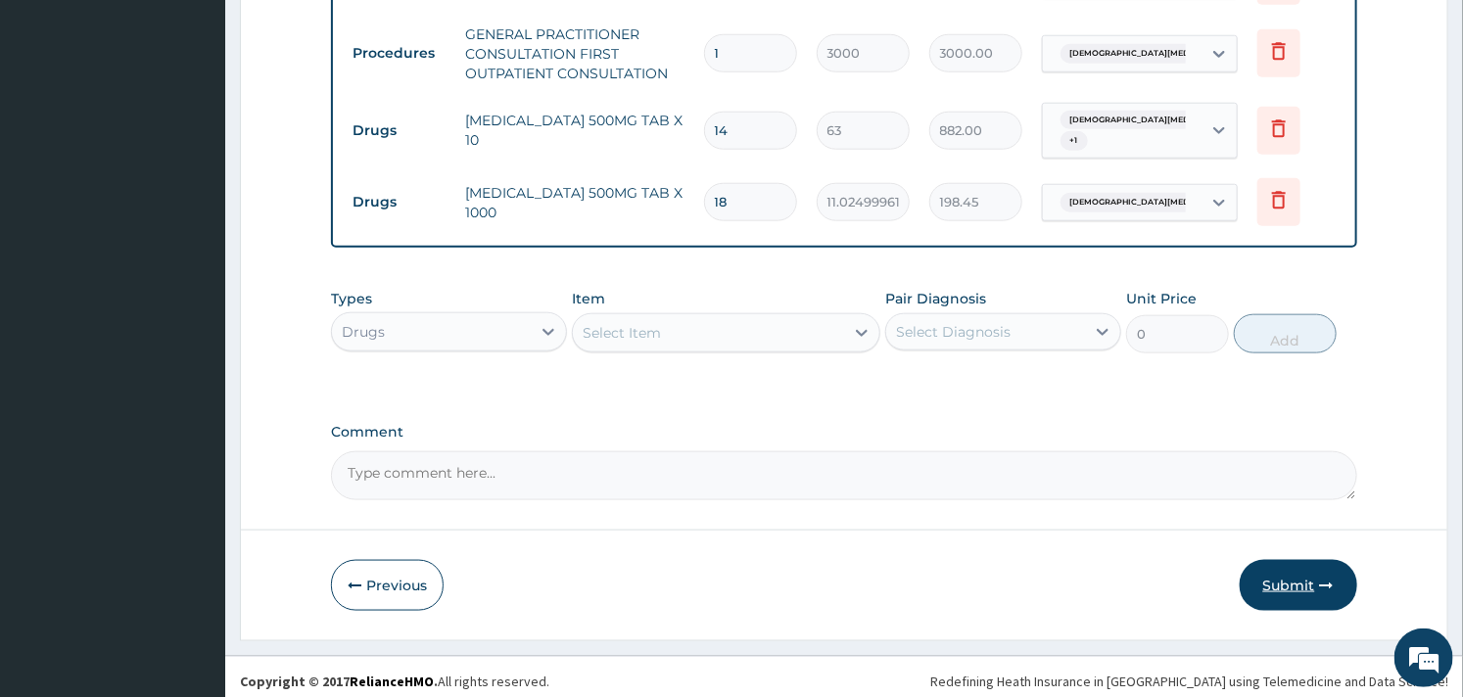
click at [1268, 570] on button "Submit" at bounding box center [1299, 585] width 118 height 51
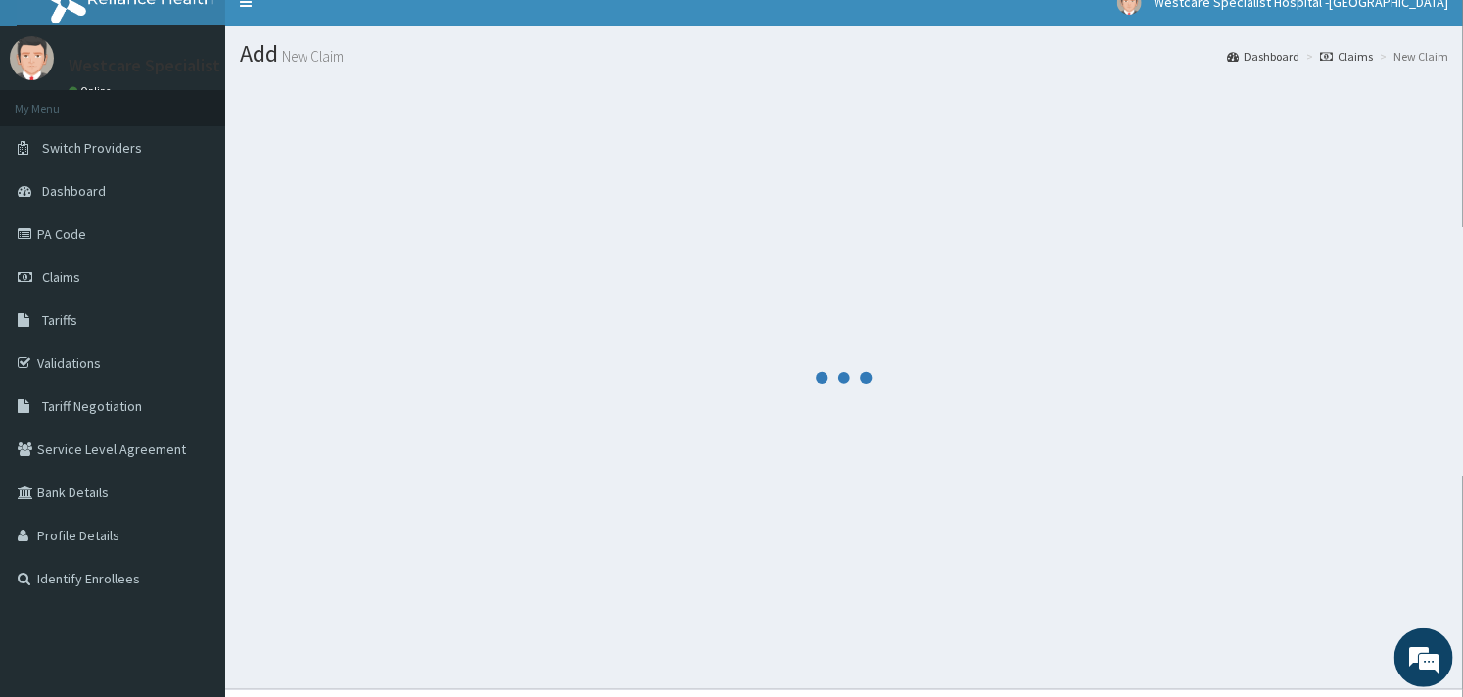
scroll to position [0, 0]
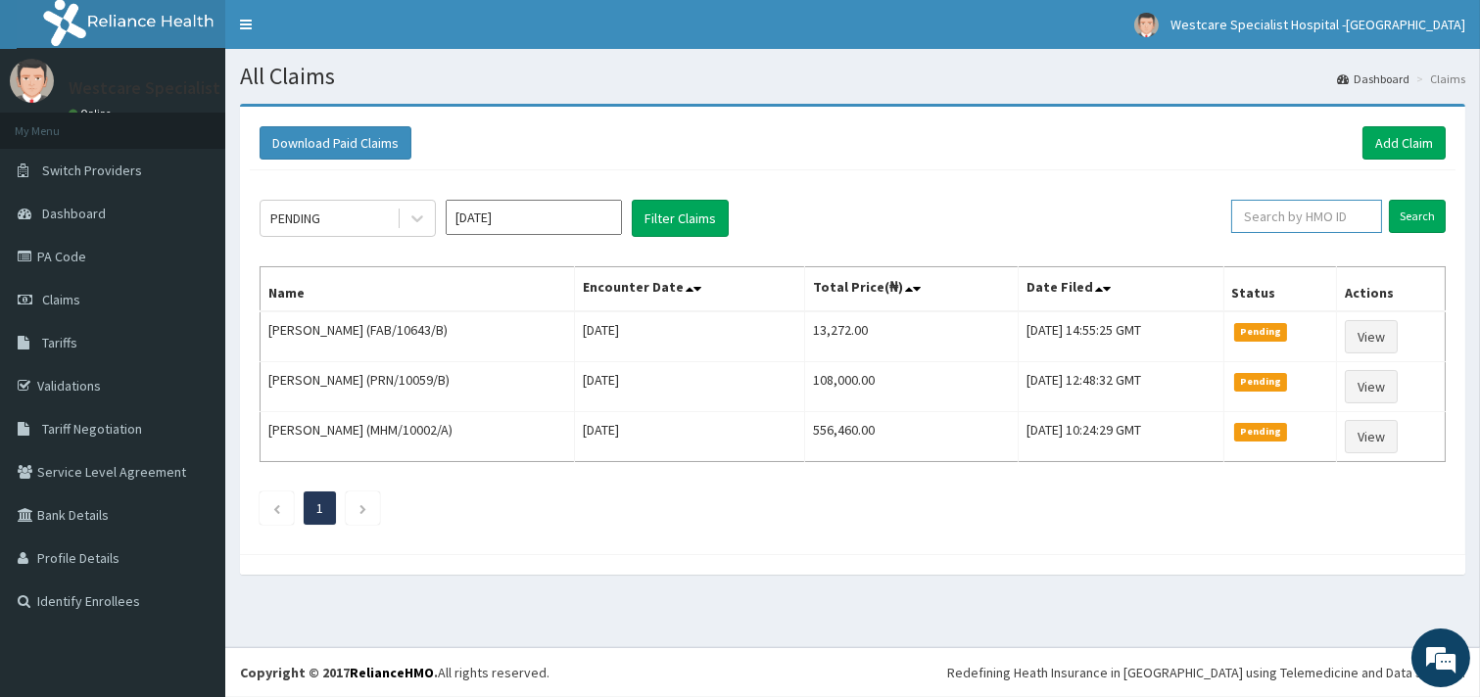
click at [1304, 208] on input "text" at bounding box center [1306, 216] width 151 height 33
paste input "OSS/10019/A"
click at [1412, 207] on input "Search" at bounding box center [1417, 216] width 57 height 33
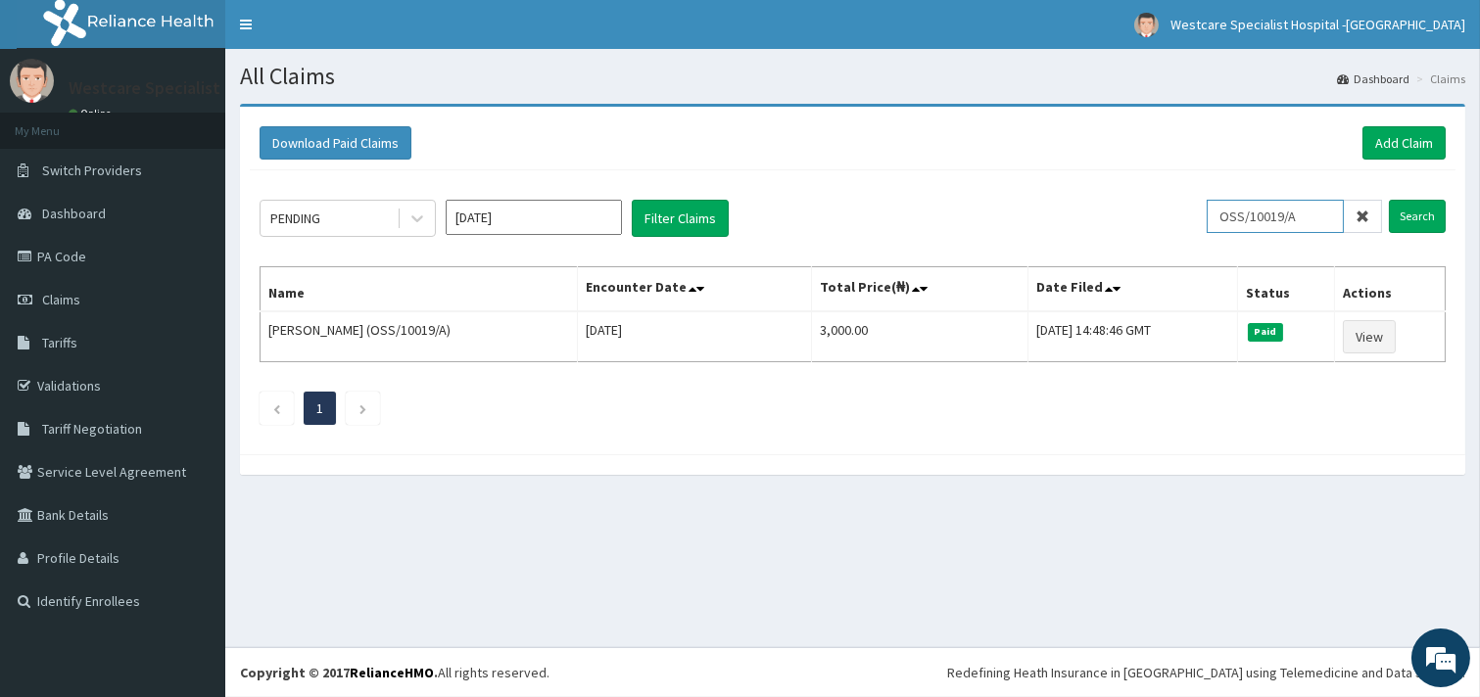
click at [1249, 220] on input "OSS/10019/A" at bounding box center [1275, 216] width 137 height 33
paste input "CHL/10604/D"
type input "CHL/10604/D"
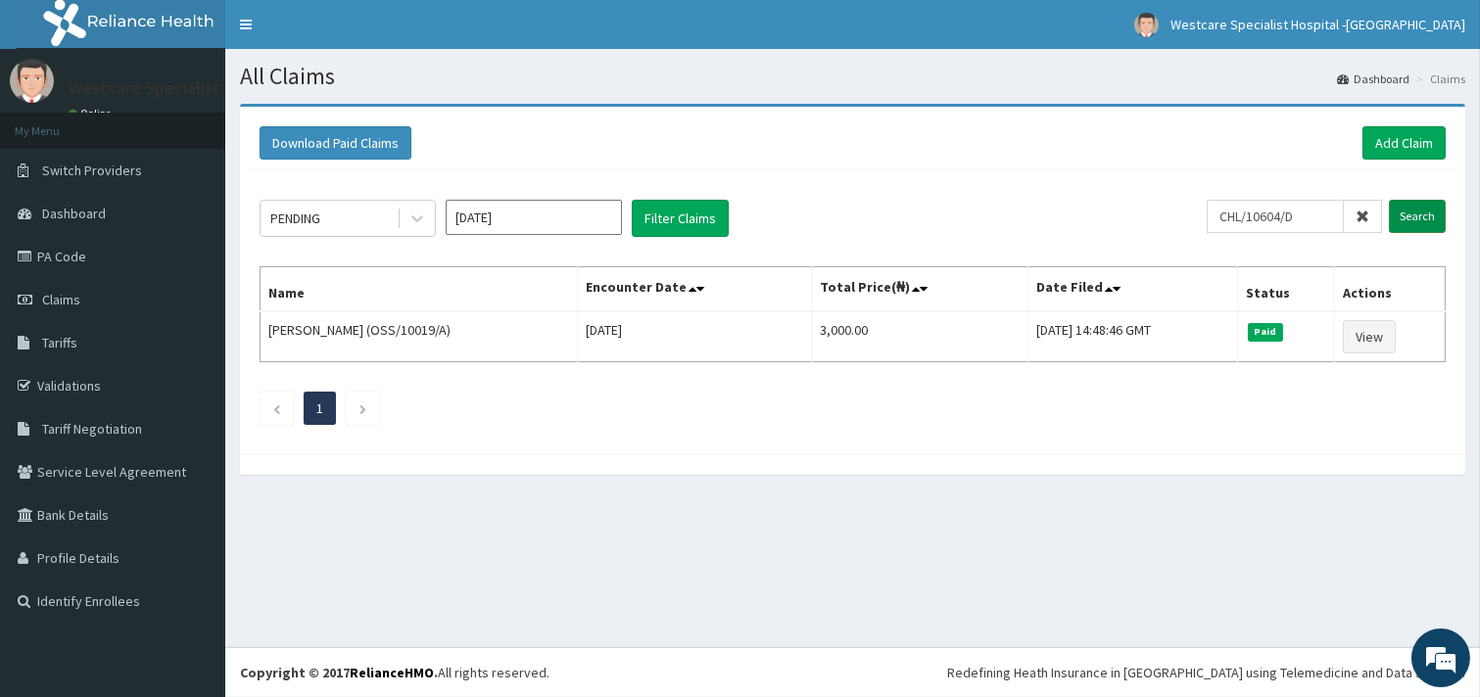
click at [1397, 209] on input "Search" at bounding box center [1417, 216] width 57 height 33
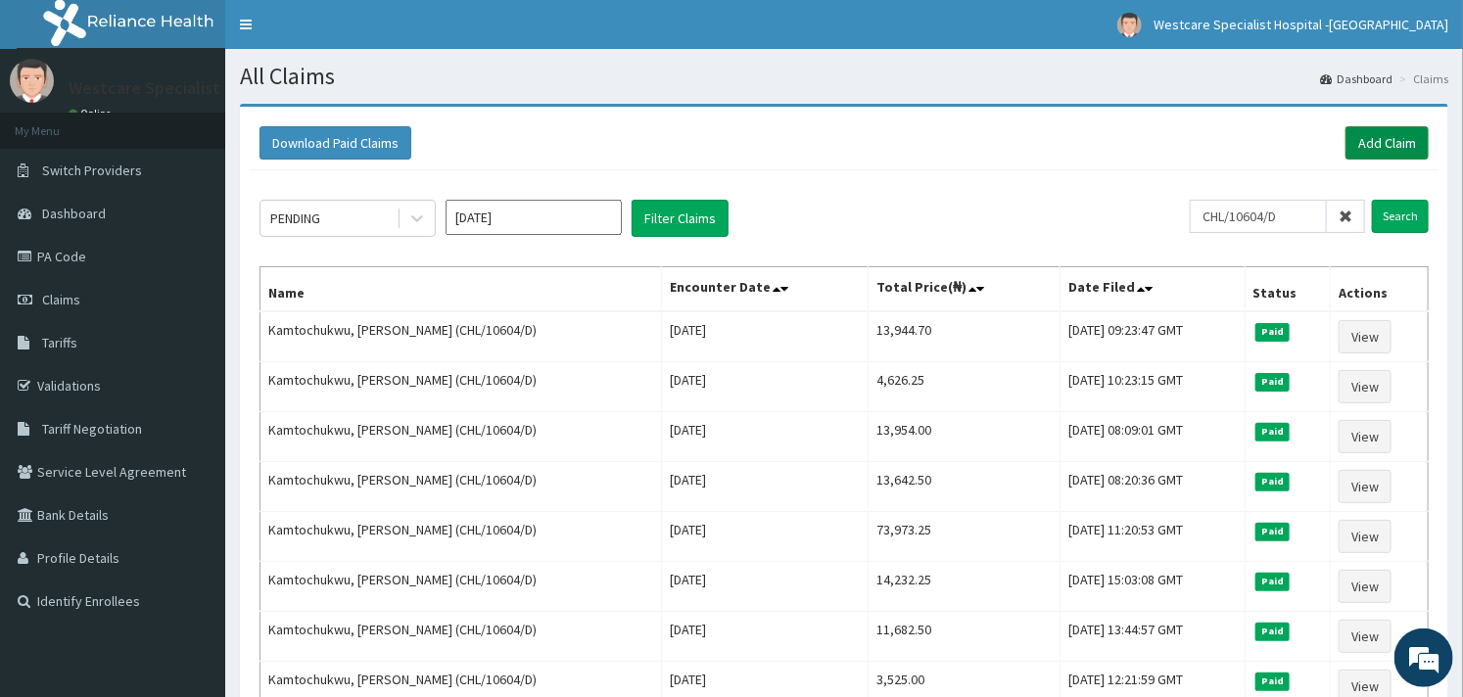
click at [1373, 142] on link "Add Claim" at bounding box center [1387, 142] width 83 height 33
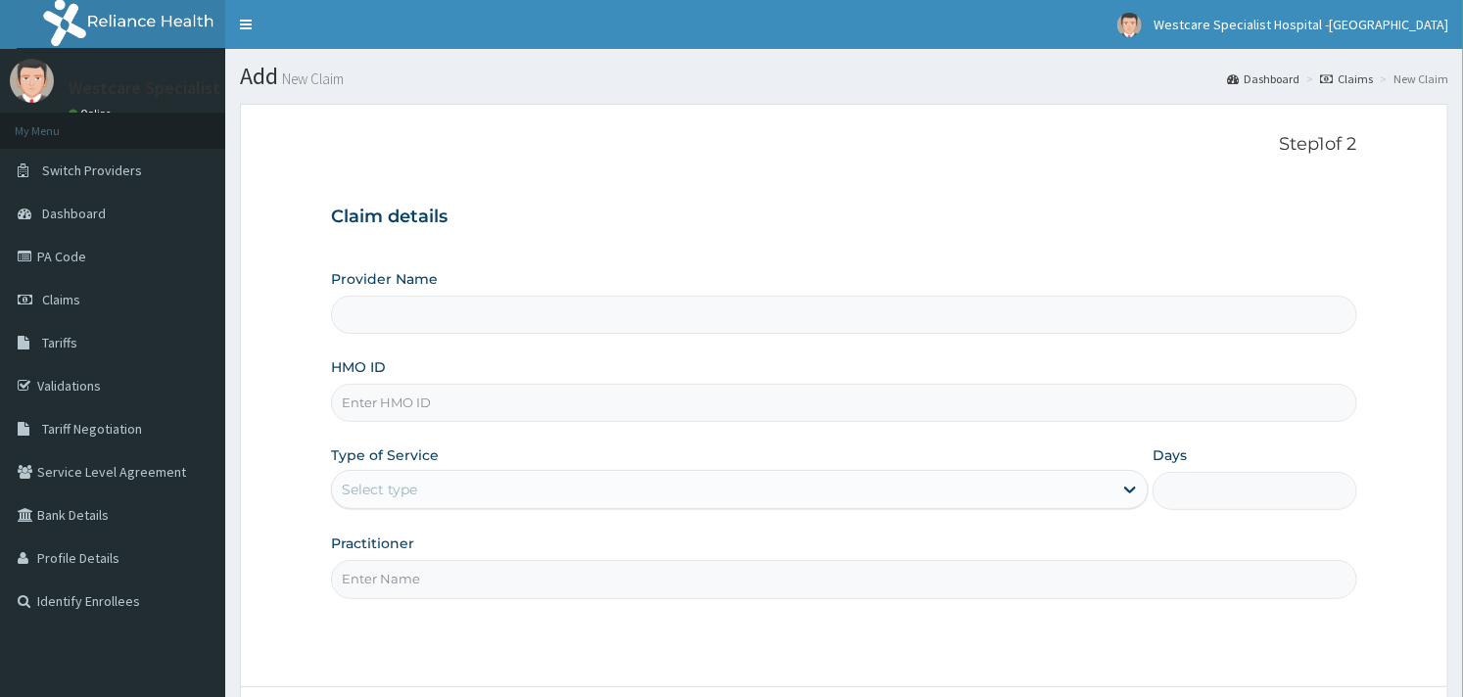
type input "WestCare Specialist Hospital - [GEOGRAPHIC_DATA]"
click at [455, 404] on input "HMO ID" at bounding box center [843, 403] width 1025 height 38
paste input "RET/46294/A"
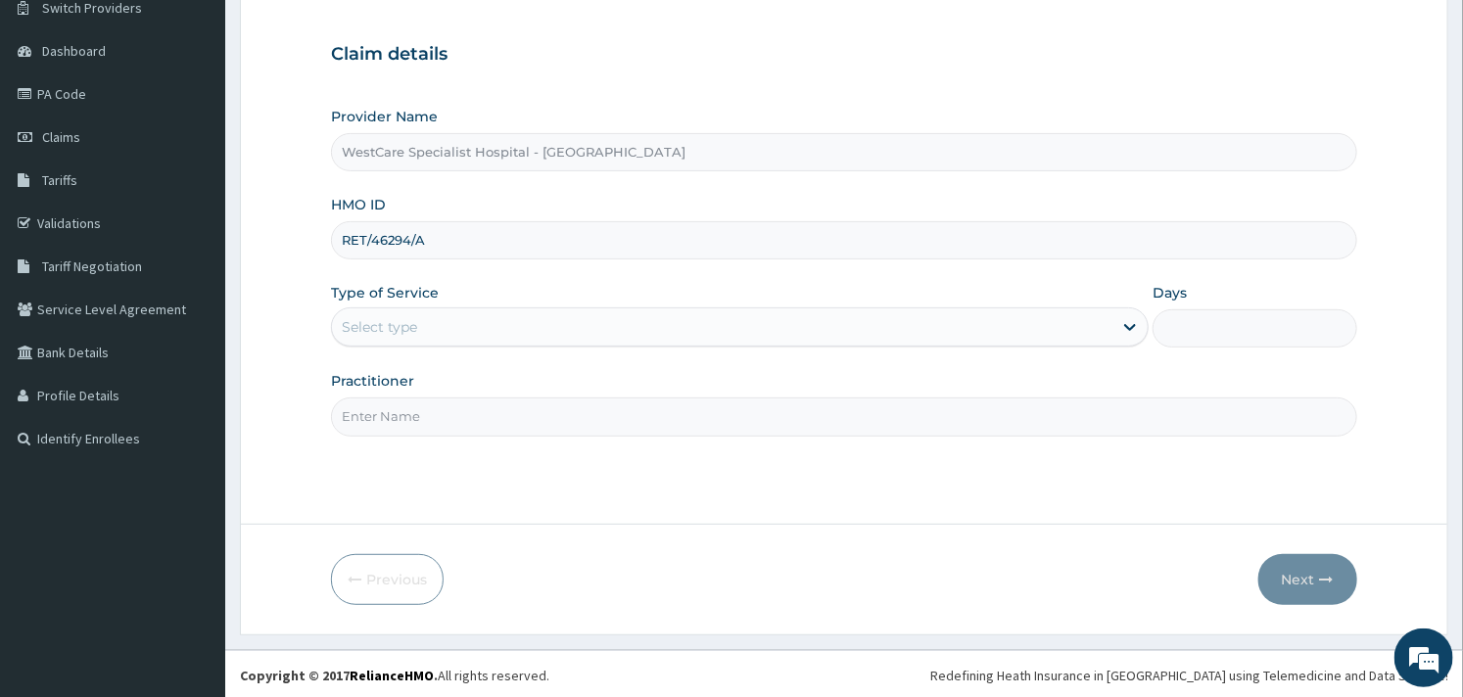
scroll to position [166, 0]
type input "RET/46294/A"
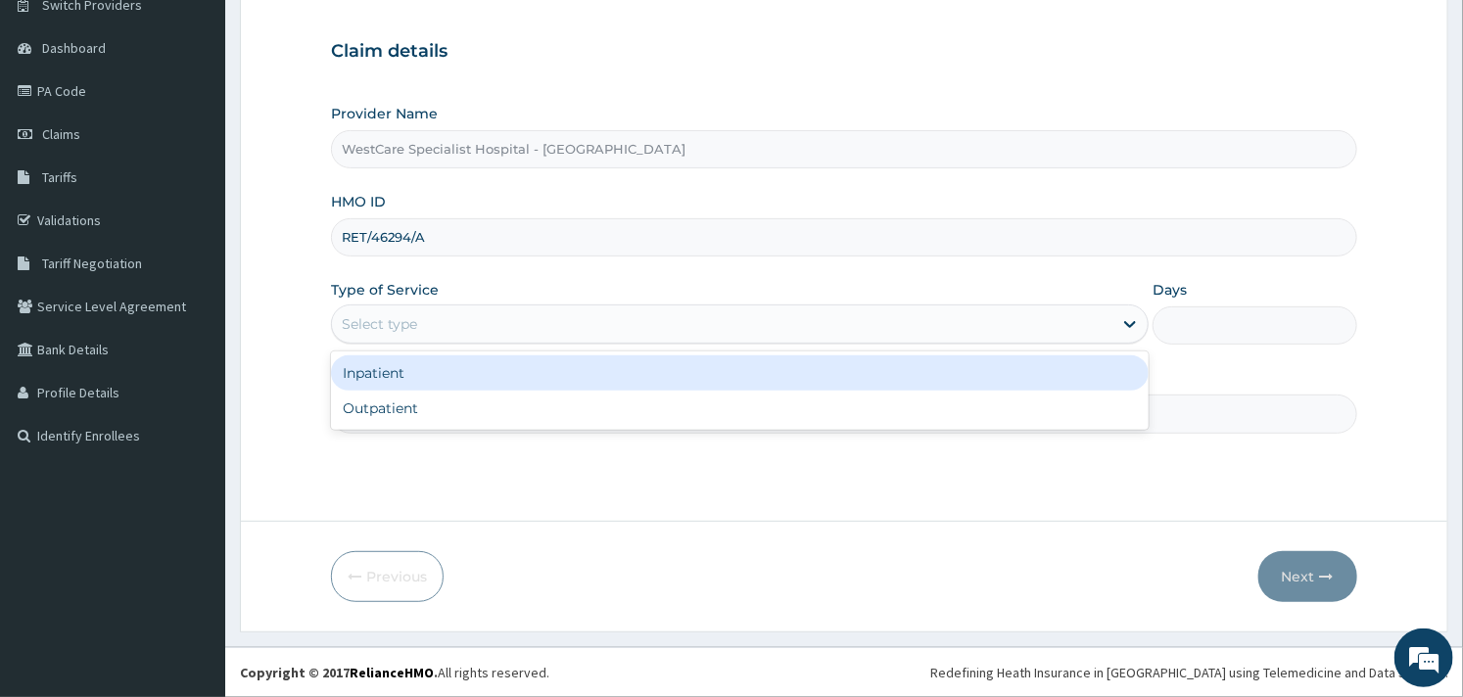
click at [639, 317] on div "Select type" at bounding box center [722, 324] width 781 height 31
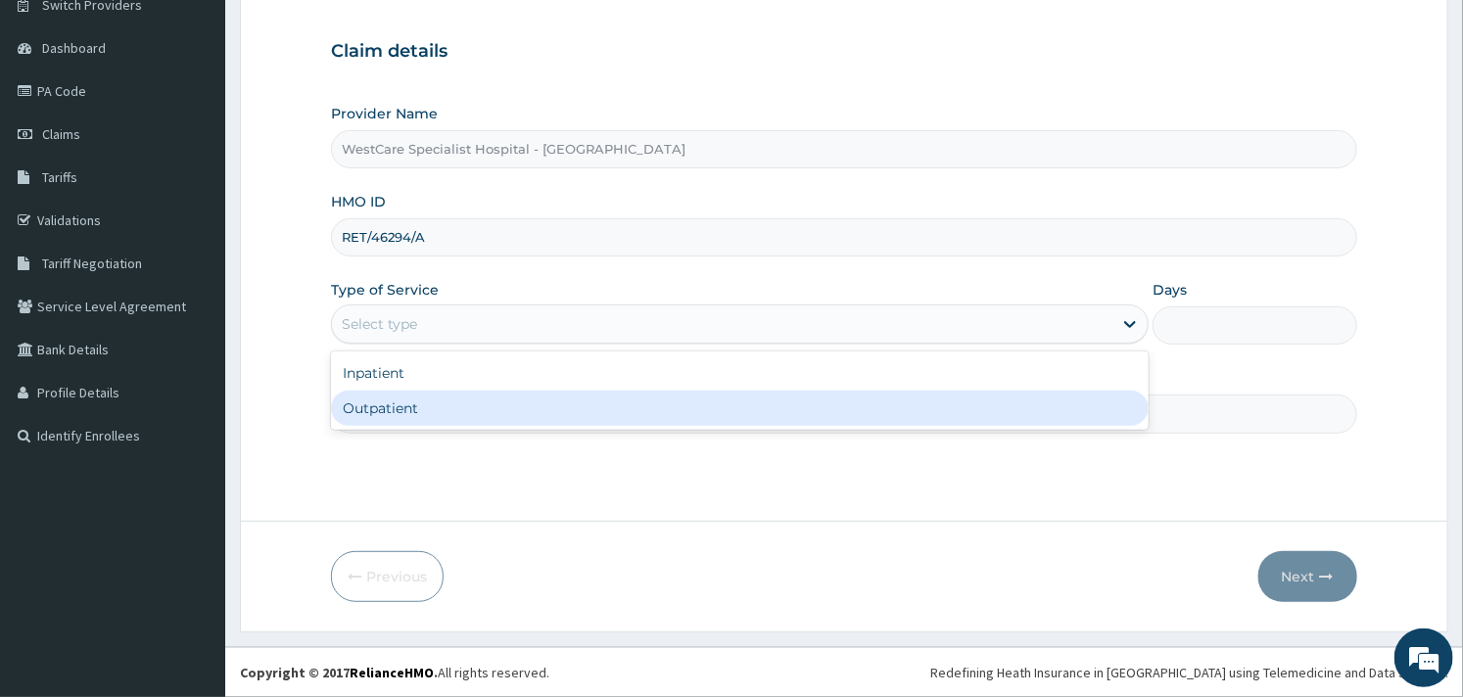
click at [487, 399] on div "Outpatient" at bounding box center [740, 408] width 818 height 35
type input "1"
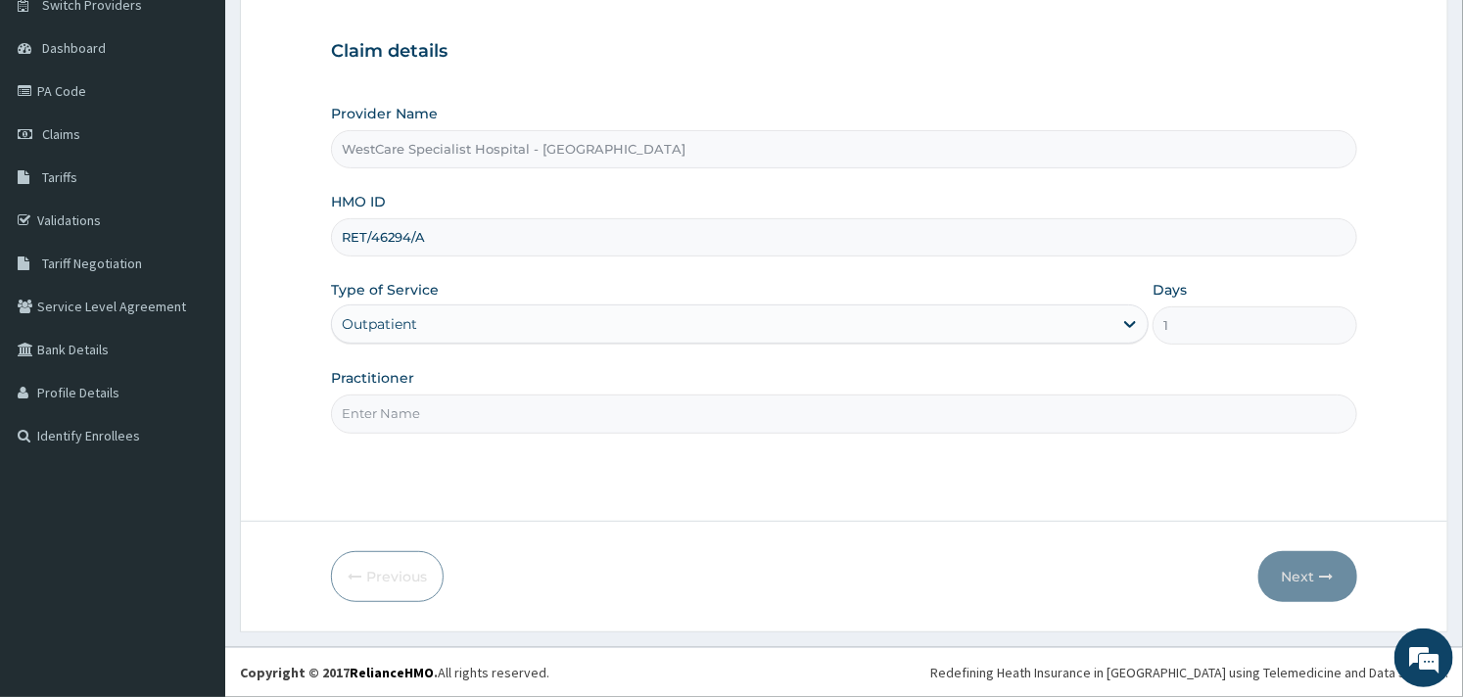
drag, startPoint x: 439, startPoint y: 413, endPoint x: 463, endPoint y: 413, distance: 24.5
click at [439, 413] on input "Practitioner" at bounding box center [843, 414] width 1025 height 38
type input "OBIDEYI"
click at [1303, 585] on button "Next" at bounding box center [1307, 576] width 99 height 51
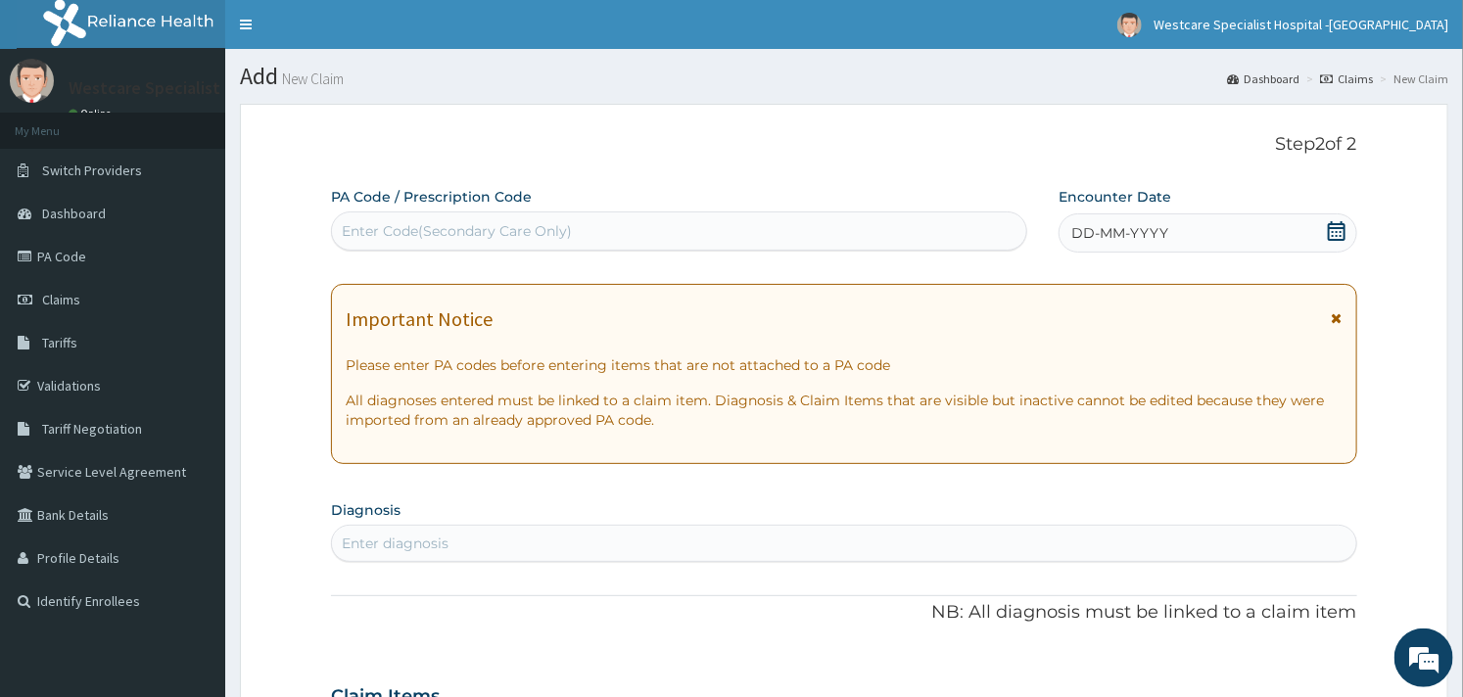
scroll to position [0, 0]
click at [515, 231] on div "Enter Code(Secondary Care Only)" at bounding box center [457, 231] width 230 height 20
paste input "PA/A5206A"
type input "PA/A5206A"
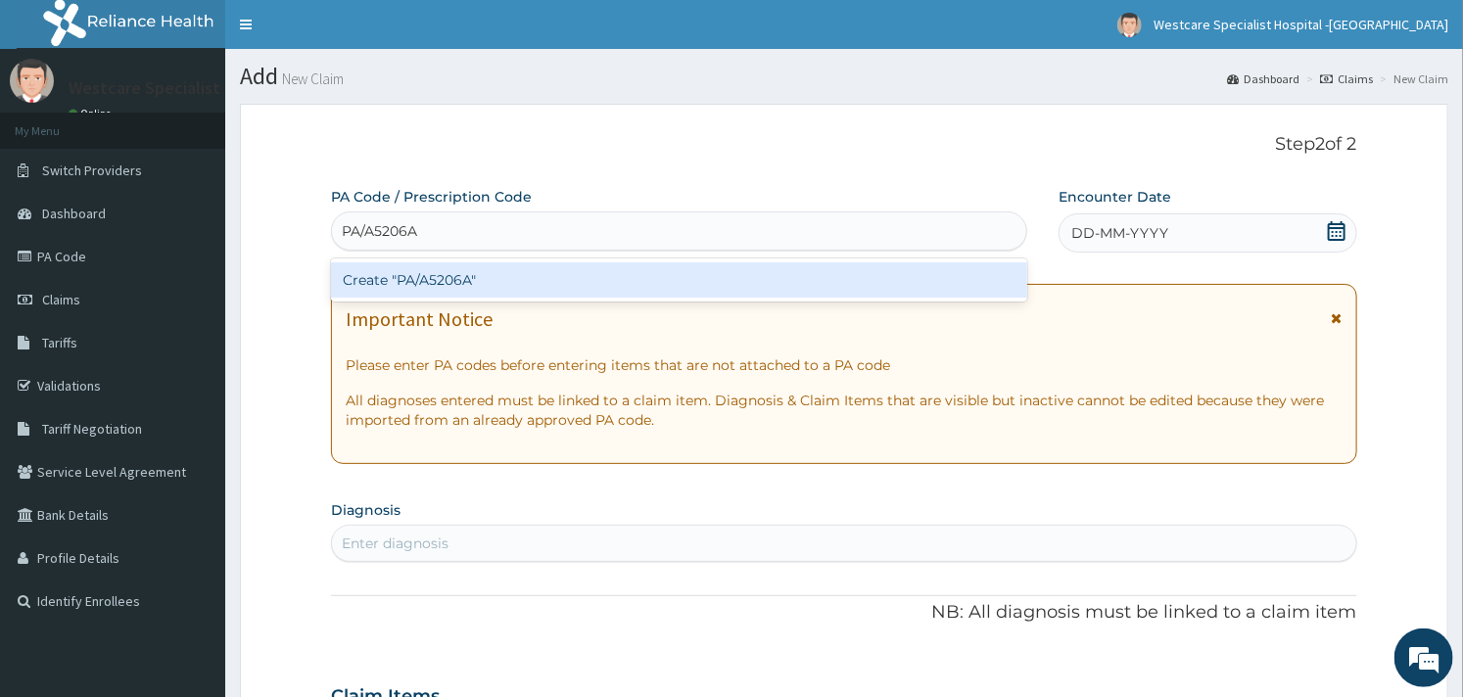
click at [463, 282] on div "Create "PA/A5206A"" at bounding box center [679, 279] width 696 height 35
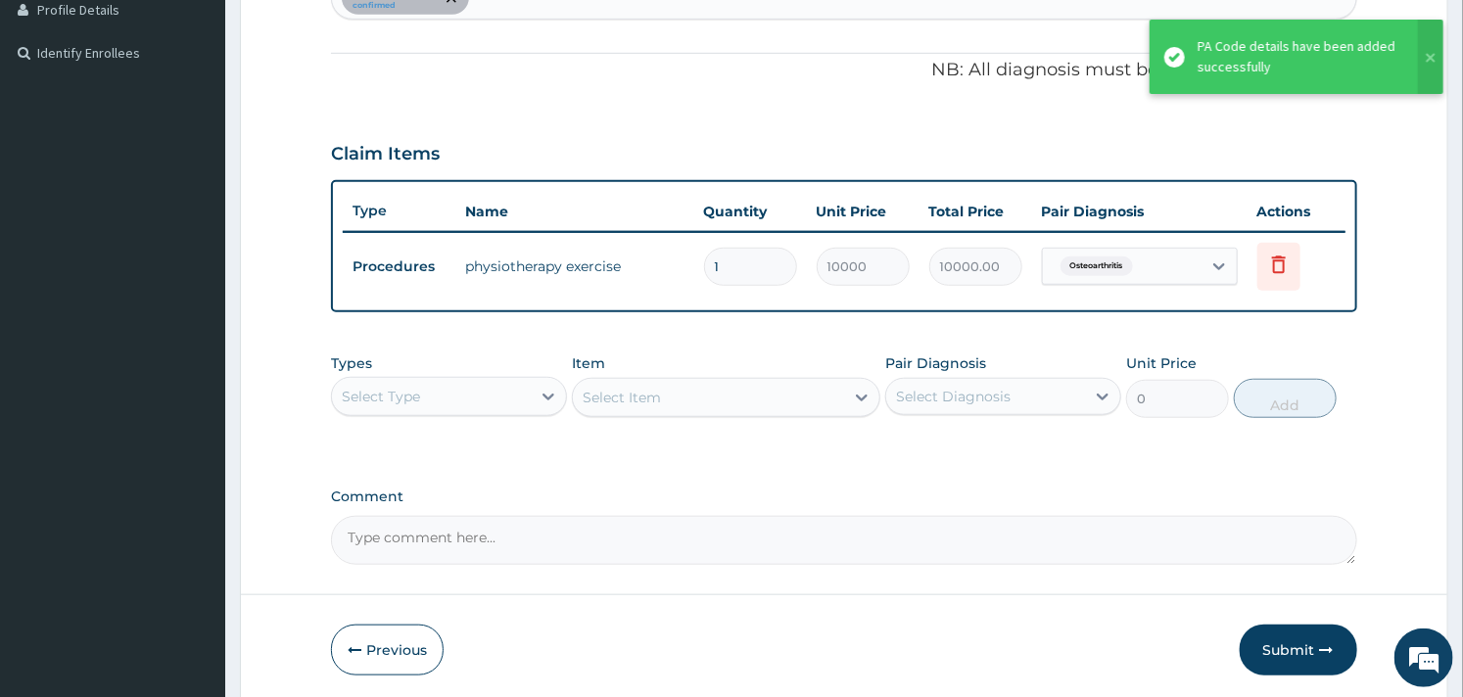
scroll to position [620, 0]
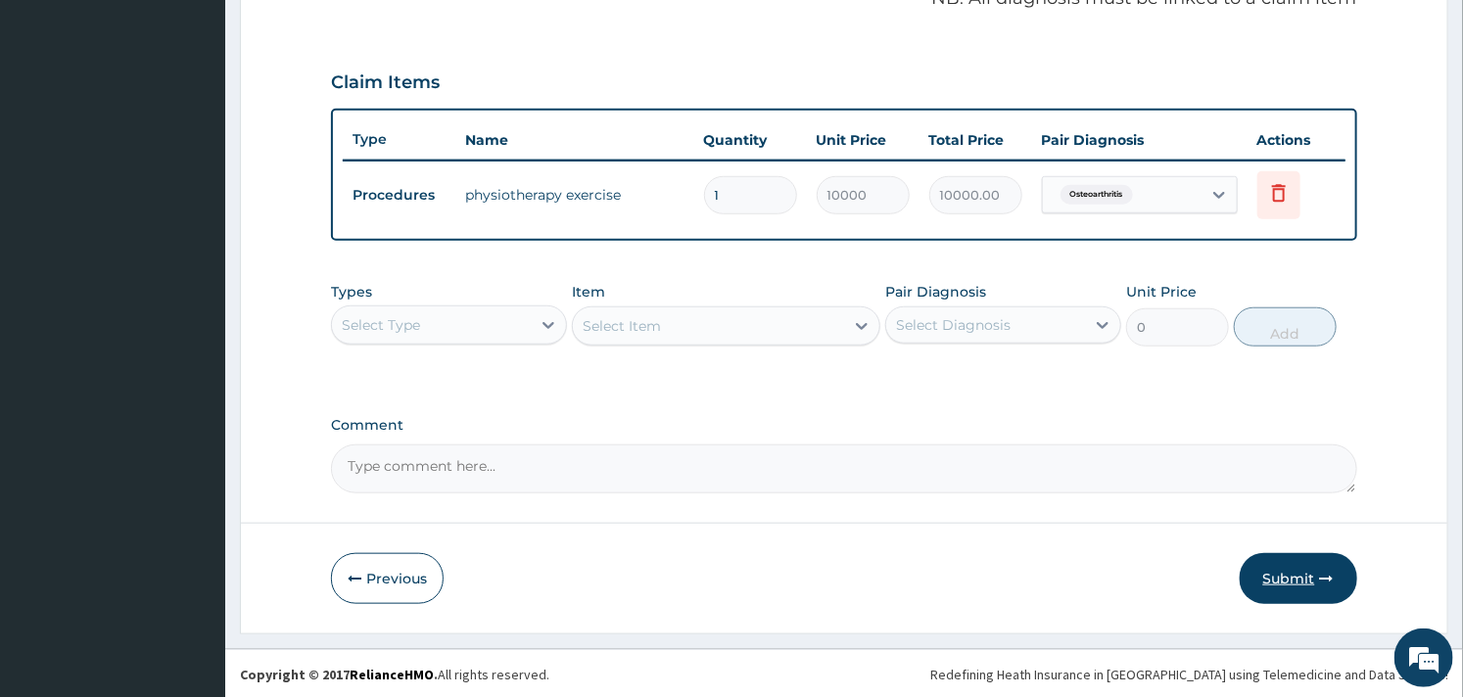
click at [1296, 574] on button "Submit" at bounding box center [1299, 578] width 118 height 51
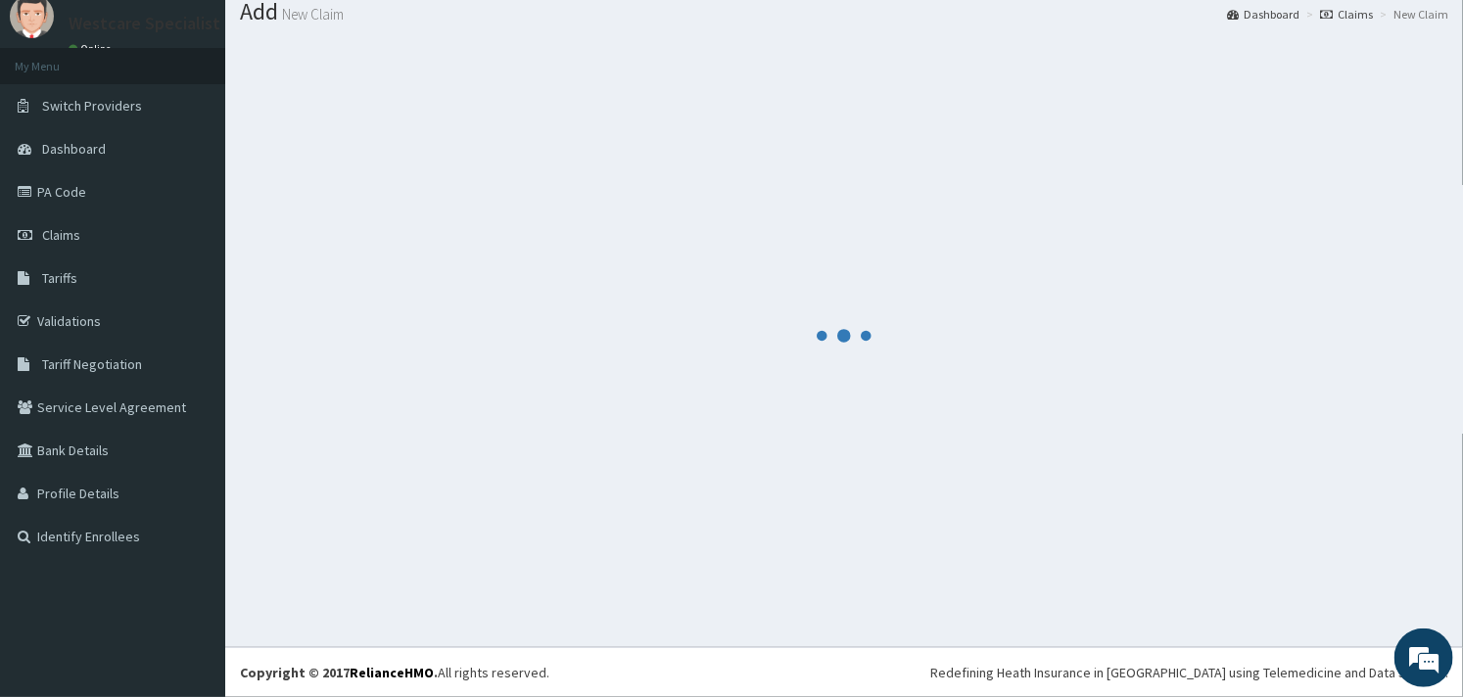
scroll to position [0, 0]
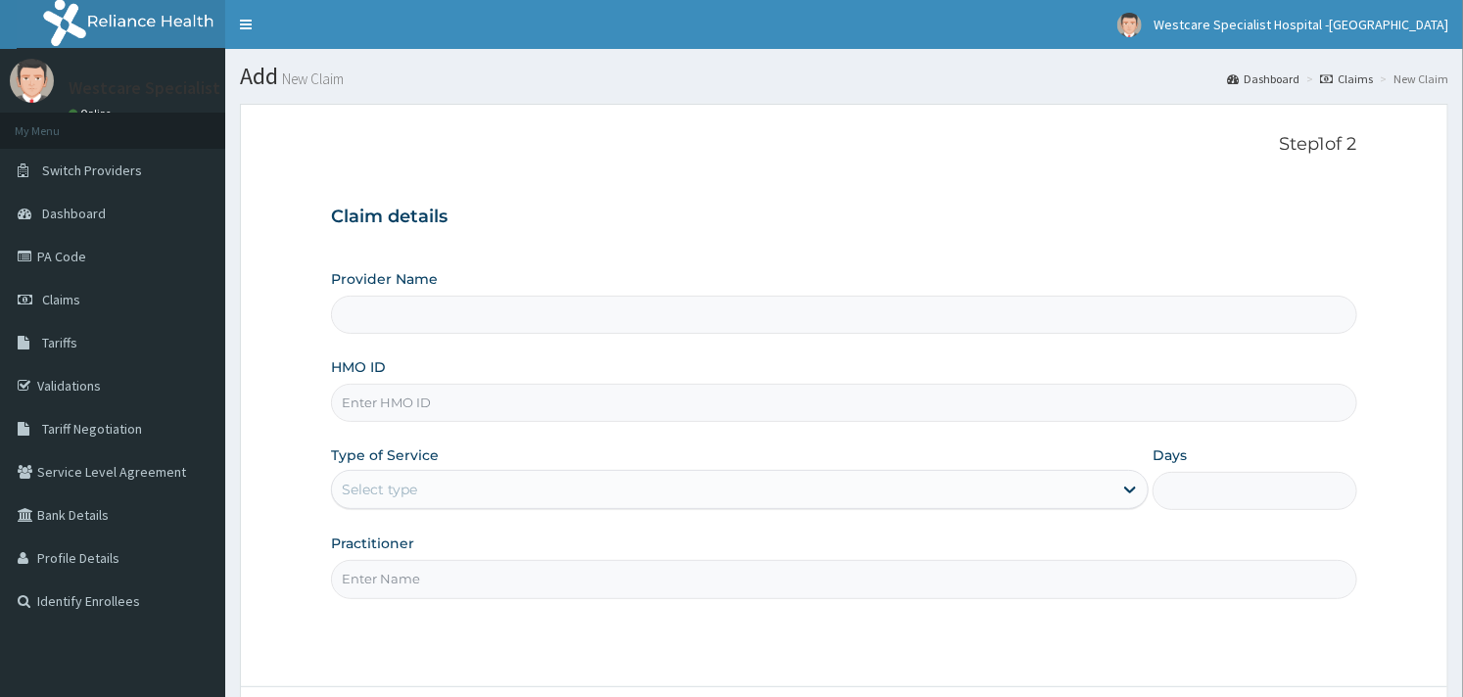
type input "WestCare Specialist Hospital - [GEOGRAPHIC_DATA]"
click at [454, 407] on input "HMO ID" at bounding box center [843, 403] width 1025 height 38
paste input "CHL/10604/D"
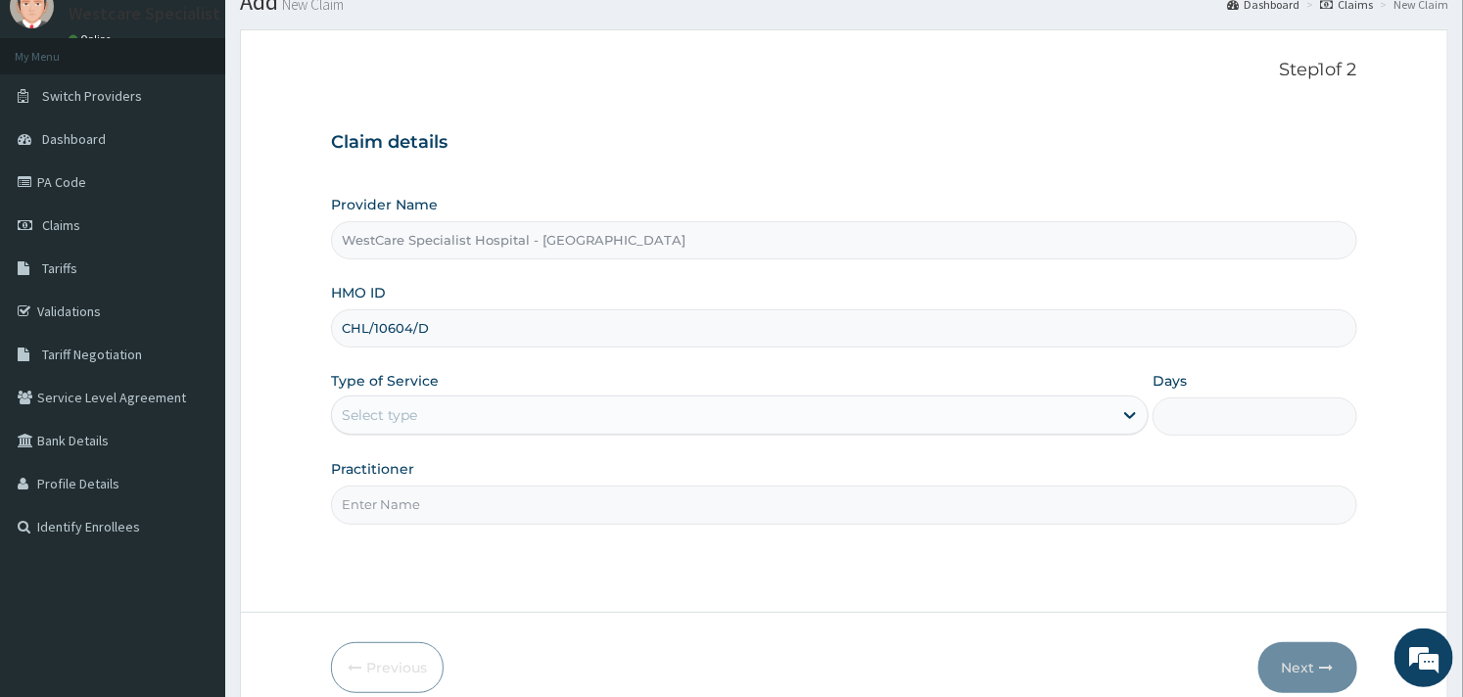
scroll to position [166, 0]
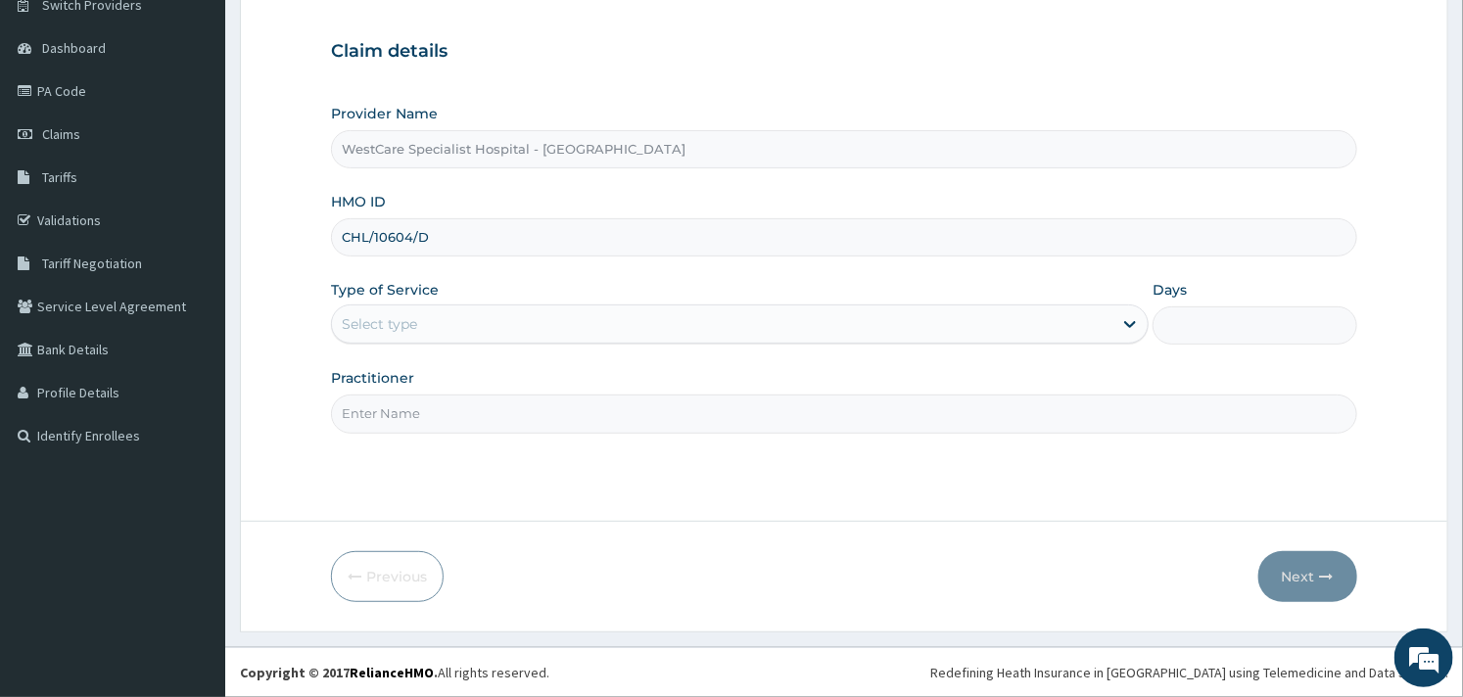
type input "CHL/10604/D"
click at [546, 330] on div "Select type" at bounding box center [722, 324] width 781 height 31
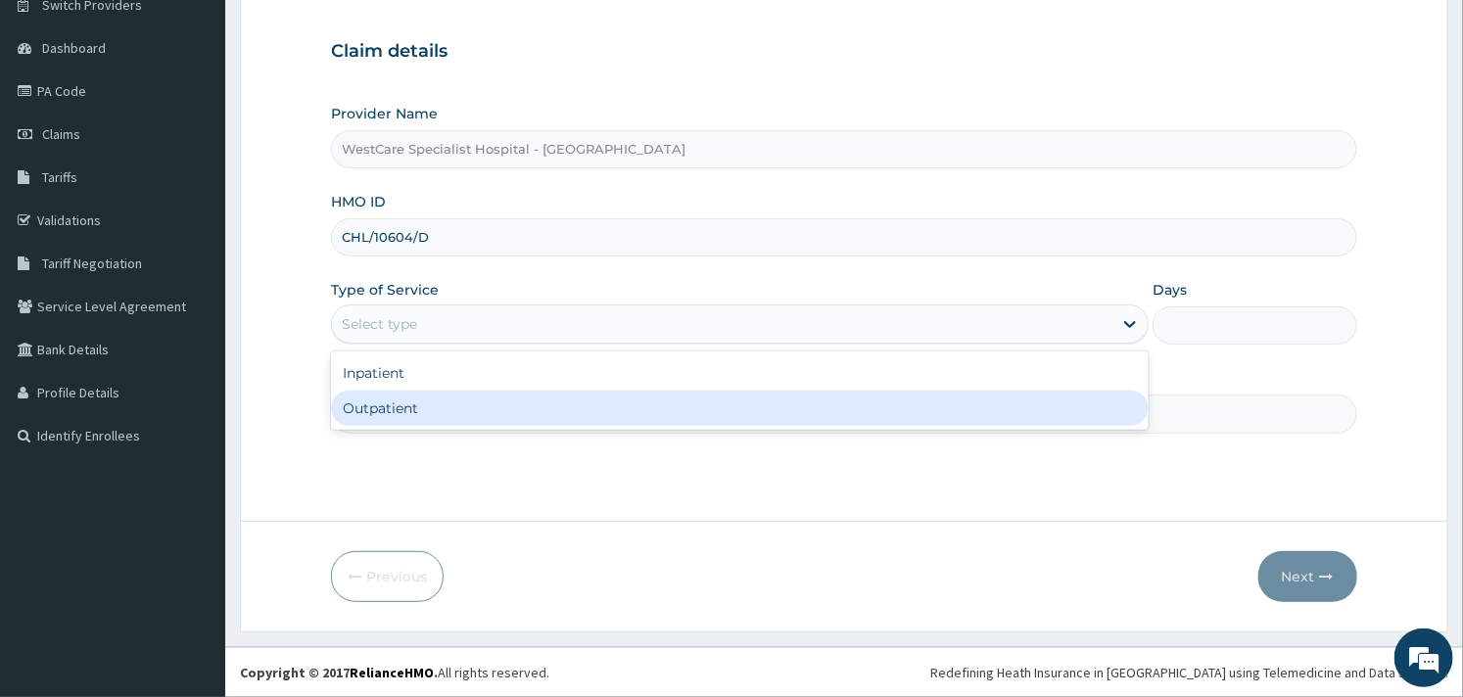
click at [492, 409] on div "Outpatient" at bounding box center [740, 408] width 818 height 35
type input "1"
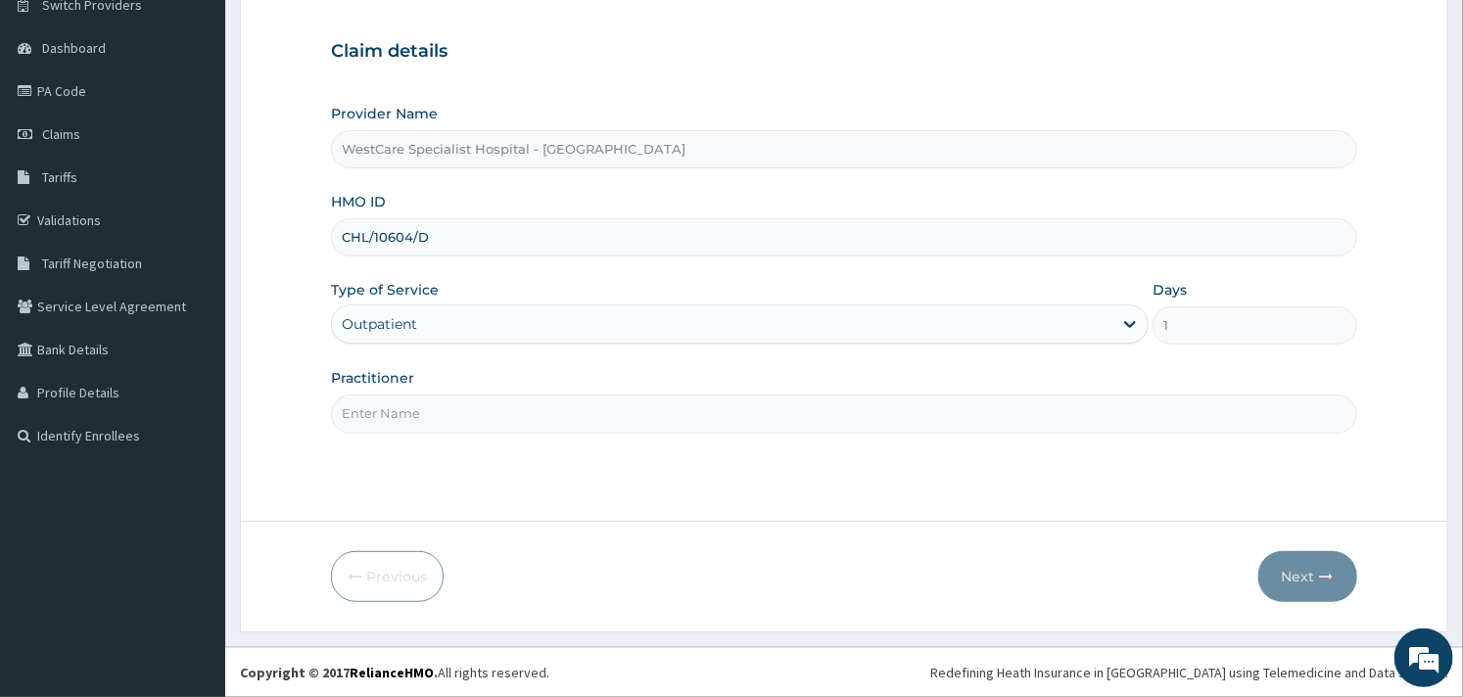
click at [476, 418] on input "Practitioner" at bounding box center [843, 414] width 1025 height 38
type input "OBIDEYI"
click at [1301, 588] on button "Next" at bounding box center [1307, 576] width 99 height 51
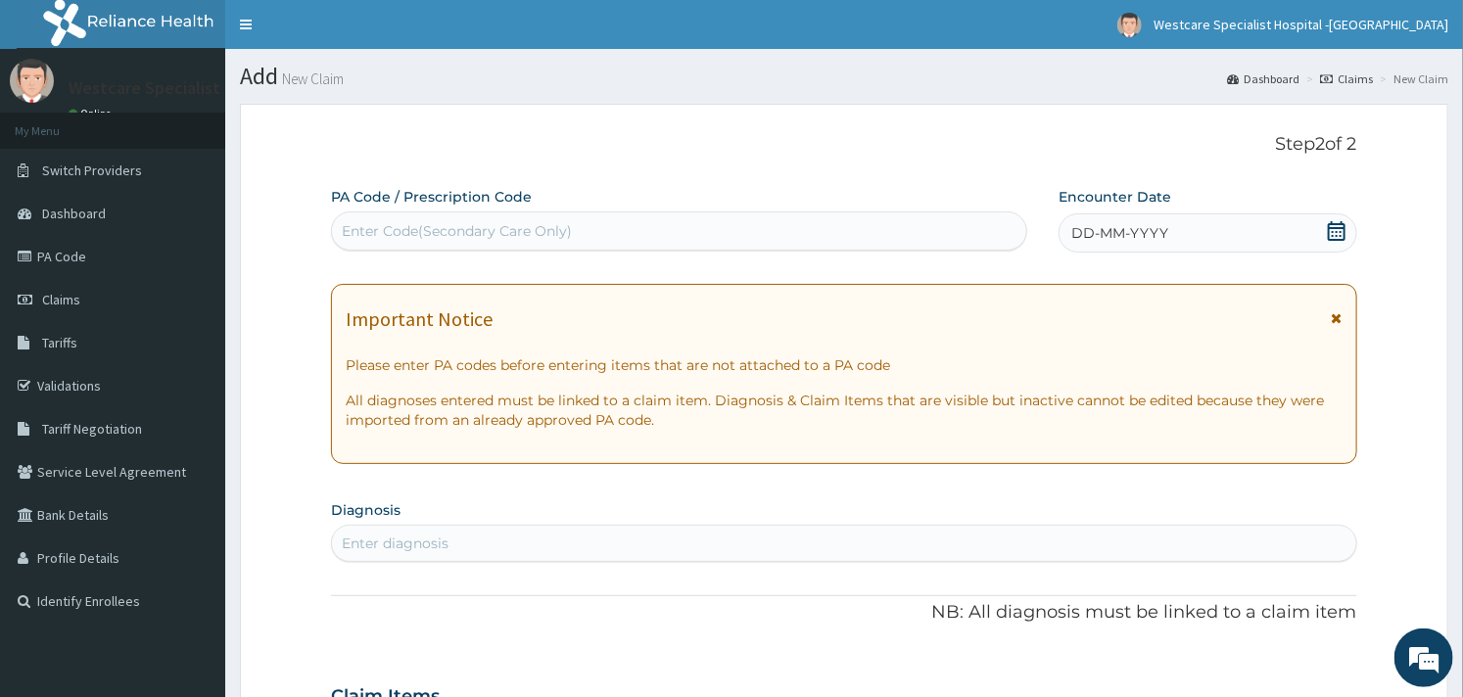
click at [1338, 236] on icon at bounding box center [1337, 231] width 20 height 20
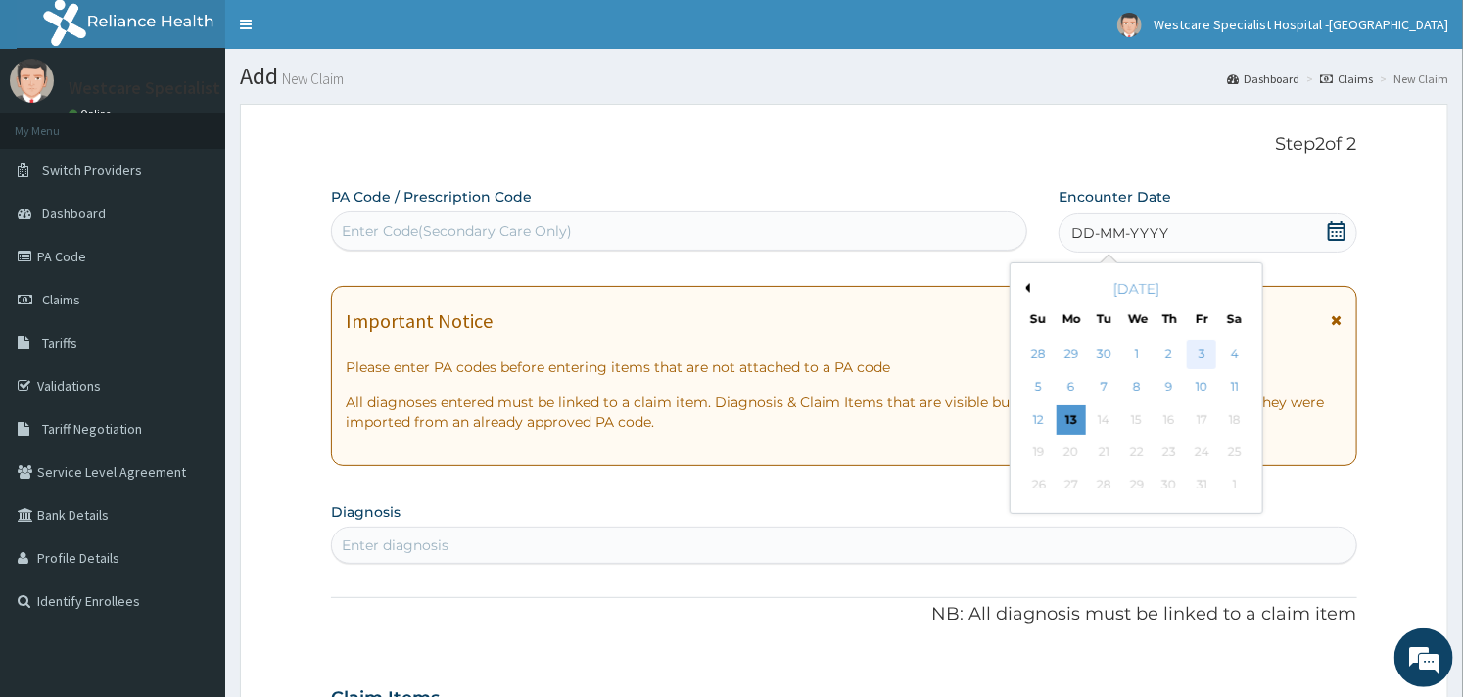
click at [1190, 355] on div "3" at bounding box center [1201, 354] width 29 height 29
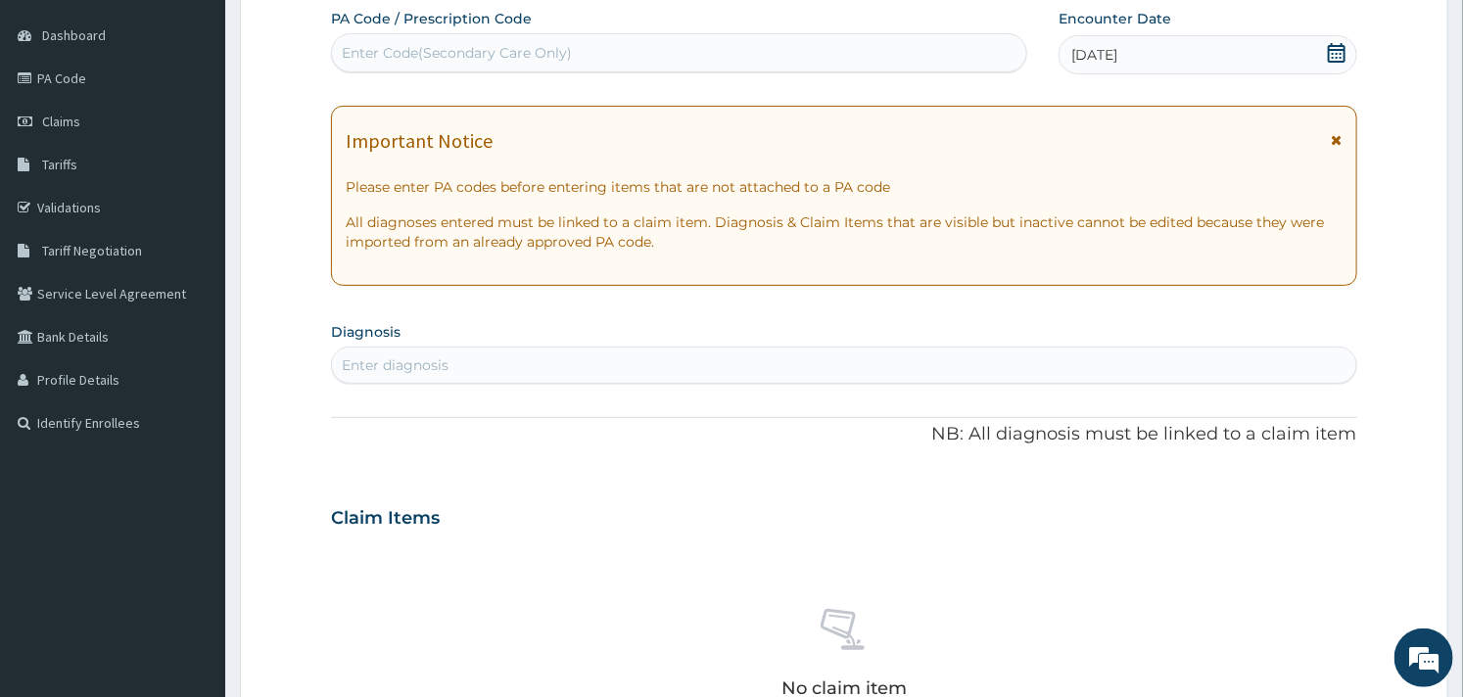
scroll to position [217, 0]
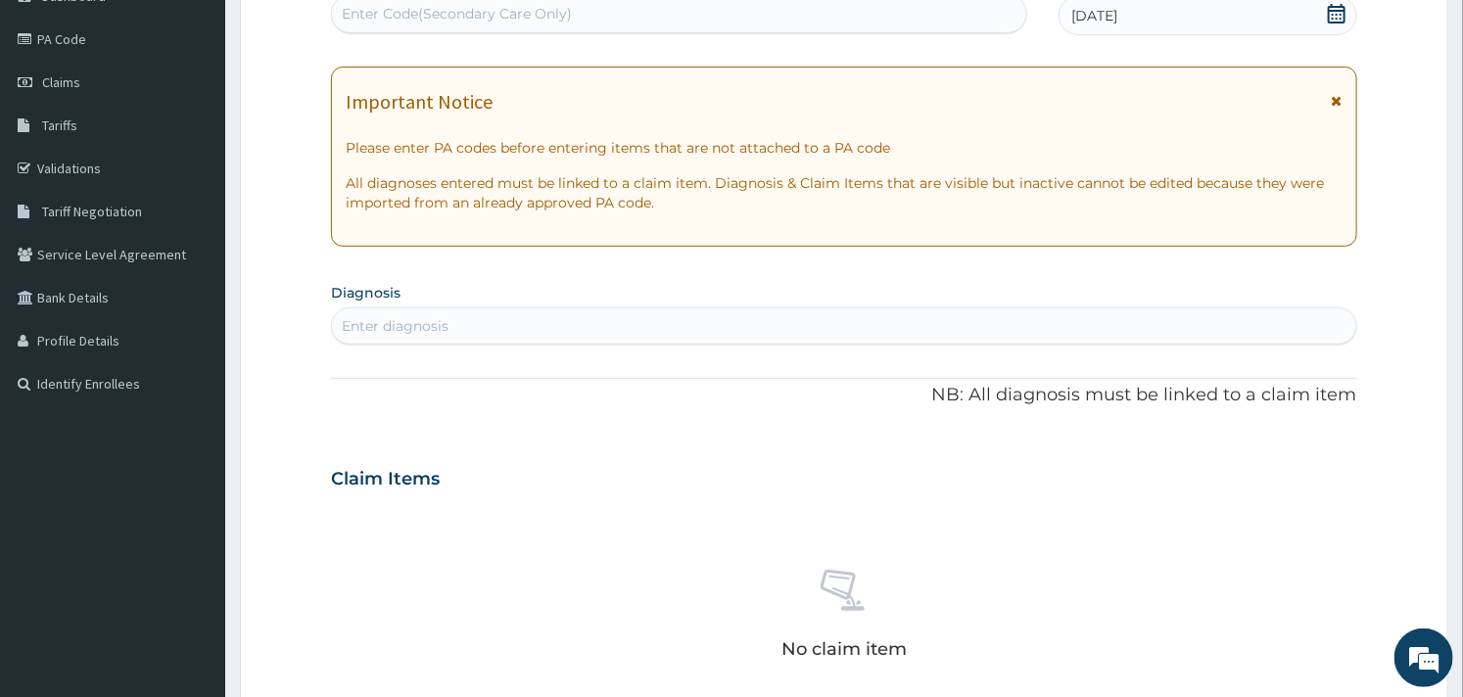
click at [578, 330] on div "Enter diagnosis" at bounding box center [843, 325] width 1023 height 31
type input "[MEDICAL_DATA]"
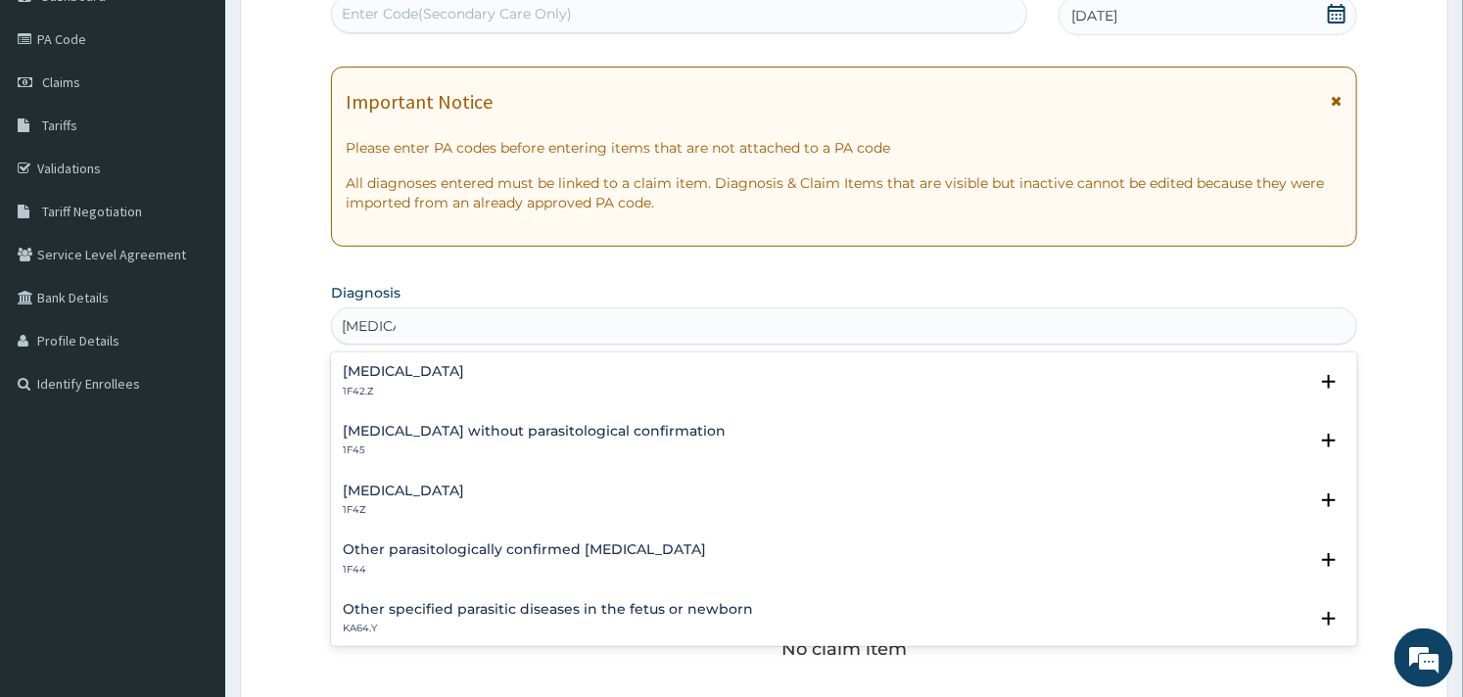
click at [464, 376] on h4 "[MEDICAL_DATA]" at bounding box center [403, 371] width 121 height 15
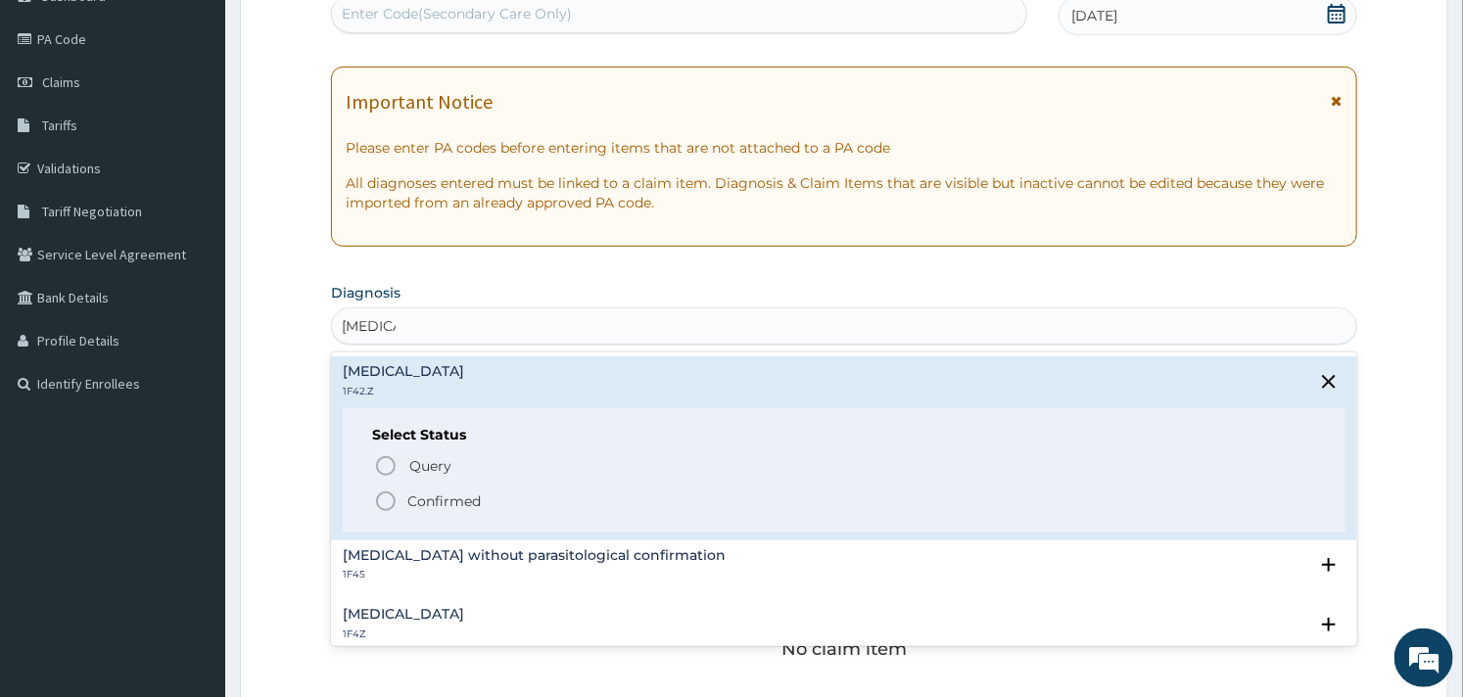
click at [392, 502] on icon "status option filled" at bounding box center [386, 502] width 24 height 24
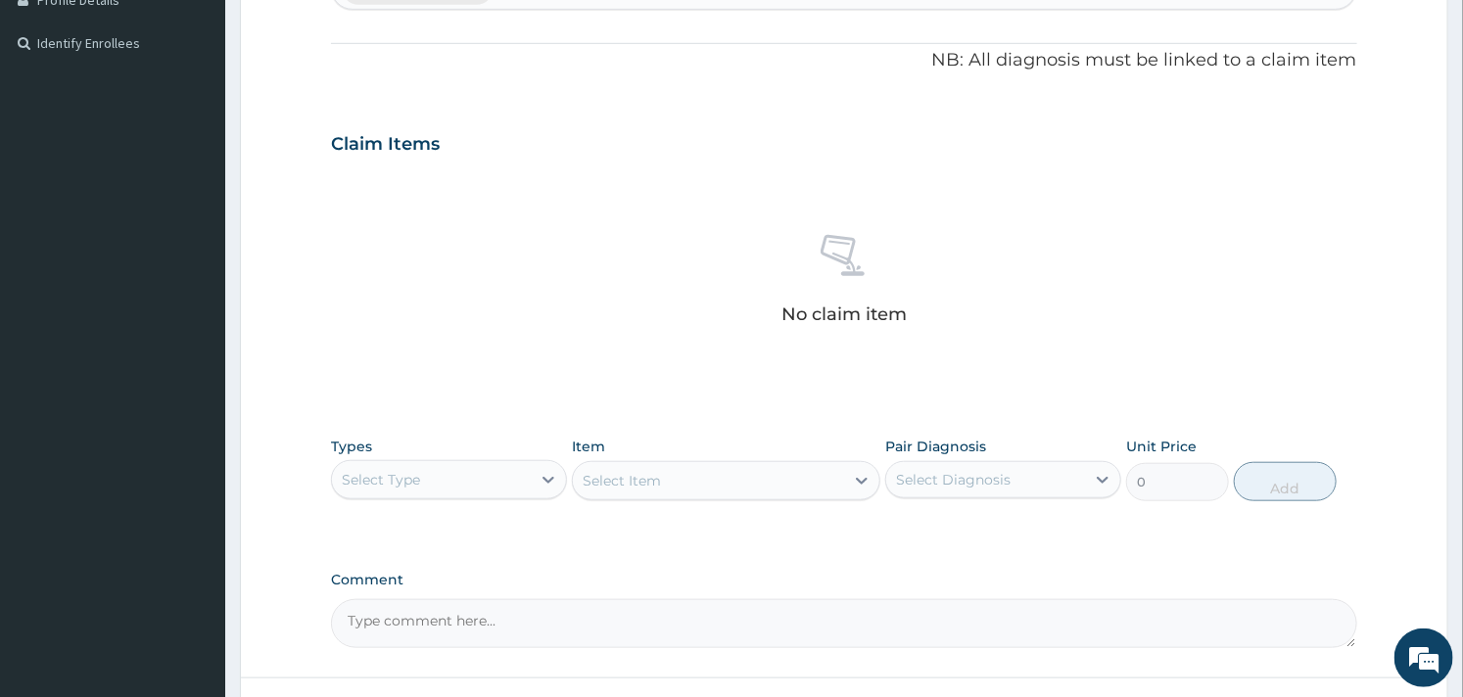
scroll to position [652, 0]
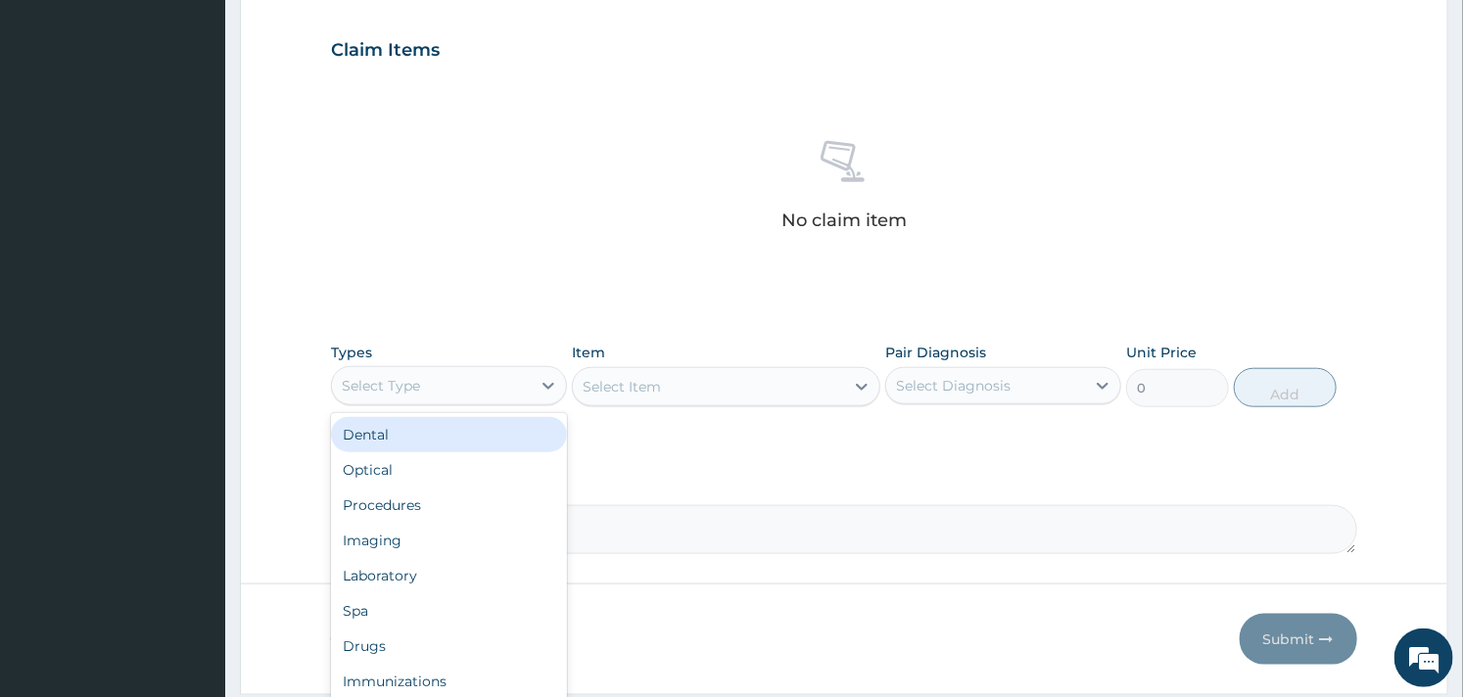
click at [522, 370] on div "Select Type" at bounding box center [431, 385] width 199 height 31
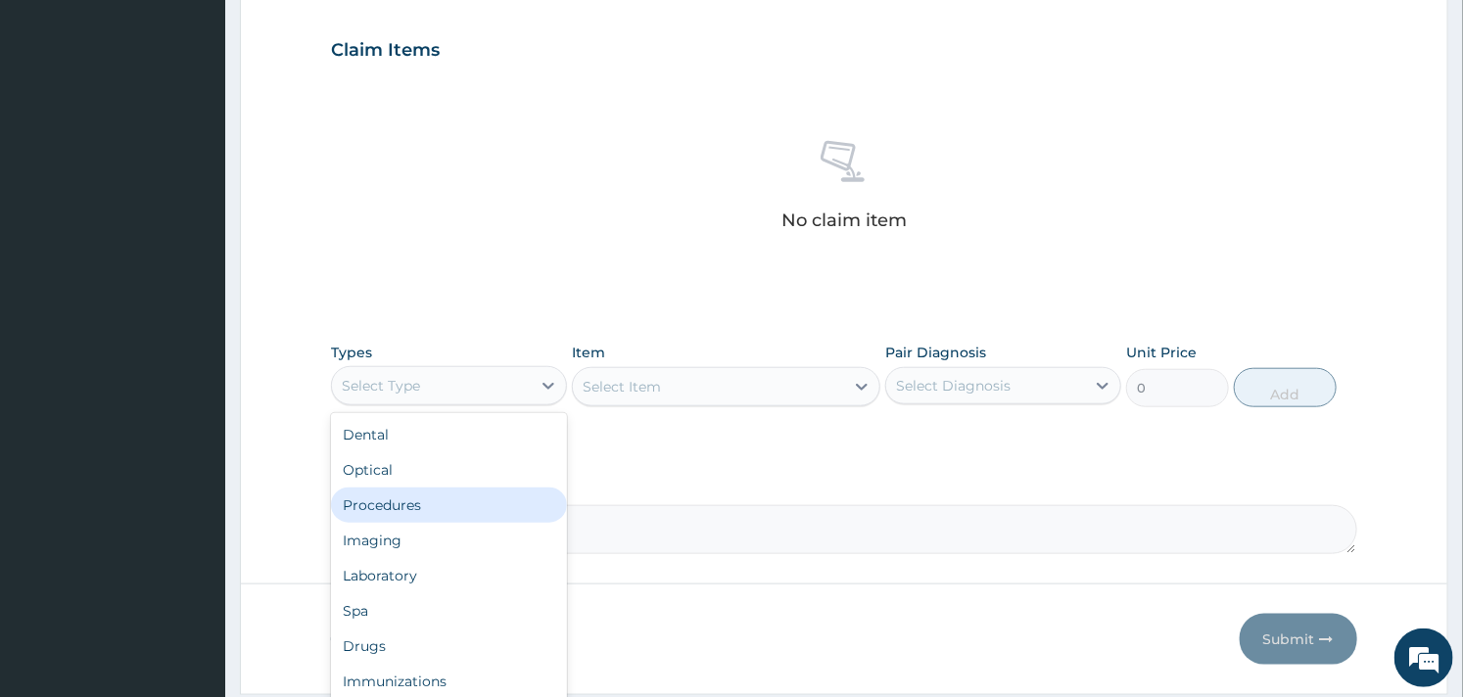
click at [437, 499] on div "Procedures" at bounding box center [449, 505] width 236 height 35
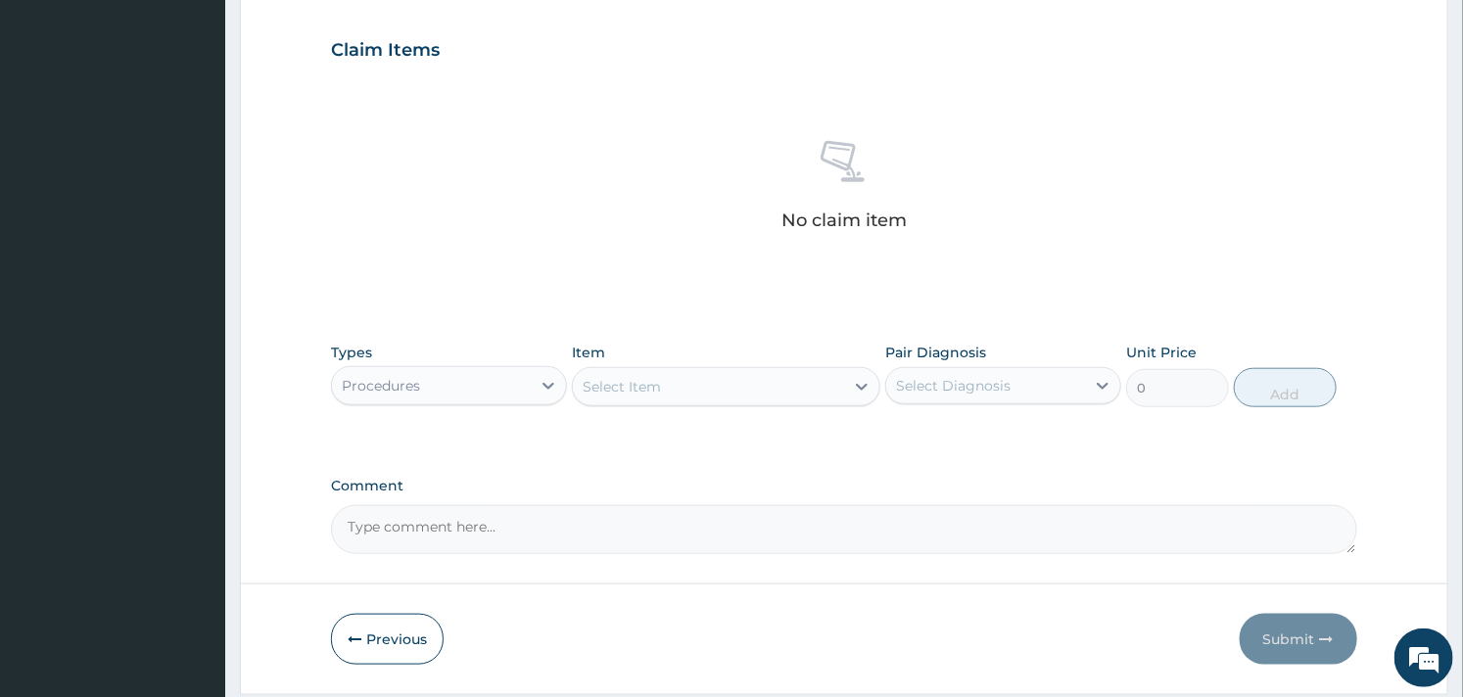
click at [698, 399] on div "Select Item" at bounding box center [708, 386] width 270 height 31
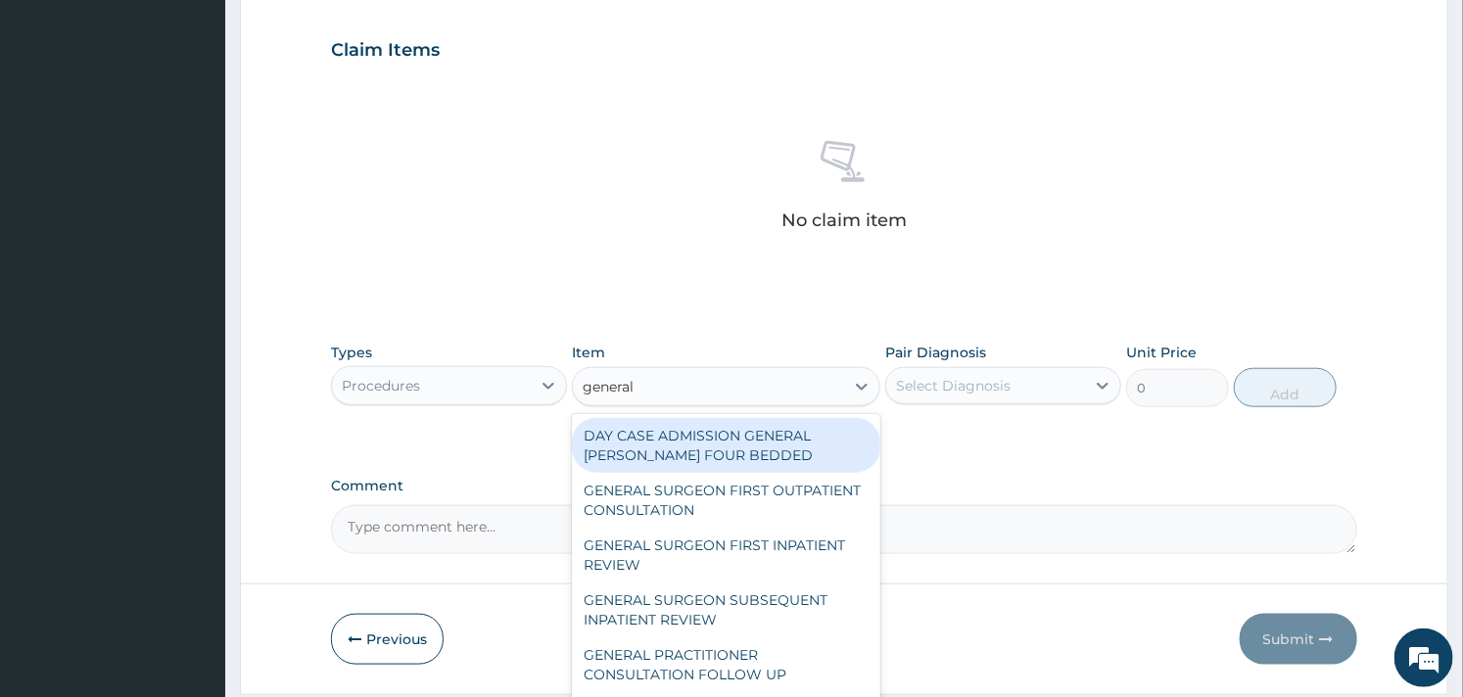
type input "general p"
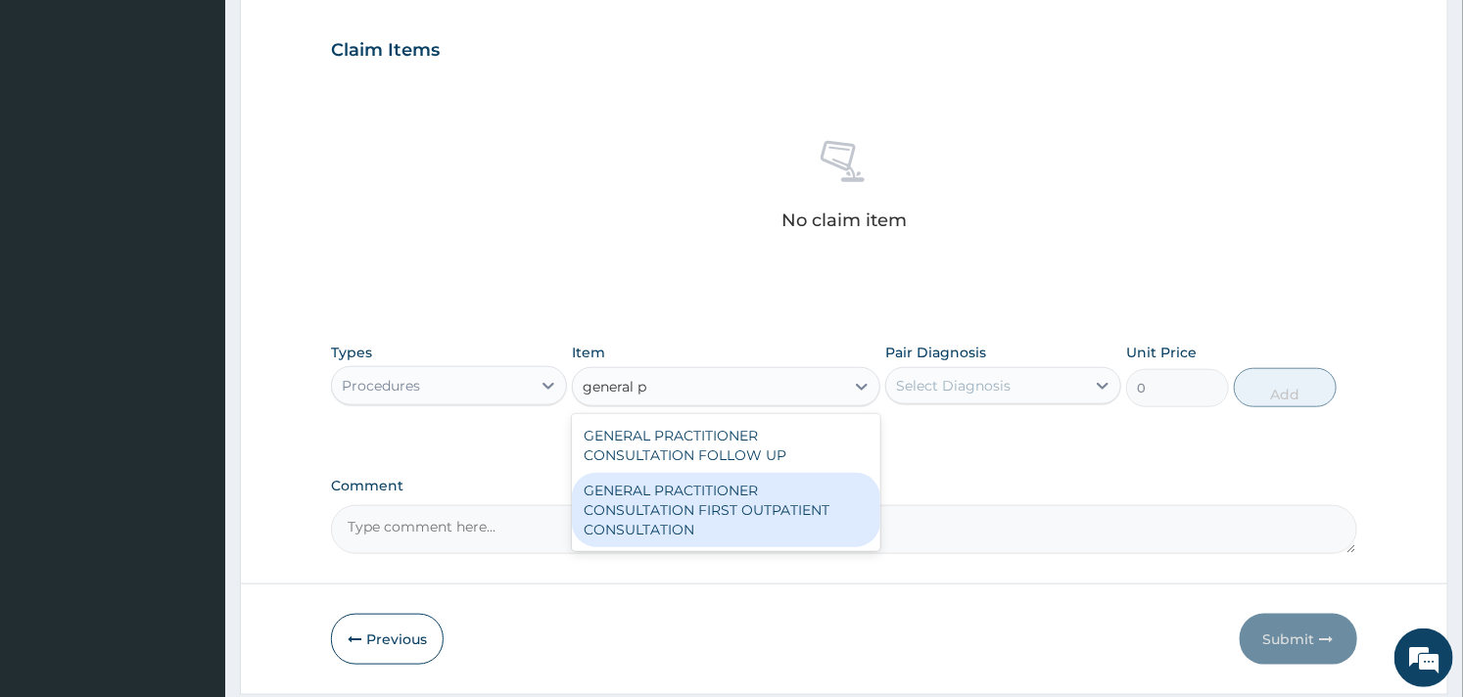
click at [715, 492] on div "GENERAL PRACTITIONER CONSULTATION FIRST OUTPATIENT CONSULTATION" at bounding box center [726, 510] width 308 height 74
type input "3000"
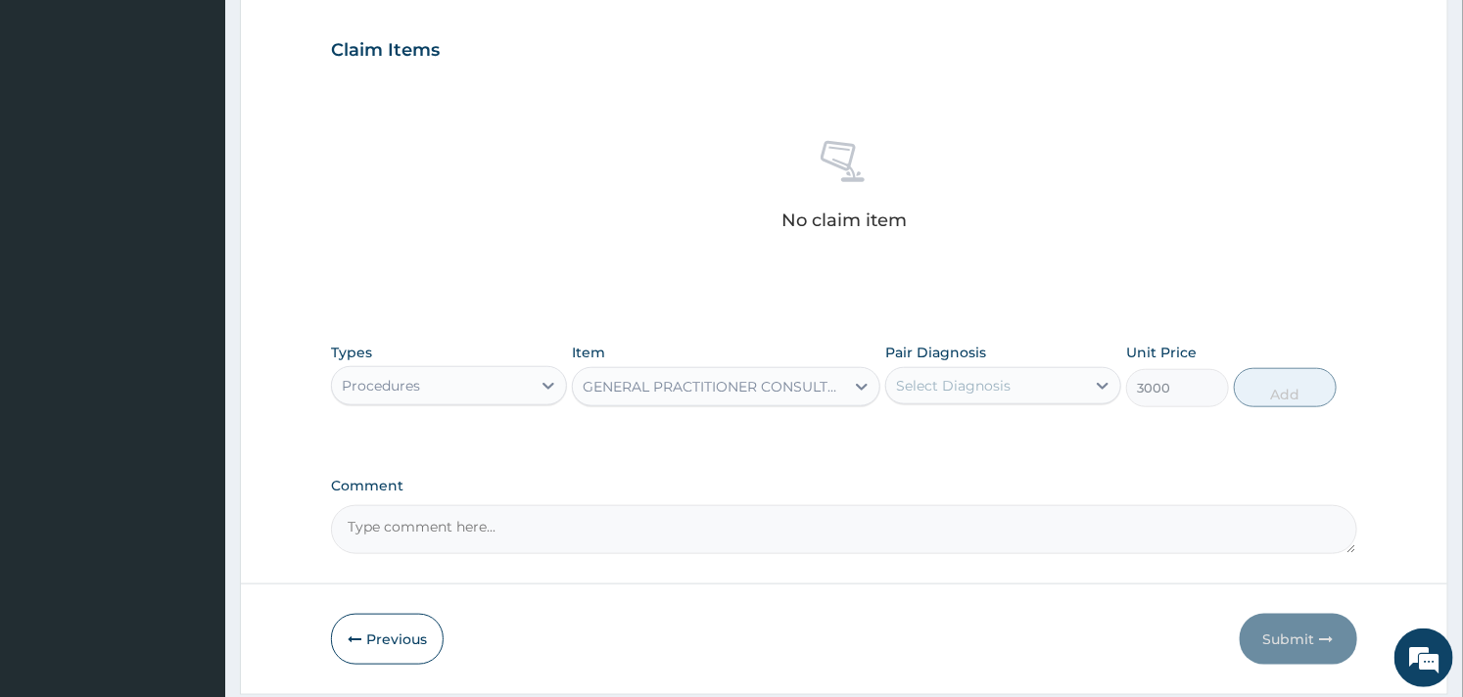
click at [1050, 383] on div "Select Diagnosis" at bounding box center [985, 385] width 199 height 31
click at [973, 436] on label "[MEDICAL_DATA]" at bounding box center [978, 434] width 121 height 20
checkbox input "true"
click at [1267, 378] on button "Add" at bounding box center [1285, 387] width 103 height 39
type input "0"
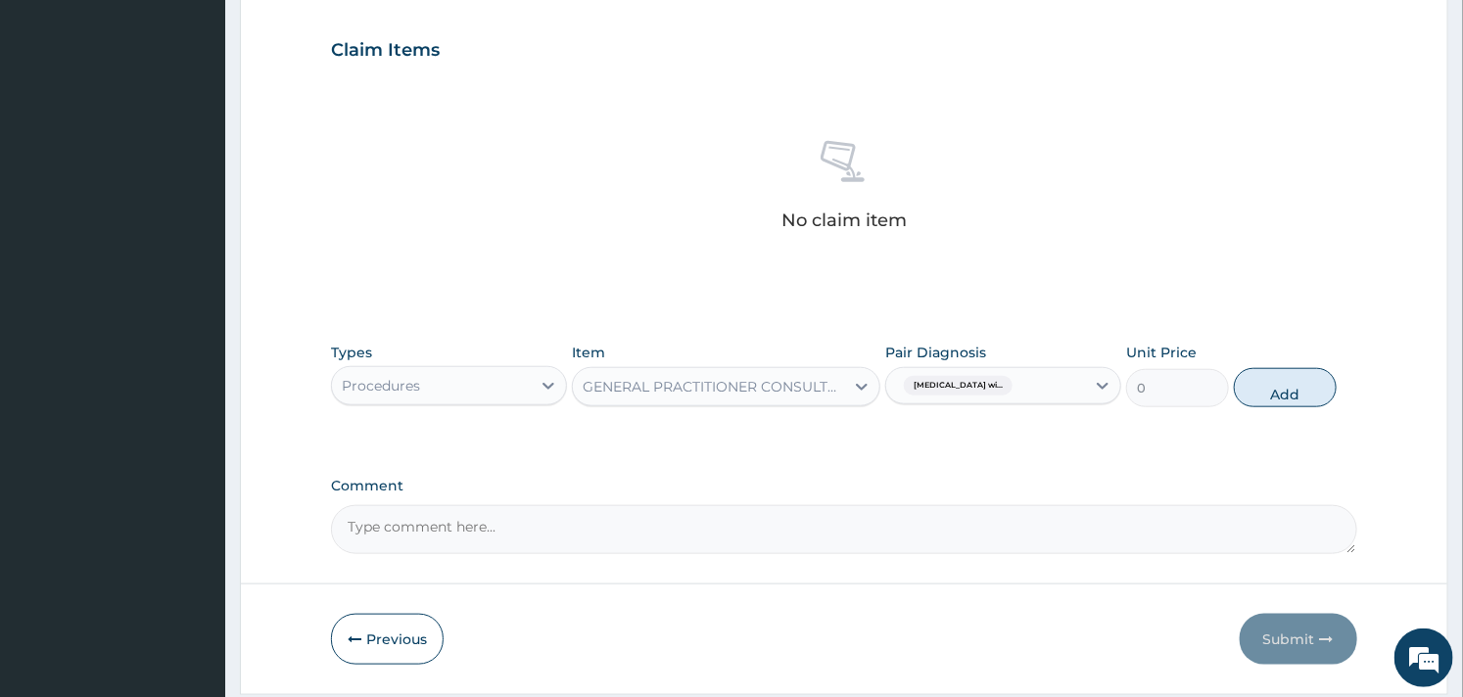
scroll to position [630, 0]
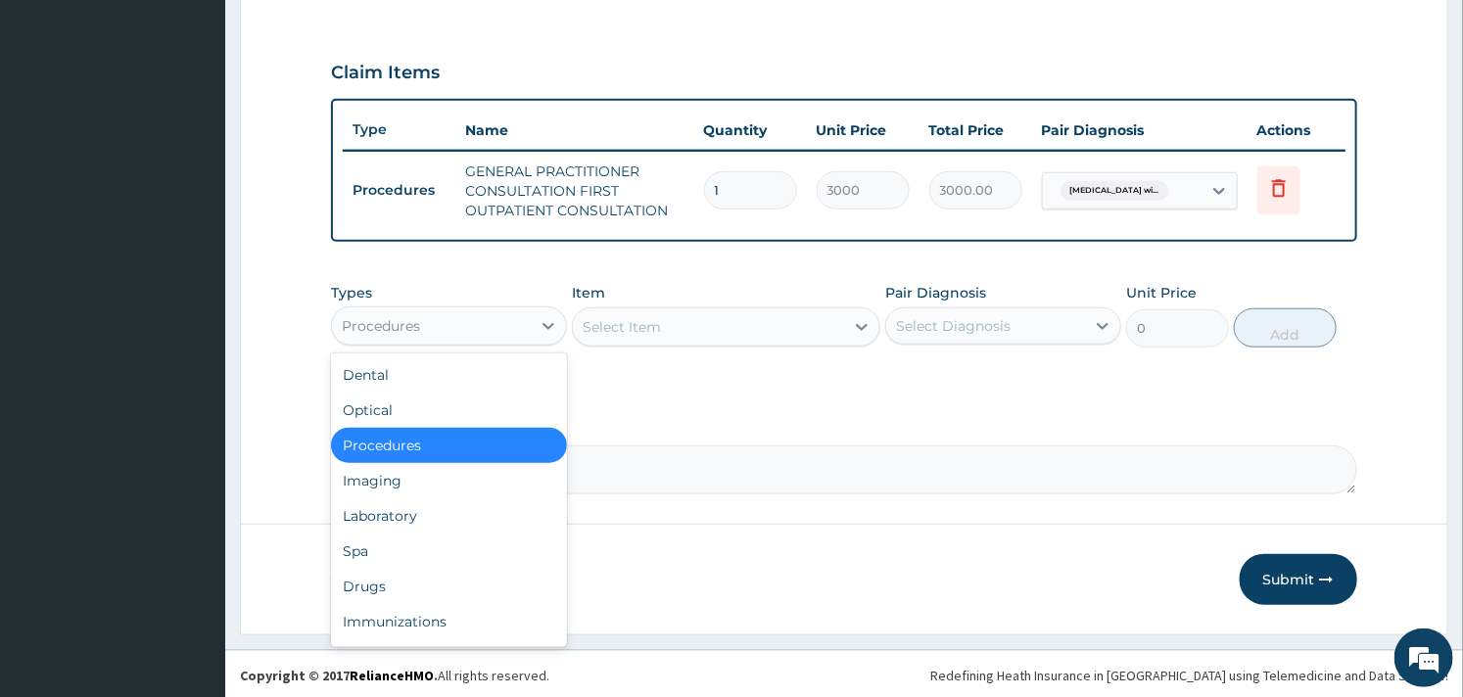
click at [531, 324] on div "Procedures" at bounding box center [431, 325] width 199 height 31
click at [432, 516] on div "Laboratory" at bounding box center [449, 515] width 236 height 35
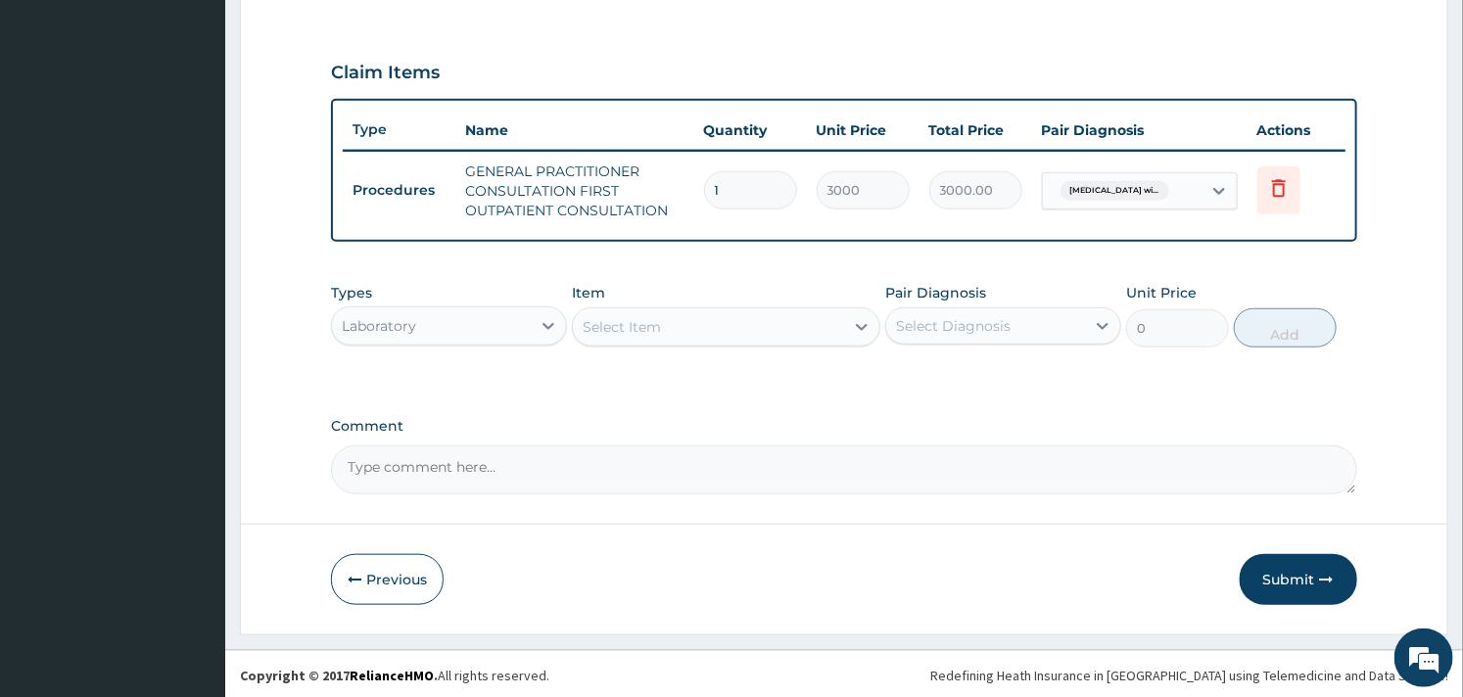
click at [695, 333] on div "Select Item" at bounding box center [708, 326] width 270 height 31
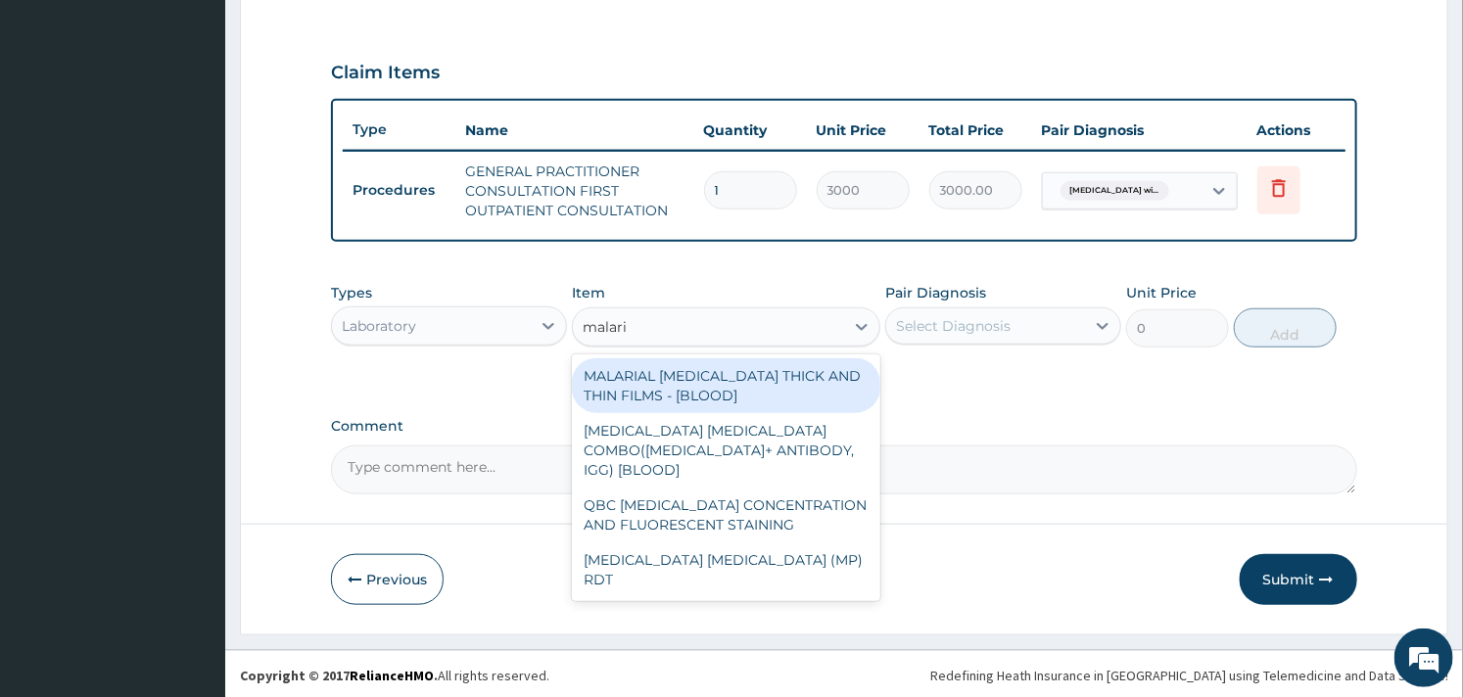
type input "malaria"
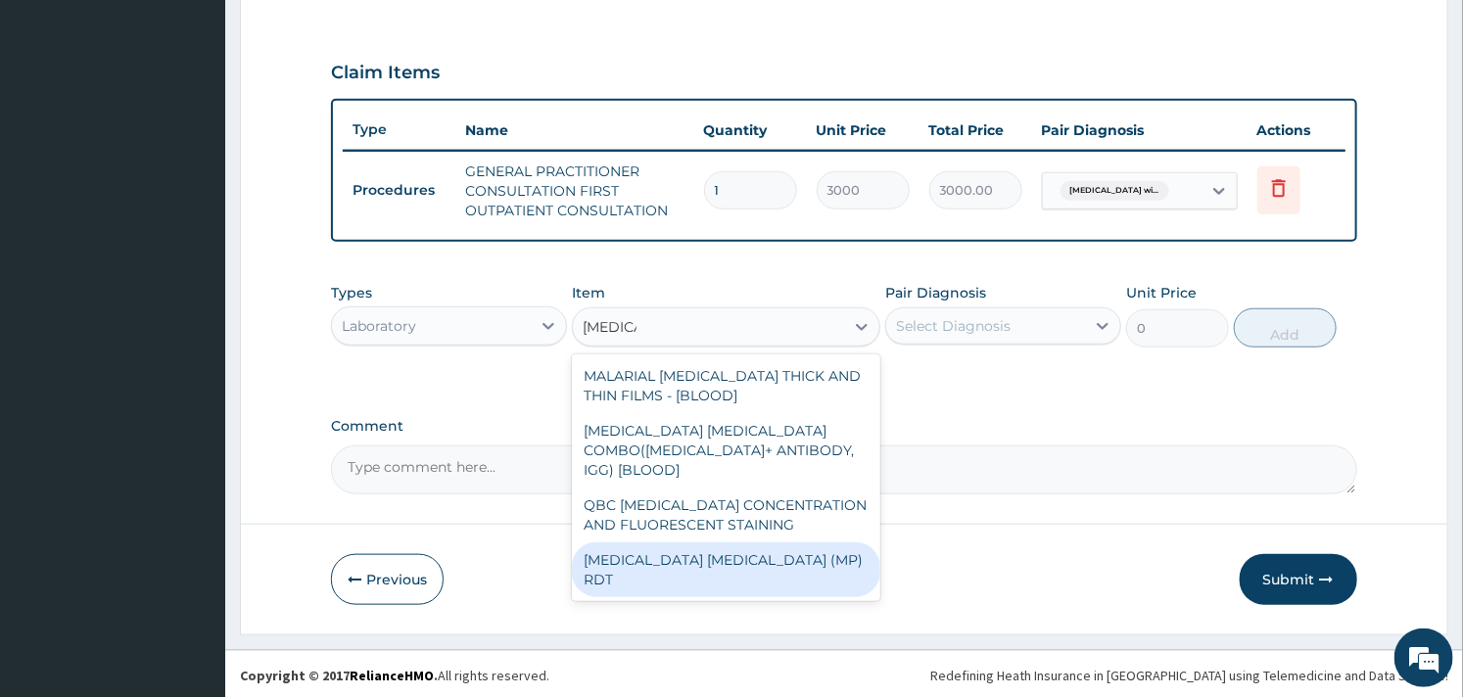
click at [739, 543] on div "MALARIA PARASITE (MP) RDT" at bounding box center [726, 570] width 308 height 55
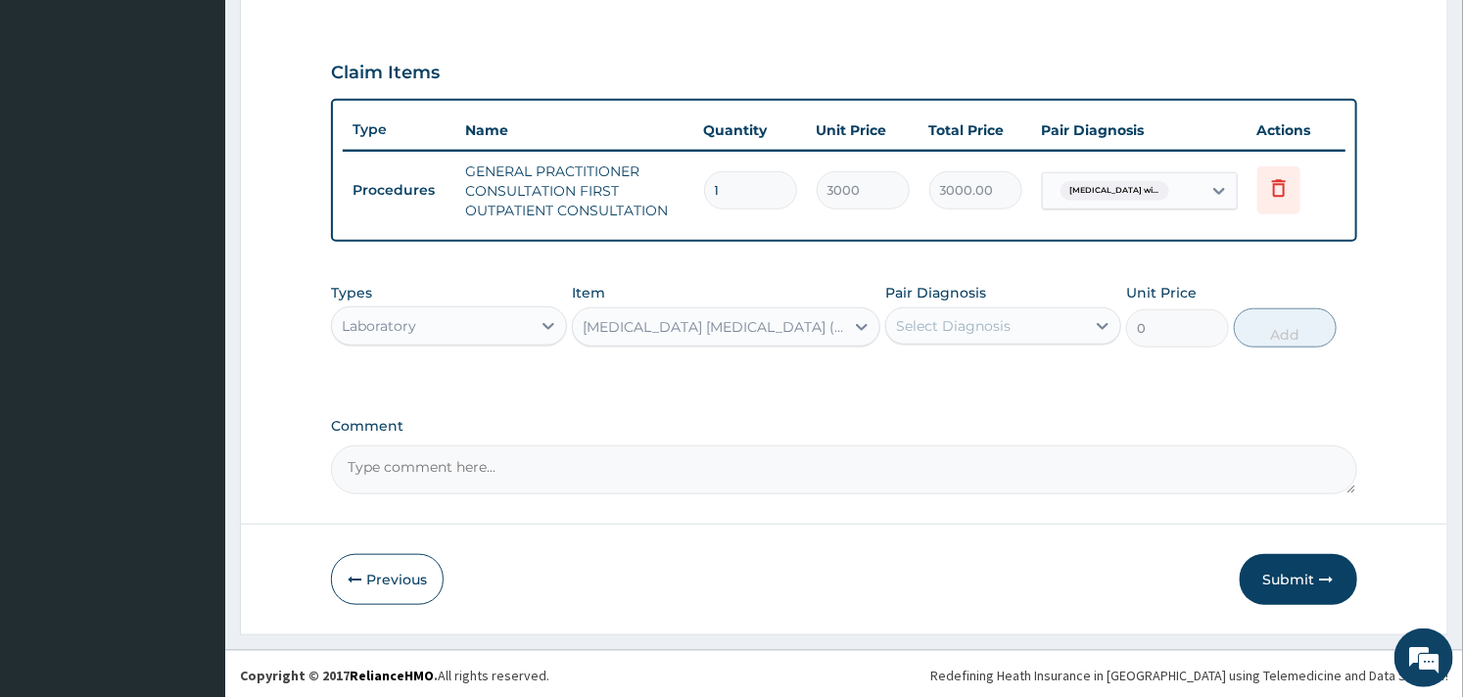
type input "1500"
click at [951, 333] on div "Select Diagnosis" at bounding box center [953, 326] width 115 height 20
click at [918, 384] on label "Plasmodium malariae malaria without complication" at bounding box center [978, 374] width 121 height 20
checkbox input "true"
click at [1280, 333] on button "Add" at bounding box center [1285, 328] width 103 height 39
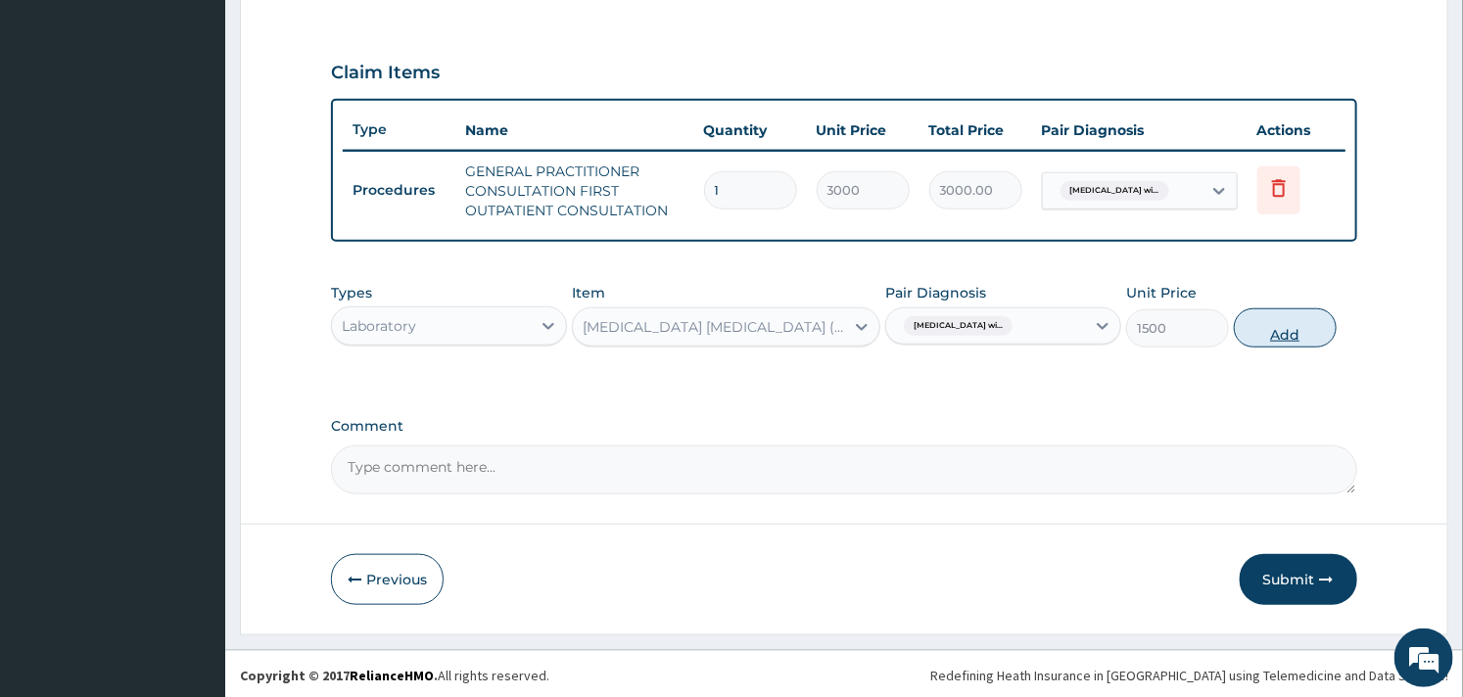
type input "0"
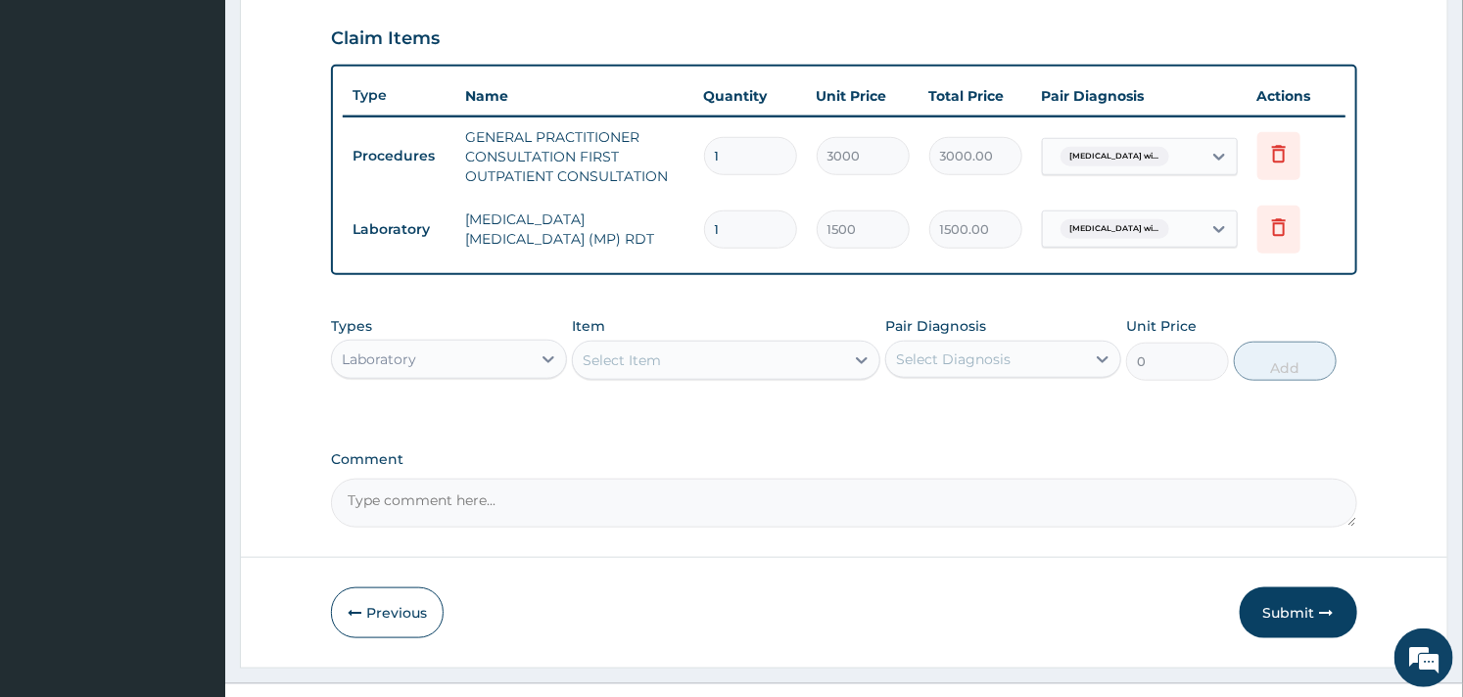
scroll to position [698, 0]
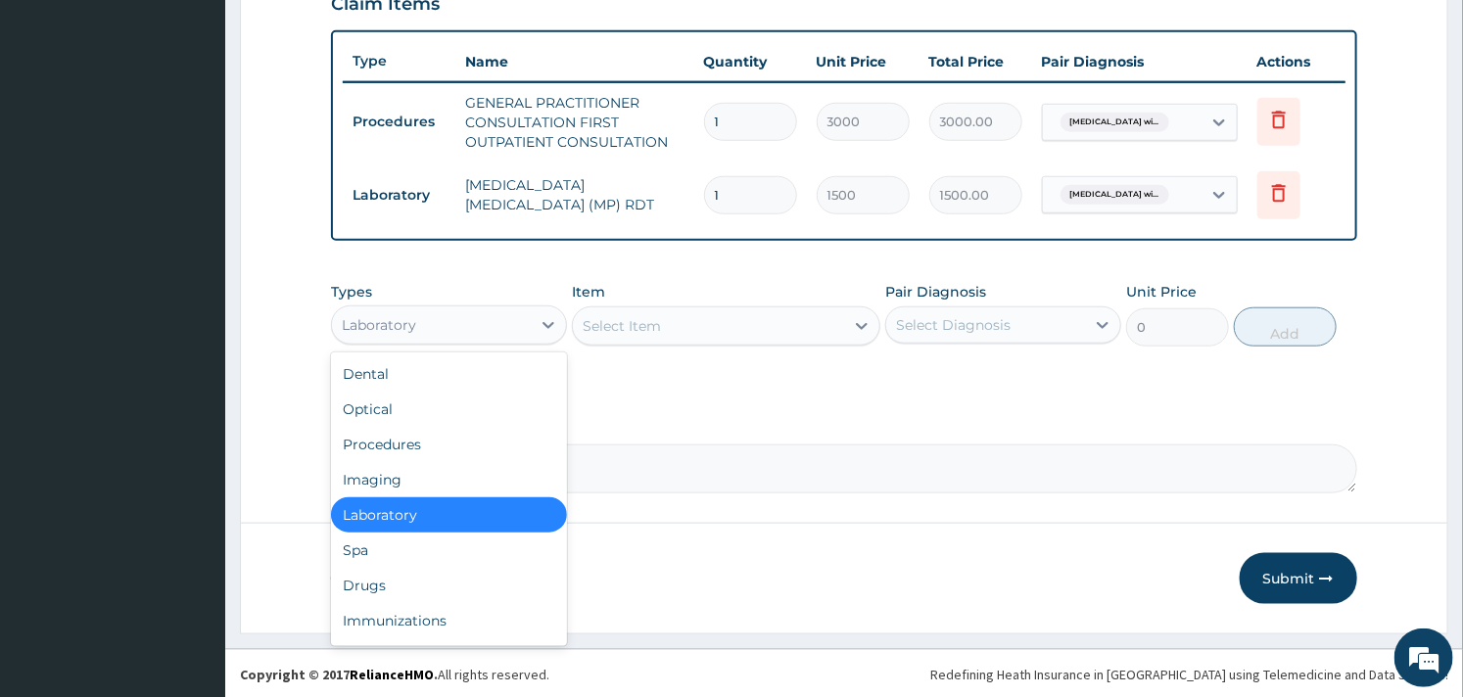
click at [499, 323] on div "Laboratory" at bounding box center [431, 324] width 199 height 31
click at [363, 593] on div "Drugs" at bounding box center [449, 585] width 236 height 35
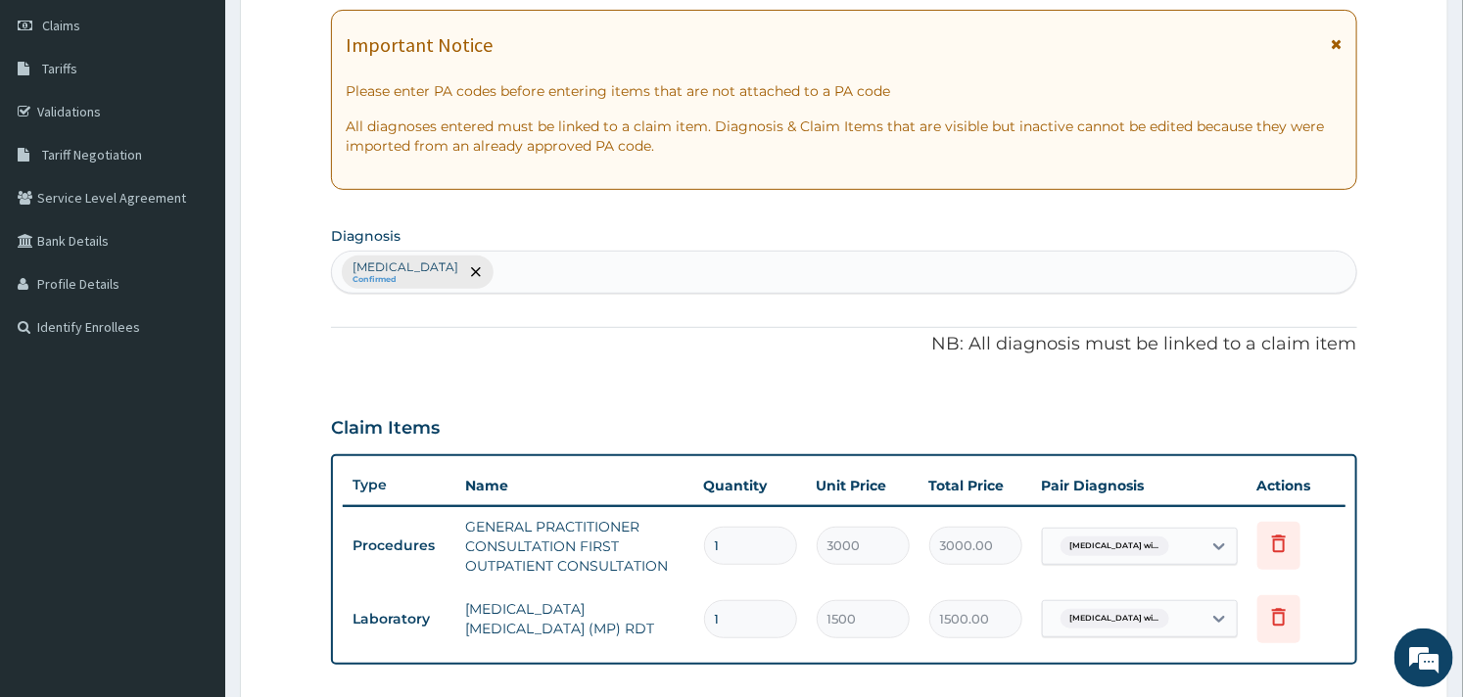
scroll to position [262, 0]
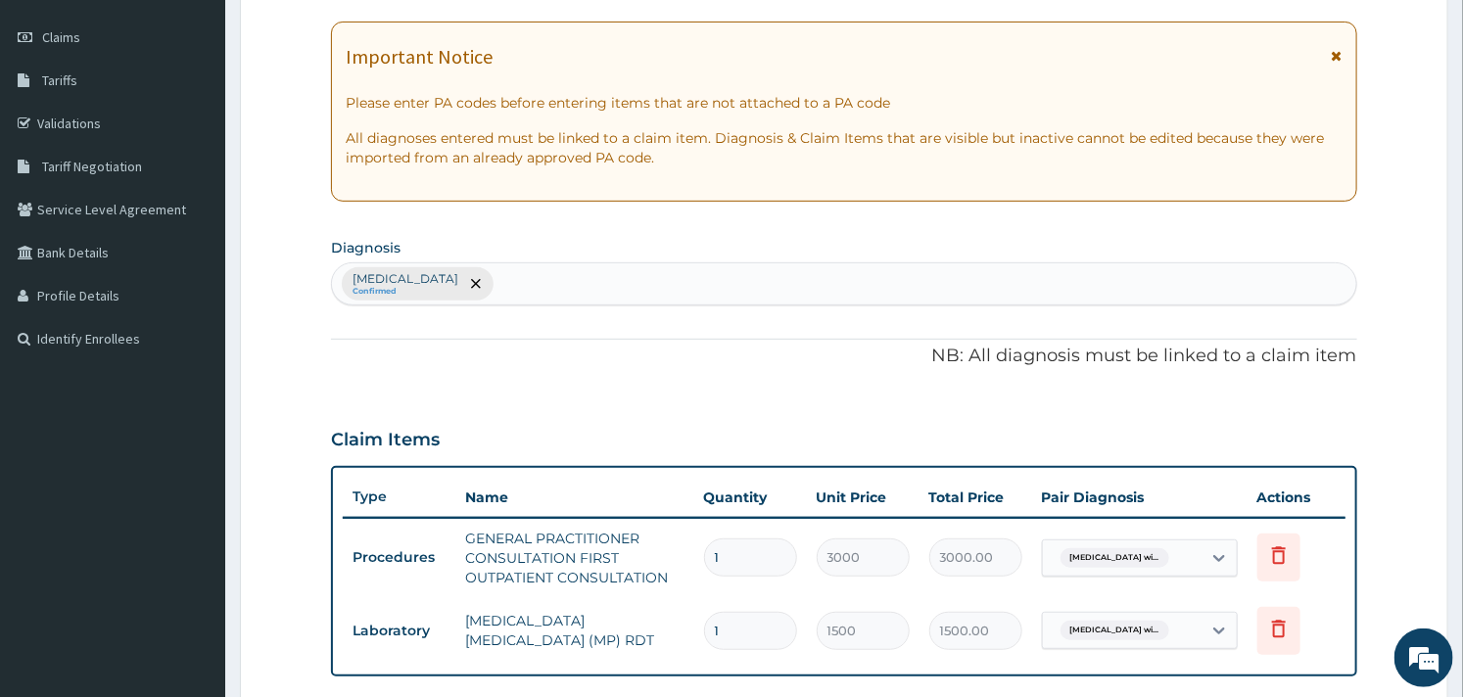
click at [728, 292] on div "Plasmodium malariae malaria without complication Confirmed" at bounding box center [843, 283] width 1023 height 41
type input "upper"
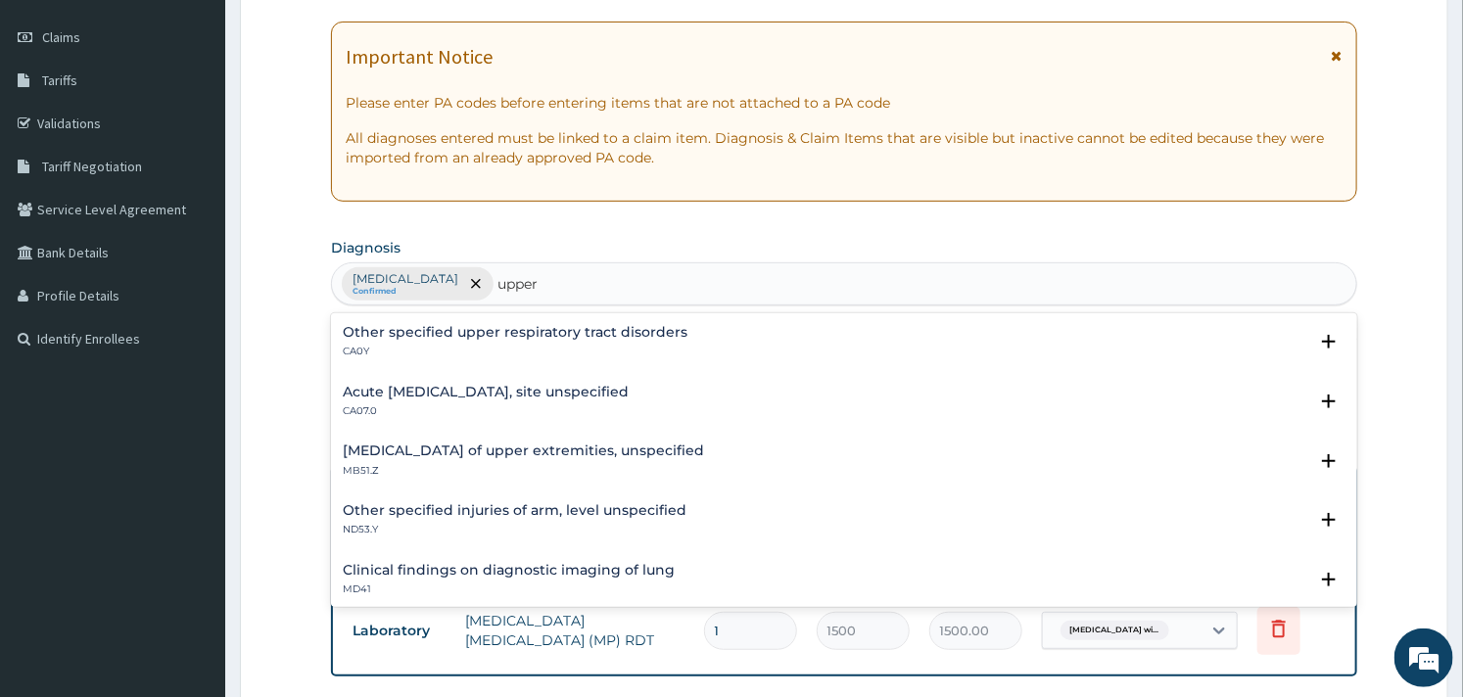
click at [461, 398] on h4 "Acute upper respiratory infection, site unspecified" at bounding box center [486, 392] width 286 height 15
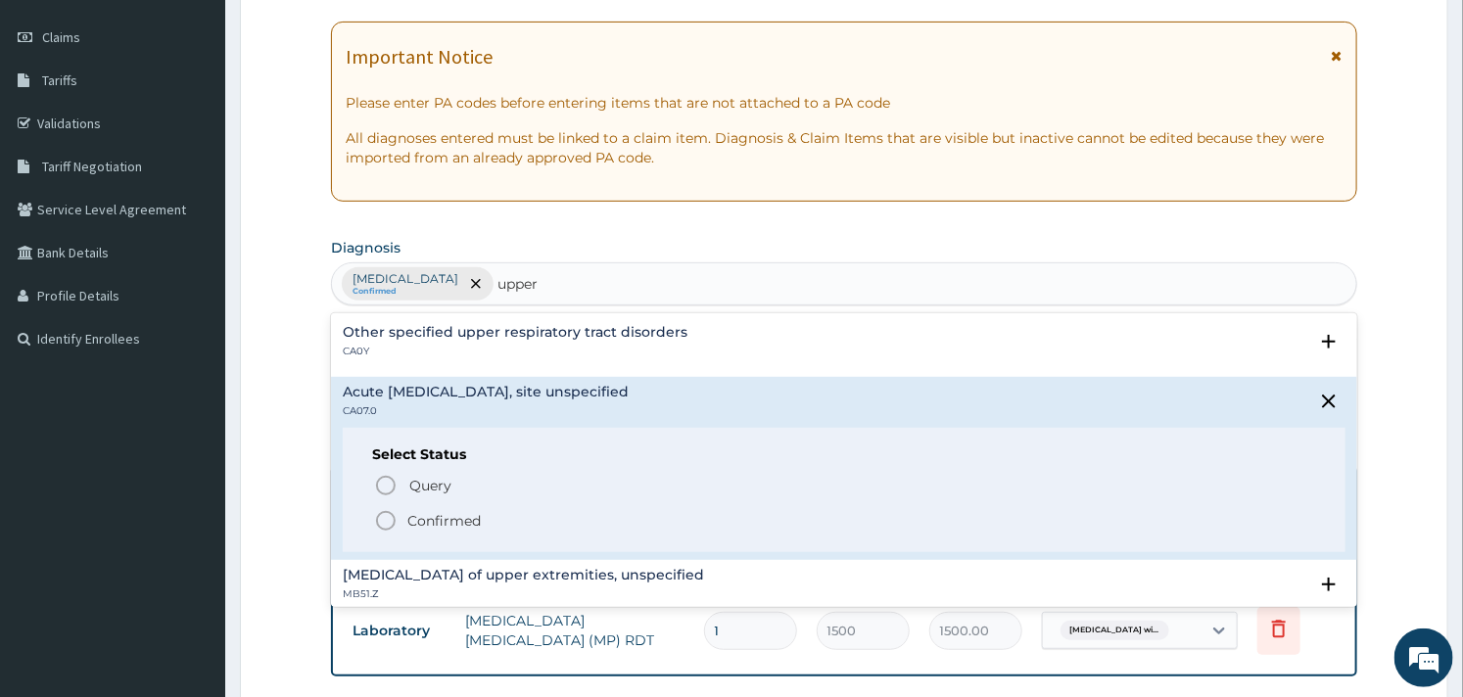
click at [393, 513] on circle "status option filled" at bounding box center [386, 521] width 18 height 18
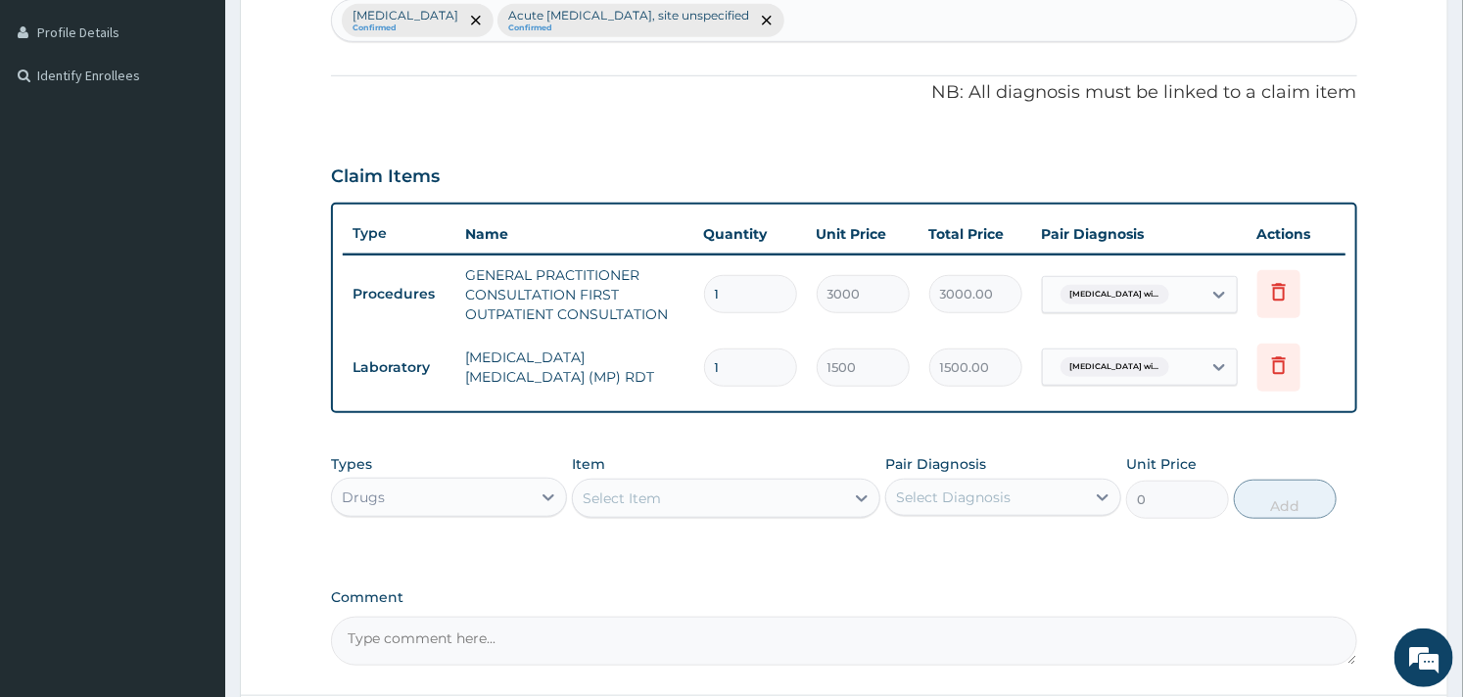
scroll to position [590, 0]
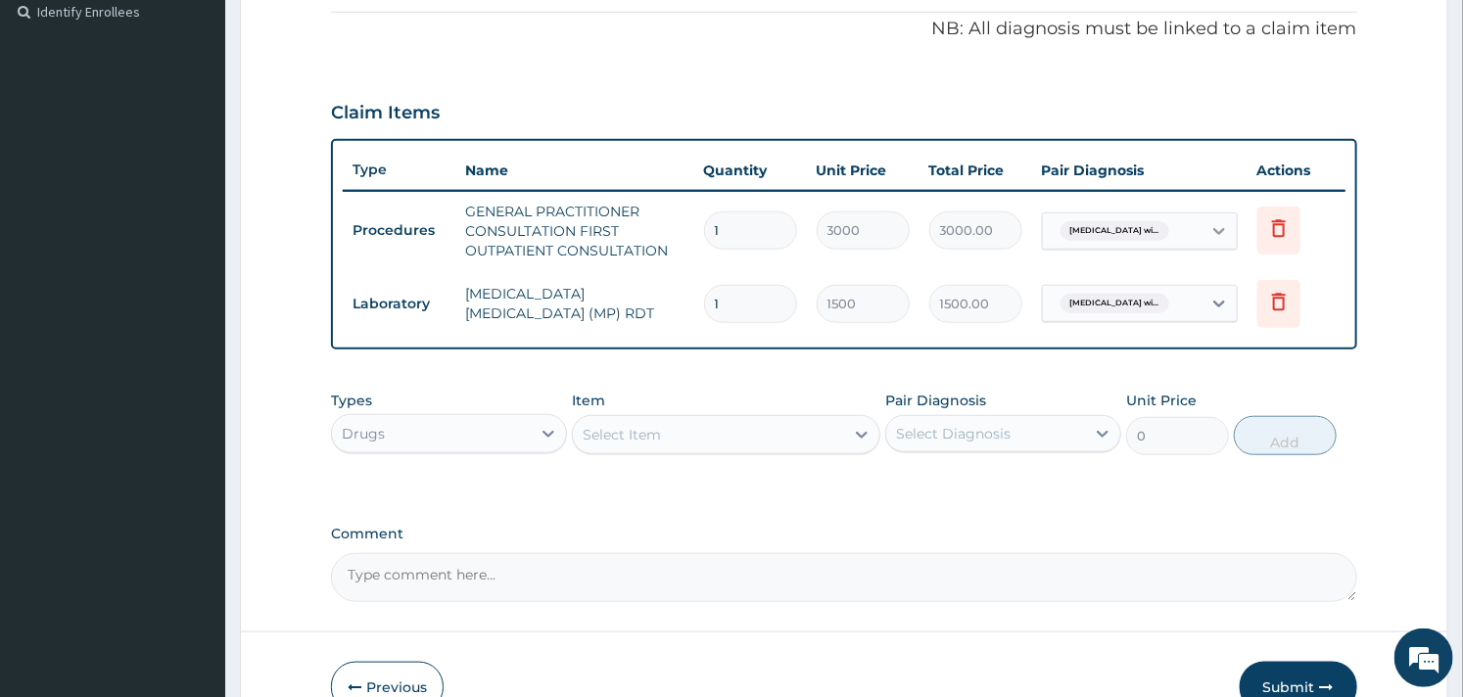
click at [1216, 225] on icon at bounding box center [1220, 231] width 20 height 20
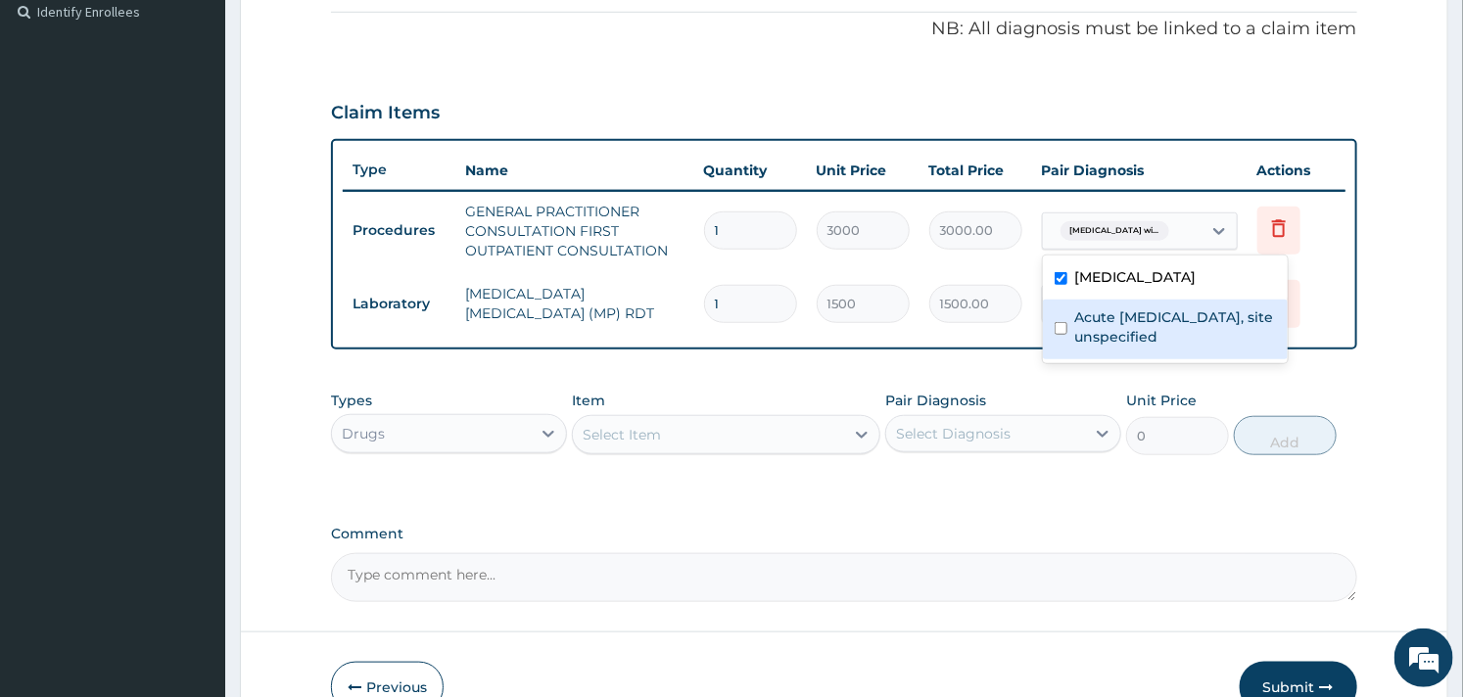
click at [1068, 359] on div "Acute upper respiratory infection, site unspecified" at bounding box center [1165, 330] width 245 height 60
checkbox input "true"
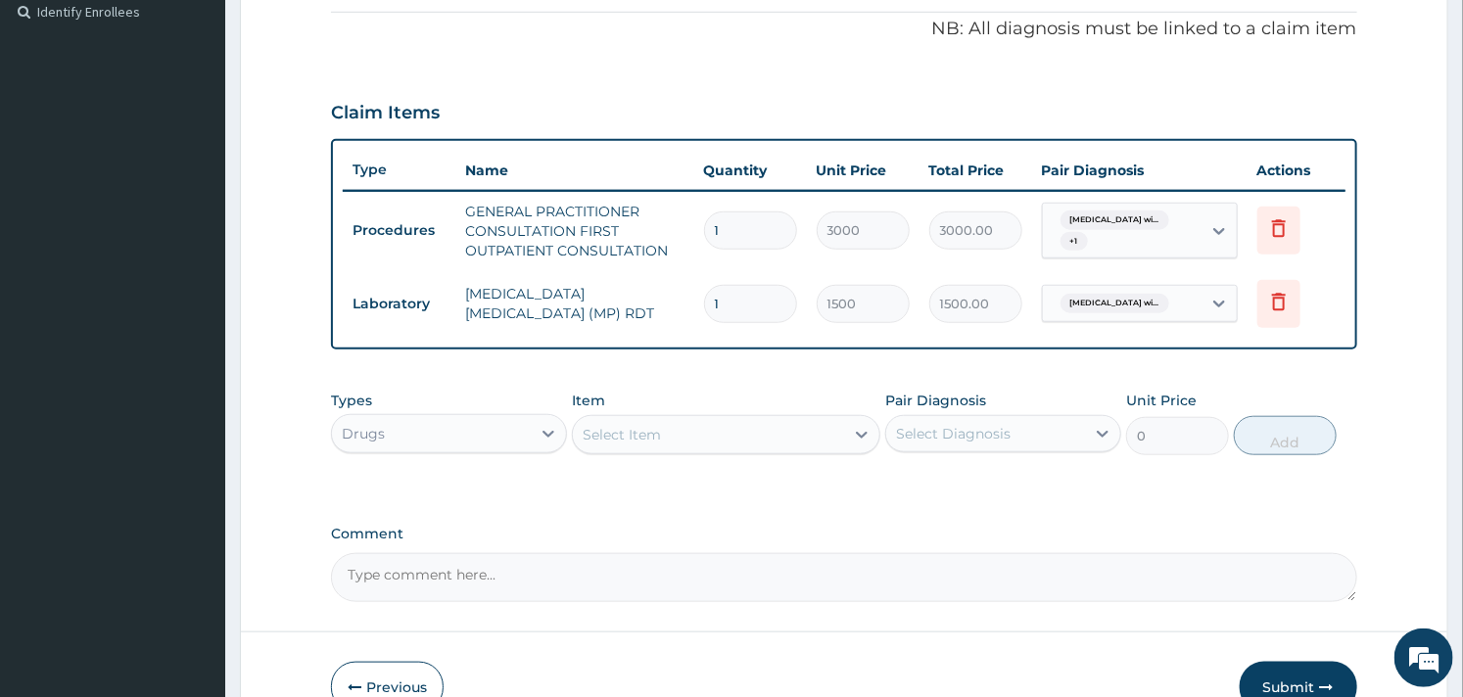
click at [789, 384] on div "Types Drugs Item Select Item Pair Diagnosis Select Diagnosis Unit Price 0 Add" at bounding box center [843, 423] width 1025 height 84
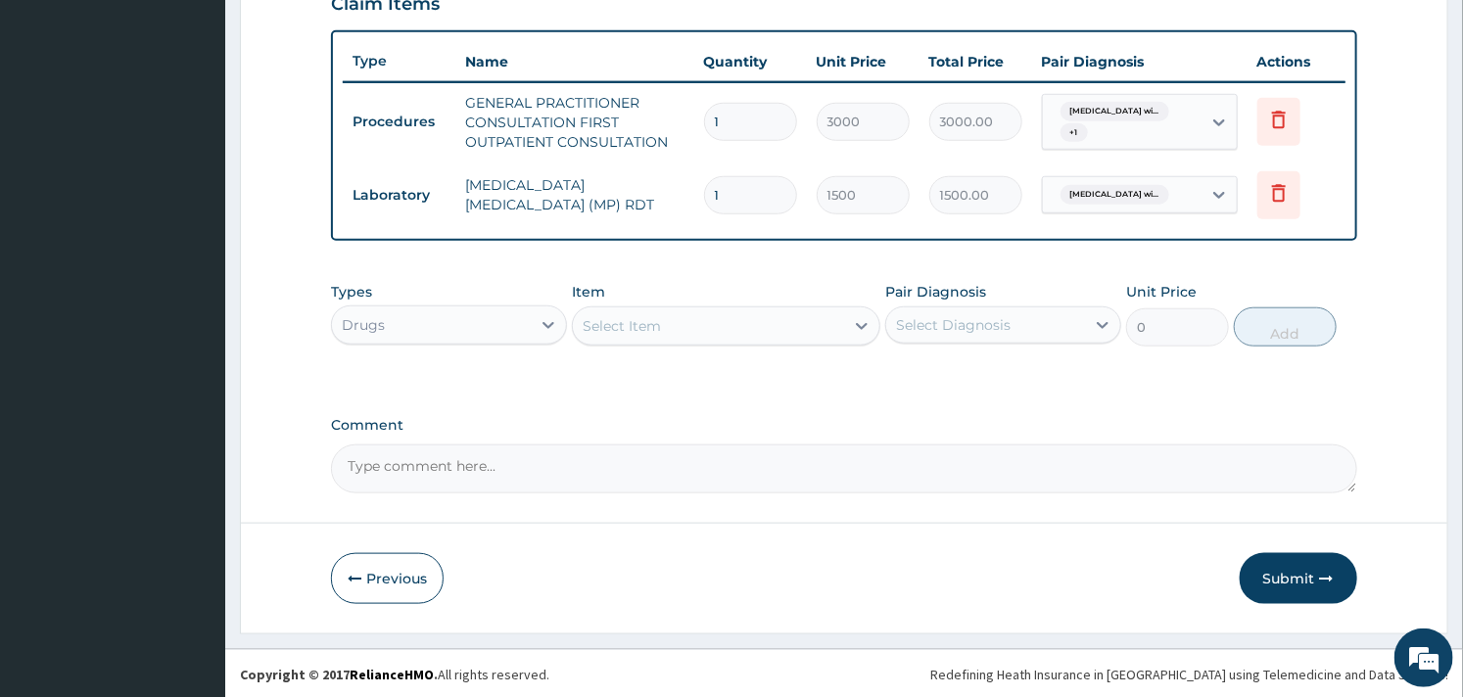
click at [660, 318] on div "Select Item" at bounding box center [622, 326] width 78 height 20
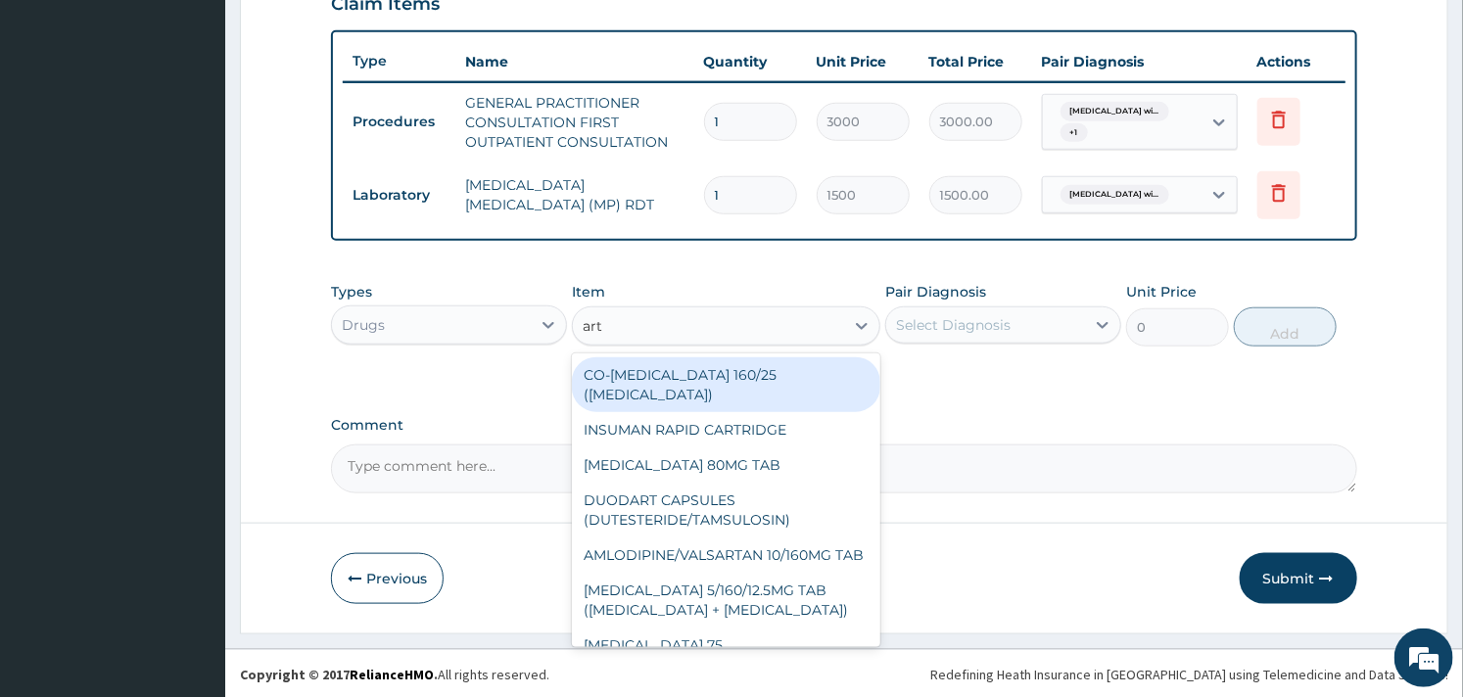
type input "arte"
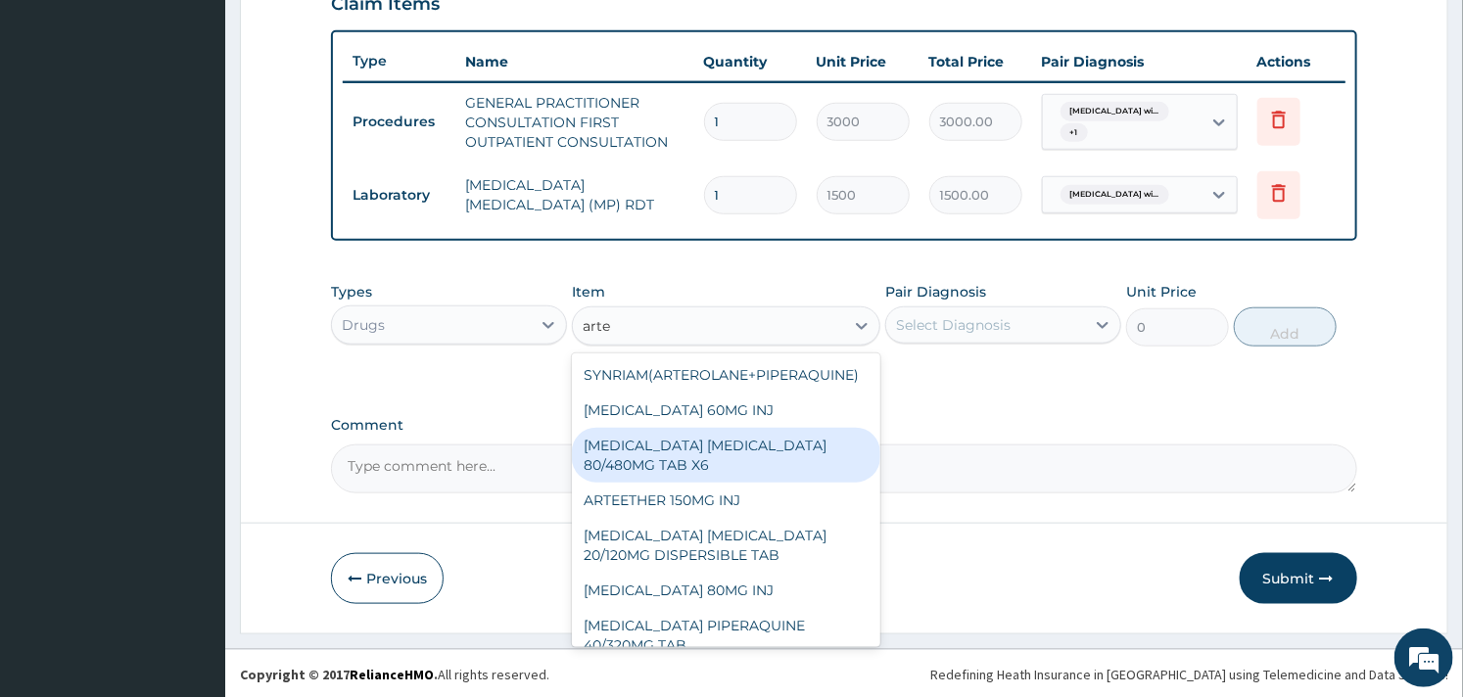
click at [687, 468] on div "ARTEMETHER LUMEFANTRINE 80/480MG TAB X6" at bounding box center [726, 455] width 308 height 55
type input "262.5"
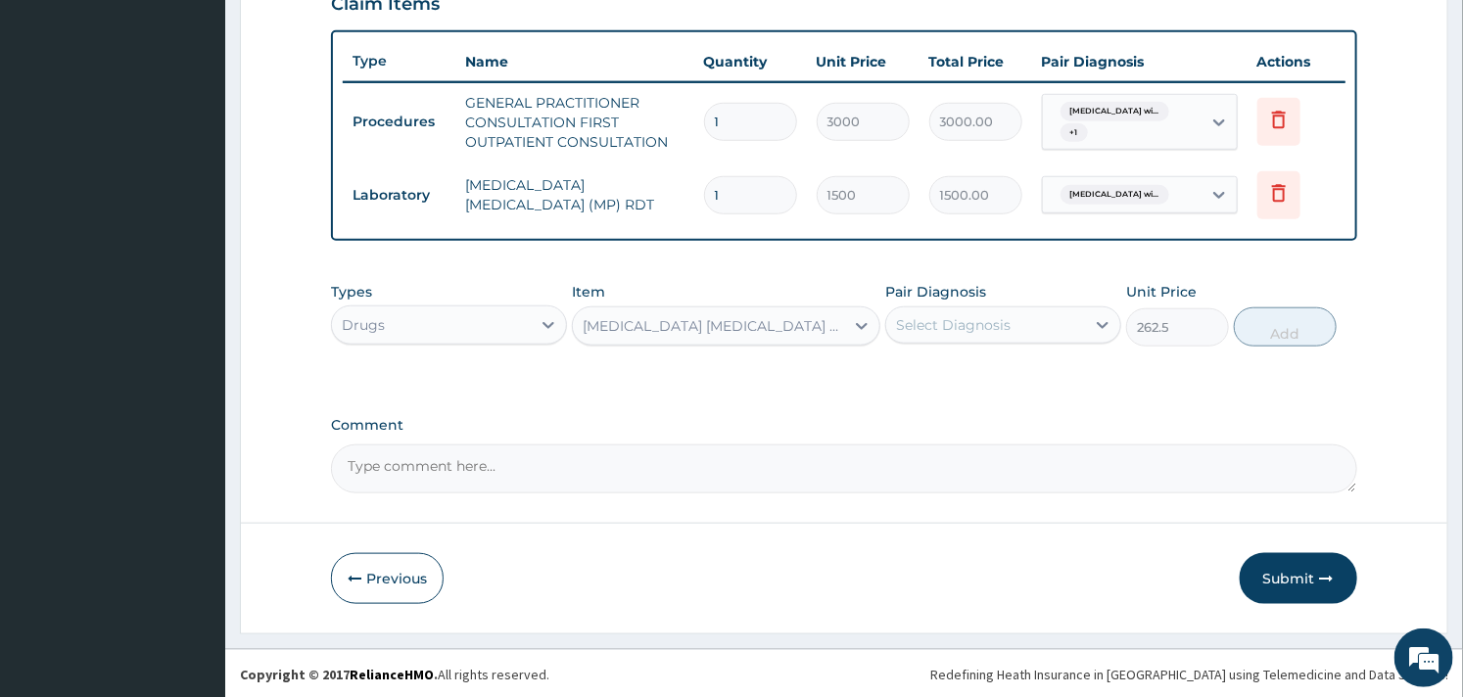
click at [956, 319] on div "Select Diagnosis" at bounding box center [953, 325] width 115 height 20
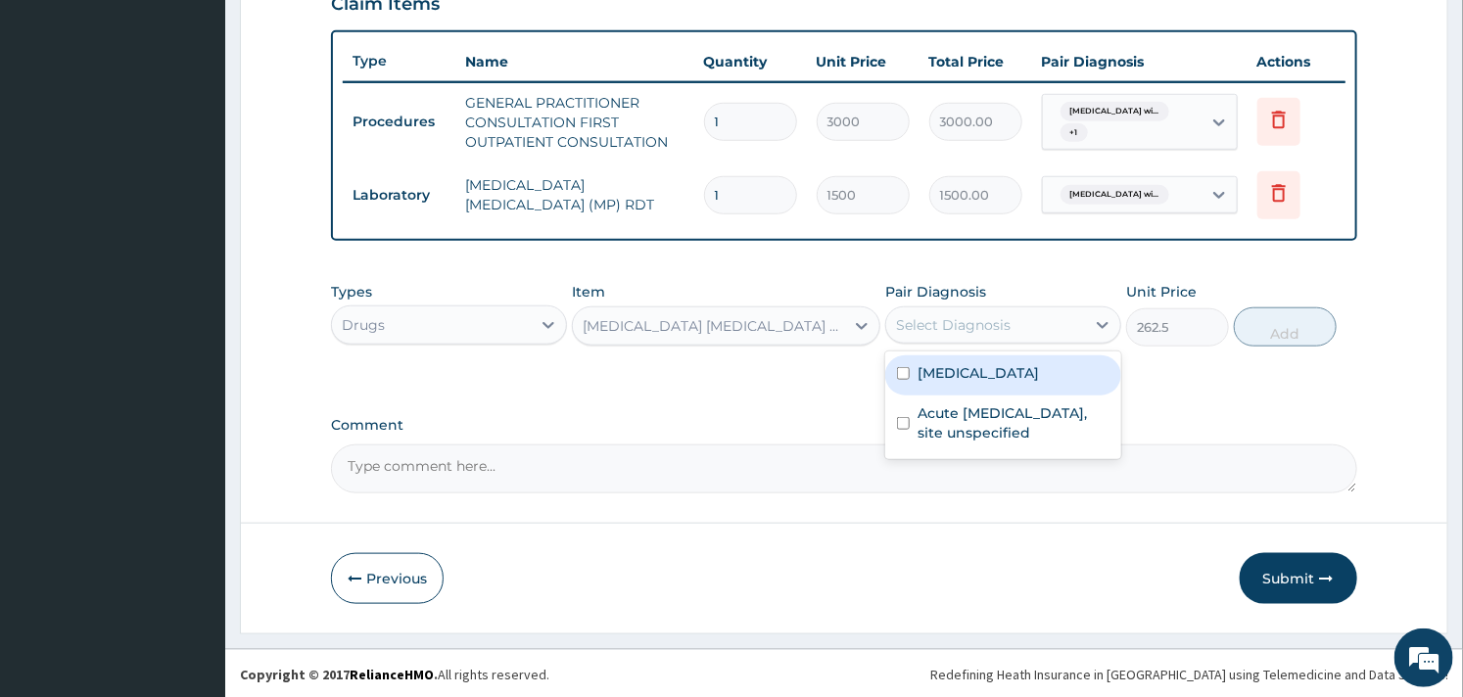
click at [923, 383] on label "Plasmodium malariae malaria without complication" at bounding box center [978, 373] width 121 height 20
checkbox input "true"
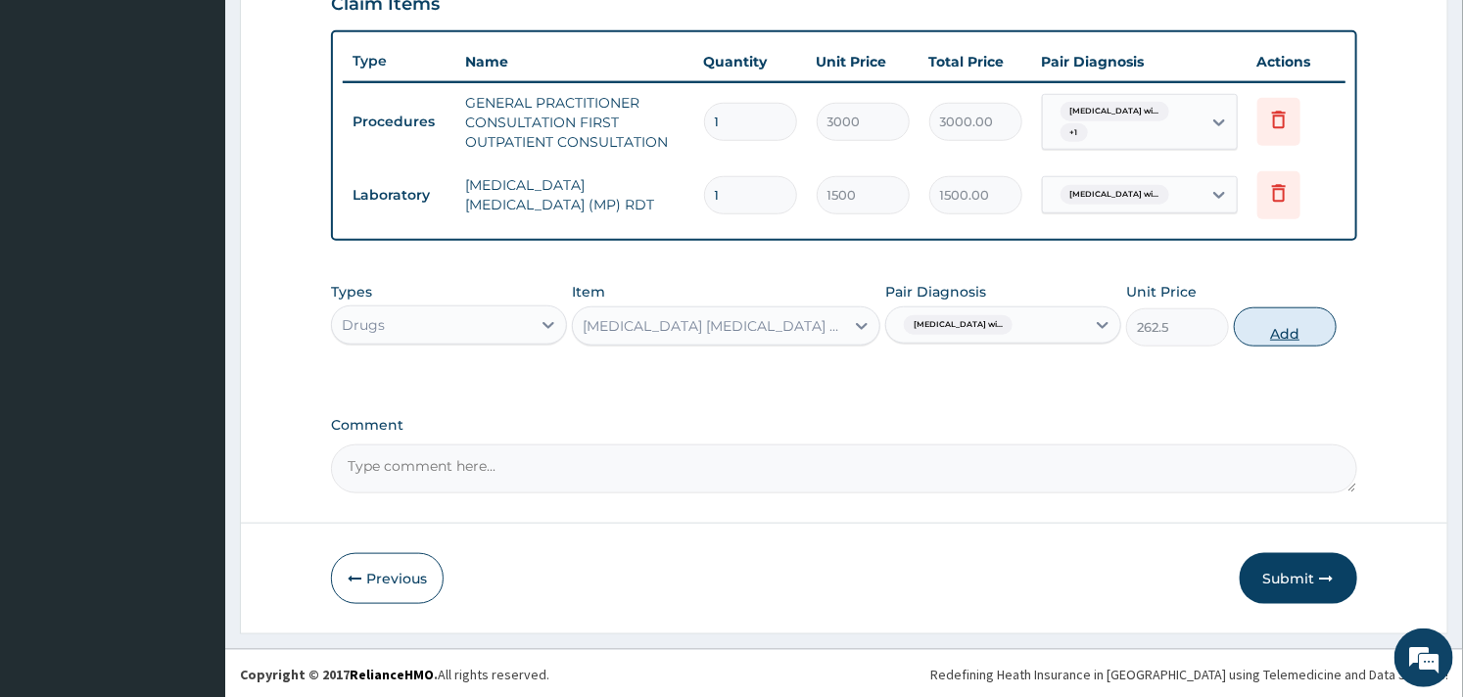
click at [1254, 324] on button "Add" at bounding box center [1285, 327] width 103 height 39
type input "0"
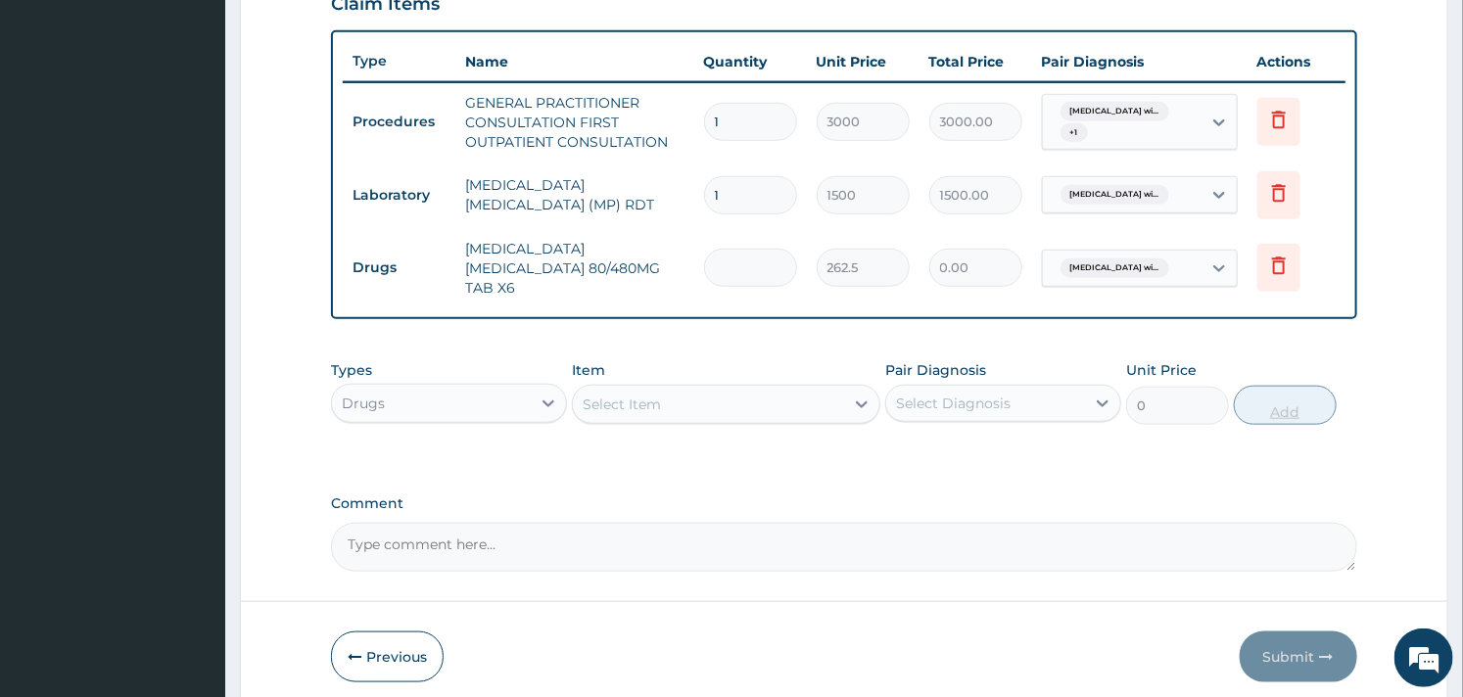
type input "0.00"
type input "6"
type input "1575.00"
type input "6"
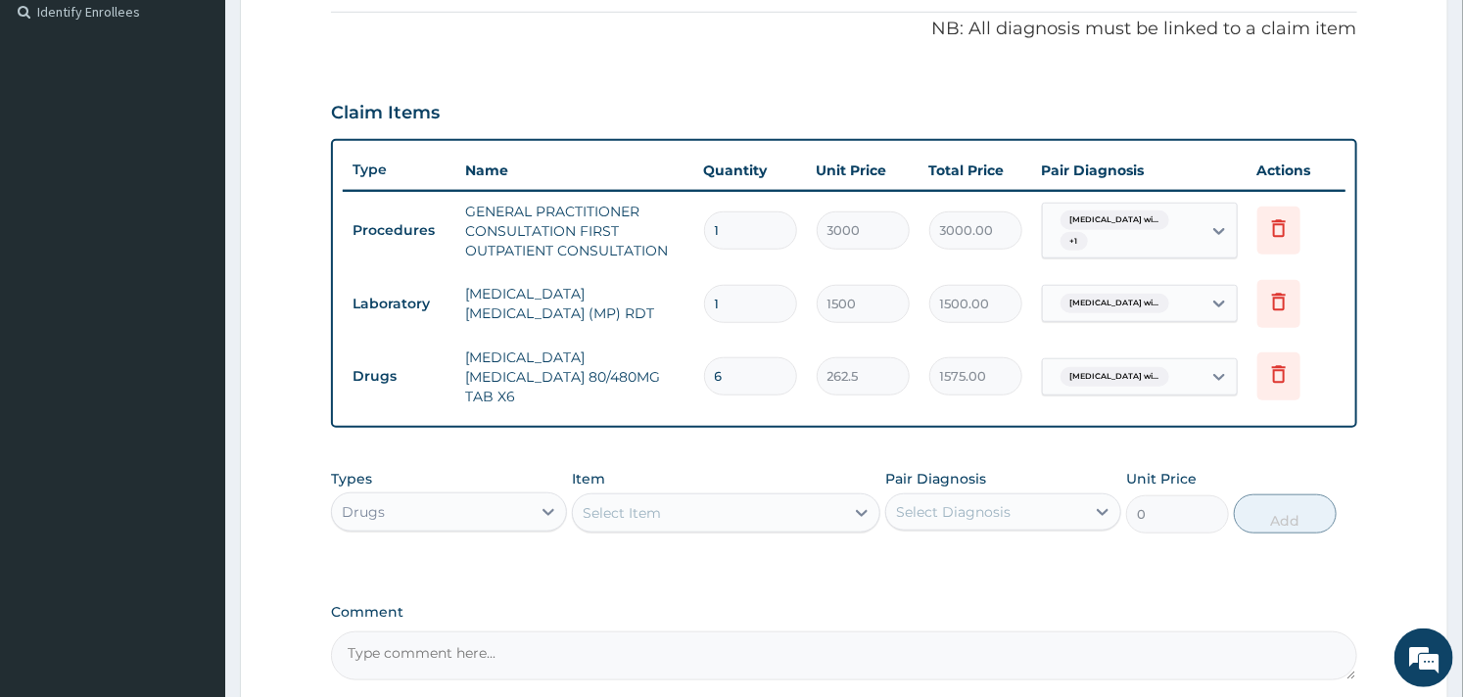
scroll to position [766, 0]
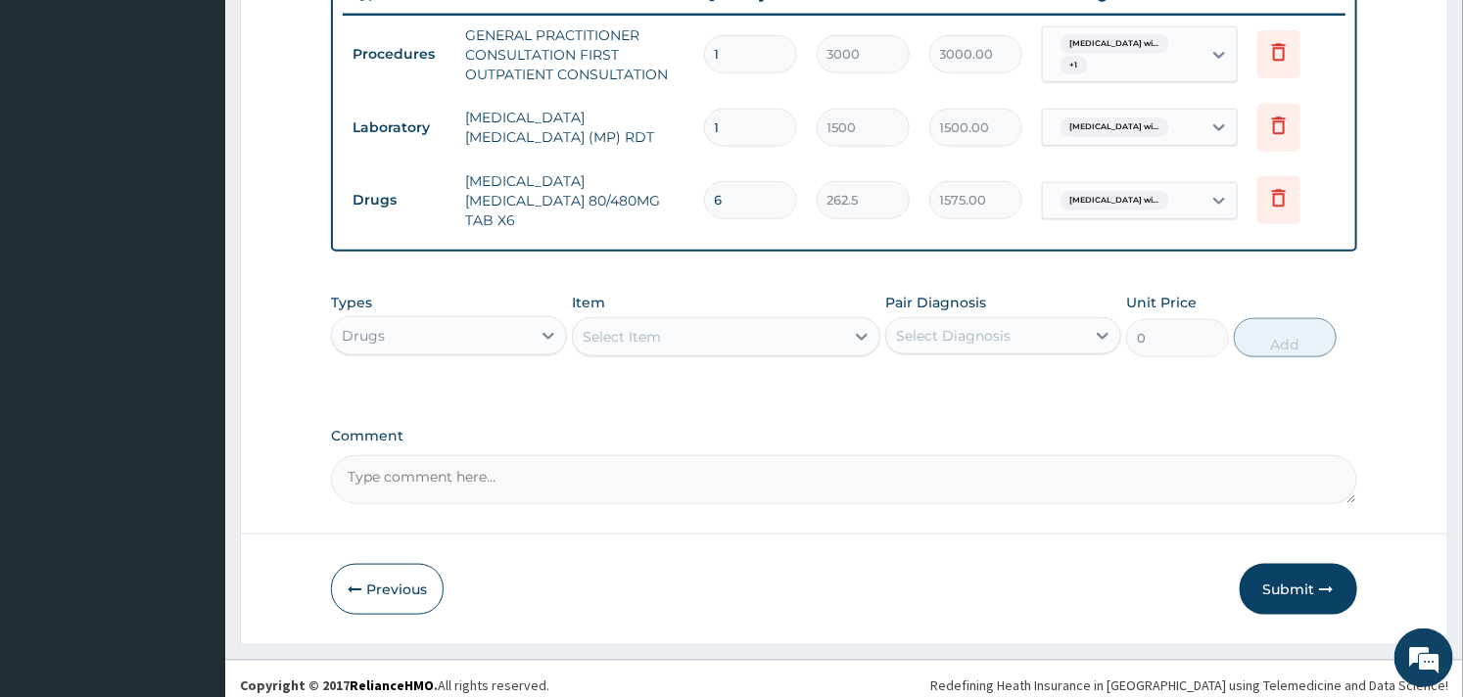
click at [676, 317] on div "Select Item" at bounding box center [726, 336] width 308 height 39
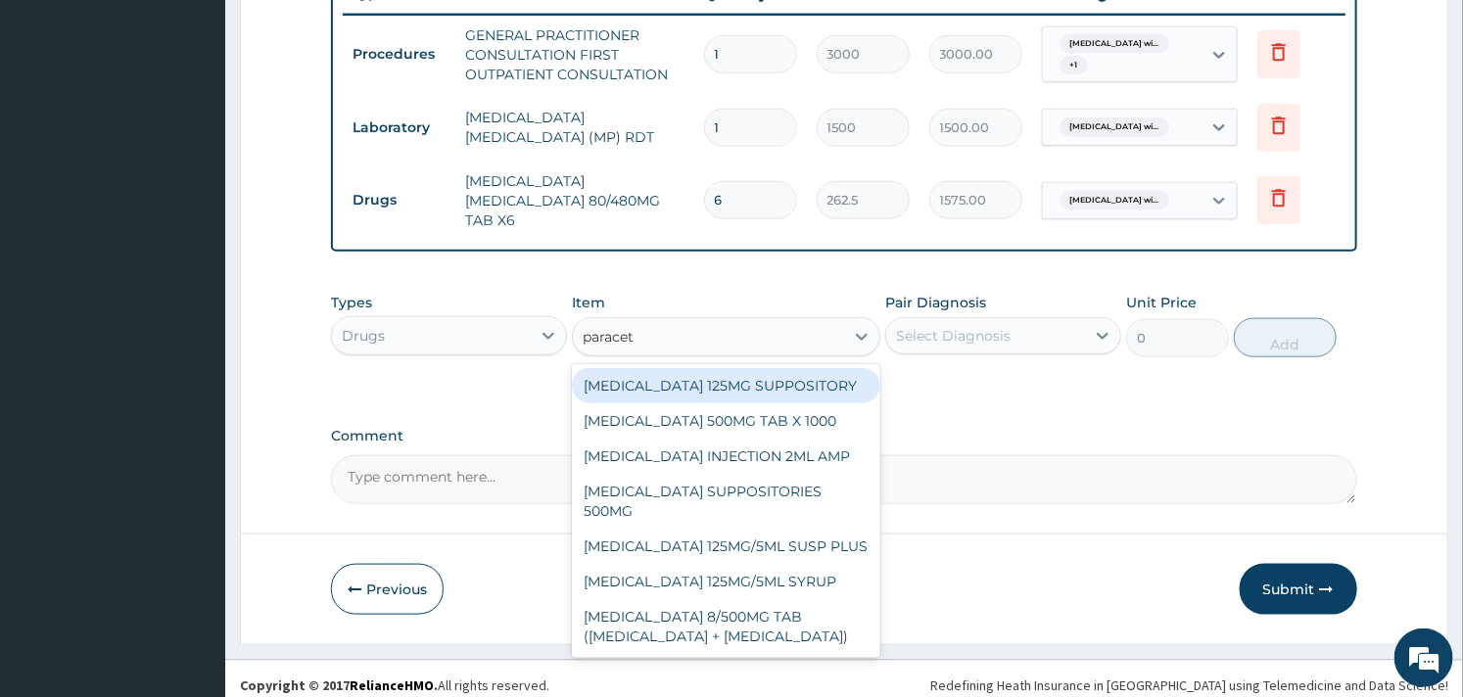
type input "paraceta"
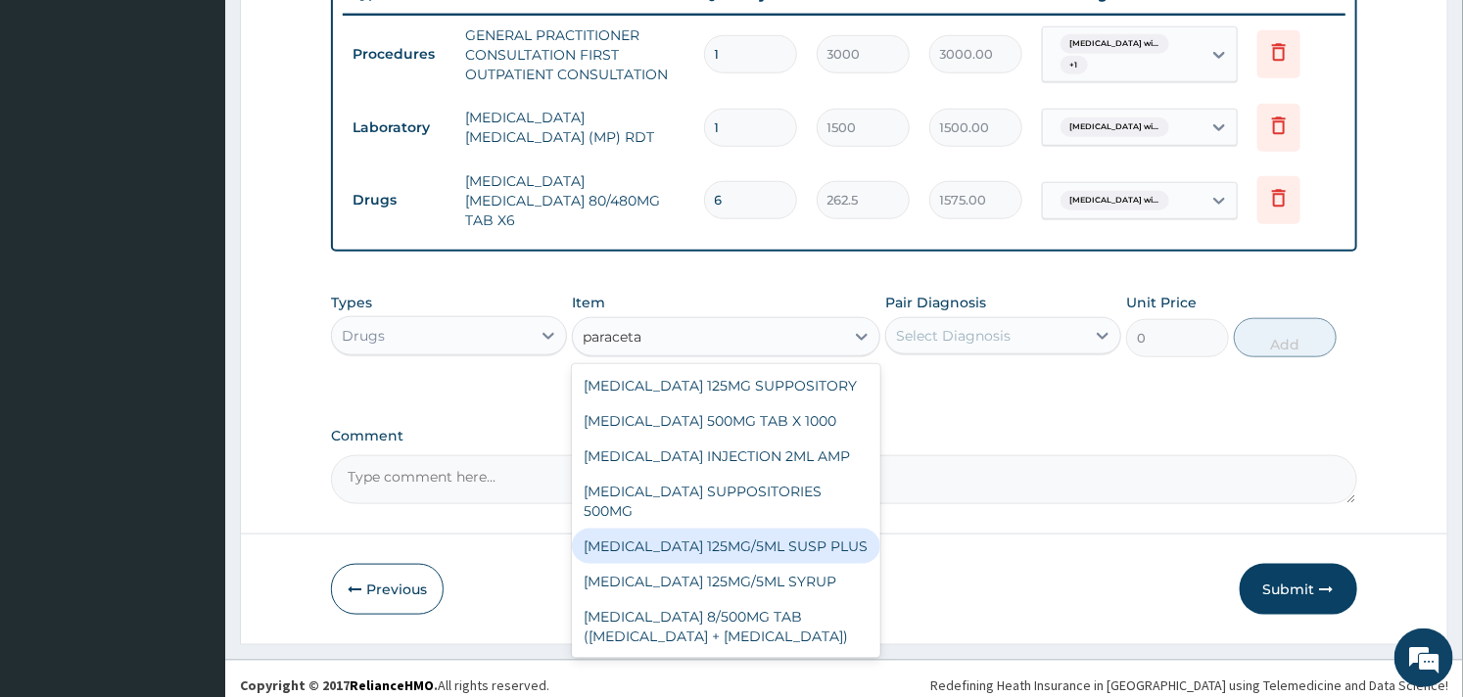
scroll to position [164, 0]
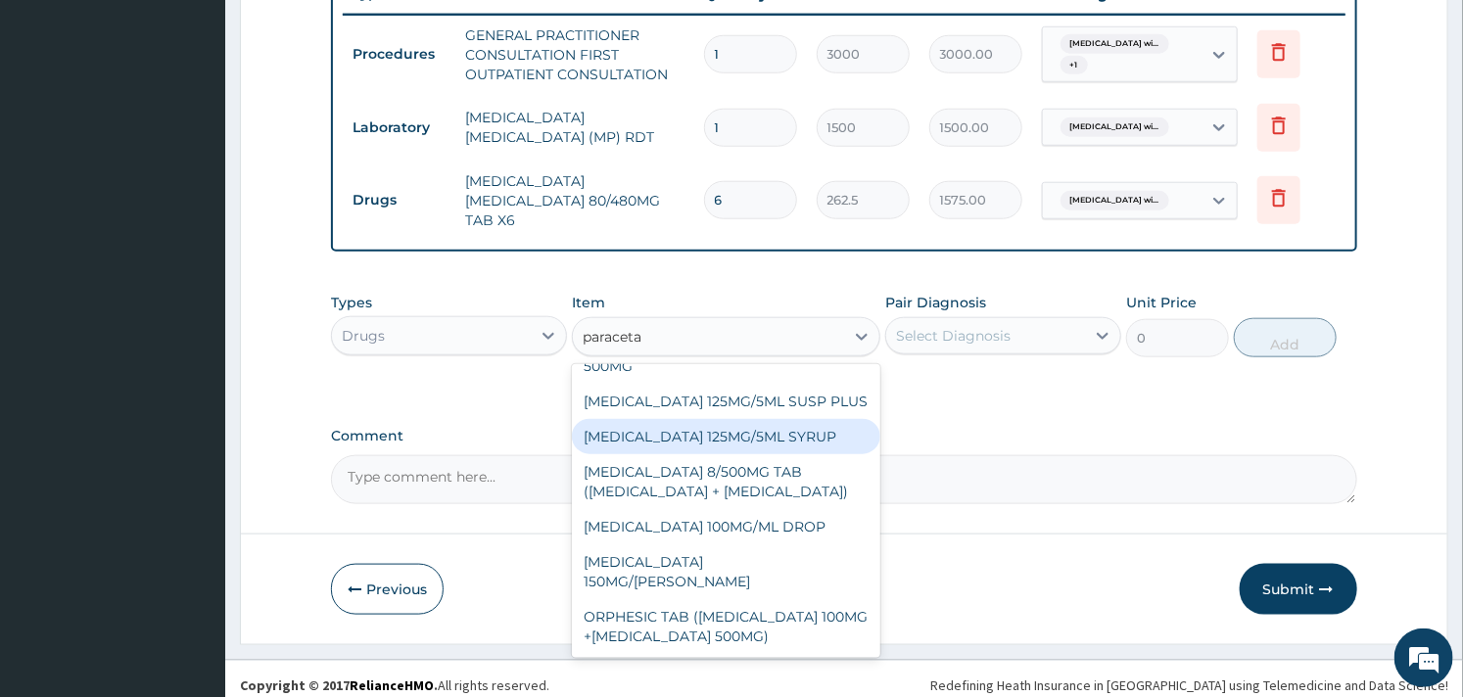
click at [752, 435] on div "PARACETAMOL 125MG/5ML SYRUP" at bounding box center [726, 436] width 308 height 35
type input "525"
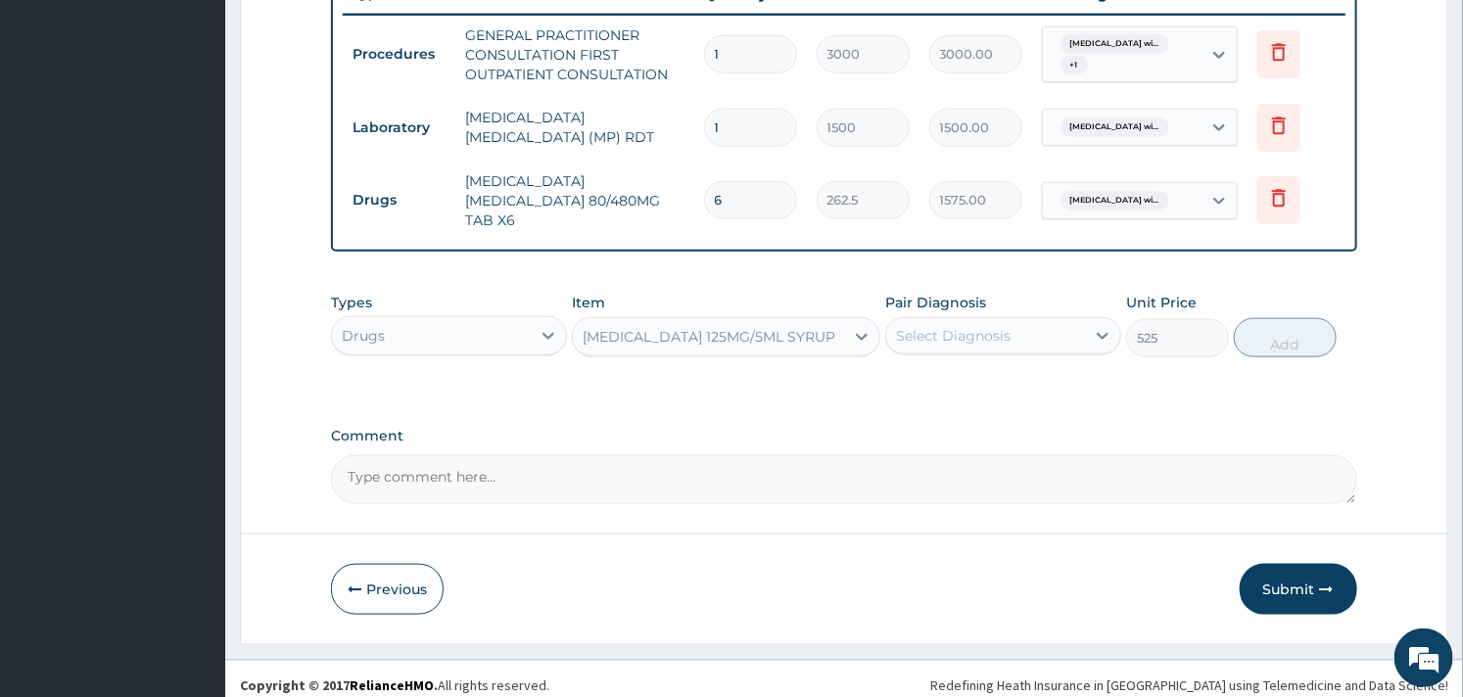
click at [986, 326] on div "Select Diagnosis" at bounding box center [953, 336] width 115 height 20
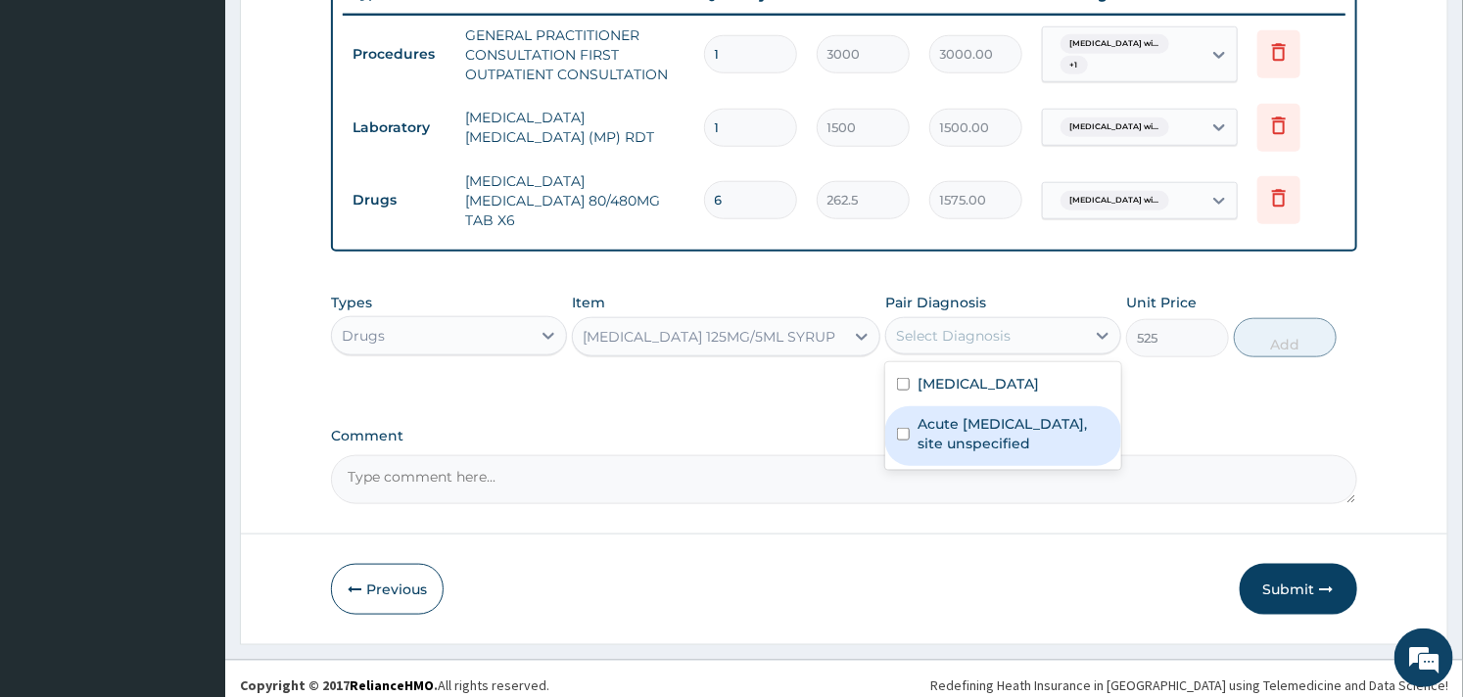
click at [928, 453] on label "Acute upper respiratory infection, site unspecified" at bounding box center [1014, 433] width 192 height 39
checkbox input "true"
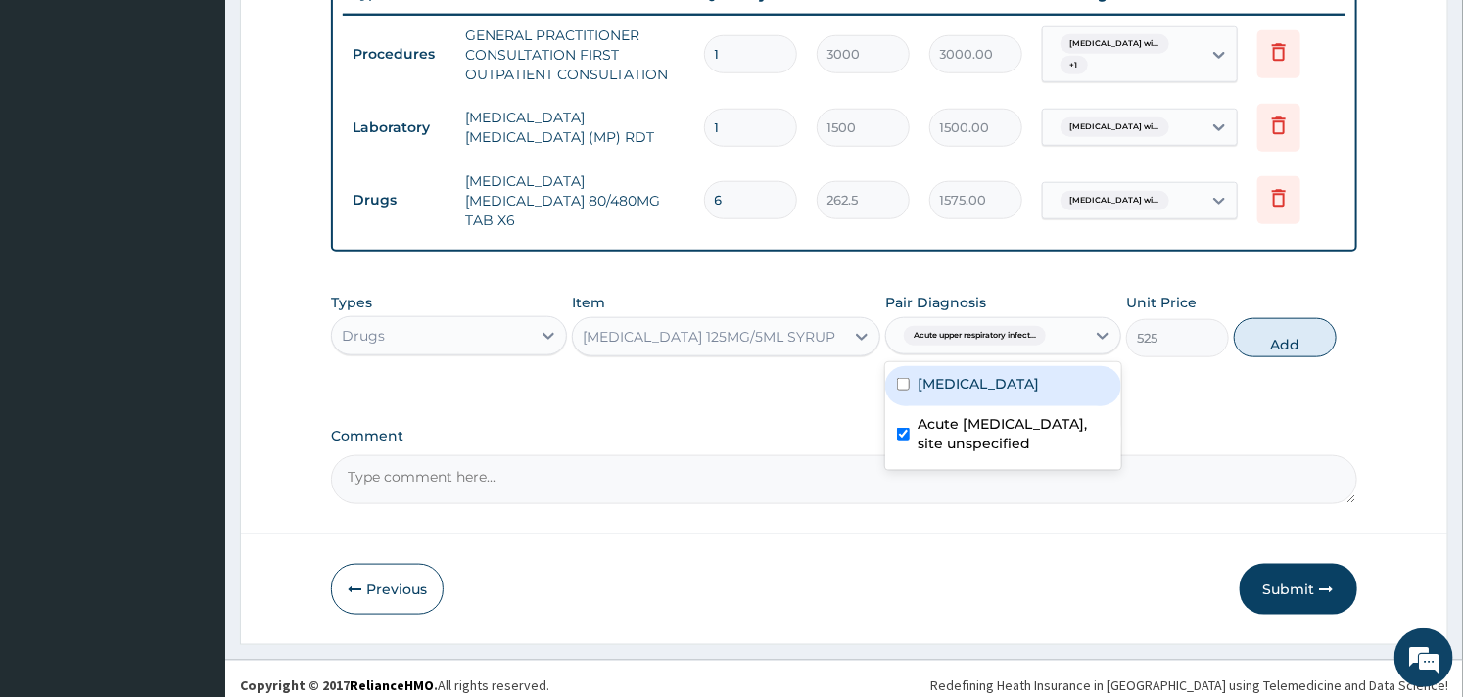
click at [921, 374] on label "Plasmodium malariae malaria without complication" at bounding box center [978, 384] width 121 height 20
checkbox input "true"
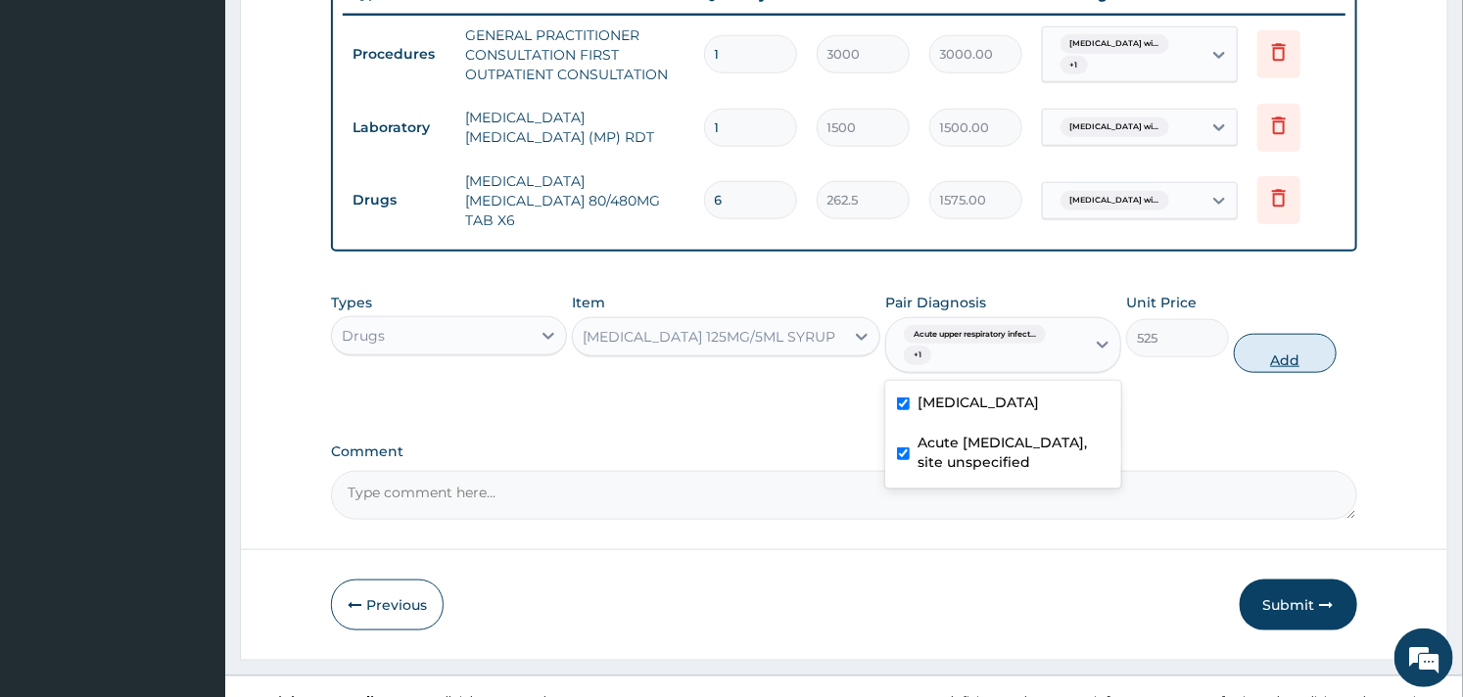
click at [1279, 351] on button "Add" at bounding box center [1285, 353] width 103 height 39
type input "0"
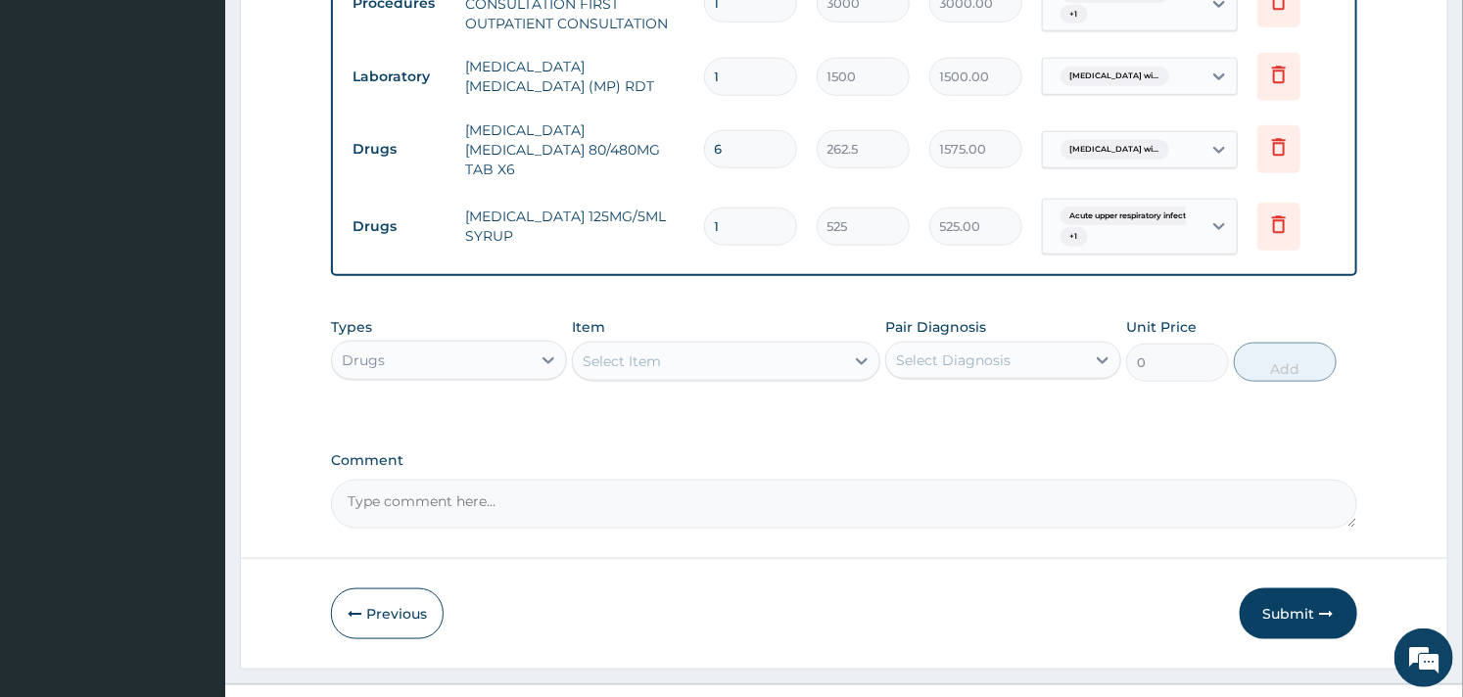
scroll to position [842, 0]
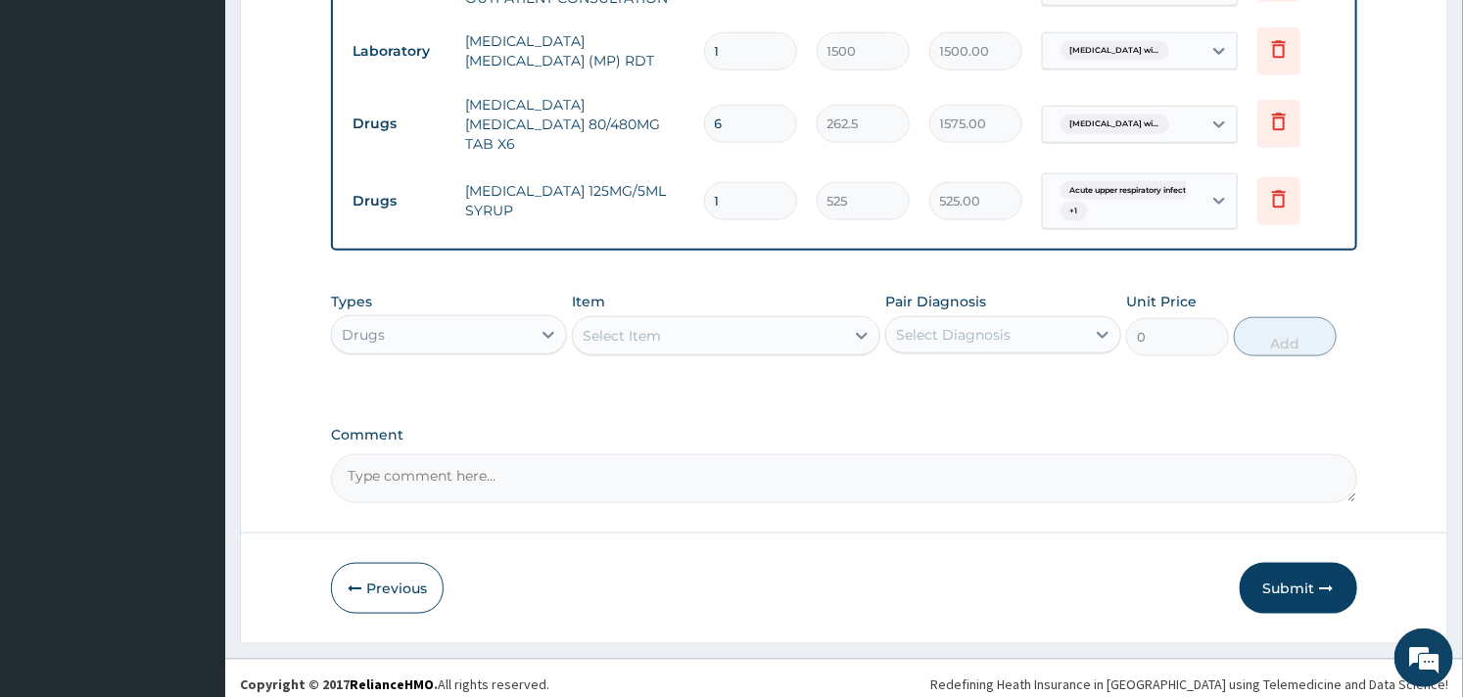
click at [642, 335] on div "Select Item" at bounding box center [708, 335] width 270 height 31
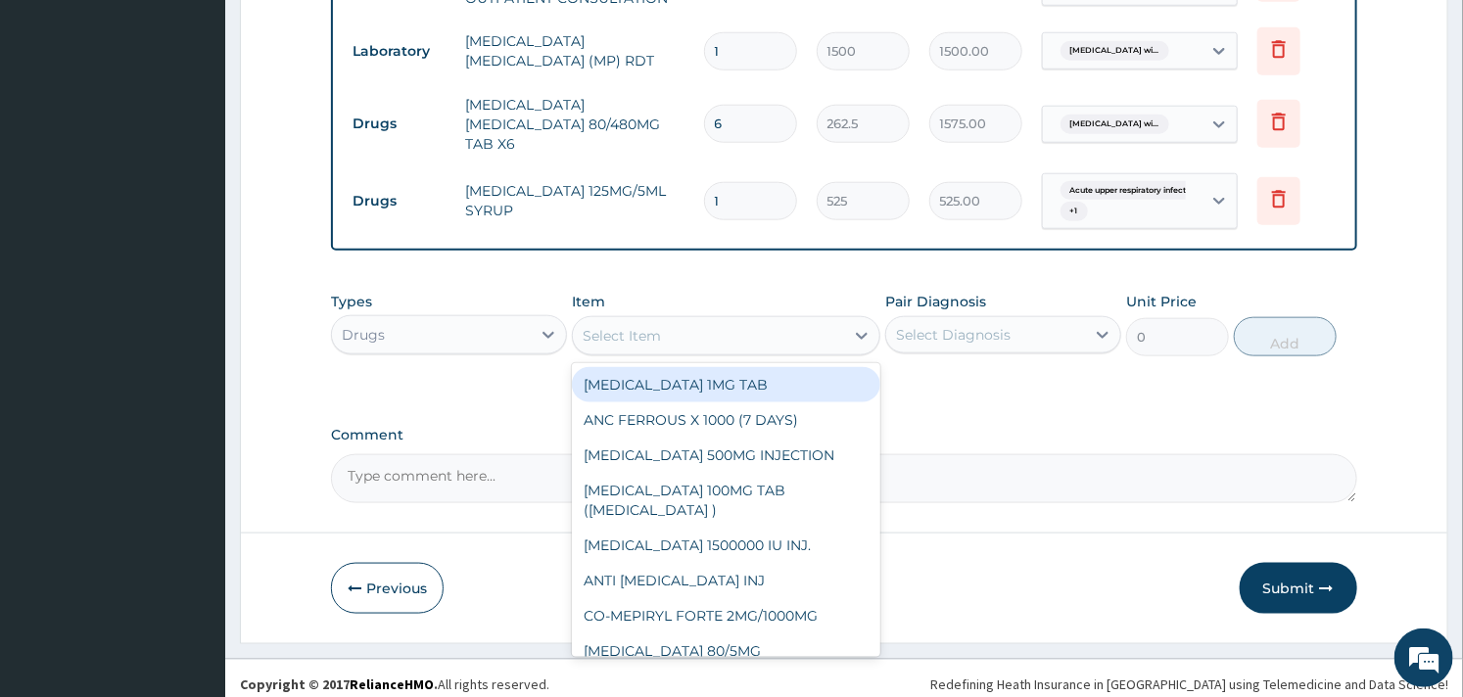
type input "x"
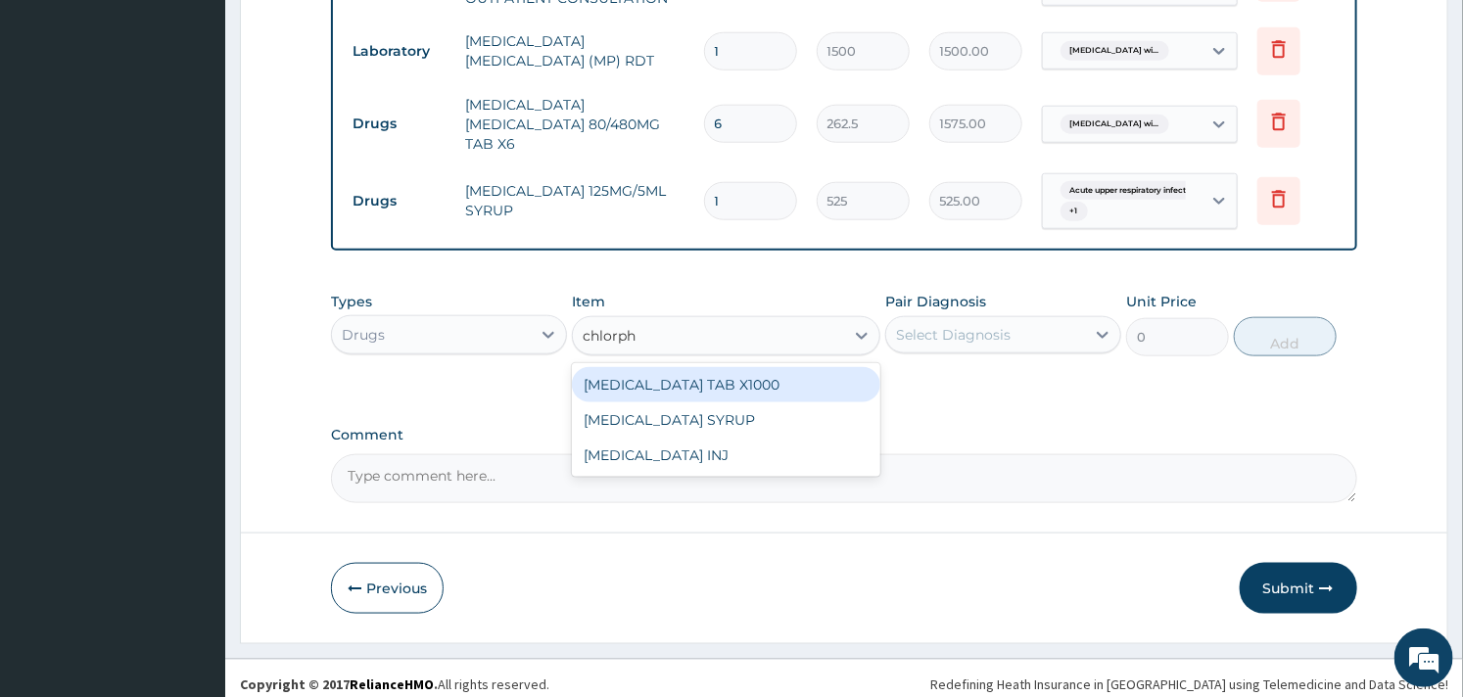
type input "chlorphe"
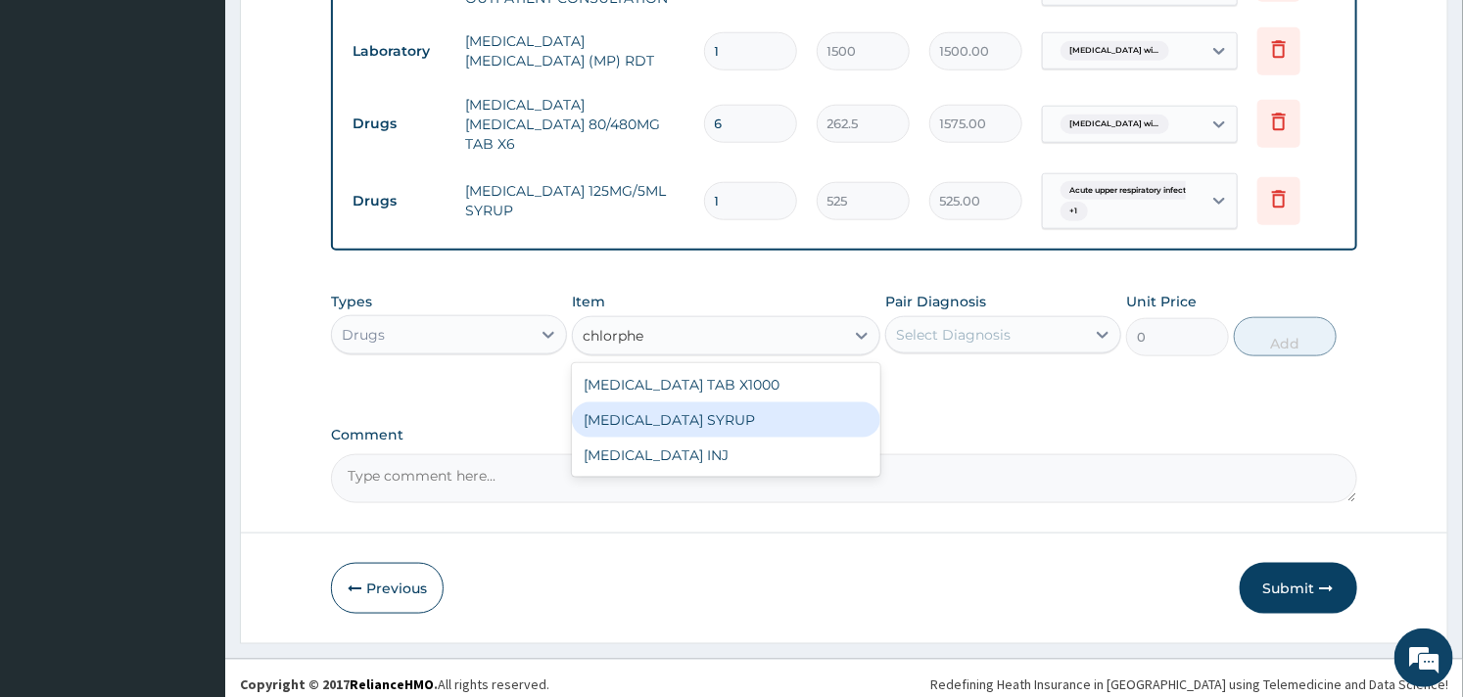
click at [722, 416] on div "CHLORPHENIRAMINE SYRUP" at bounding box center [726, 420] width 308 height 35
type input "350"
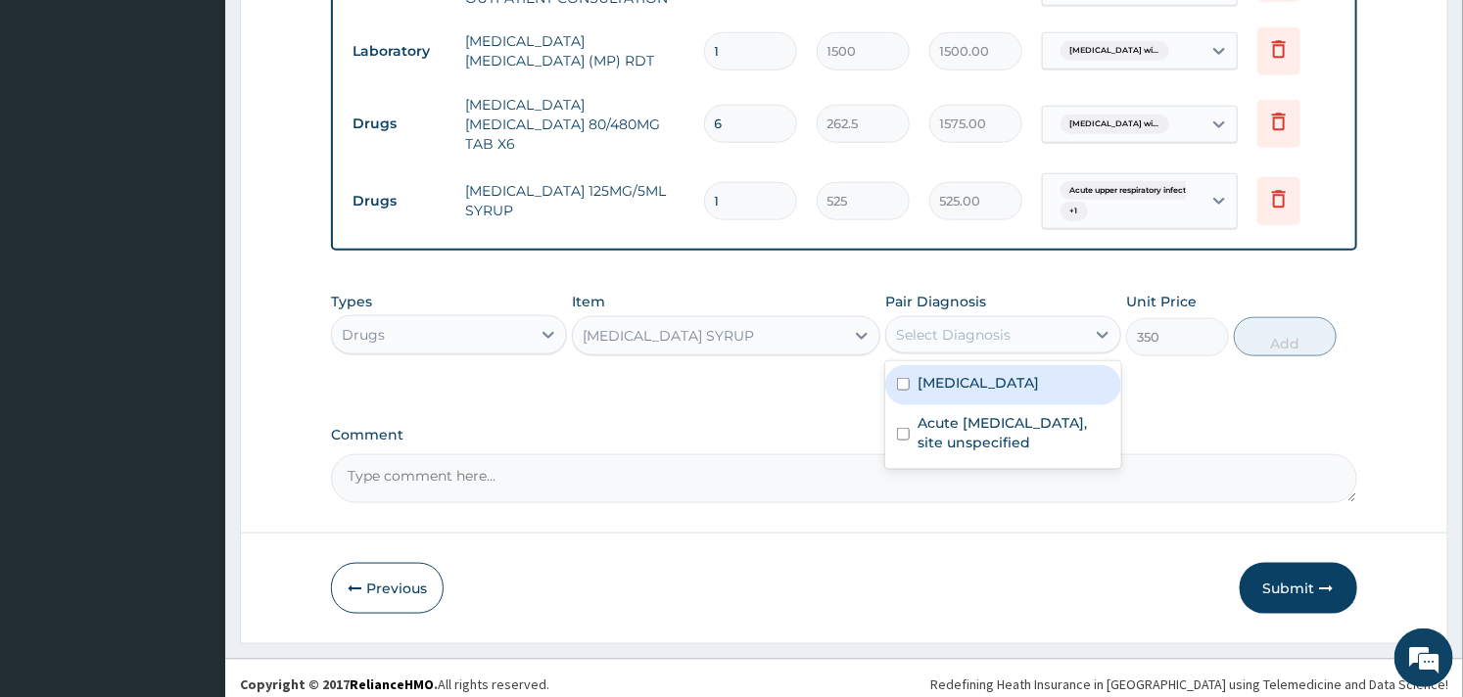
click at [985, 329] on div "Select Diagnosis" at bounding box center [953, 335] width 115 height 20
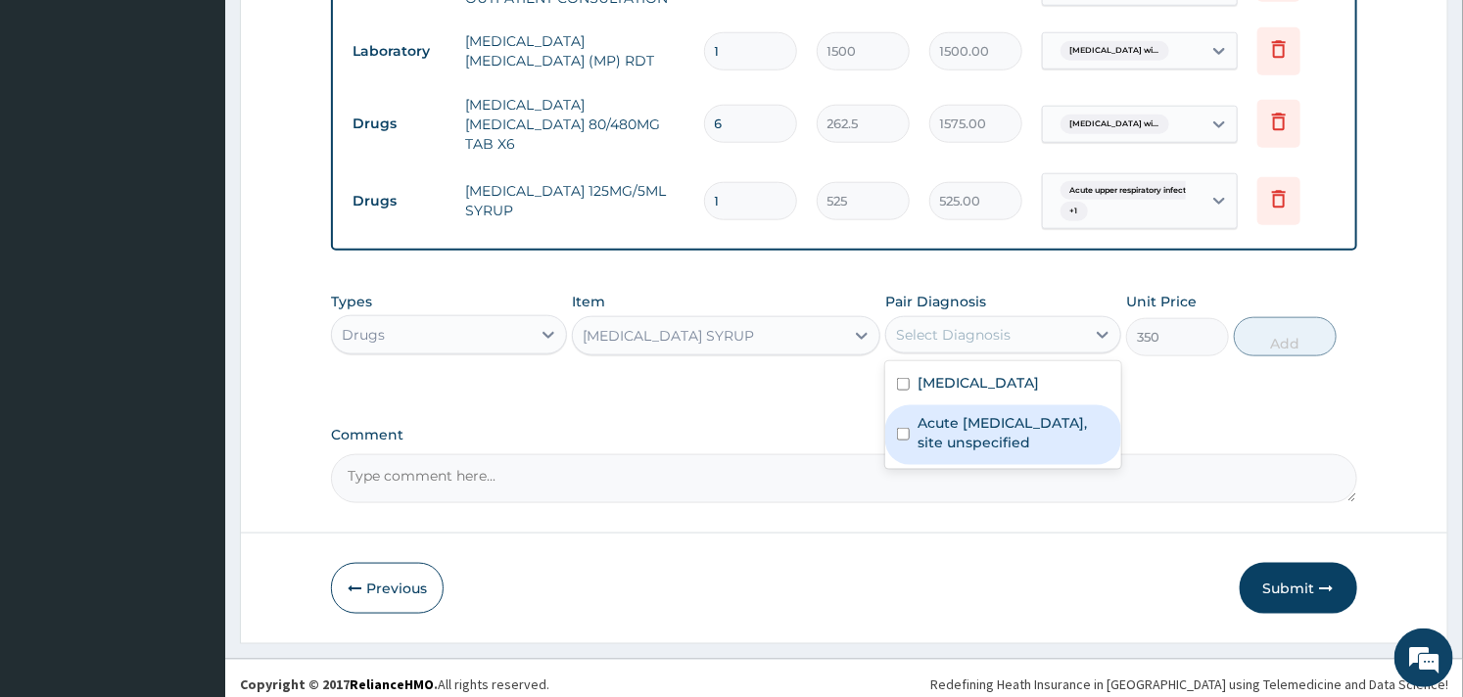
click at [946, 452] on label "Acute upper respiratory infection, site unspecified" at bounding box center [1014, 432] width 192 height 39
checkbox input "true"
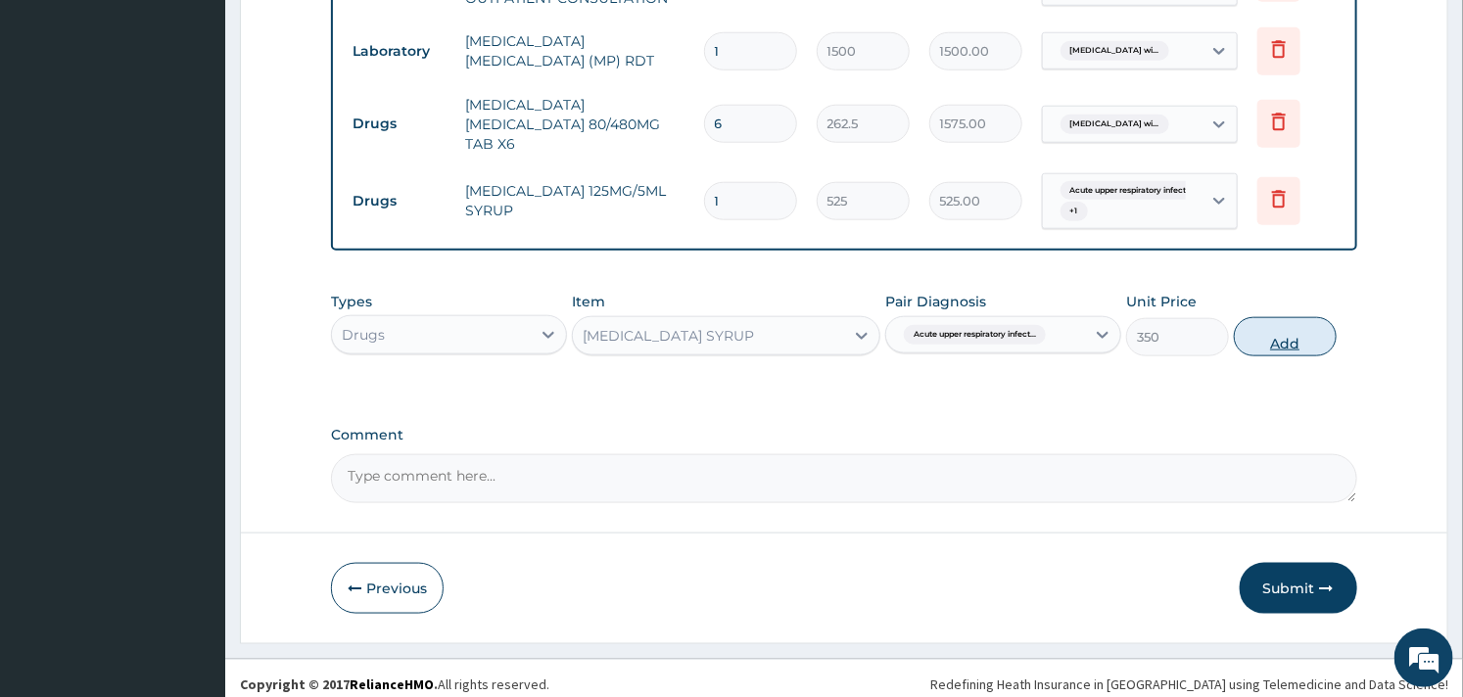
click at [1286, 330] on button "Add" at bounding box center [1285, 336] width 103 height 39
type input "0"
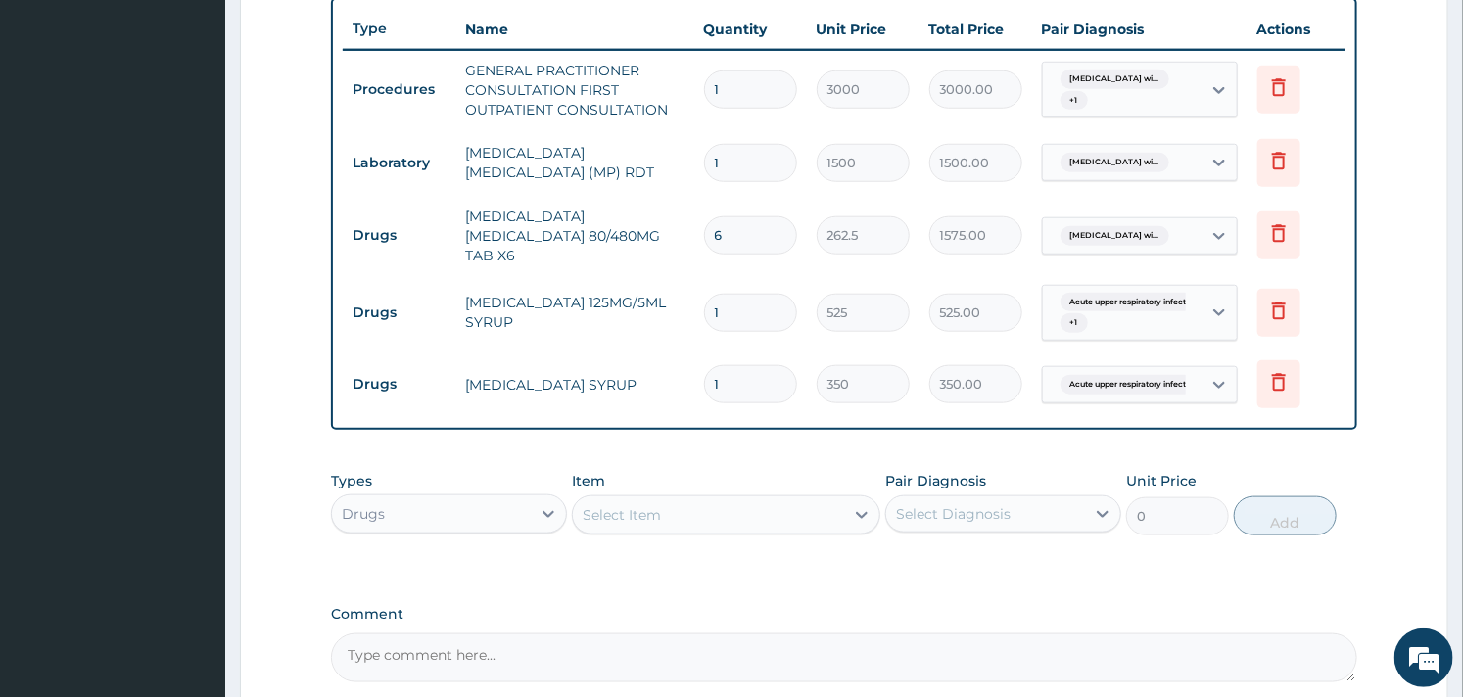
scroll to position [733, 0]
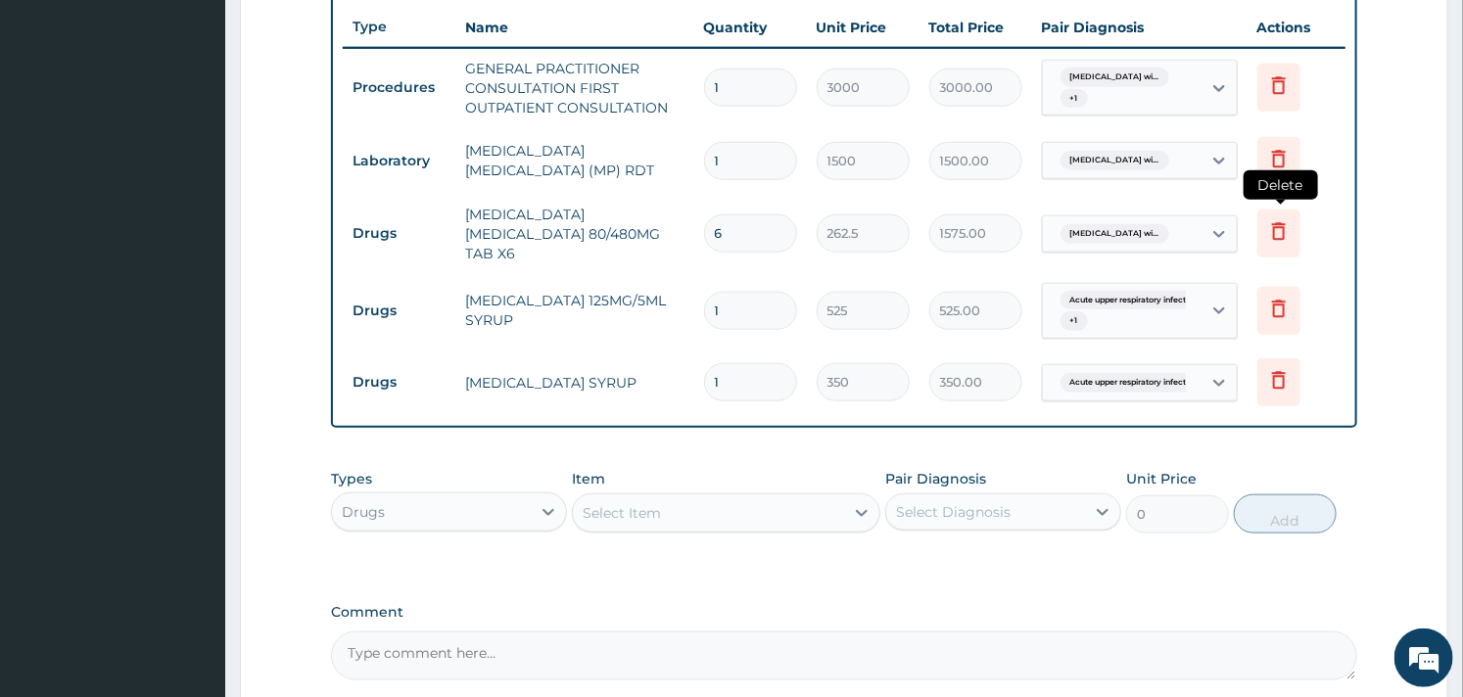
click at [1280, 235] on icon at bounding box center [1279, 231] width 24 height 24
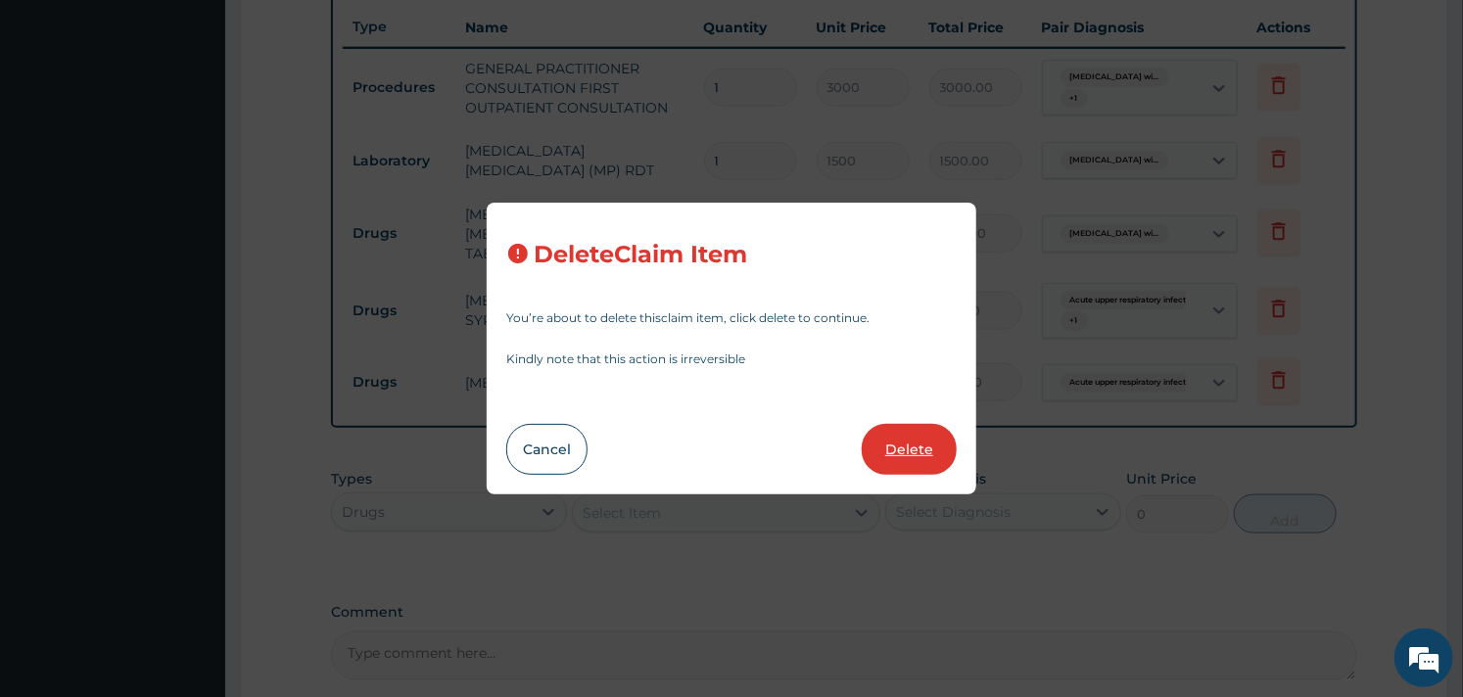
click at [921, 454] on button "Delete" at bounding box center [909, 449] width 95 height 51
type input "1"
type input "525"
type input "525.00"
type input "350"
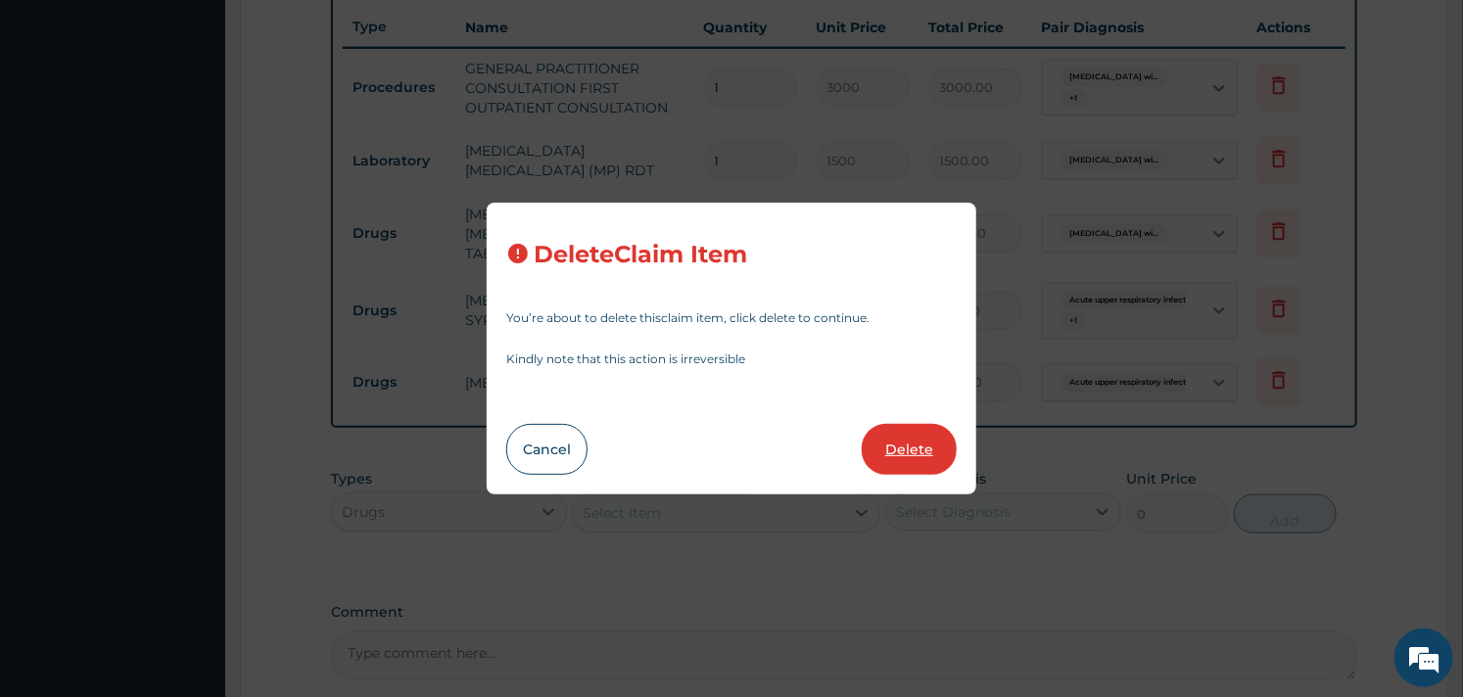
type input "350.00"
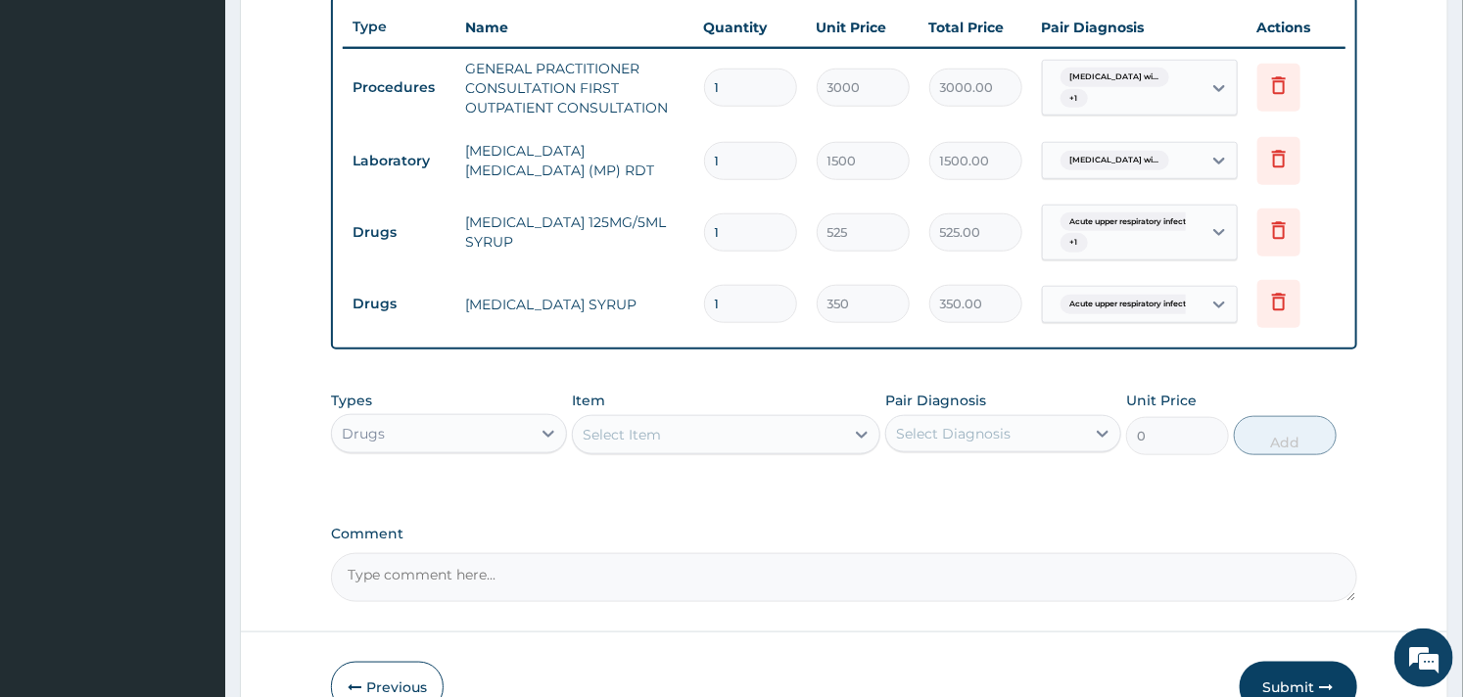
click at [651, 446] on div "Select Item" at bounding box center [708, 434] width 270 height 31
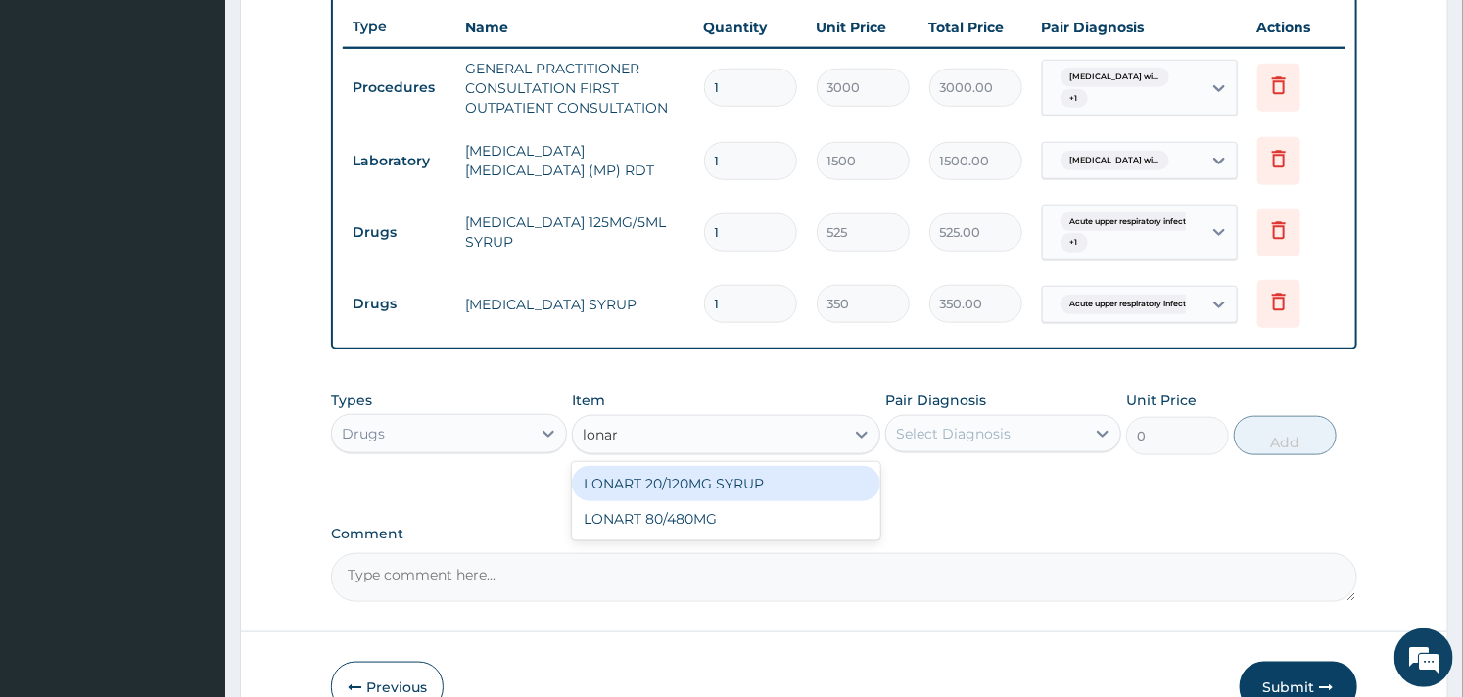
type input "lonart"
click at [681, 471] on div "LONART 20/120MG SYRUP" at bounding box center [726, 483] width 308 height 35
type input "2992.5"
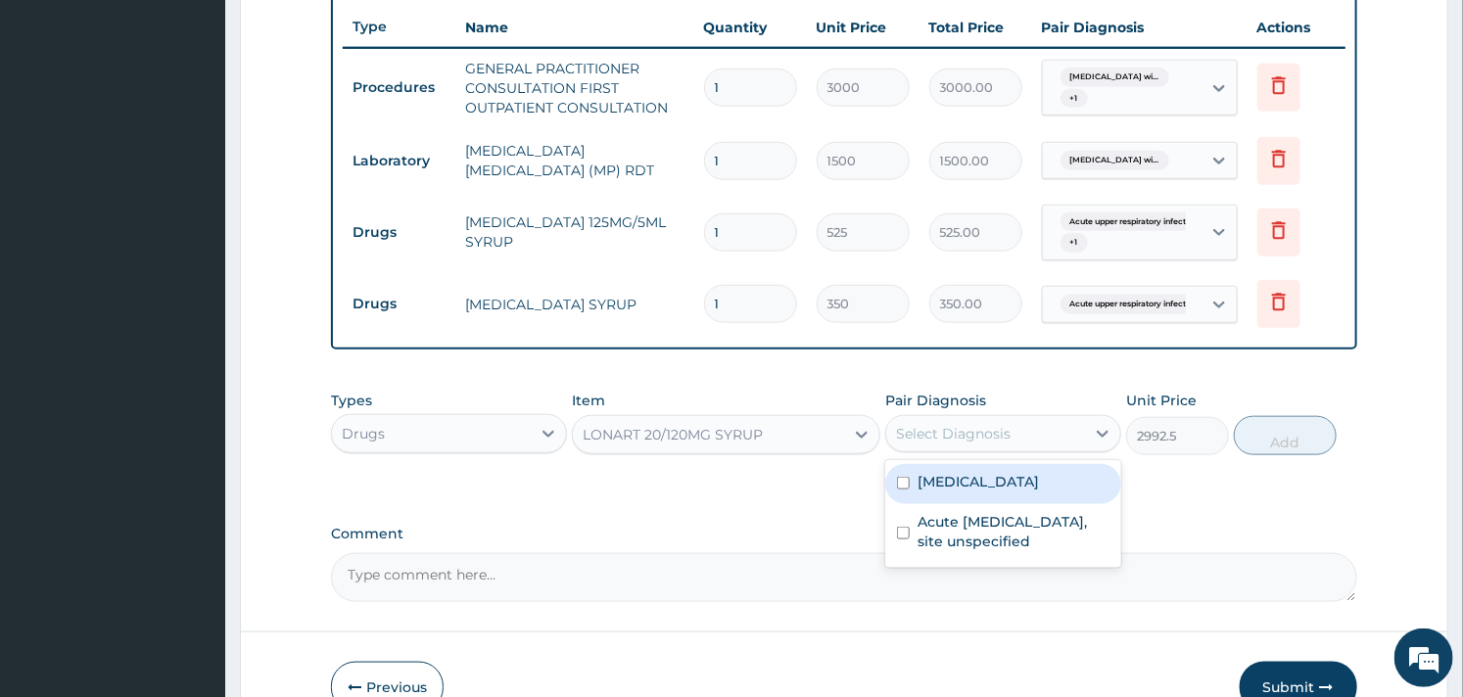
click at [1028, 441] on div "Select Diagnosis" at bounding box center [985, 433] width 199 height 31
click at [938, 492] on label "[MEDICAL_DATA]" at bounding box center [978, 482] width 121 height 20
checkbox input "true"
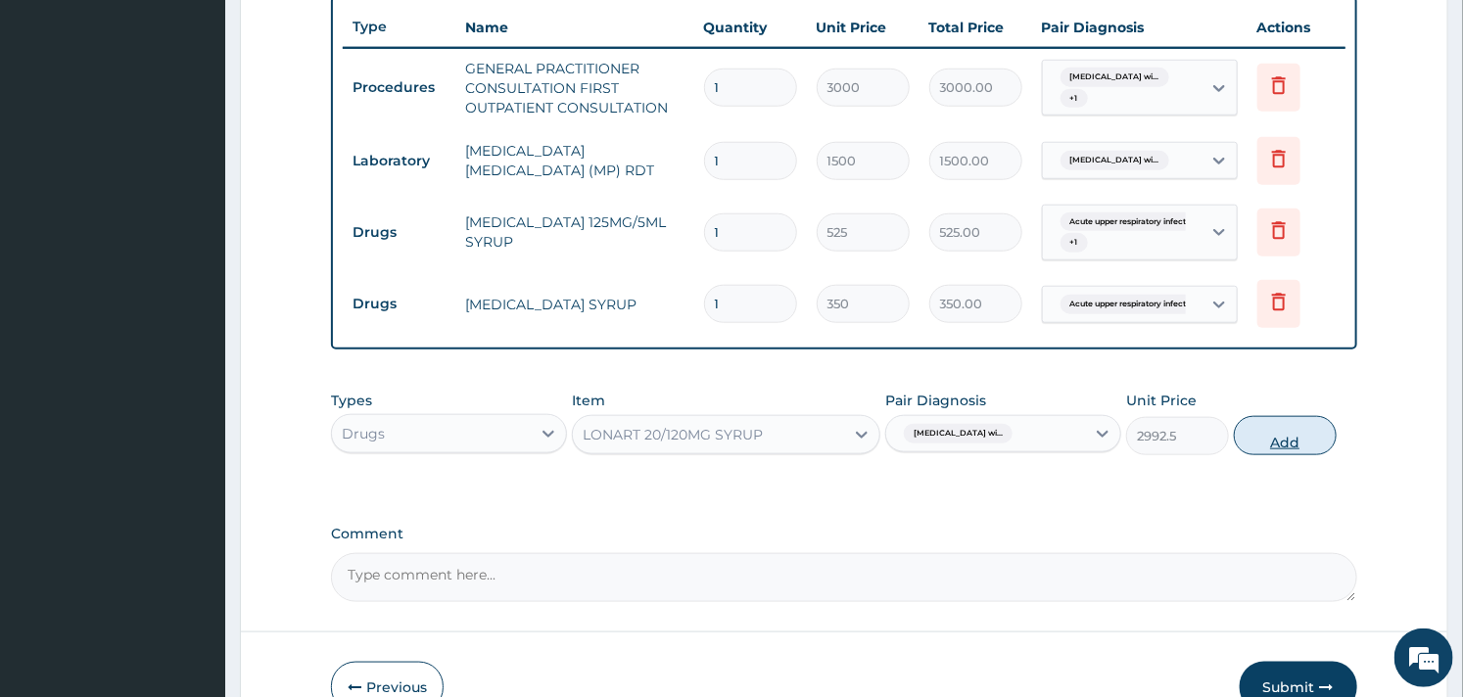
click at [1273, 443] on button "Add" at bounding box center [1285, 435] width 103 height 39
type input "0"
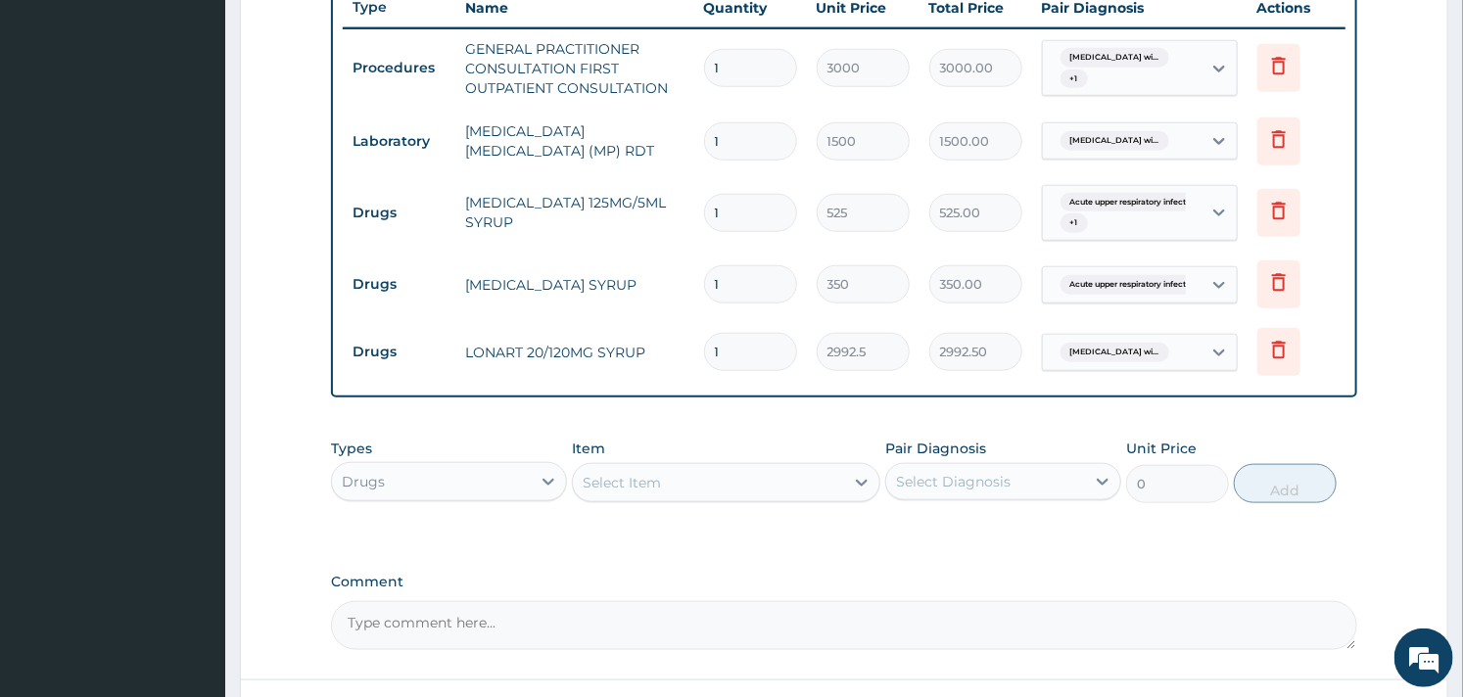
scroll to position [911, 0]
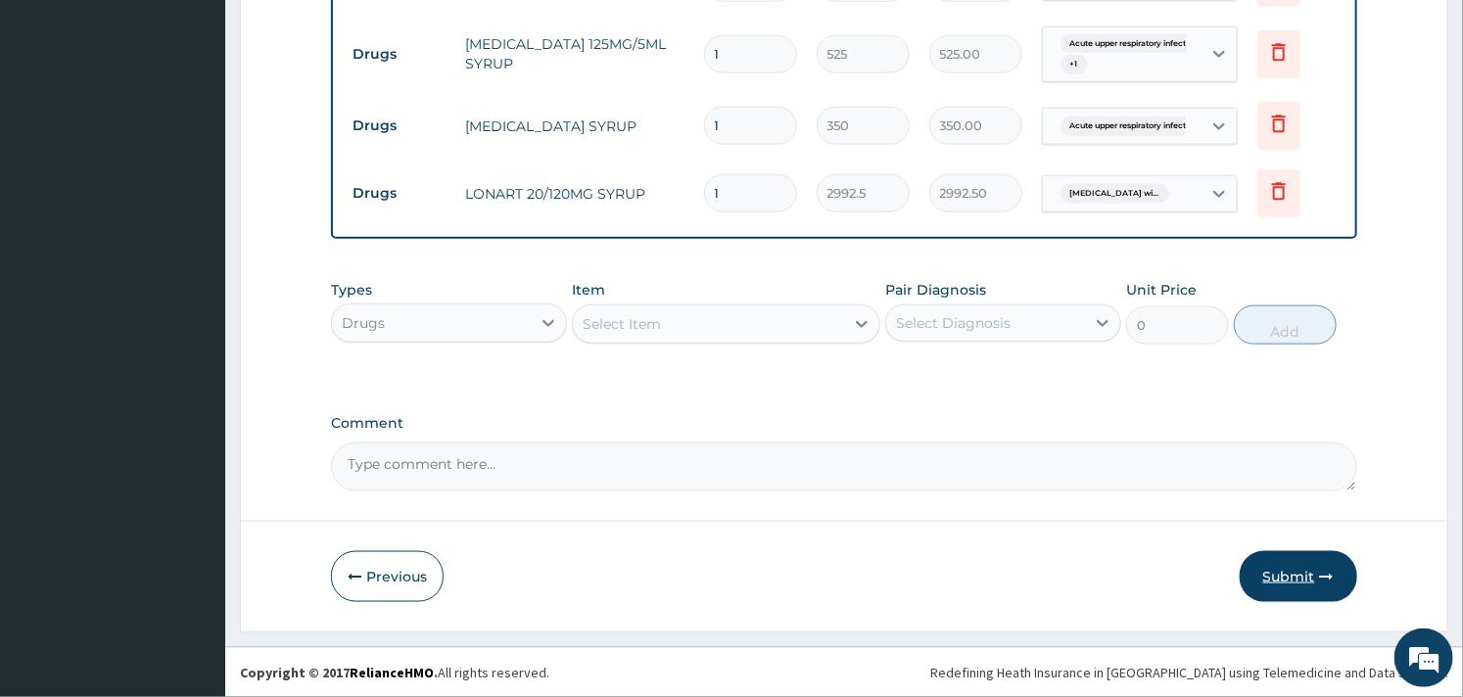
click at [1273, 571] on button "Submit" at bounding box center [1299, 576] width 118 height 51
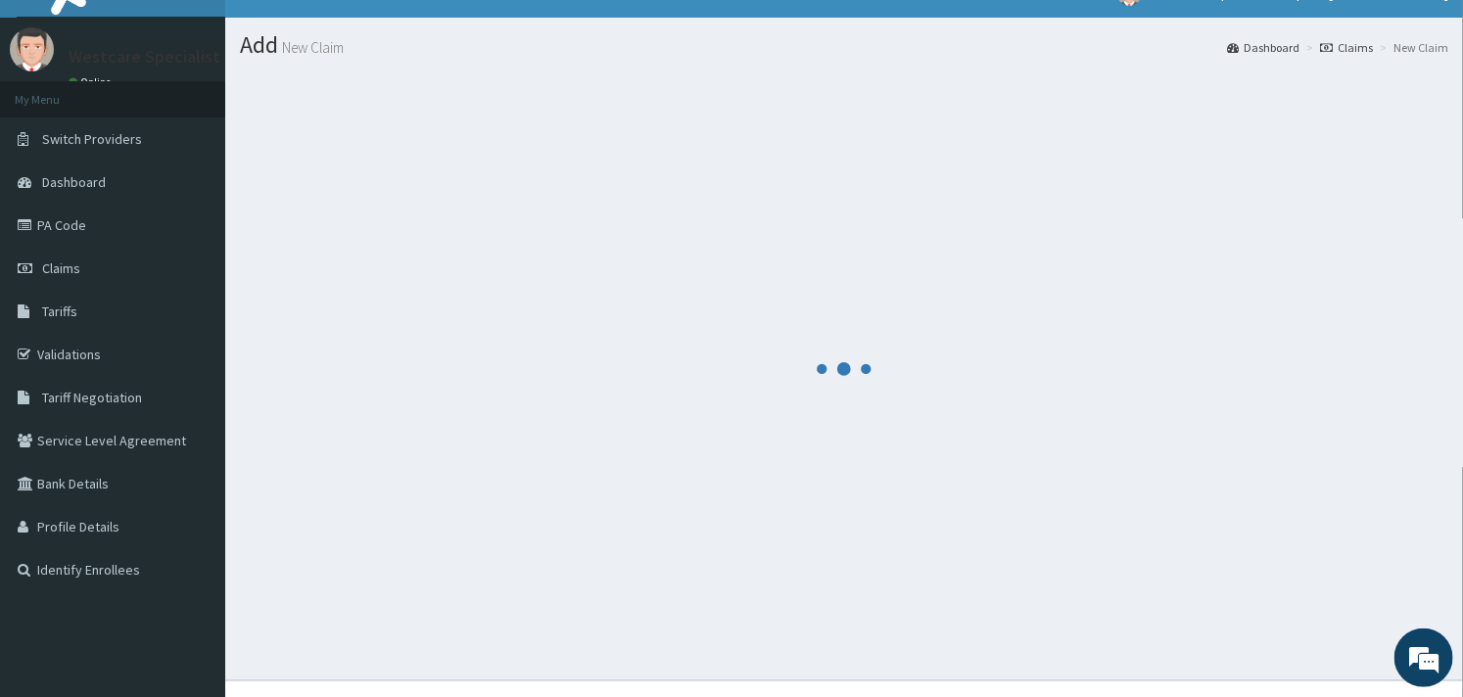
scroll to position [0, 0]
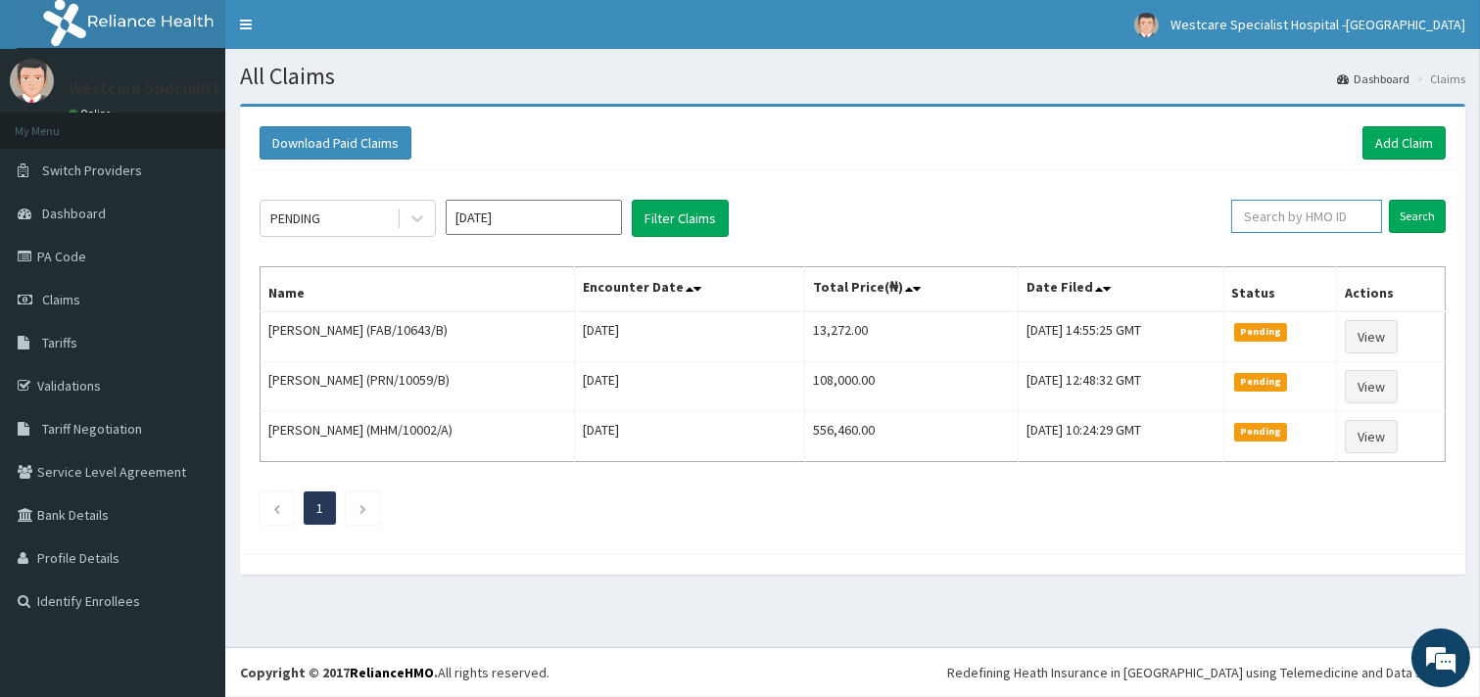
click at [1268, 223] on input "text" at bounding box center [1306, 216] width 151 height 33
paste input "CHL/10604/A"
type input "CHL/10604/A"
click at [1411, 218] on input "Search" at bounding box center [1417, 216] width 57 height 33
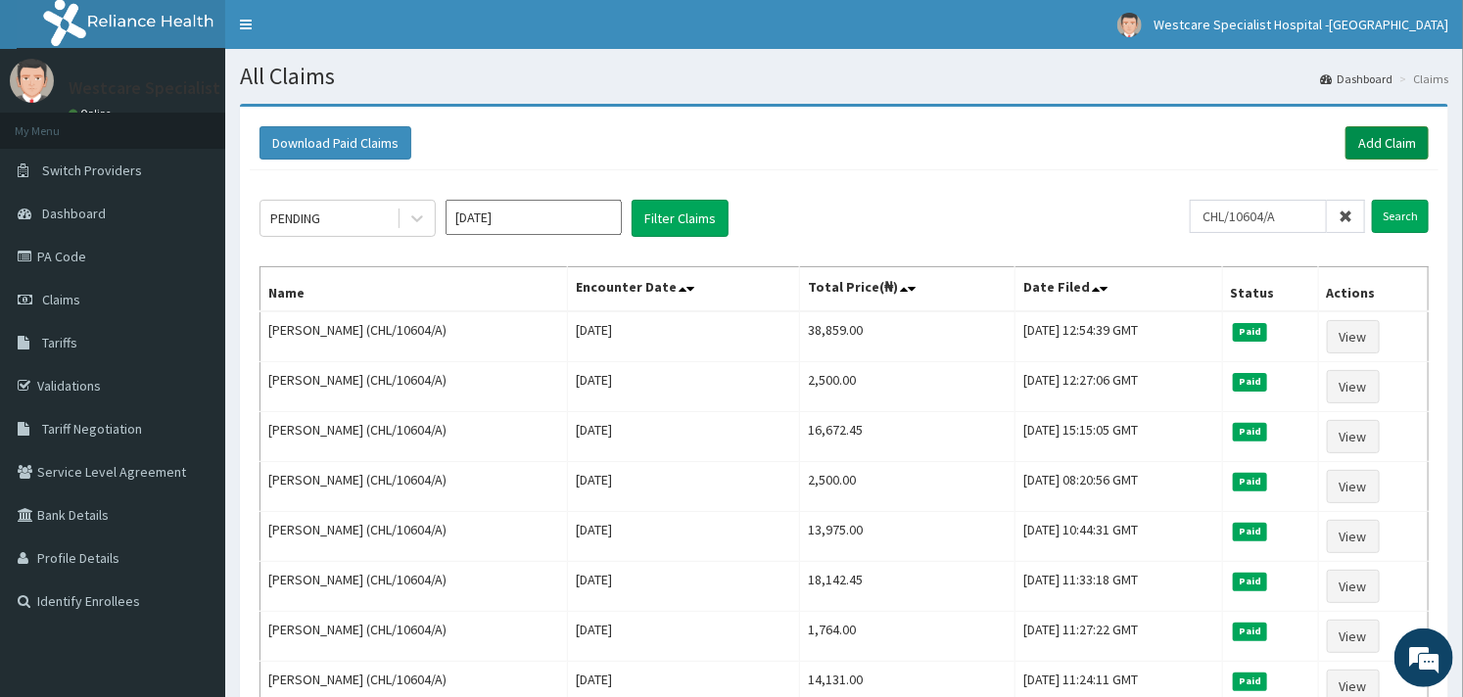
click at [1383, 147] on link "Add Claim" at bounding box center [1387, 142] width 83 height 33
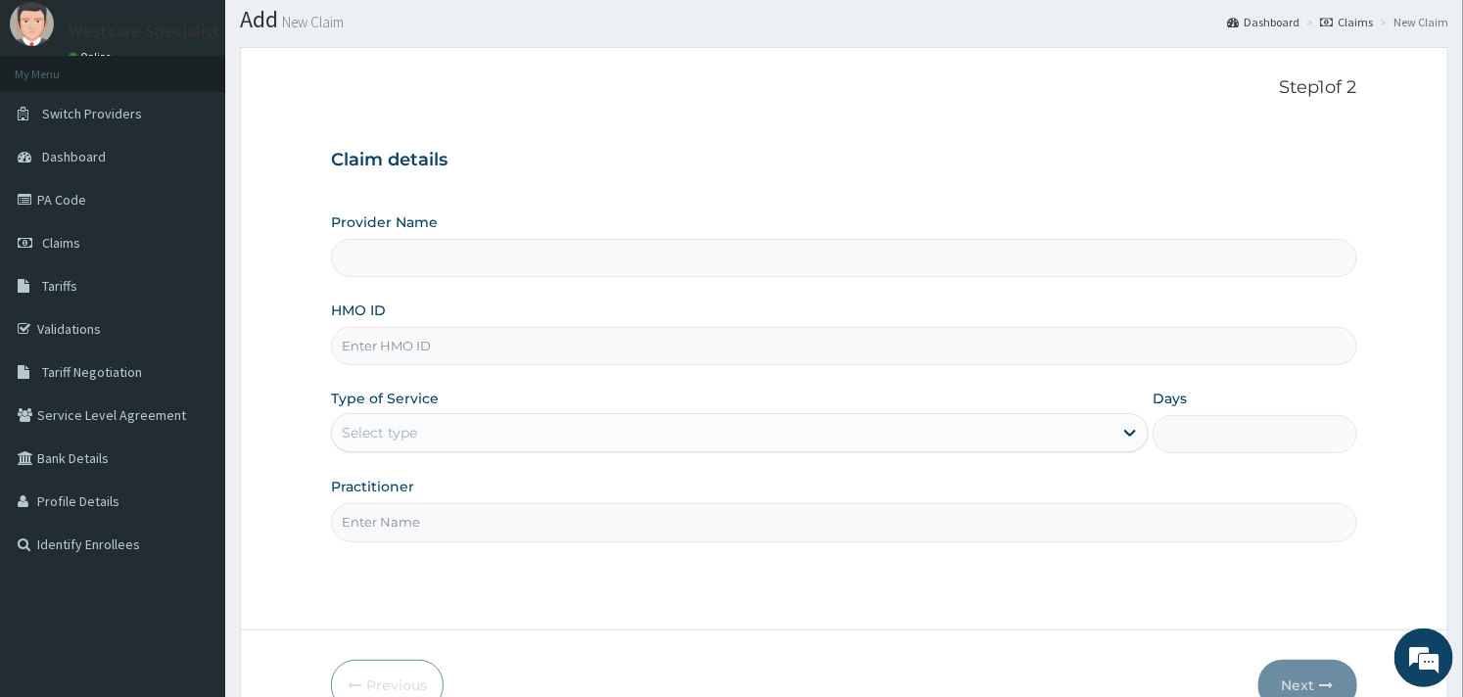
type input "WestCare Specialist Hospital - [GEOGRAPHIC_DATA]"
click at [394, 349] on input "HMO ID" at bounding box center [843, 346] width 1025 height 38
paste input "CHL/10604/A"
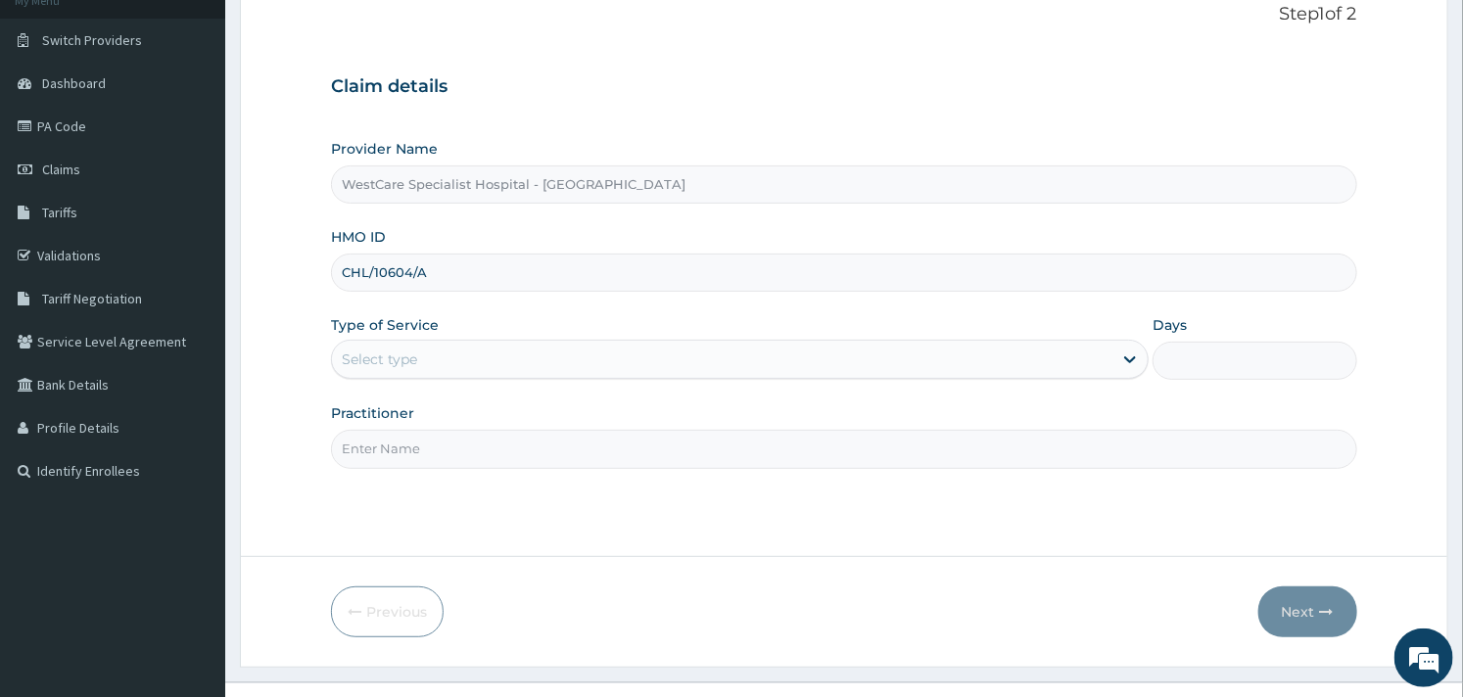
scroll to position [166, 0]
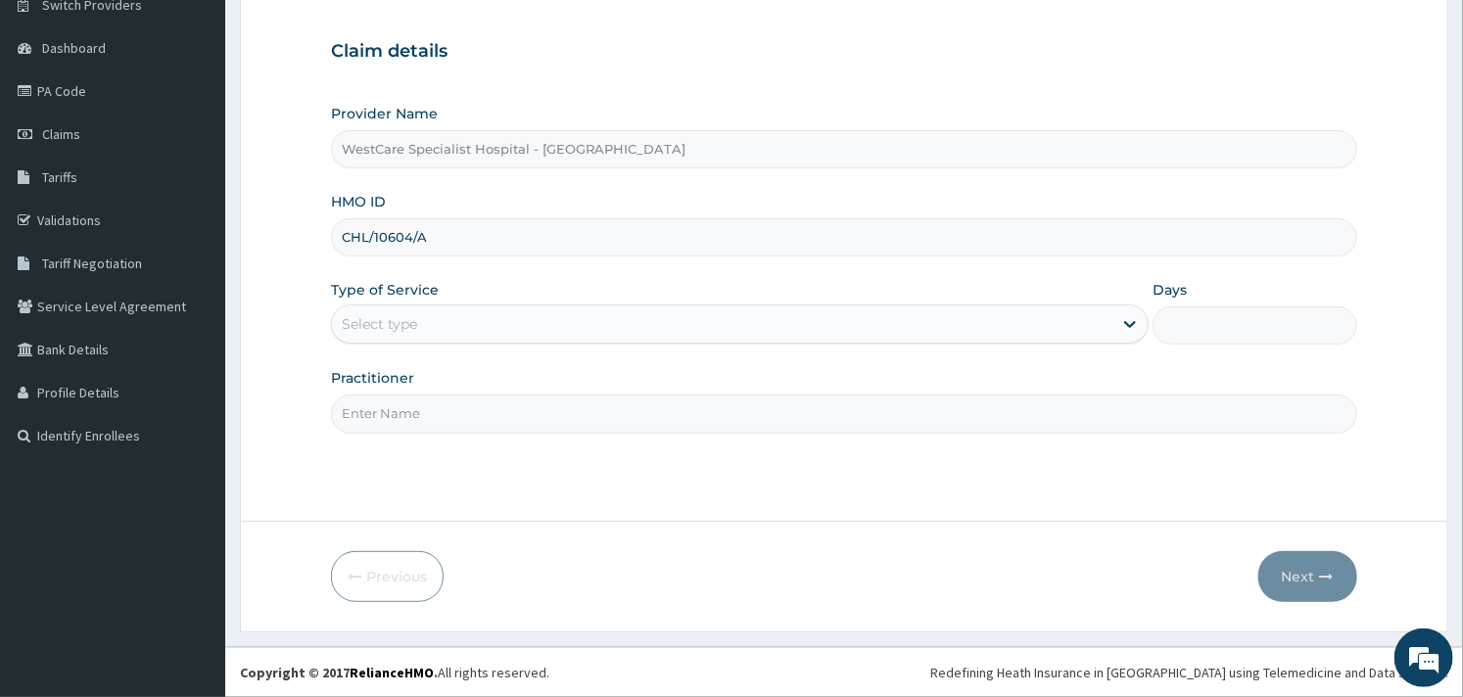
type input "CHL/10604/A"
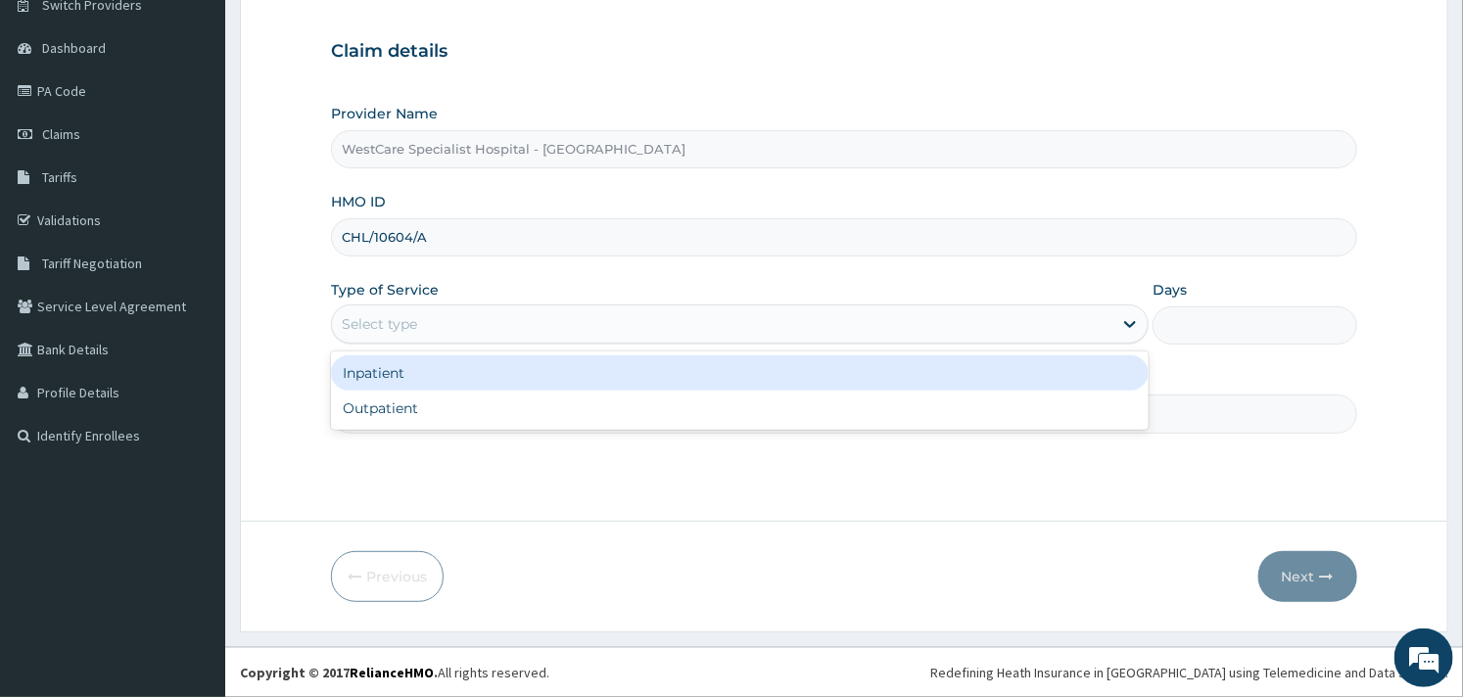
click at [514, 324] on div "Select type" at bounding box center [722, 324] width 781 height 31
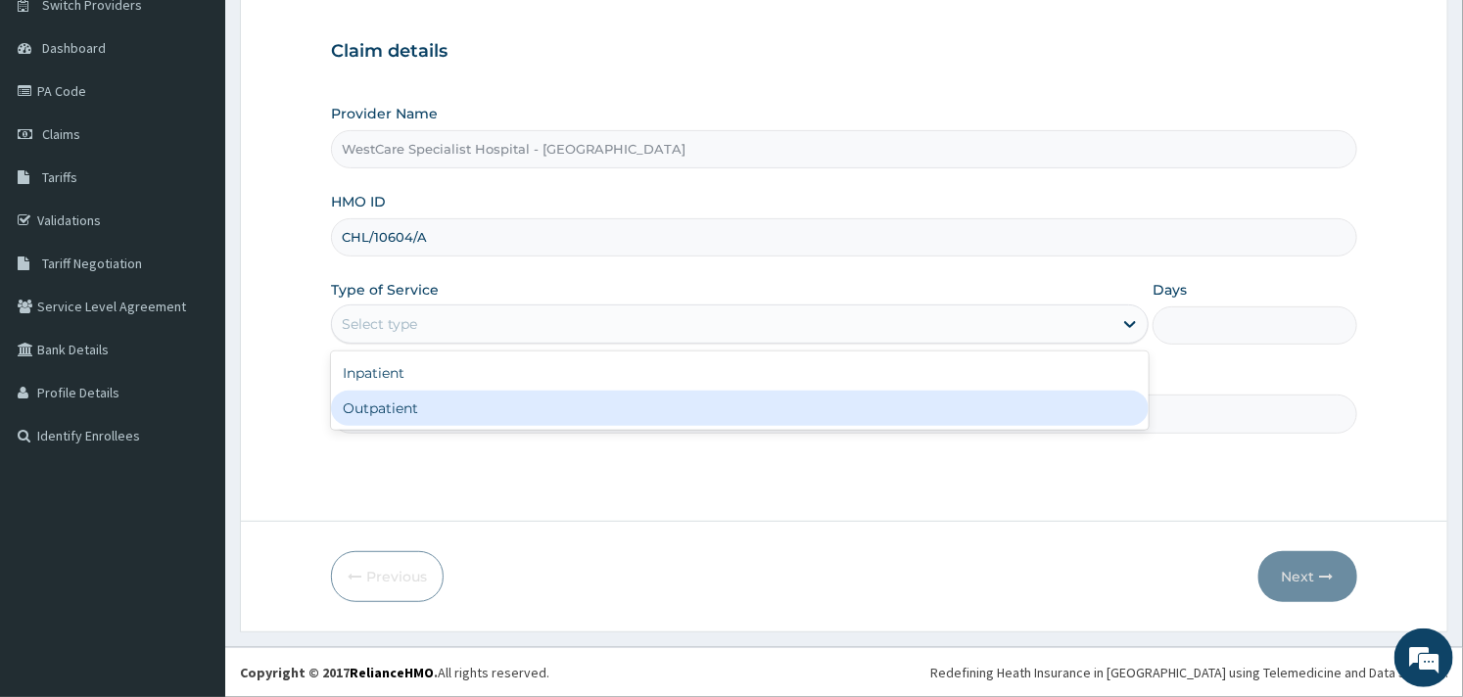
click at [458, 393] on div "Outpatient" at bounding box center [740, 408] width 818 height 35
type input "1"
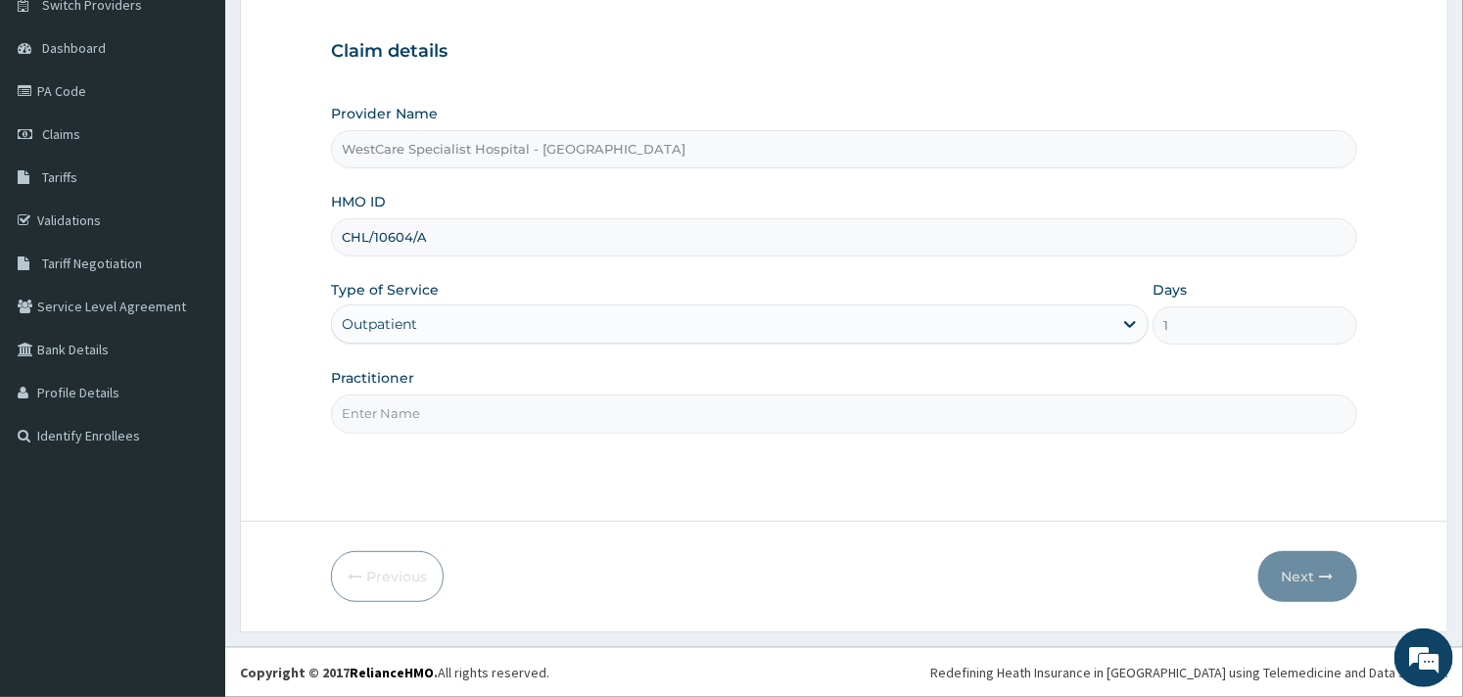
click at [497, 414] on input "Practitioner" at bounding box center [843, 414] width 1025 height 38
type input "OBIDEYI"
click at [1308, 580] on button "Next" at bounding box center [1307, 576] width 99 height 51
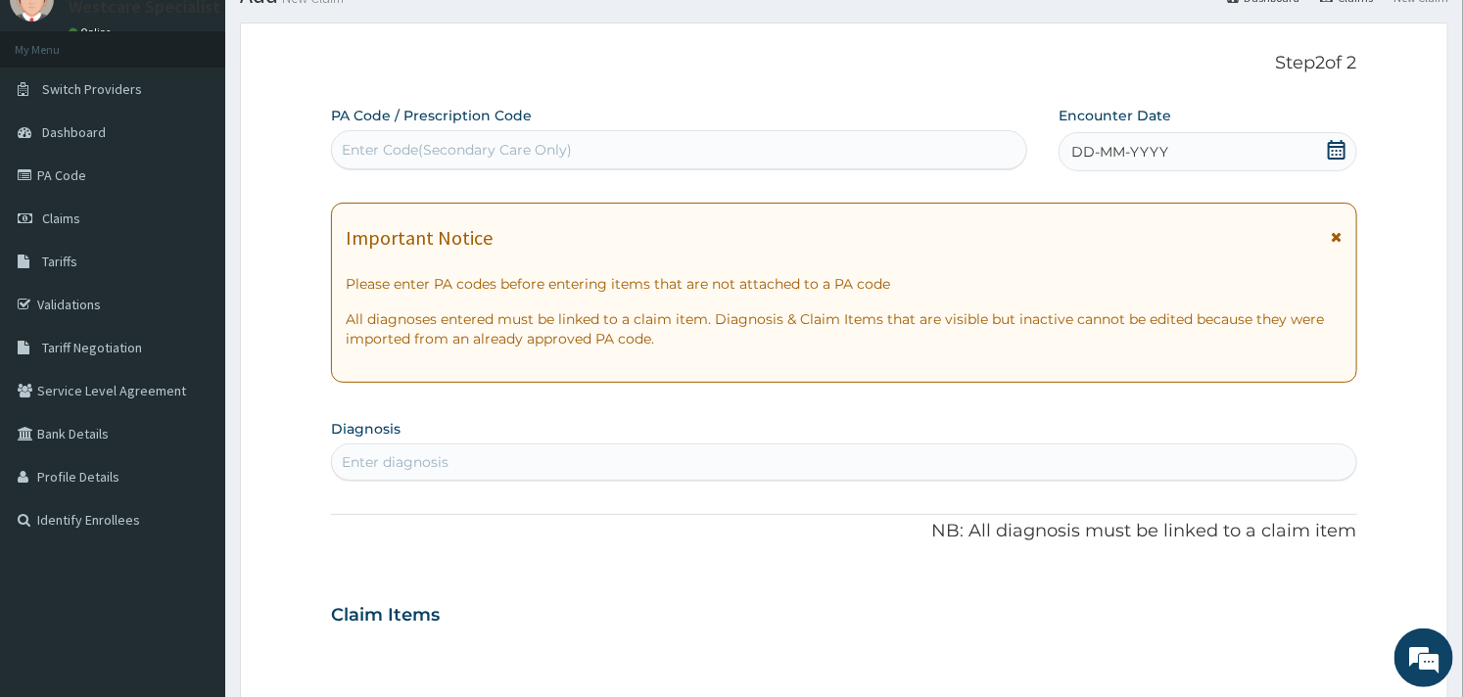
scroll to position [0, 0]
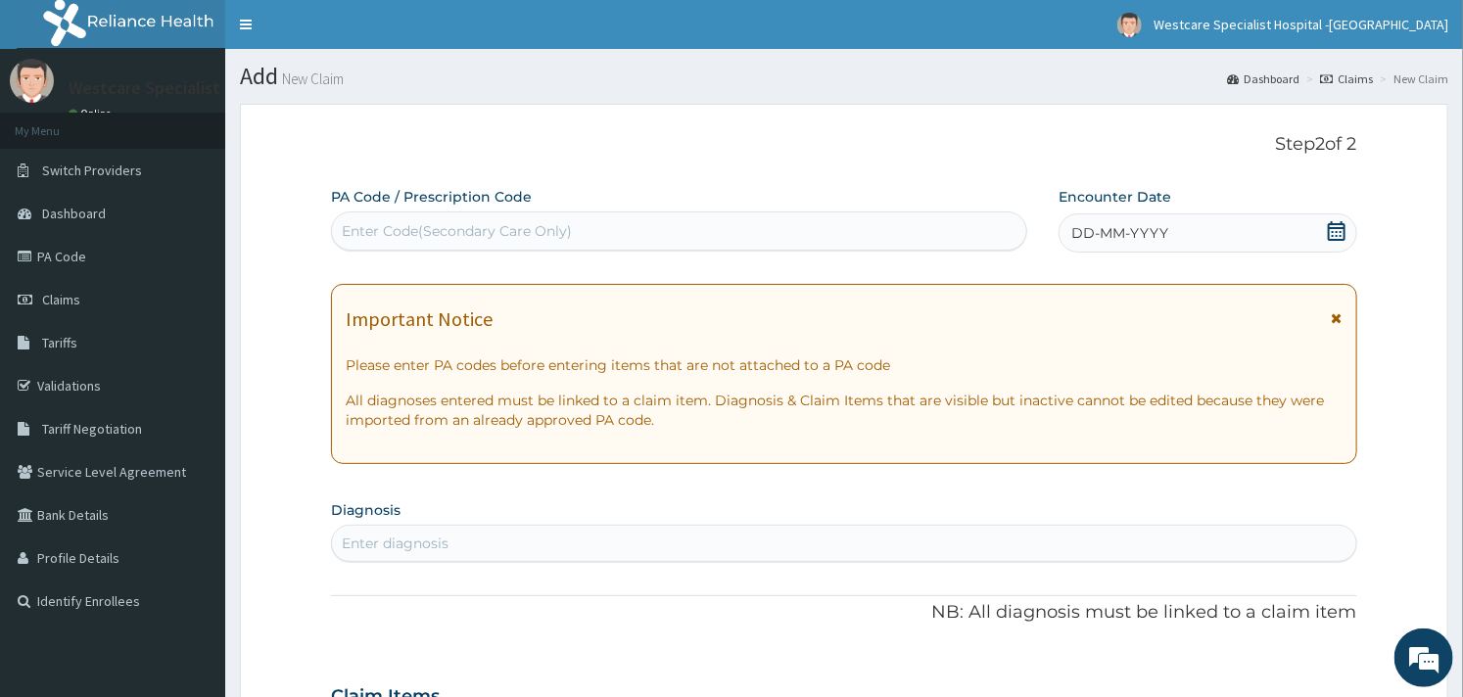
click at [443, 233] on div "Enter Code(Secondary Care Only)" at bounding box center [457, 231] width 230 height 20
paste input "PA/E765AC"
type input "PA/E765AC"
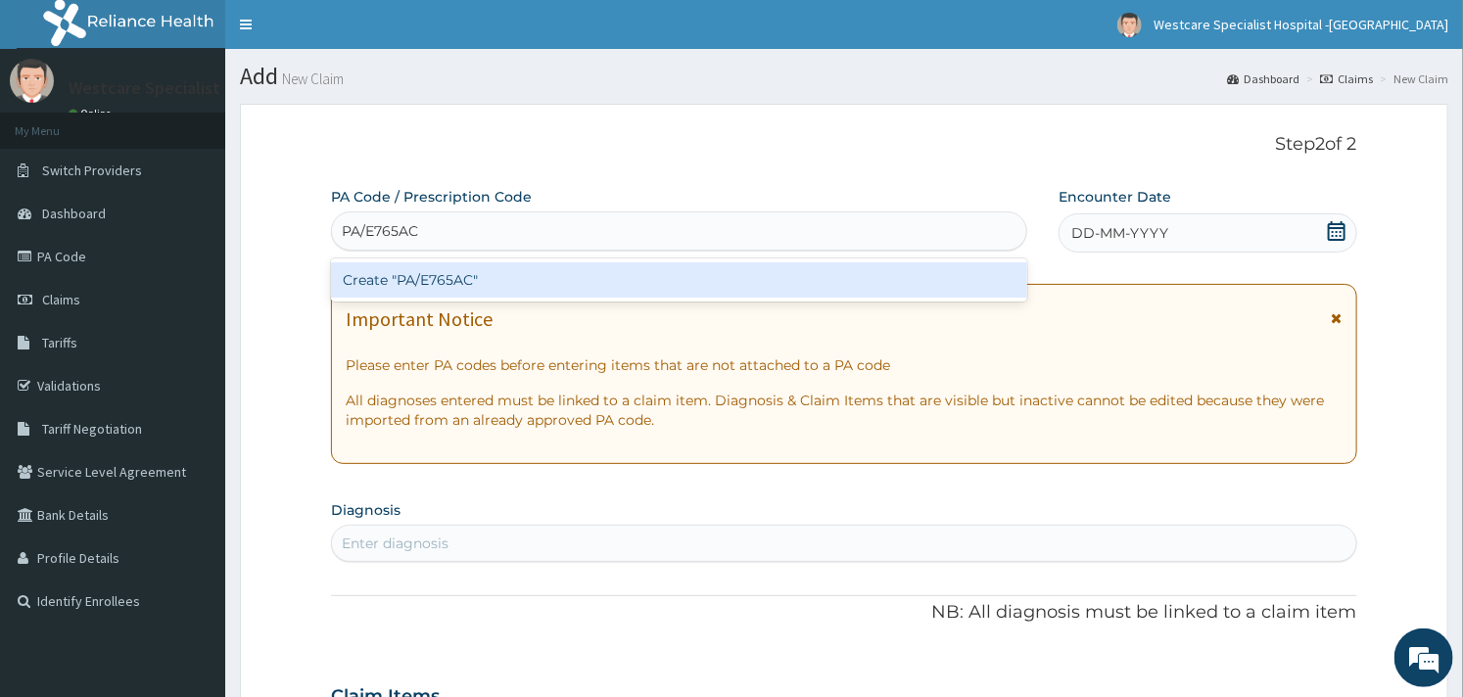
click at [473, 267] on div "Create "PA/E765AC"" at bounding box center [679, 279] width 696 height 35
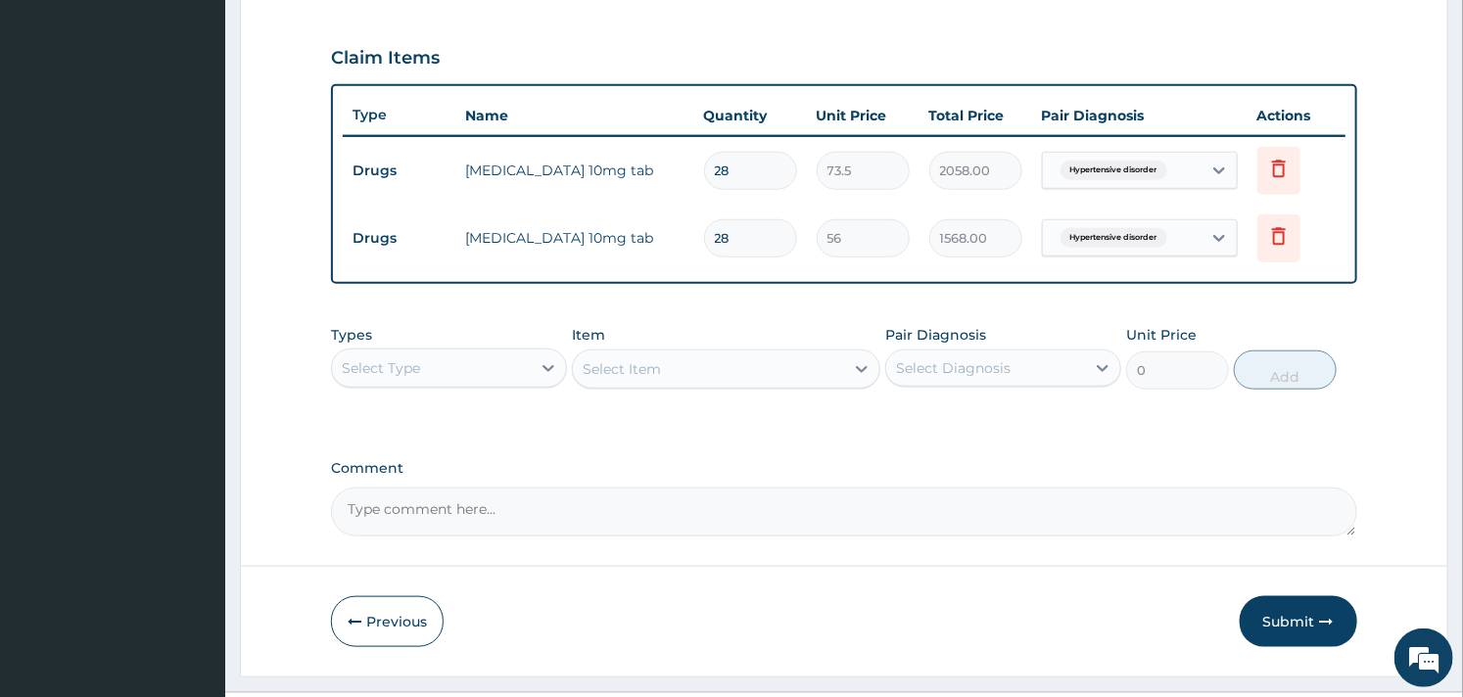
scroll to position [688, 0]
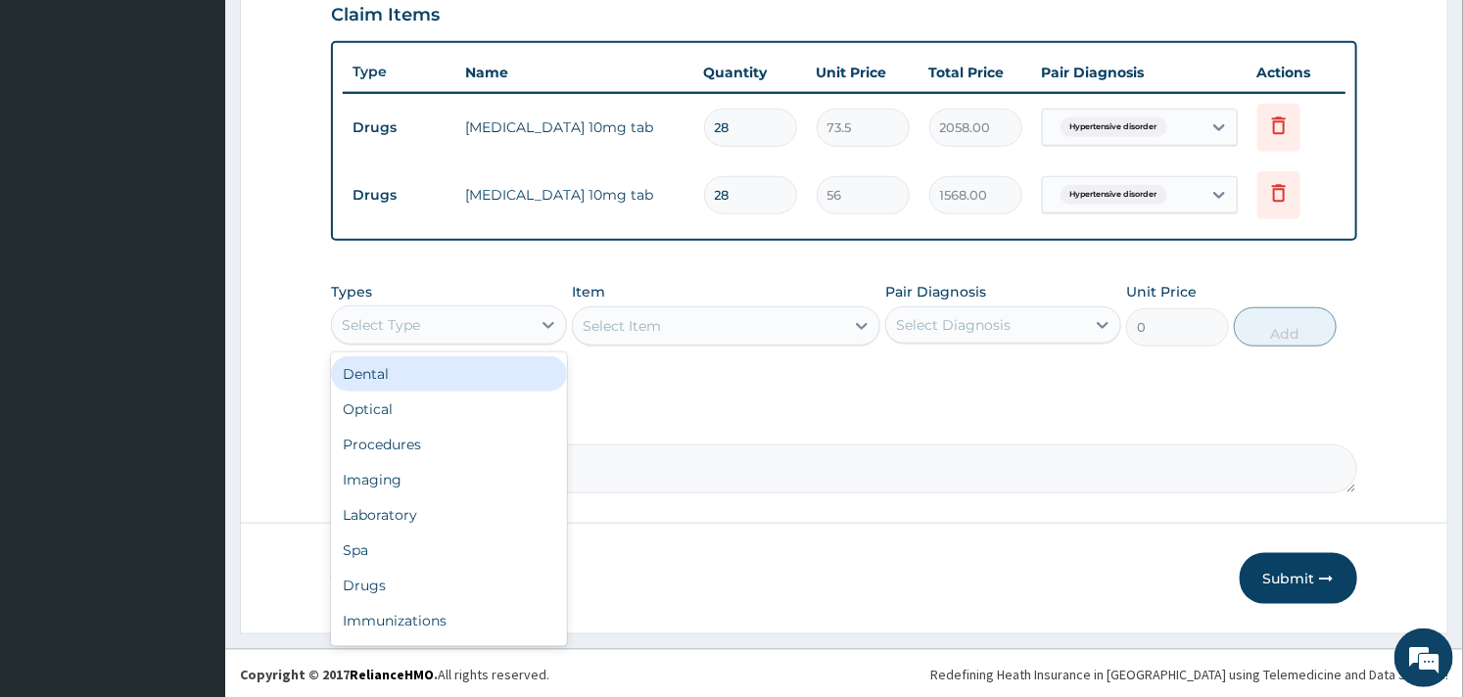
click at [467, 335] on div "Select Type" at bounding box center [431, 324] width 199 height 31
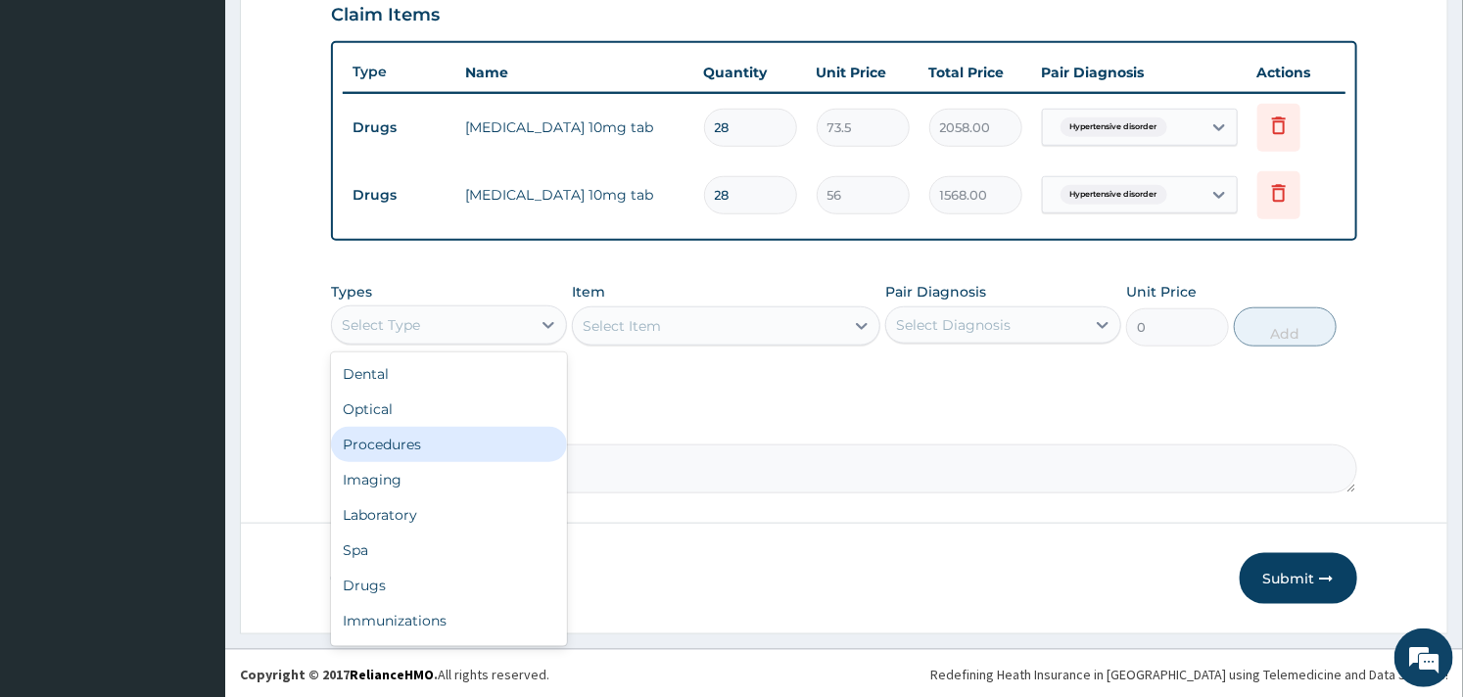
click at [416, 436] on div "Procedures" at bounding box center [449, 444] width 236 height 35
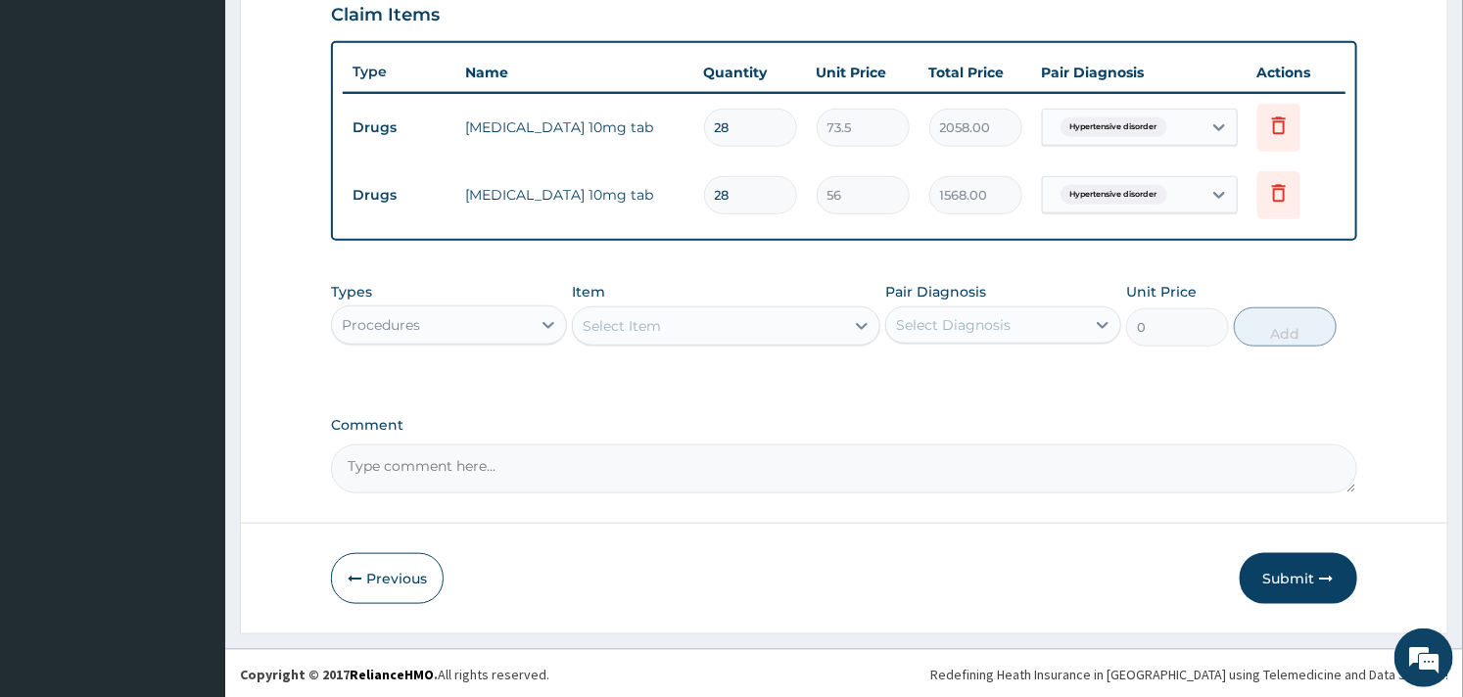
click at [686, 326] on div "Select Item" at bounding box center [708, 325] width 270 height 31
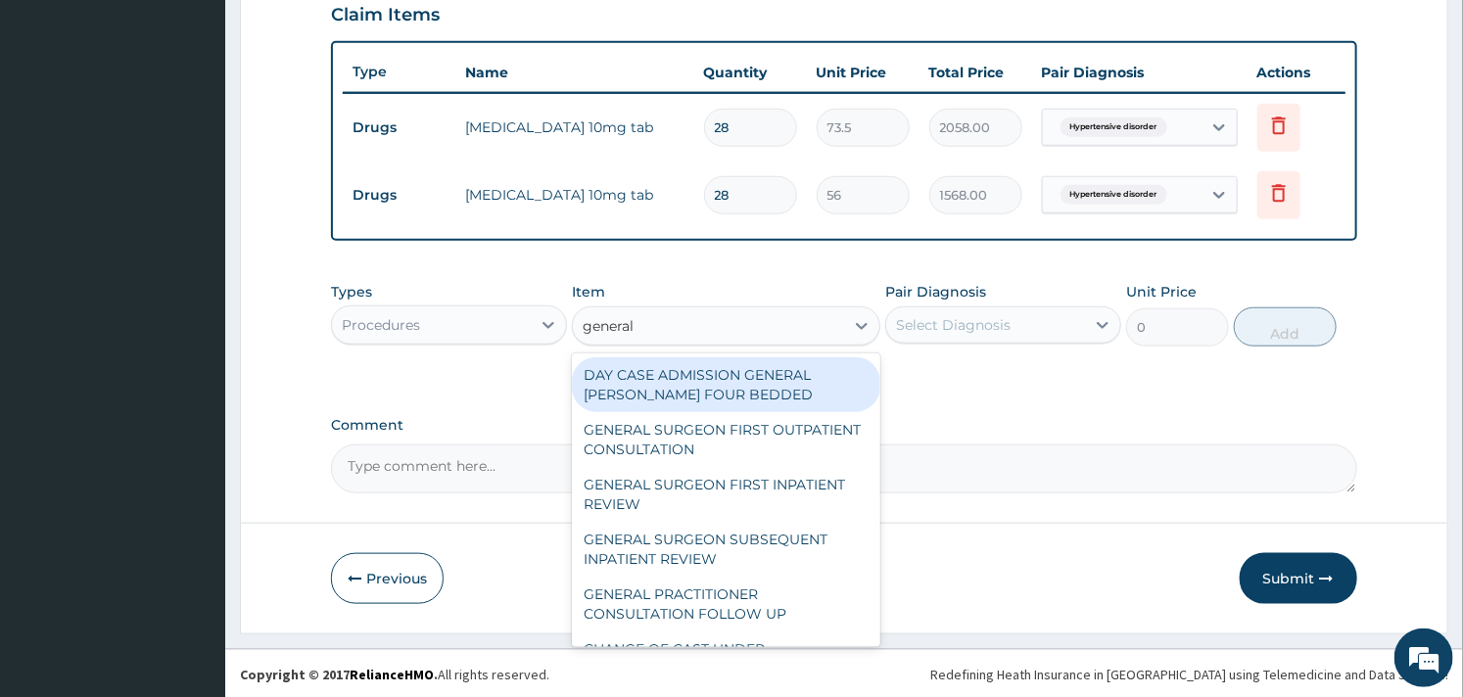
type input "general p"
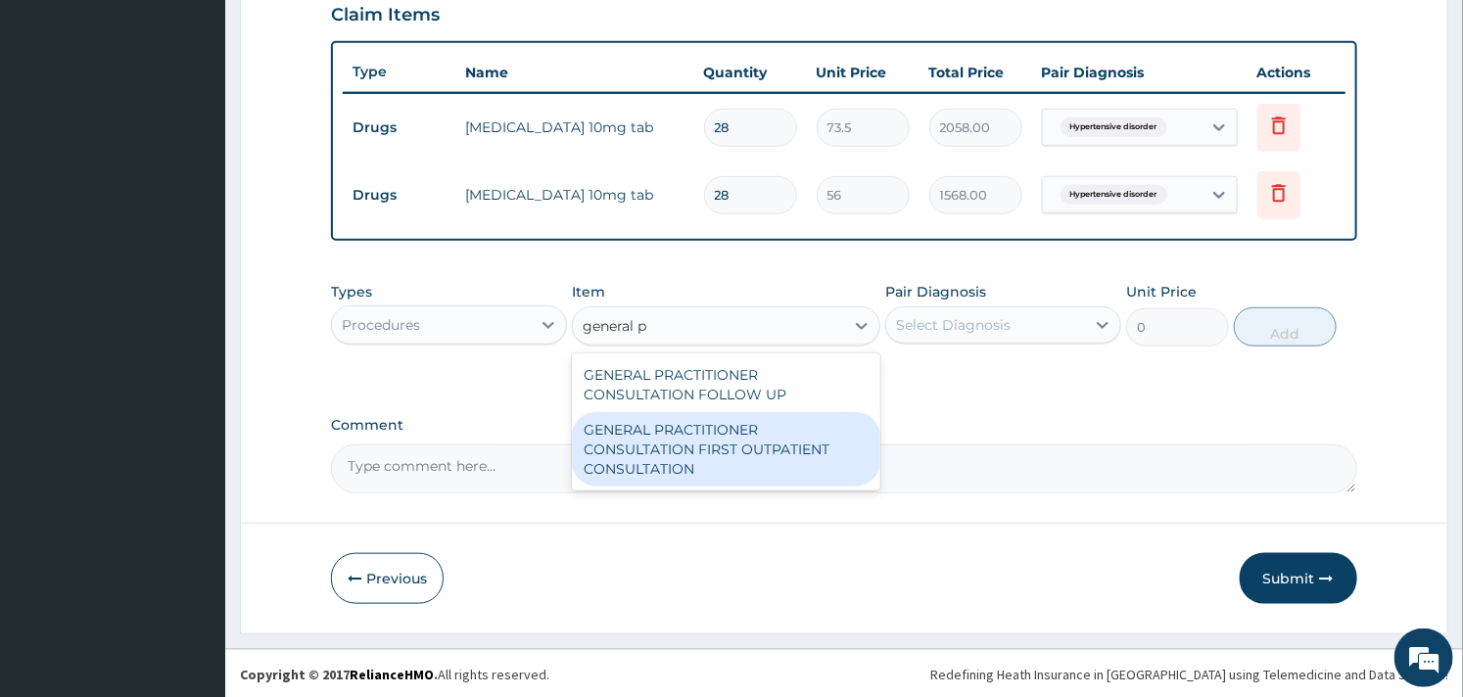
click at [718, 439] on div "GENERAL PRACTITIONER CONSULTATION FIRST OUTPATIENT CONSULTATION" at bounding box center [726, 449] width 308 height 74
type input "3000"
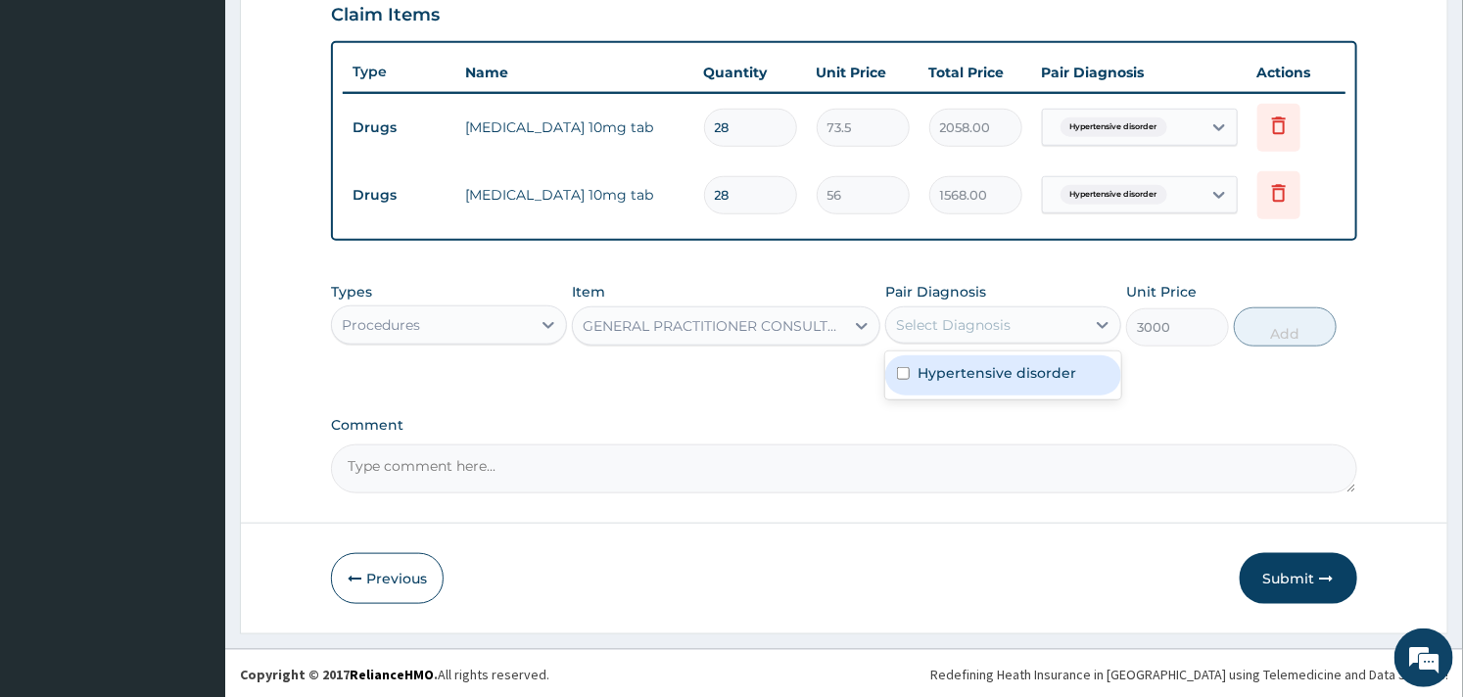
click at [1044, 325] on div "Select Diagnosis" at bounding box center [985, 324] width 199 height 31
click at [966, 378] on label "Hypertensive disorder" at bounding box center [997, 373] width 159 height 20
checkbox input "true"
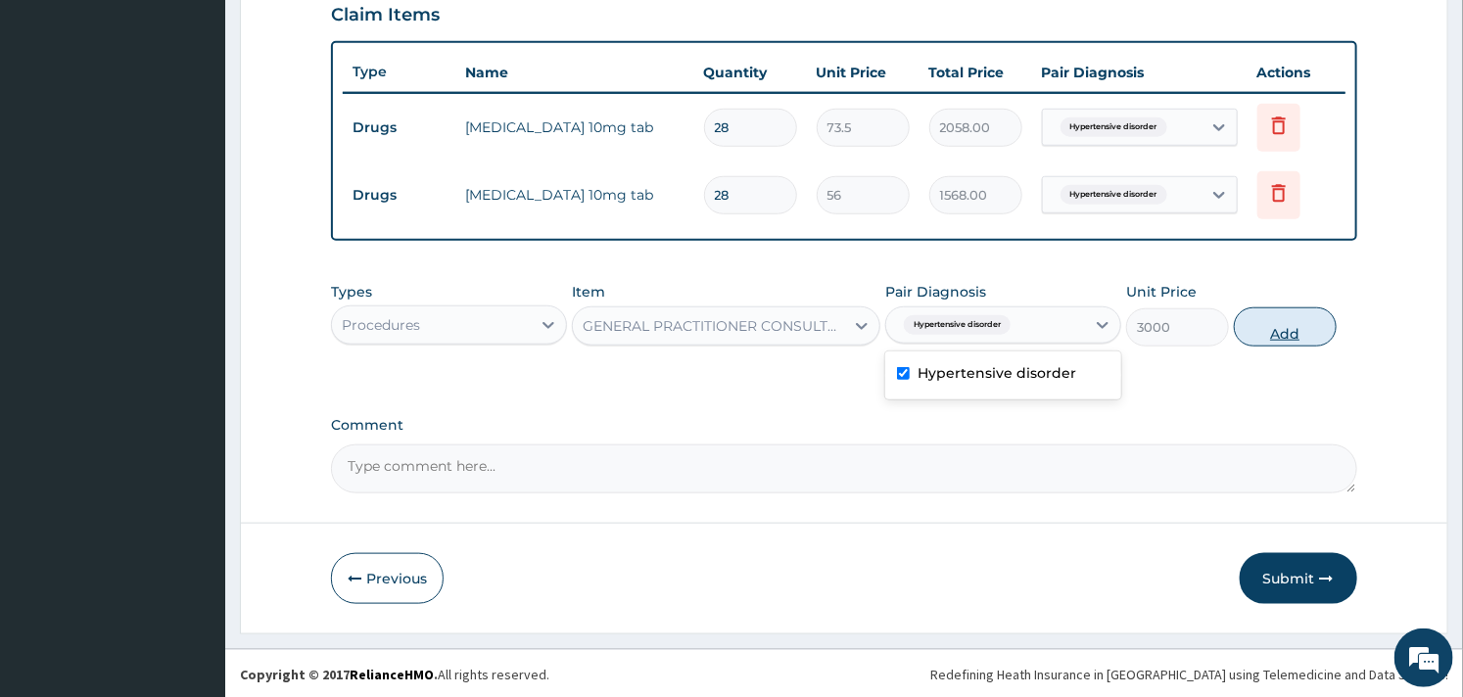
click at [1269, 325] on button "Add" at bounding box center [1285, 327] width 103 height 39
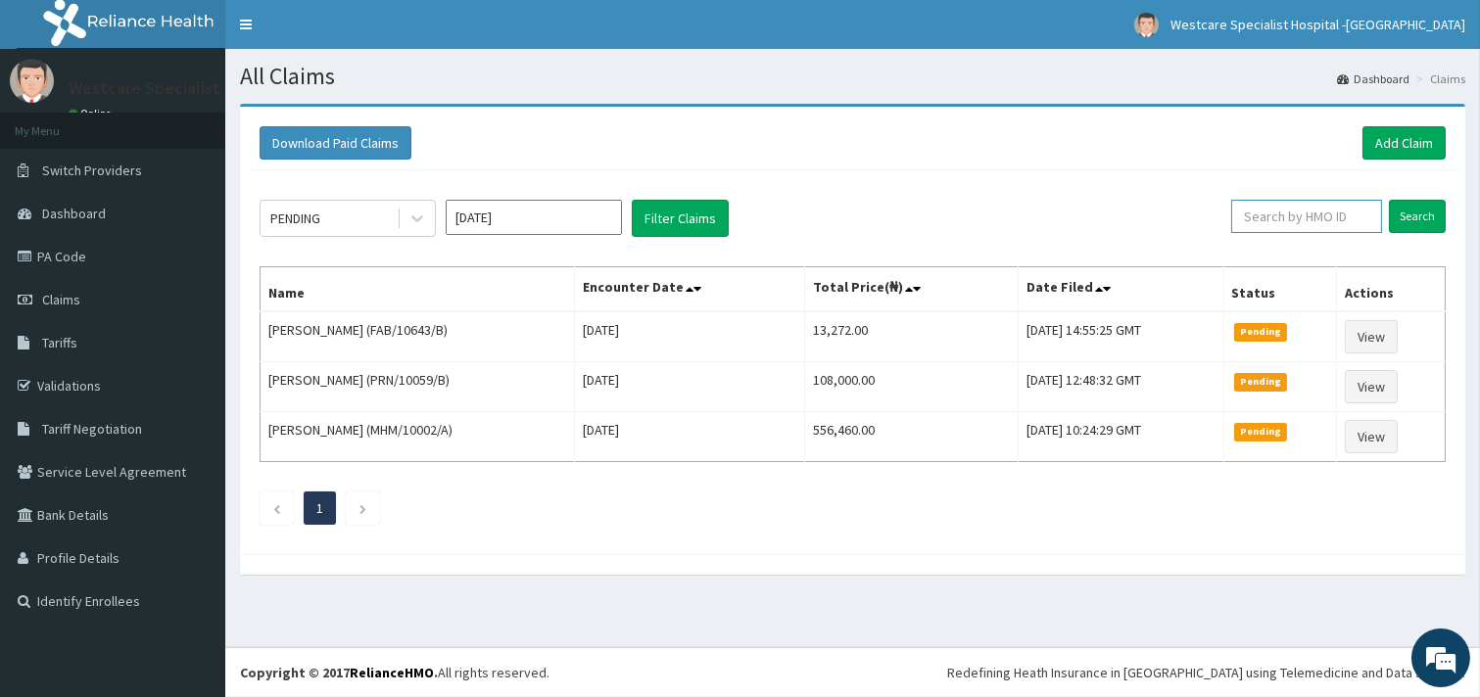
click at [1322, 215] on input "text" at bounding box center [1306, 216] width 151 height 33
paste input "CHL/10604/C"
type input "CHL/10604/C"
click at [1408, 212] on input "Search" at bounding box center [1417, 216] width 57 height 33
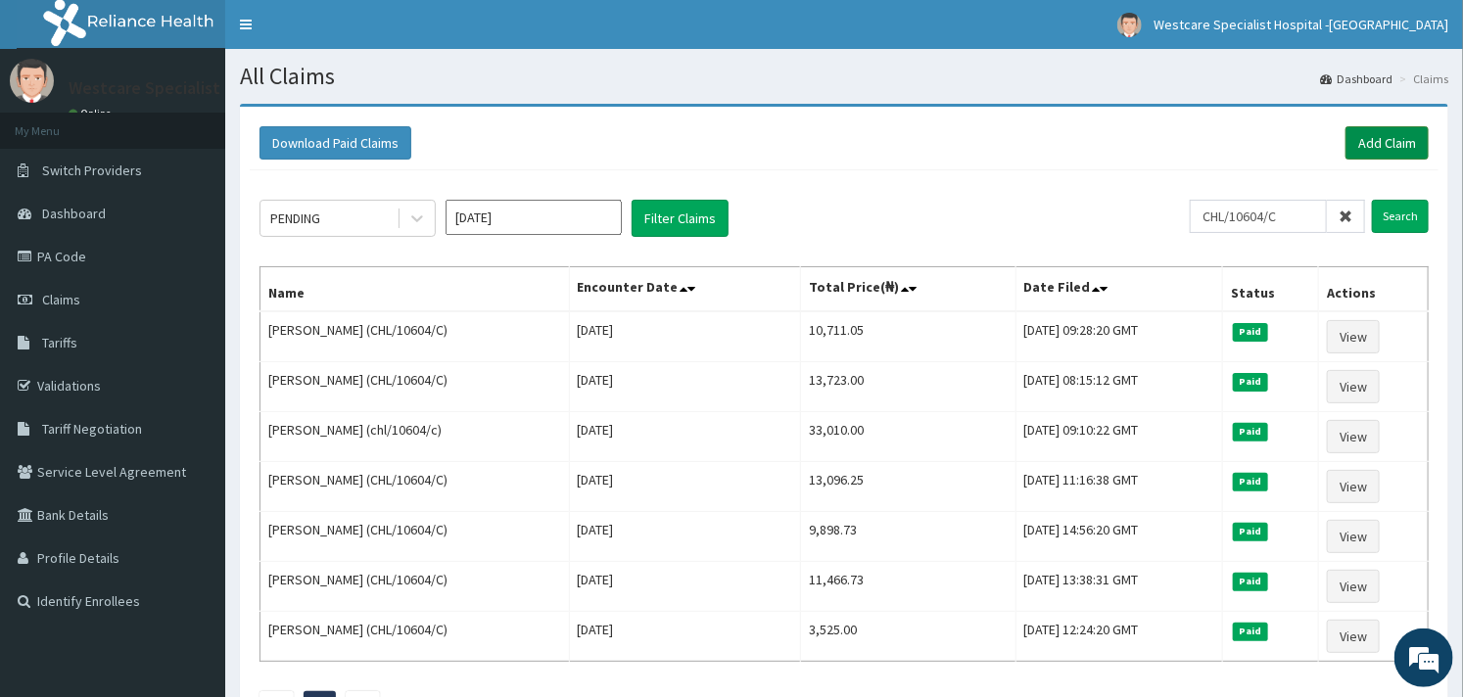
click at [1376, 142] on link "Add Claim" at bounding box center [1387, 142] width 83 height 33
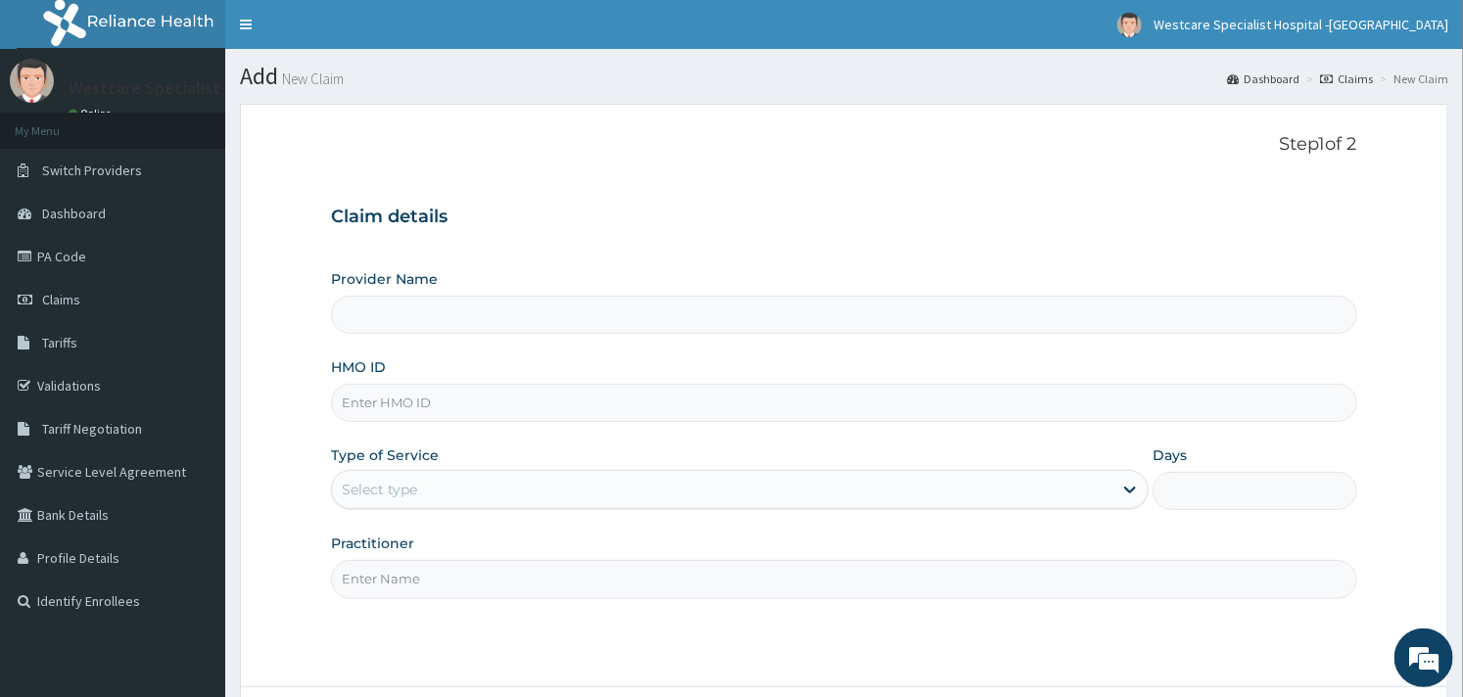
type input "WestCare Specialist Hospital - [GEOGRAPHIC_DATA]"
click at [457, 390] on input "HMO ID" at bounding box center [843, 403] width 1025 height 38
paste input "CHL/10604/C"
type input "CHL/10604/C"
click at [369, 362] on label "HMO ID" at bounding box center [358, 367] width 55 height 20
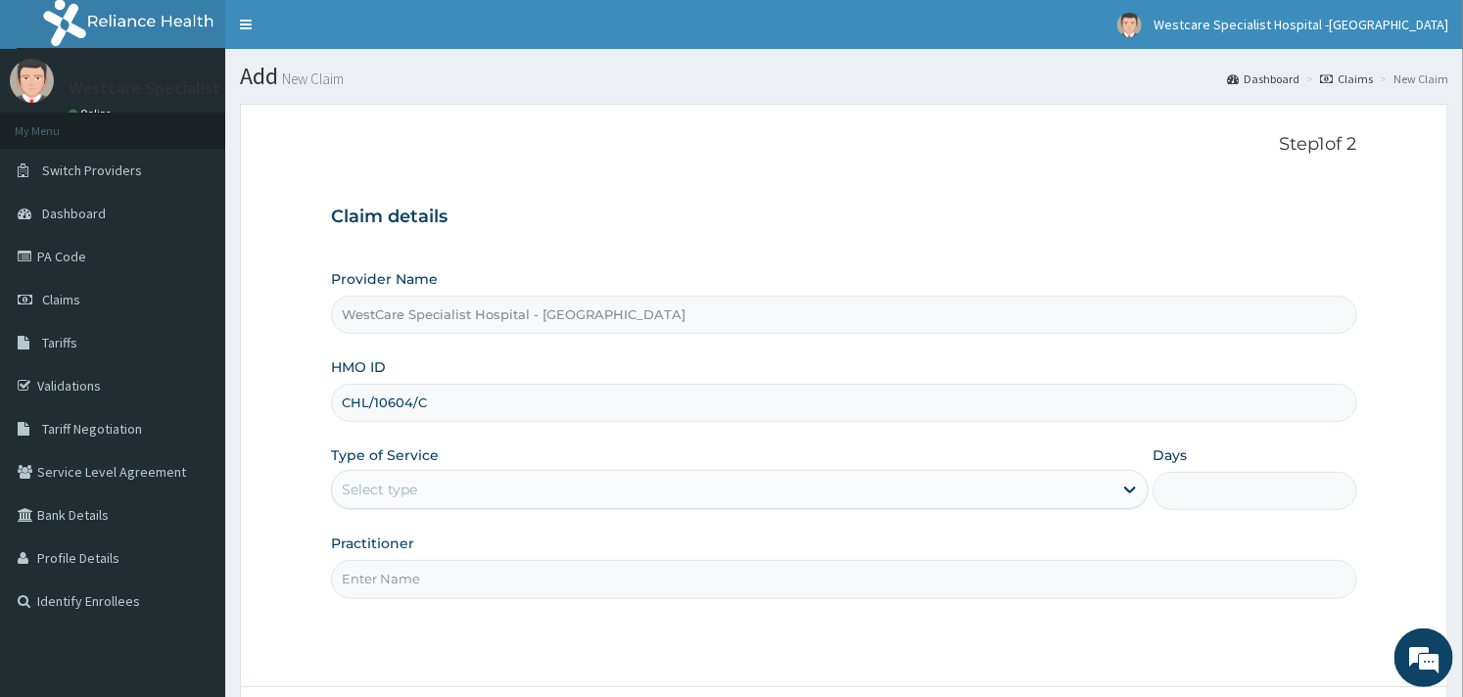
click at [369, 384] on input "CHL/10604/C" at bounding box center [843, 403] width 1025 height 38
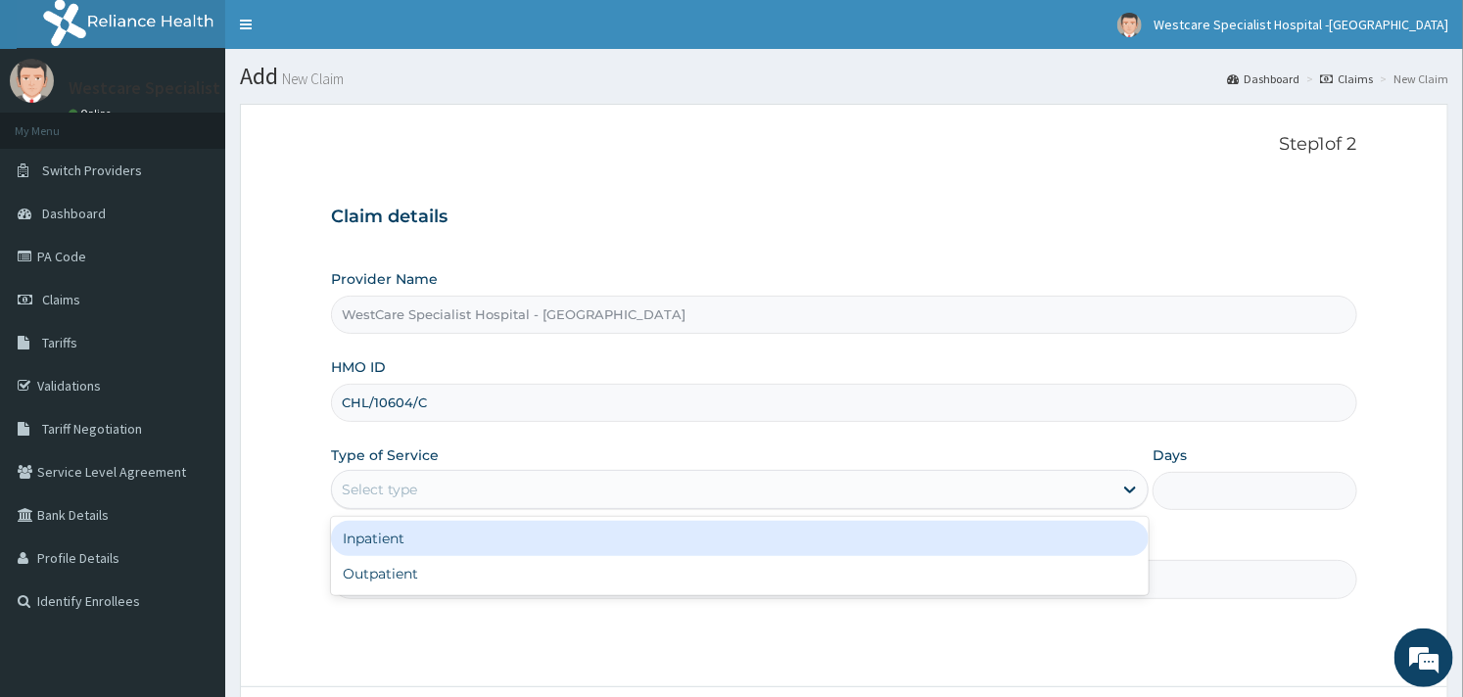
click at [476, 486] on div "Select type" at bounding box center [722, 489] width 781 height 31
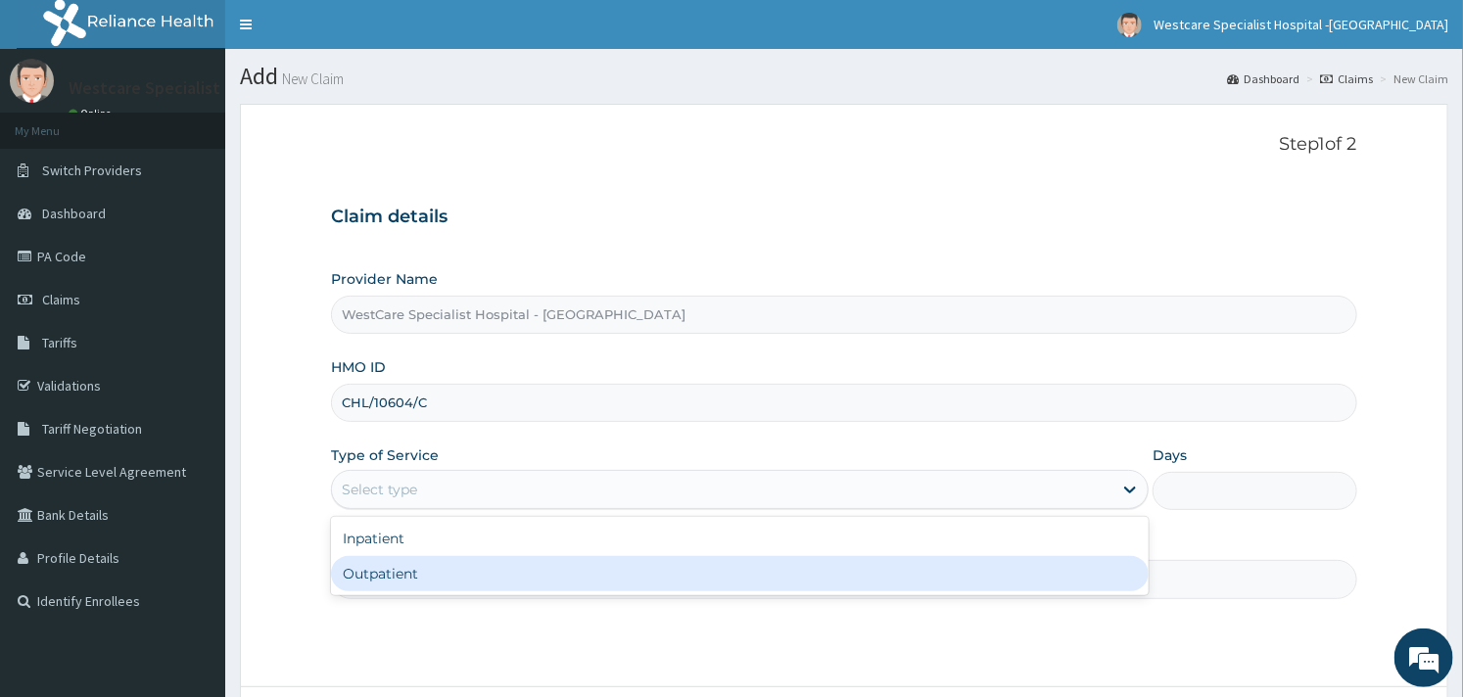
click at [442, 572] on div "Outpatient" at bounding box center [740, 573] width 818 height 35
type input "1"
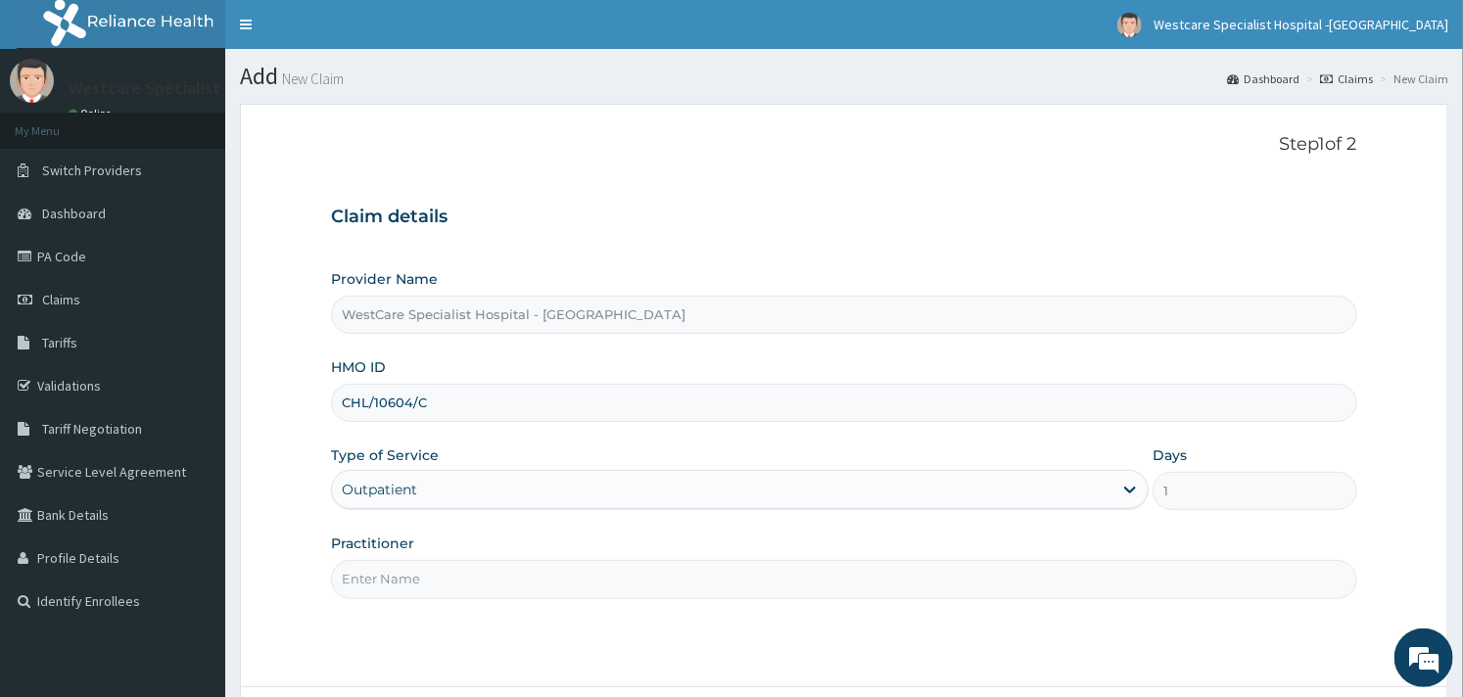
scroll to position [166, 0]
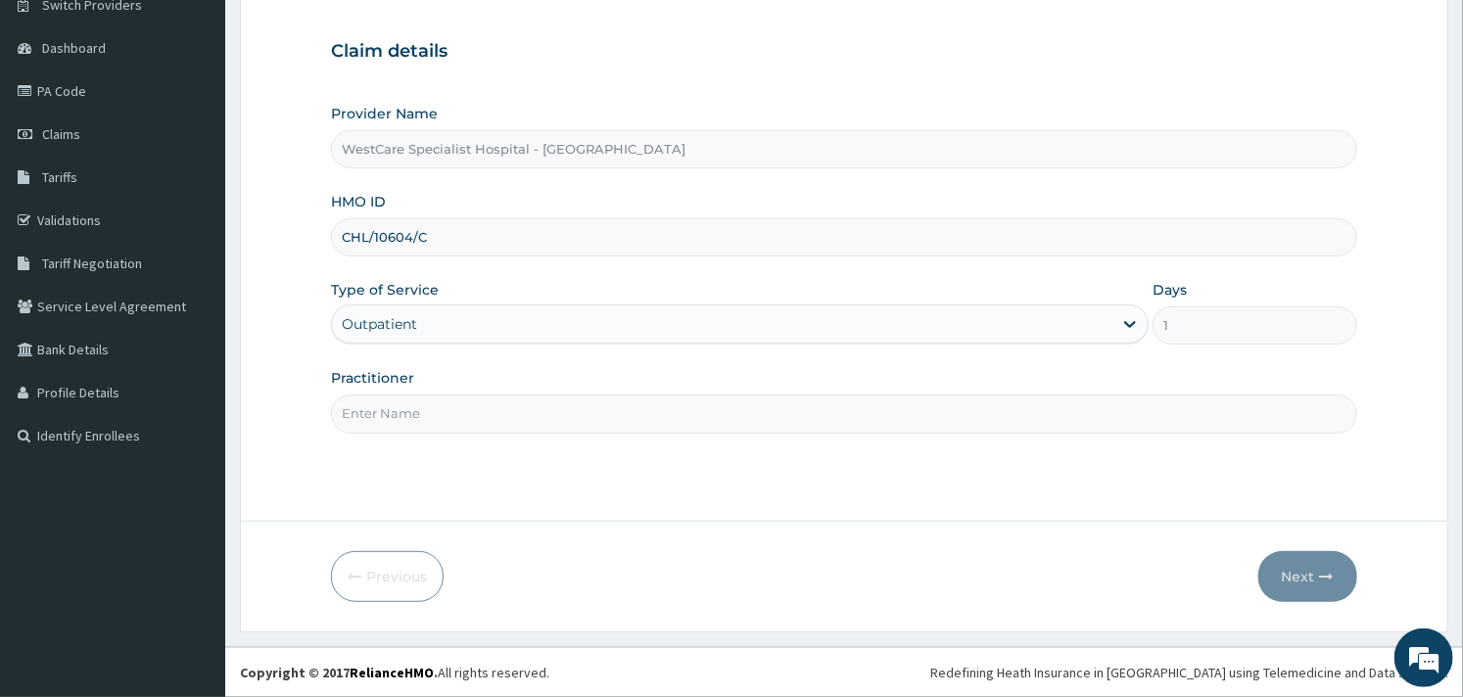
click at [595, 414] on input "Practitioner" at bounding box center [843, 414] width 1025 height 38
type input "OBIDEYI"
click at [1285, 566] on button "Next" at bounding box center [1307, 576] width 99 height 51
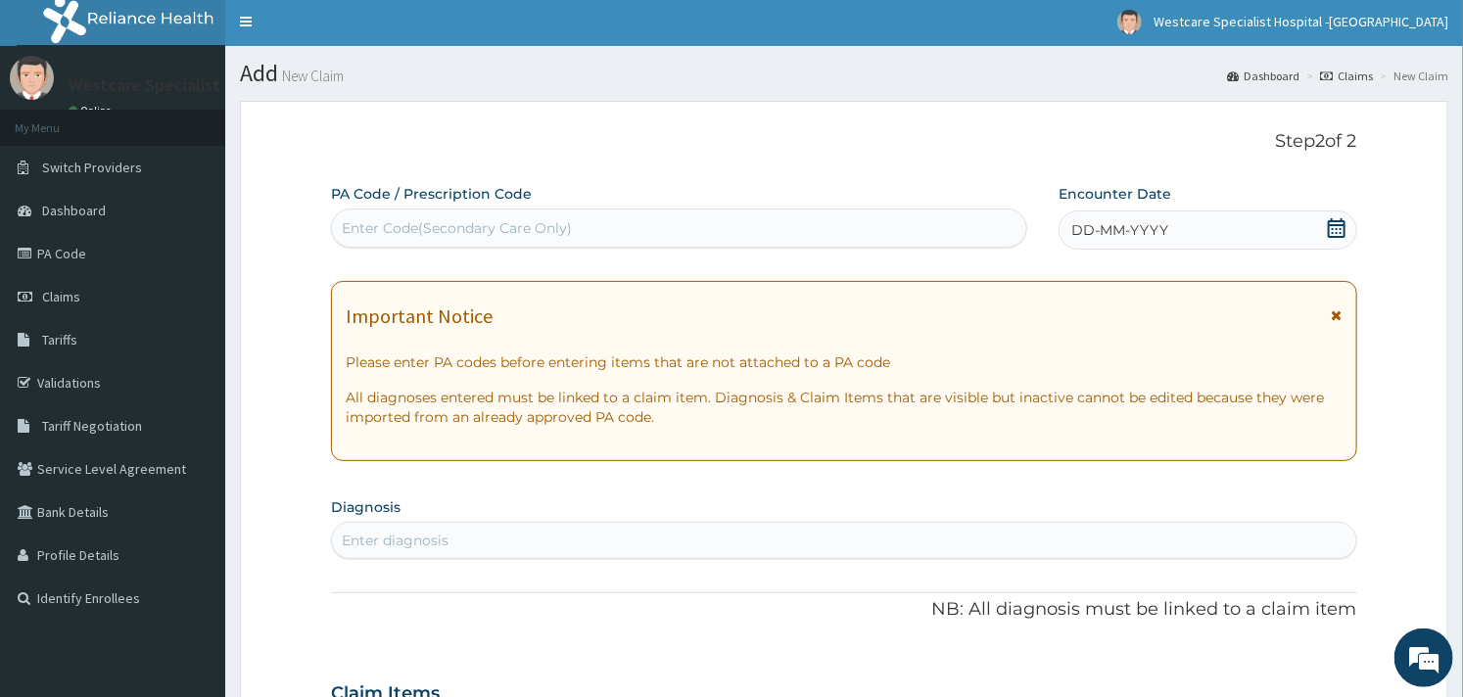
scroll to position [0, 0]
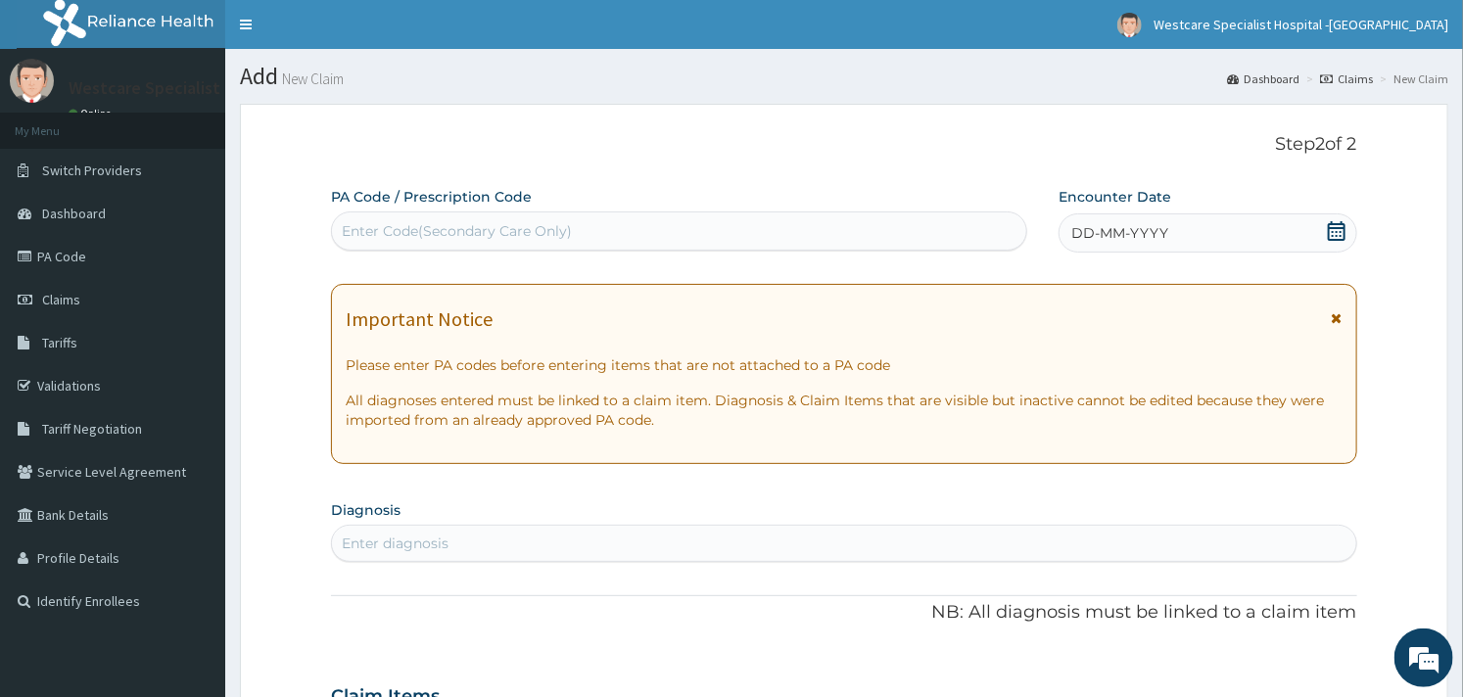
click at [1334, 230] on icon at bounding box center [1337, 231] width 20 height 20
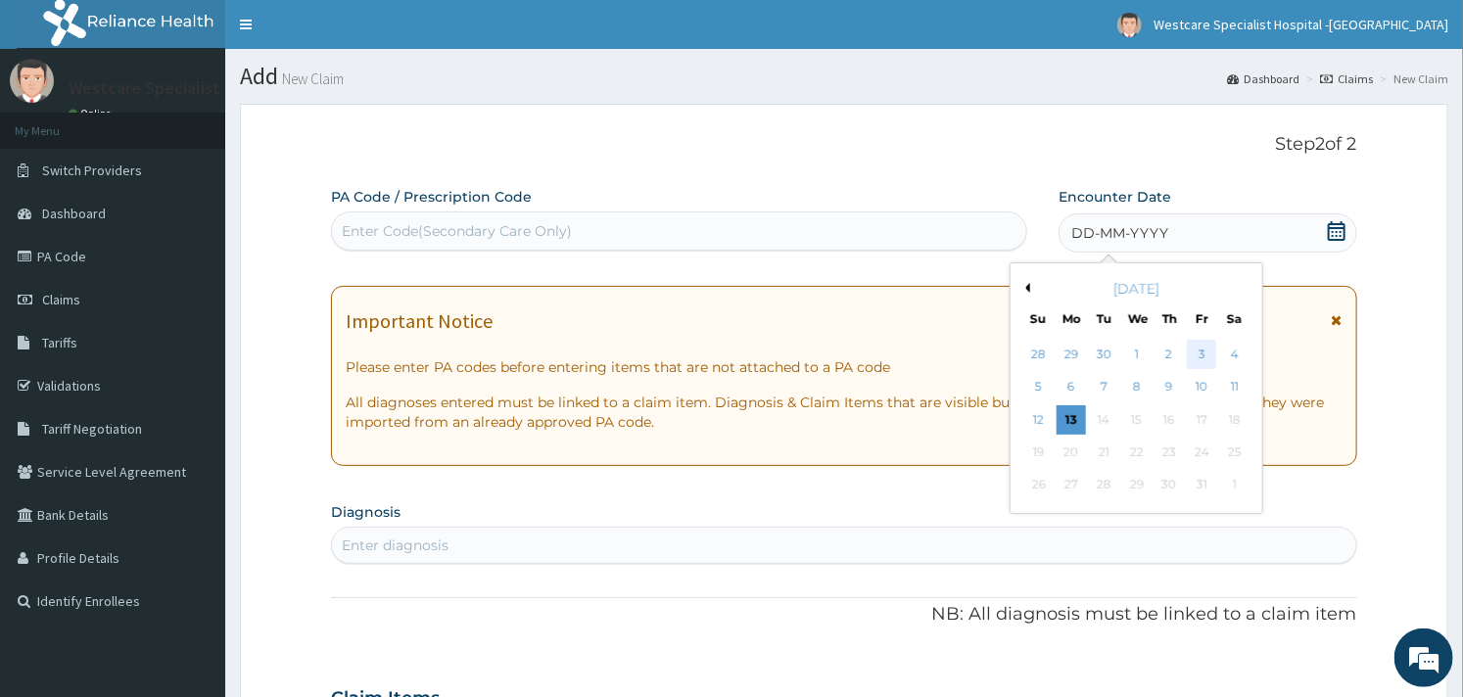
click at [1195, 357] on div "3" at bounding box center [1201, 354] width 29 height 29
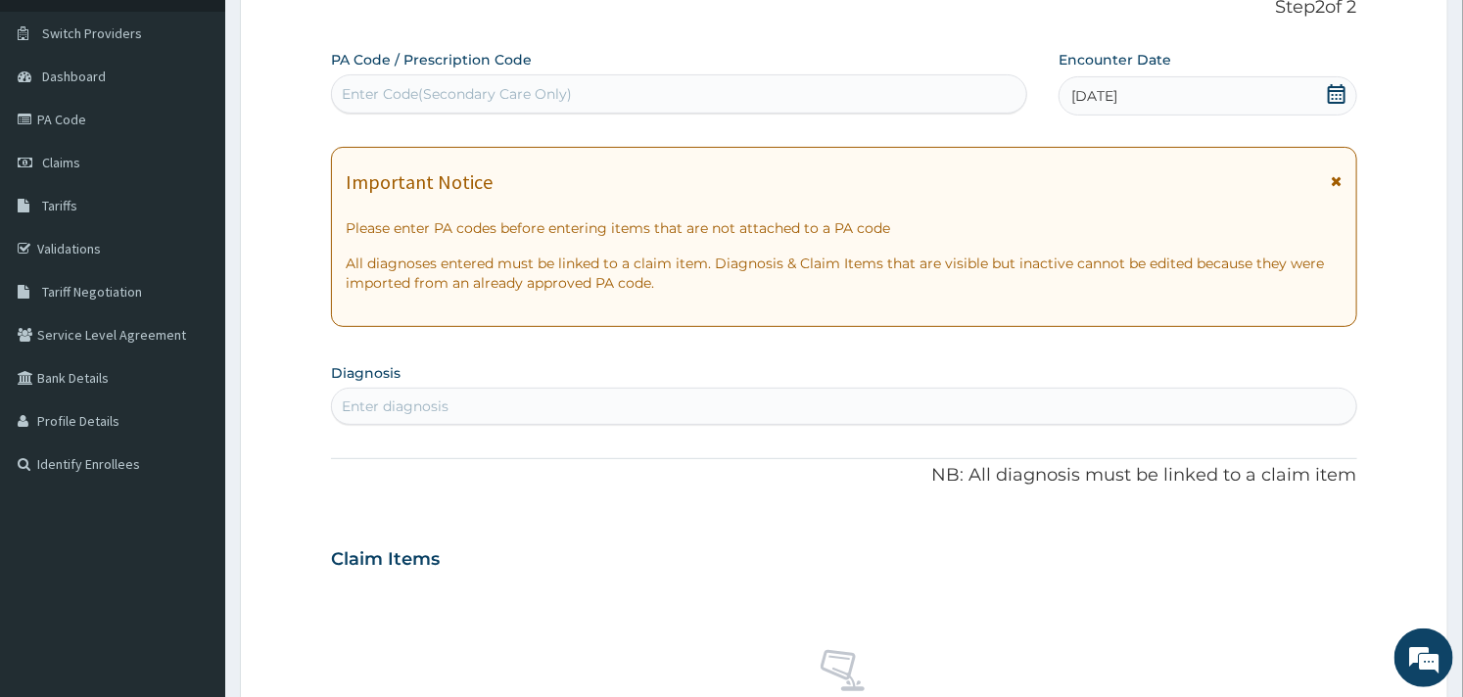
scroll to position [326, 0]
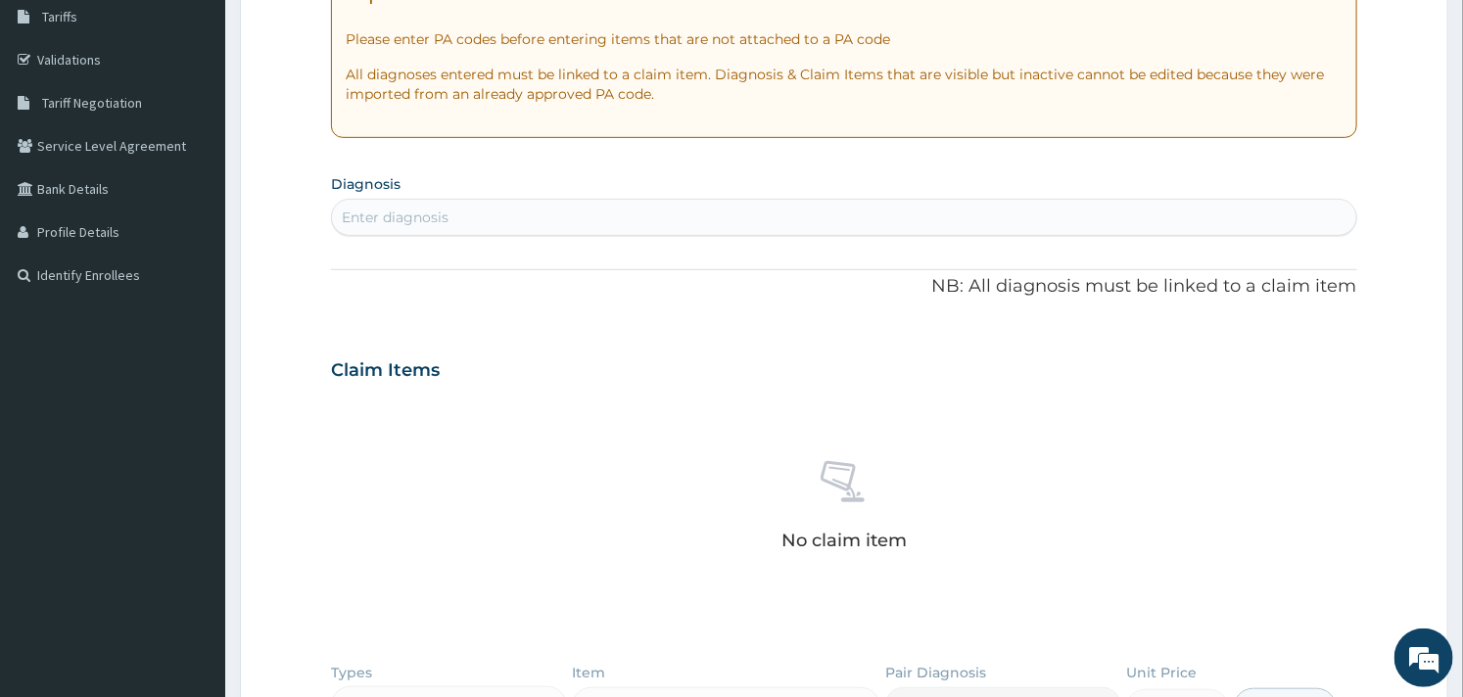
click at [447, 217] on div "Enter diagnosis" at bounding box center [395, 218] width 107 height 20
type input "malaria"
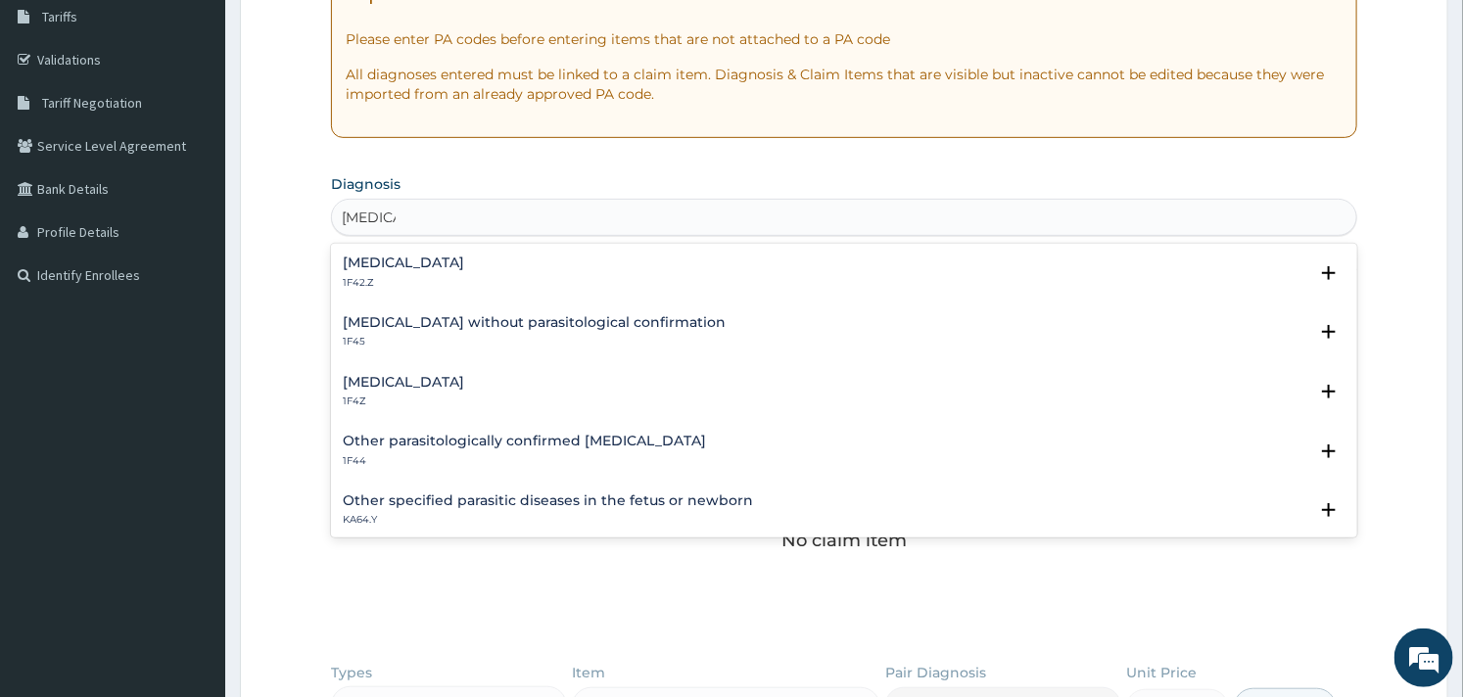
click at [449, 272] on div "Plasmodium malariae malaria without complication 1F42.Z" at bounding box center [403, 273] width 121 height 34
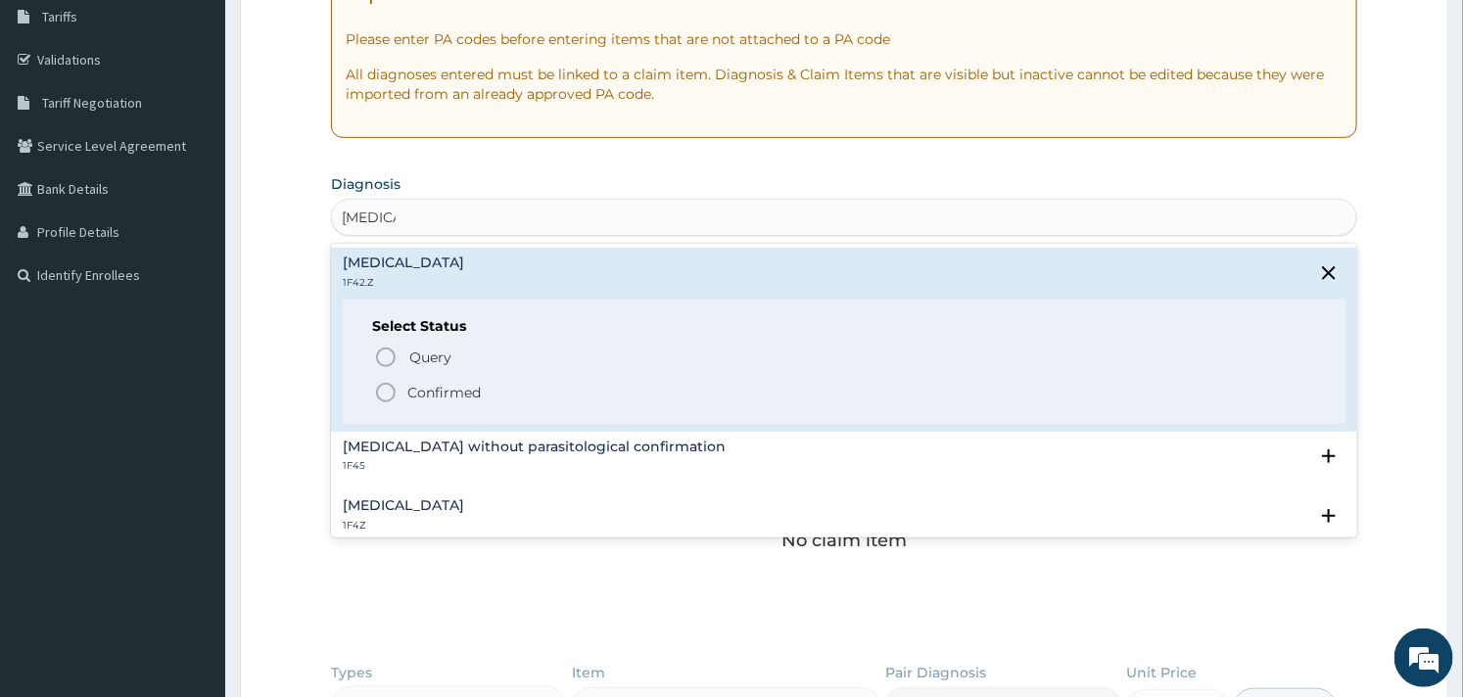
click at [383, 396] on icon "status option filled" at bounding box center [386, 393] width 24 height 24
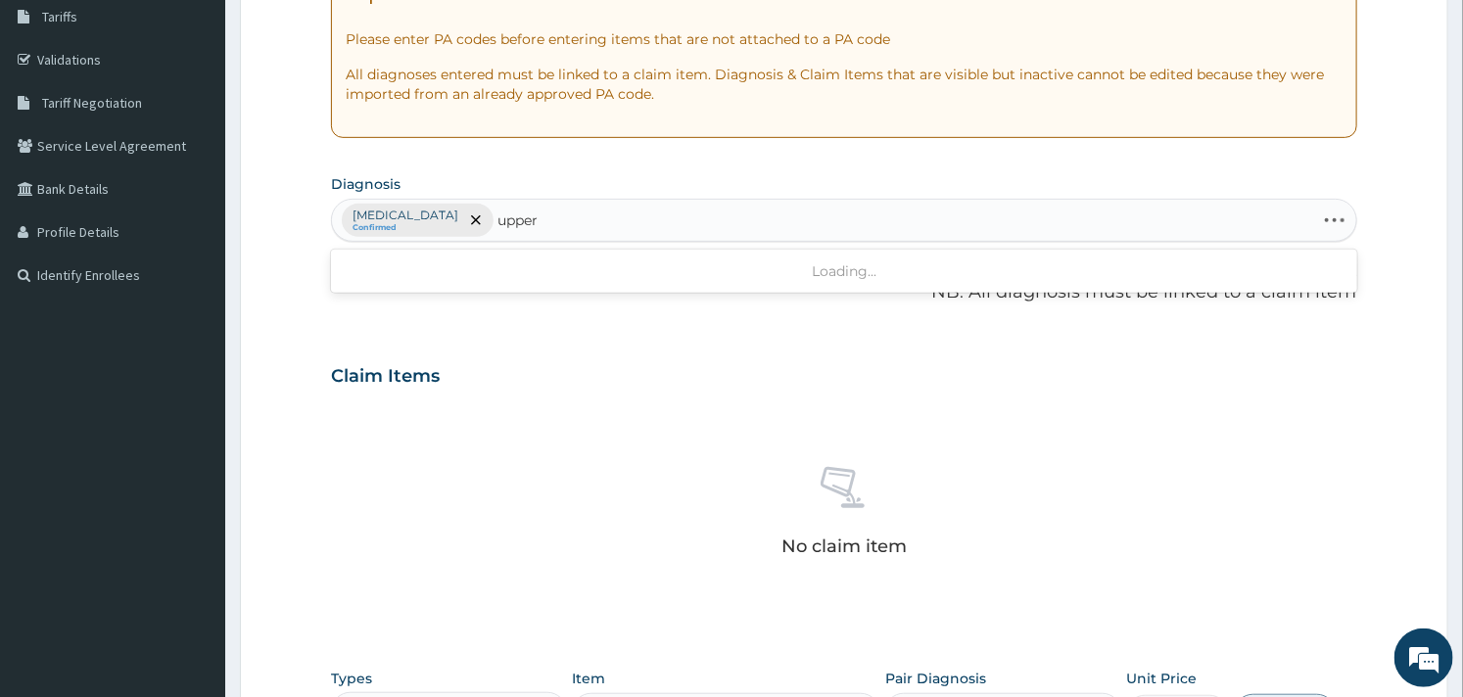
type input "upper"
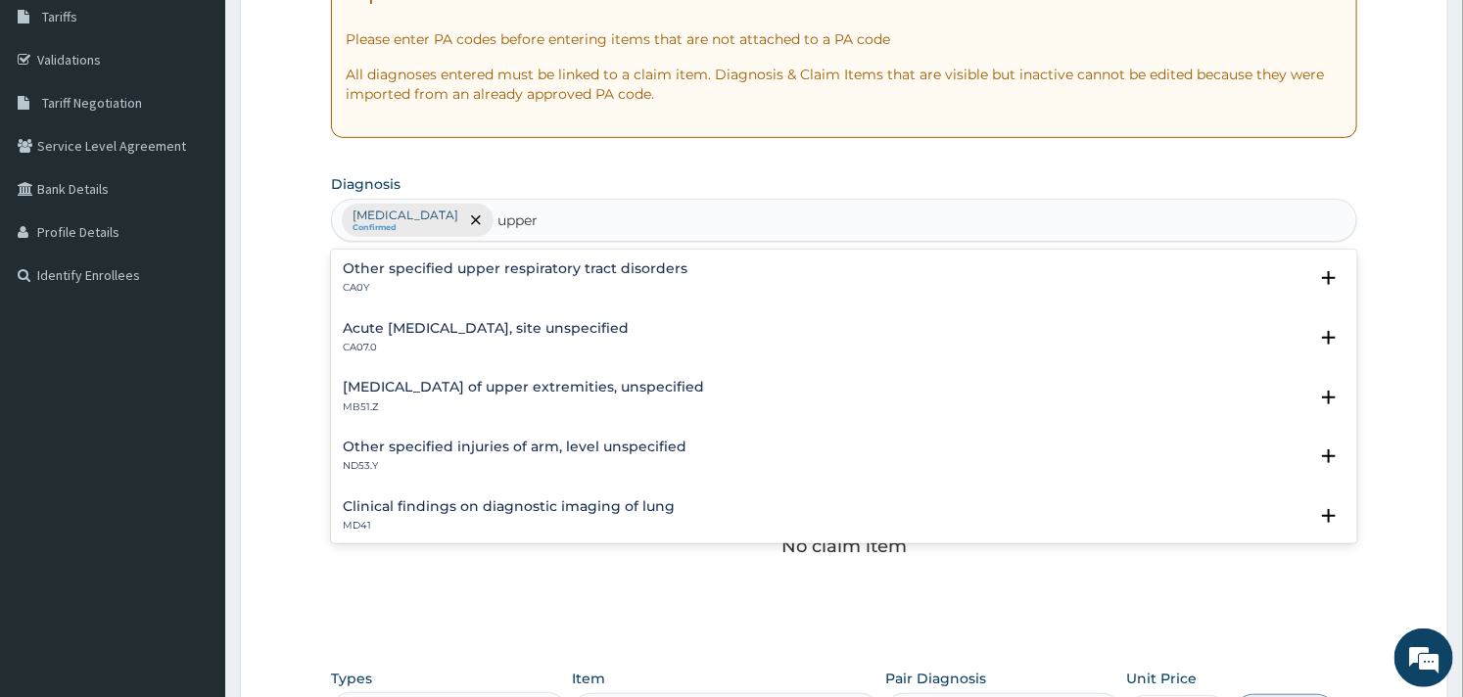
click at [506, 334] on h4 "Acute upper respiratory infection, site unspecified" at bounding box center [486, 328] width 286 height 15
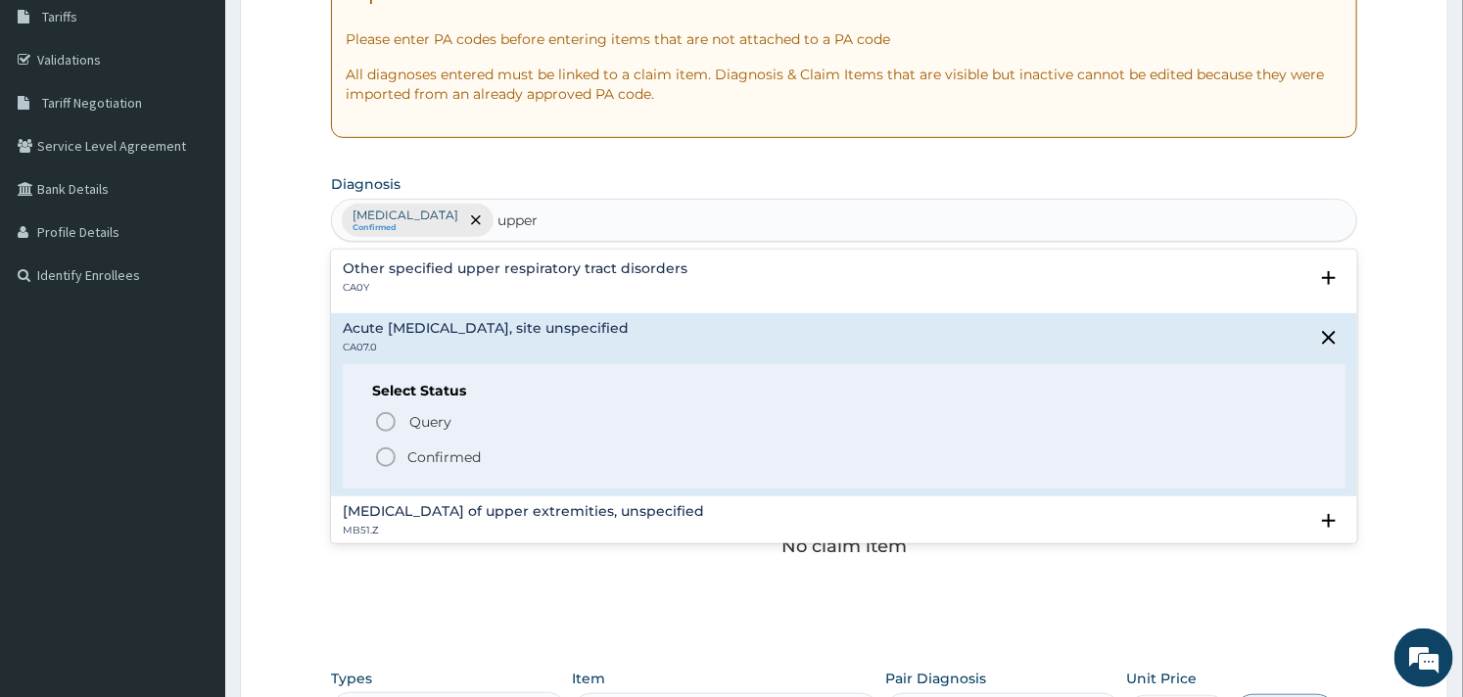
click at [386, 453] on icon "status option filled" at bounding box center [386, 458] width 24 height 24
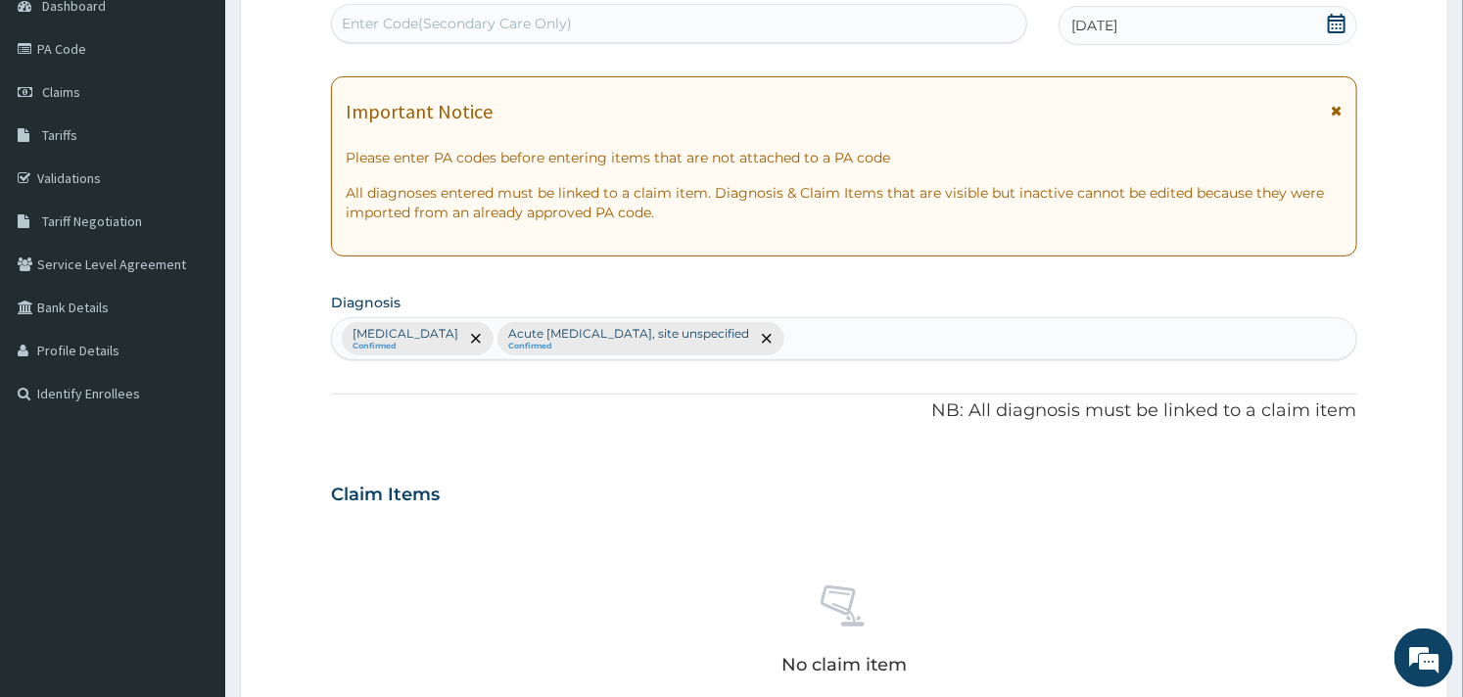
scroll to position [217, 0]
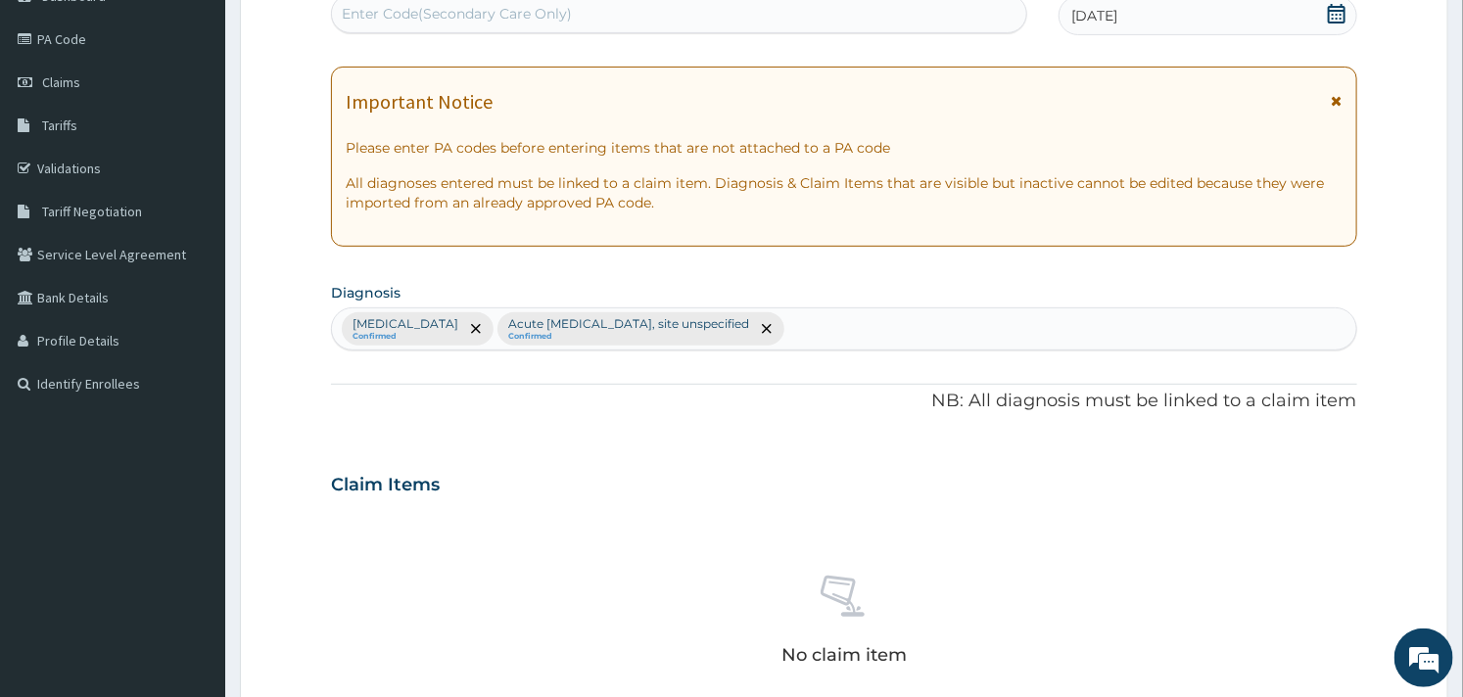
click at [1118, 329] on div "Plasmodium malariae malaria without complication Confirmed Acute upper respirat…" at bounding box center [843, 329] width 1023 height 41
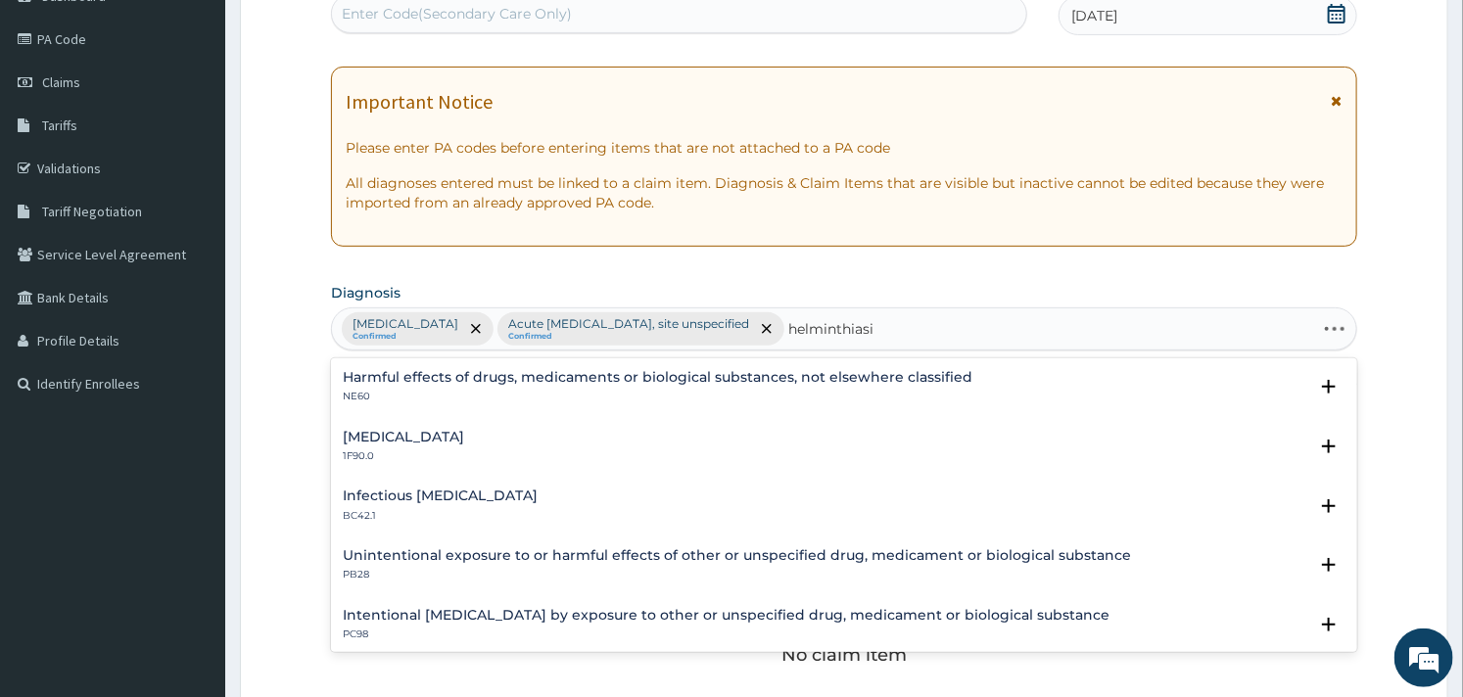
type input "helminthiasis"
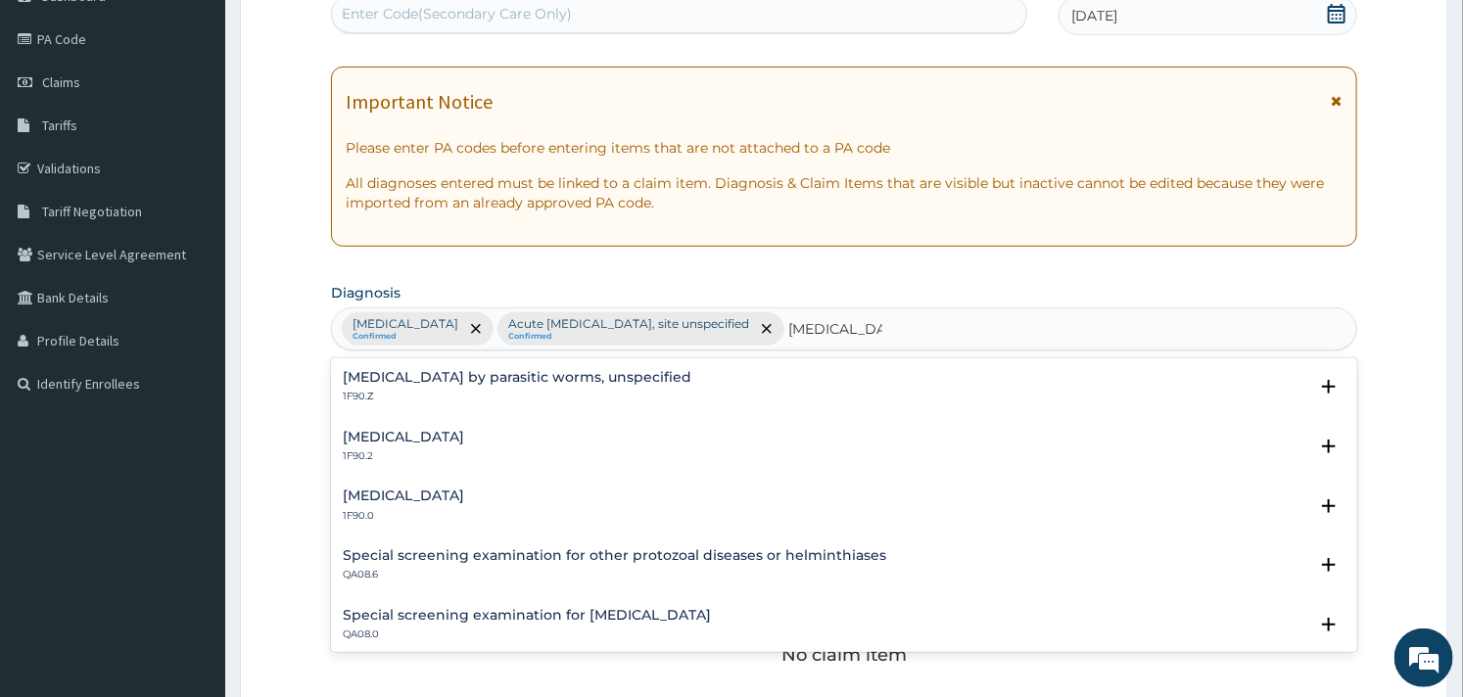
click at [434, 443] on h4 "Intestinal helminthiasis, unspecified" at bounding box center [403, 437] width 121 height 15
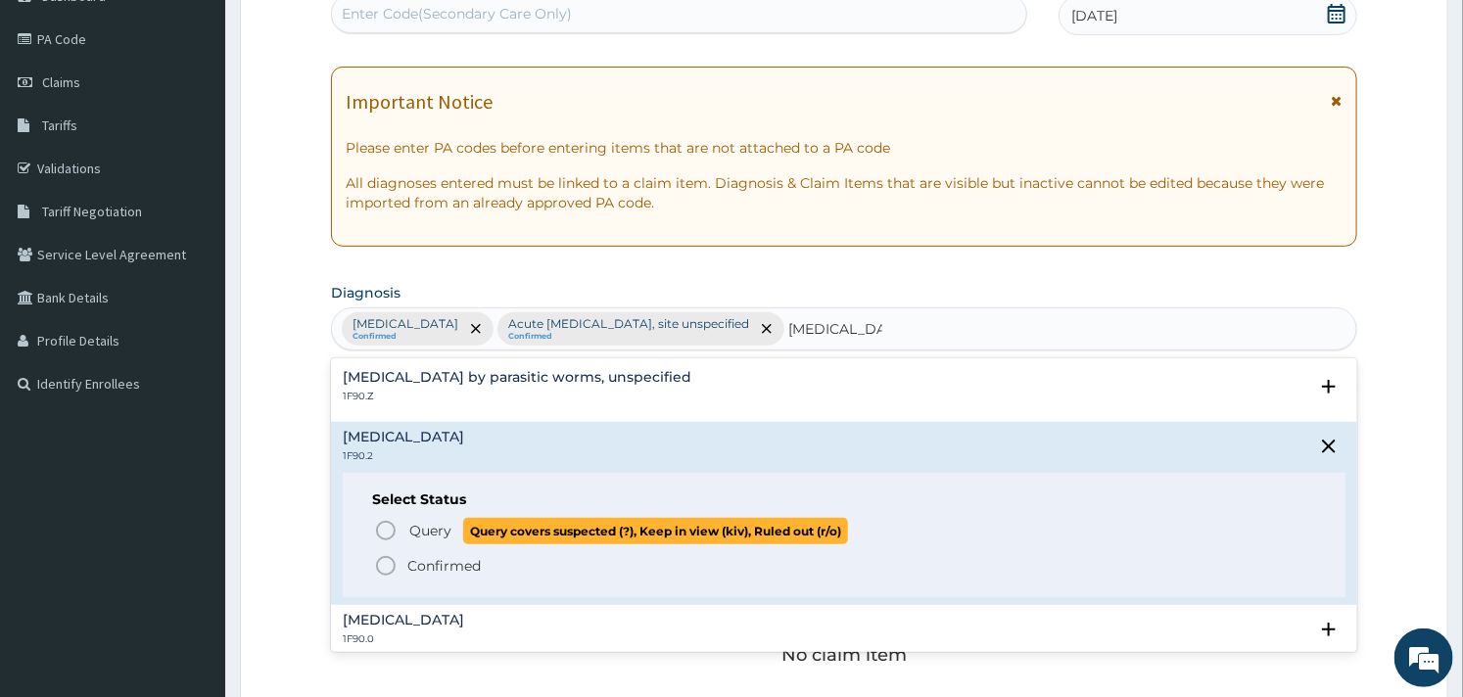
click at [388, 532] on icon "status option query" at bounding box center [386, 531] width 24 height 24
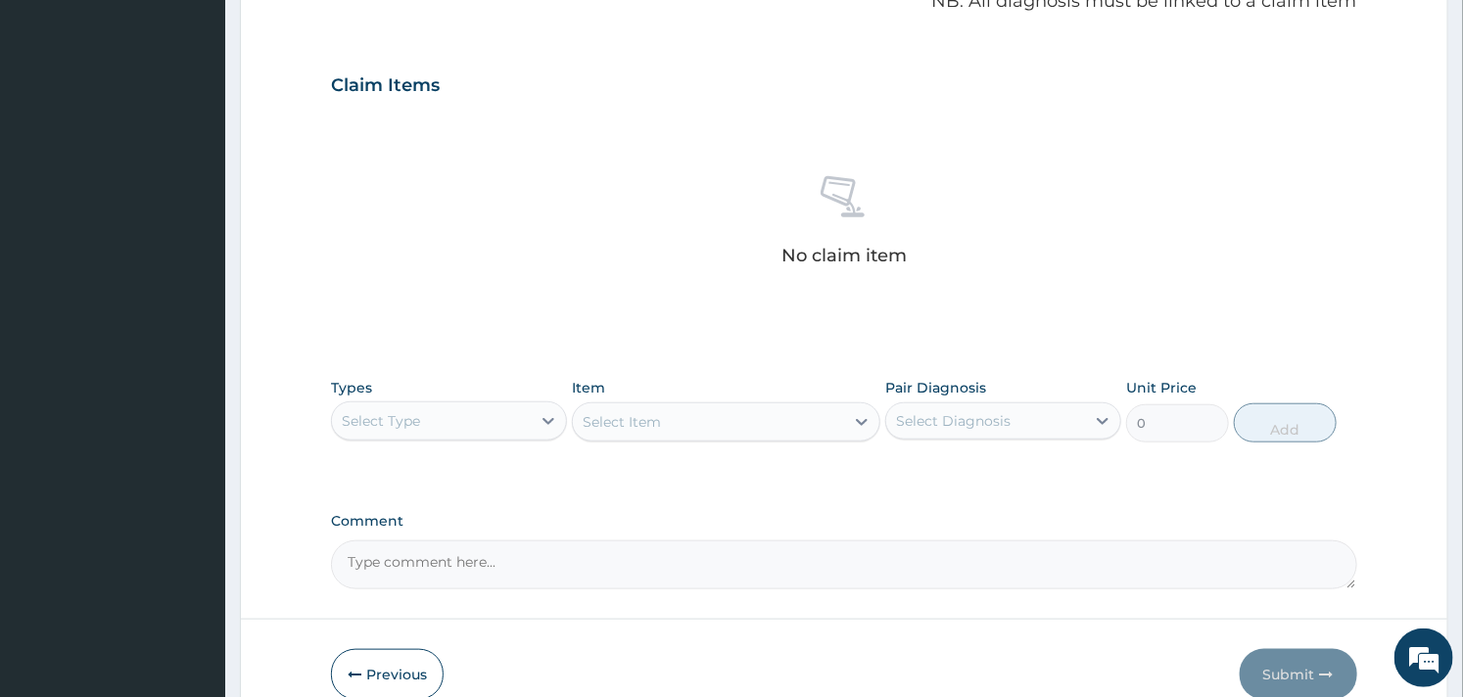
scroll to position [652, 0]
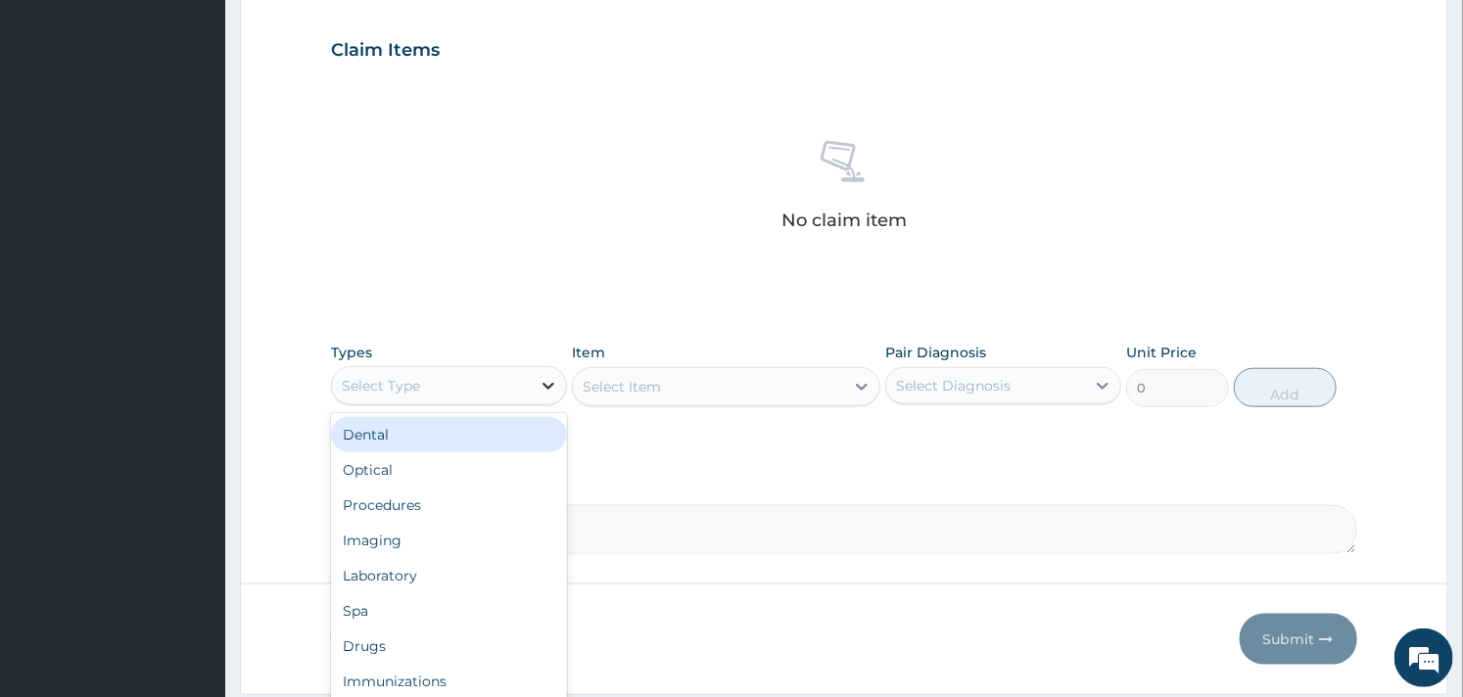
click at [545, 373] on div at bounding box center [548, 385] width 35 height 35
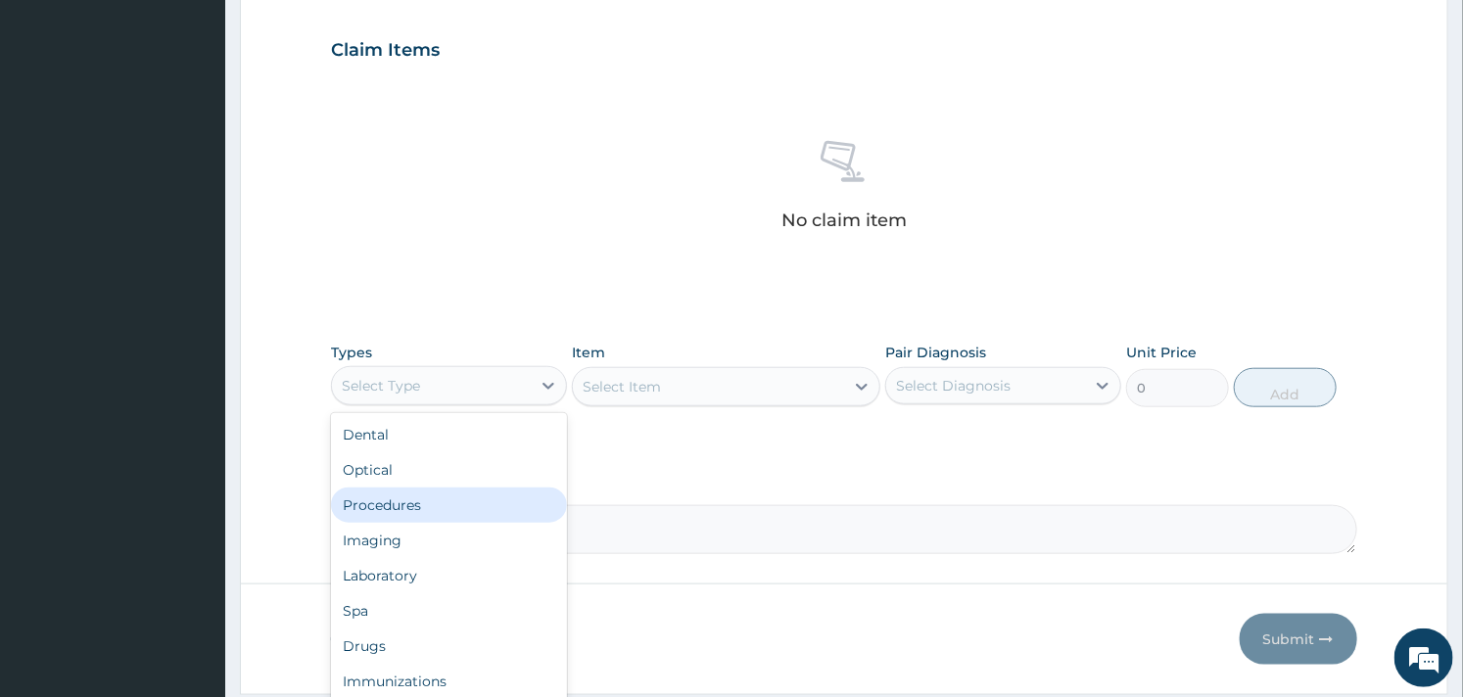
click at [400, 499] on div "Procedures" at bounding box center [449, 505] width 236 height 35
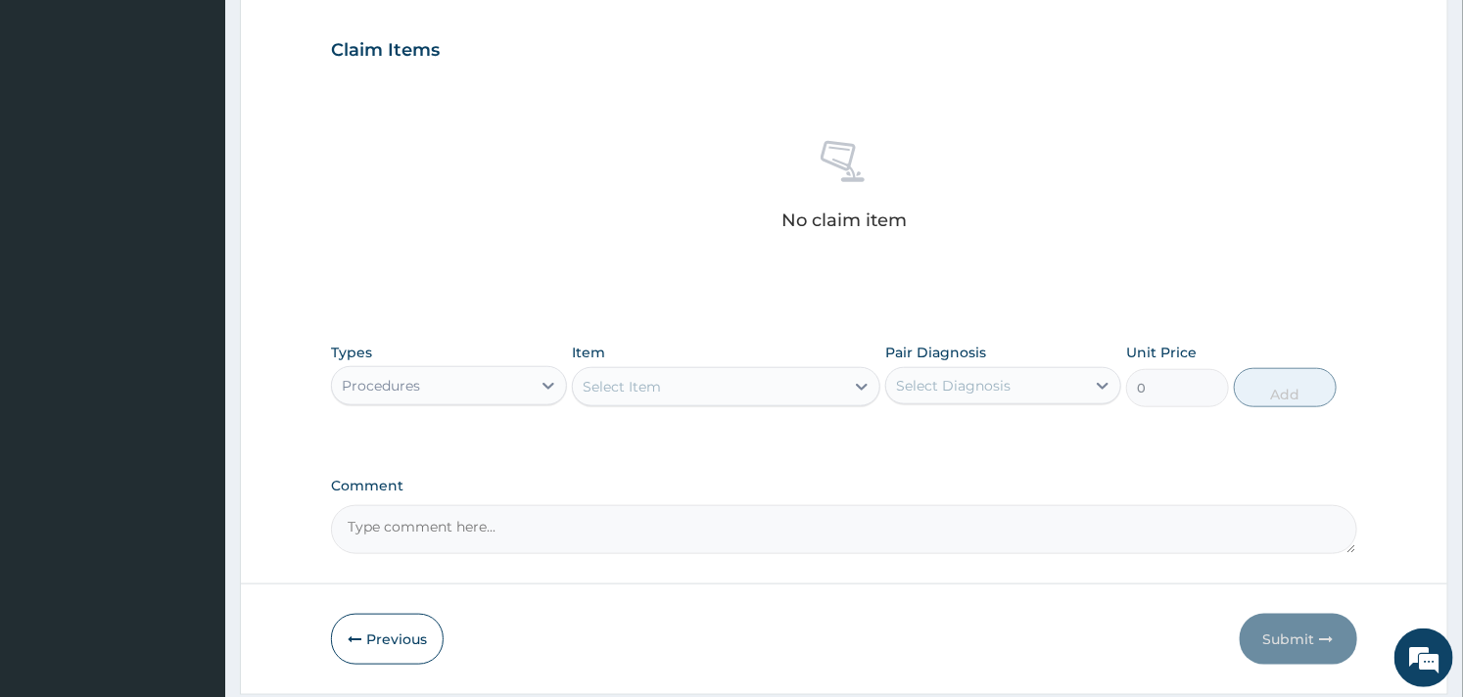
click at [785, 389] on div "Select Item" at bounding box center [708, 386] width 270 height 31
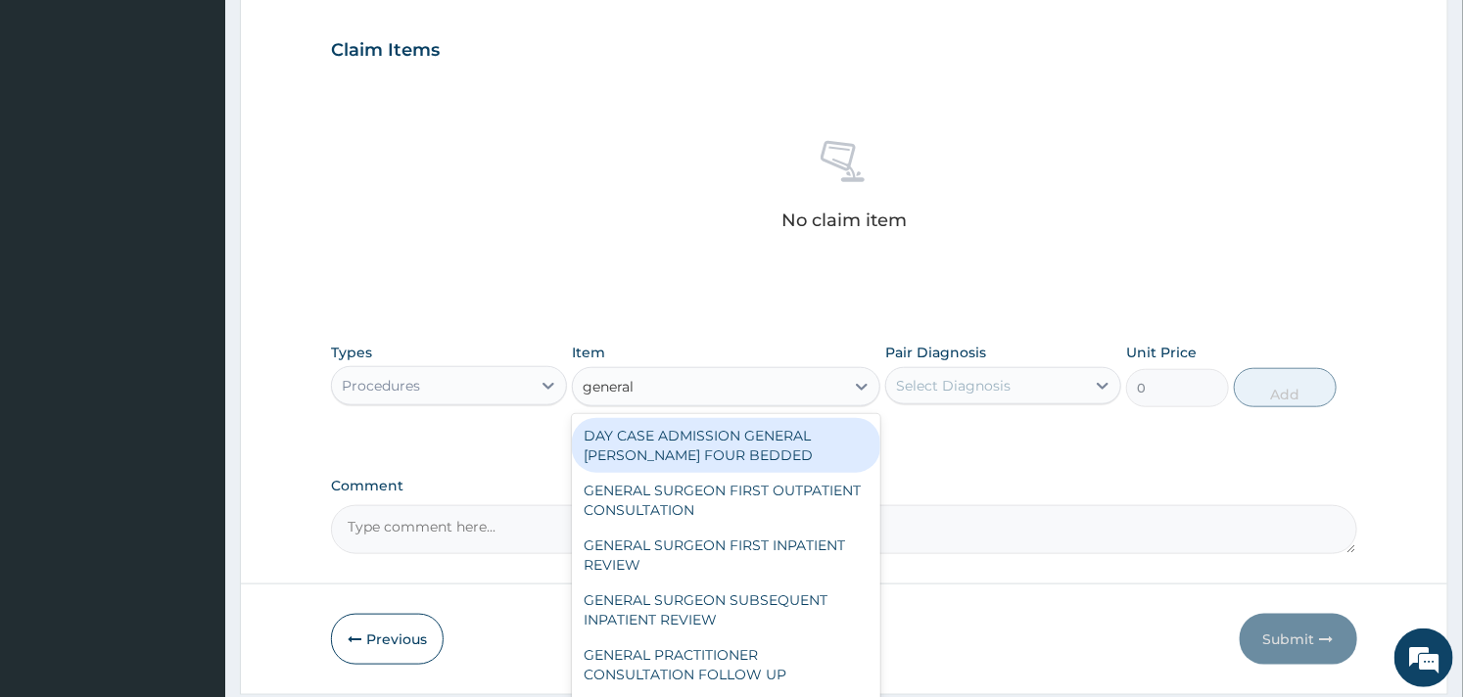
type input "general p"
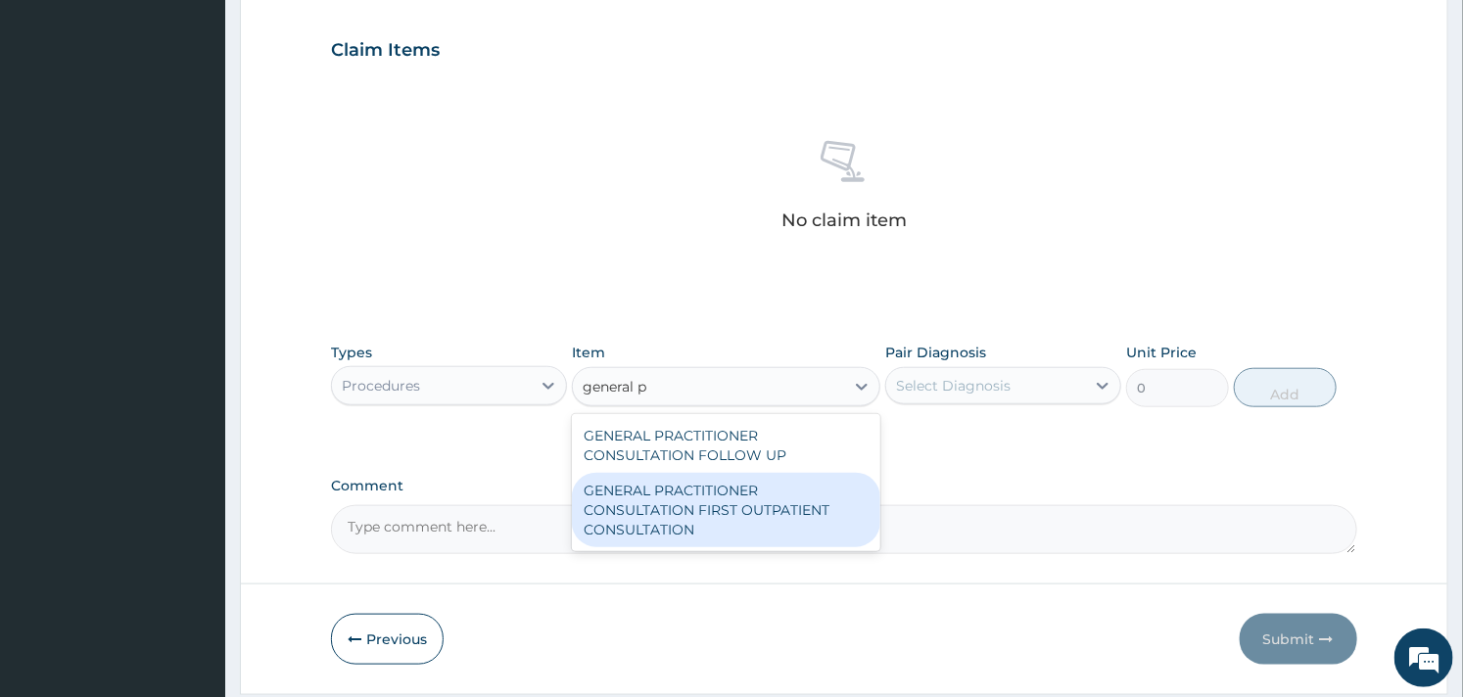
click at [754, 523] on div "GENERAL PRACTITIONER CONSULTATION FIRST OUTPATIENT CONSULTATION" at bounding box center [726, 510] width 308 height 74
type input "3000"
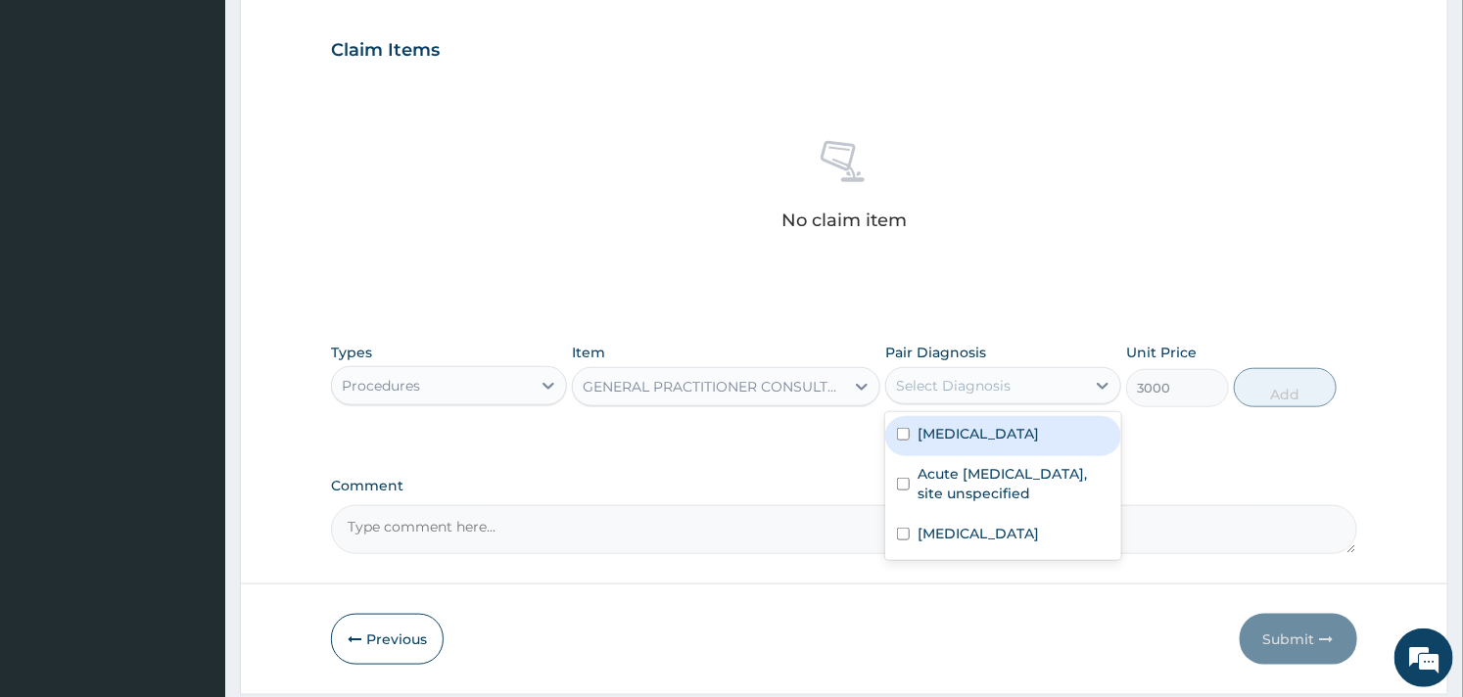
click at [1049, 384] on div "Select Diagnosis" at bounding box center [985, 385] width 199 height 31
click at [921, 442] on label "[MEDICAL_DATA]" at bounding box center [978, 434] width 121 height 20
checkbox input "true"
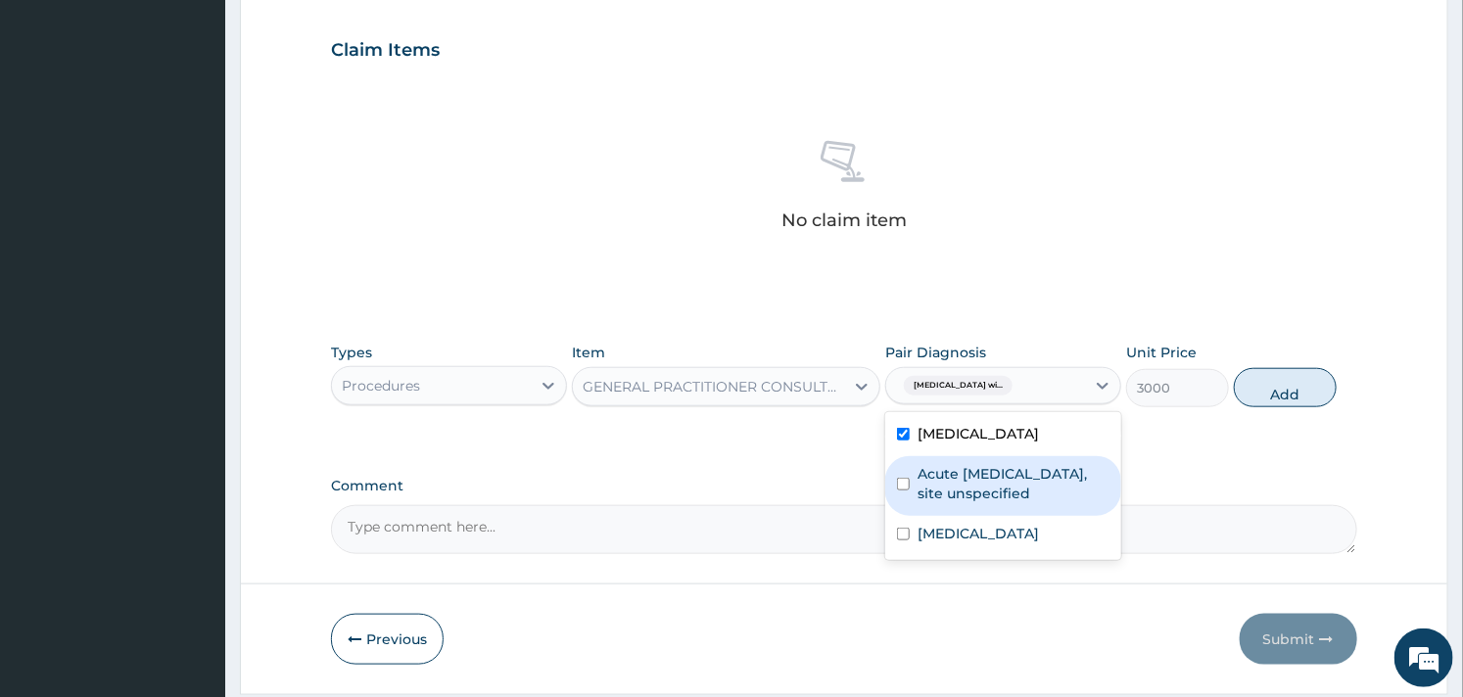
drag, startPoint x: 923, startPoint y: 520, endPoint x: 919, endPoint y: 555, distance: 35.5
click at [923, 503] on label "Acute upper respiratory infection, site unspecified" at bounding box center [1014, 483] width 192 height 39
checkbox input "true"
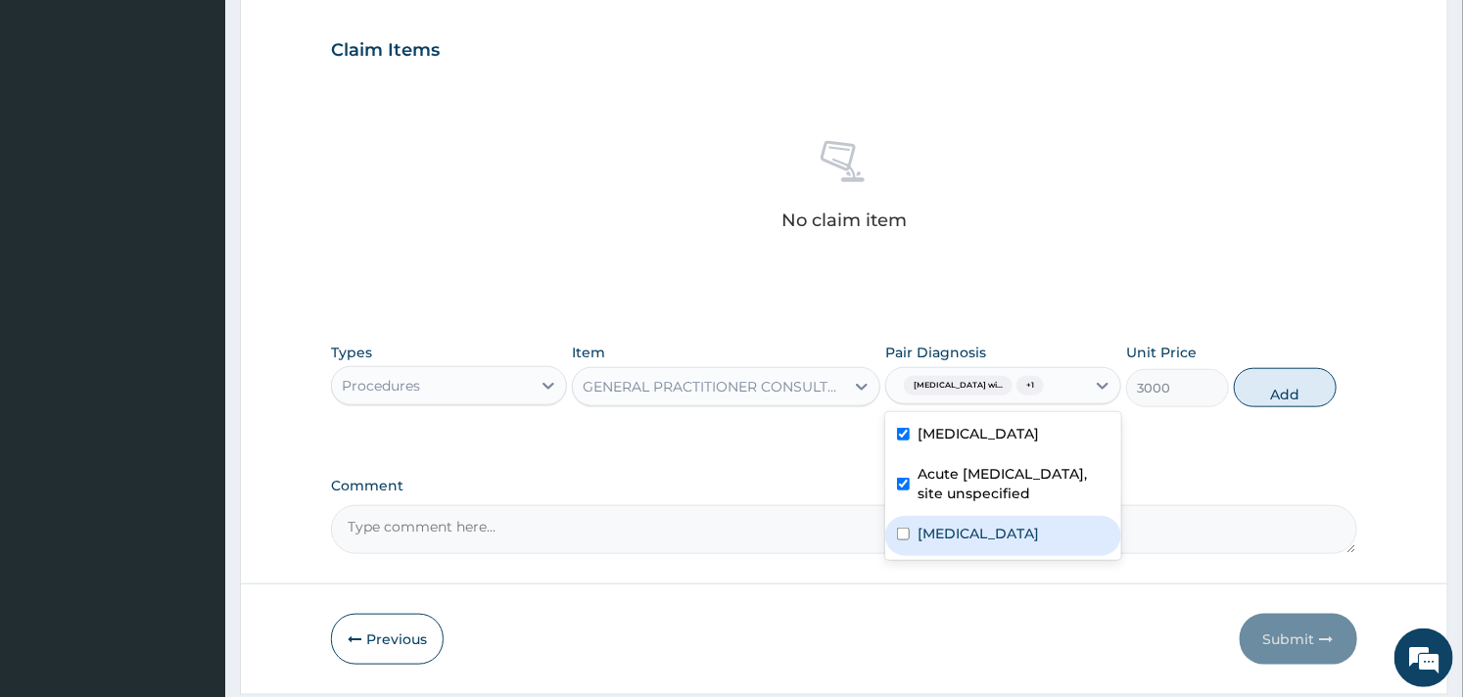
click at [914, 556] on div "Intestinal helminthiasis, unspecified" at bounding box center [1003, 536] width 236 height 40
checkbox input "true"
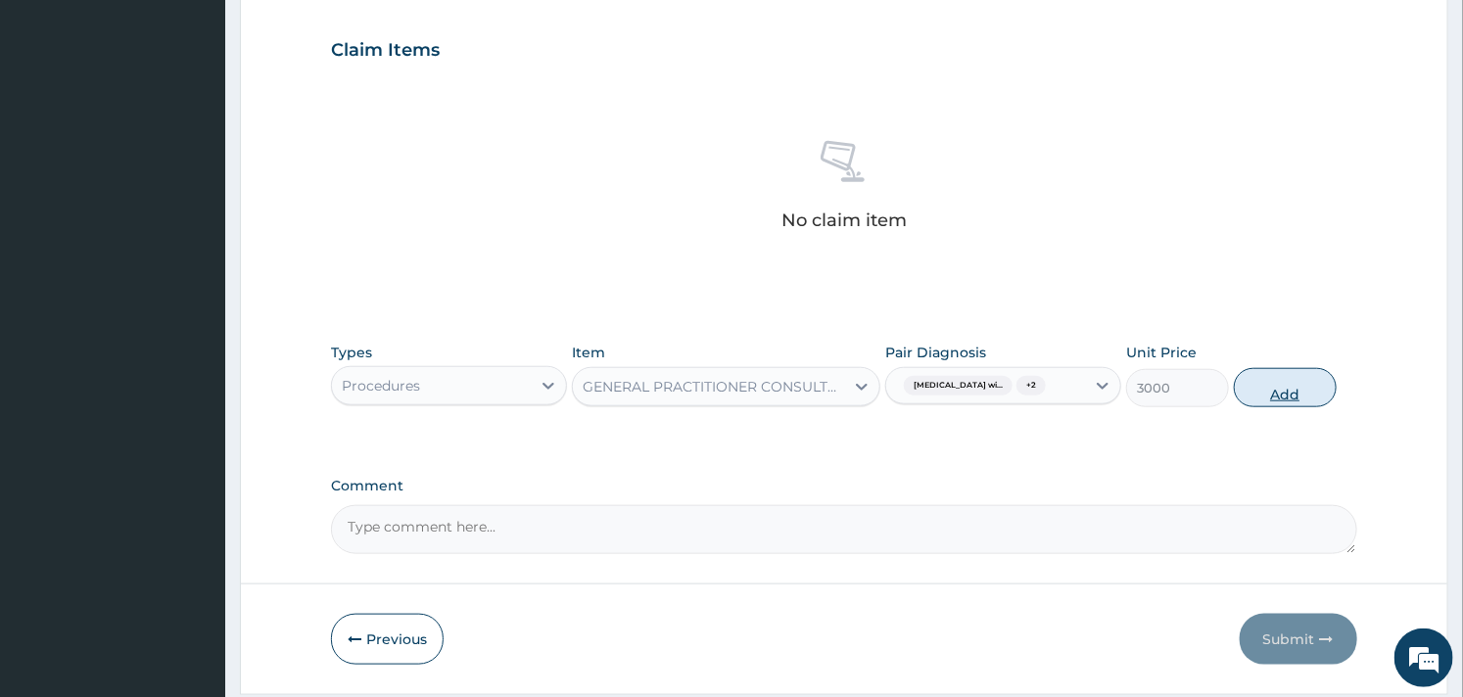
click at [1267, 407] on button "Add" at bounding box center [1285, 387] width 103 height 39
type input "0"
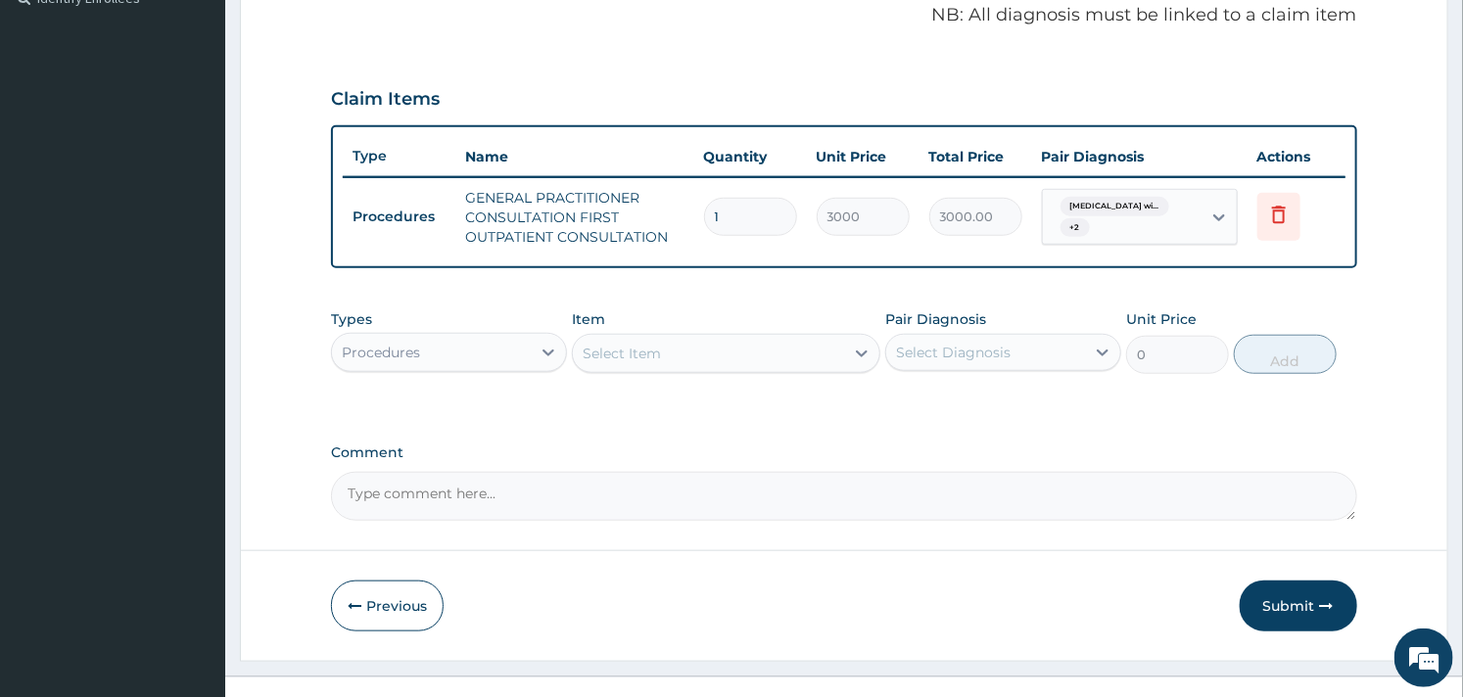
scroll to position [630, 0]
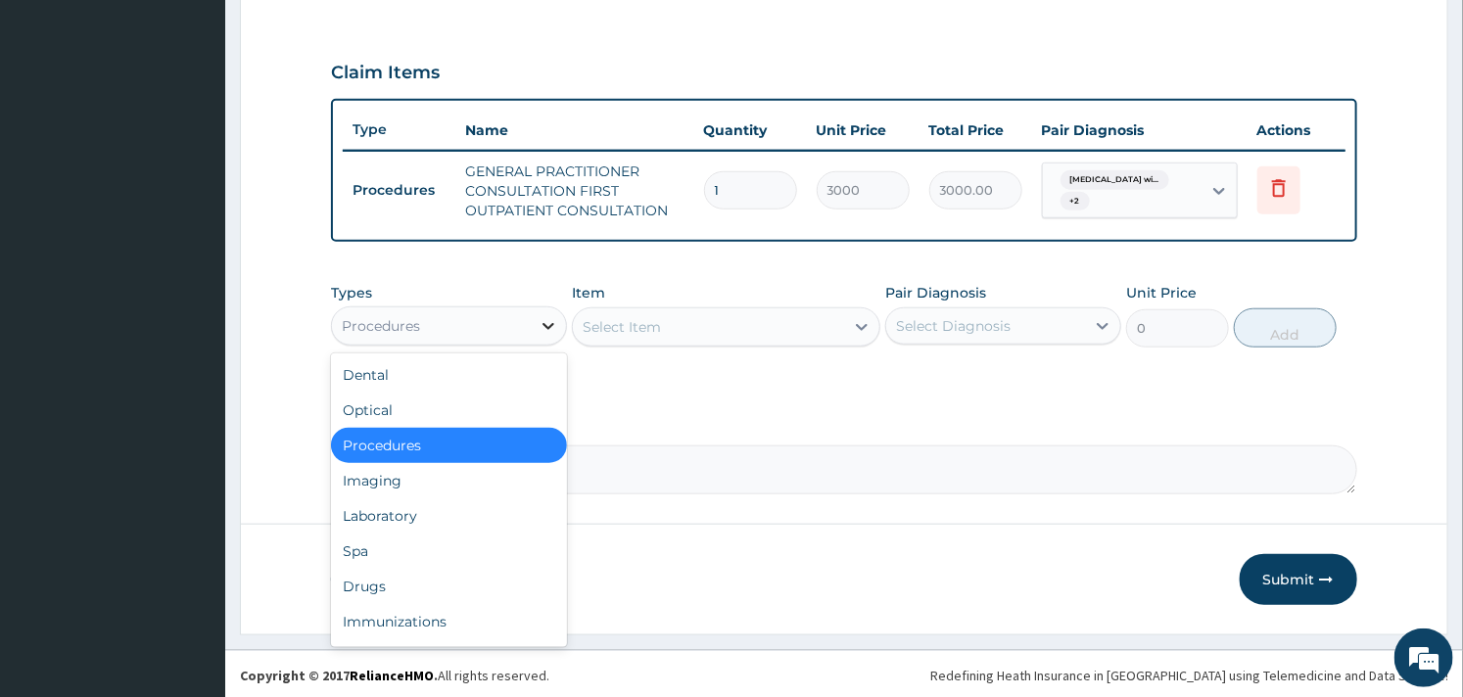
click at [546, 316] on icon at bounding box center [549, 326] width 20 height 20
click at [382, 572] on div "Drugs" at bounding box center [449, 586] width 236 height 35
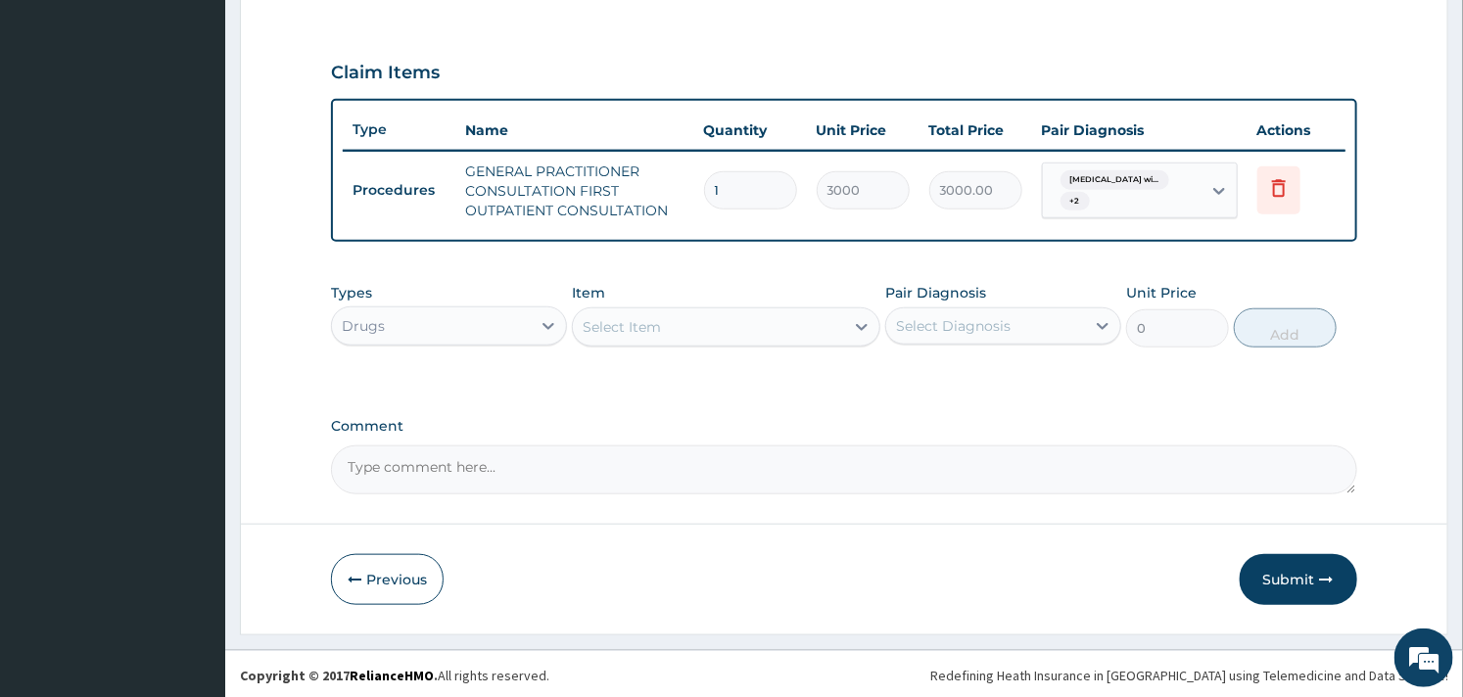
click at [666, 324] on div "Select Item" at bounding box center [708, 326] width 270 height 31
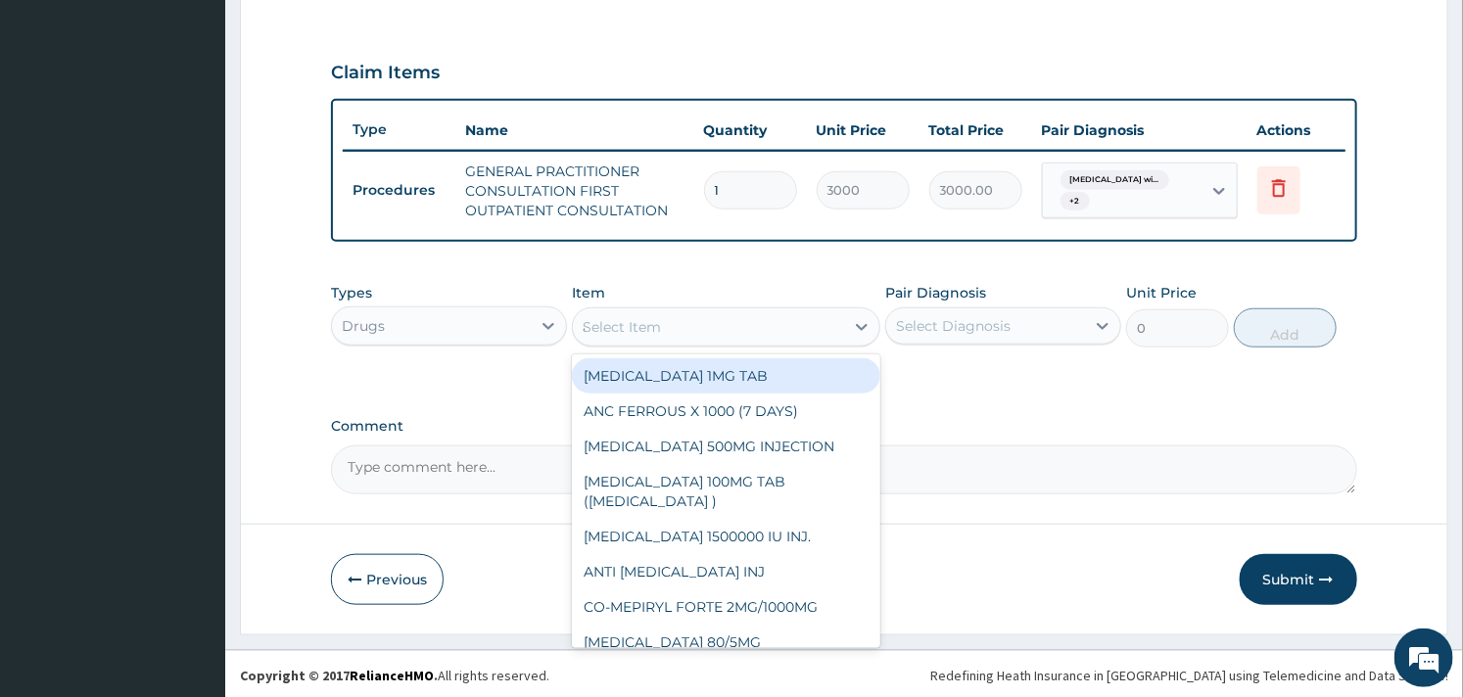
type input "amox"
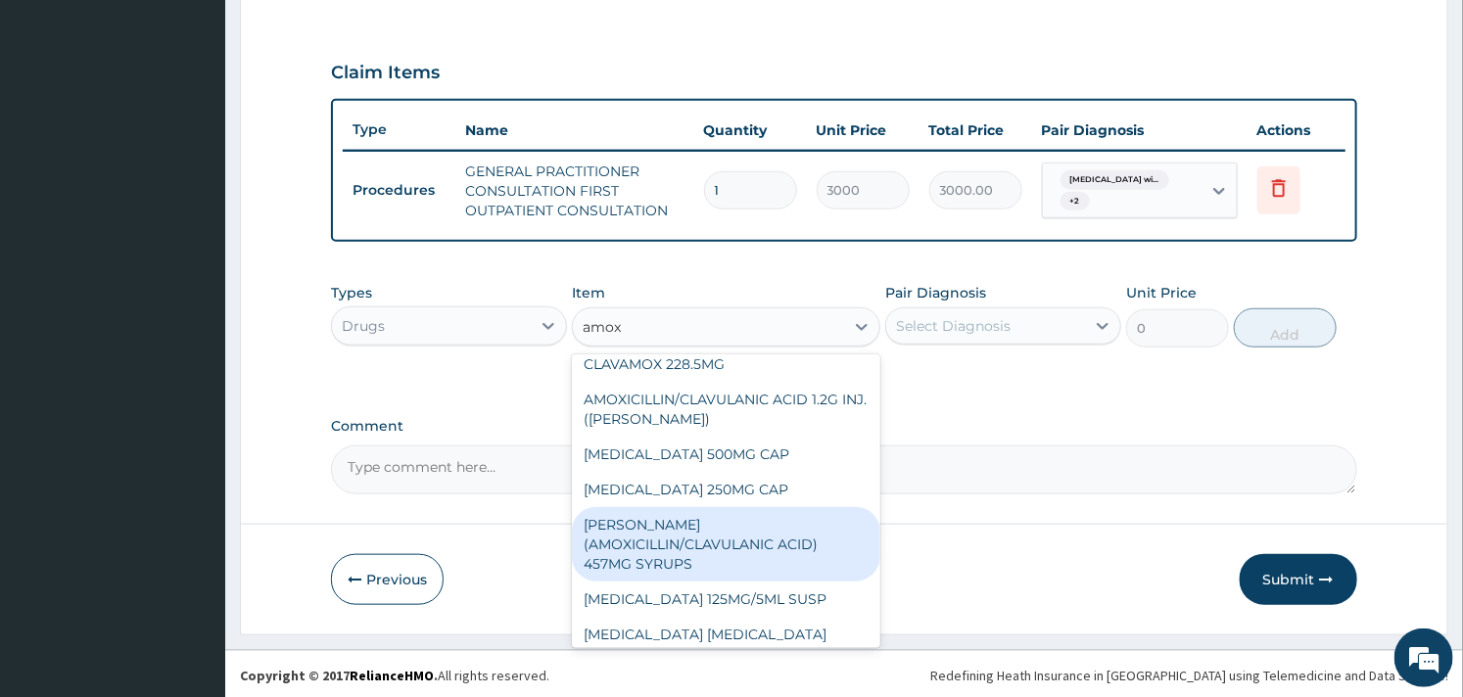
scroll to position [217, 0]
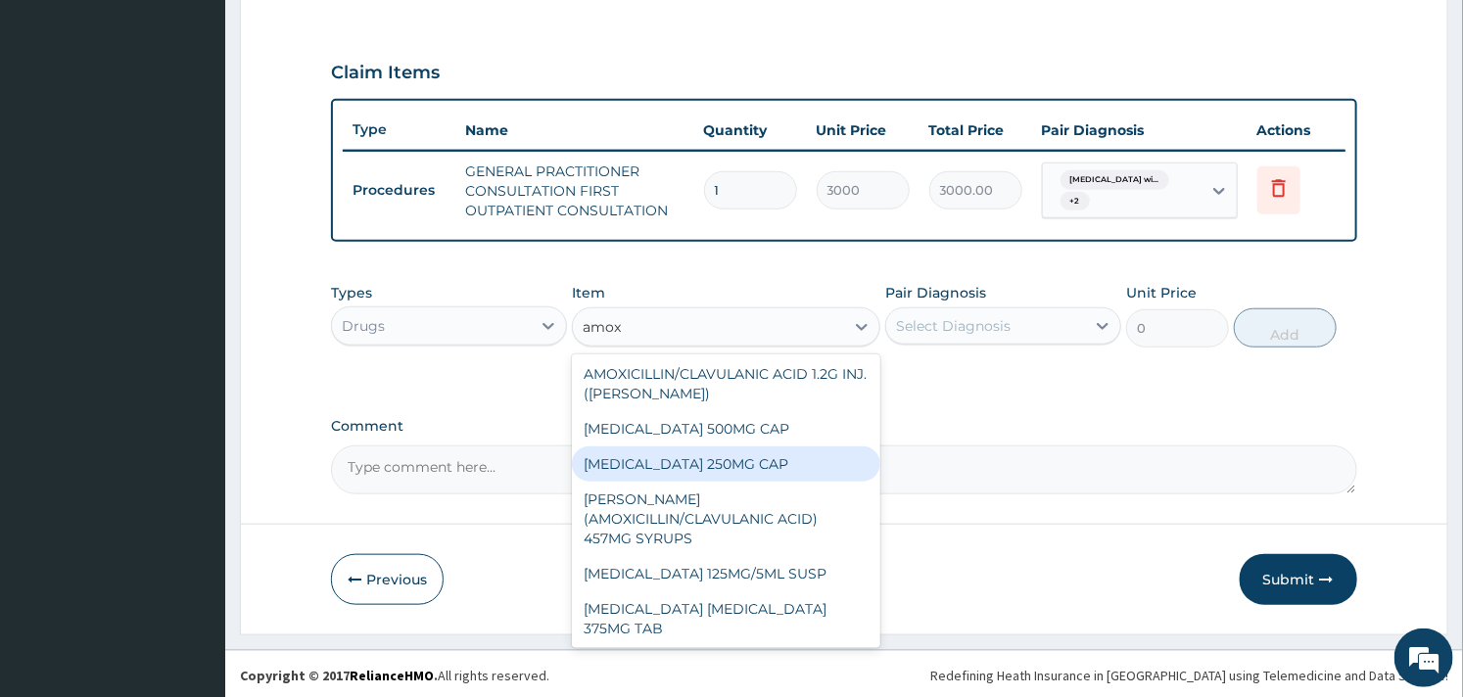
click at [703, 480] on div "AMOXICILLIN 250MG CAP" at bounding box center [726, 464] width 308 height 35
type input "35"
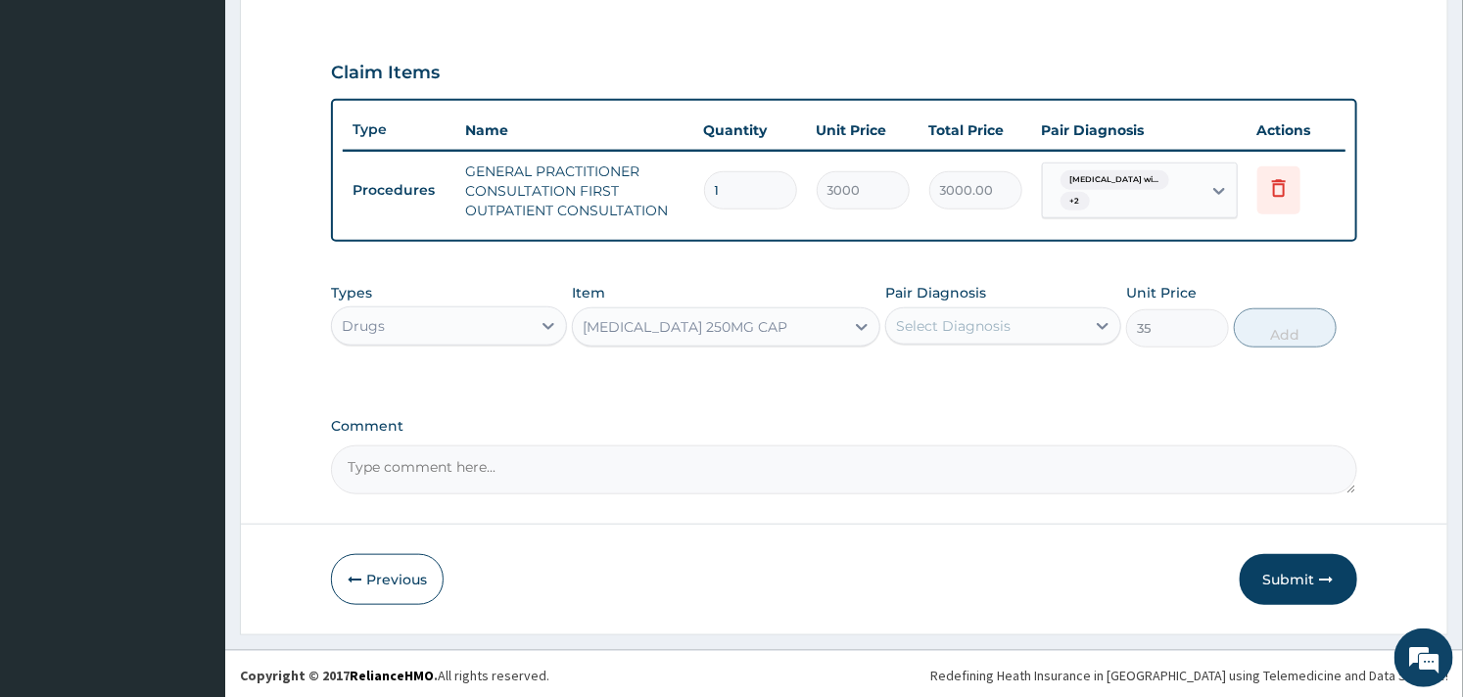
click at [940, 318] on div "Select Diagnosis" at bounding box center [953, 326] width 115 height 20
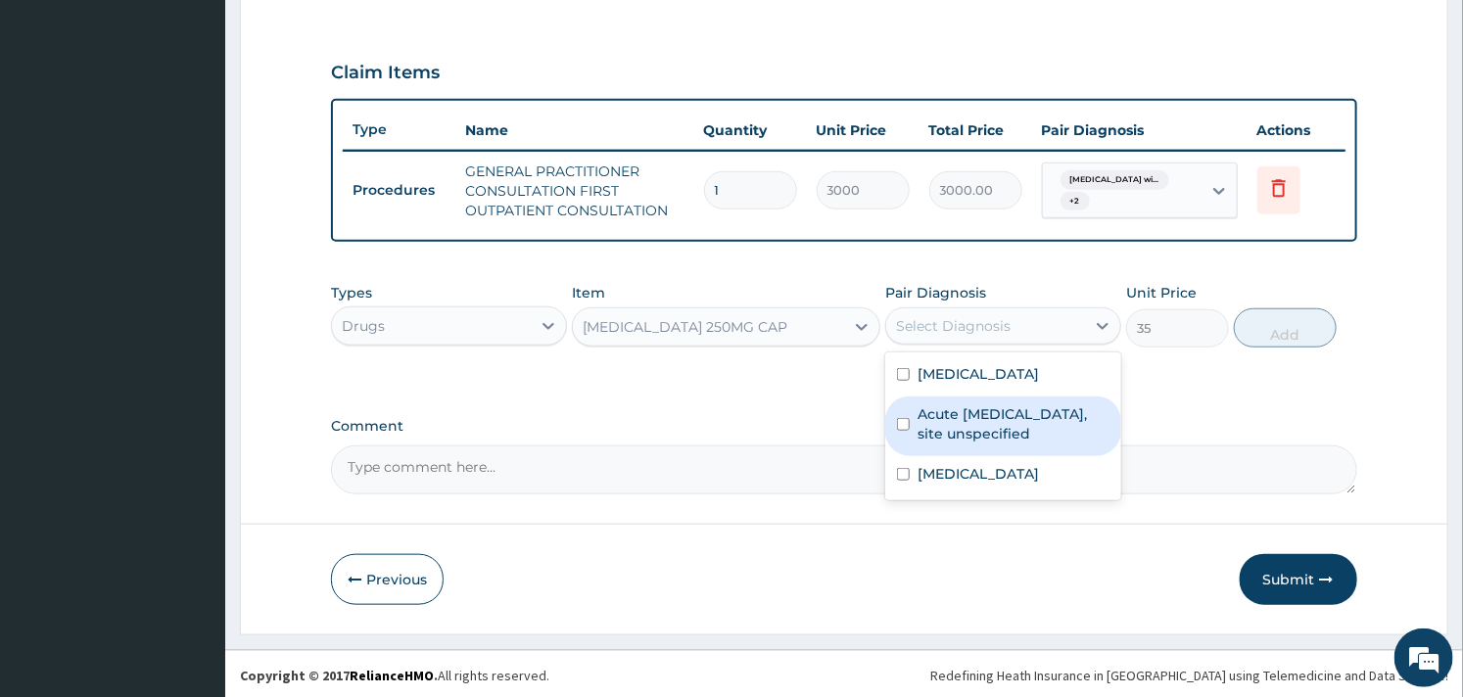
click at [935, 444] on label "Acute upper respiratory infection, site unspecified" at bounding box center [1014, 423] width 192 height 39
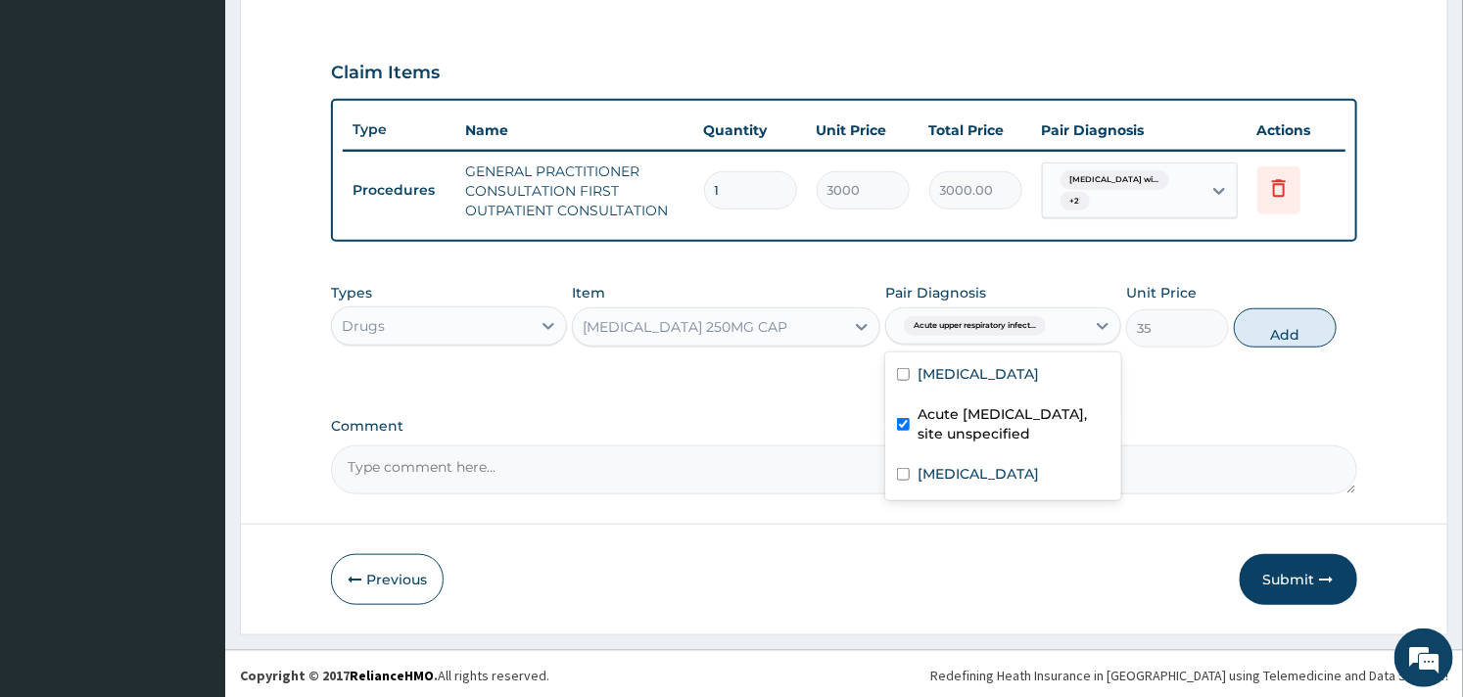
checkbox input "true"
click at [1279, 318] on button "Add" at bounding box center [1285, 328] width 103 height 39
type input "0"
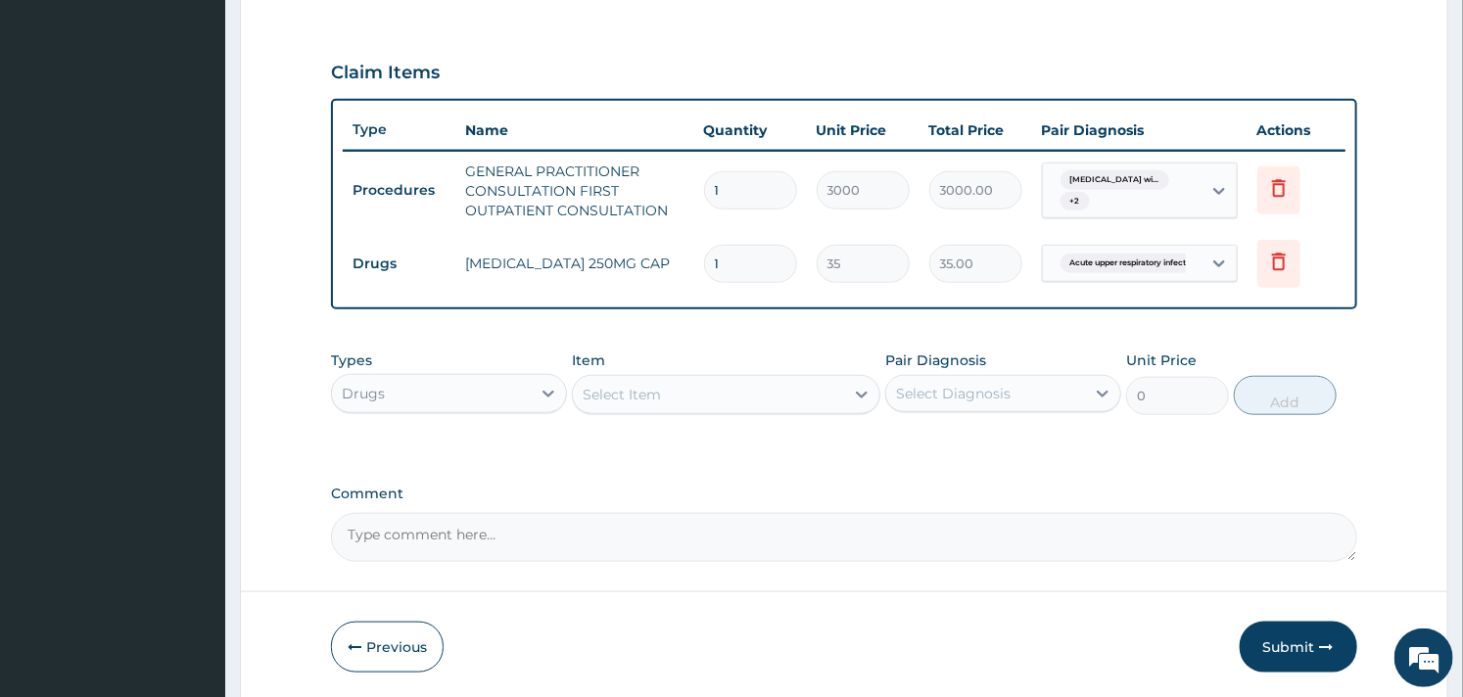
type input "19"
type input "665.00"
type input "1"
type input "35.00"
type input "10"
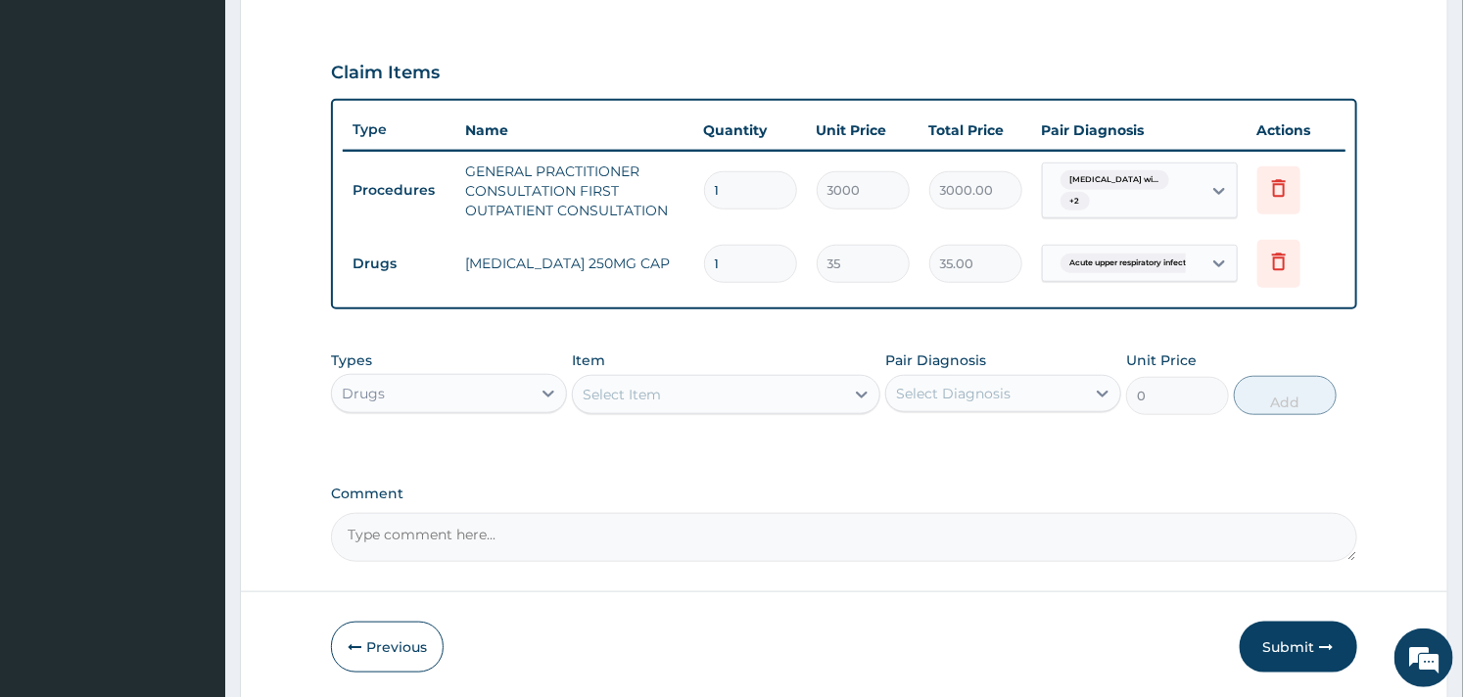
type input "350.00"
type input "10"
click at [578, 384] on div "Select Item" at bounding box center [708, 394] width 270 height 31
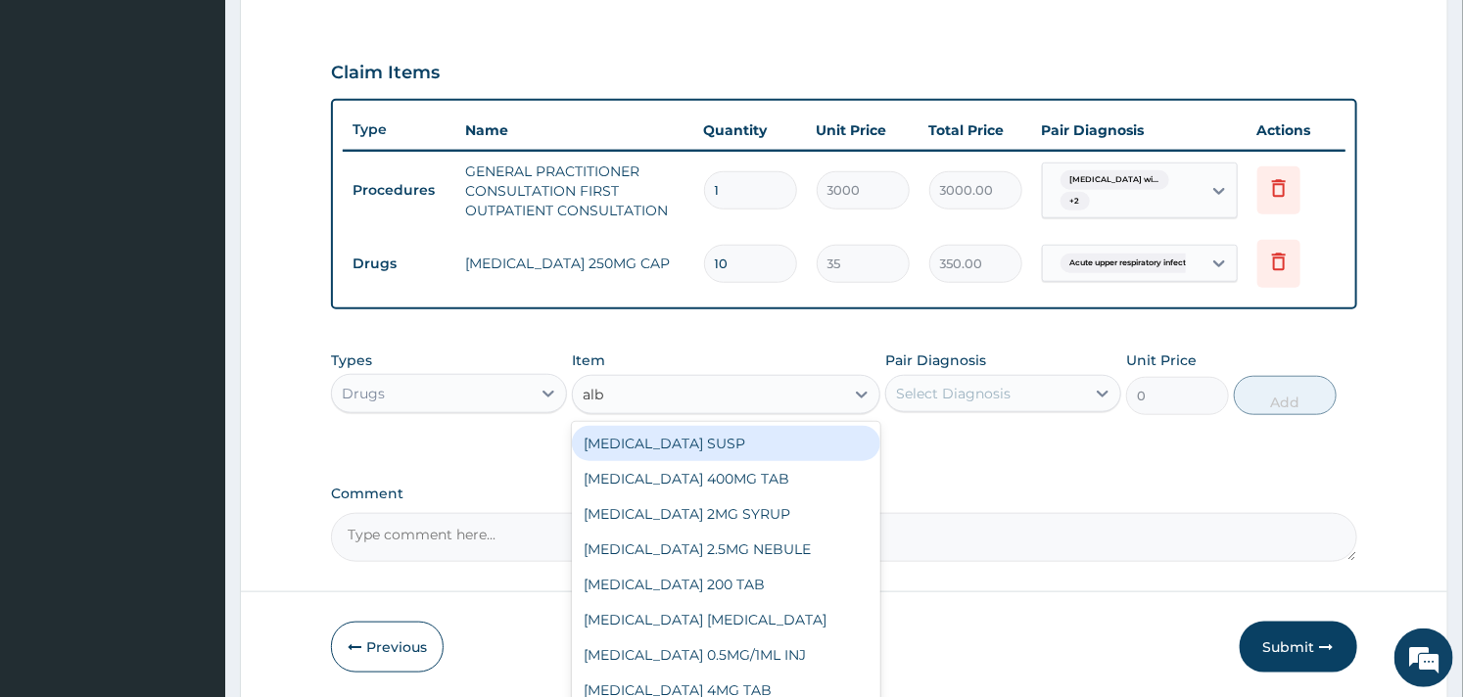
type input "albe"
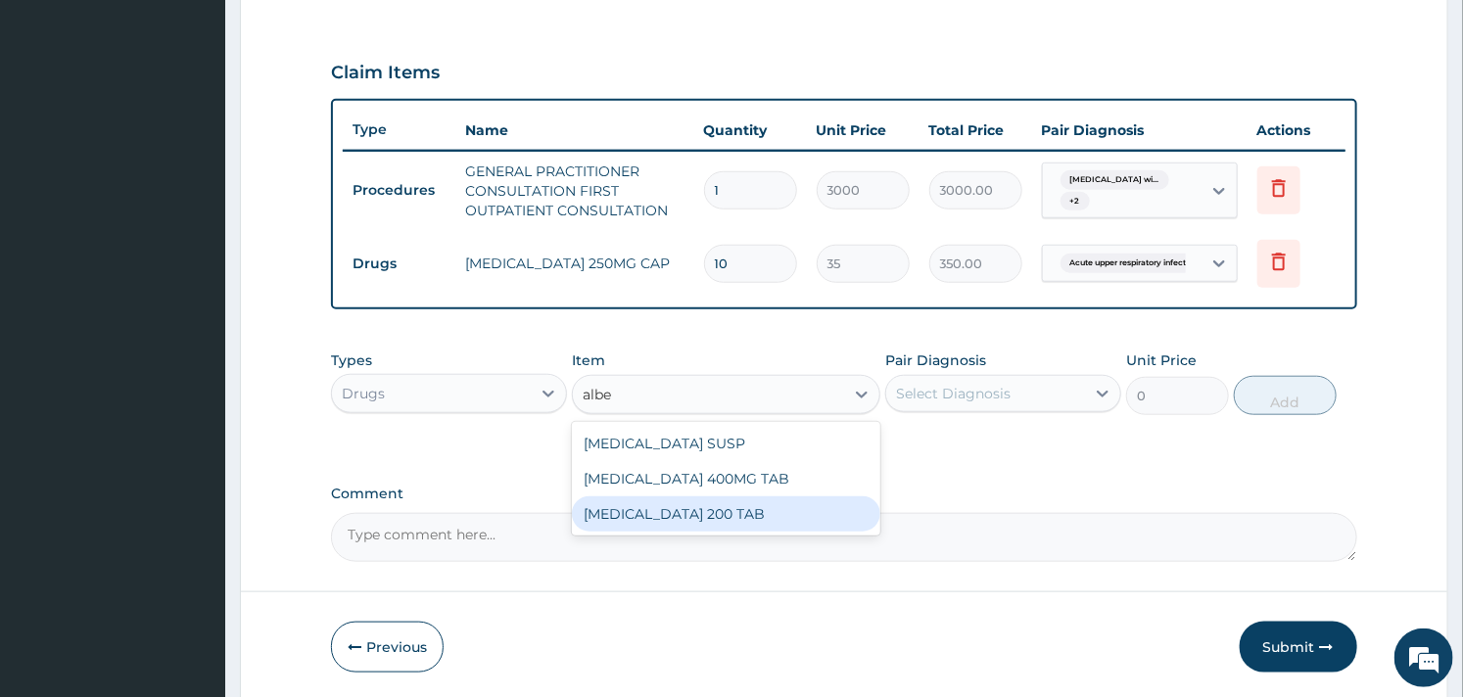
click at [735, 509] on div "ALBENDAZOLE 200 TAB" at bounding box center [726, 514] width 308 height 35
type input "102.375"
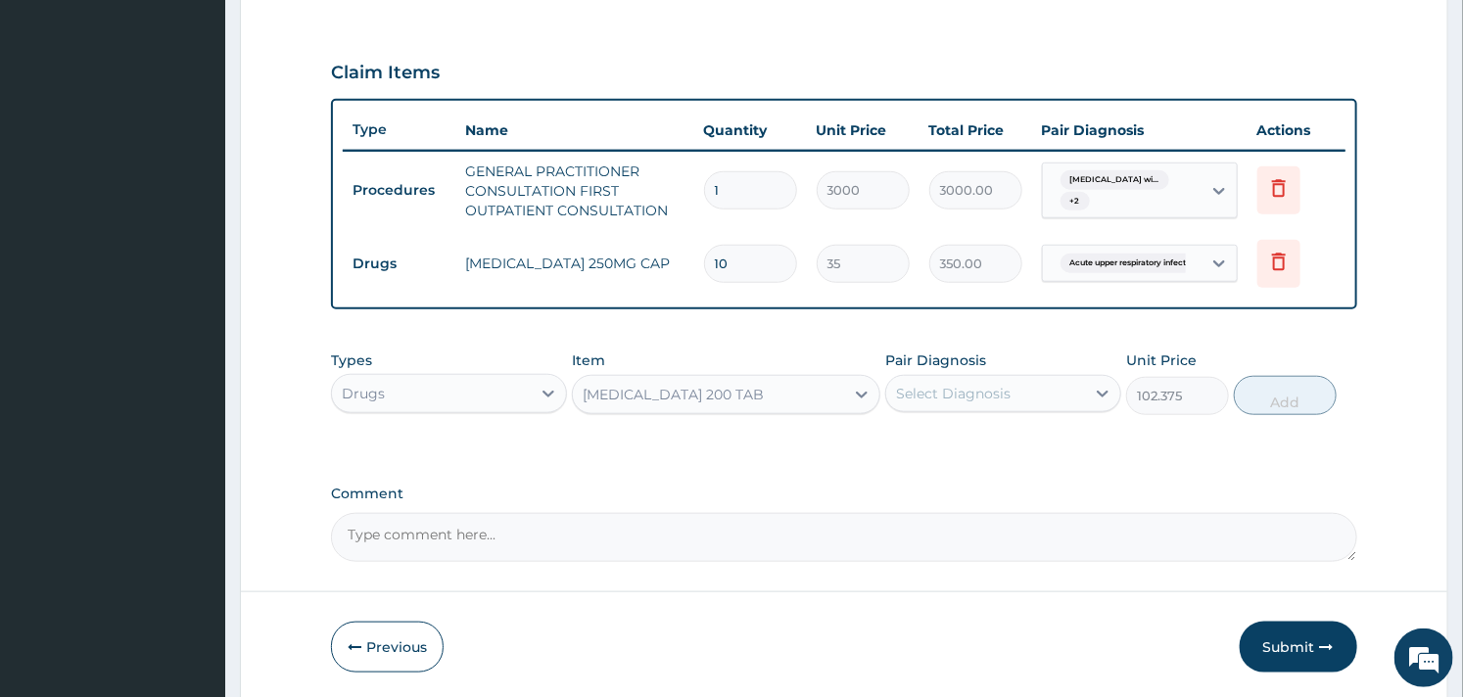
click at [1002, 385] on div "Select Diagnosis" at bounding box center [953, 394] width 115 height 20
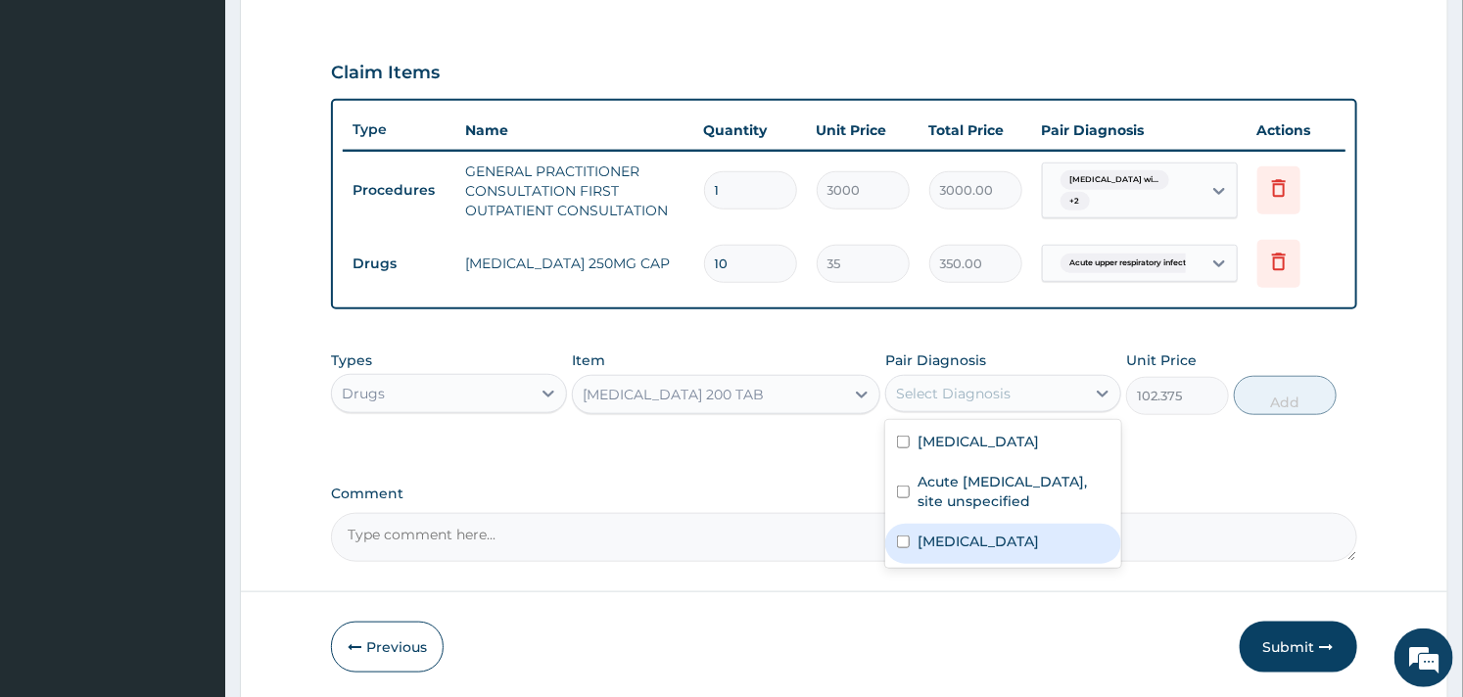
click at [942, 551] on label "Intestinal helminthiasis, unspecified" at bounding box center [978, 542] width 121 height 20
checkbox input "true"
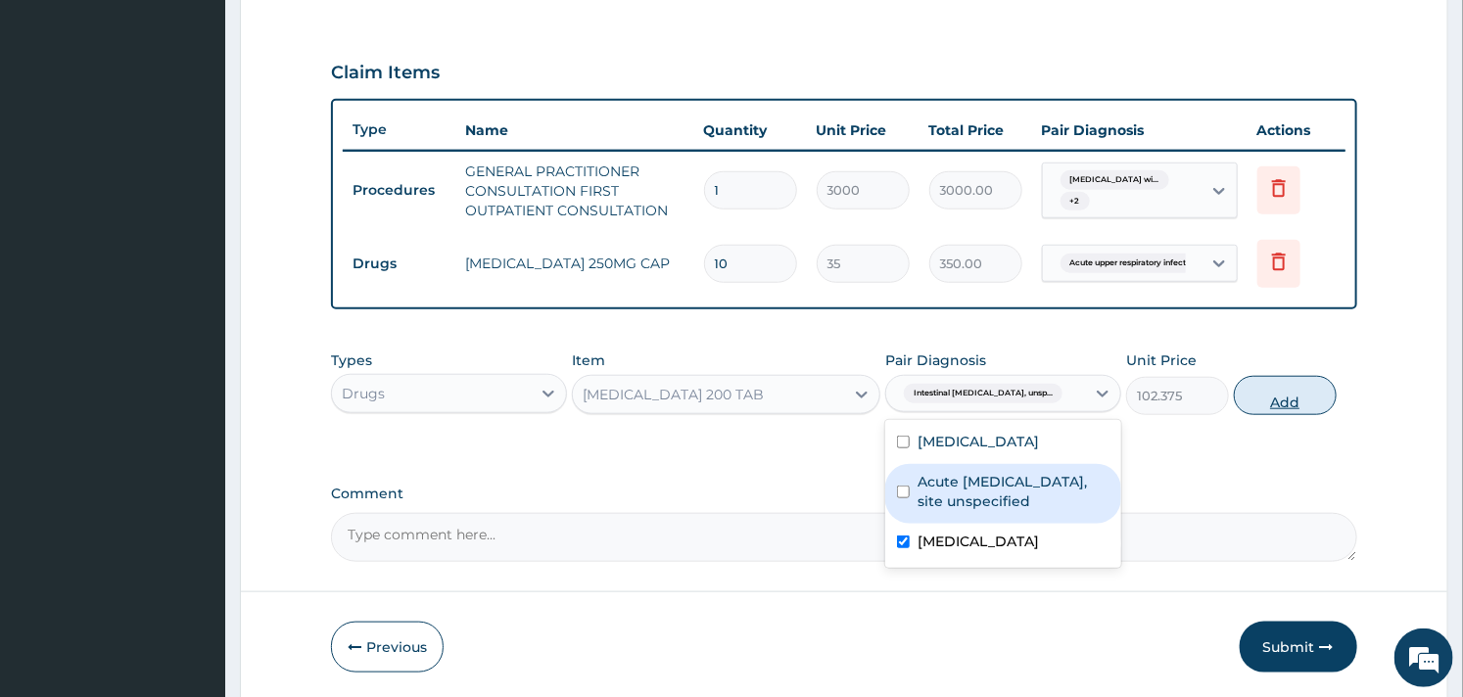
click at [1277, 395] on button "Add" at bounding box center [1285, 395] width 103 height 39
type input "0"
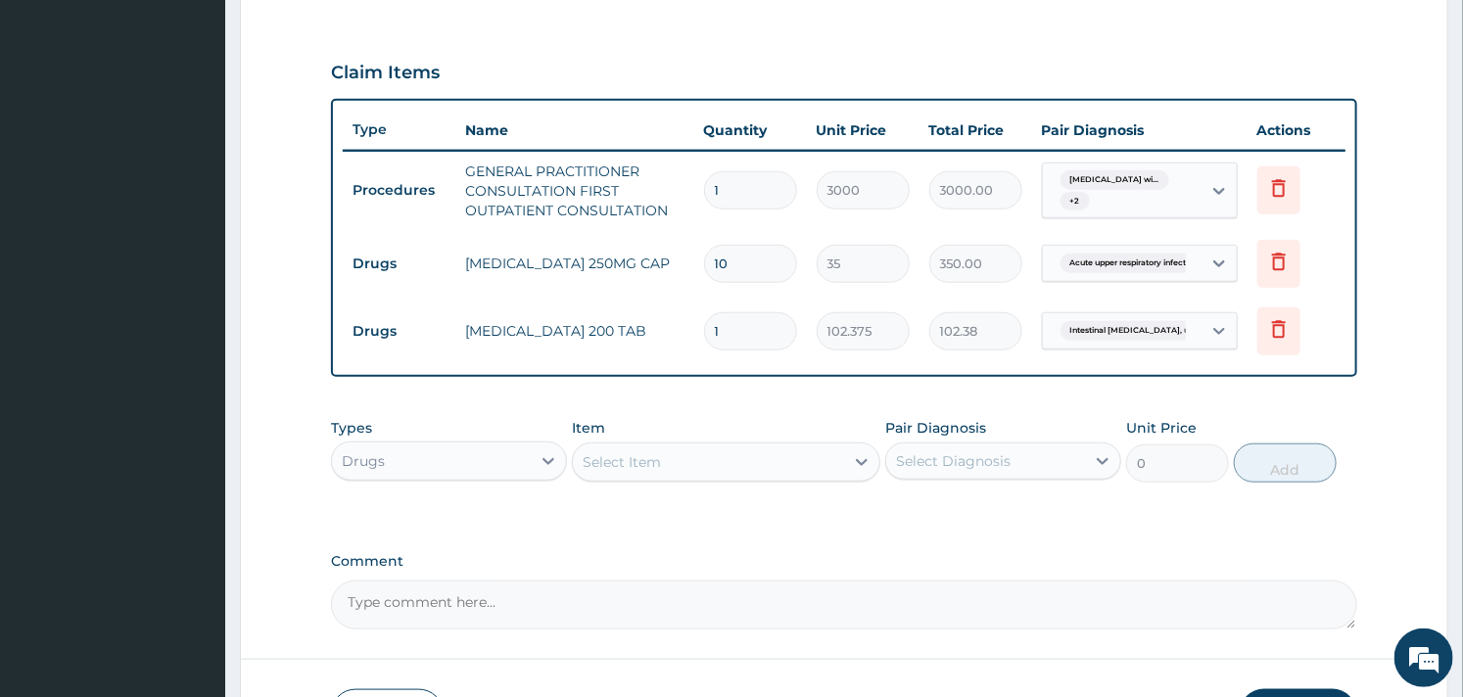
click at [686, 485] on div "Types Drugs Item Select Item Pair Diagnosis Select Diagnosis Unit Price 0 Add" at bounding box center [843, 450] width 1025 height 84
click at [682, 465] on div "Select Item" at bounding box center [708, 462] width 270 height 31
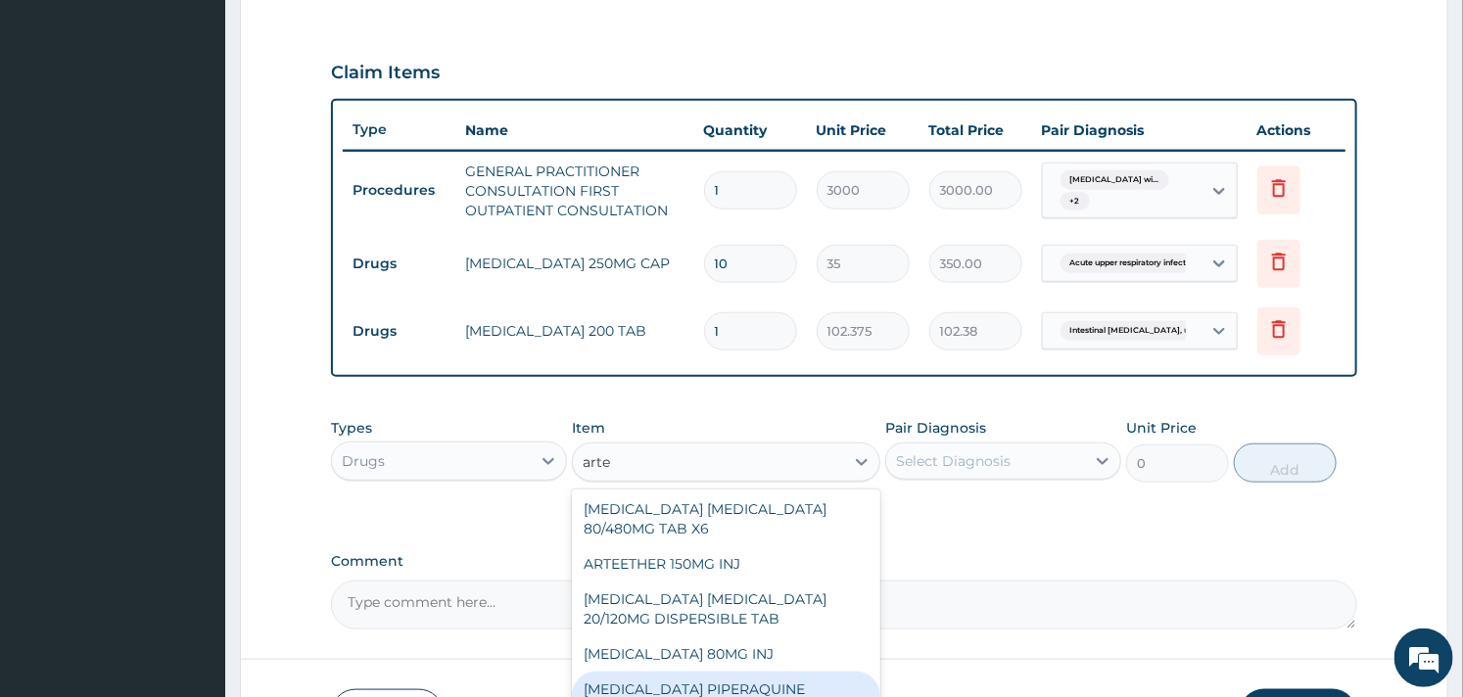
scroll to position [0, 0]
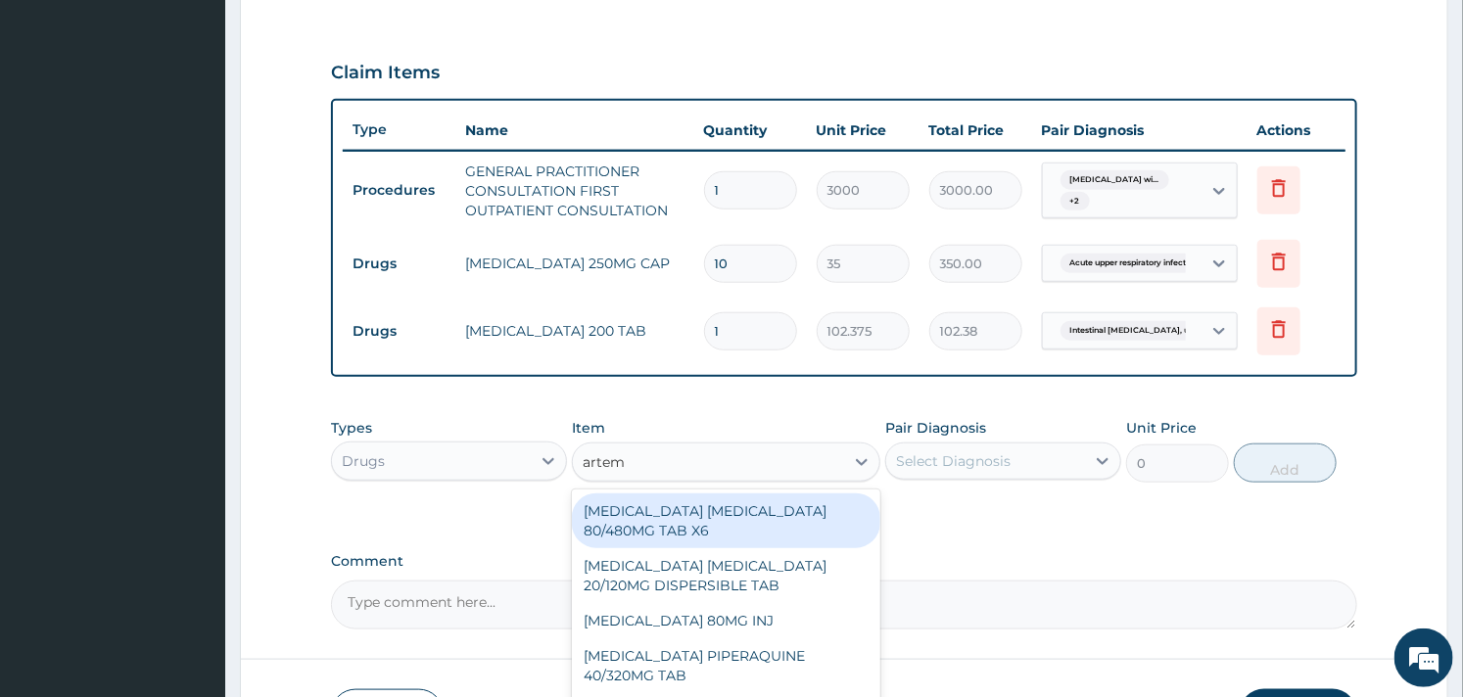
type input "arteme"
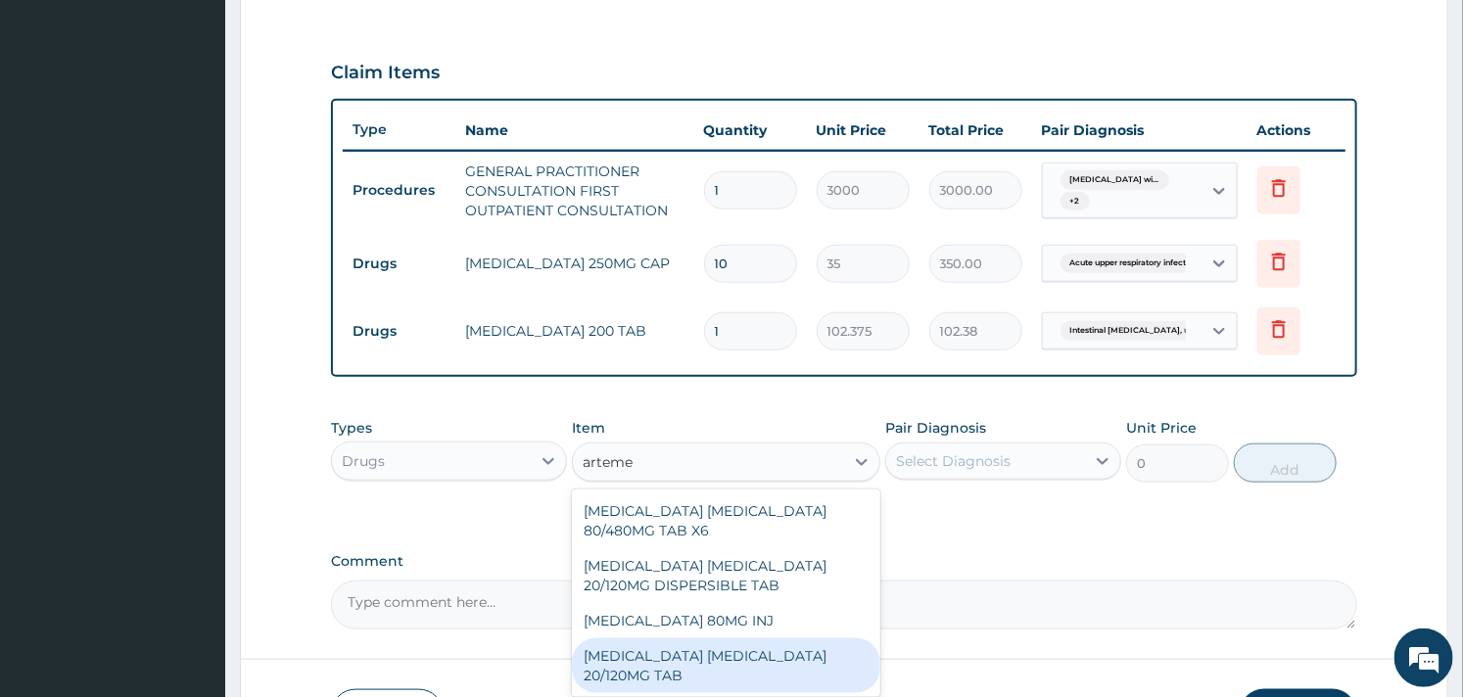
click at [777, 642] on div "ARTEMETHER LUMEFANTRINE 20/120MG TAB" at bounding box center [726, 666] width 308 height 55
type input "84"
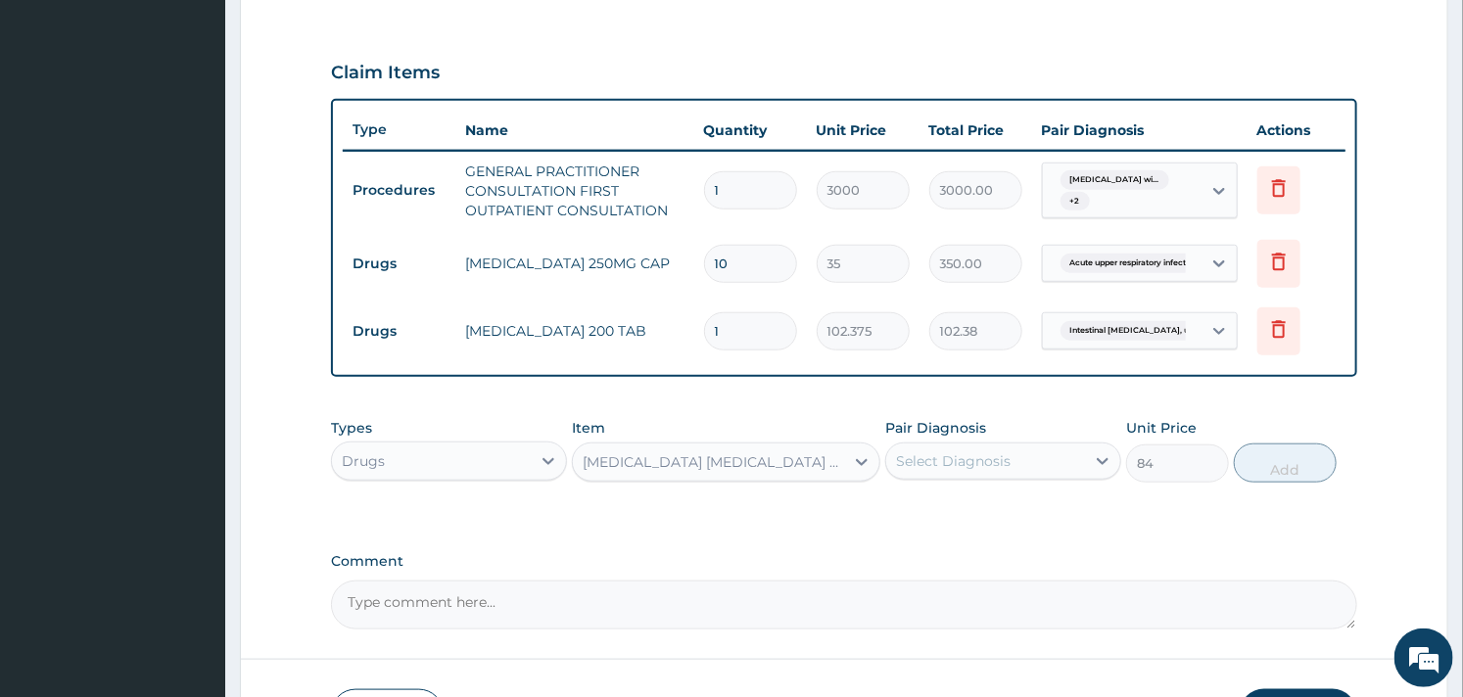
click at [976, 460] on div "Select Diagnosis" at bounding box center [953, 461] width 115 height 20
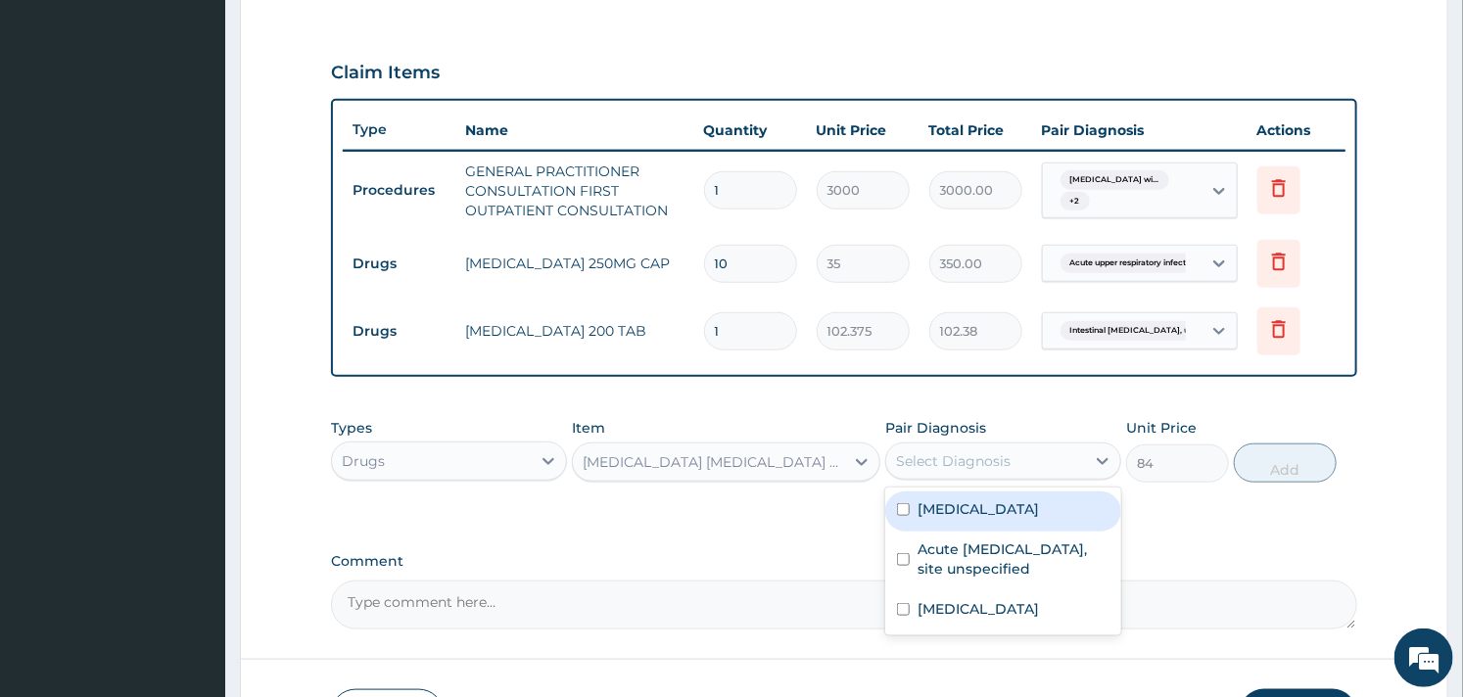
click at [925, 519] on label "Plasmodium malariae malaria without complication" at bounding box center [978, 509] width 121 height 20
checkbox input "true"
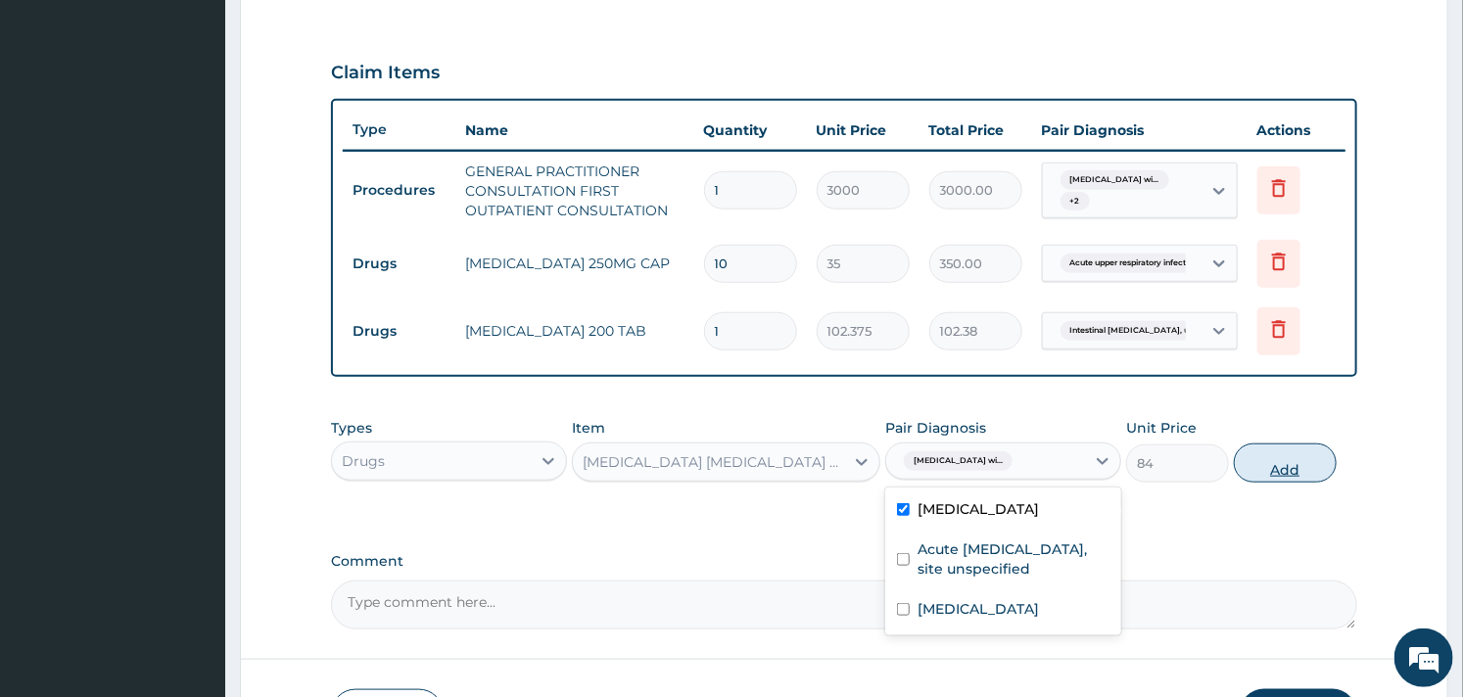
click at [1307, 456] on button "Add" at bounding box center [1285, 463] width 103 height 39
type input "0"
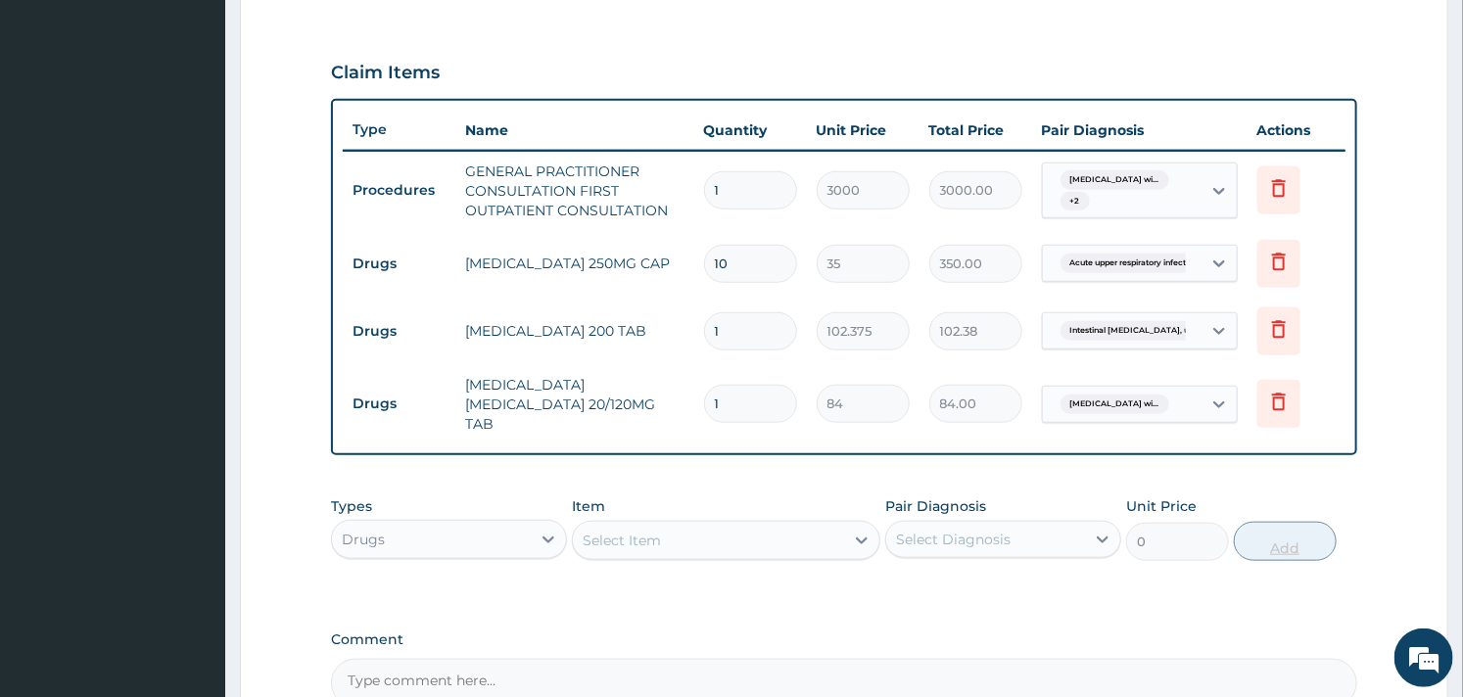
type input "11"
type input "924.00"
type input "1"
type input "84.00"
type input "12"
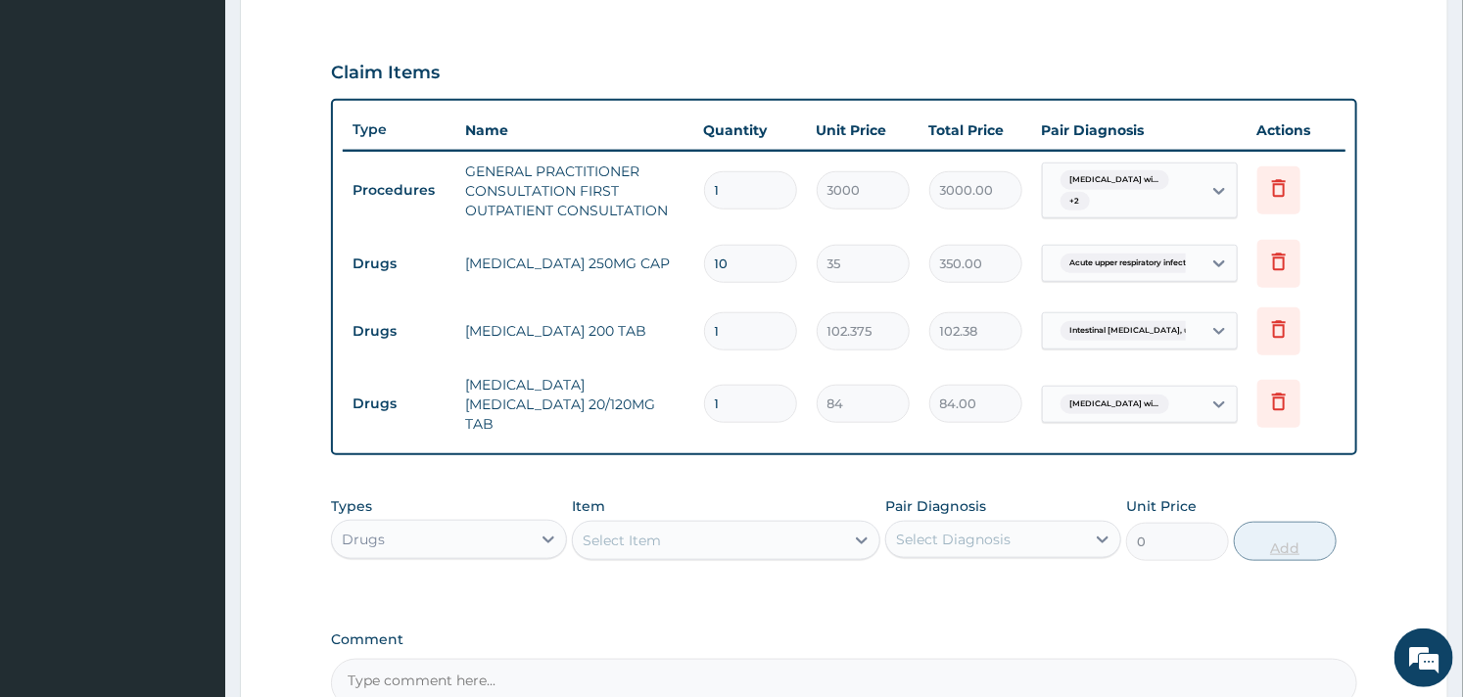
type input "1008.00"
type input "12"
click at [631, 539] on div "Select Item" at bounding box center [708, 540] width 270 height 31
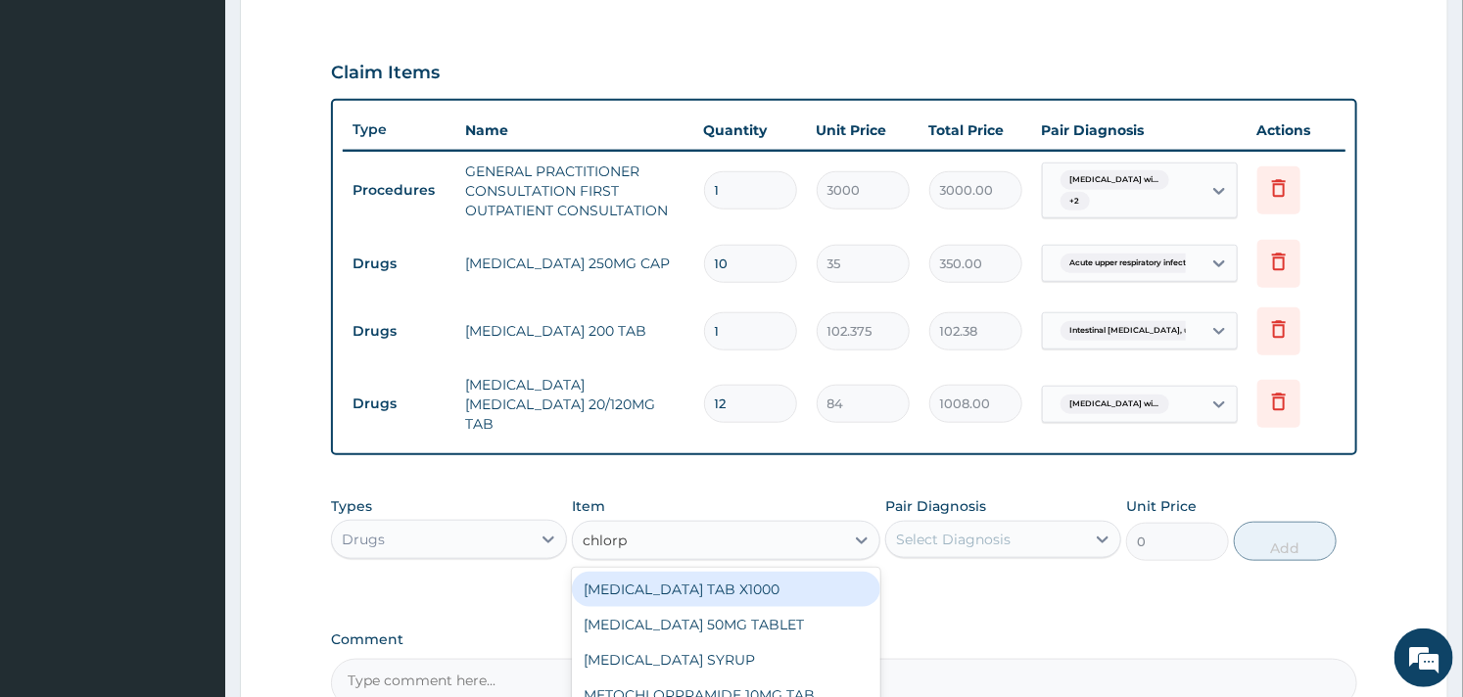
type input "chlorph"
click at [702, 572] on div "CHLORPHENIRAMINE TAB X1000" at bounding box center [726, 589] width 308 height 35
type input "52.5"
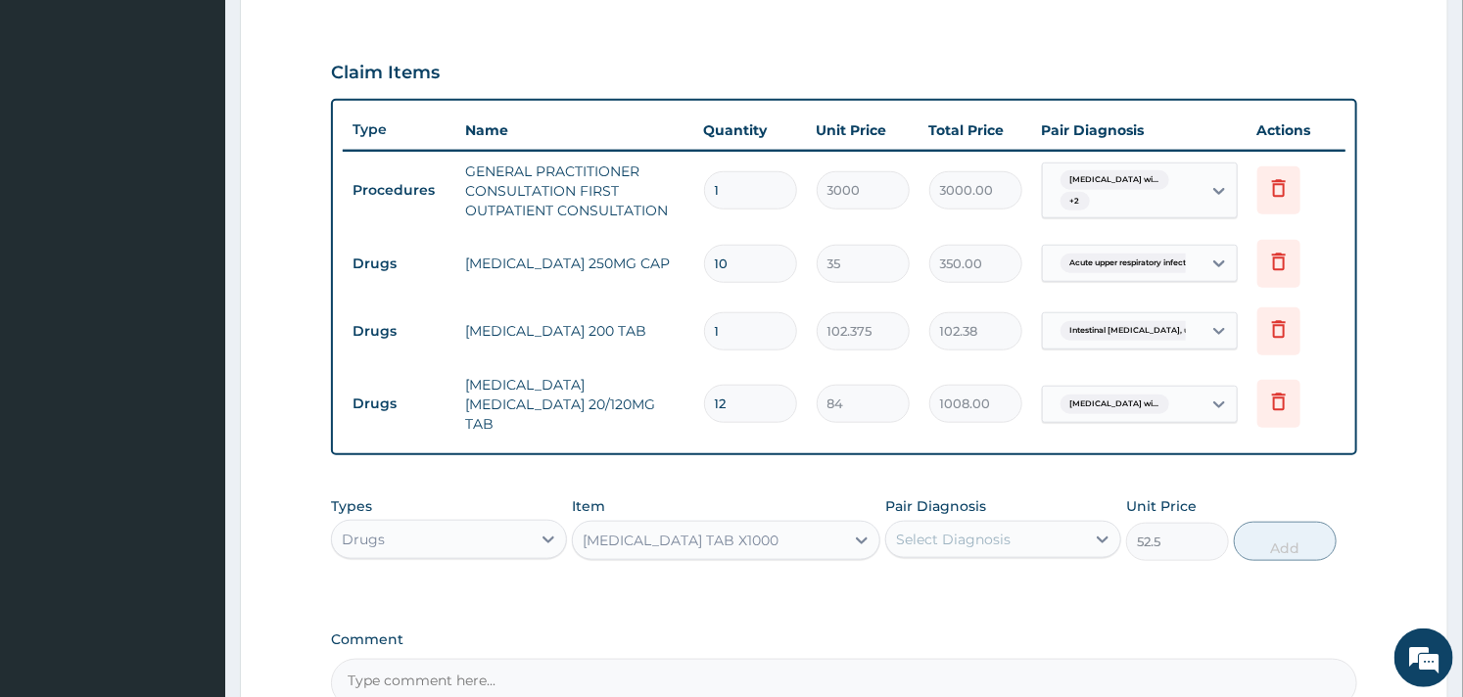
click at [1013, 526] on div "Select Diagnosis" at bounding box center [985, 539] width 199 height 31
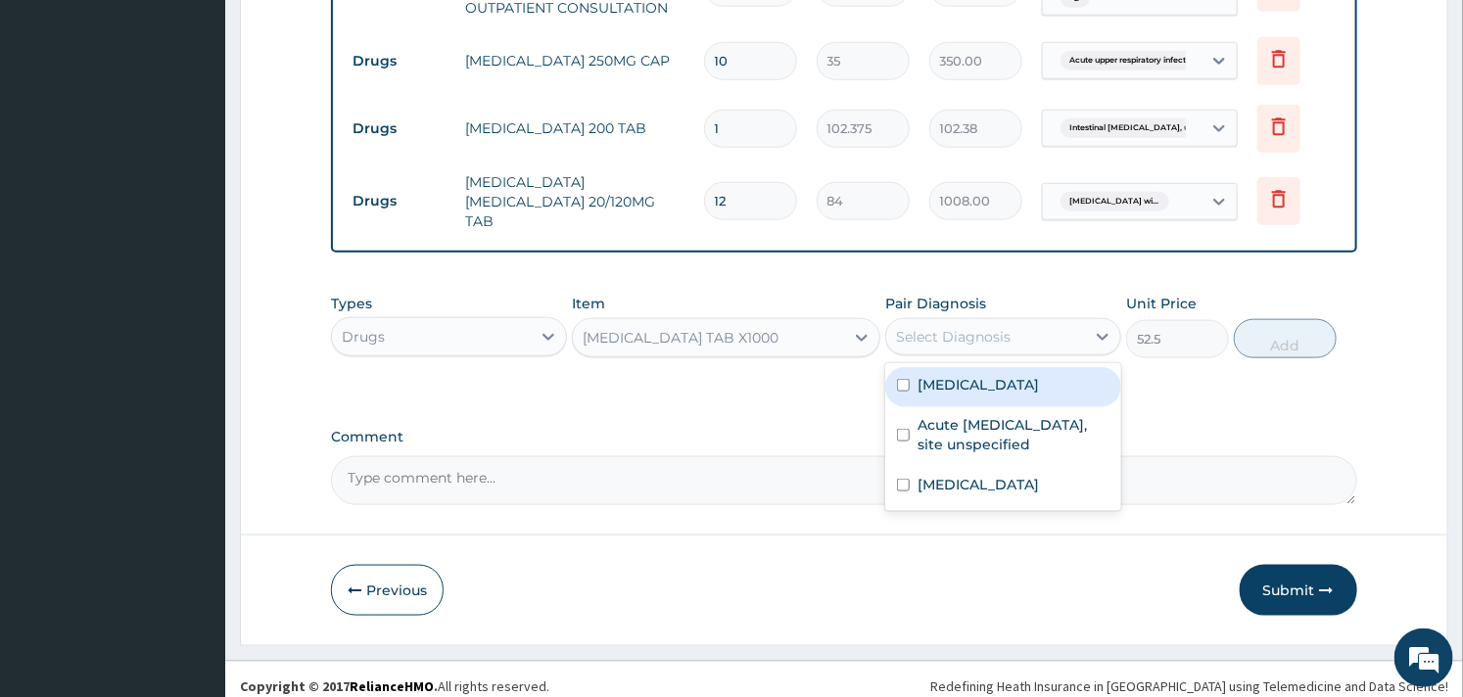
scroll to position [834, 0]
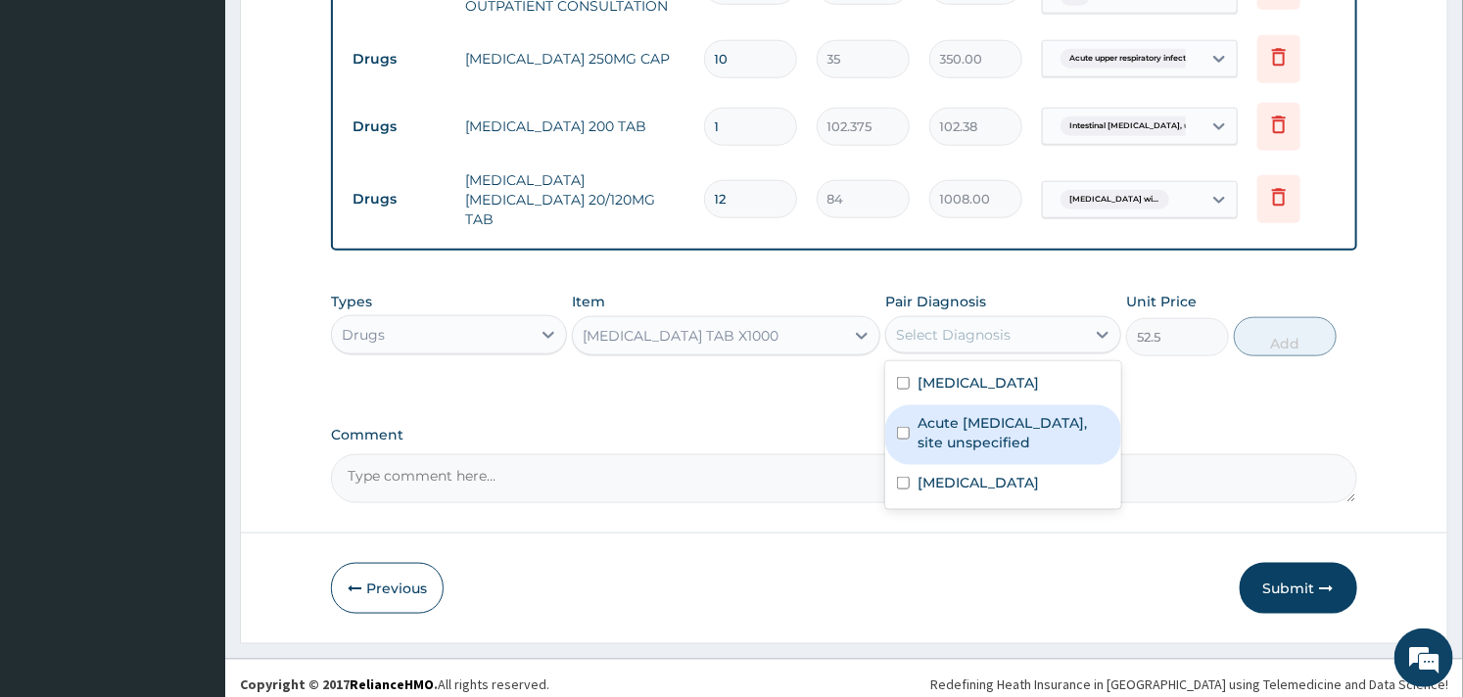
click at [918, 452] on label "Acute upper respiratory infection, site unspecified" at bounding box center [1014, 432] width 192 height 39
checkbox input "true"
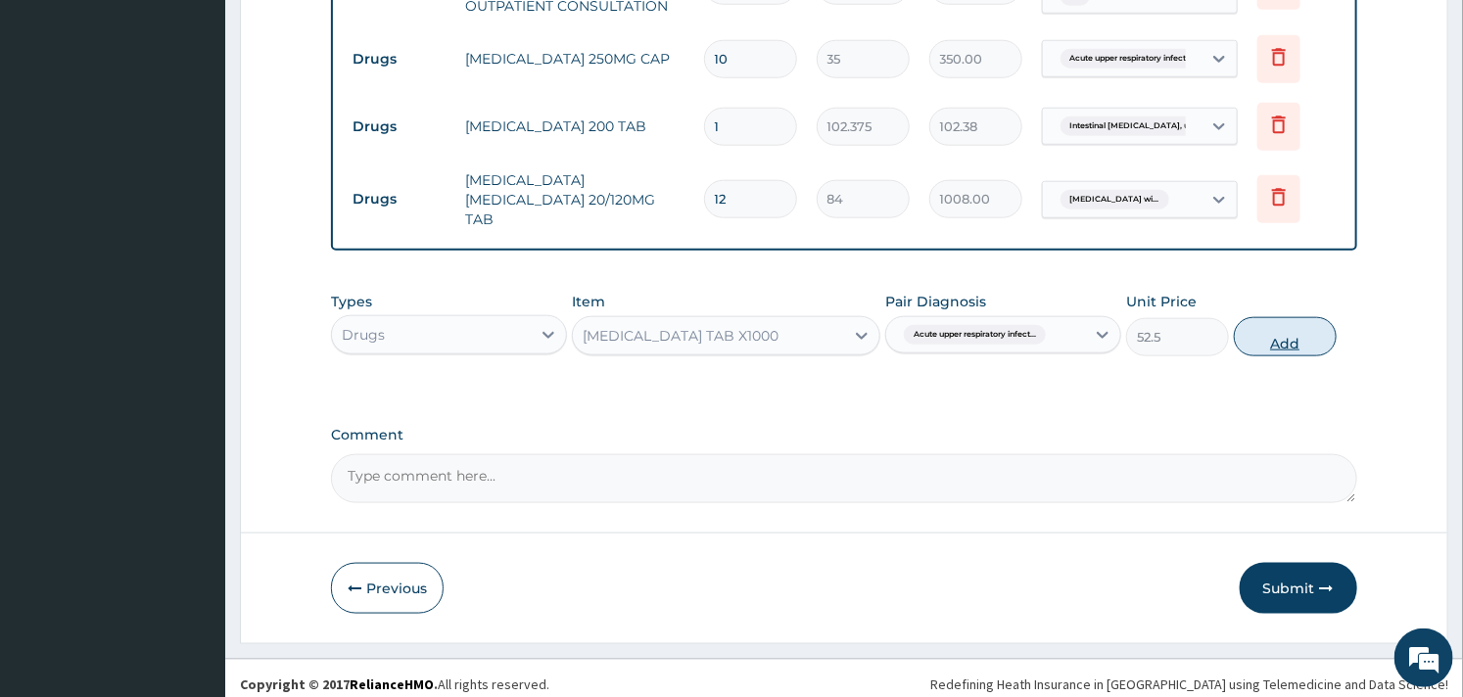
click at [1280, 317] on button "Add" at bounding box center [1285, 336] width 103 height 39
type input "0"
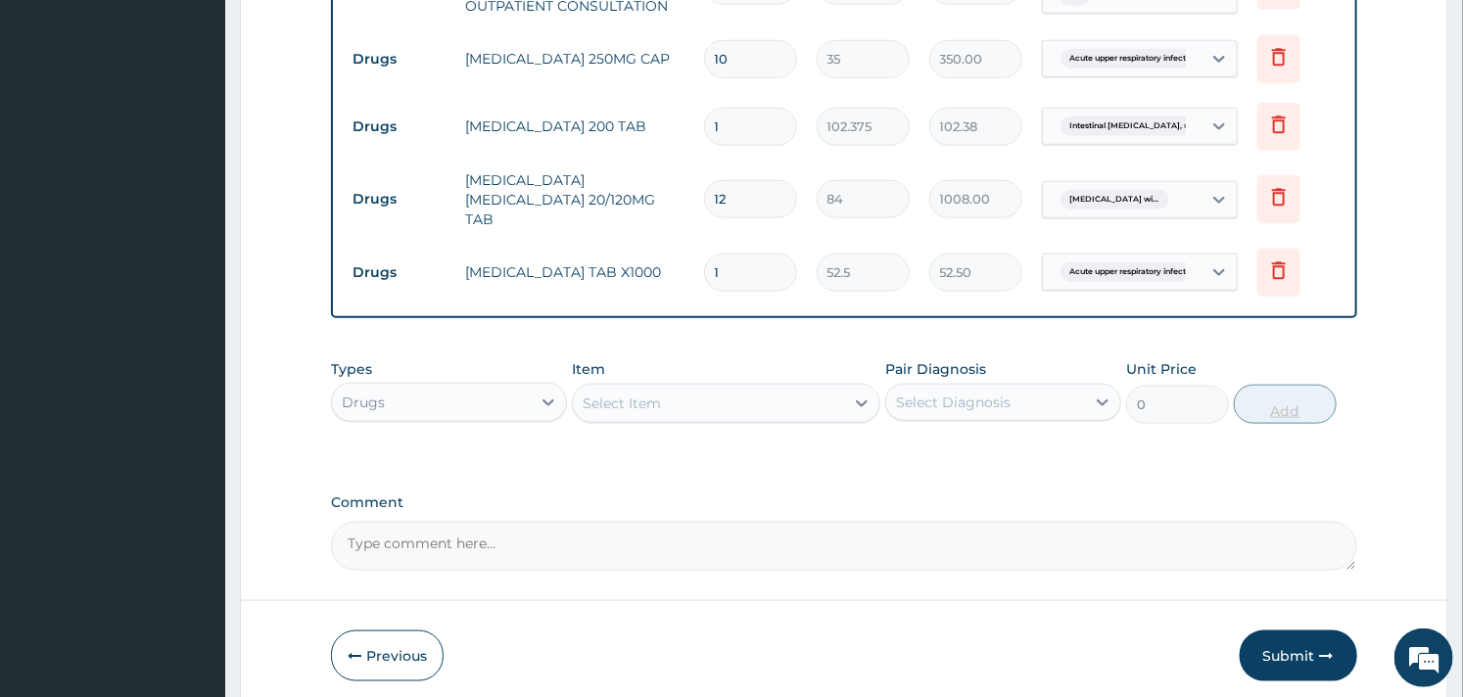
type input "0.00"
type input "3"
type input "157.50"
type input "3"
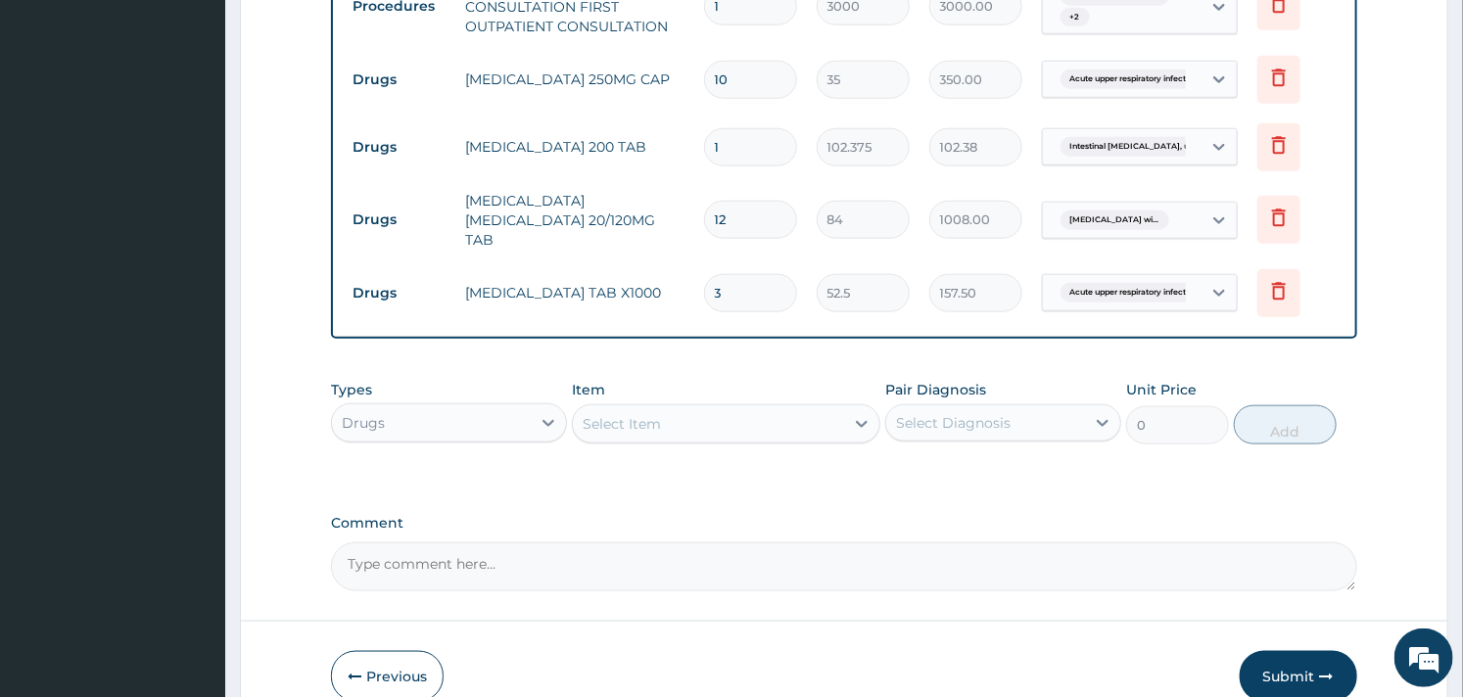
scroll to position [903, 0]
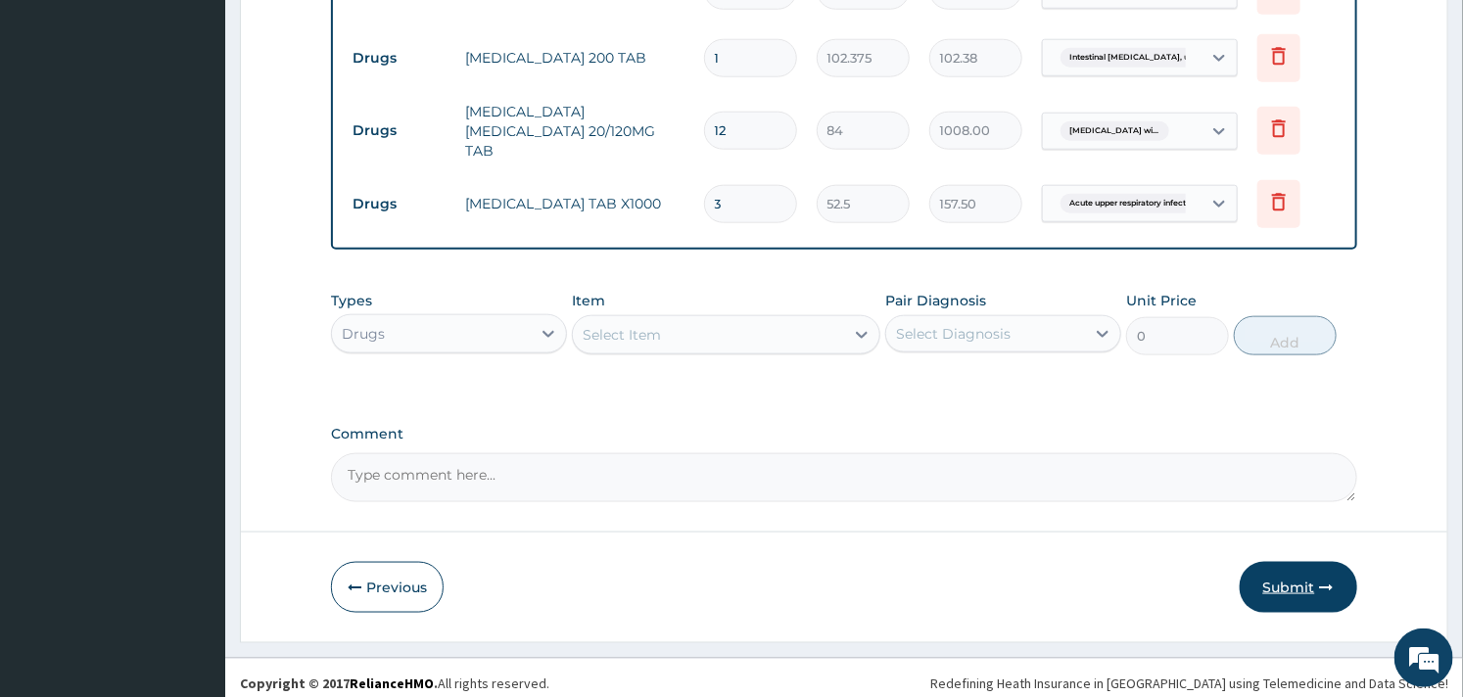
click at [1277, 572] on button "Submit" at bounding box center [1299, 587] width 118 height 51
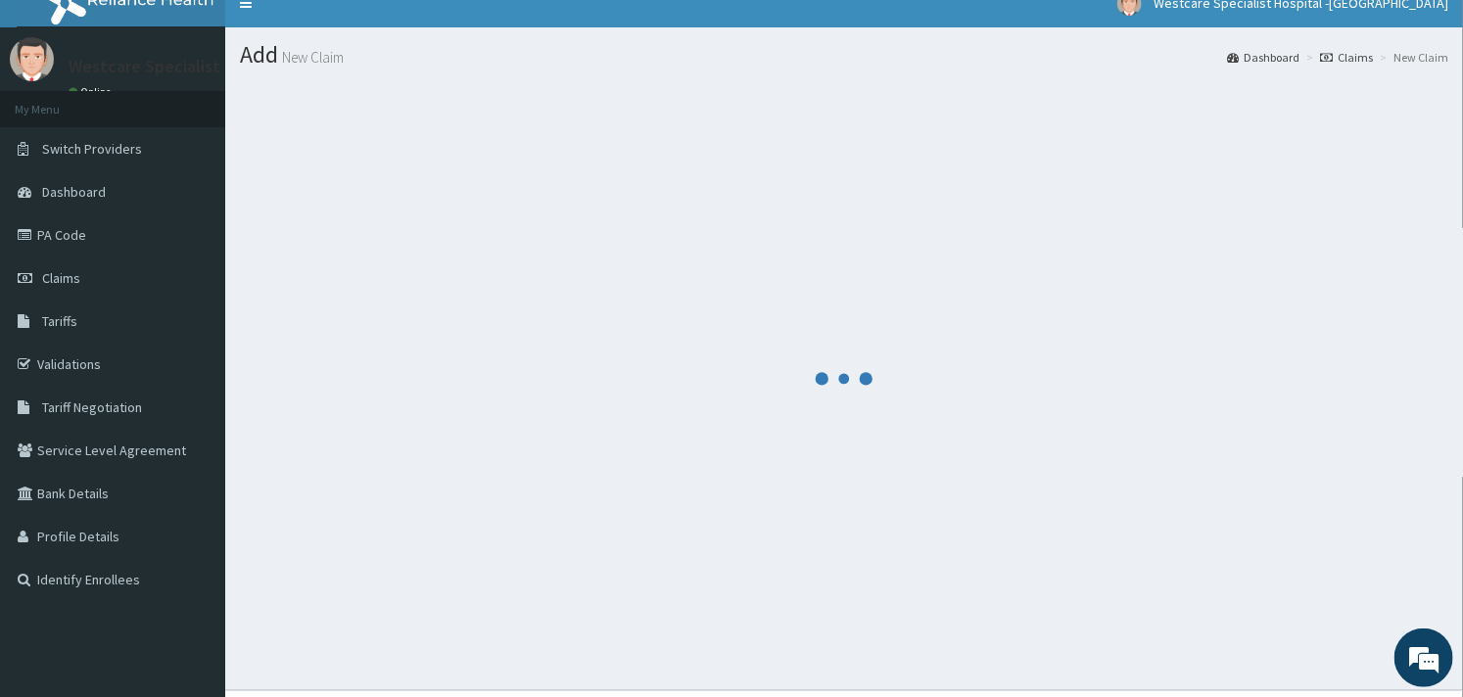
scroll to position [0, 0]
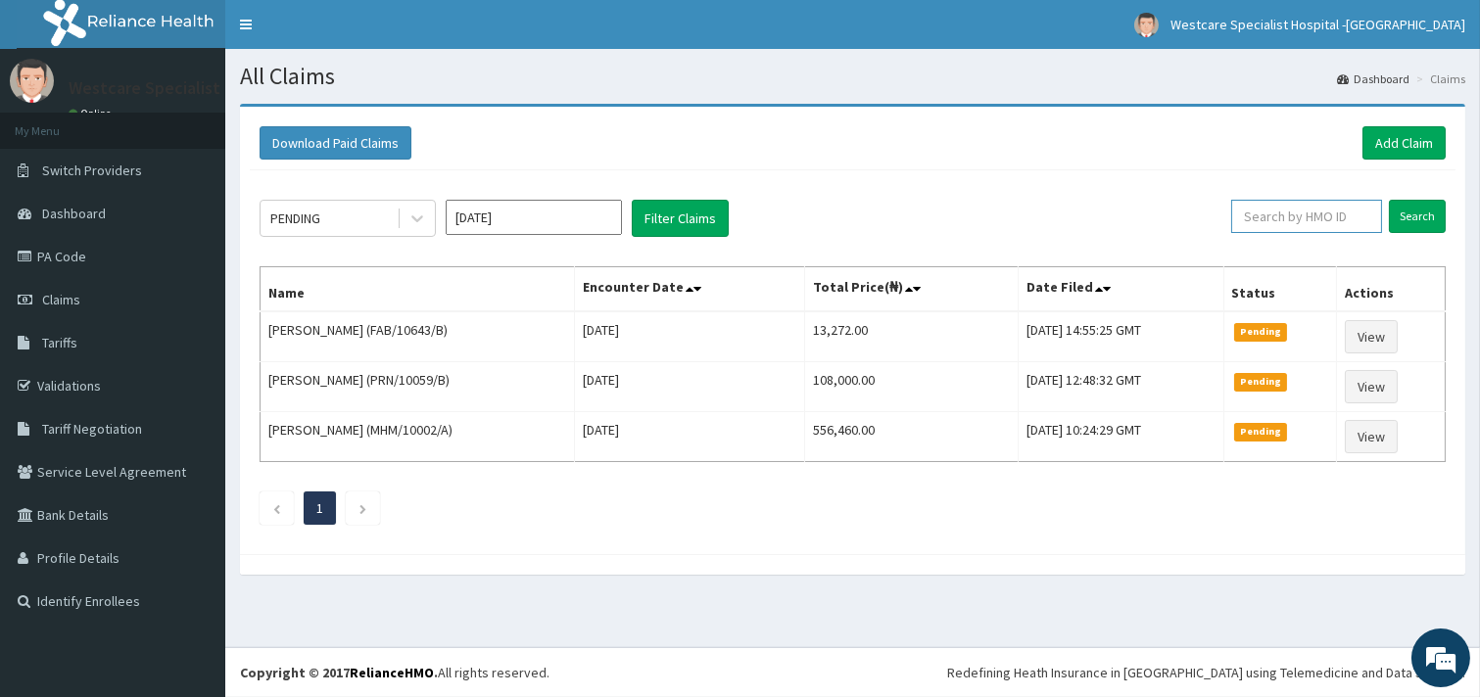
click at [1275, 221] on input "text" at bounding box center [1306, 216] width 151 height 33
paste input "chy/10032/a"
type input "chy/10032/a"
click at [1401, 217] on input "Search" at bounding box center [1417, 216] width 57 height 33
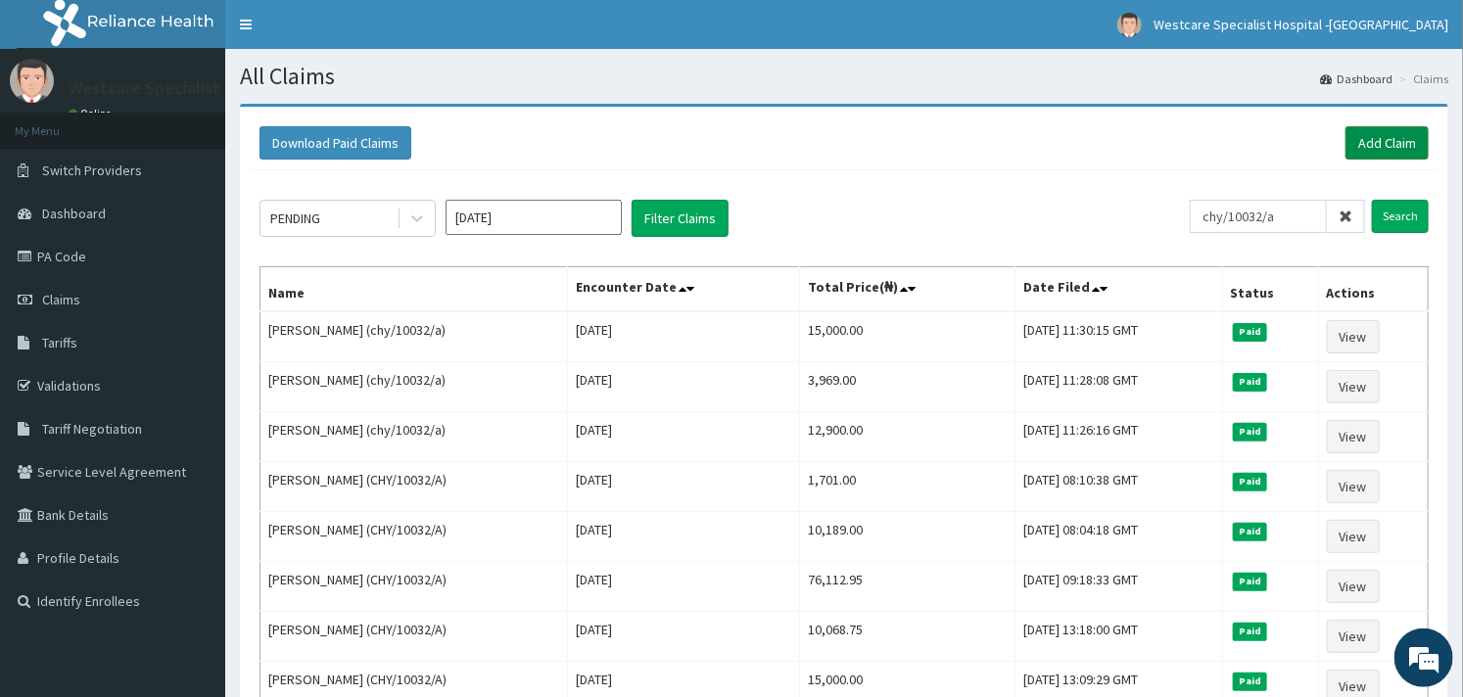
click at [1391, 139] on link "Add Claim" at bounding box center [1387, 142] width 83 height 33
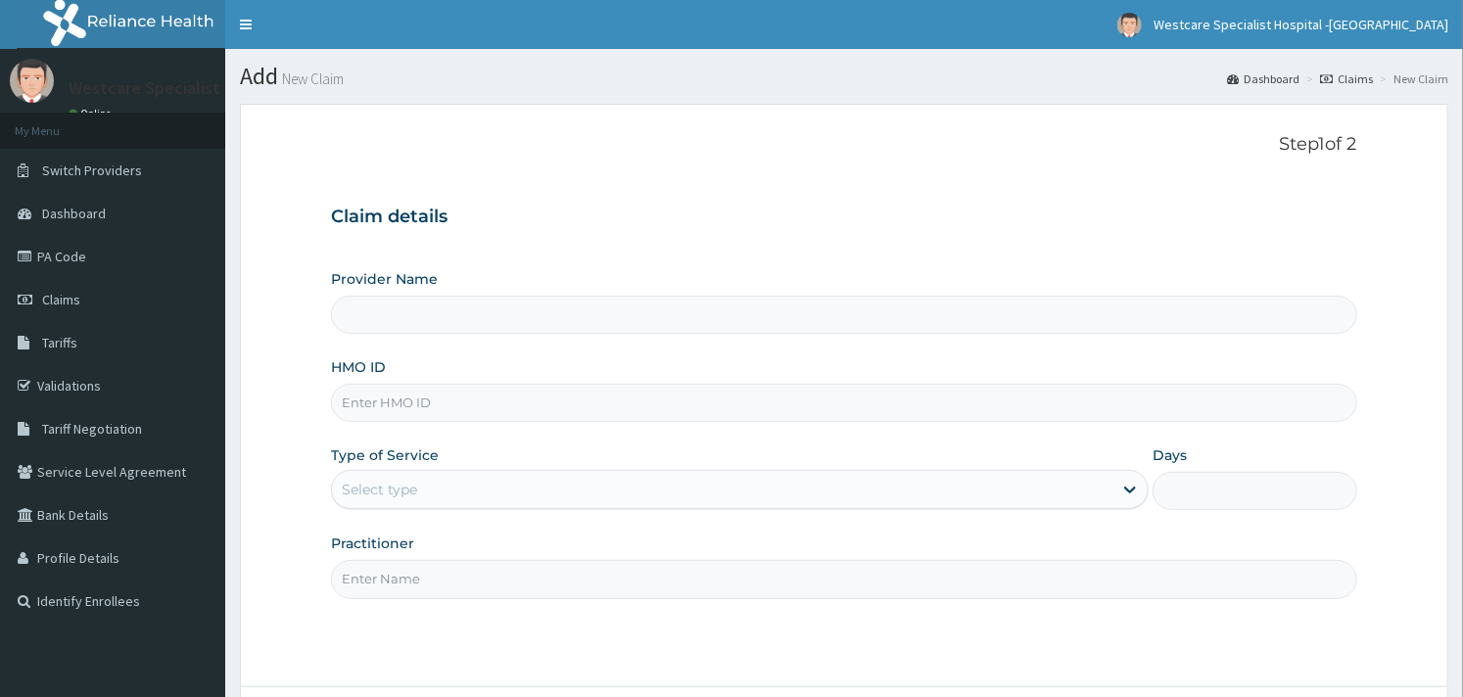
type input "WestCare Specialist Hospital - [GEOGRAPHIC_DATA]"
click at [418, 412] on input "HMO ID" at bounding box center [843, 403] width 1025 height 38
paste input "chy/10032/a"
type input "chy/10032/a"
click at [514, 358] on div "HMO ID chy/10032/a" at bounding box center [843, 389] width 1025 height 65
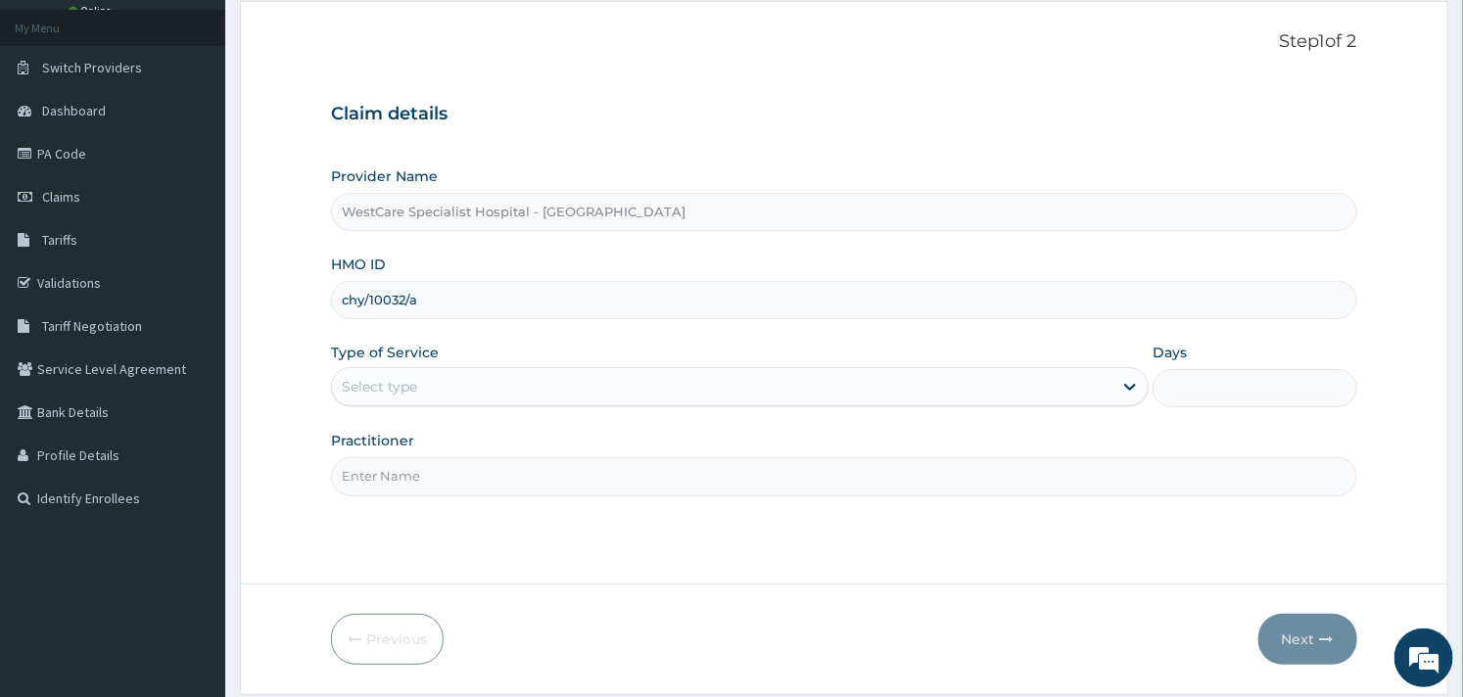
scroll to position [109, 0]
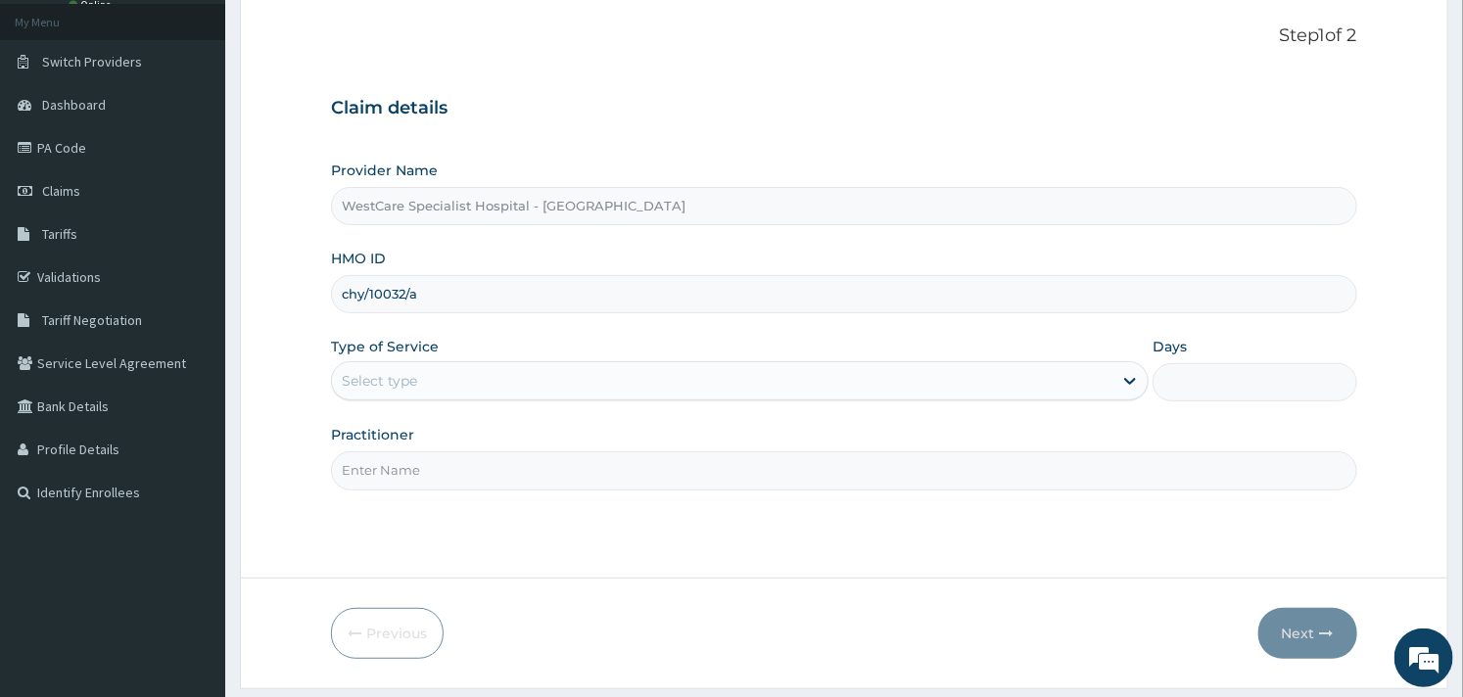
click at [564, 384] on div "Select type" at bounding box center [722, 380] width 781 height 31
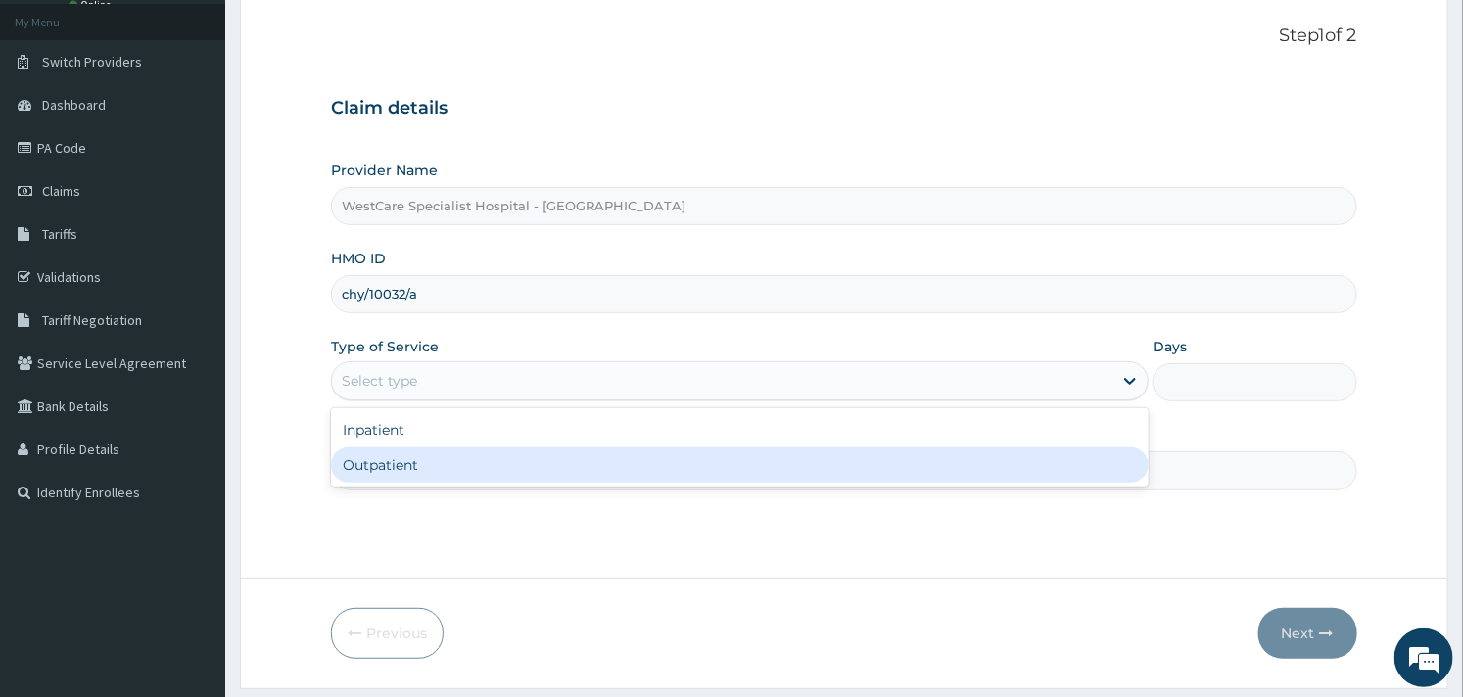
click at [468, 458] on div "Outpatient" at bounding box center [740, 465] width 818 height 35
type input "1"
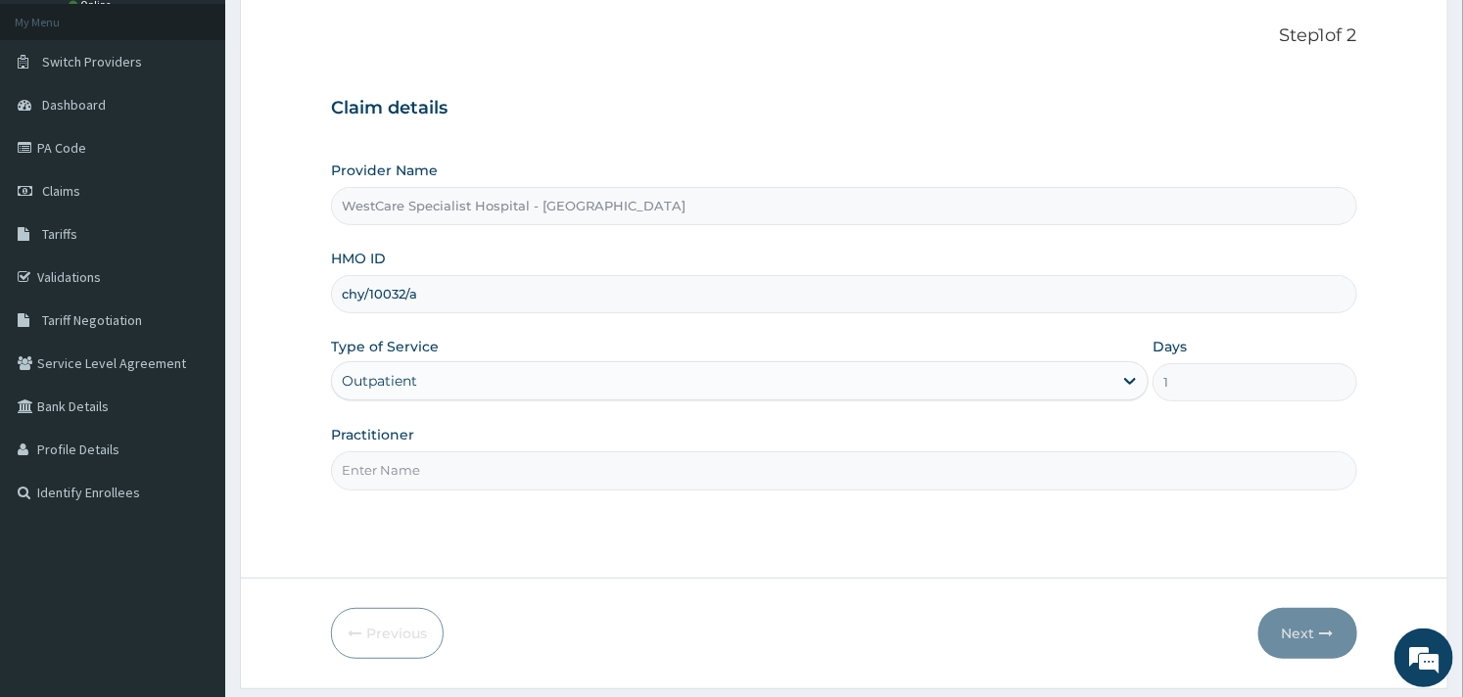
click at [495, 462] on input "Practitioner" at bounding box center [843, 470] width 1025 height 38
type input "OBIDEYI"
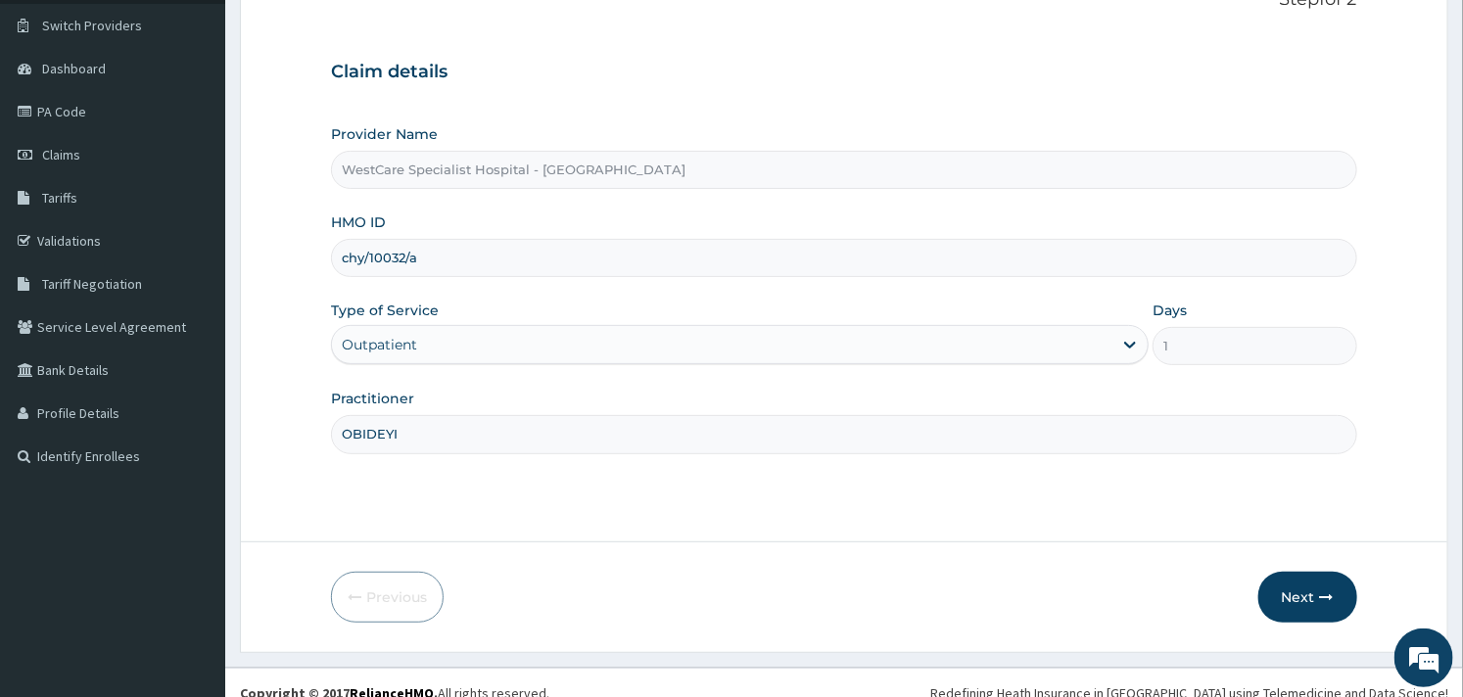
scroll to position [166, 0]
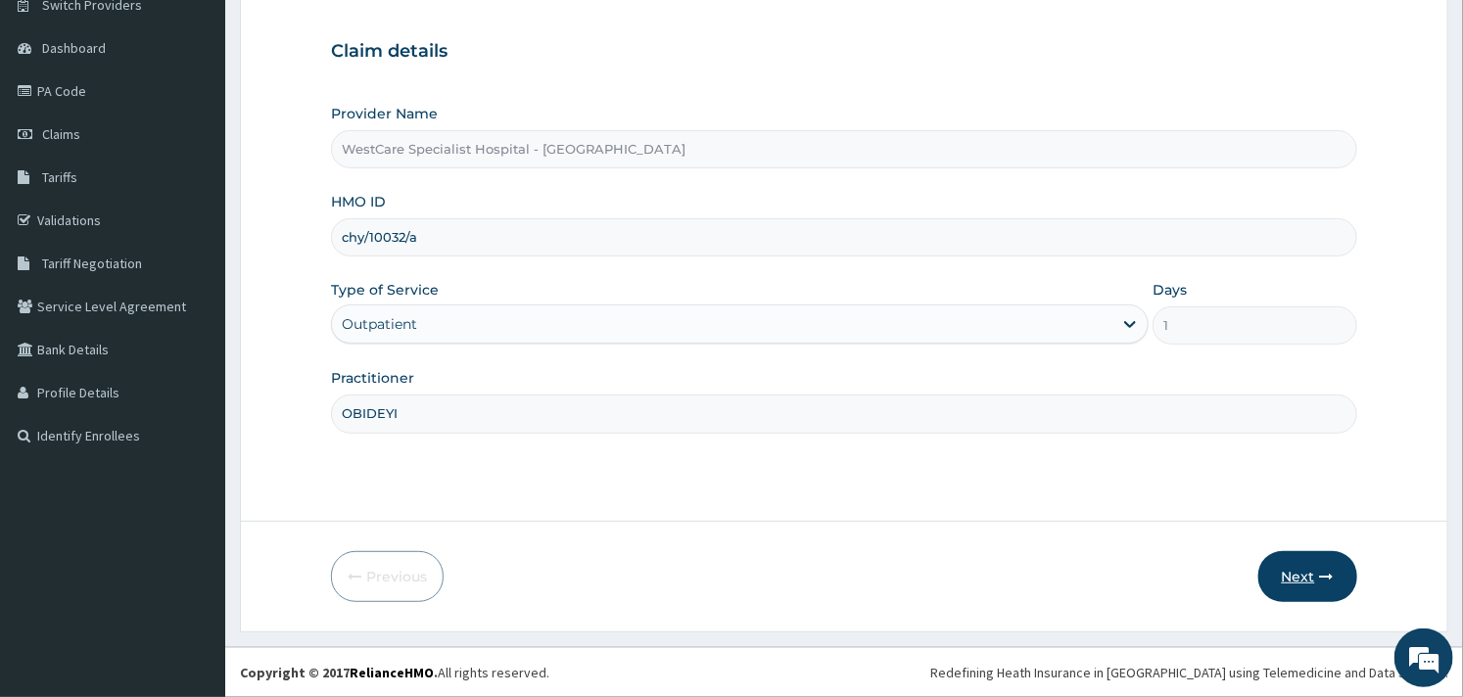
click at [1300, 583] on button "Next" at bounding box center [1307, 576] width 99 height 51
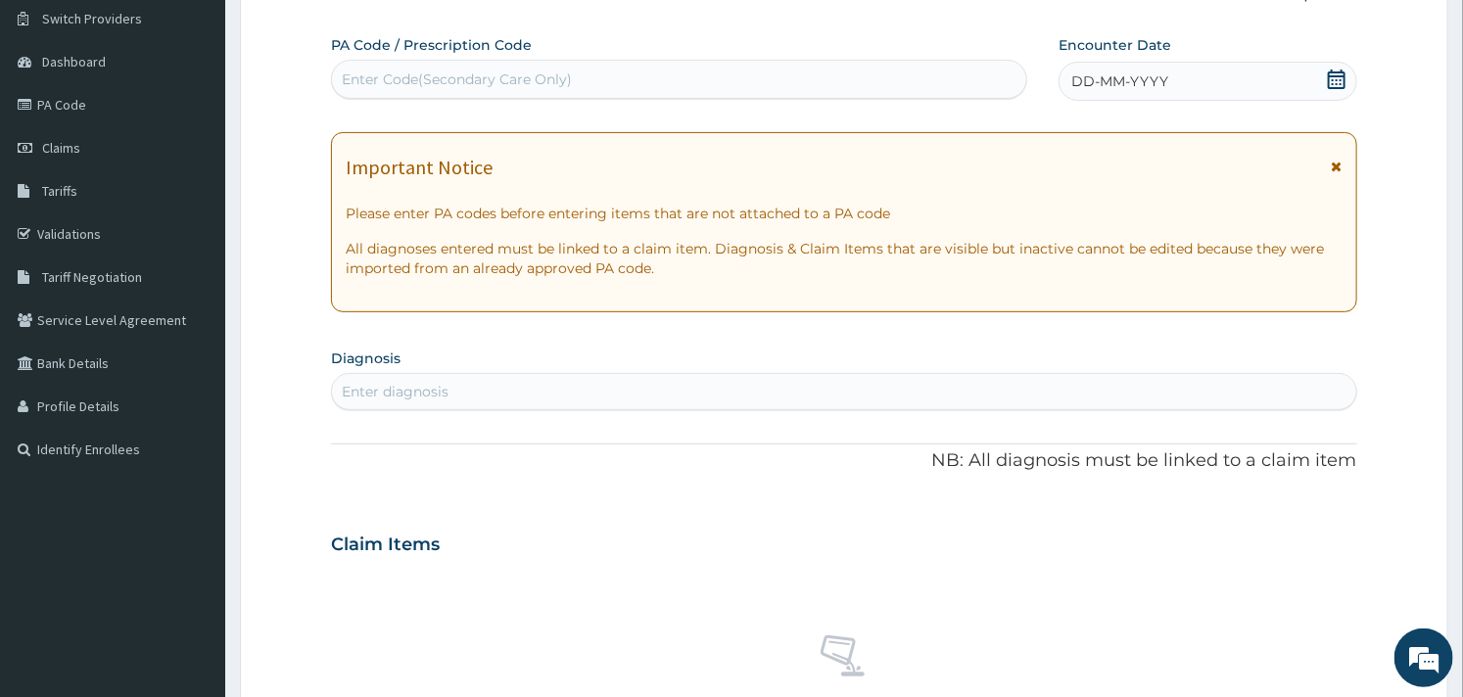
scroll to position [0, 0]
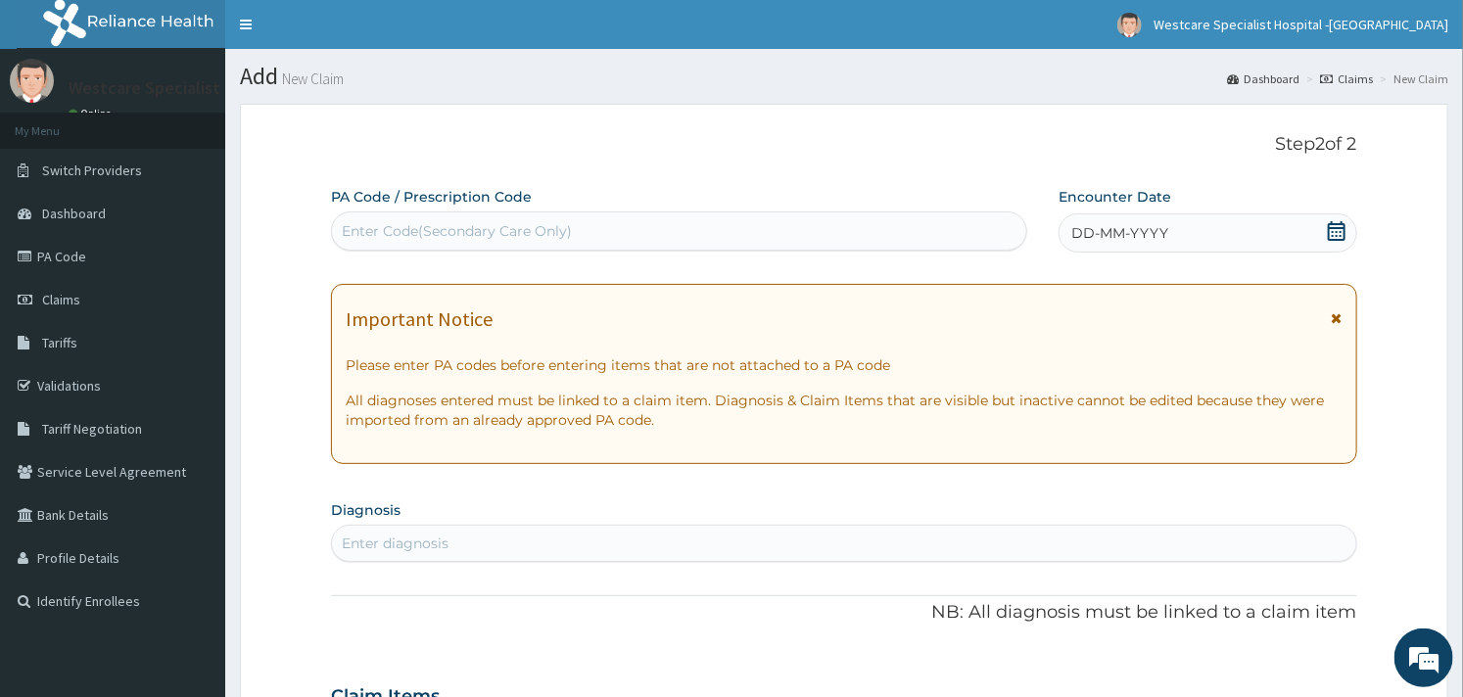
click at [1338, 223] on icon at bounding box center [1337, 231] width 18 height 20
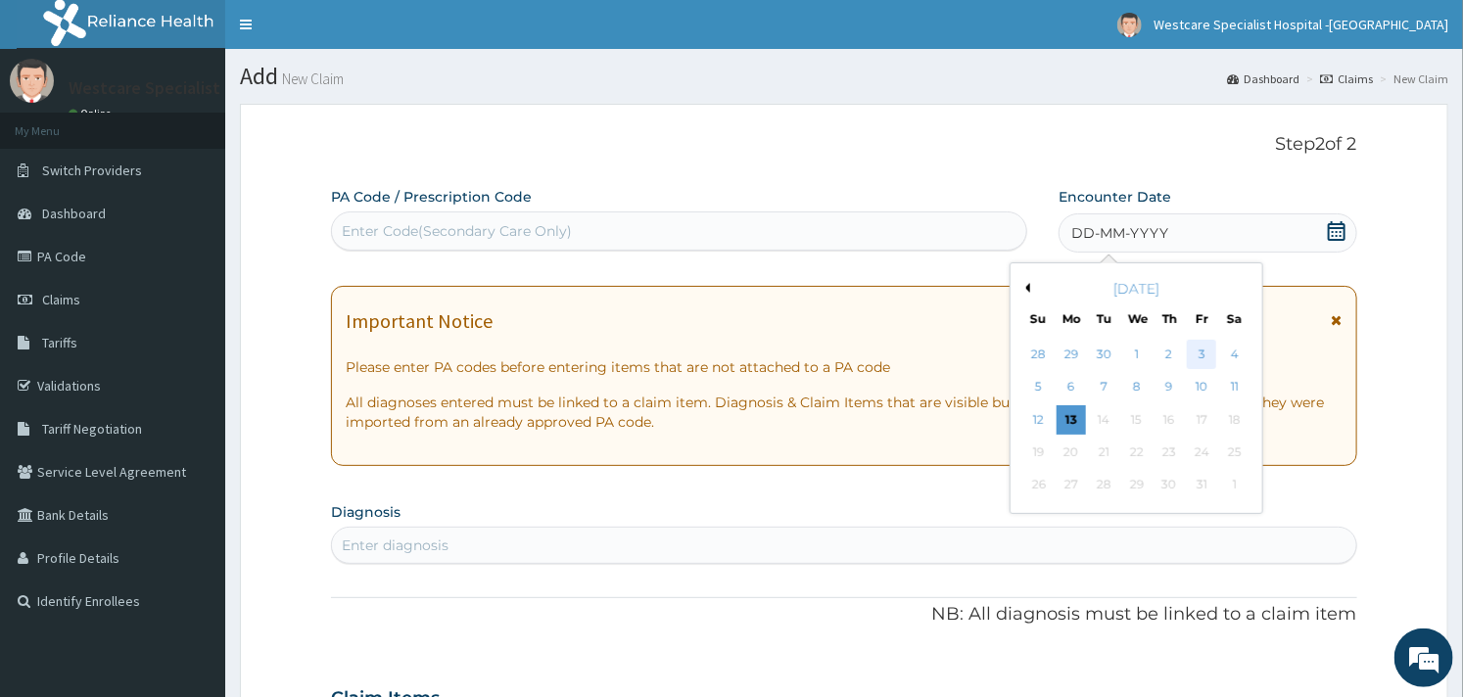
click at [1198, 356] on div "3" at bounding box center [1201, 354] width 29 height 29
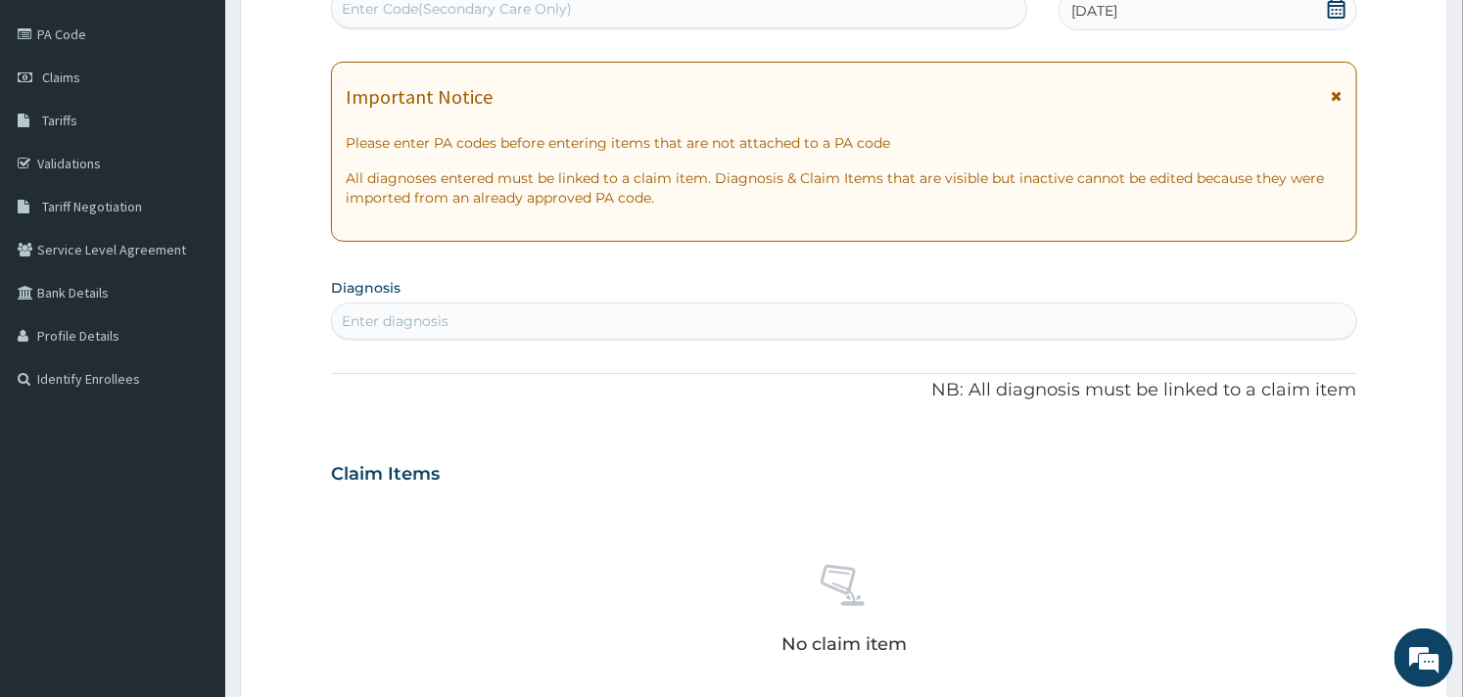
scroll to position [326, 0]
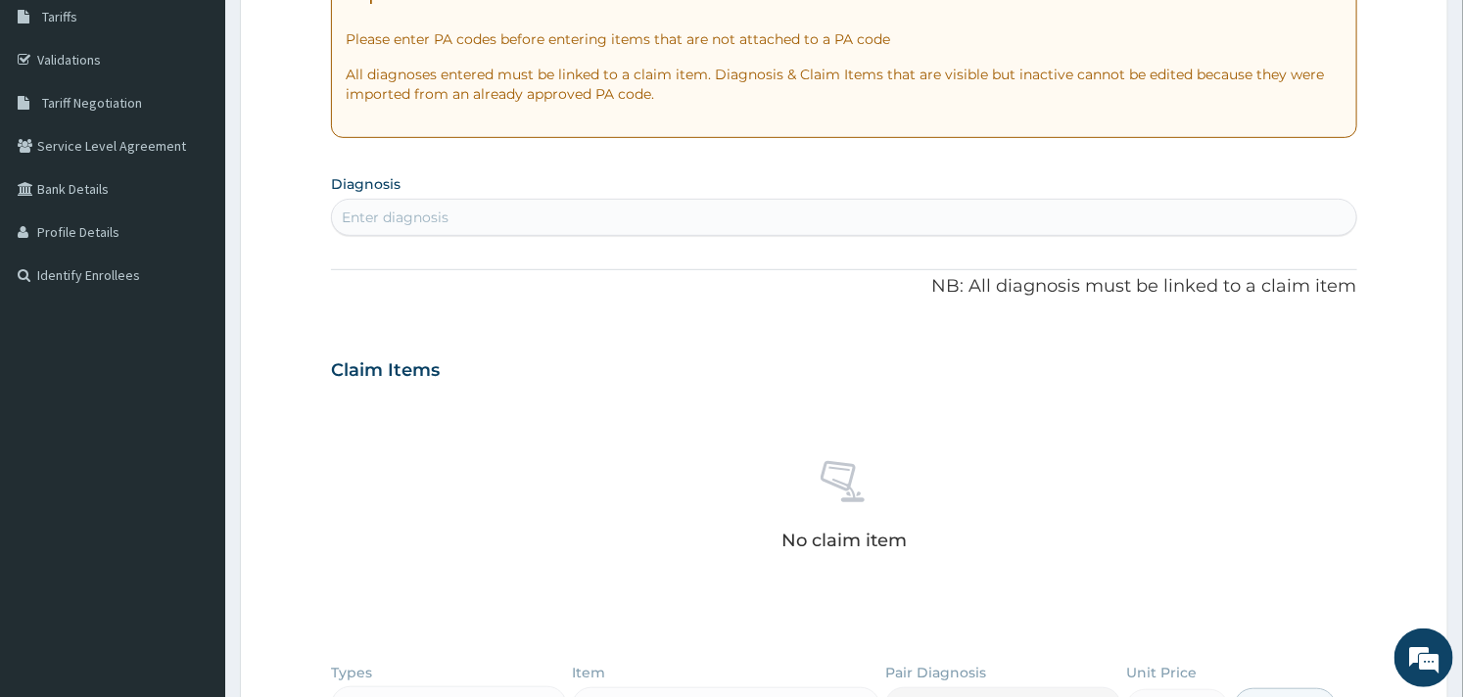
click at [565, 197] on section "Diagnosis Enter diagnosis" at bounding box center [843, 202] width 1025 height 67
click at [535, 216] on div "Enter diagnosis" at bounding box center [843, 217] width 1023 height 31
type input "m"
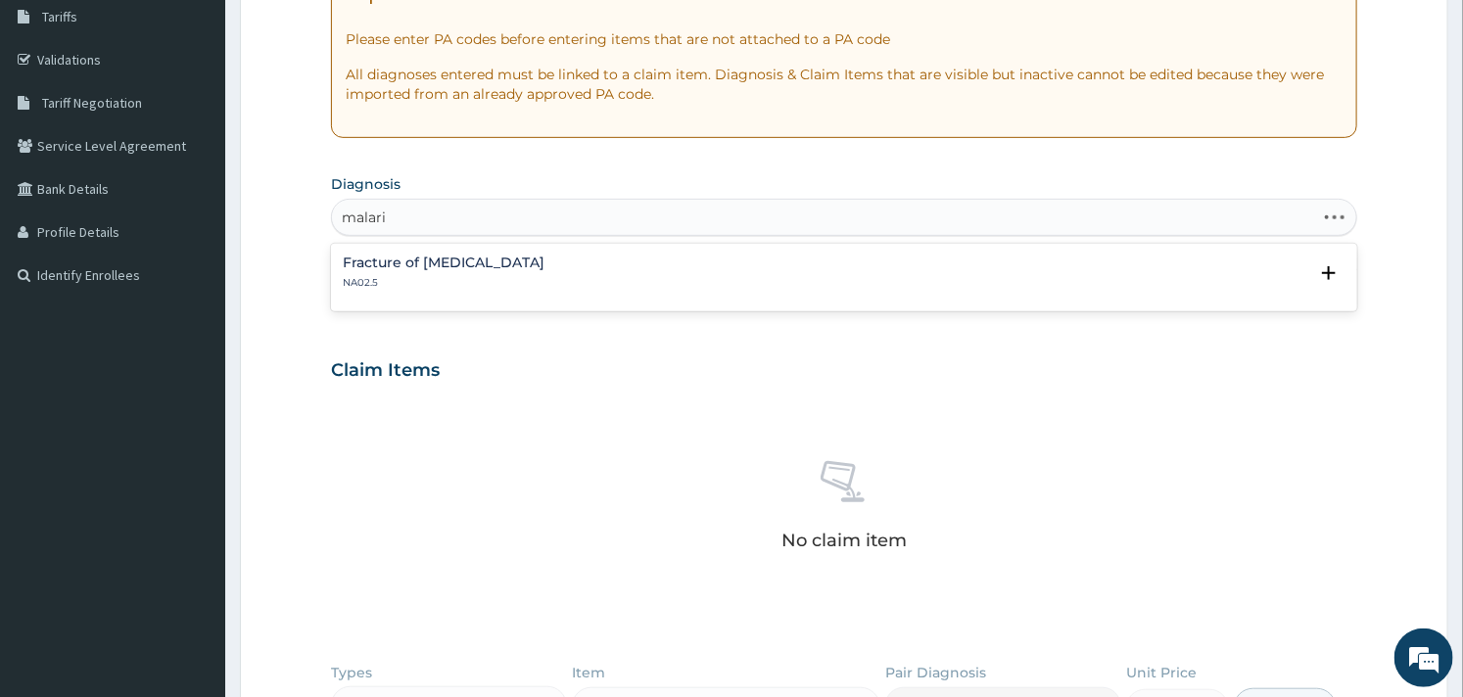
type input "[MEDICAL_DATA]"
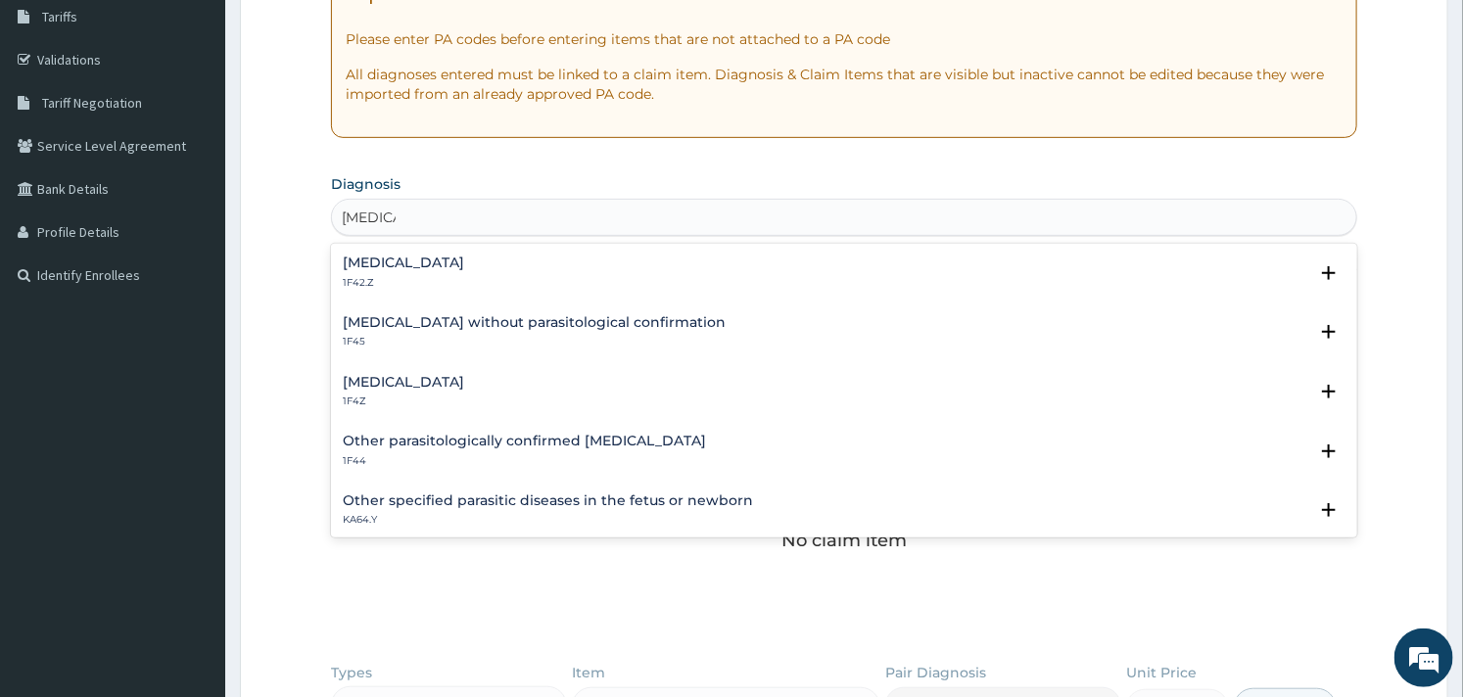
click at [464, 268] on h4 "[MEDICAL_DATA]" at bounding box center [403, 263] width 121 height 15
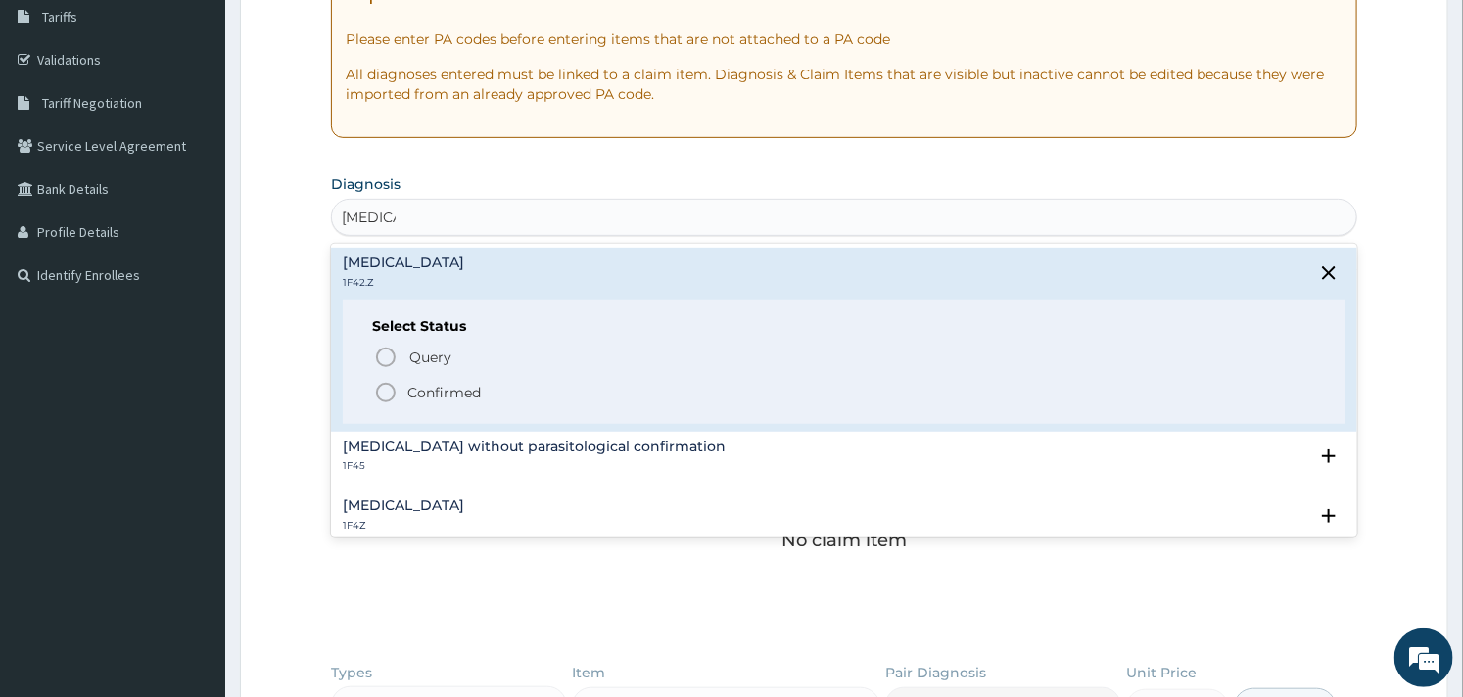
click at [394, 396] on circle "status option filled" at bounding box center [386, 393] width 18 height 18
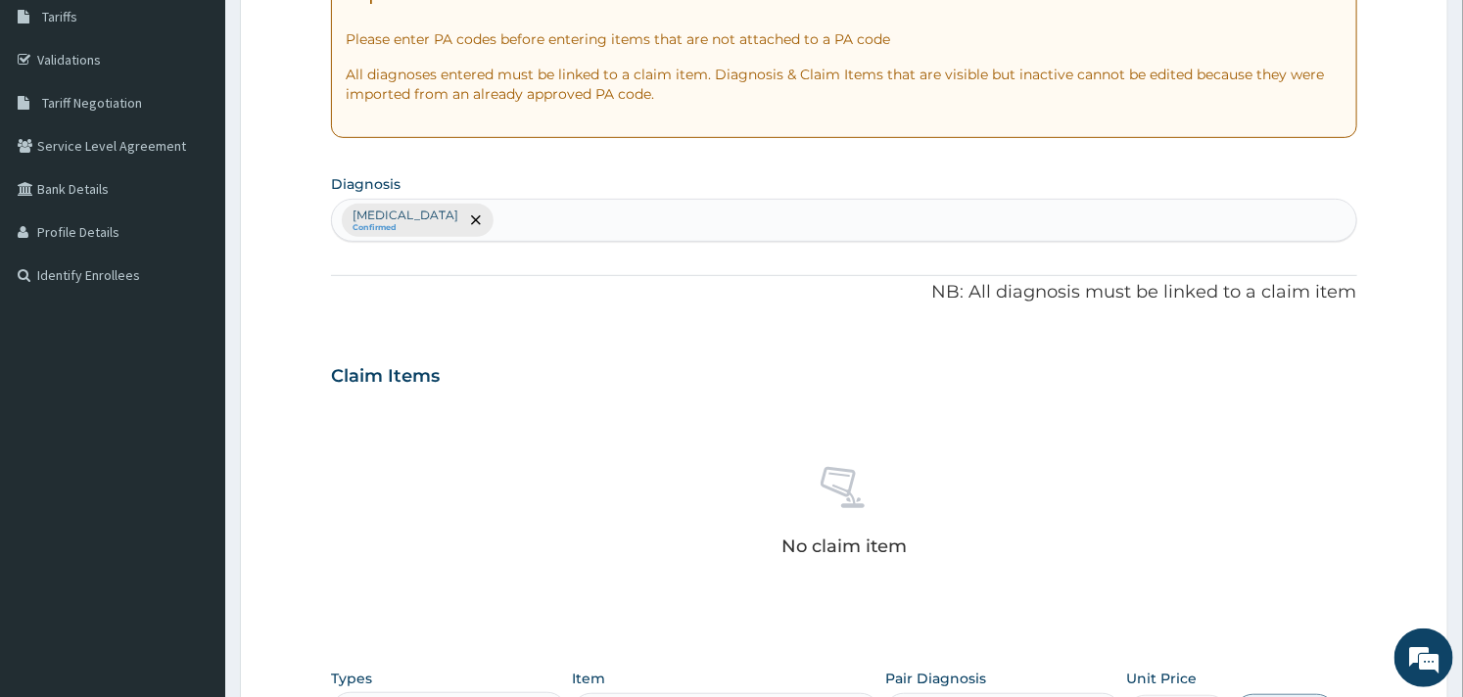
click at [710, 223] on div "[MEDICAL_DATA] Confirmed" at bounding box center [843, 220] width 1023 height 41
type input "[MEDICAL_DATA]"
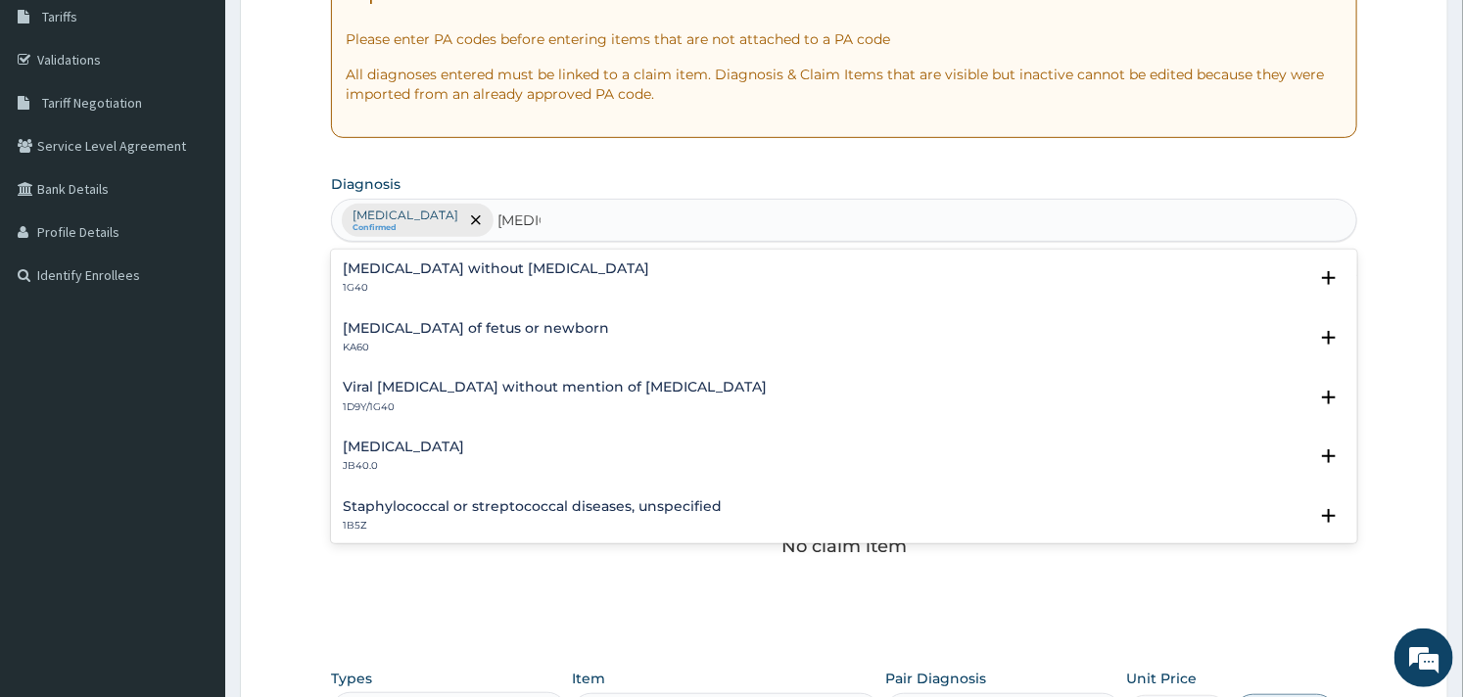
click at [454, 264] on h4 "[MEDICAL_DATA] without [MEDICAL_DATA]" at bounding box center [496, 268] width 307 height 15
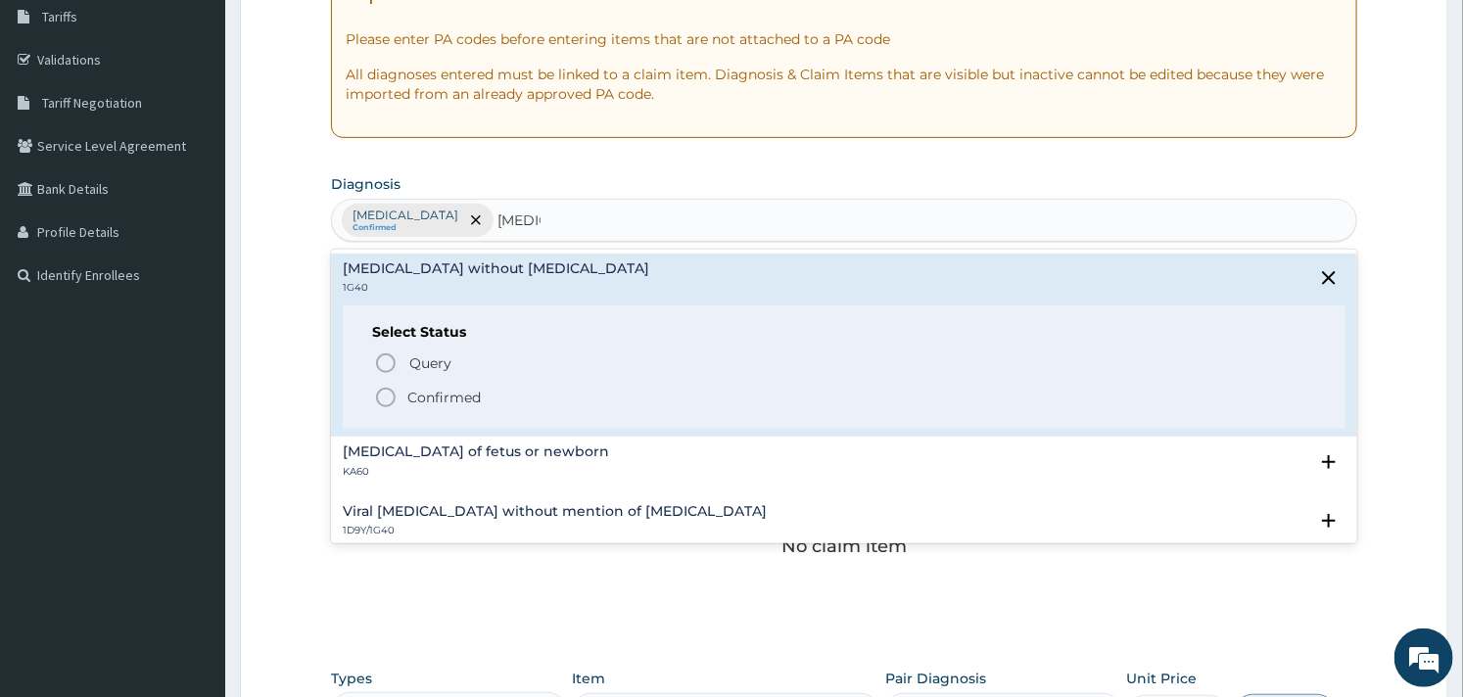
click at [387, 400] on icon "status option filled" at bounding box center [386, 398] width 24 height 24
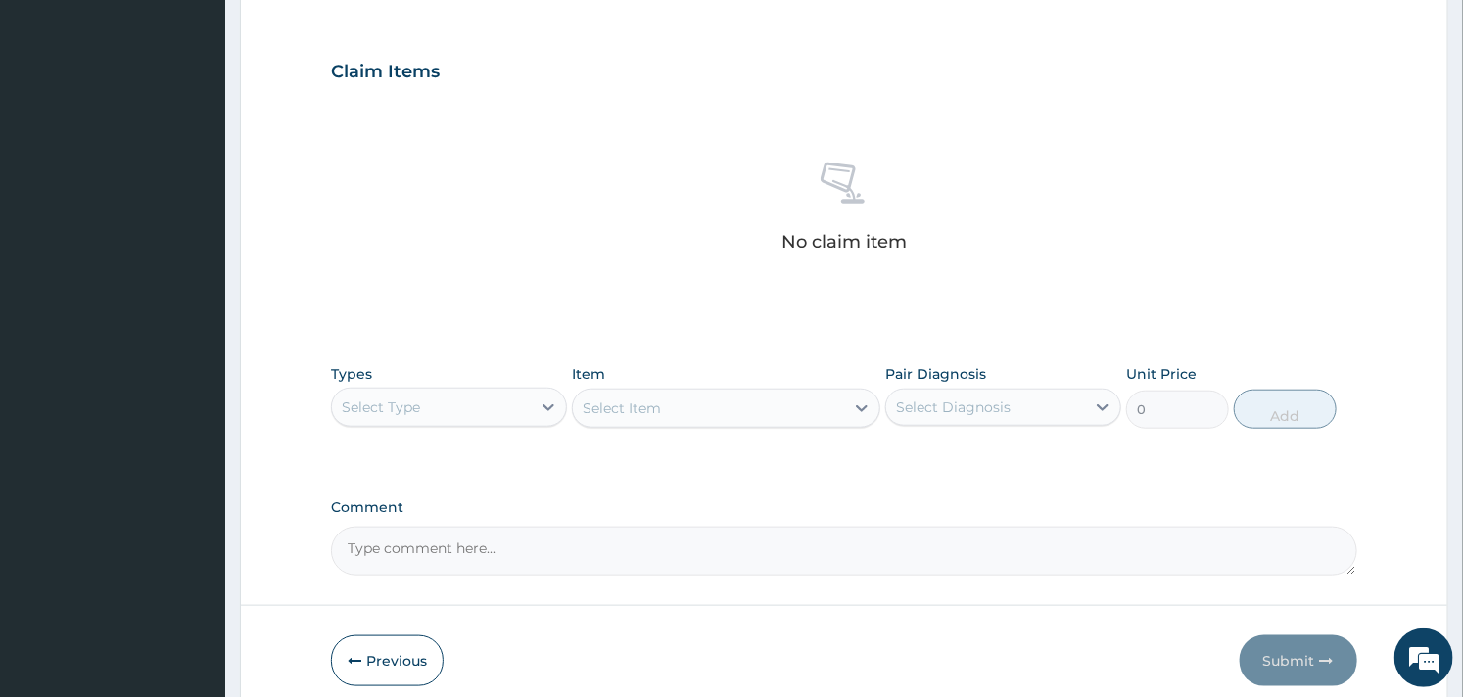
scroll to position [715, 0]
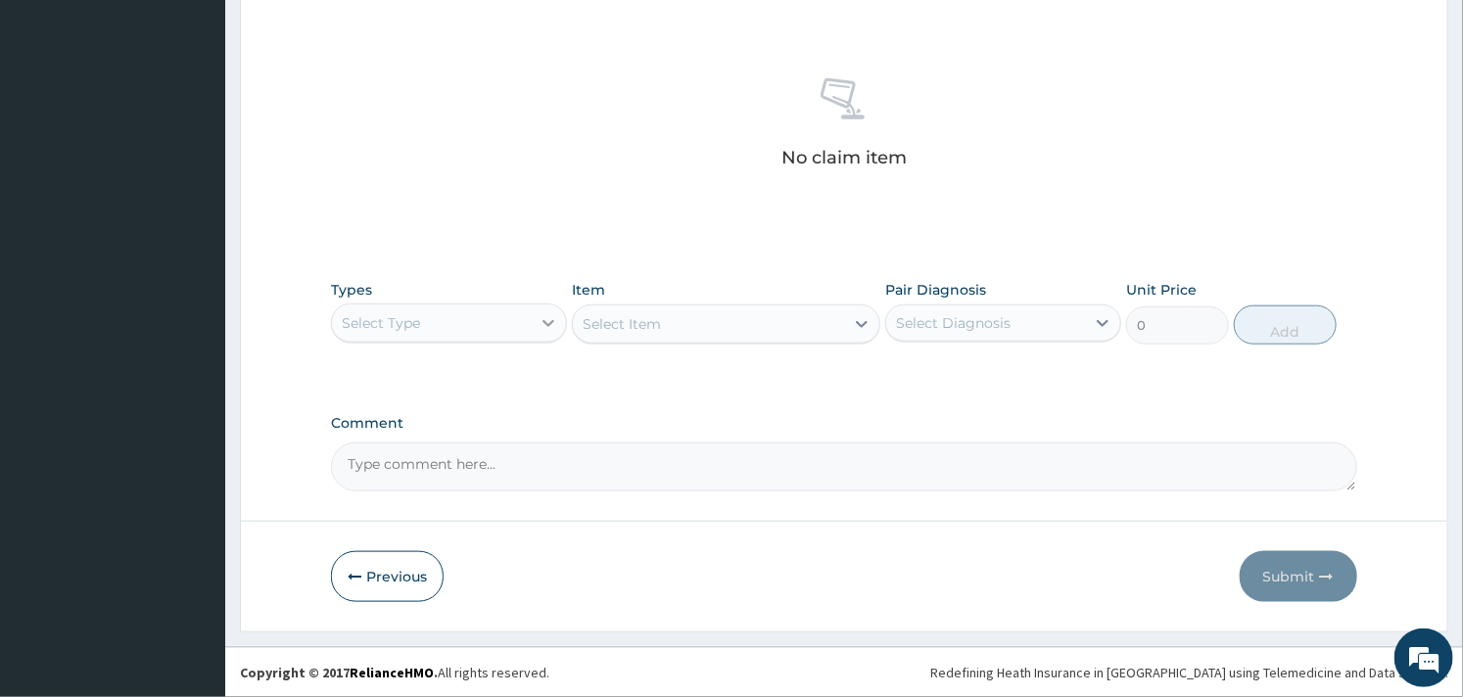
click at [544, 324] on icon at bounding box center [549, 323] width 20 height 20
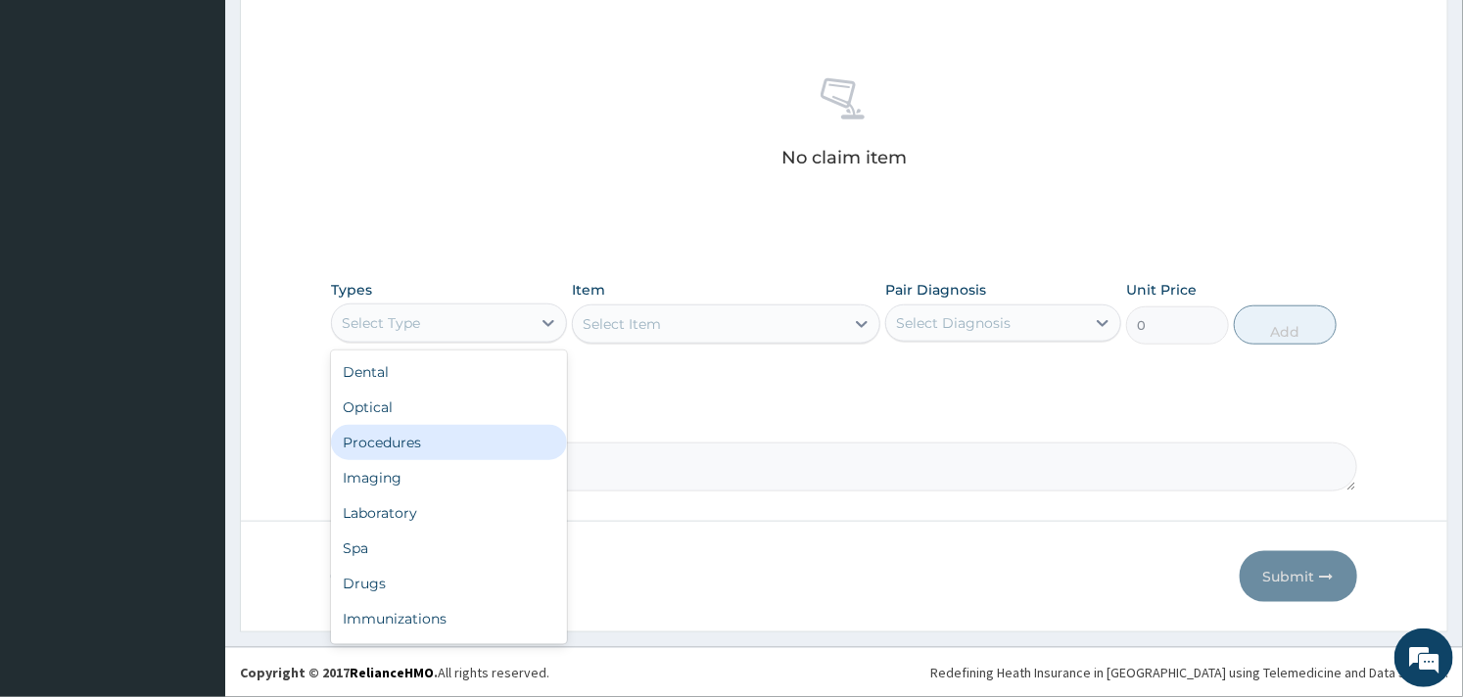
click at [411, 429] on div "Procedures" at bounding box center [449, 442] width 236 height 35
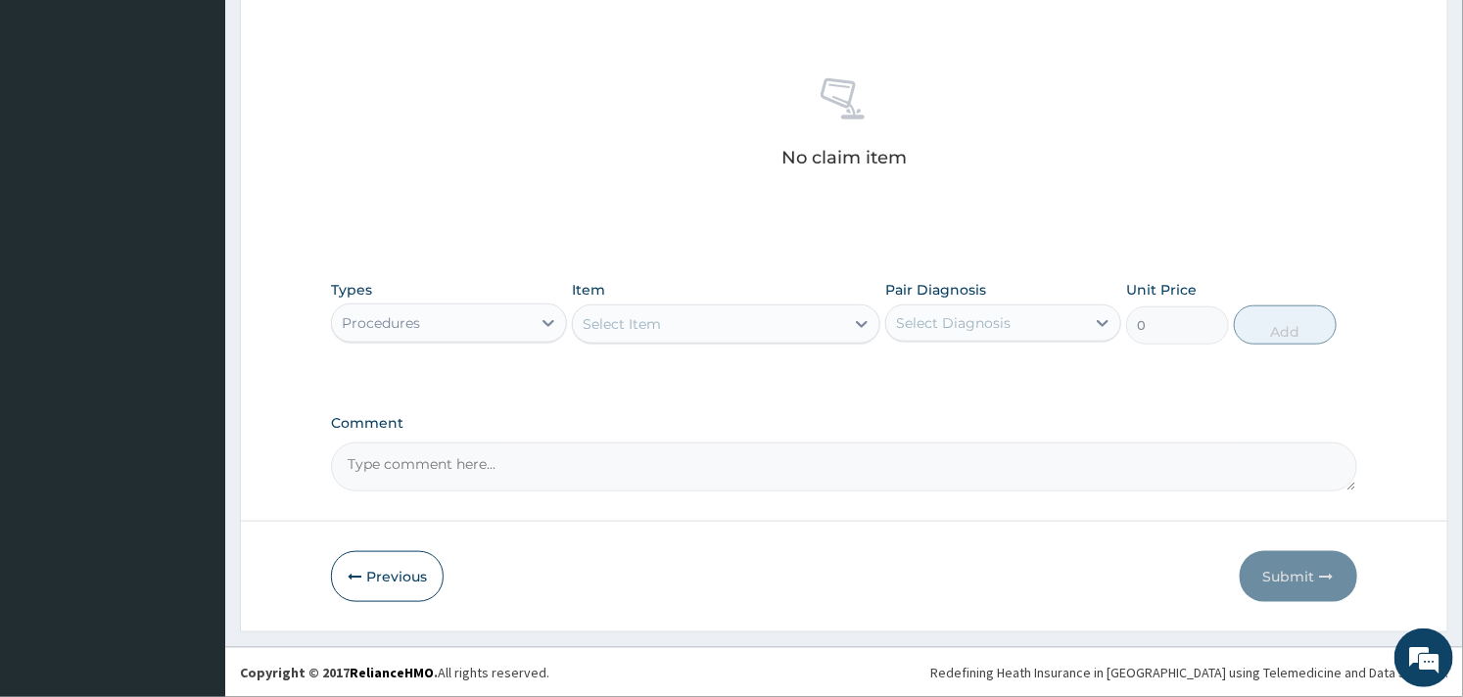
click at [705, 334] on div "Select Item" at bounding box center [708, 324] width 270 height 31
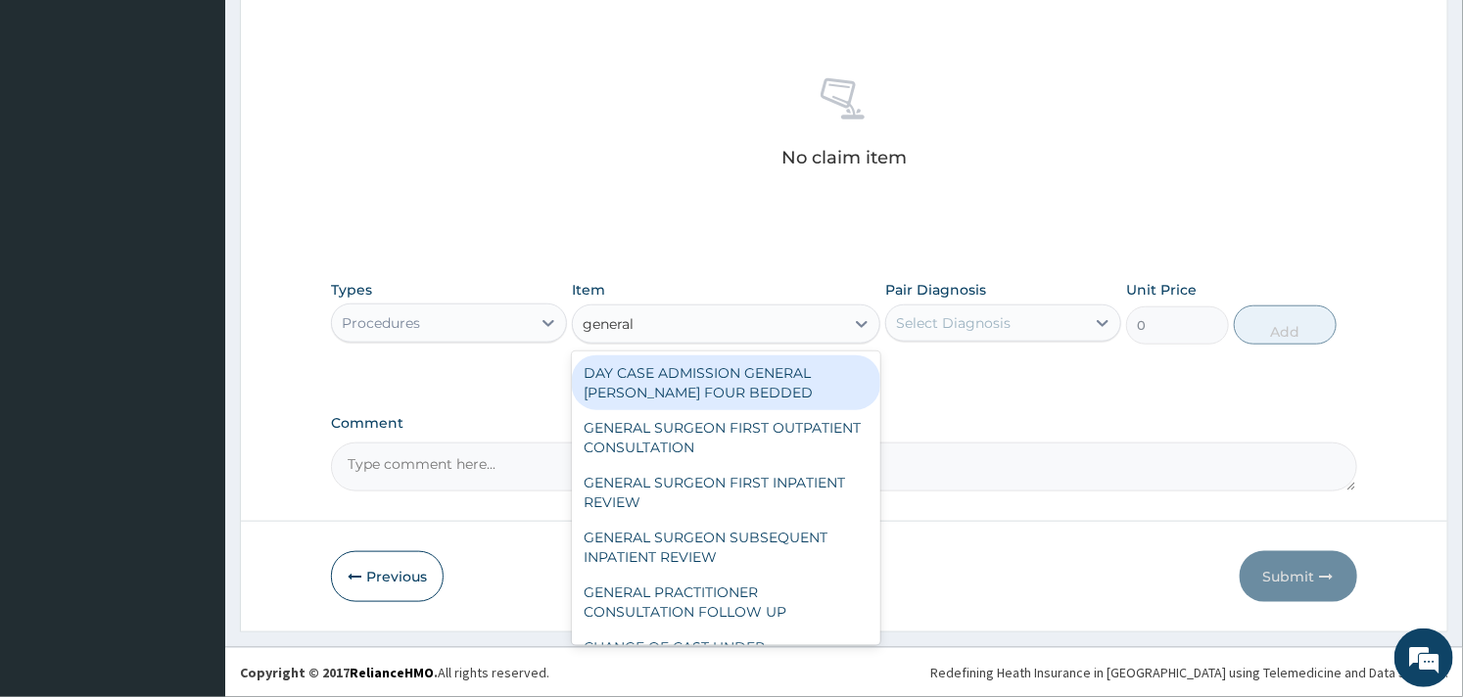
type input "general p"
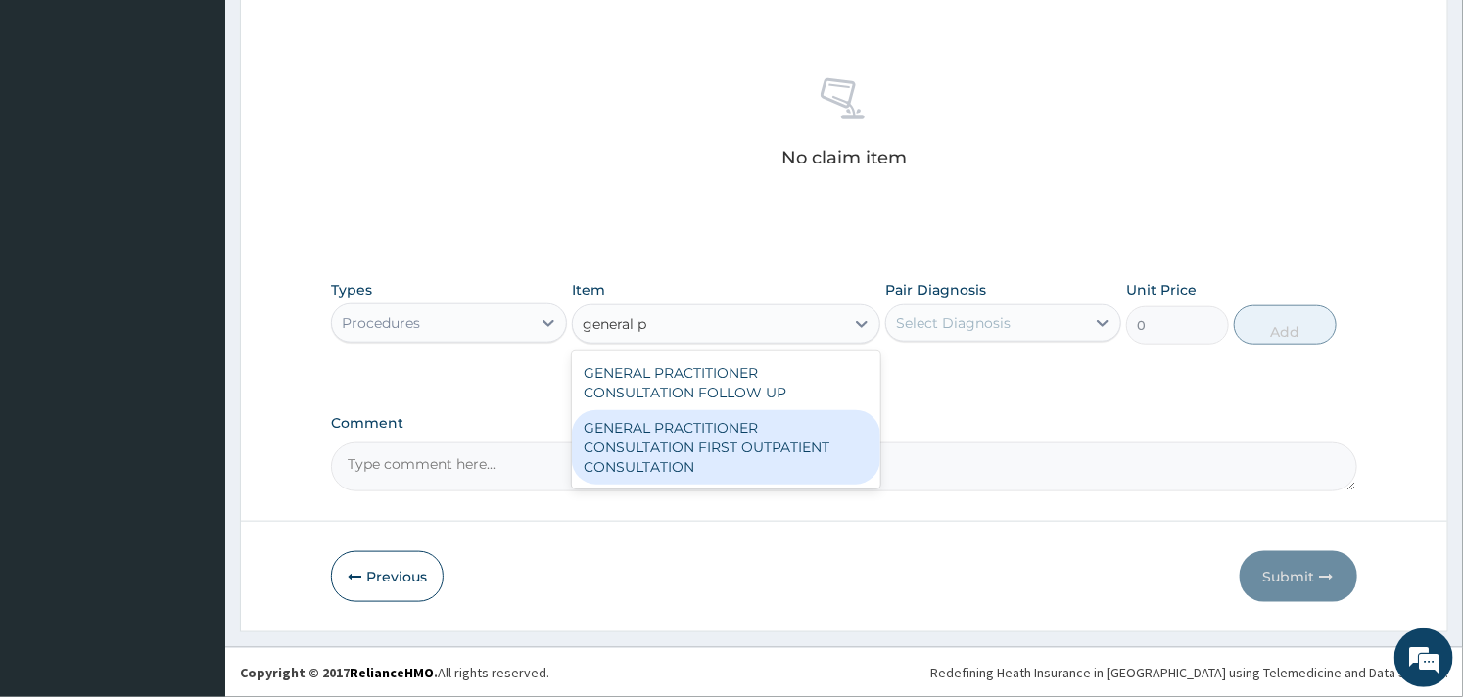
click at [688, 439] on div "GENERAL PRACTITIONER CONSULTATION FIRST OUTPATIENT CONSULTATION" at bounding box center [726, 447] width 308 height 74
type input "3000"
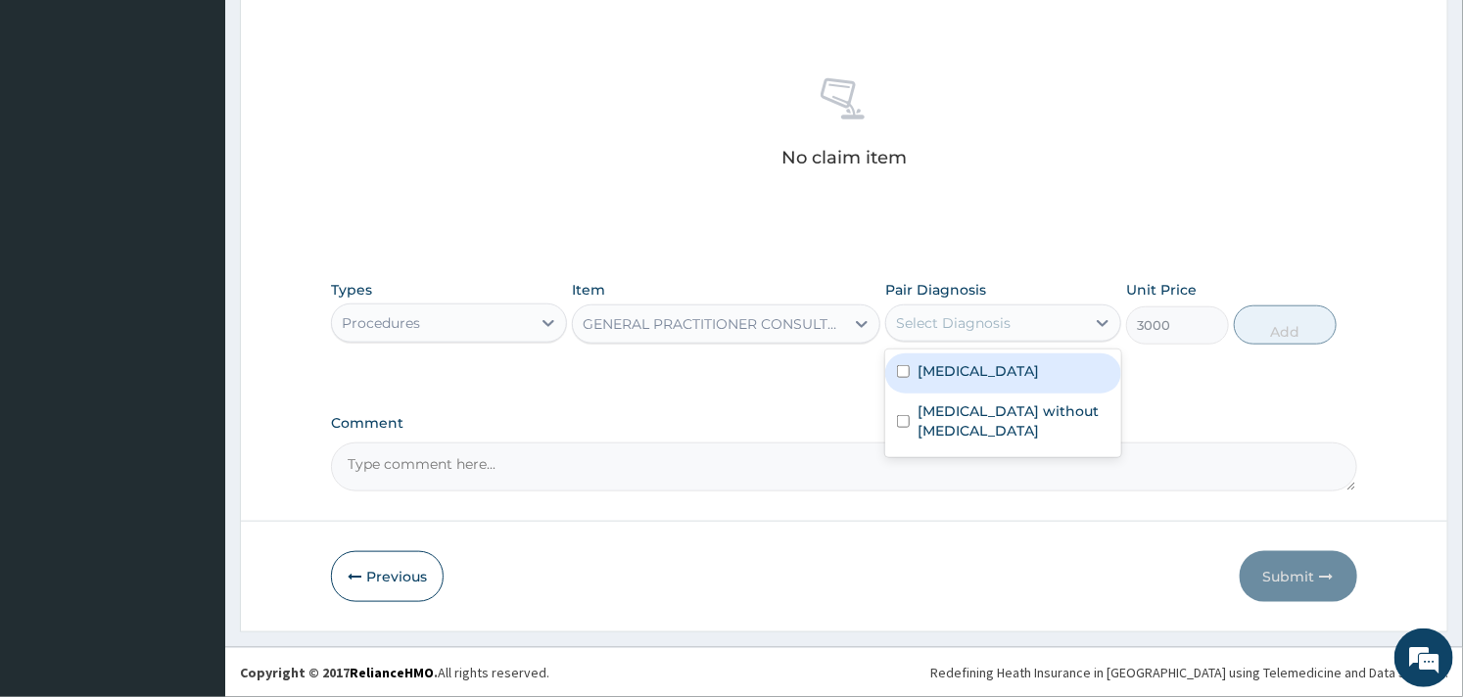
click at [974, 321] on div "Select Diagnosis" at bounding box center [953, 323] width 115 height 20
click at [952, 380] on label "[MEDICAL_DATA]" at bounding box center [978, 371] width 121 height 20
checkbox input "true"
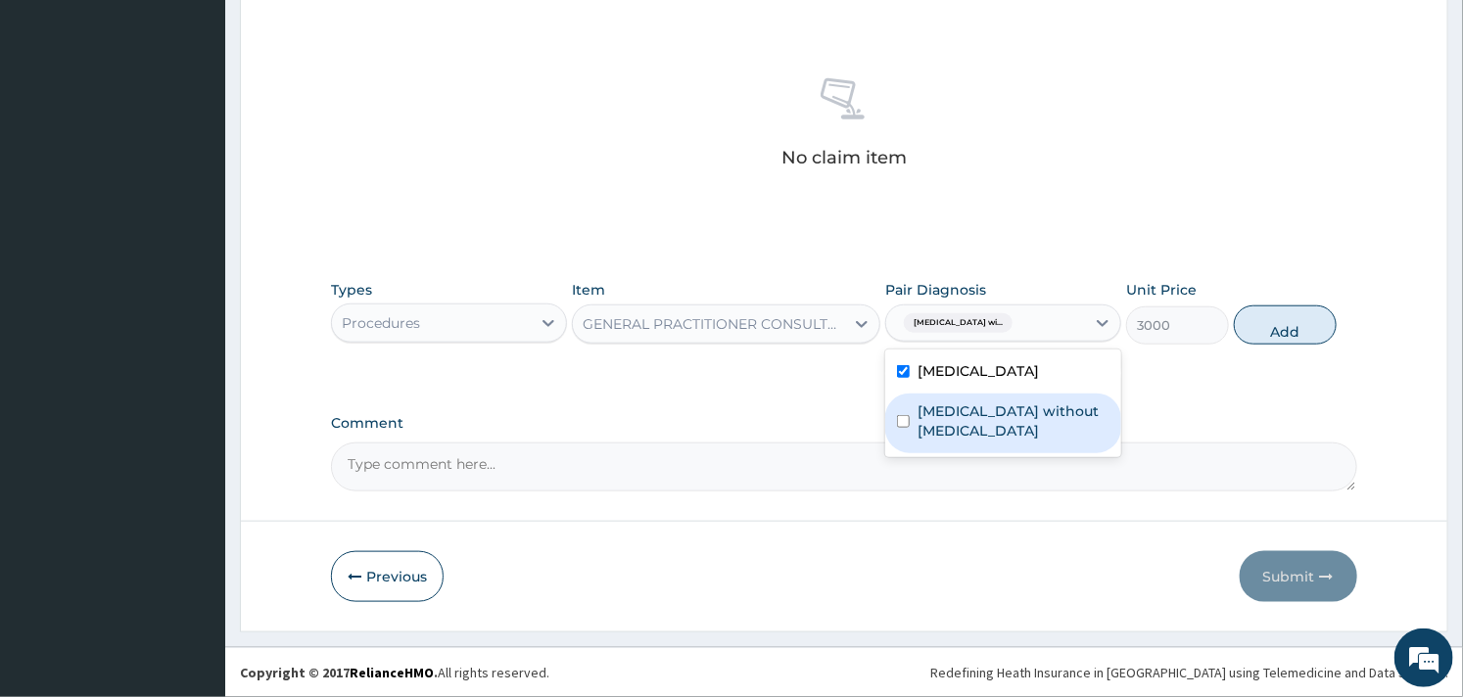
click at [925, 441] on label "[MEDICAL_DATA] without [MEDICAL_DATA]" at bounding box center [1014, 421] width 192 height 39
checkbox input "true"
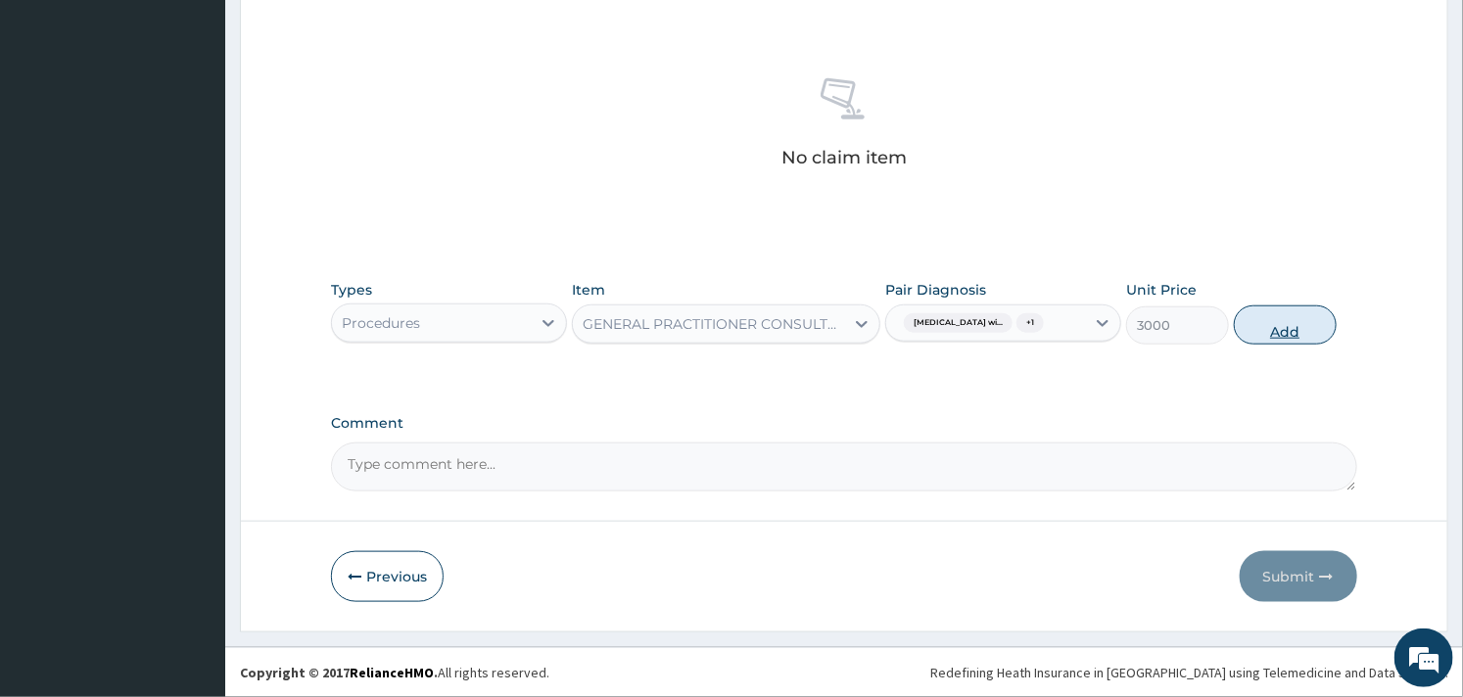
click at [1293, 345] on button "Add" at bounding box center [1285, 325] width 103 height 39
type input "0"
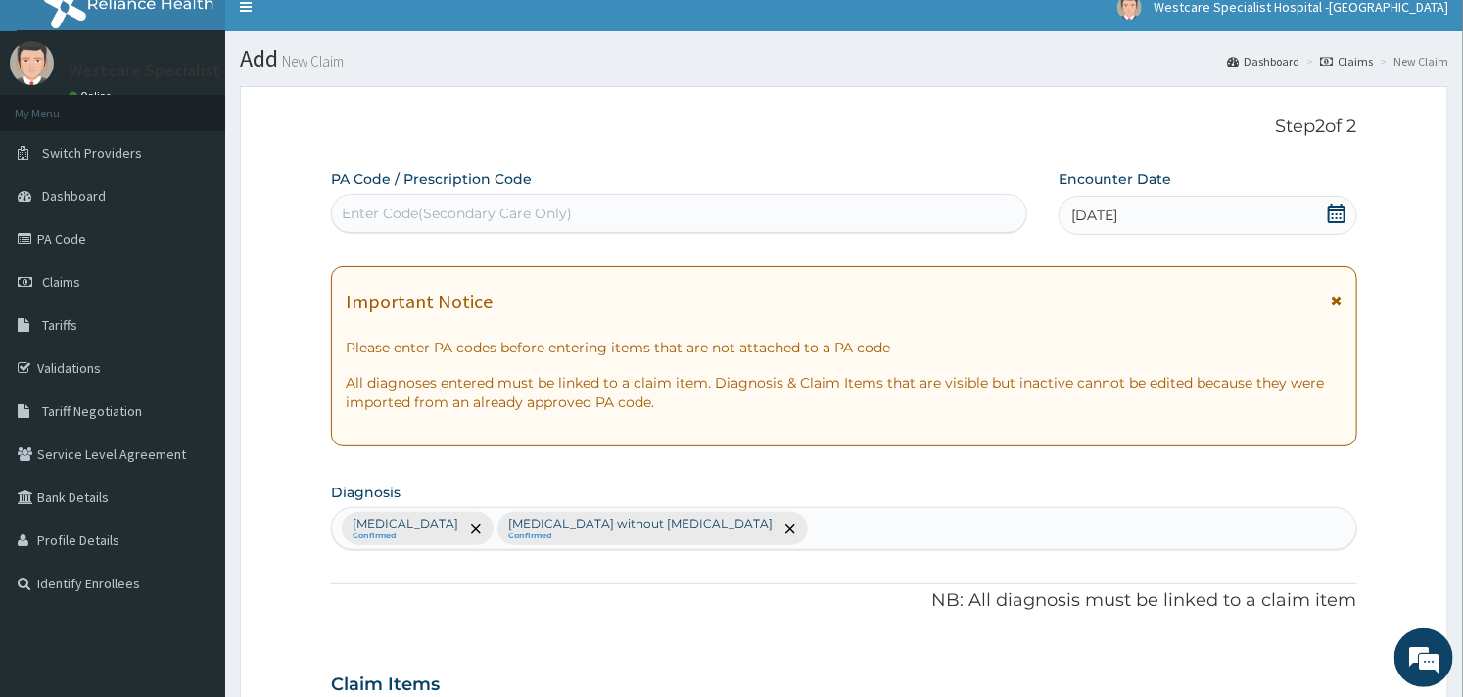
scroll to position [0, 0]
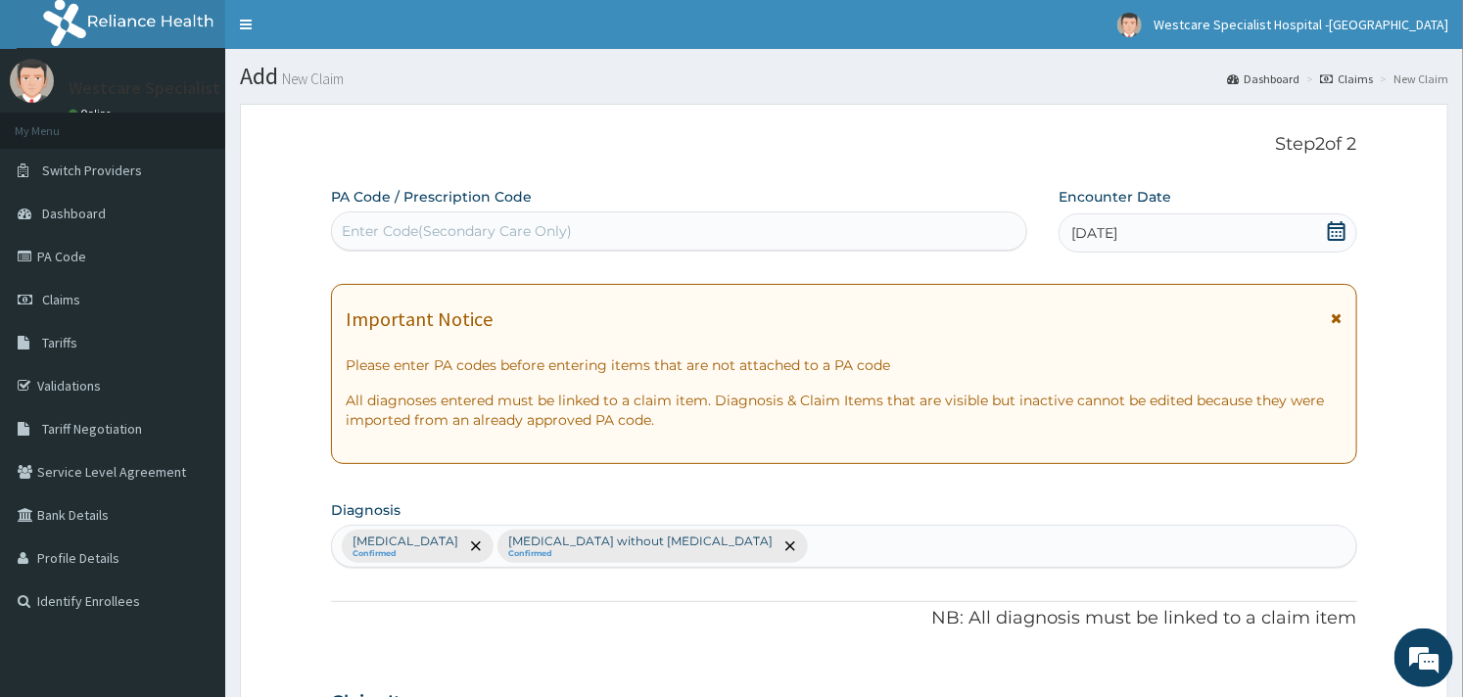
click at [396, 236] on div "Enter Code(Secondary Care Only)" at bounding box center [457, 231] width 230 height 20
paste input "PA/B64DD8"
type input "PA/B64DD8"
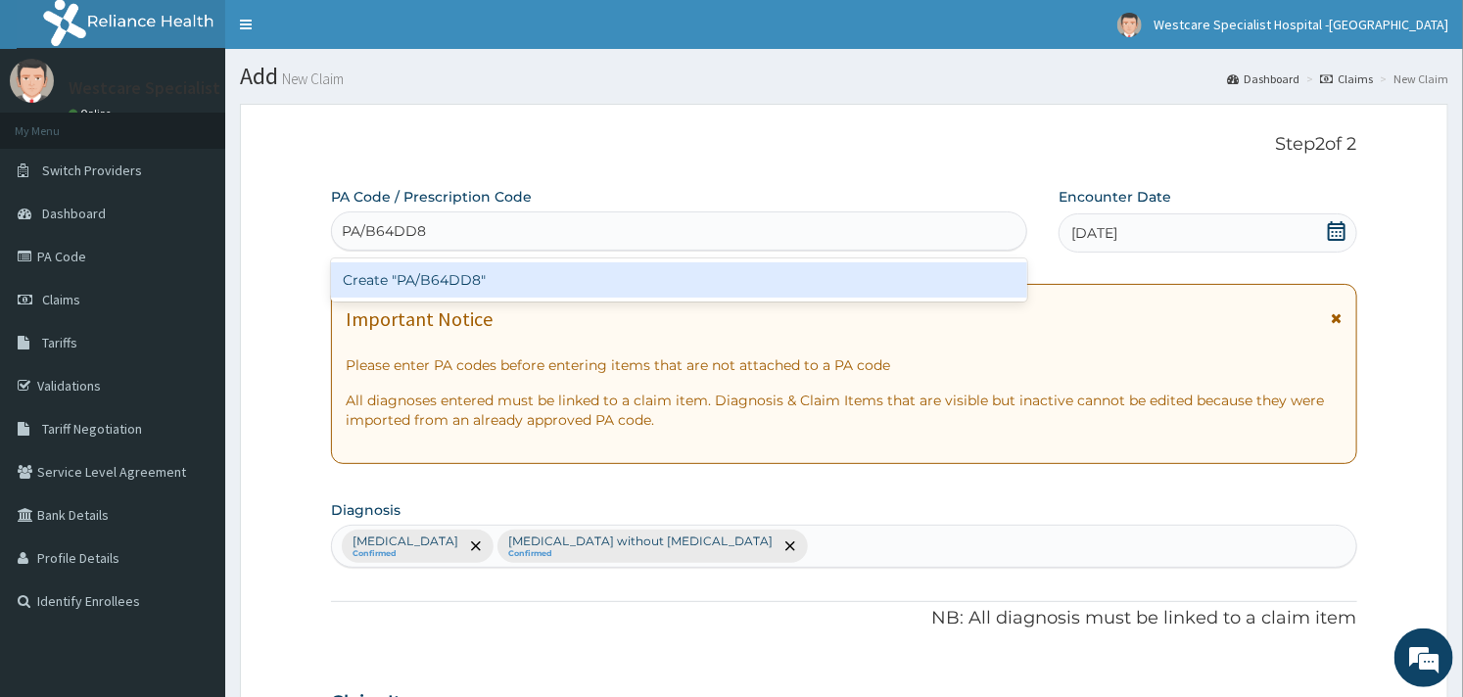
click at [451, 276] on div "Create "PA/B64DD8"" at bounding box center [679, 279] width 696 height 35
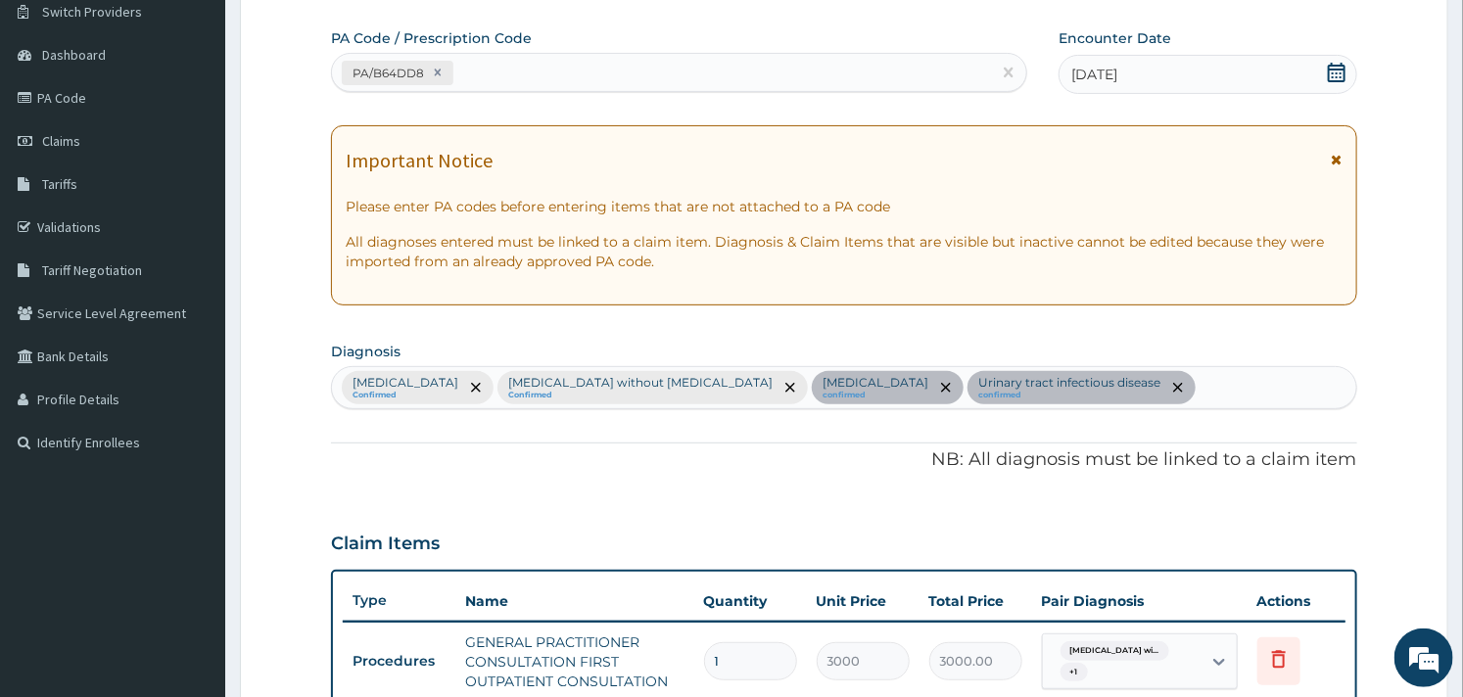
scroll to position [157, 0]
click at [1320, 388] on div "[MEDICAL_DATA] Confirmed [MEDICAL_DATA] without [MEDICAL_DATA] Confirmed [MEDIC…" at bounding box center [843, 389] width 1023 height 41
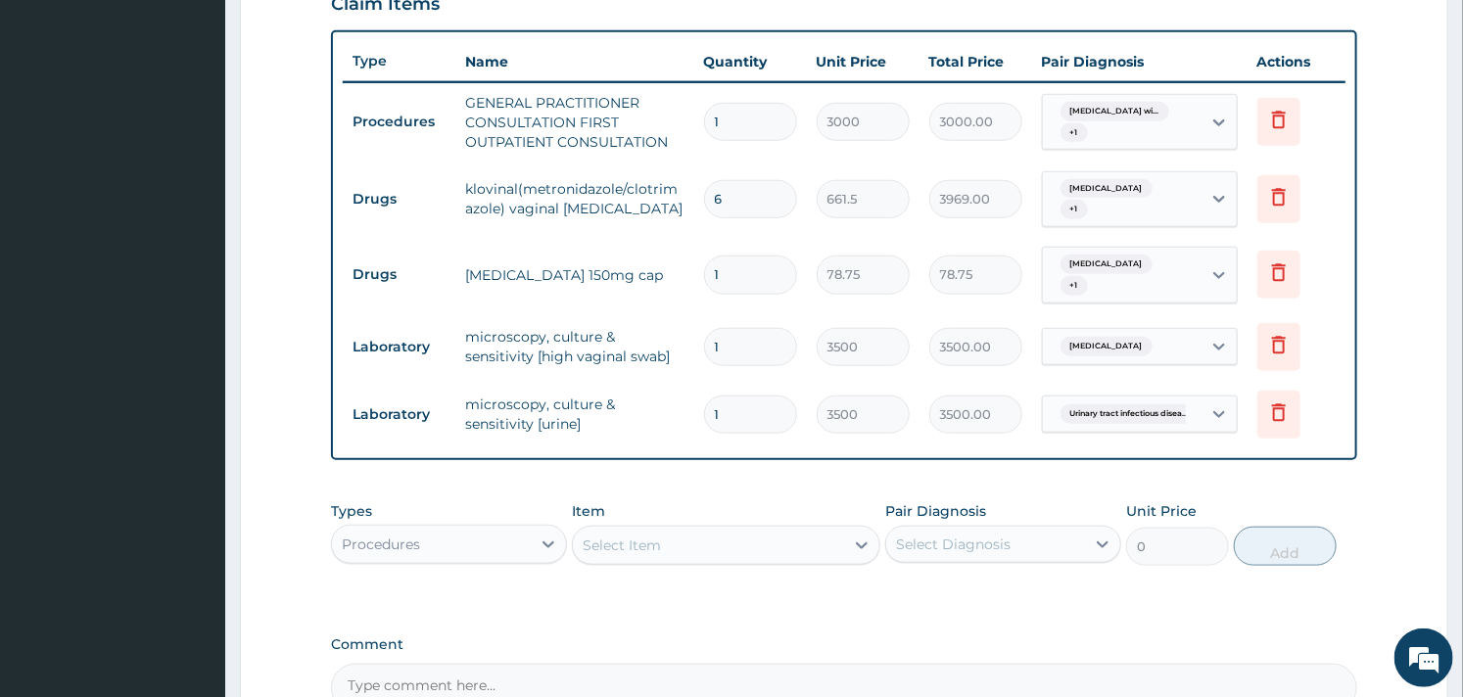
scroll to position [809, 0]
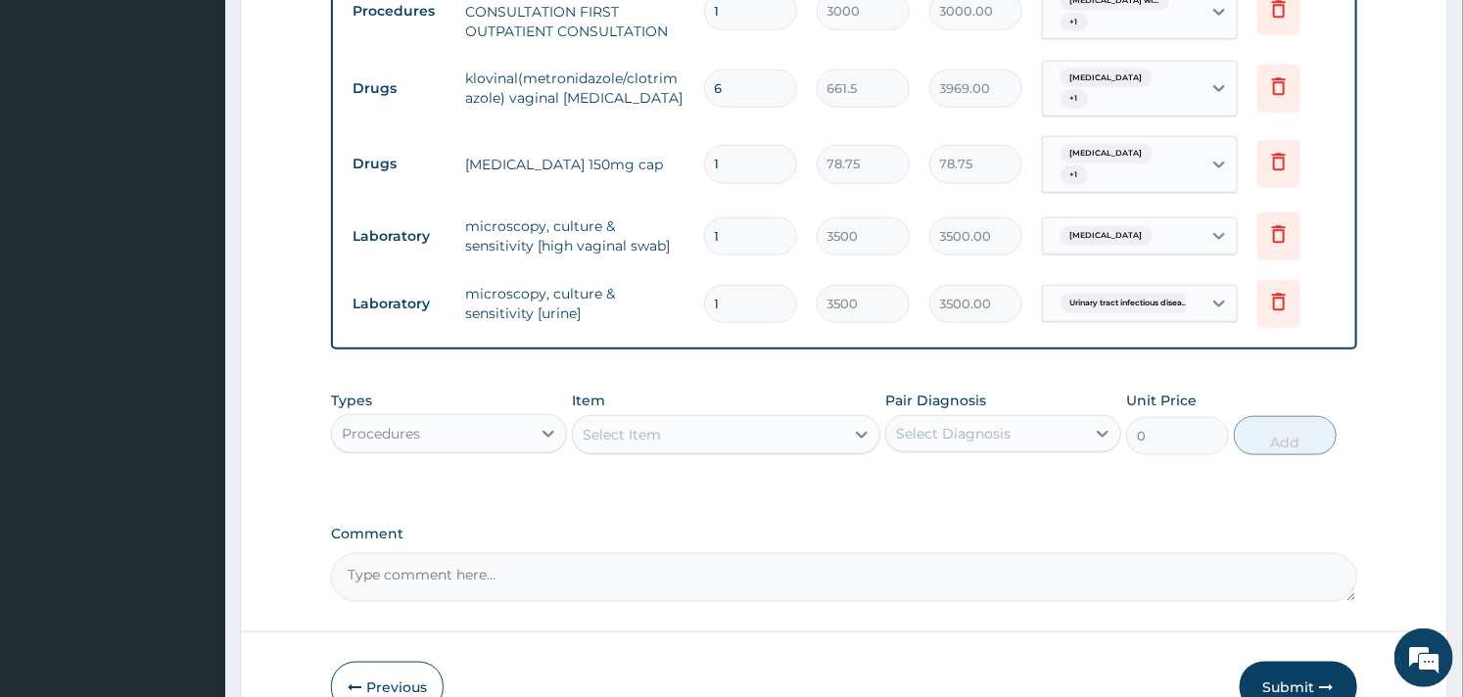
click at [499, 437] on div "Procedures" at bounding box center [431, 433] width 199 height 31
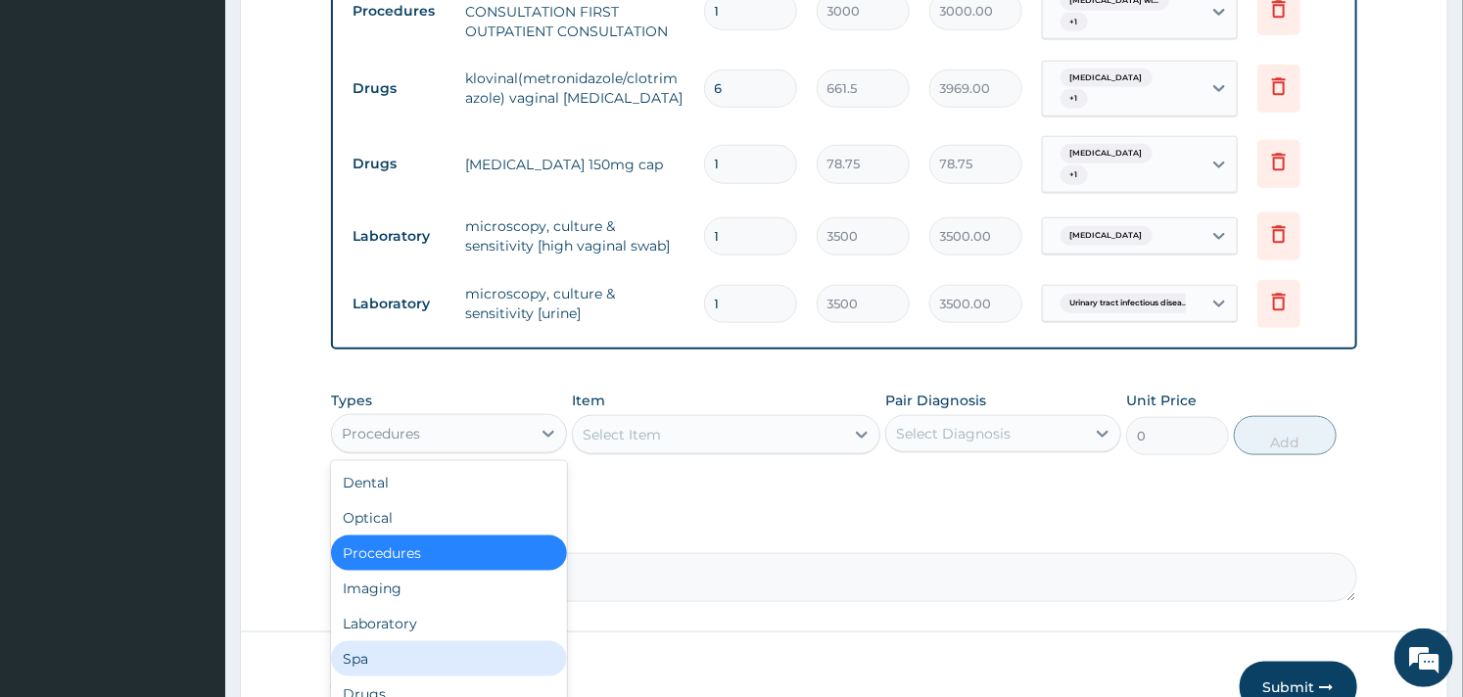
scroll to position [66, 0]
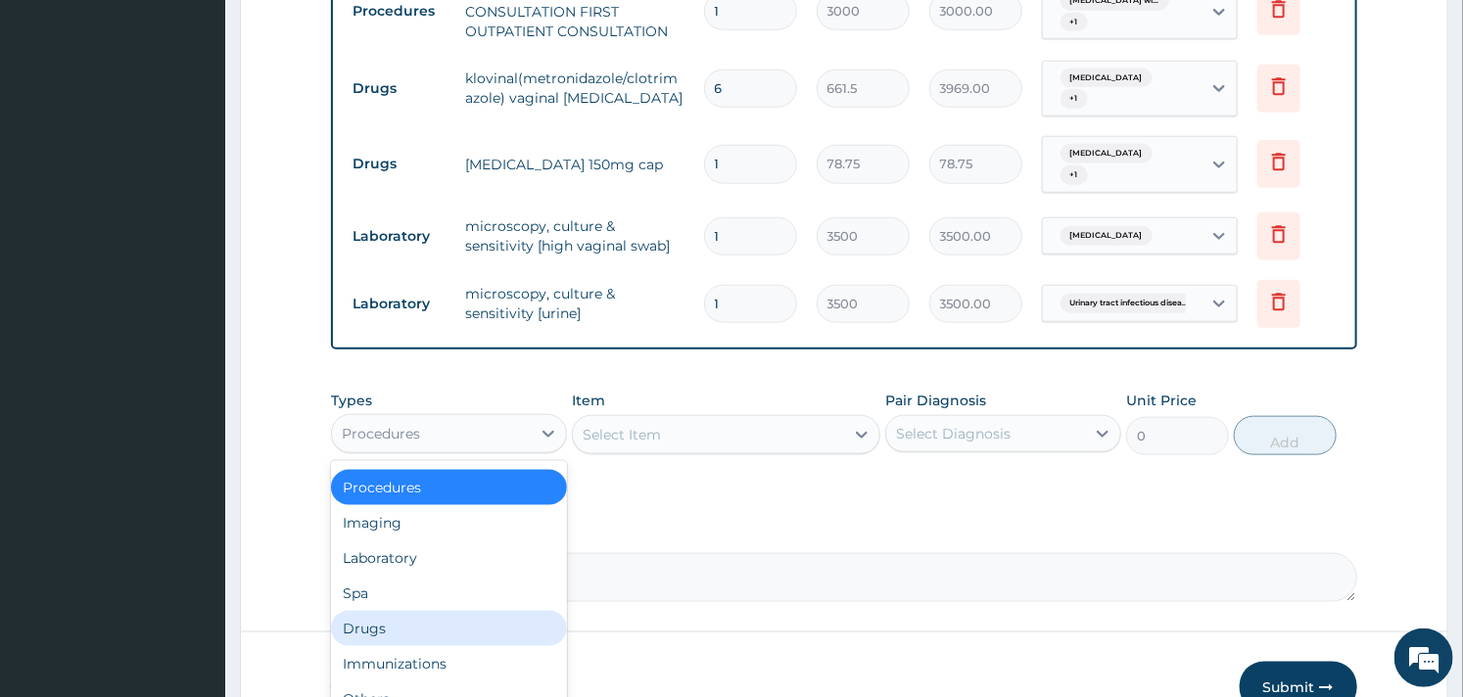
click at [377, 634] on div "Drugs" at bounding box center [449, 628] width 236 height 35
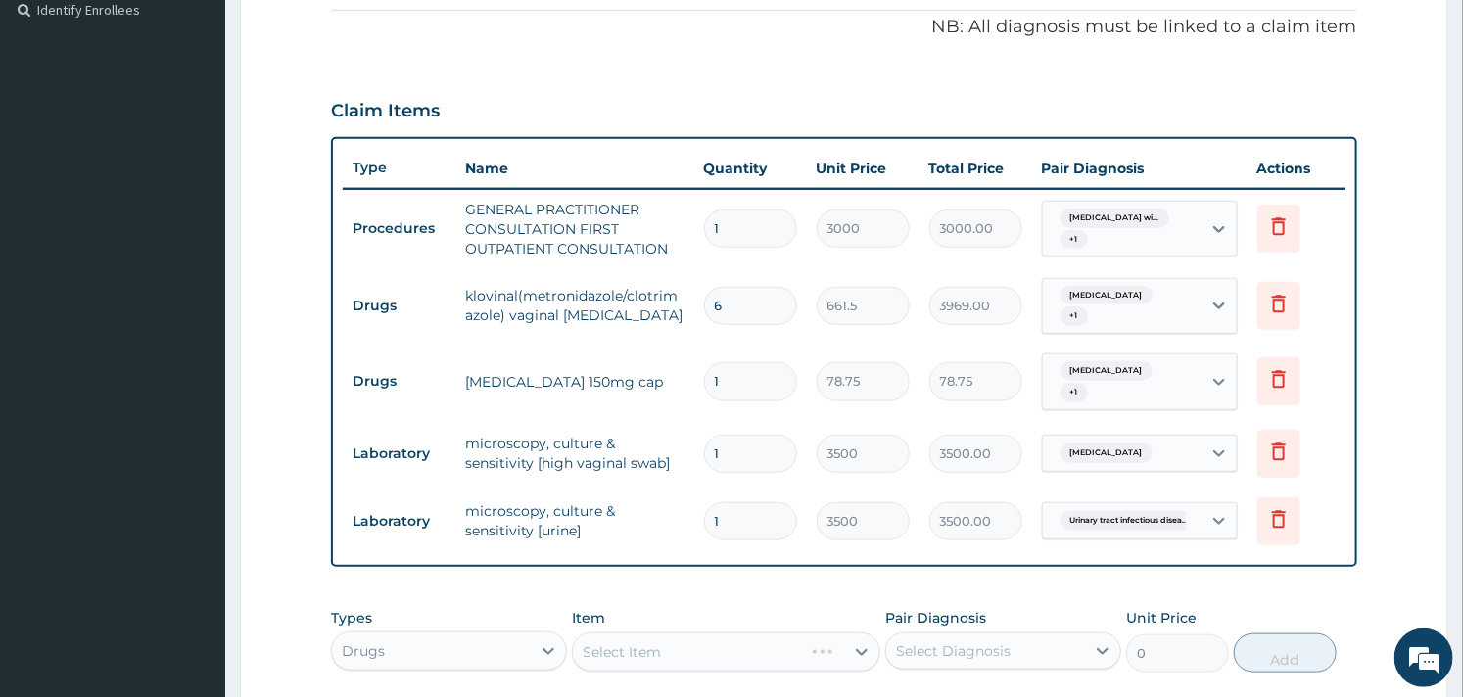
scroll to position [809, 0]
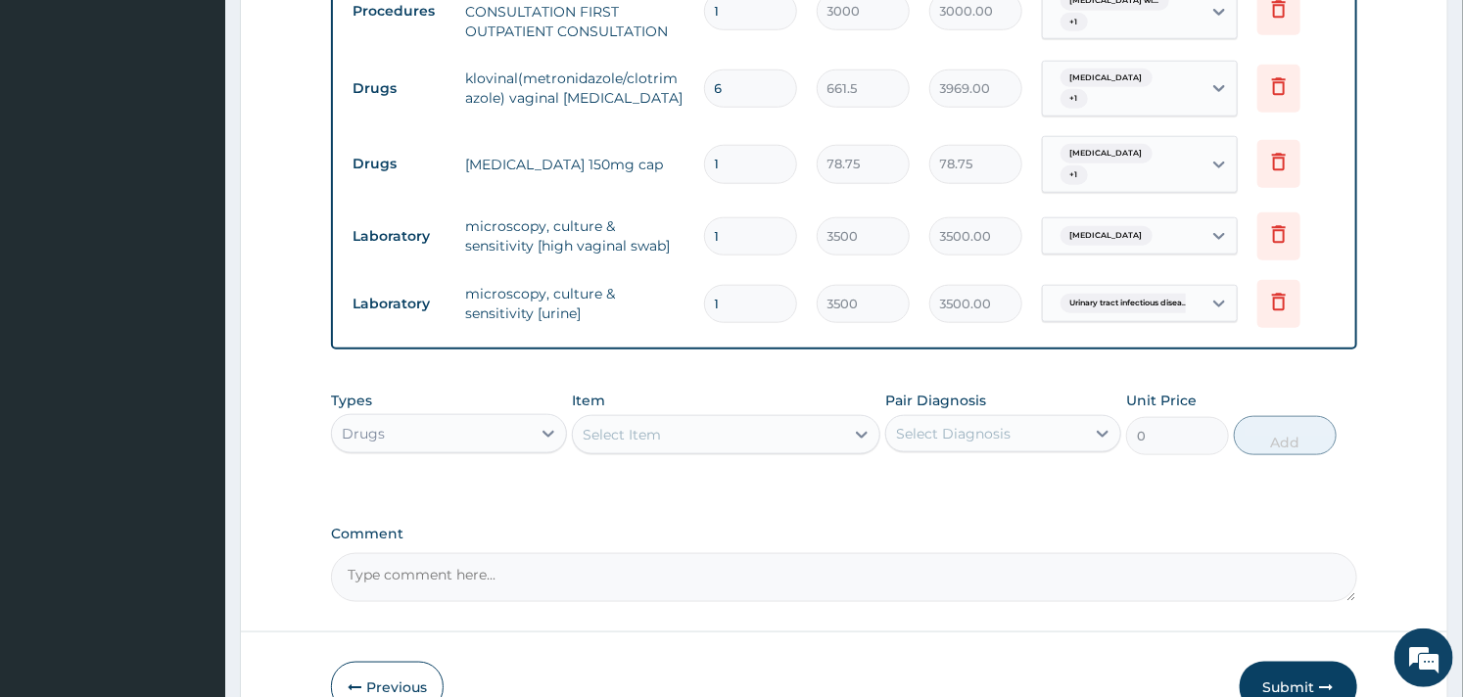
click at [733, 438] on div "Select Item" at bounding box center [708, 434] width 270 height 31
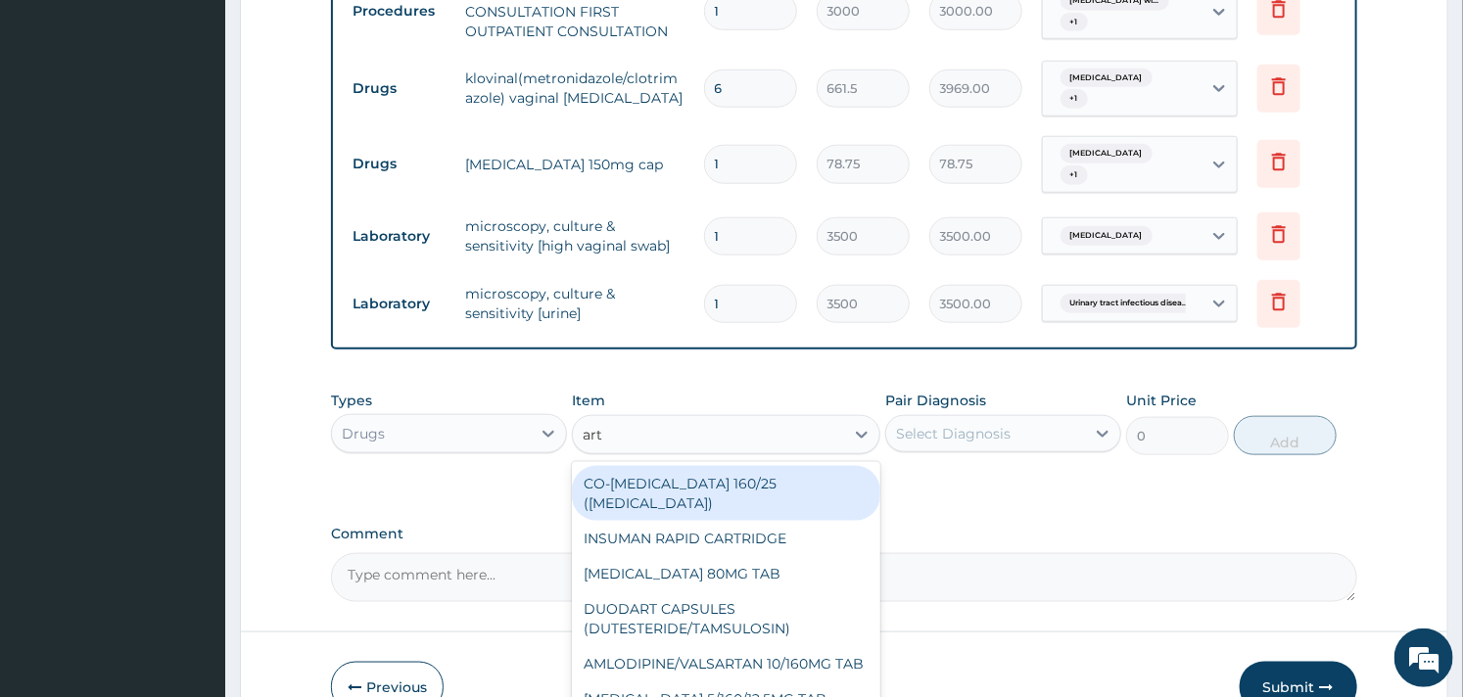
type input "arte"
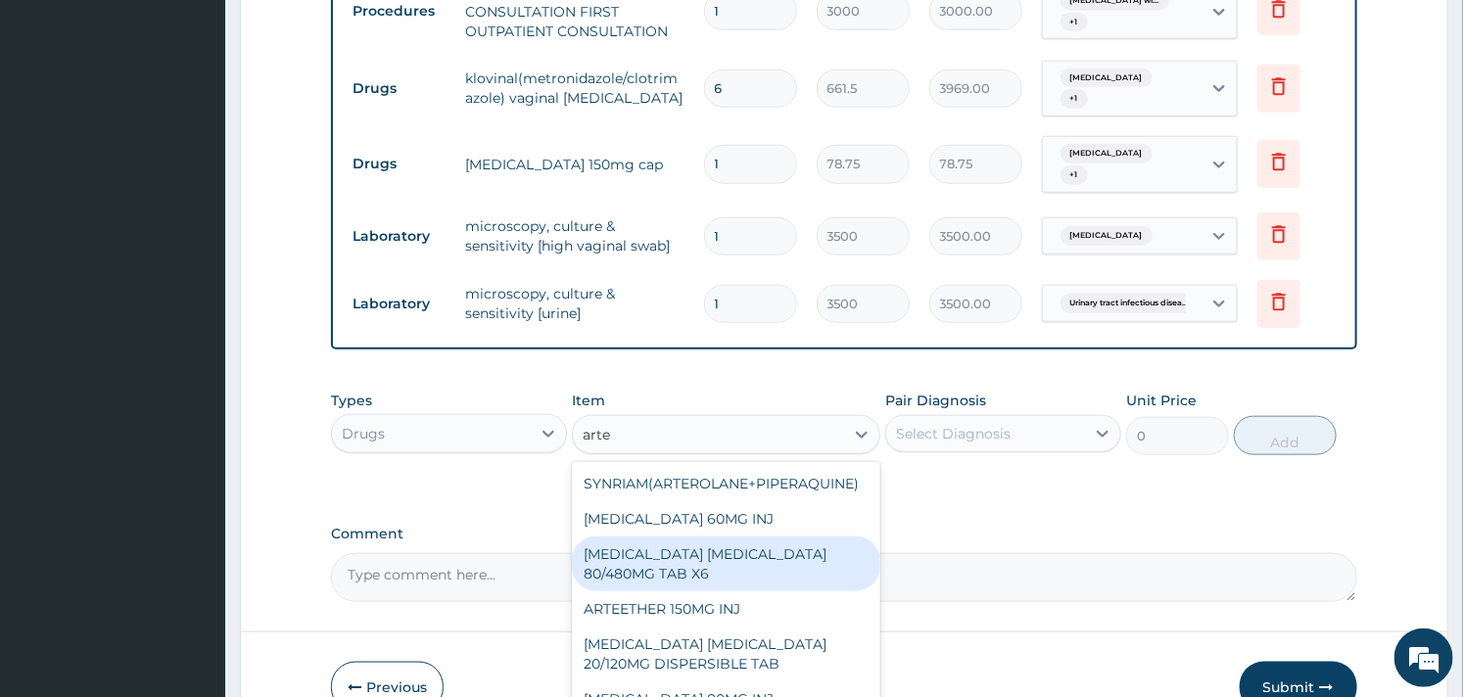
click at [744, 558] on div "[MEDICAL_DATA] [MEDICAL_DATA] 80/480MG TAB X6" at bounding box center [726, 564] width 308 height 55
type input "262.5"
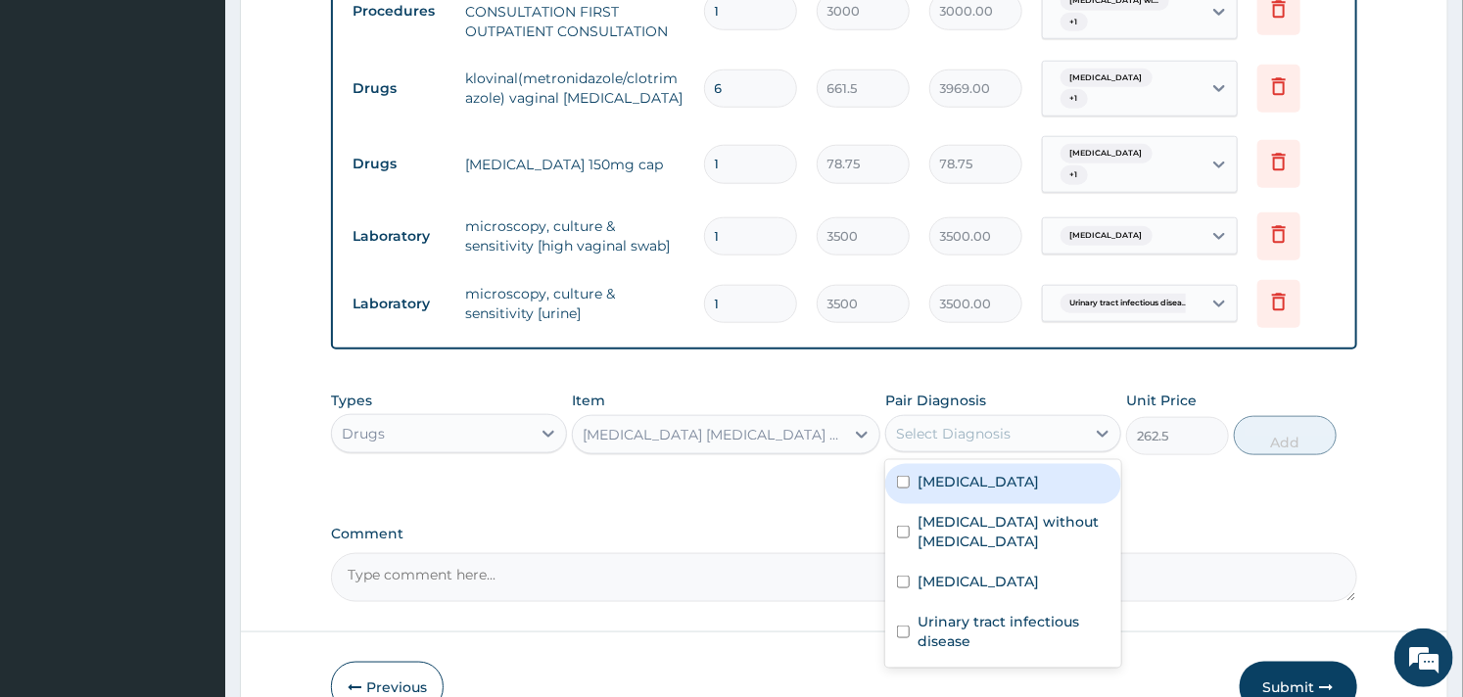
click at [1012, 432] on div "Select Diagnosis" at bounding box center [985, 433] width 199 height 31
click at [941, 492] on label "[MEDICAL_DATA]" at bounding box center [978, 482] width 121 height 20
checkbox input "true"
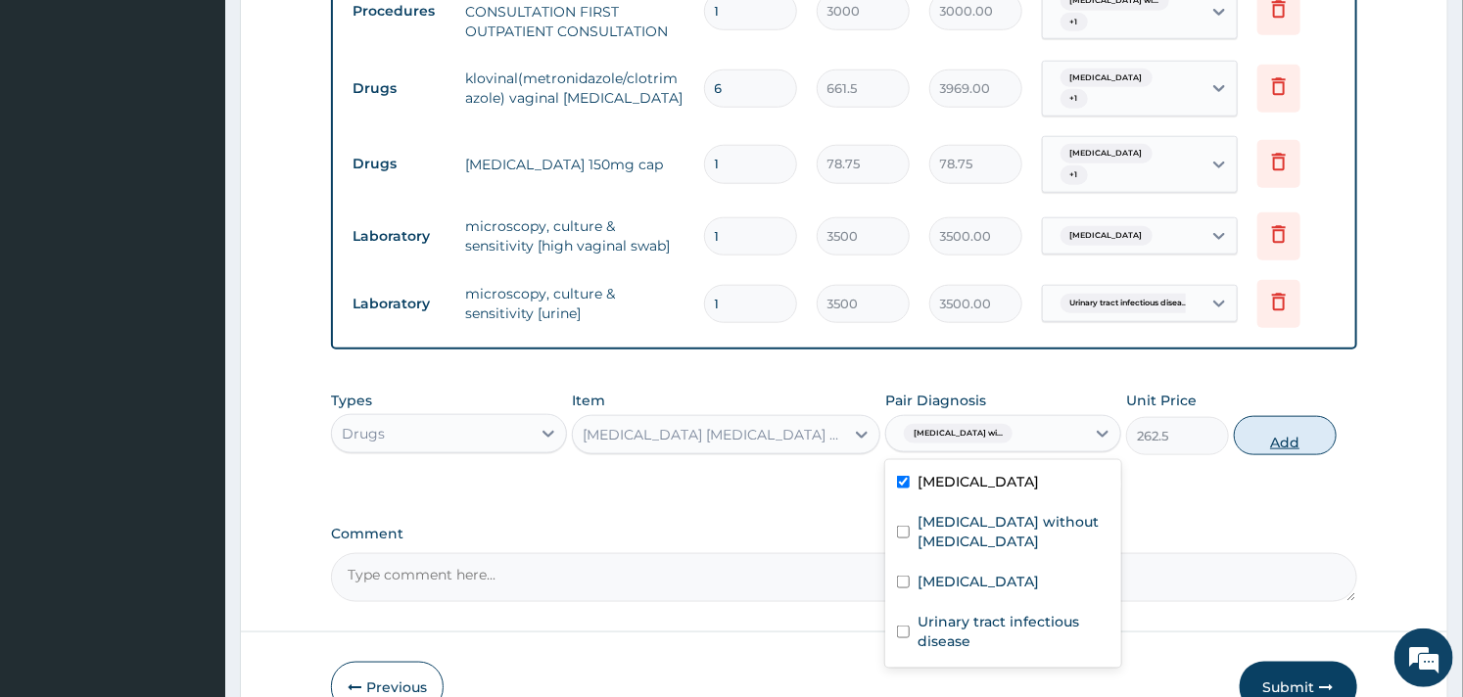
click at [1277, 428] on button "Add" at bounding box center [1285, 435] width 103 height 39
type input "0"
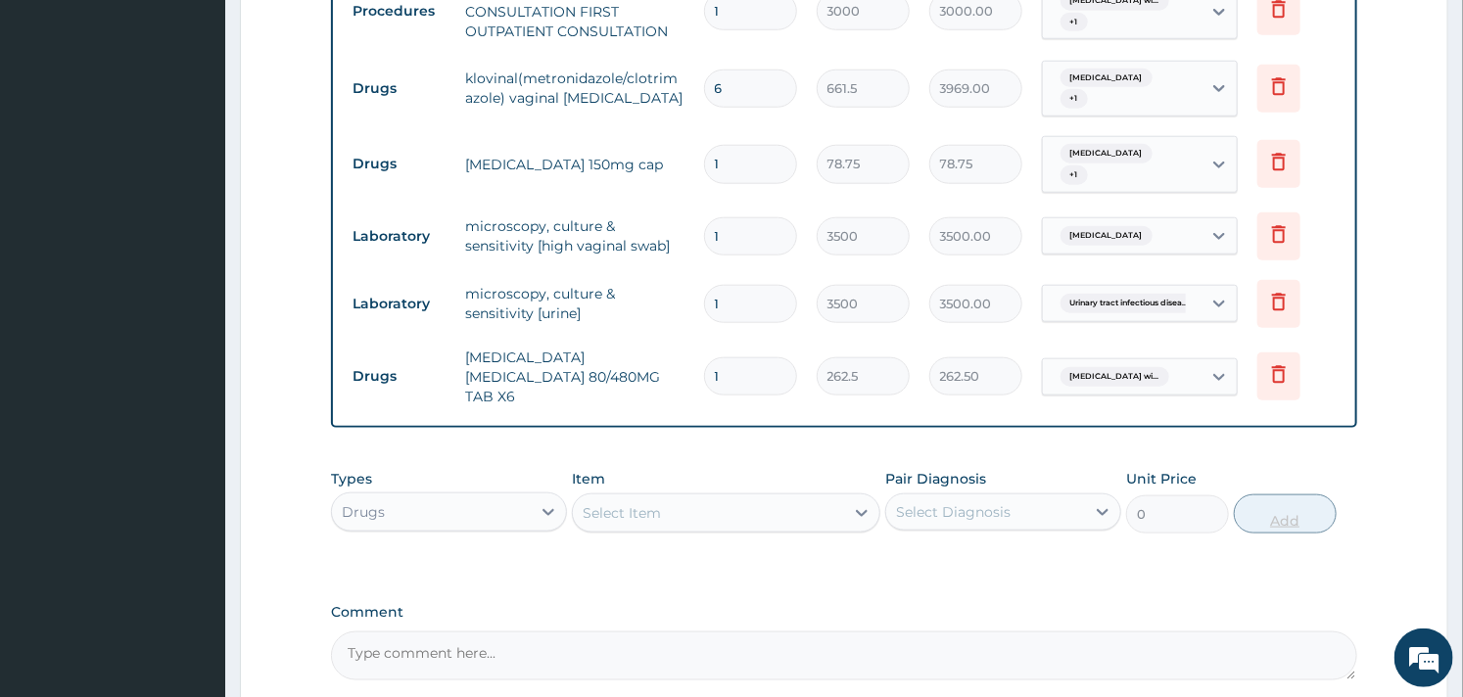
type input "0.00"
type input "6"
type input "1575.00"
type input "6"
click at [647, 504] on div "Select Item" at bounding box center [622, 513] width 78 height 20
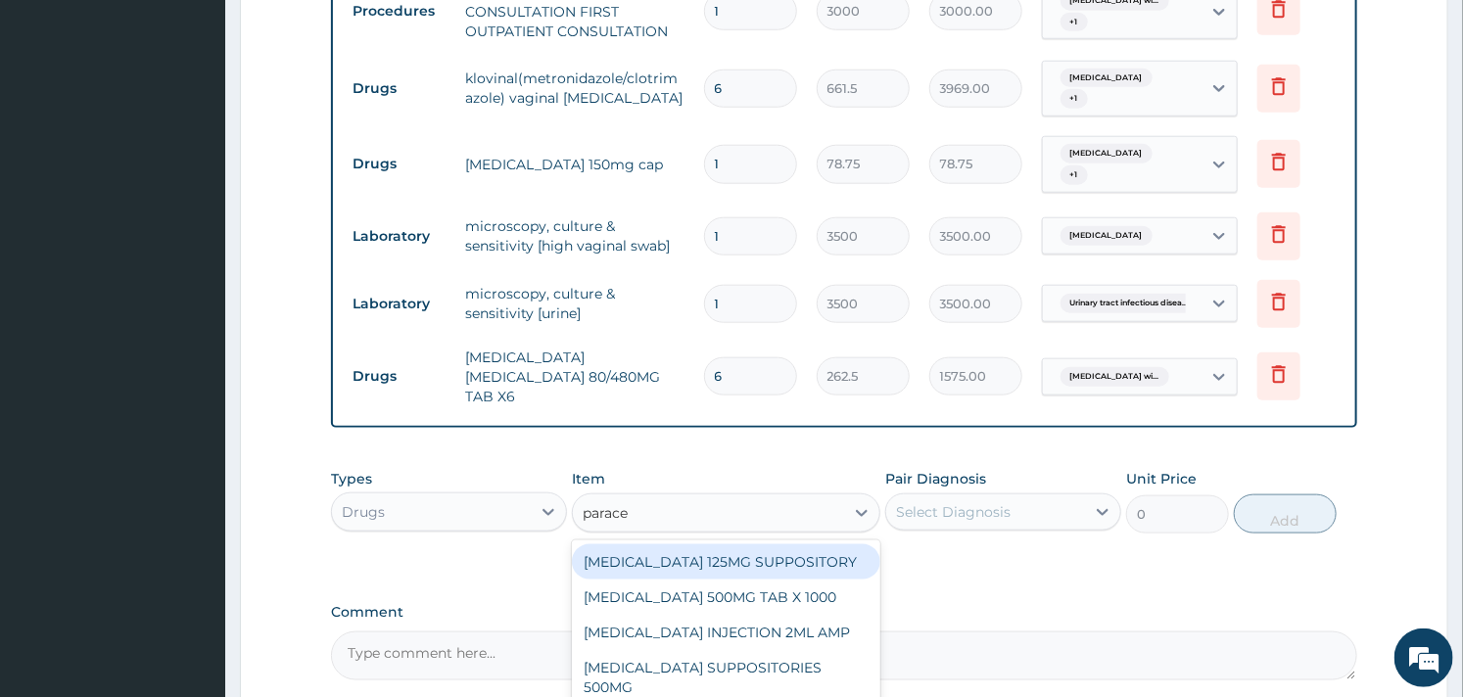
type input "paracet"
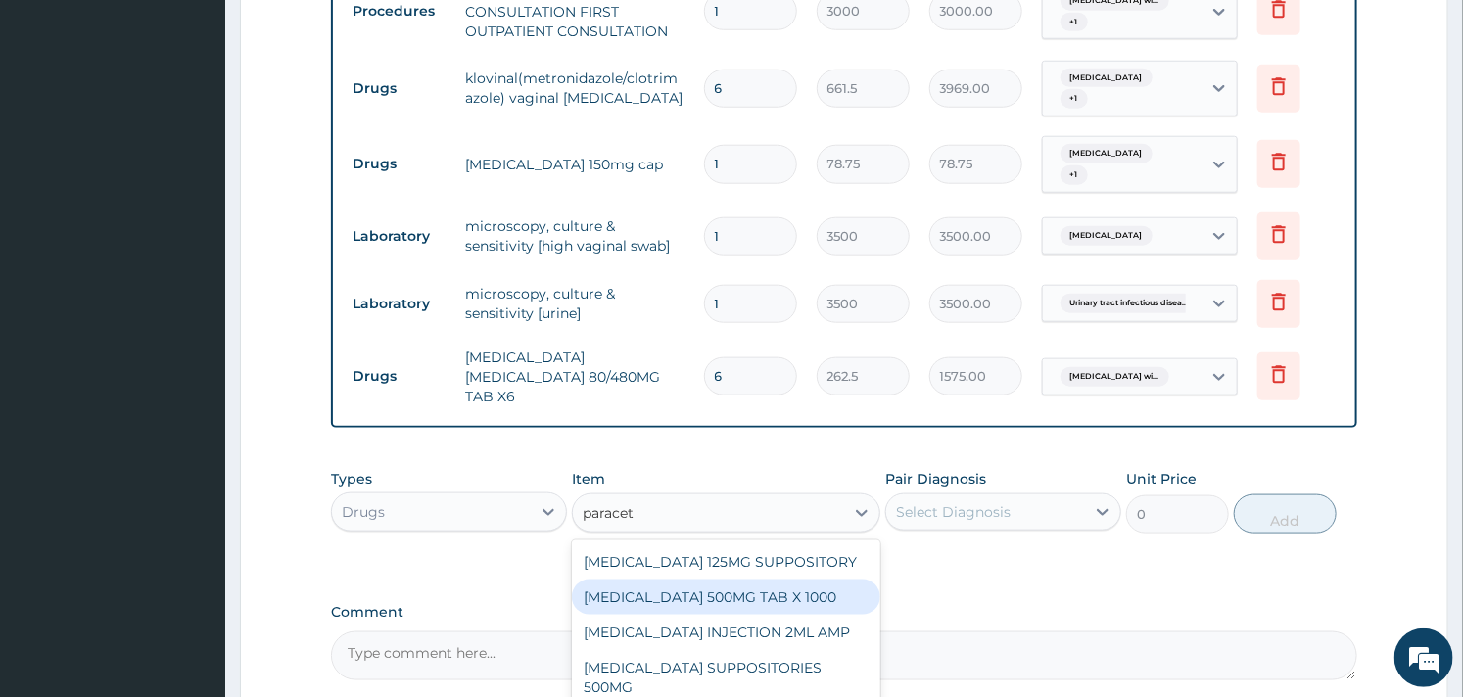
drag, startPoint x: 761, startPoint y: 575, endPoint x: 766, endPoint y: 566, distance: 10.1
click at [762, 580] on div "[MEDICAL_DATA] 500MG TAB X 1000" at bounding box center [726, 597] width 308 height 35
type input "11.02499961853027"
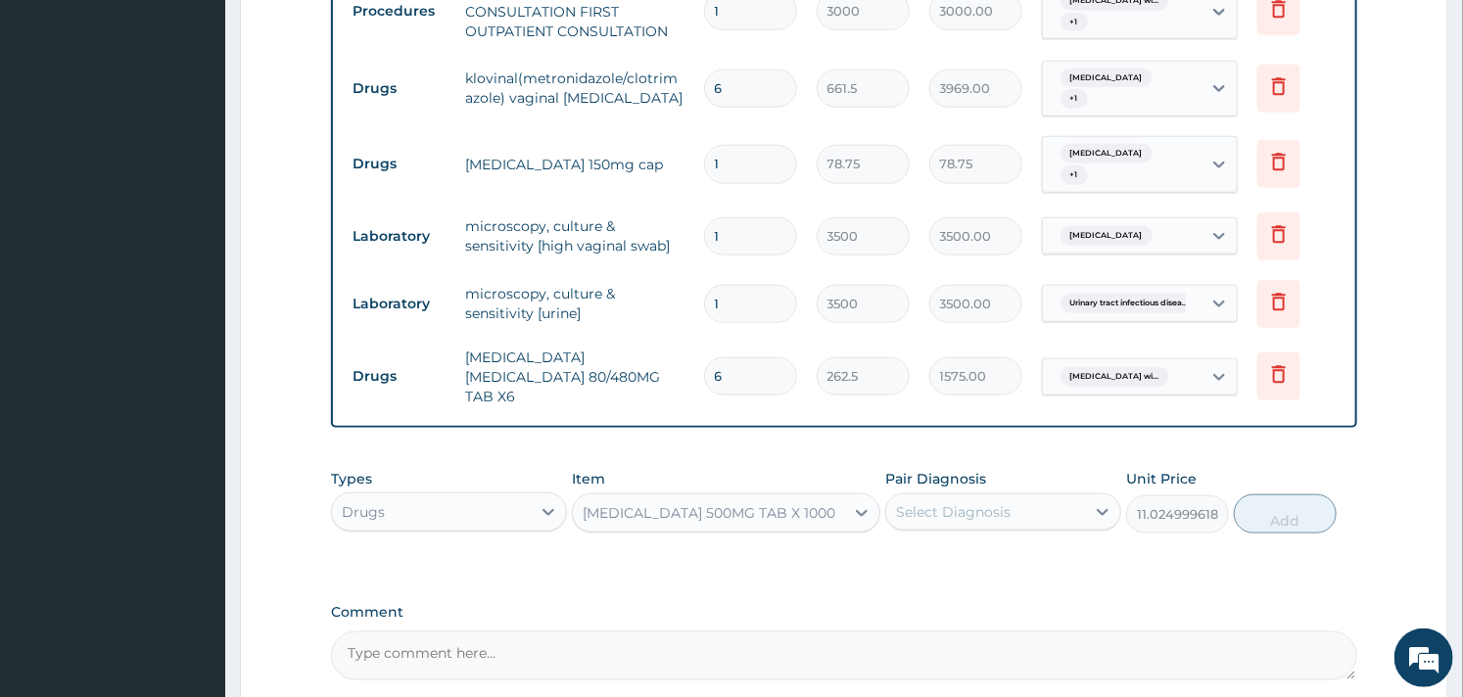
click at [970, 503] on div "Select Diagnosis" at bounding box center [953, 512] width 115 height 20
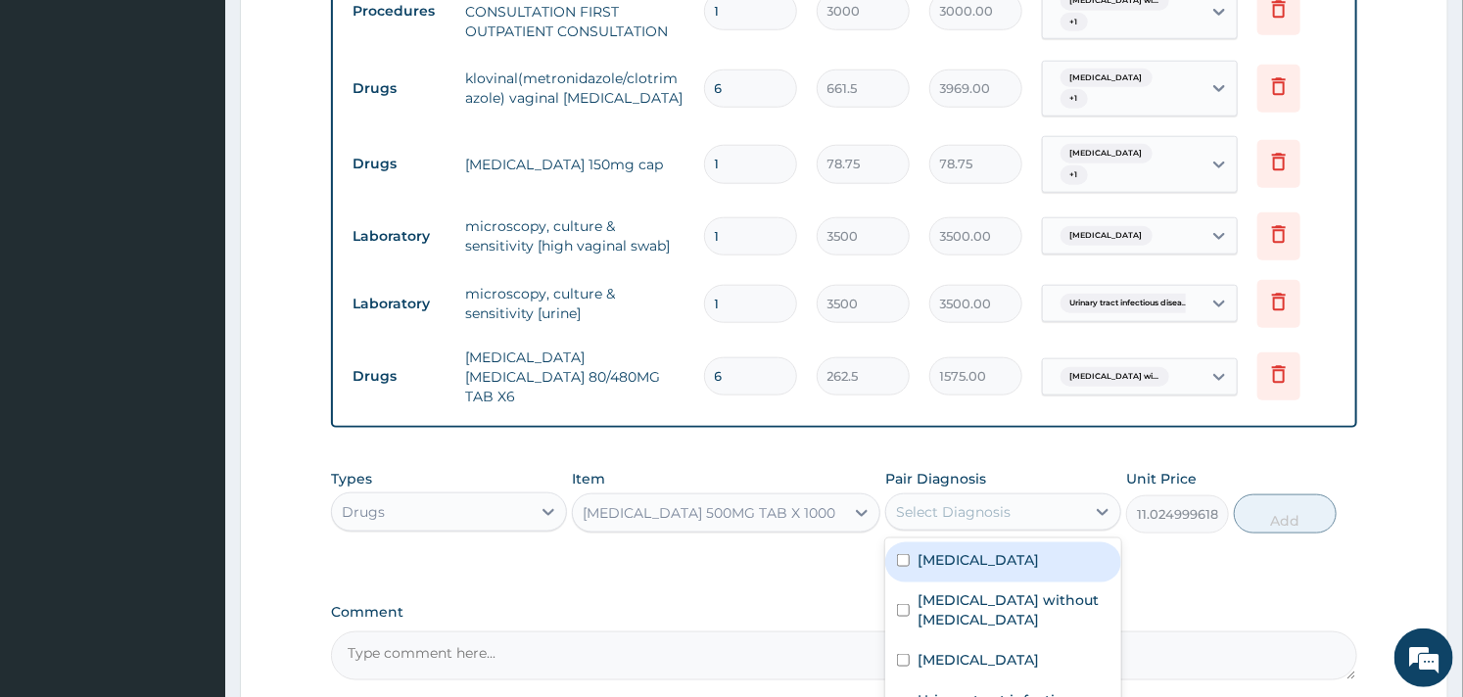
click at [941, 558] on label "[MEDICAL_DATA]" at bounding box center [978, 560] width 121 height 20
checkbox input "true"
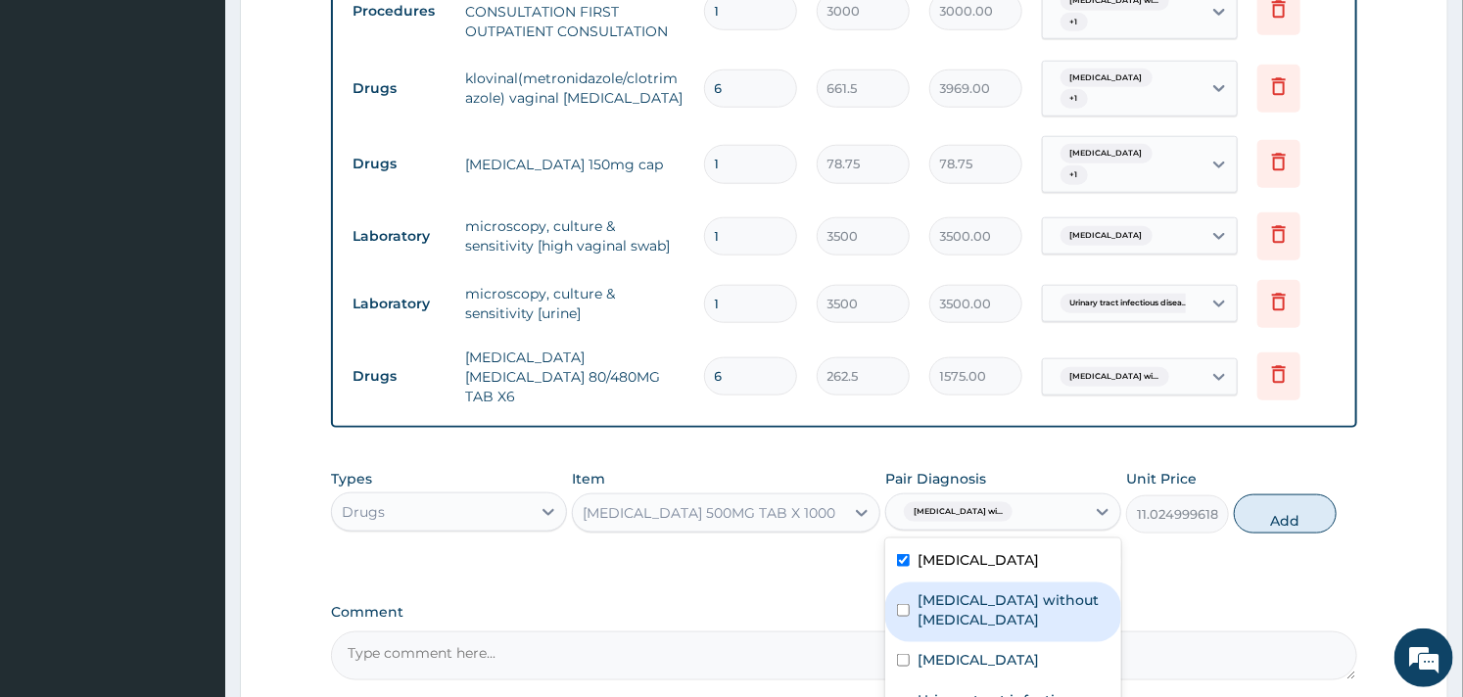
click at [925, 624] on label "[MEDICAL_DATA] without [MEDICAL_DATA]" at bounding box center [1014, 610] width 192 height 39
checkbox input "true"
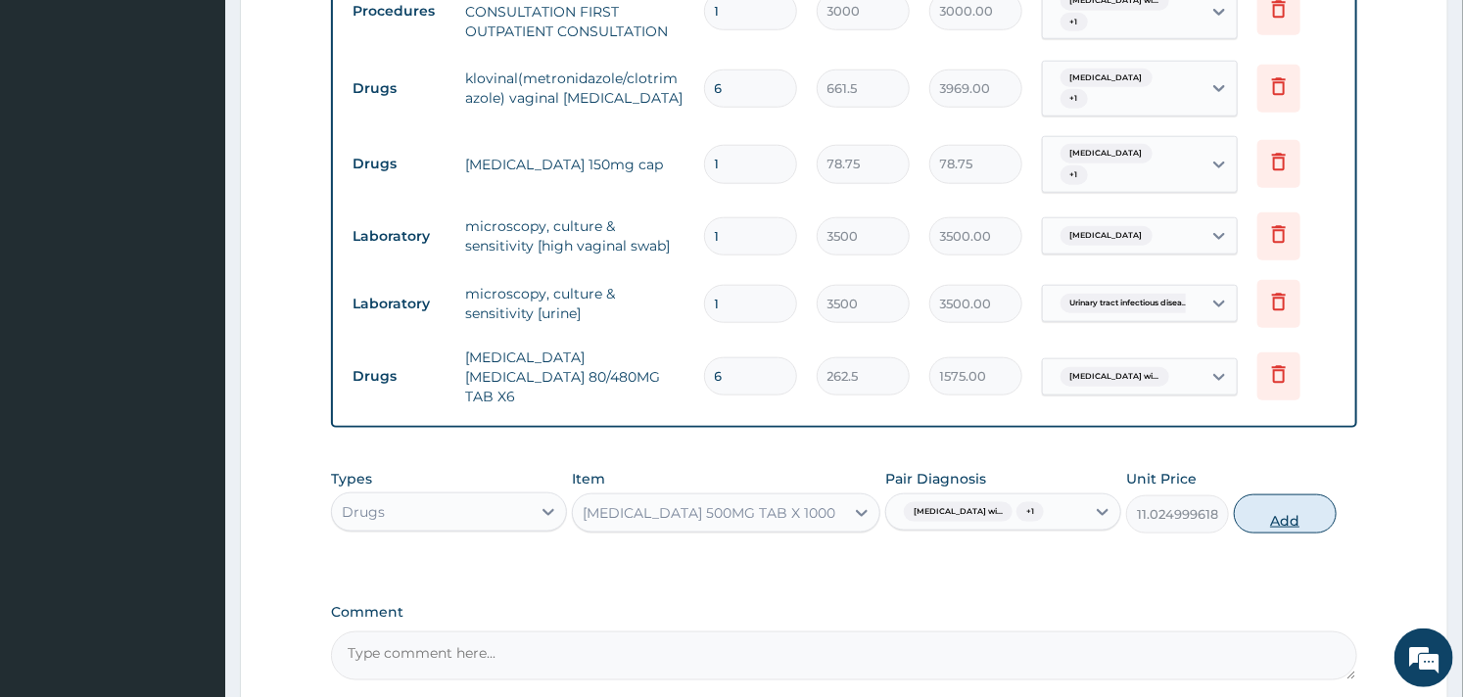
click at [1298, 511] on button "Add" at bounding box center [1285, 514] width 103 height 39
type input "0"
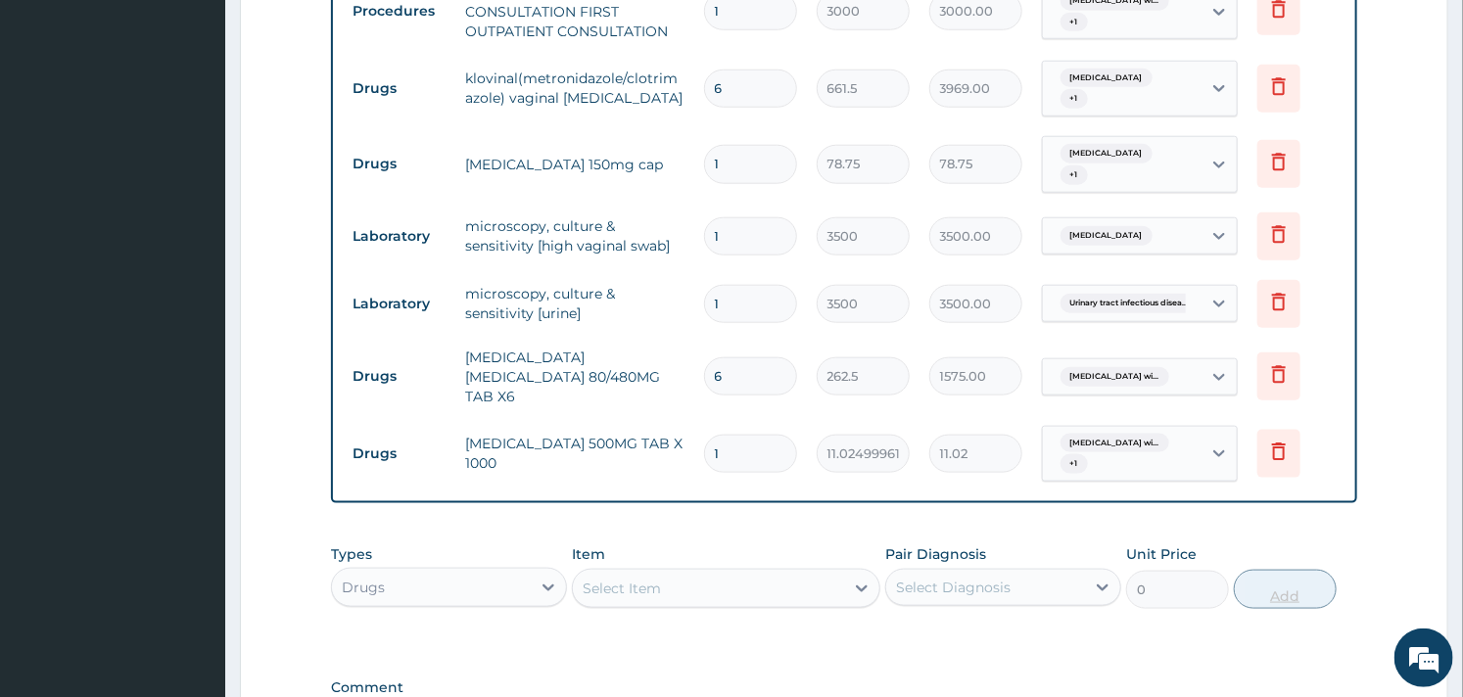
type input "18"
type input "198.45"
type input "18"
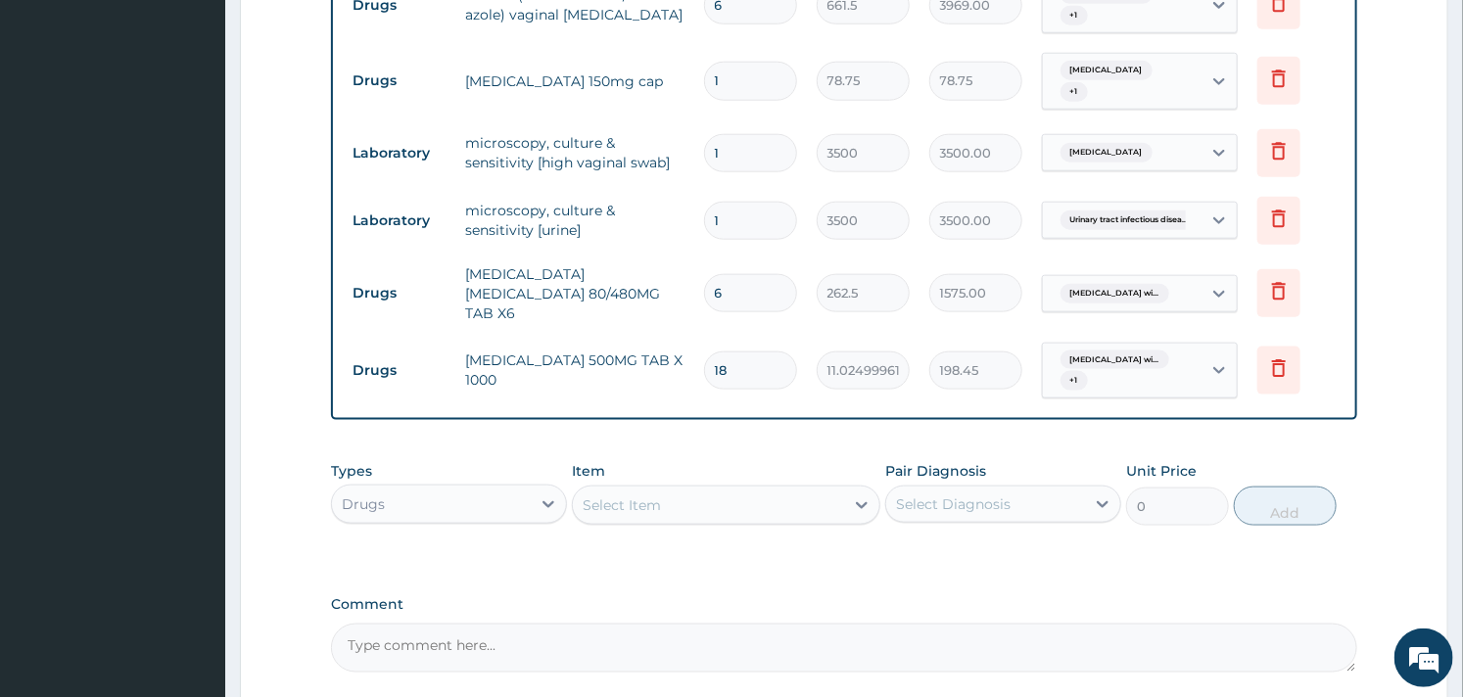
scroll to position [1026, 0]
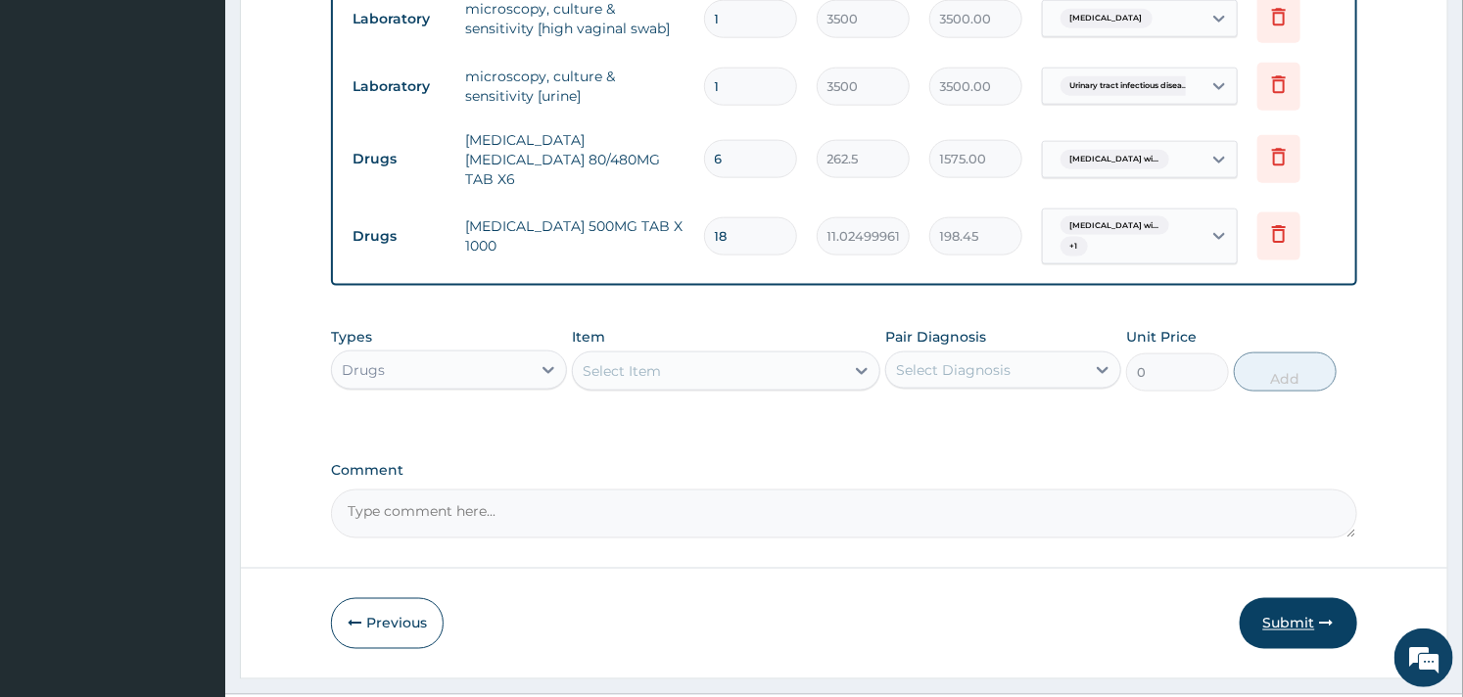
click at [1287, 603] on button "Submit" at bounding box center [1299, 623] width 118 height 51
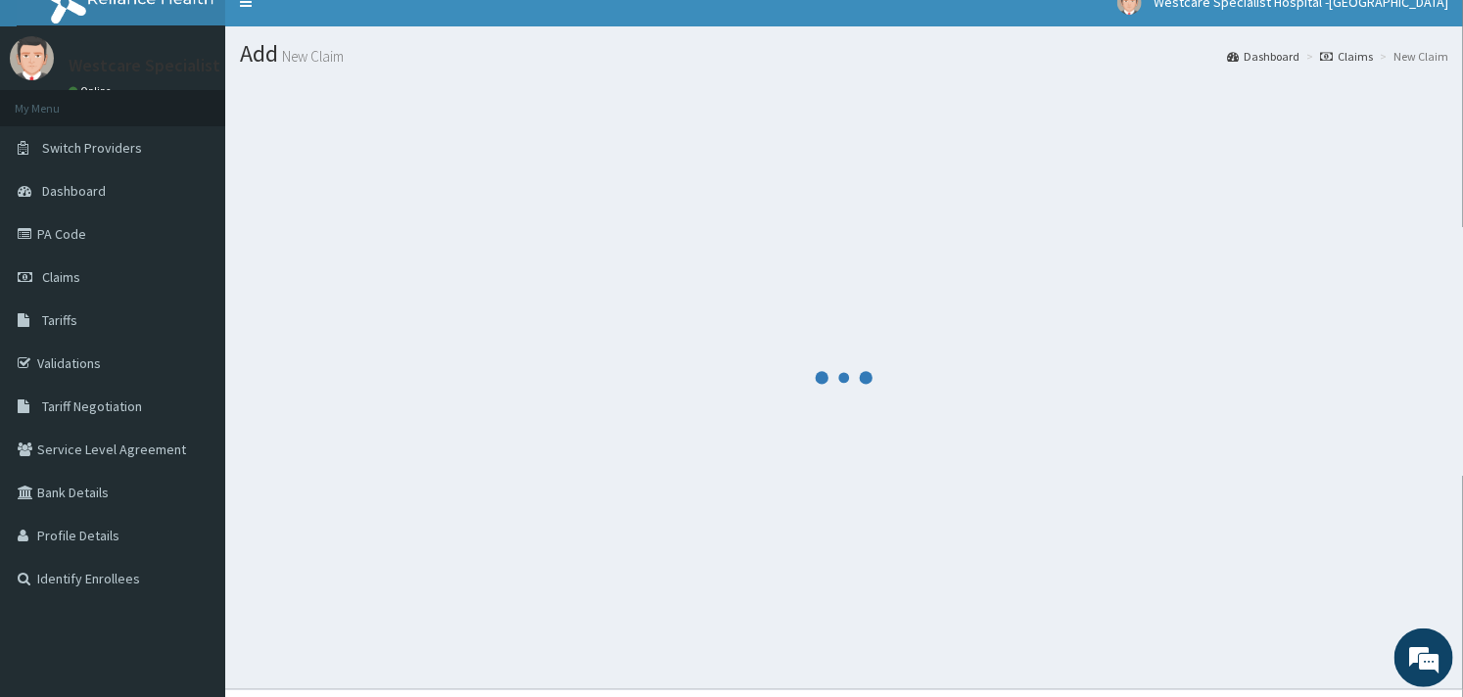
scroll to position [0, 0]
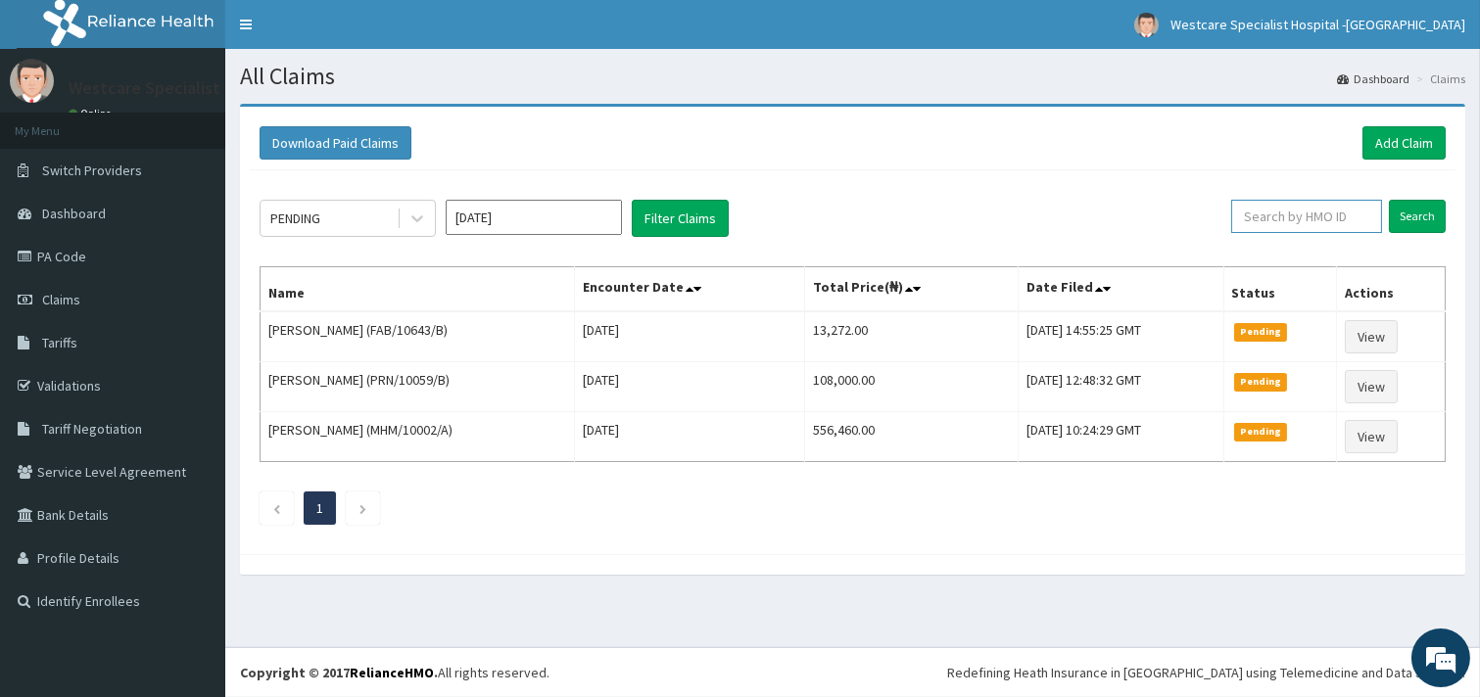
click at [1294, 226] on input "text" at bounding box center [1306, 216] width 151 height 33
paste input "CHL/10766/B"
type input "CHL/10766/B"
click at [1408, 220] on input "Search" at bounding box center [1417, 216] width 57 height 33
